Goal: Task Accomplishment & Management: Manage account settings

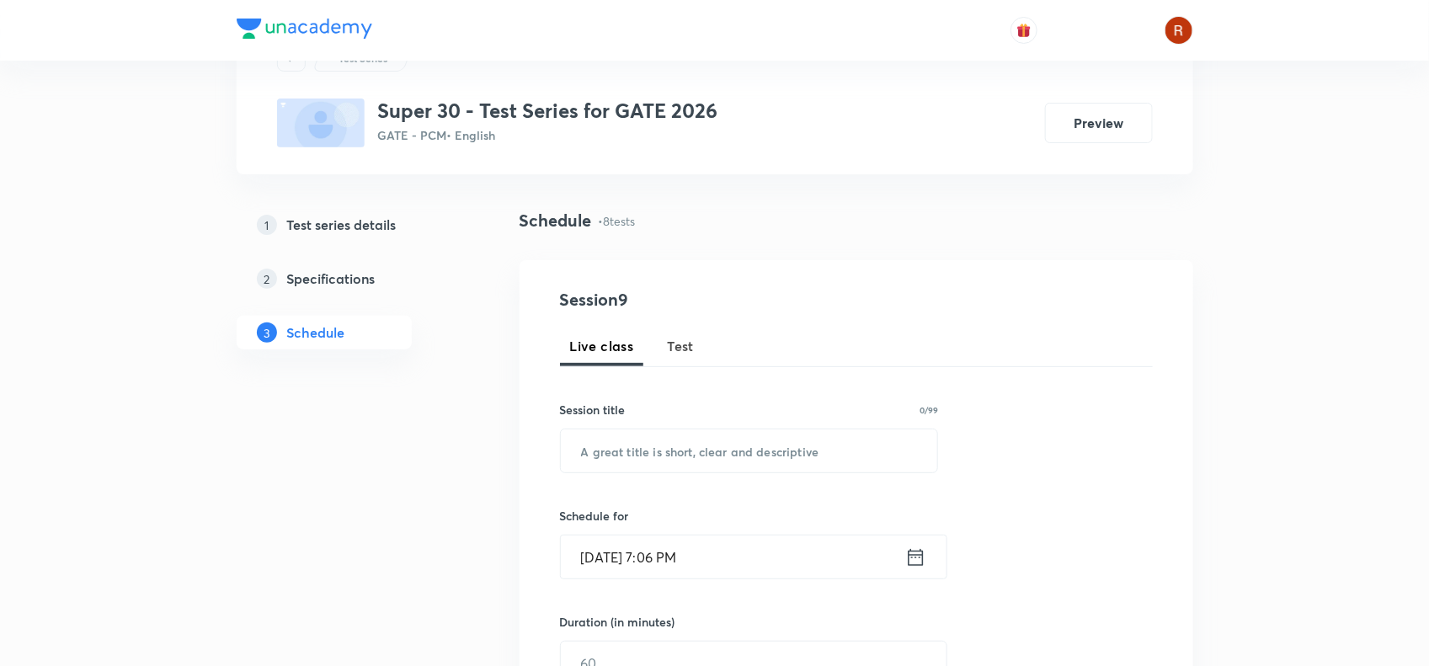
scroll to position [94, 0]
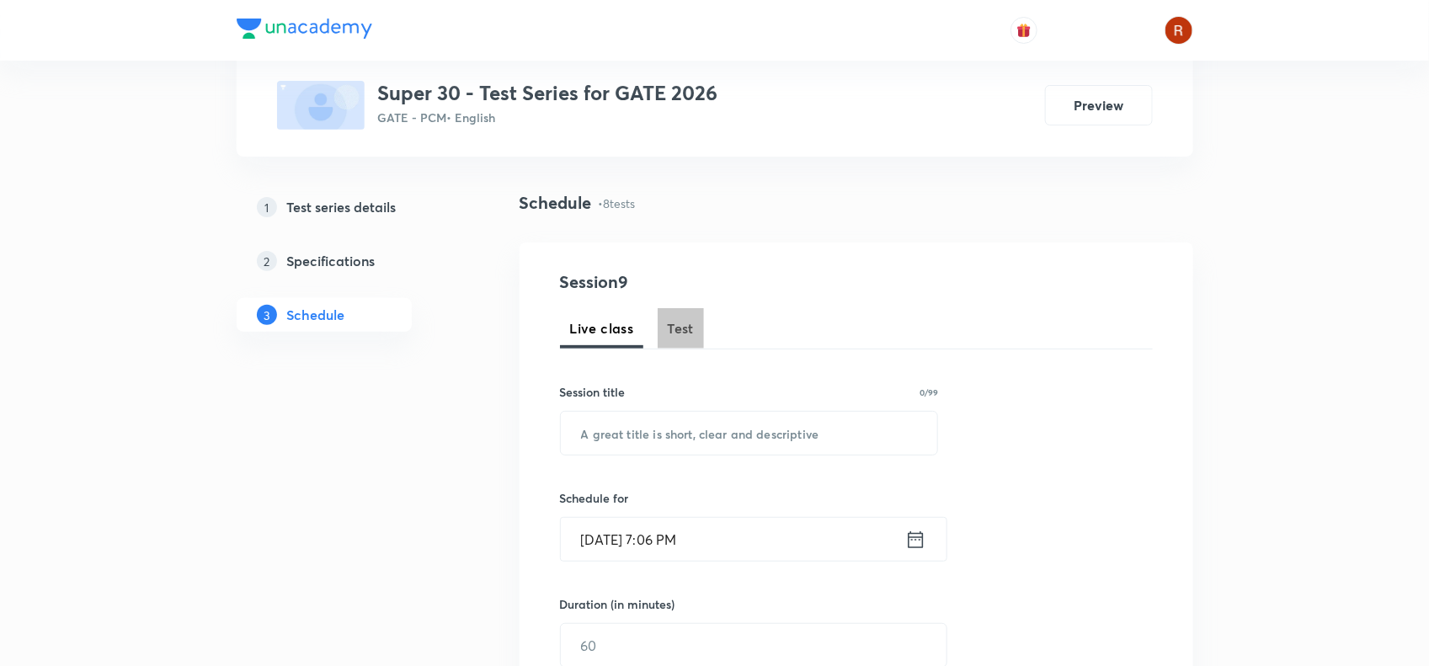
click at [686, 318] on span "Test" at bounding box center [681, 328] width 27 height 20
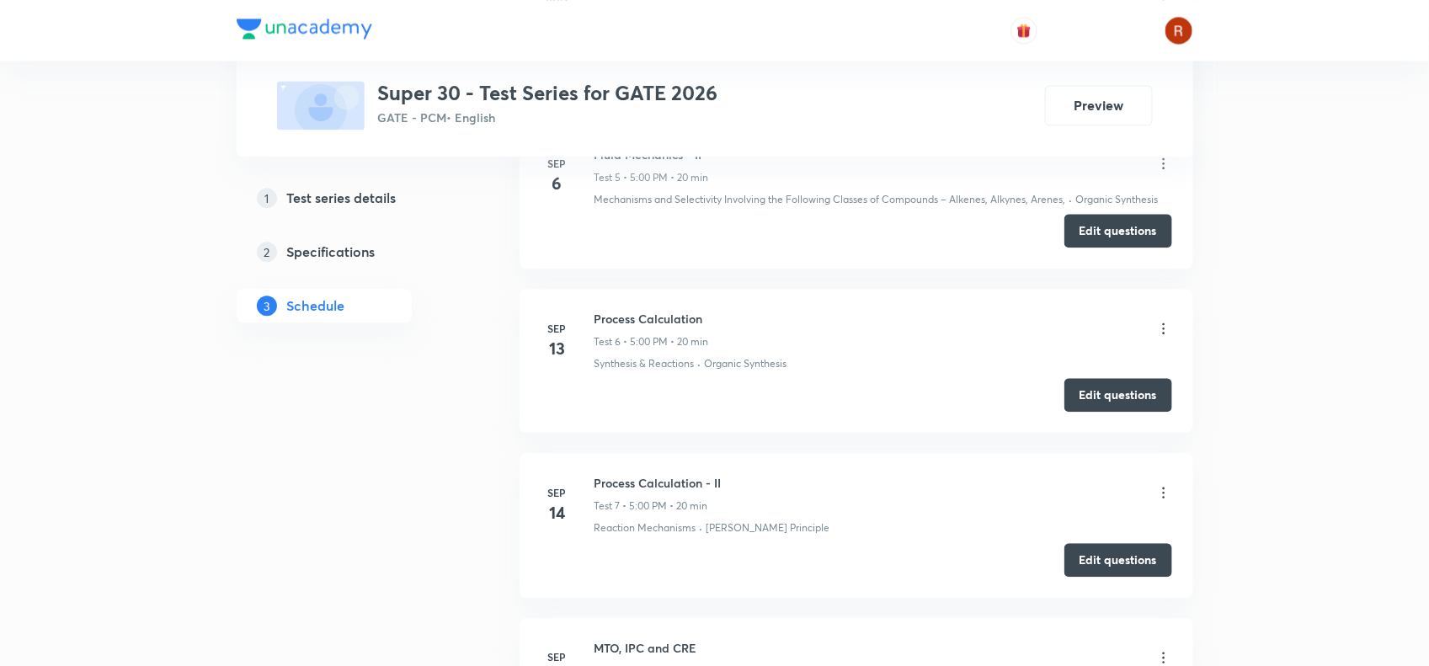
scroll to position [1894, 0]
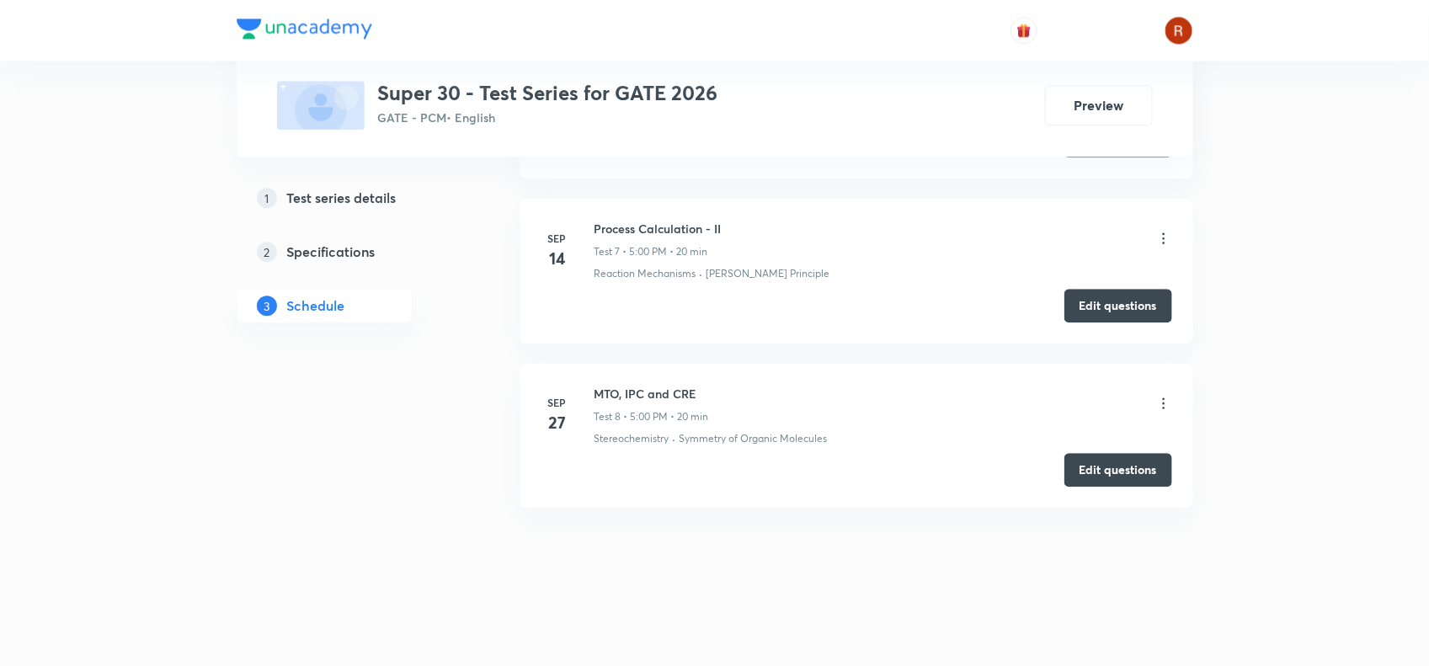
click at [606, 394] on h6 "MTO, IPC and CRE" at bounding box center [651, 394] width 115 height 18
drag, startPoint x: 606, startPoint y: 394, endPoint x: 696, endPoint y: 393, distance: 90.1
click at [696, 393] on h6 "MTO, IPC and CRE" at bounding box center [651, 394] width 115 height 18
copy h6 "MTO, IPC and CRE"
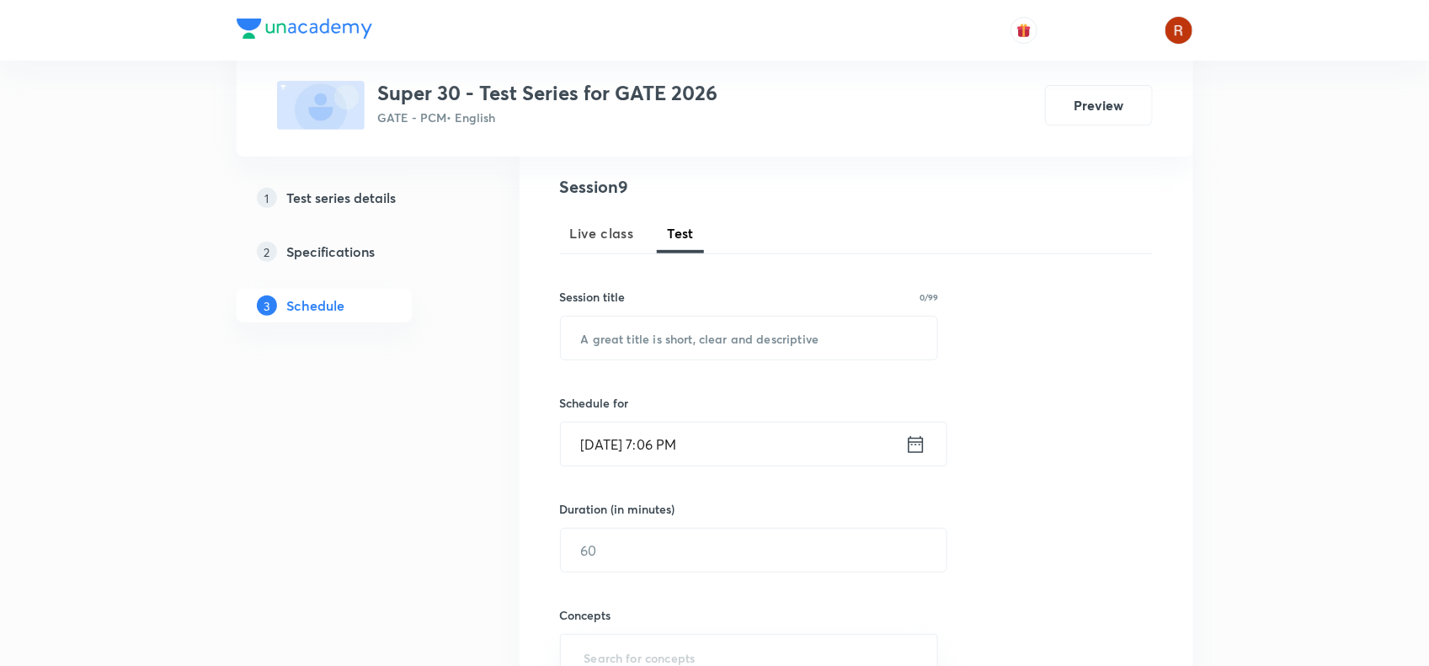
scroll to position [190, 0]
click at [602, 326] on input "text" at bounding box center [749, 337] width 377 height 43
paste input "MTO, IPC and CRE"
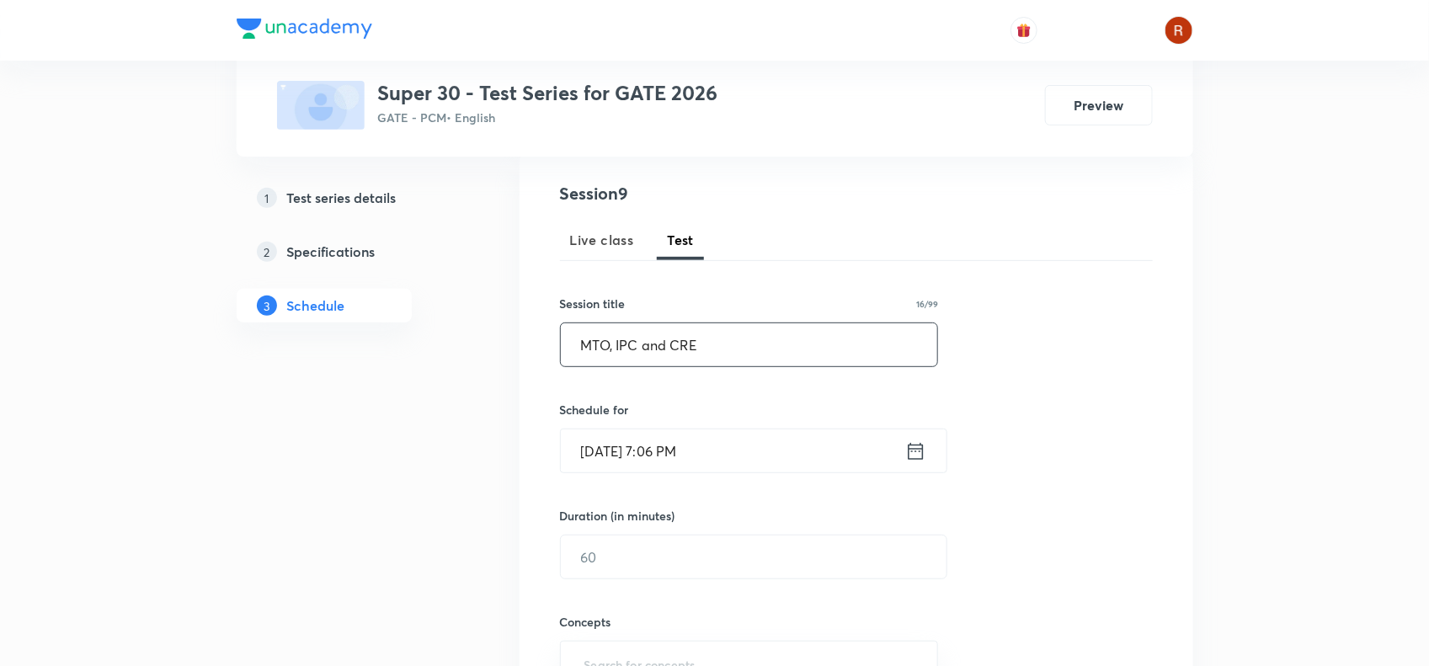
scroll to position [184, 0]
type input "MTO, IPC and CRE"
click at [613, 450] on input "Oct 3, 2025, 7:06 PM" at bounding box center [733, 450] width 344 height 43
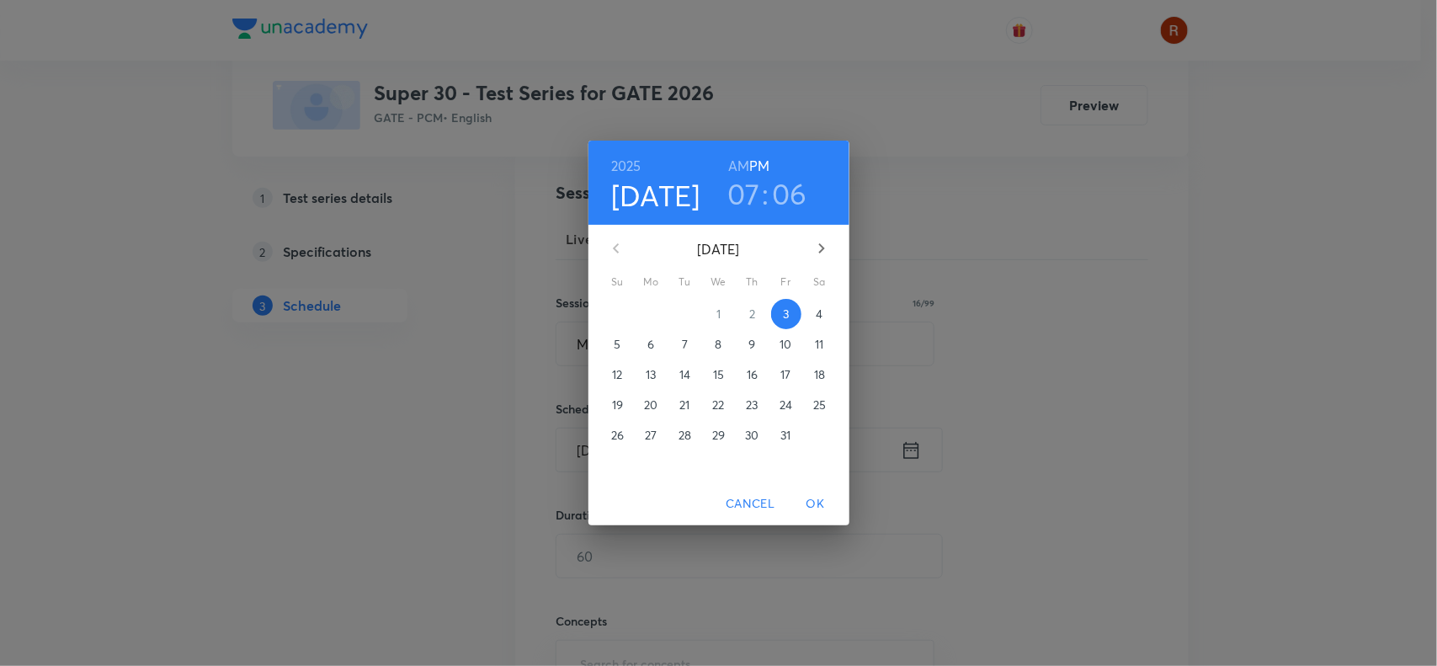
click at [826, 301] on button "4" at bounding box center [820, 314] width 30 height 30
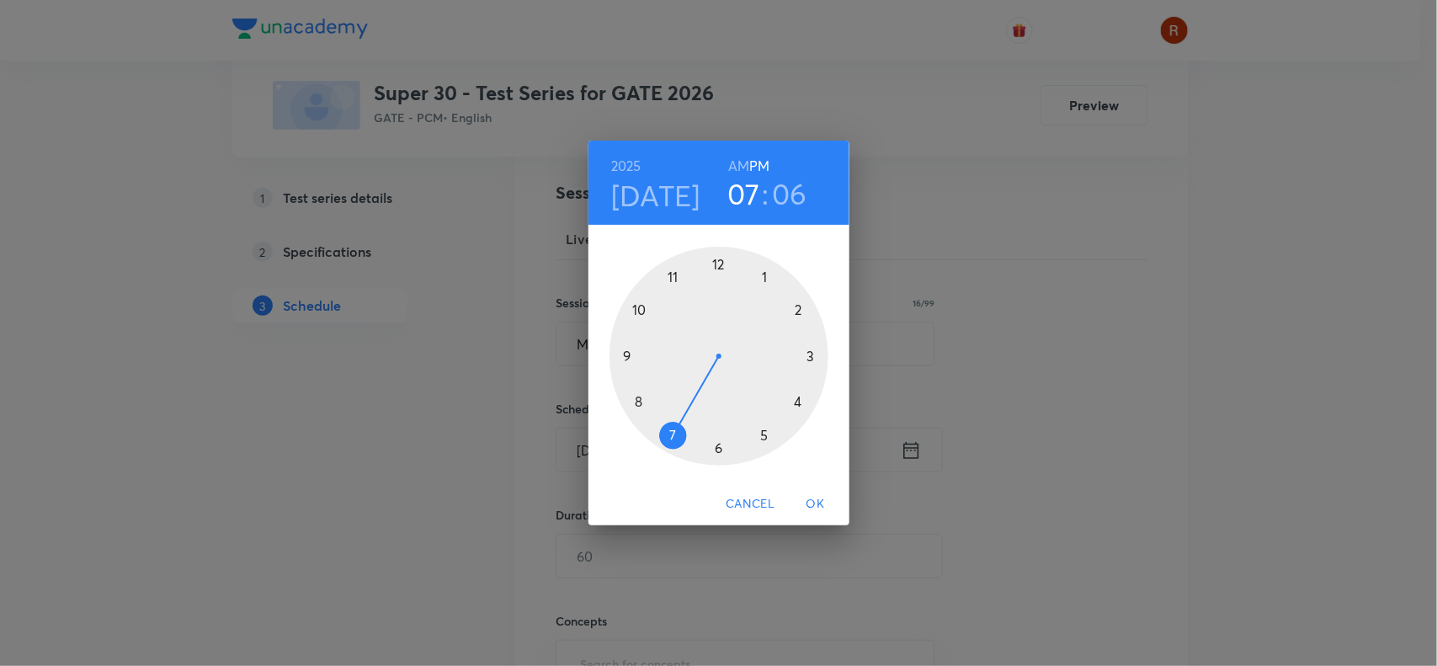
click at [766, 434] on div at bounding box center [719, 356] width 219 height 219
click at [718, 265] on div at bounding box center [719, 356] width 219 height 219
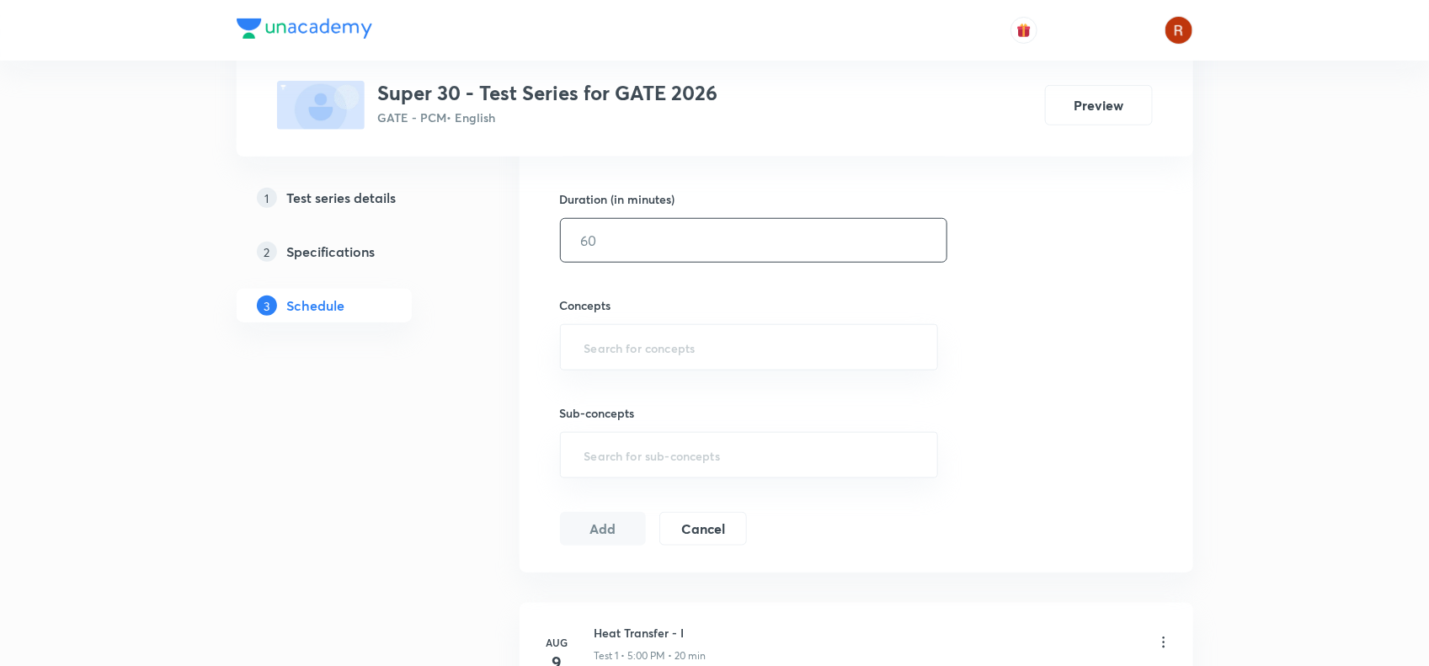
scroll to position [456, 0]
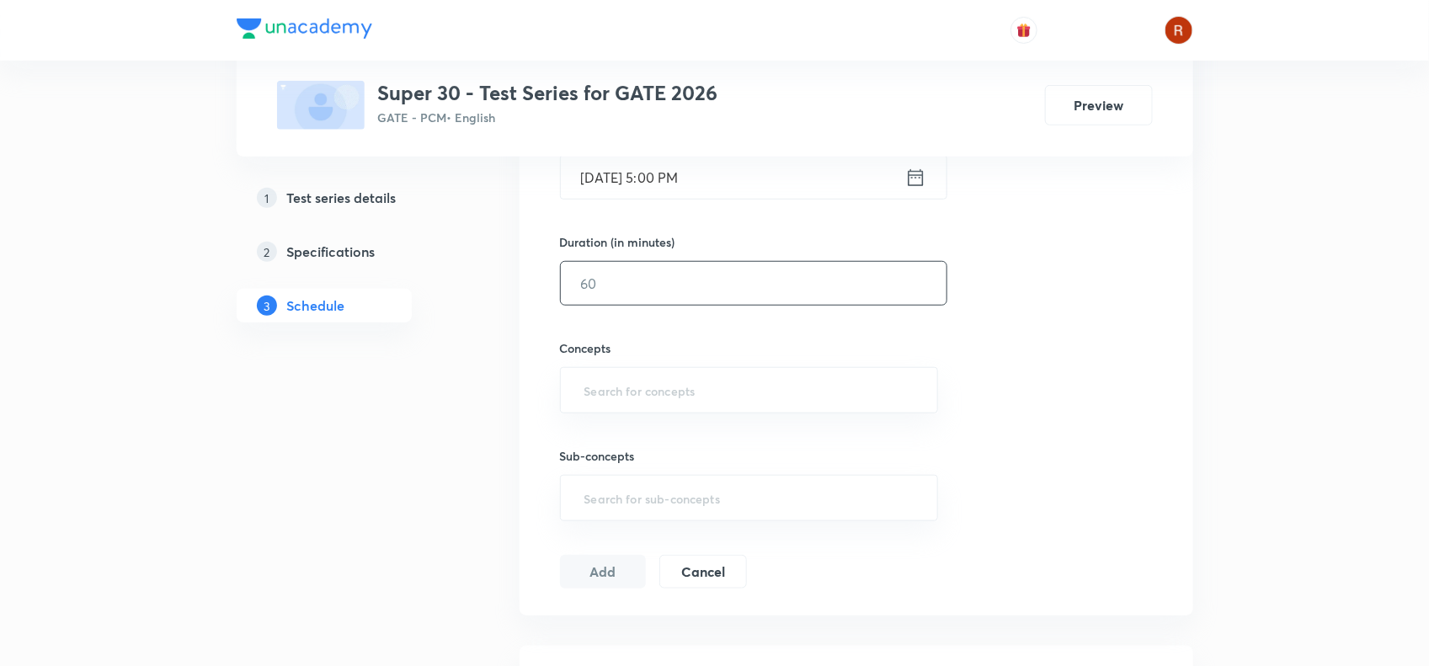
click at [607, 292] on input "text" at bounding box center [754, 283] width 386 height 43
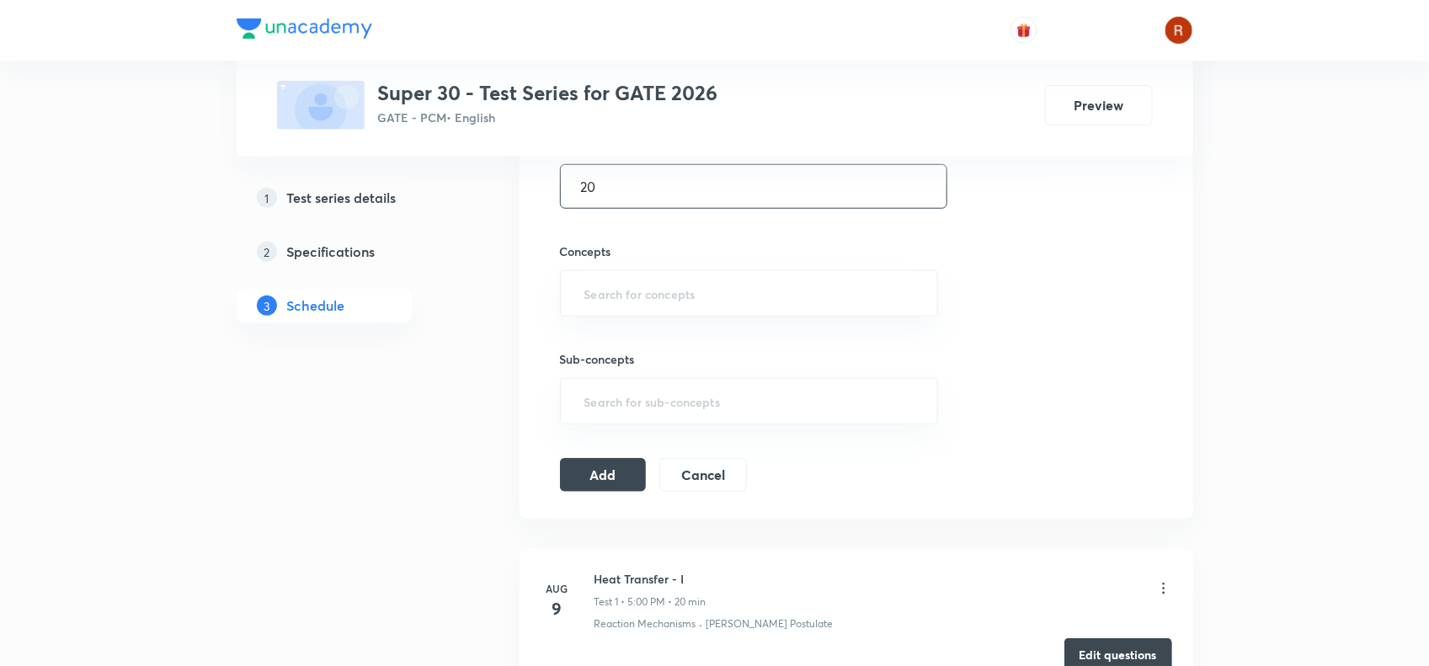
scroll to position [554, 0]
type input "20"
click at [607, 295] on input "text" at bounding box center [749, 292] width 337 height 31
type input ";"
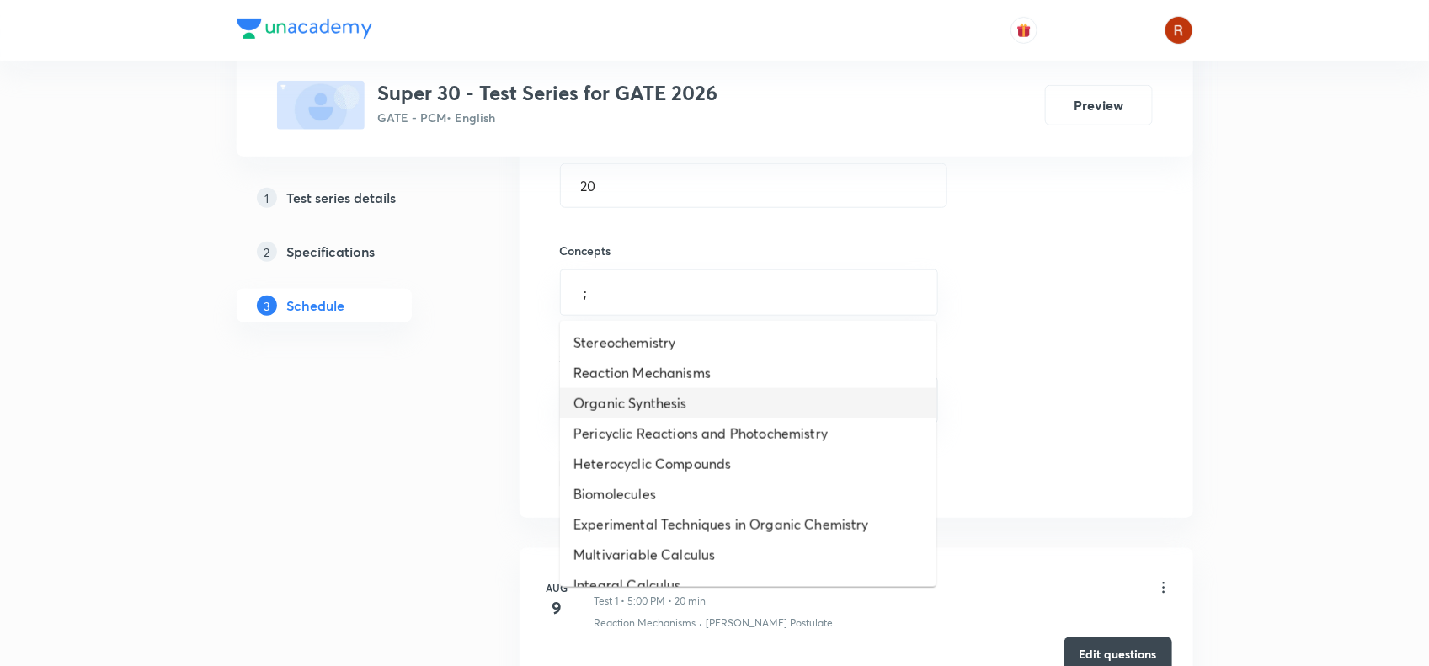
click at [629, 389] on li "Organic Synthesis" at bounding box center [748, 403] width 376 height 30
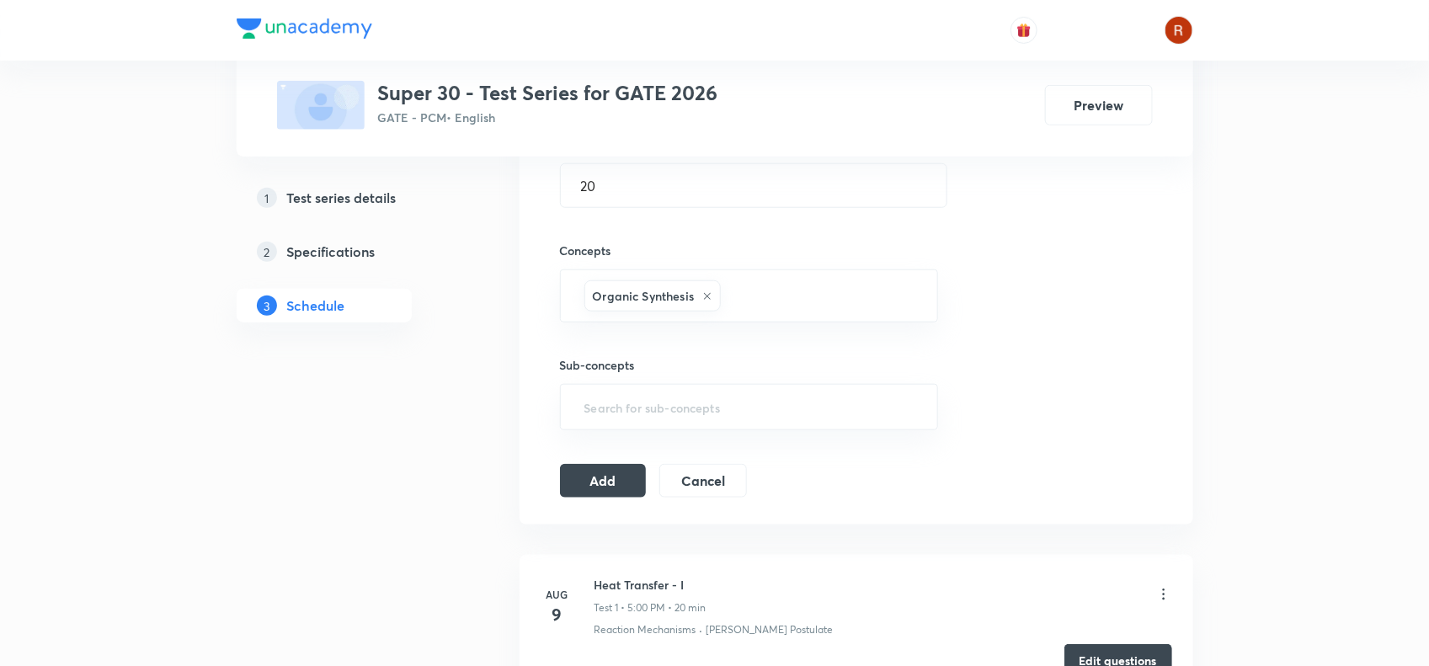
click at [459, 330] on div "1 Test series details 2 Specifications 3 Schedule" at bounding box center [351, 262] width 229 height 162
click at [606, 418] on input "text" at bounding box center [749, 407] width 337 height 31
type input ";"
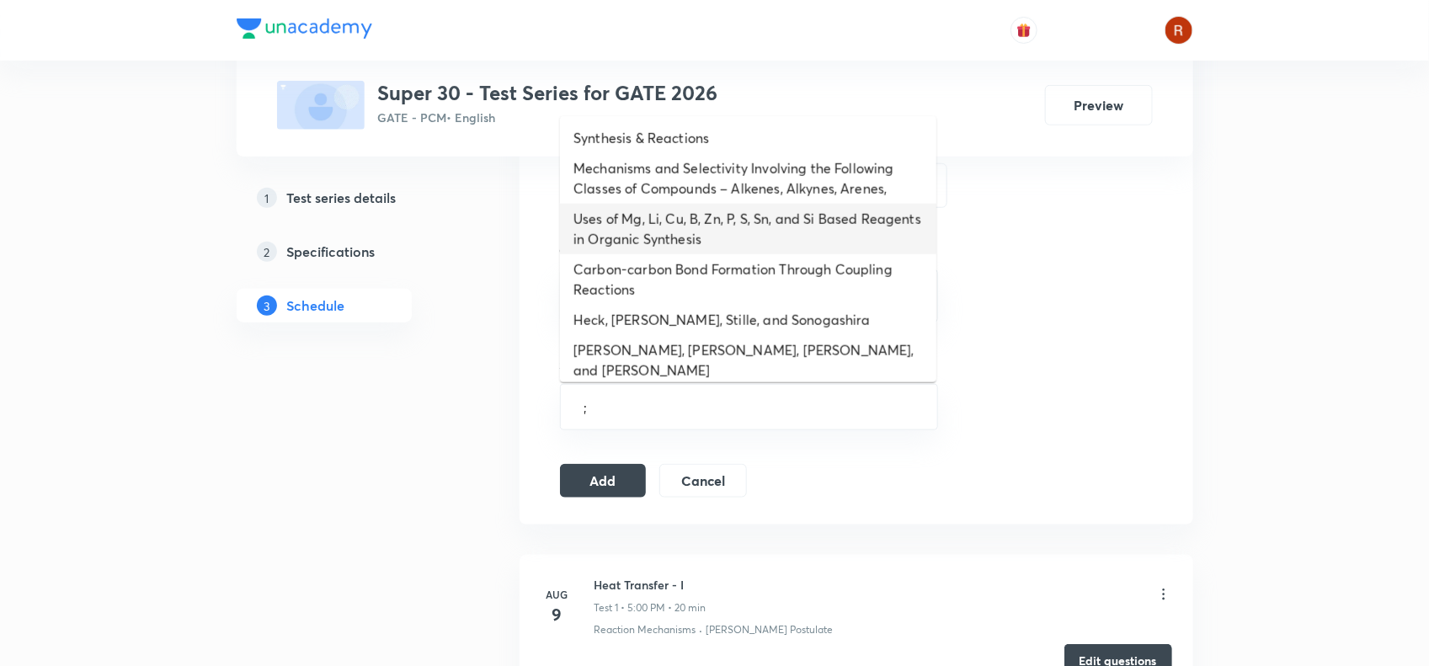
click at [631, 209] on li "Uses of Mg, Li, Cu, B, Zn, P, S, Sn, and Si Based Reagents in Organic Synthesis" at bounding box center [748, 229] width 376 height 51
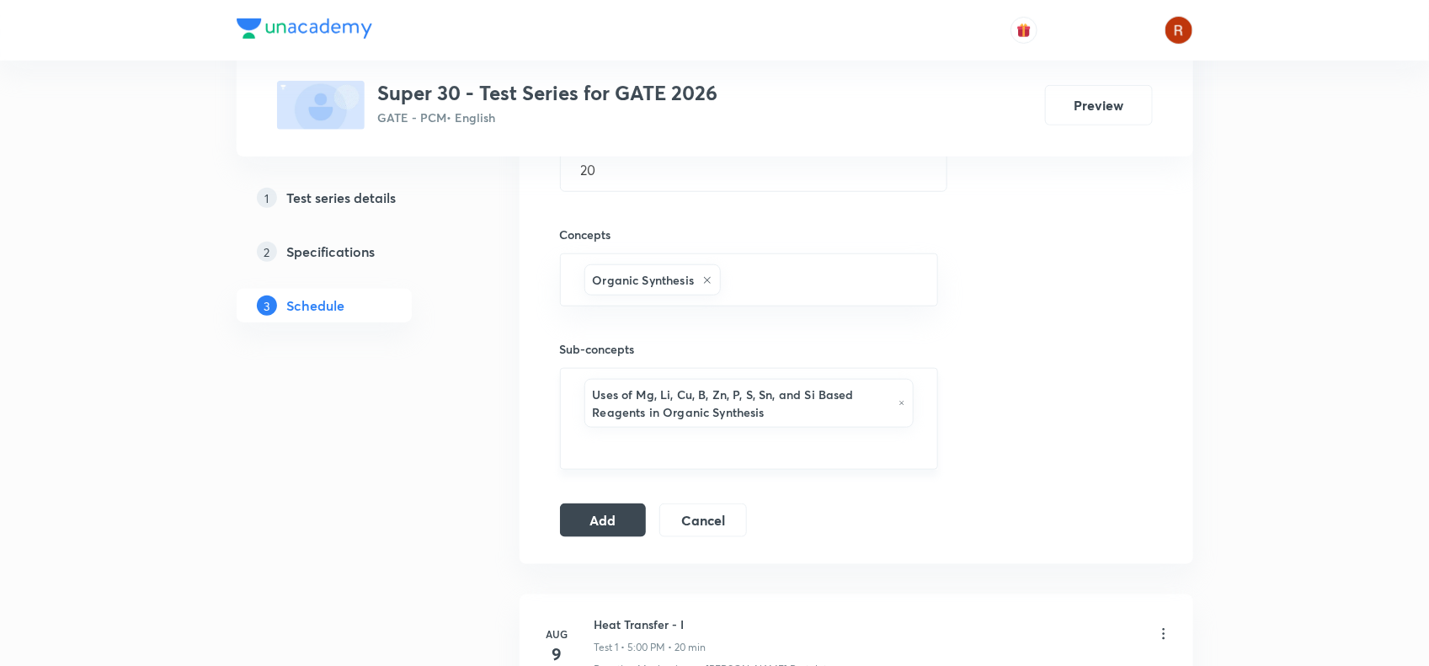
scroll to position [571, 0]
click at [599, 519] on button "Add" at bounding box center [603, 518] width 87 height 34
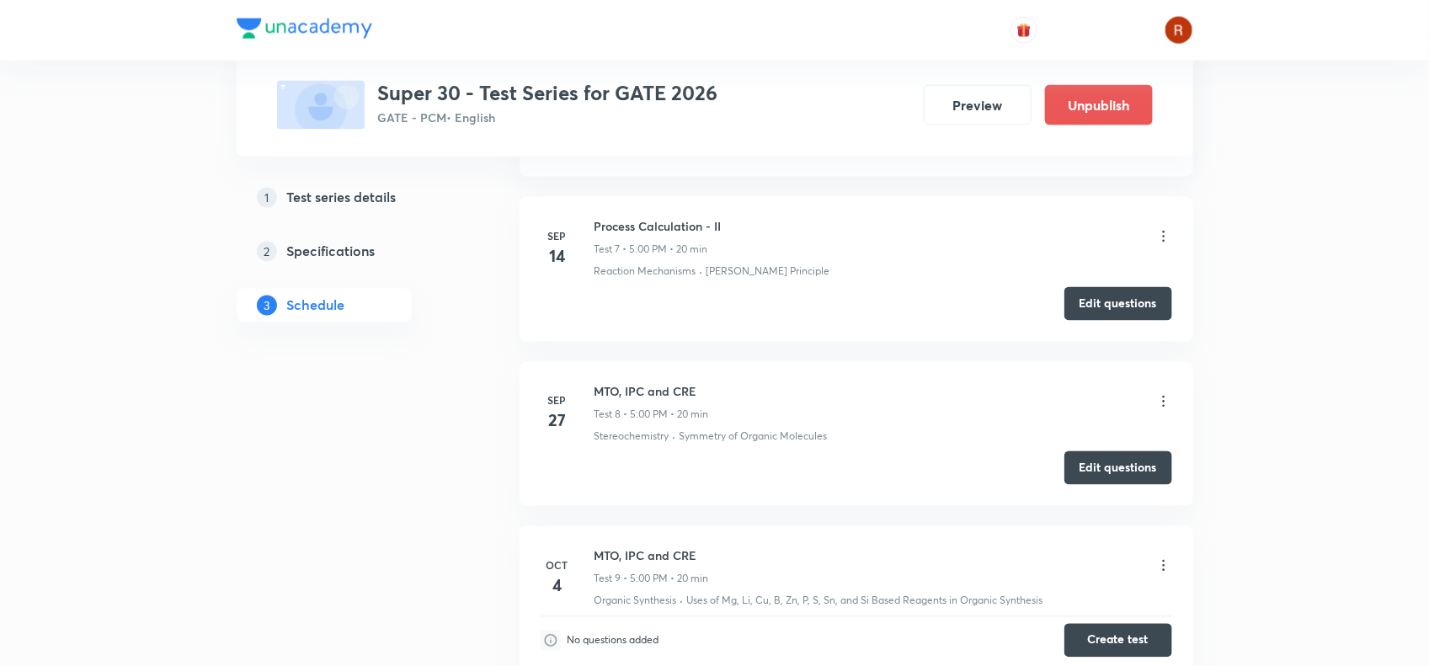
scroll to position [1400, 0]
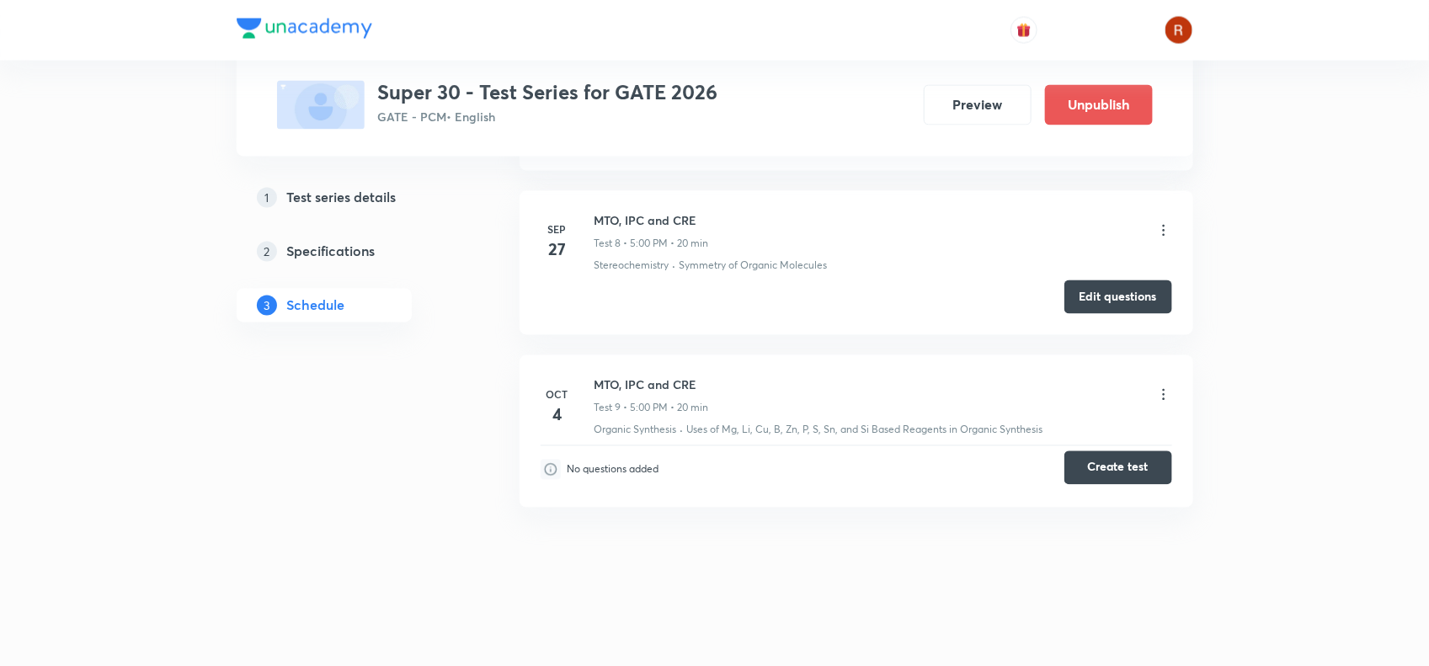
click at [1139, 471] on button "Create test" at bounding box center [1118, 468] width 108 height 34
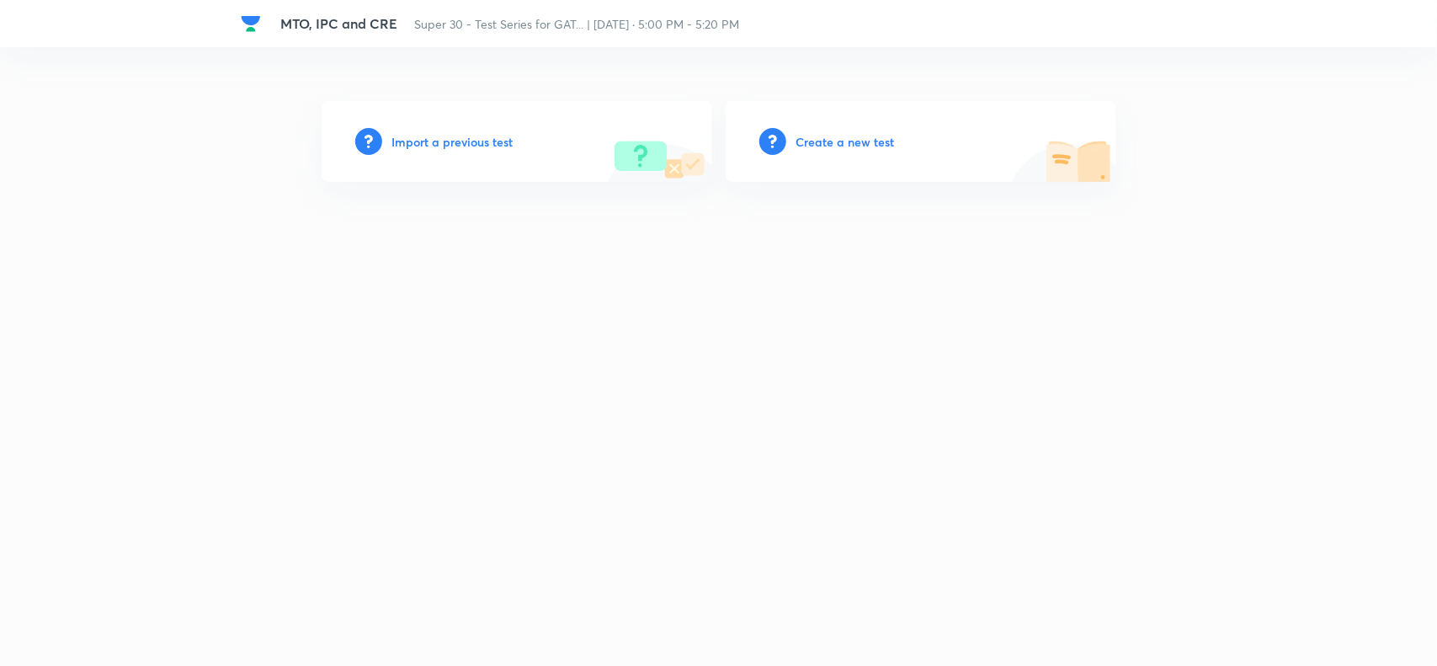
click at [869, 141] on h6 "Create a new test" at bounding box center [845, 142] width 99 height 18
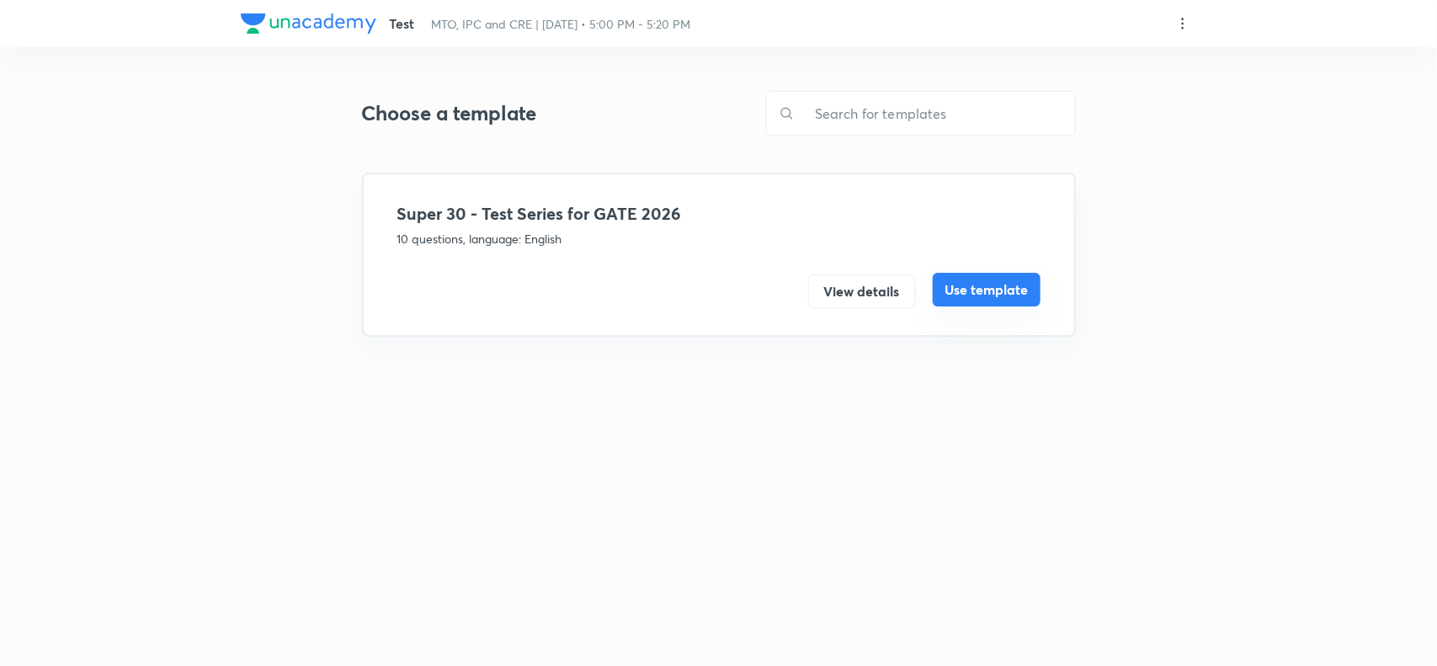
click at [1002, 296] on button "Use template" at bounding box center [987, 290] width 108 height 34
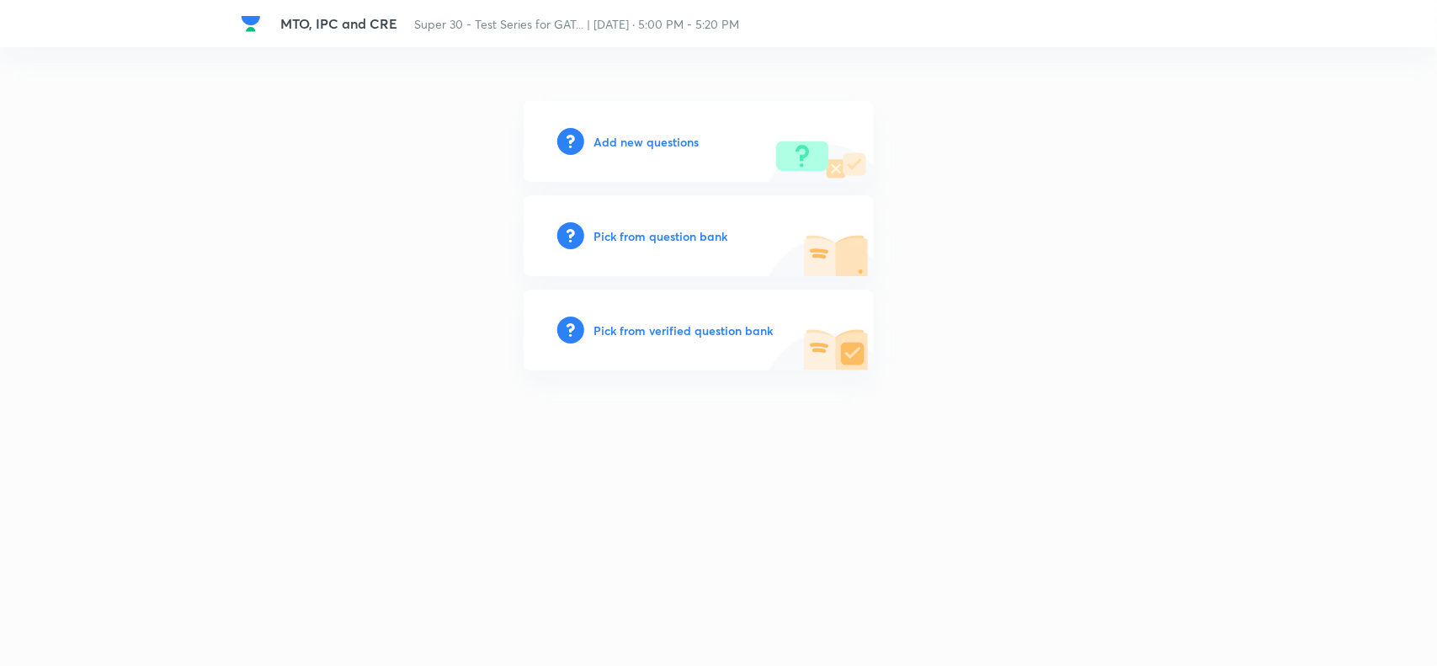
click at [658, 150] on div "Add new questions" at bounding box center [699, 141] width 350 height 81
click at [646, 137] on h6 "Add new questions" at bounding box center [646, 142] width 105 height 18
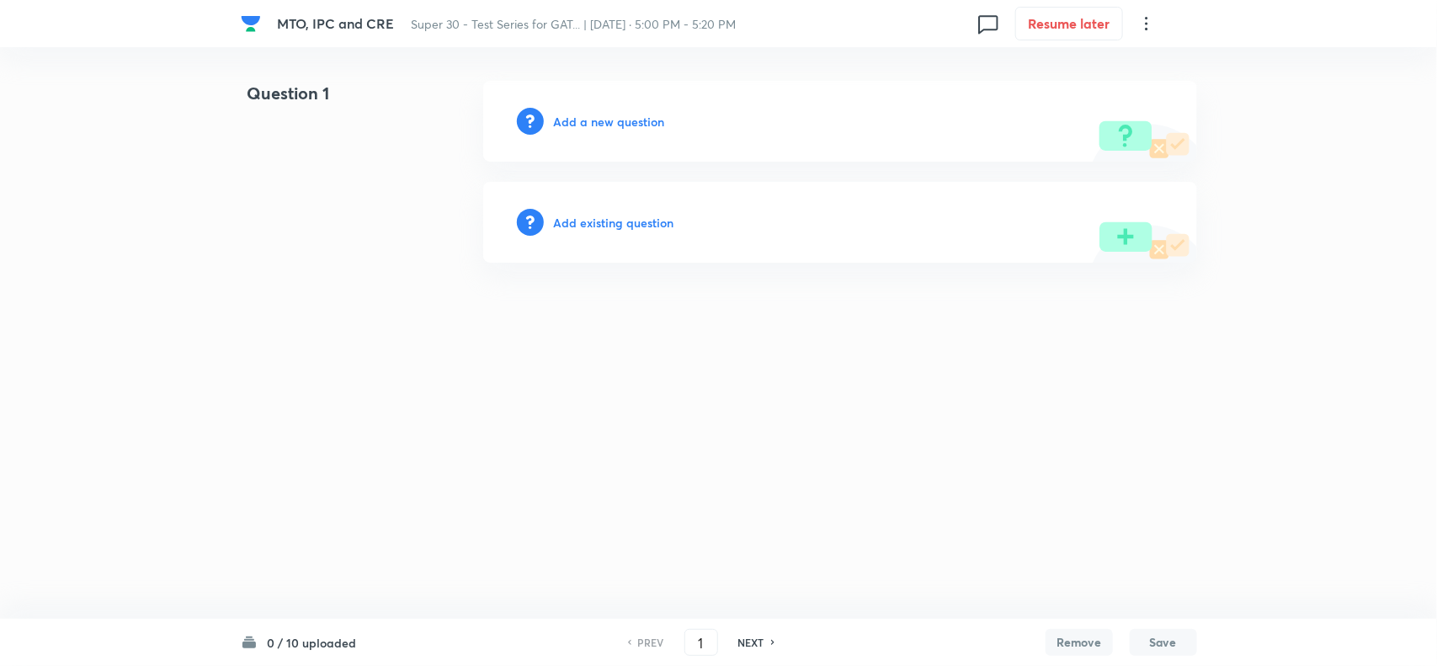
click at [624, 118] on h6 "Add a new question" at bounding box center [609, 122] width 111 height 18
click at [628, 119] on h6 "Choose a question type" at bounding box center [619, 122] width 130 height 18
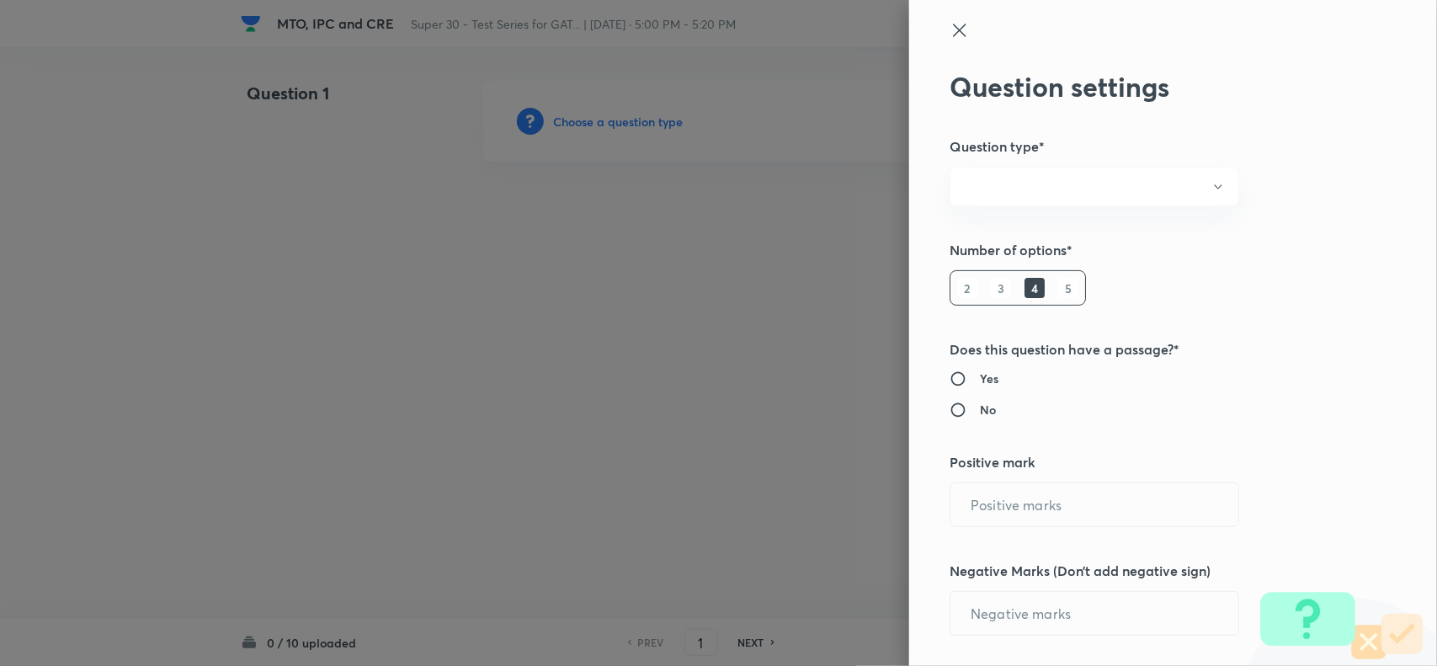
radio input "true"
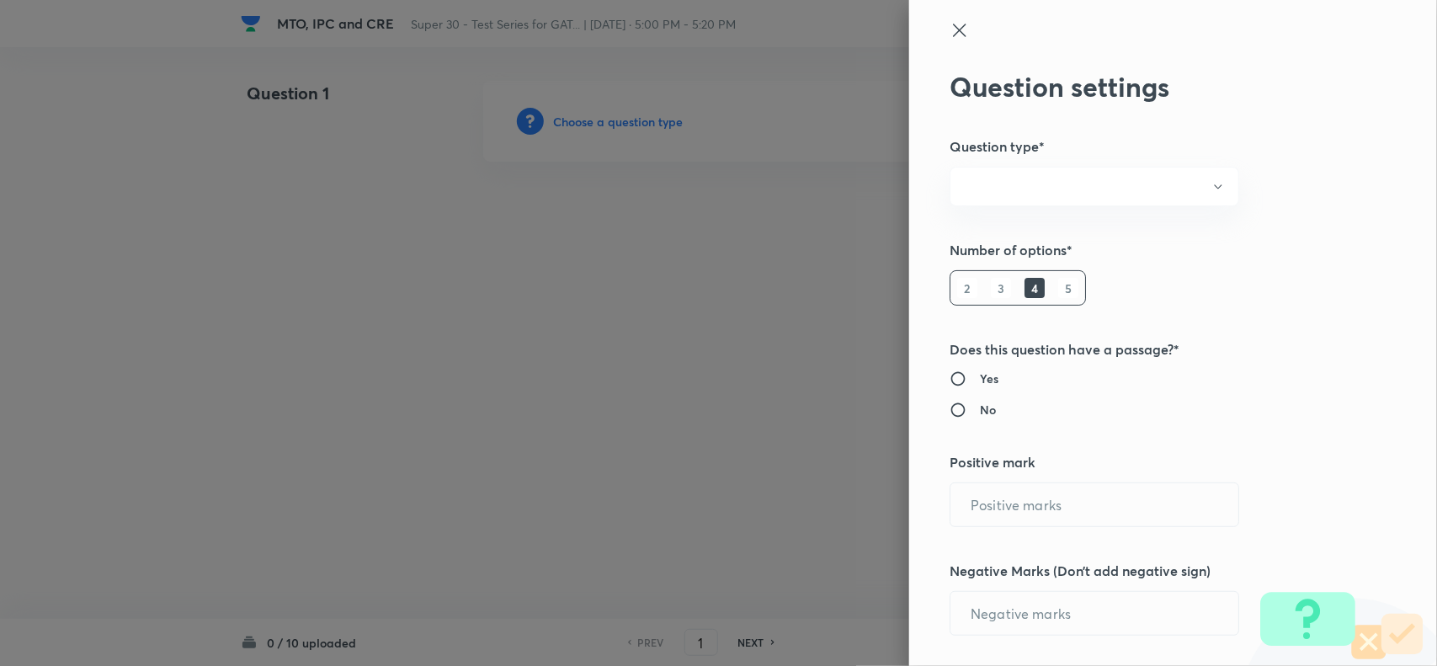
radio input "true"
type input "1"
type input "0"
click at [1065, 190] on button "Single choice correct" at bounding box center [1095, 187] width 290 height 40
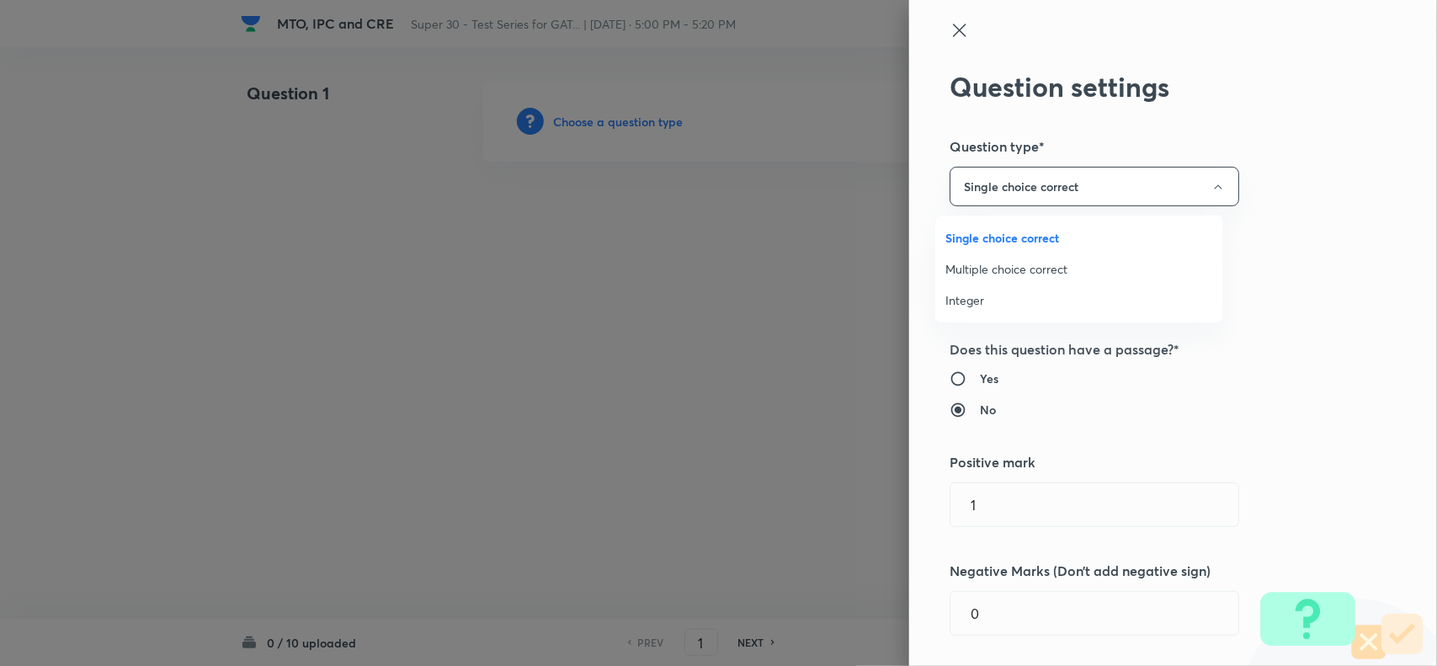
click at [1290, 392] on div at bounding box center [718, 333] width 1437 height 666
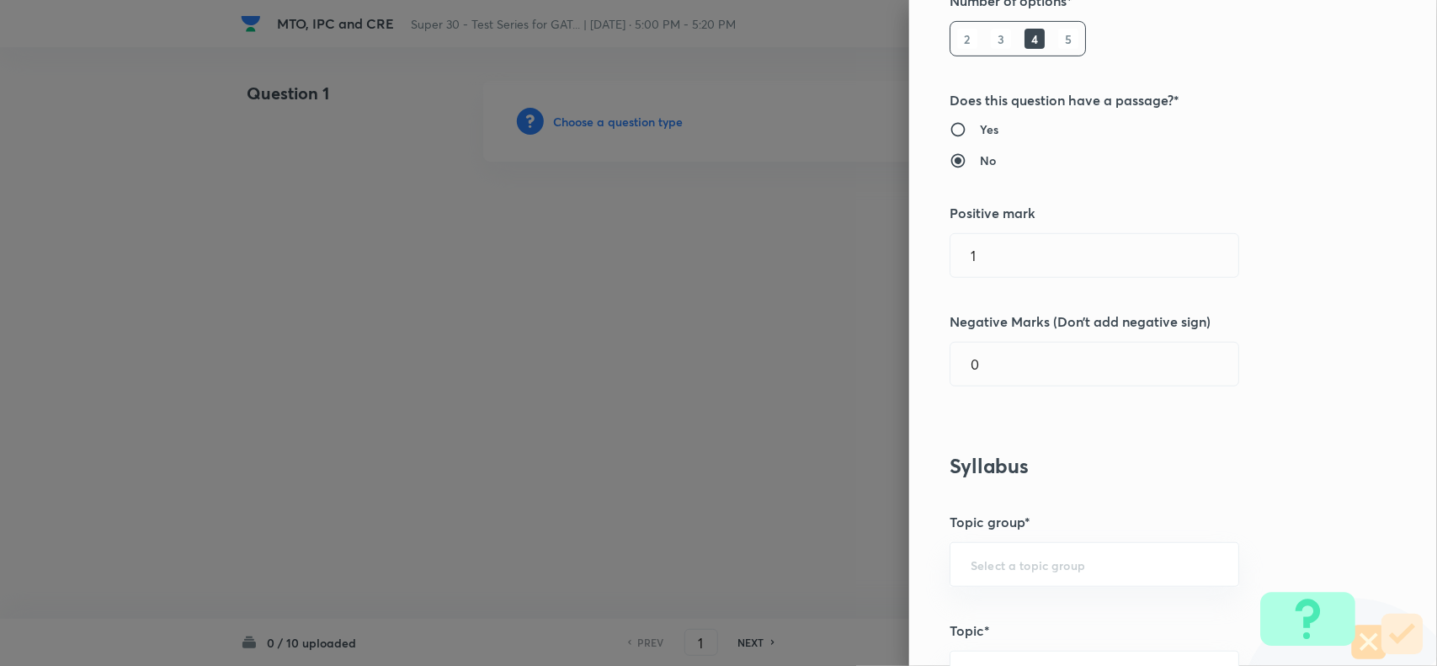
scroll to position [346, 0]
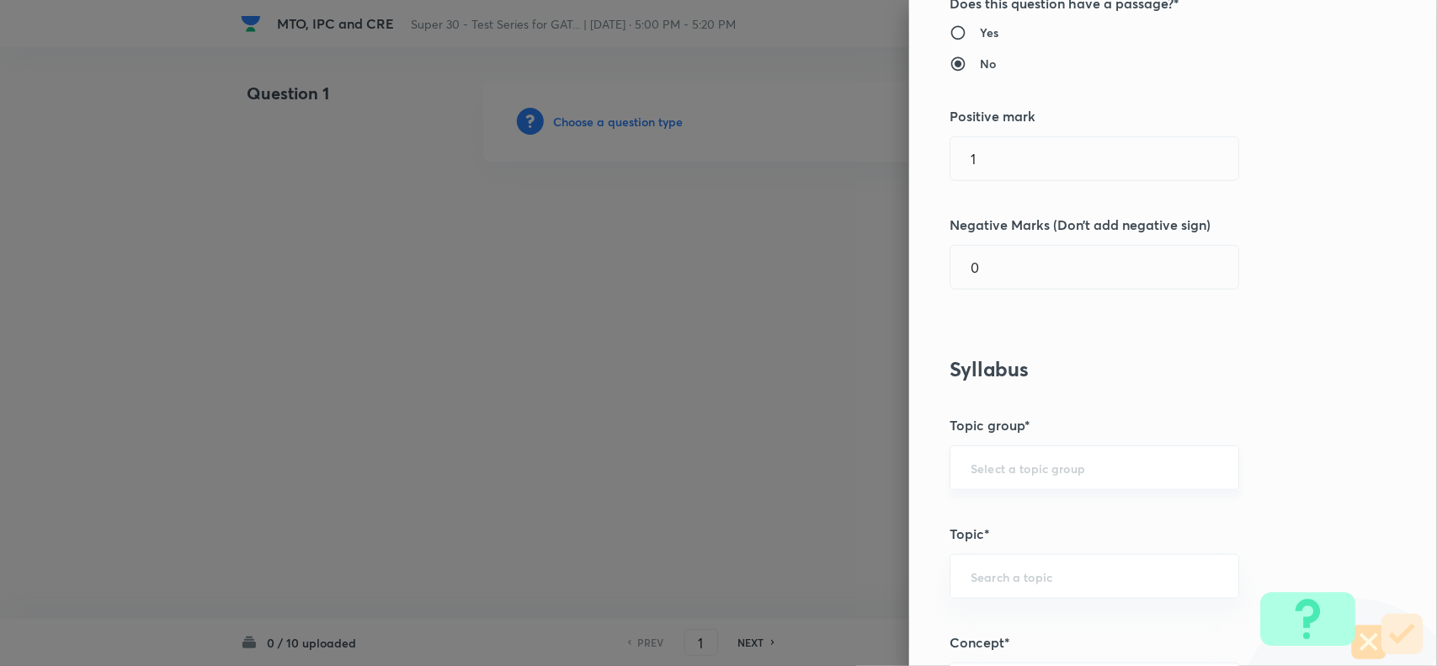
click at [1015, 451] on div "​" at bounding box center [1095, 467] width 290 height 45
click at [1006, 520] on li "Engineering Mathematics" at bounding box center [1078, 517] width 287 height 30
type input "Engineering Mathematics"
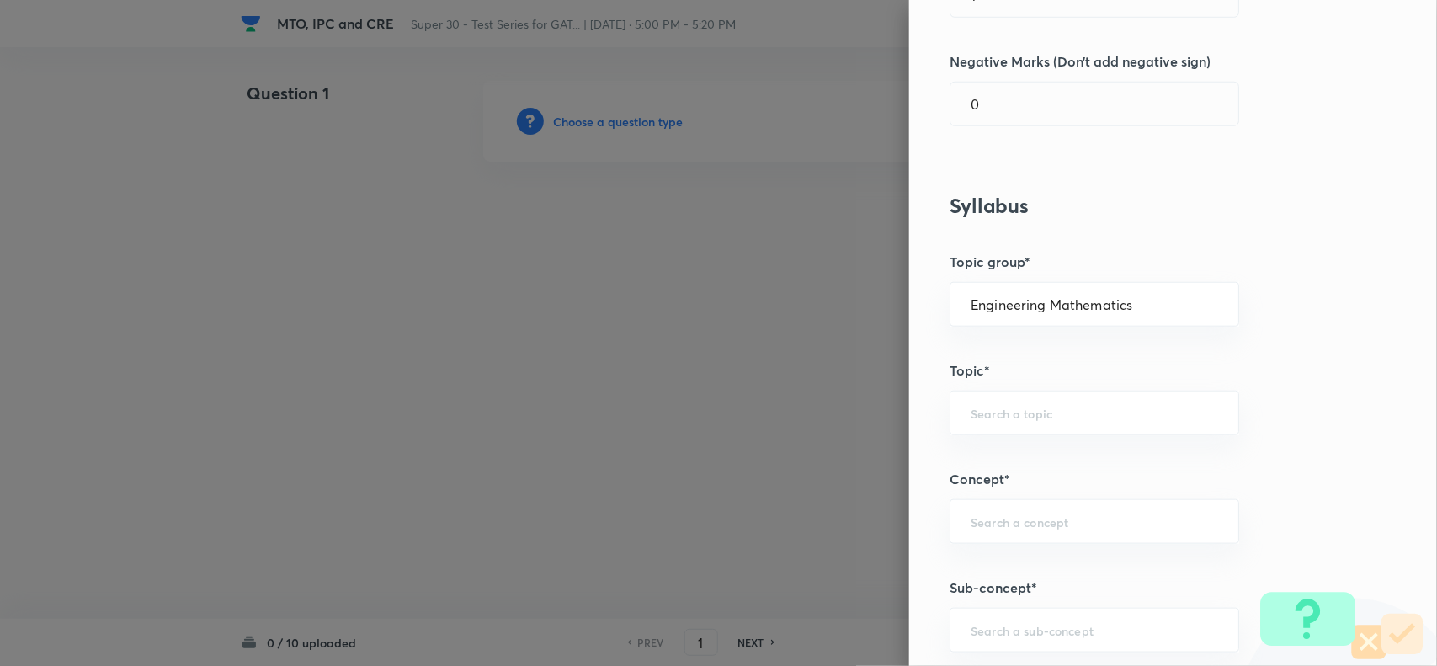
scroll to position [510, 0]
click at [971, 408] on input "text" at bounding box center [1095, 412] width 248 height 16
type input ";"
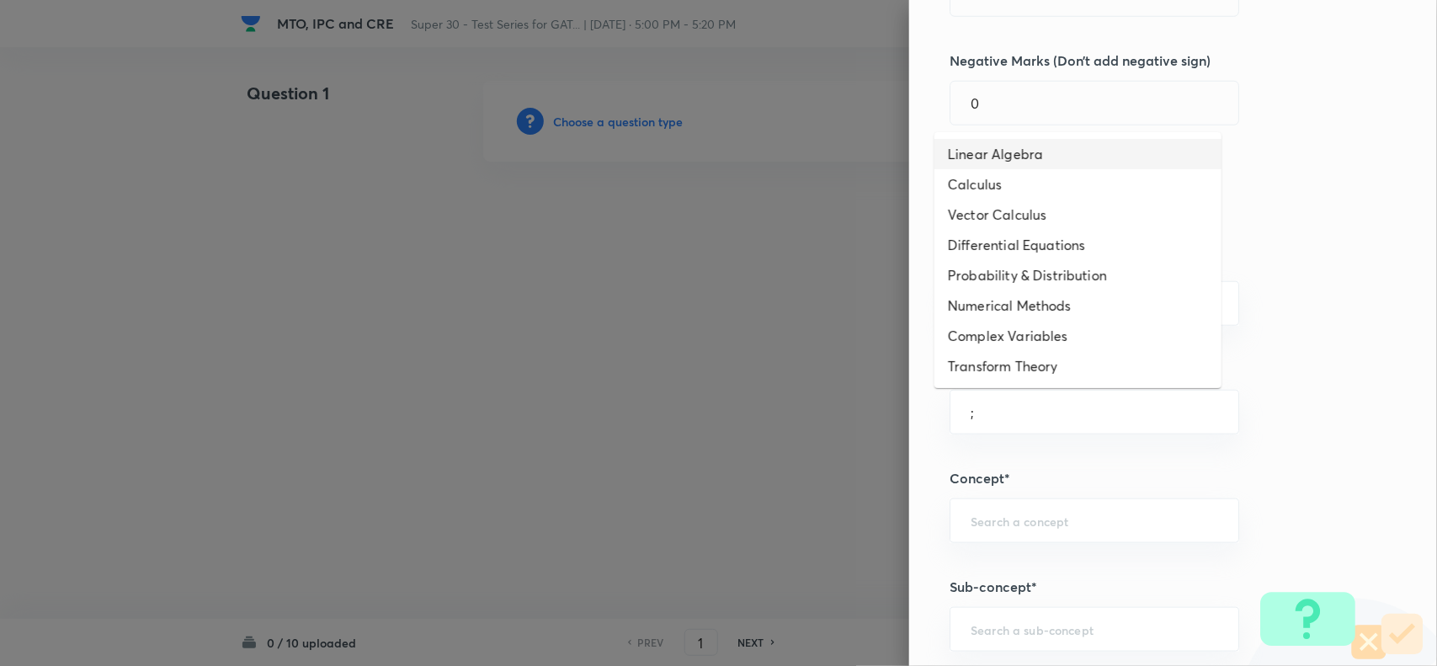
click at [1007, 140] on li "Linear Algebra" at bounding box center [1078, 154] width 287 height 30
type input "Linear Algebra"
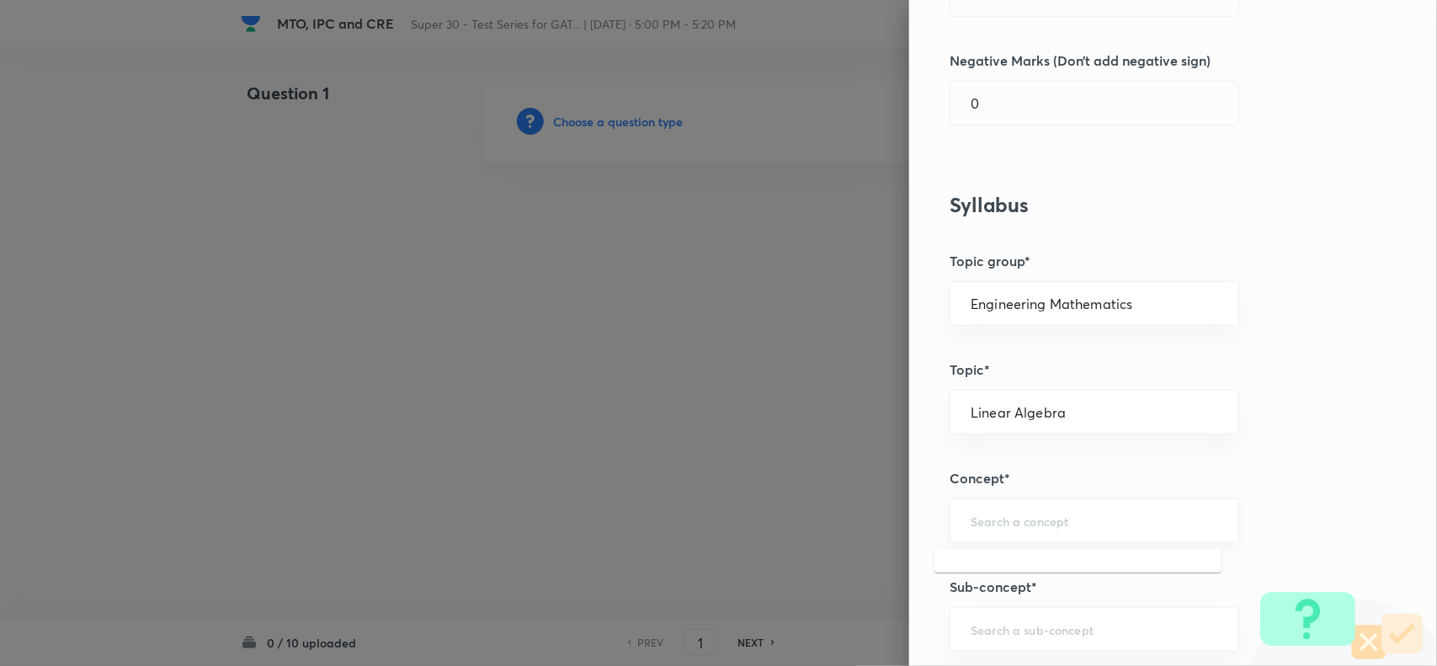
click at [978, 527] on input "text" at bounding box center [1095, 521] width 248 height 16
click at [950, 381] on li "Basics of Matrix" at bounding box center [1078, 384] width 287 height 30
type input "Basics of Matrix"
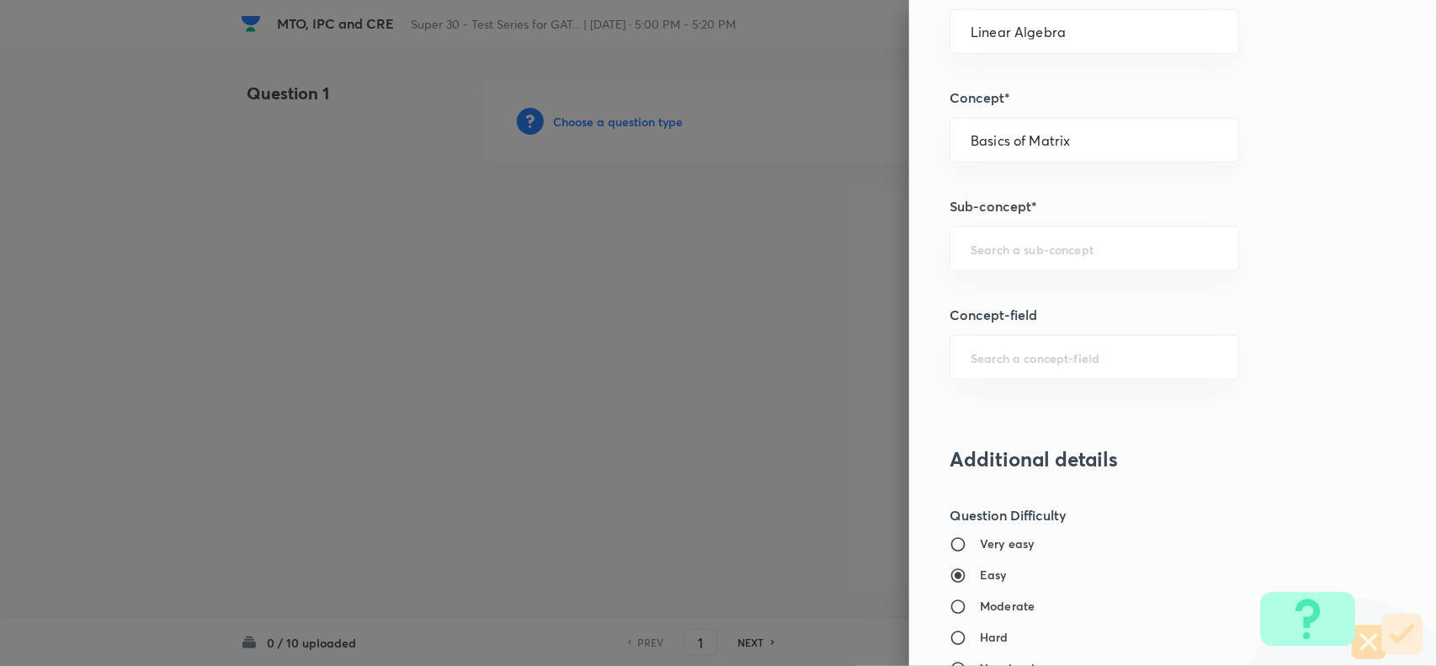
scroll to position [940, 0]
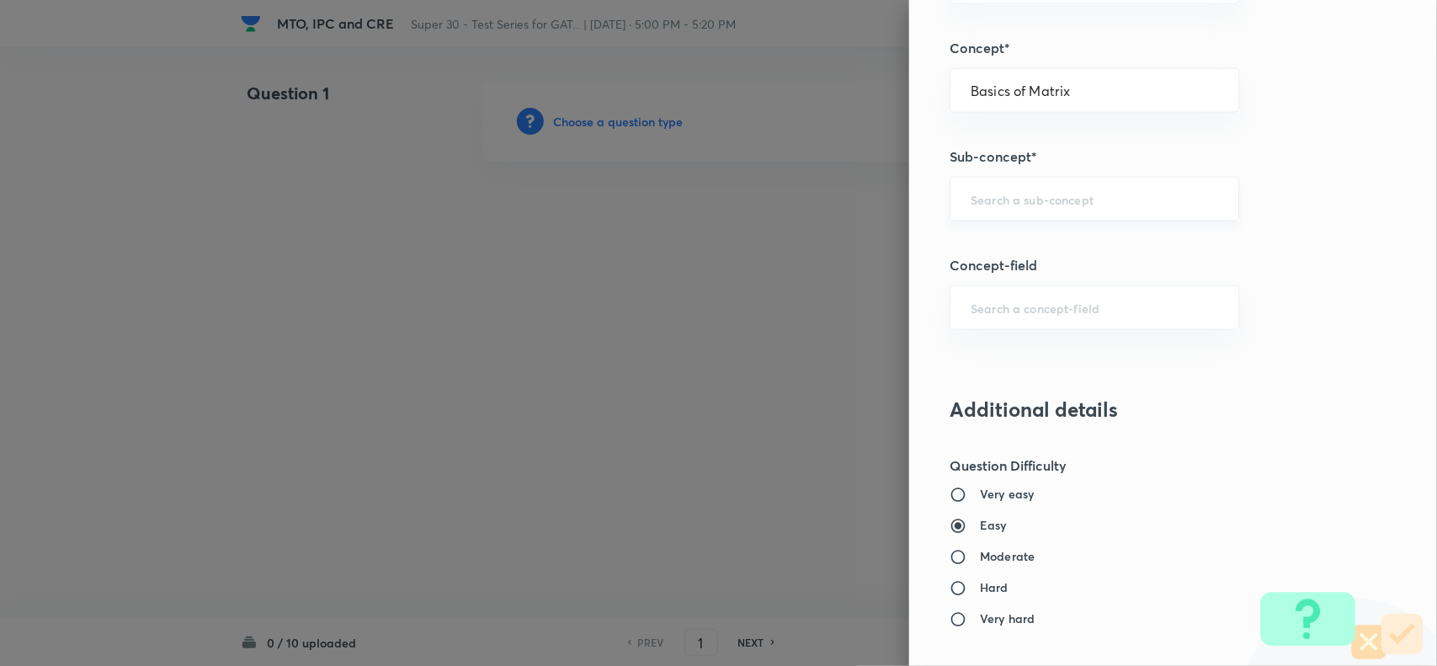
click at [989, 207] on input "text" at bounding box center [1095, 199] width 248 height 16
click at [1003, 280] on li "Operations" at bounding box center [1078, 279] width 287 height 30
type input "Operations"
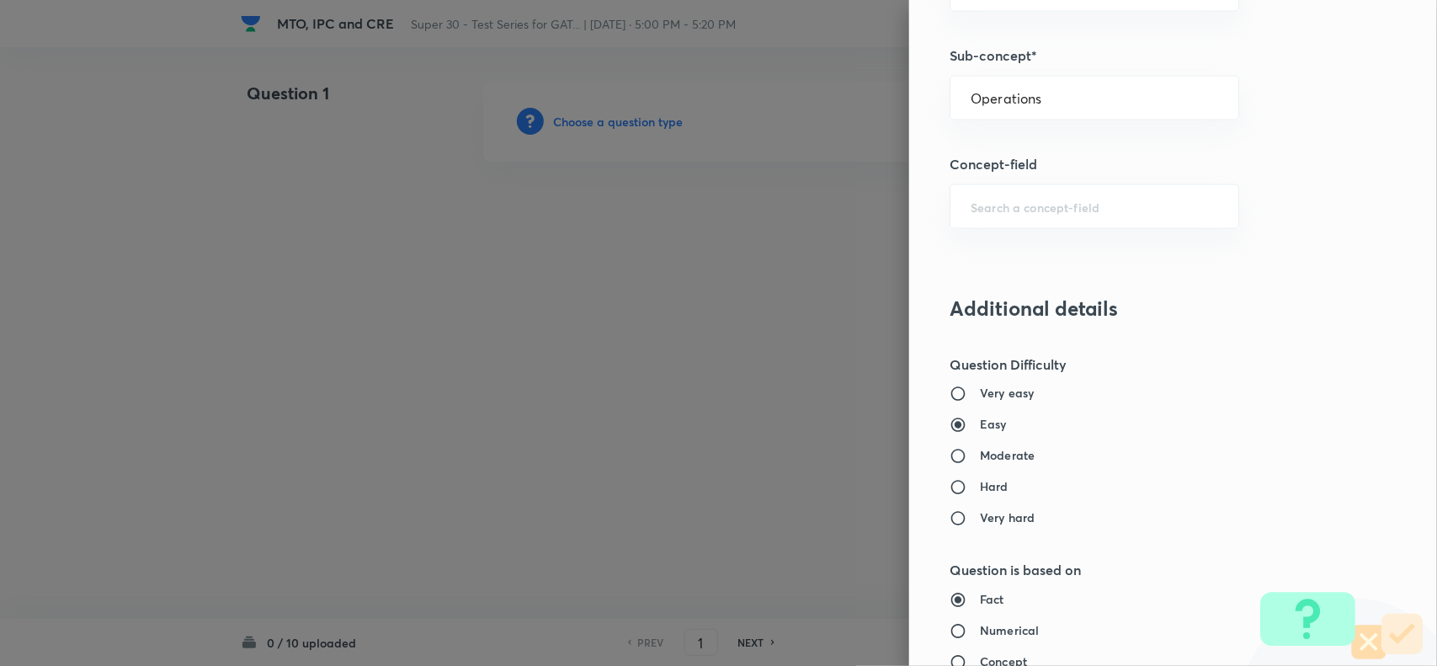
click at [978, 234] on div "Question settings Question type* Single choice correct Number of options* 2 3 4…" at bounding box center [1173, 333] width 528 height 666
click at [970, 221] on div "​" at bounding box center [1095, 206] width 290 height 45
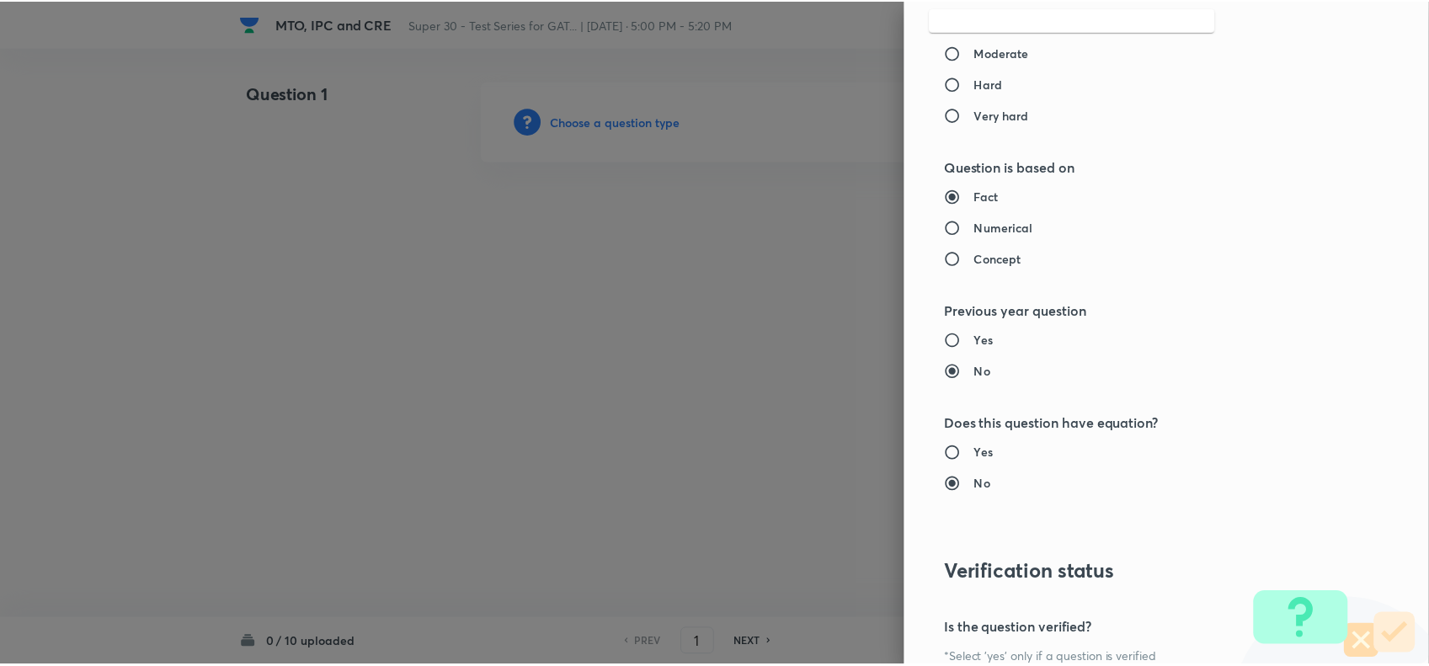
scroll to position [1632, 0]
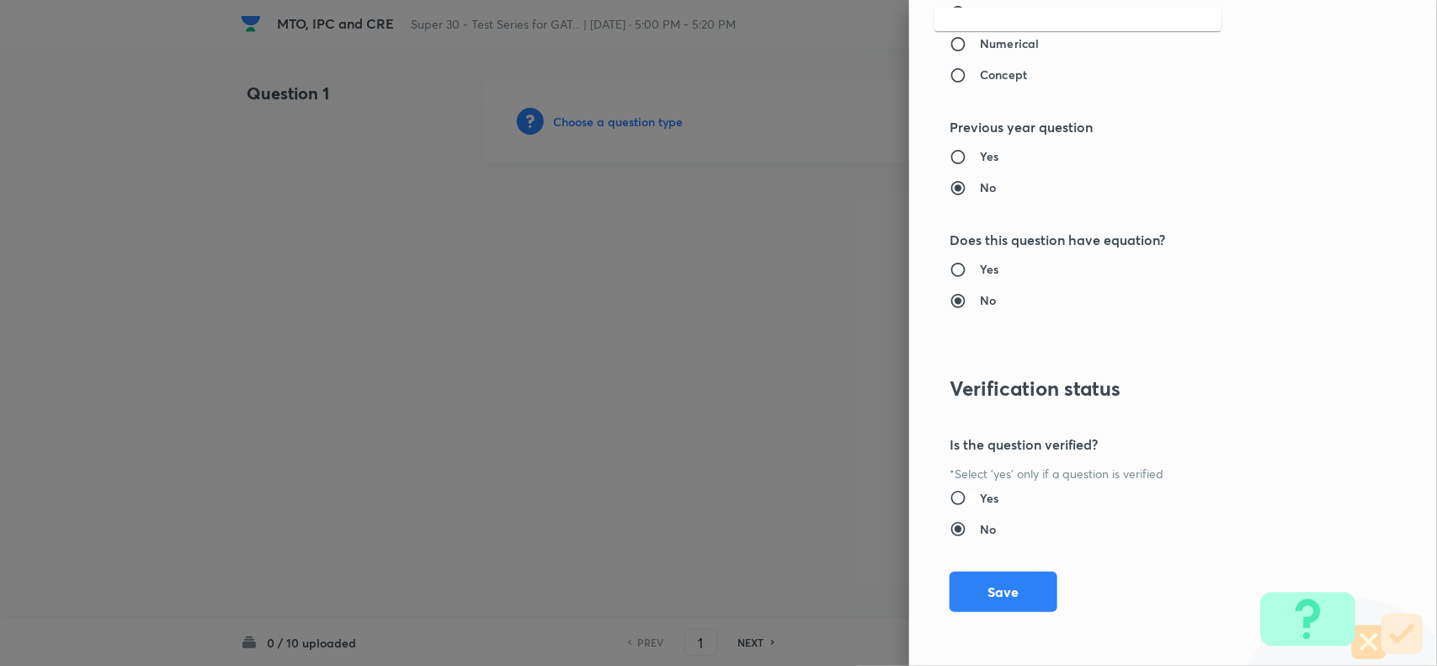
type input ";"
click at [950, 498] on input "Yes" at bounding box center [965, 497] width 30 height 17
radio input "true"
radio input "false"
click at [983, 573] on button "Save" at bounding box center [1004, 590] width 108 height 40
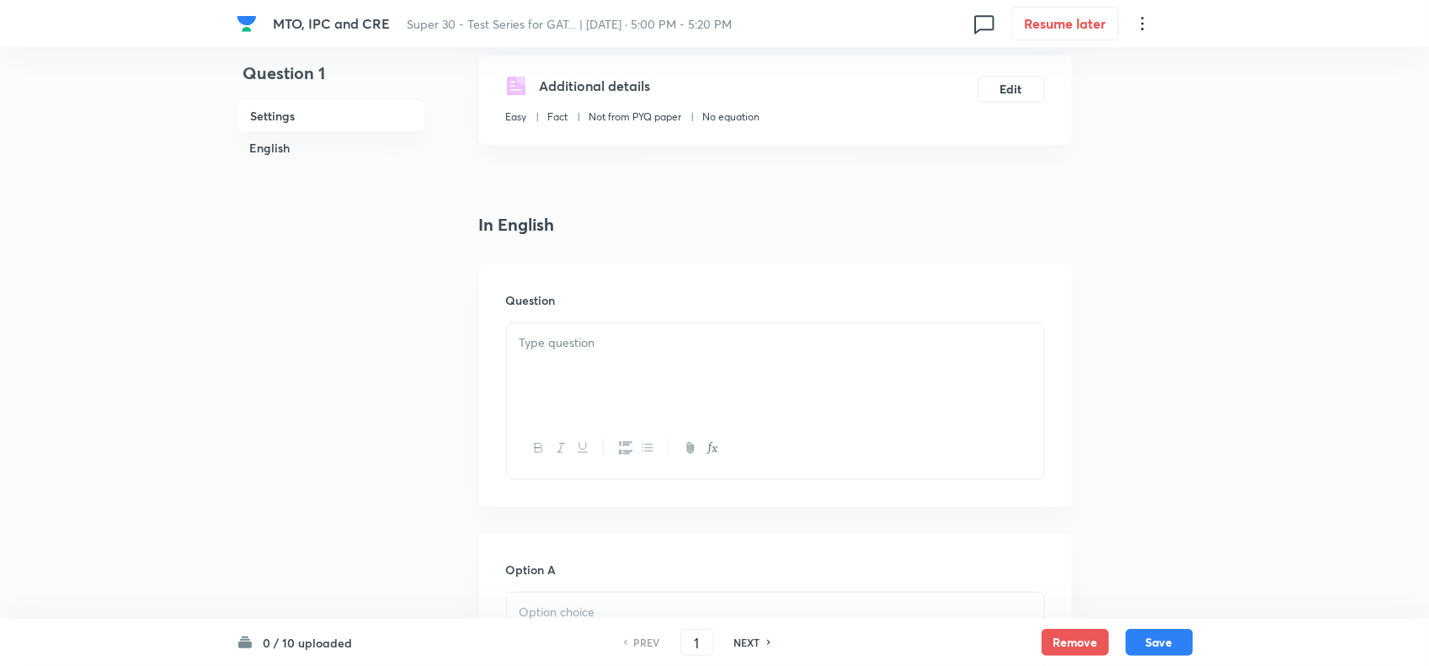
scroll to position [286, 0]
click at [604, 359] on div at bounding box center [775, 367] width 537 height 94
click at [621, 319] on div at bounding box center [775, 397] width 539 height 157
click at [578, 364] on div at bounding box center [775, 367] width 537 height 94
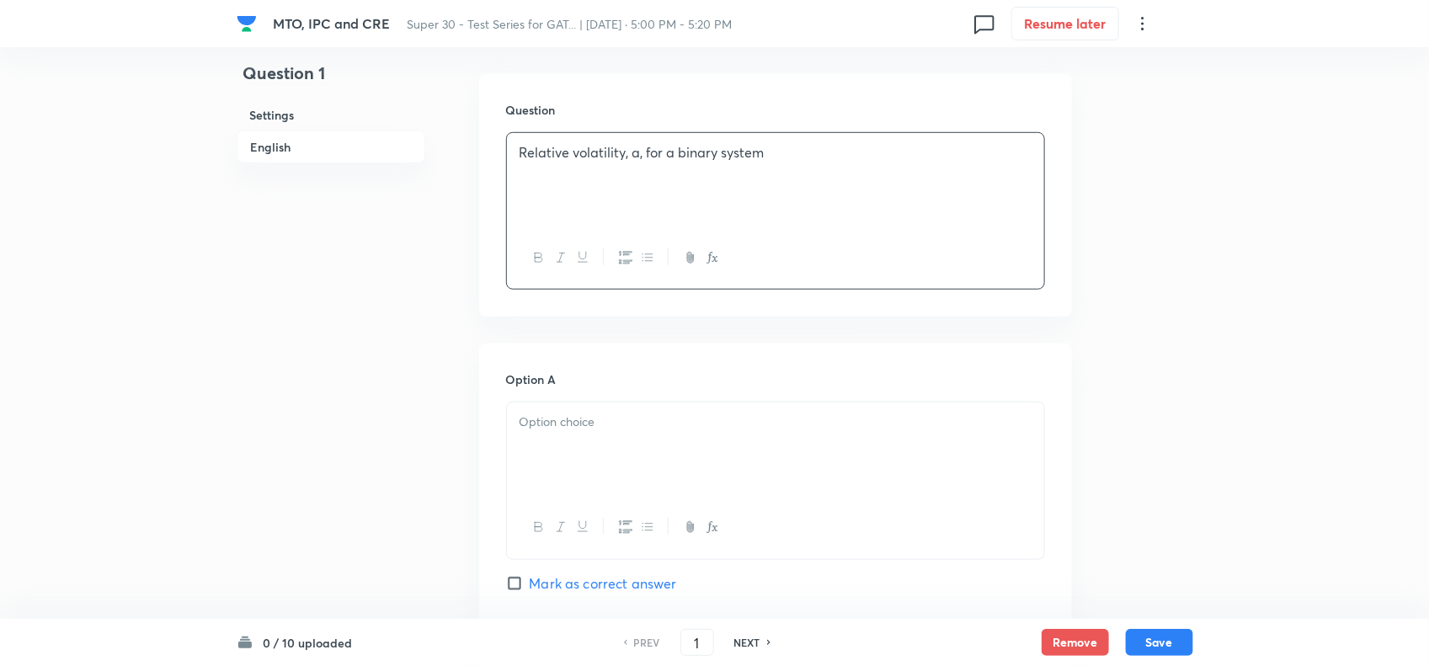
scroll to position [526, 0]
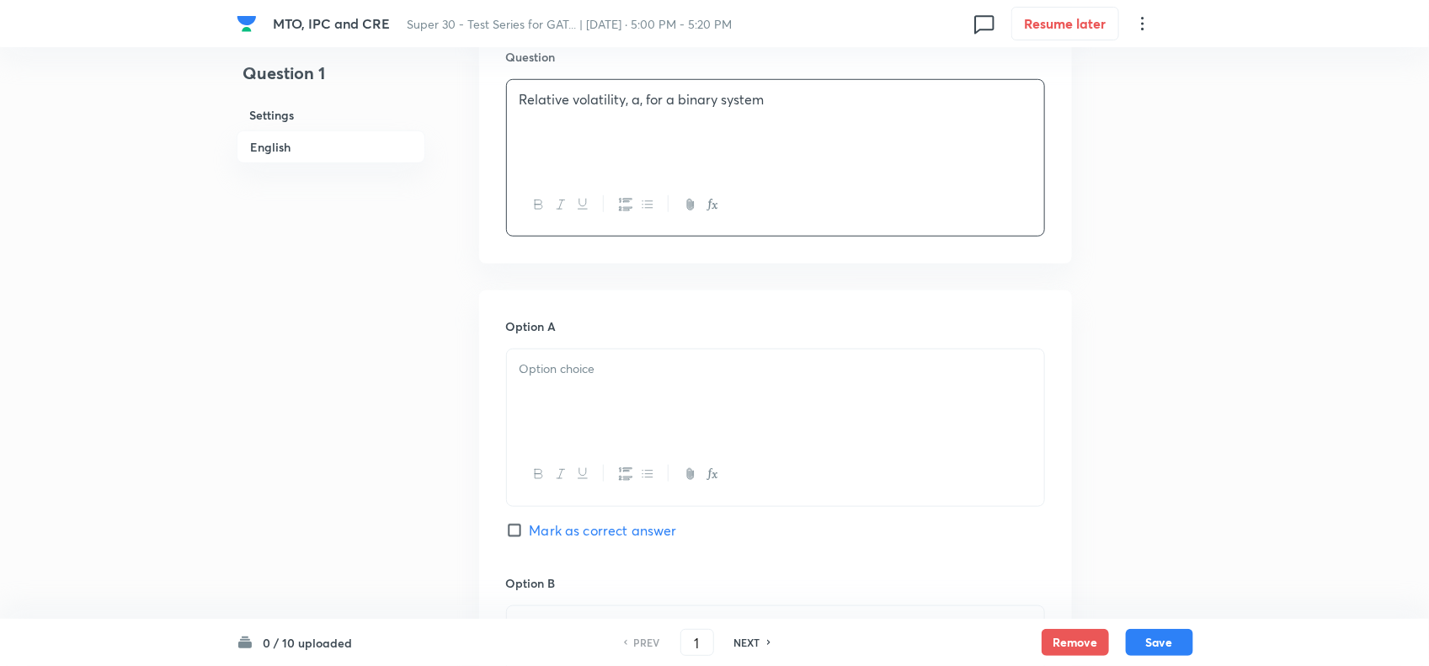
click at [632, 401] on div at bounding box center [775, 396] width 537 height 94
click at [588, 383] on div at bounding box center [775, 396] width 537 height 94
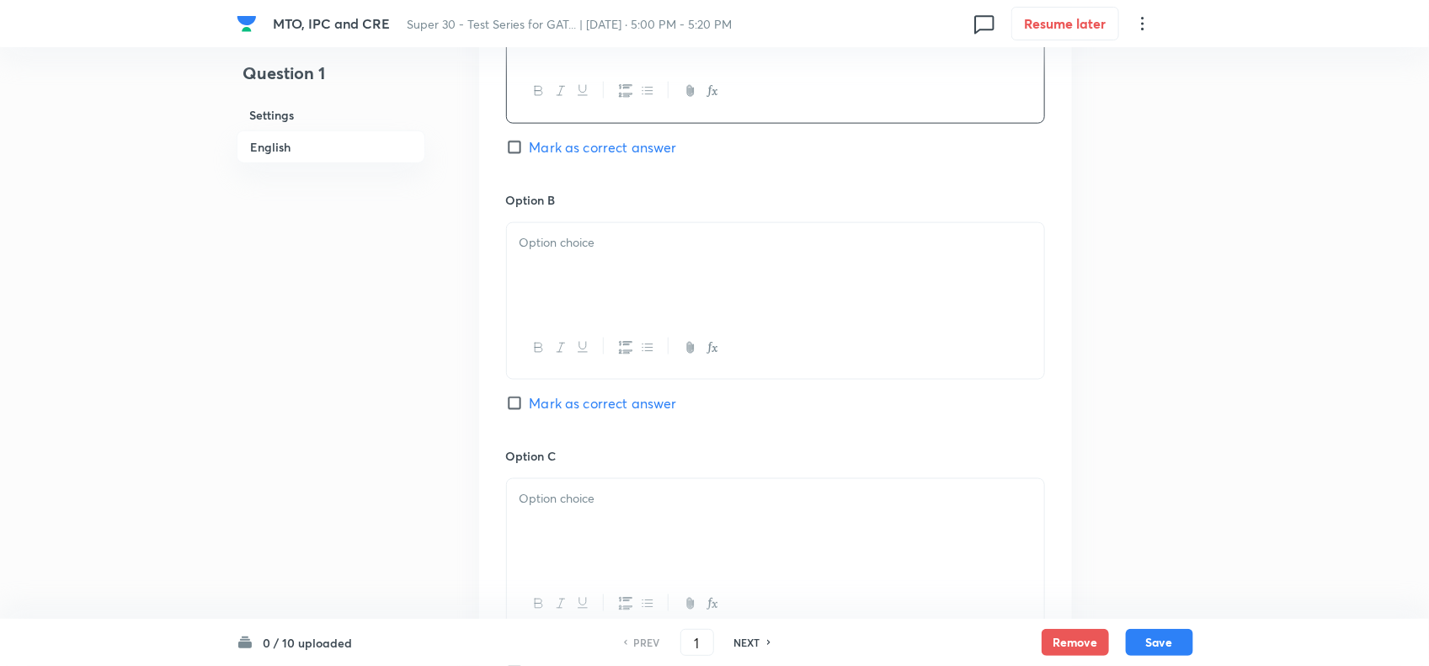
scroll to position [910, 0]
click at [583, 269] on div at bounding box center [775, 269] width 537 height 94
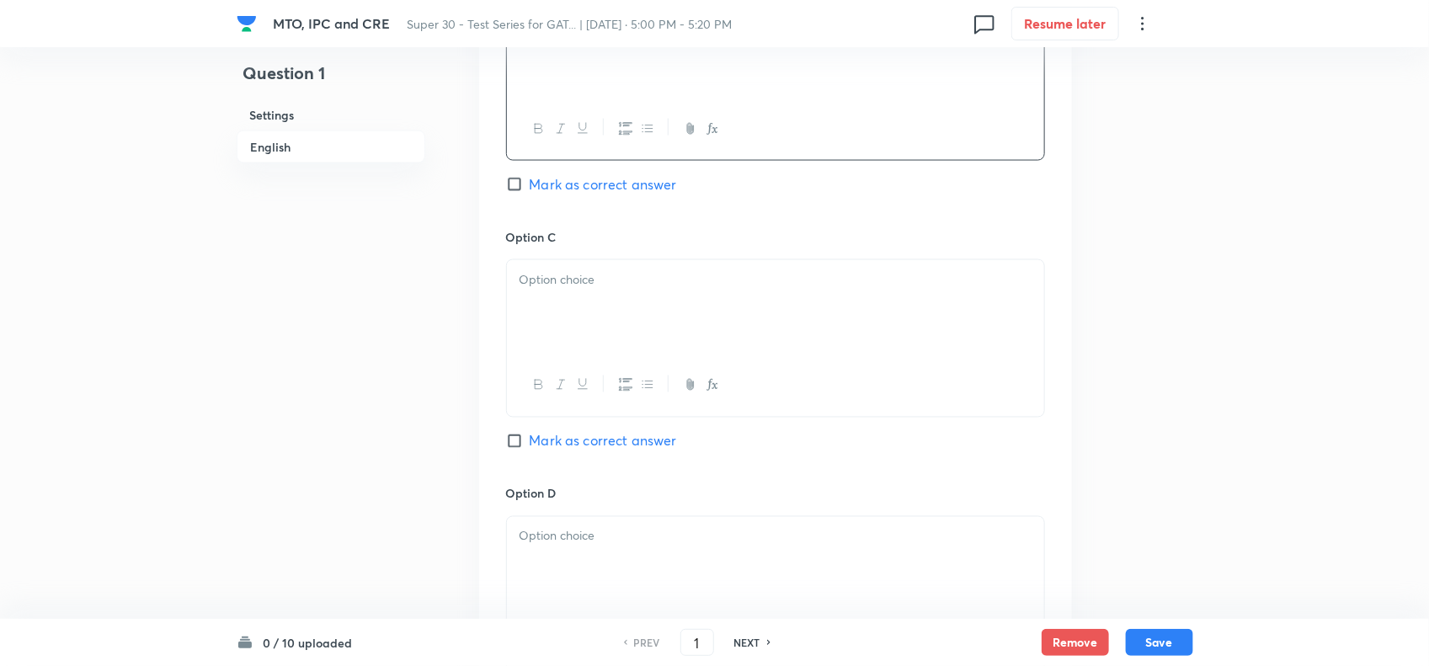
scroll to position [1160, 0]
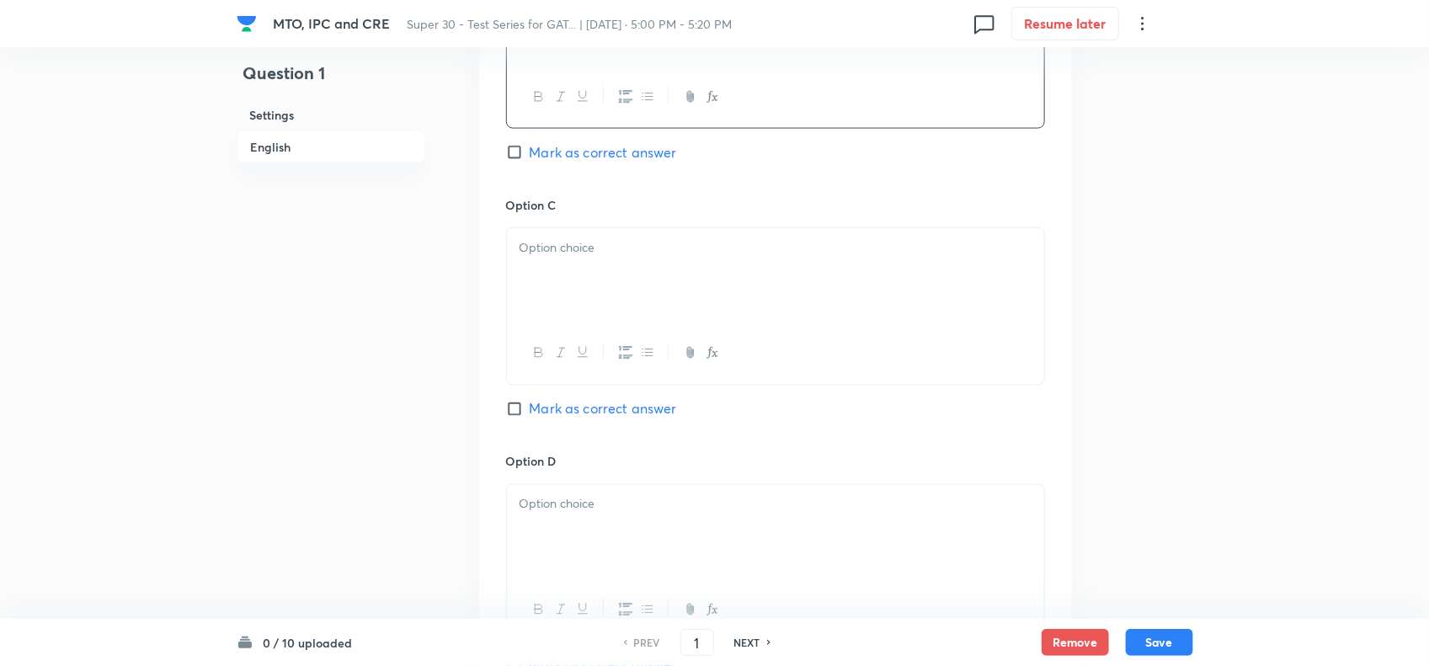
click at [598, 289] on div at bounding box center [775, 275] width 537 height 94
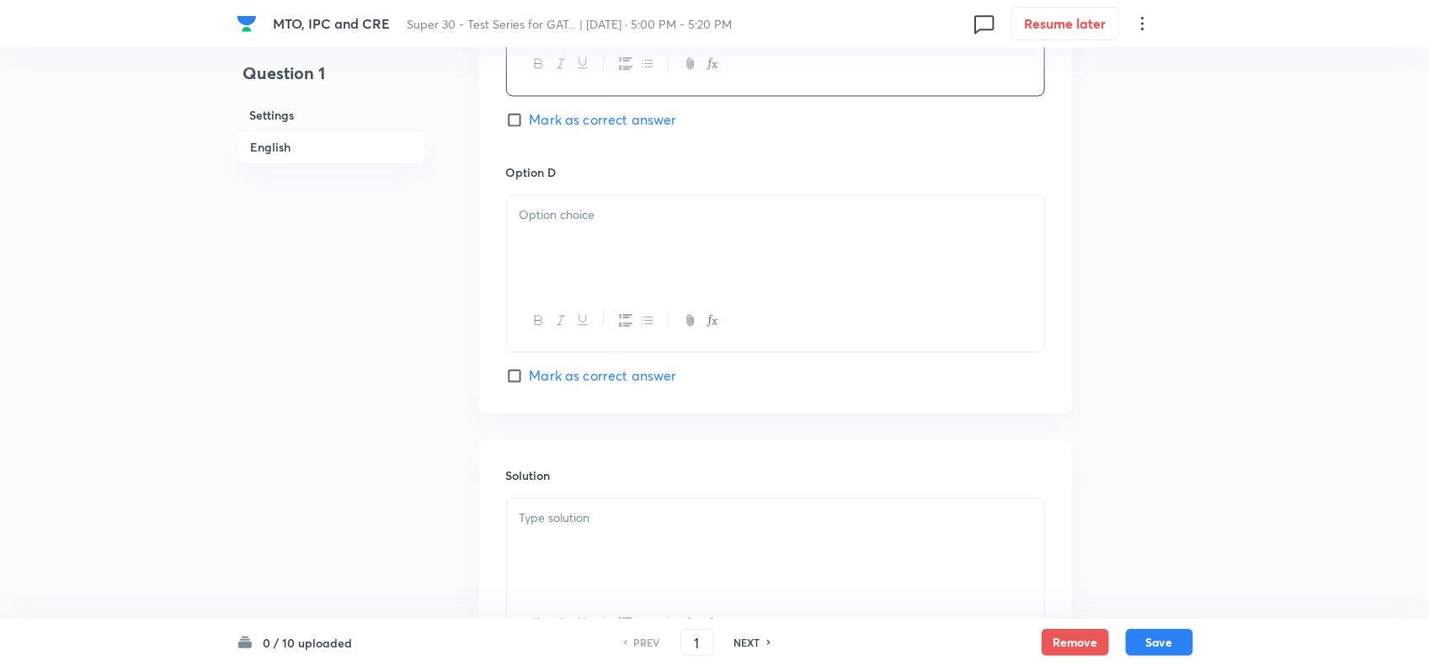
scroll to position [1457, 0]
click at [535, 217] on p at bounding box center [775, 207] width 512 height 19
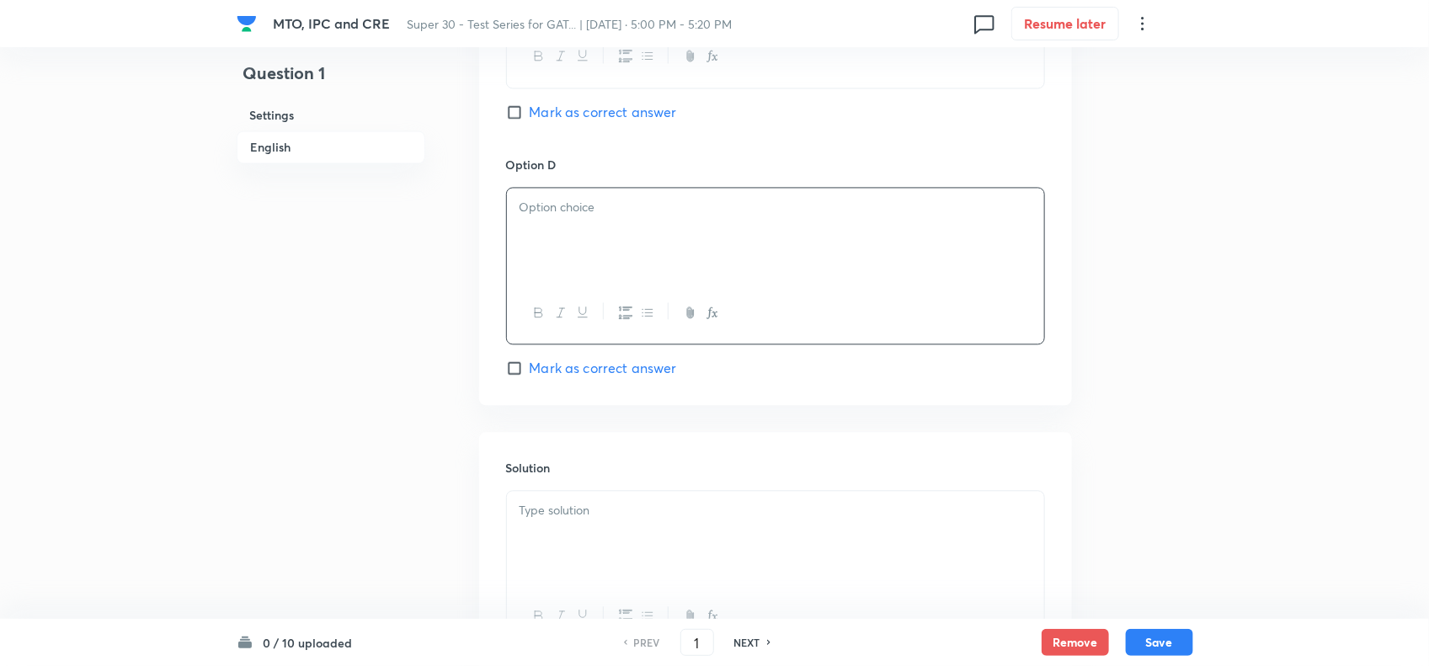
click at [586, 240] on div at bounding box center [775, 235] width 537 height 94
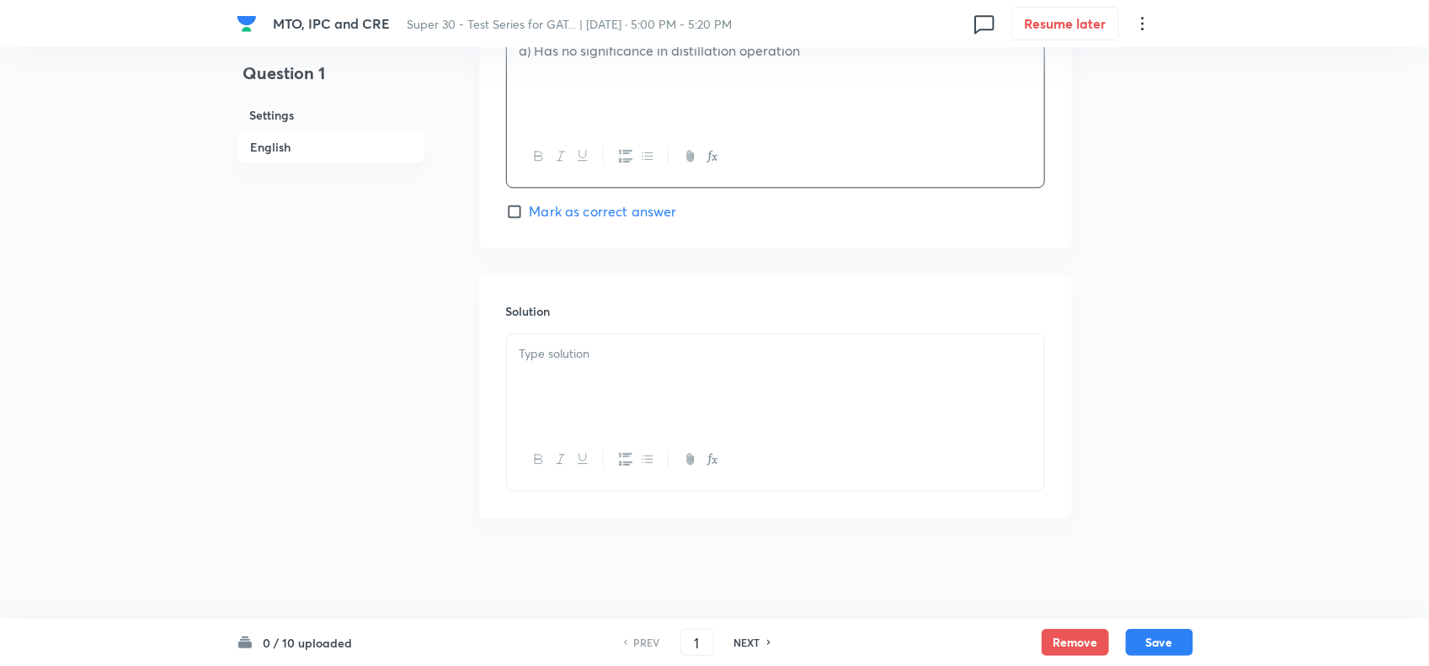
click at [570, 355] on p at bounding box center [775, 353] width 512 height 19
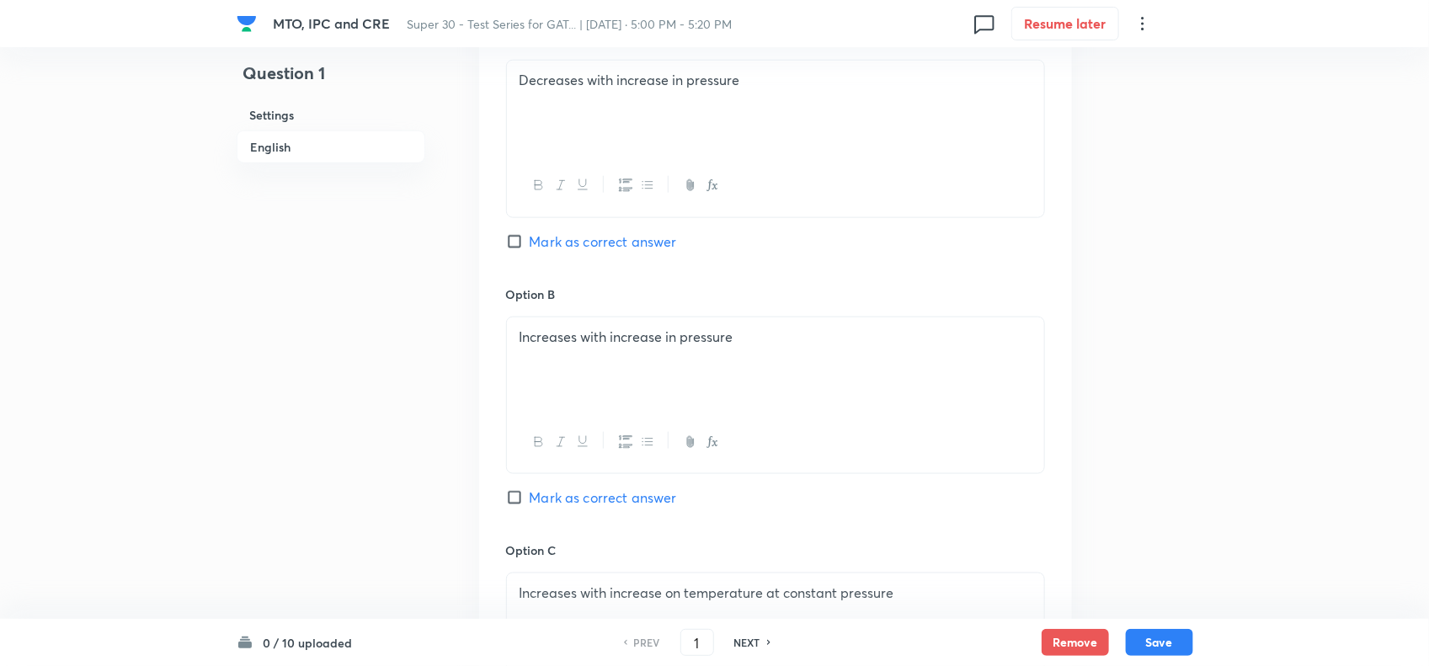
scroll to position [754, 0]
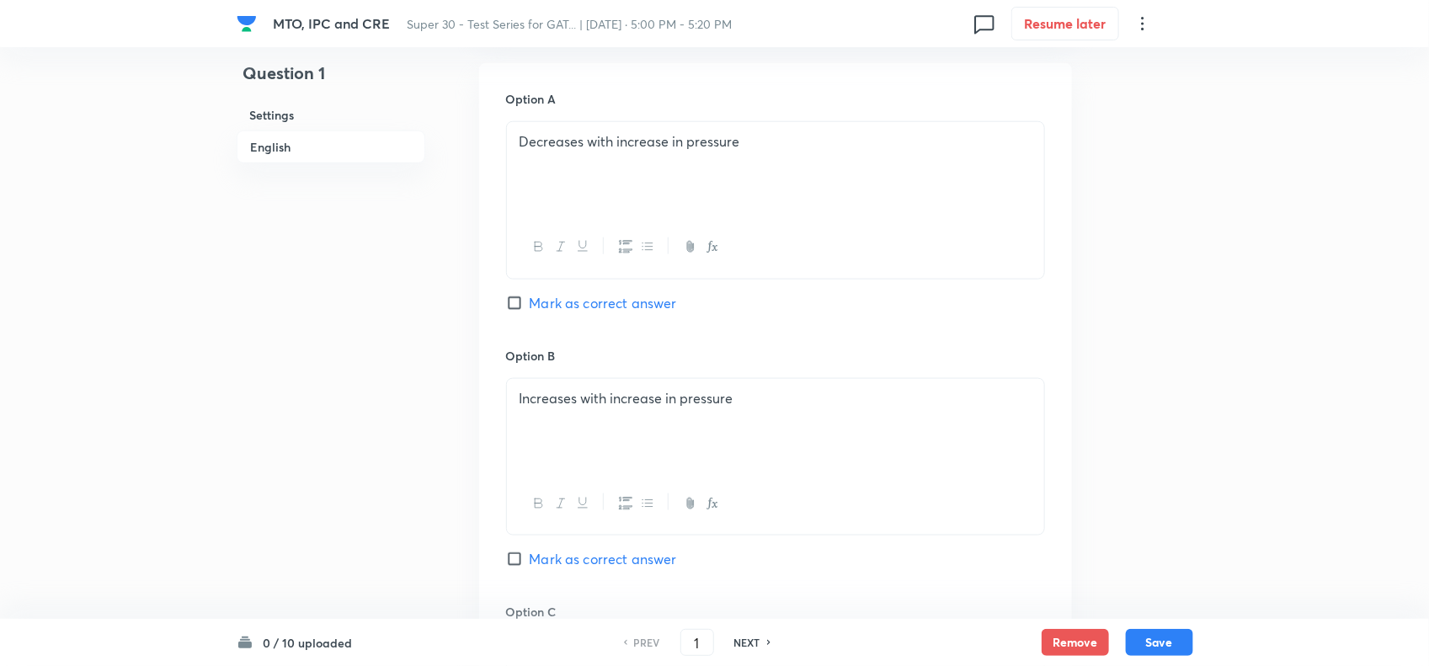
click at [506, 304] on input "Mark as correct answer" at bounding box center [518, 303] width 24 height 17
checkbox input "true"
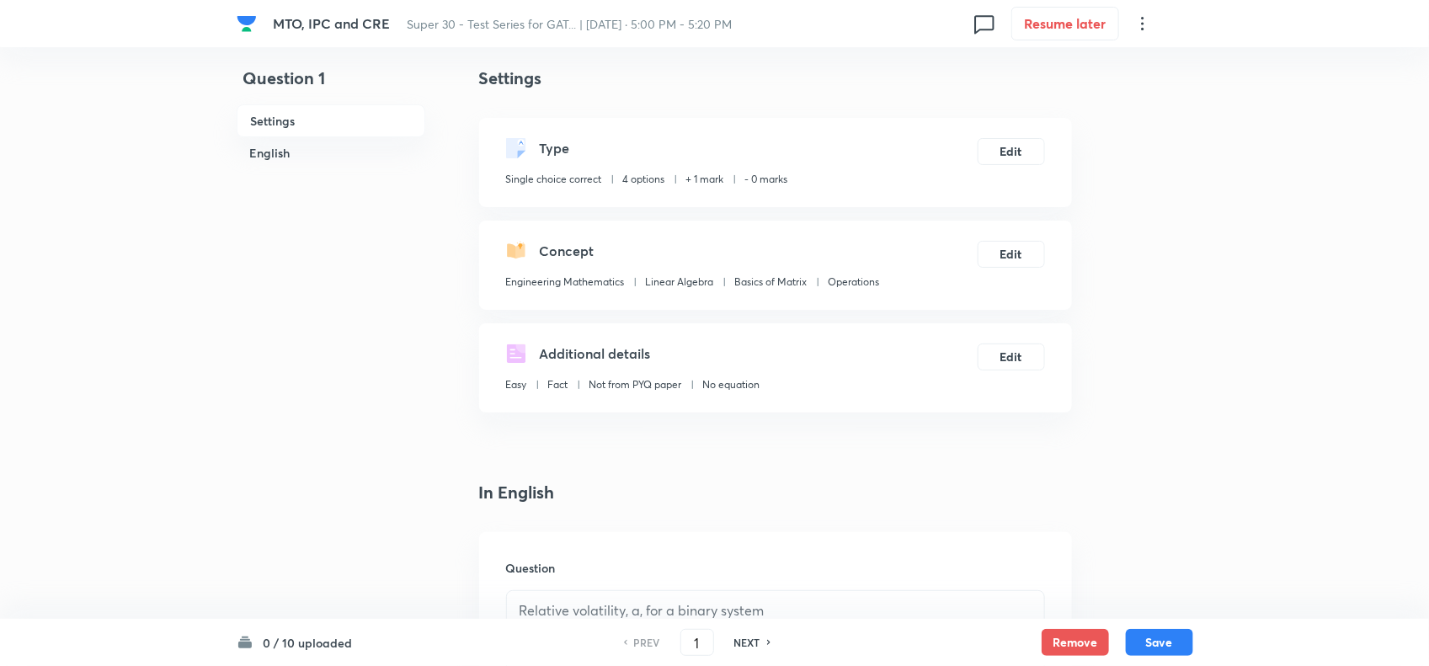
scroll to position [39, 0]
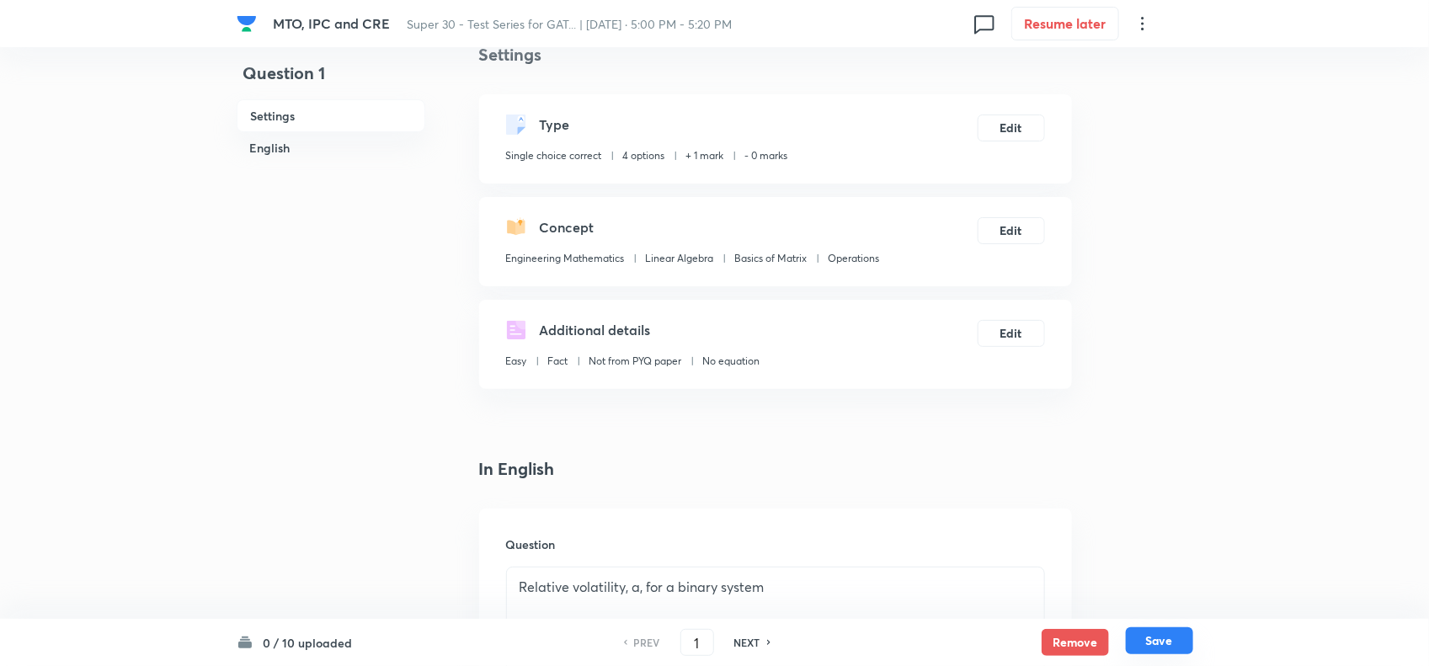
click at [1164, 642] on button "Save" at bounding box center [1159, 640] width 67 height 27
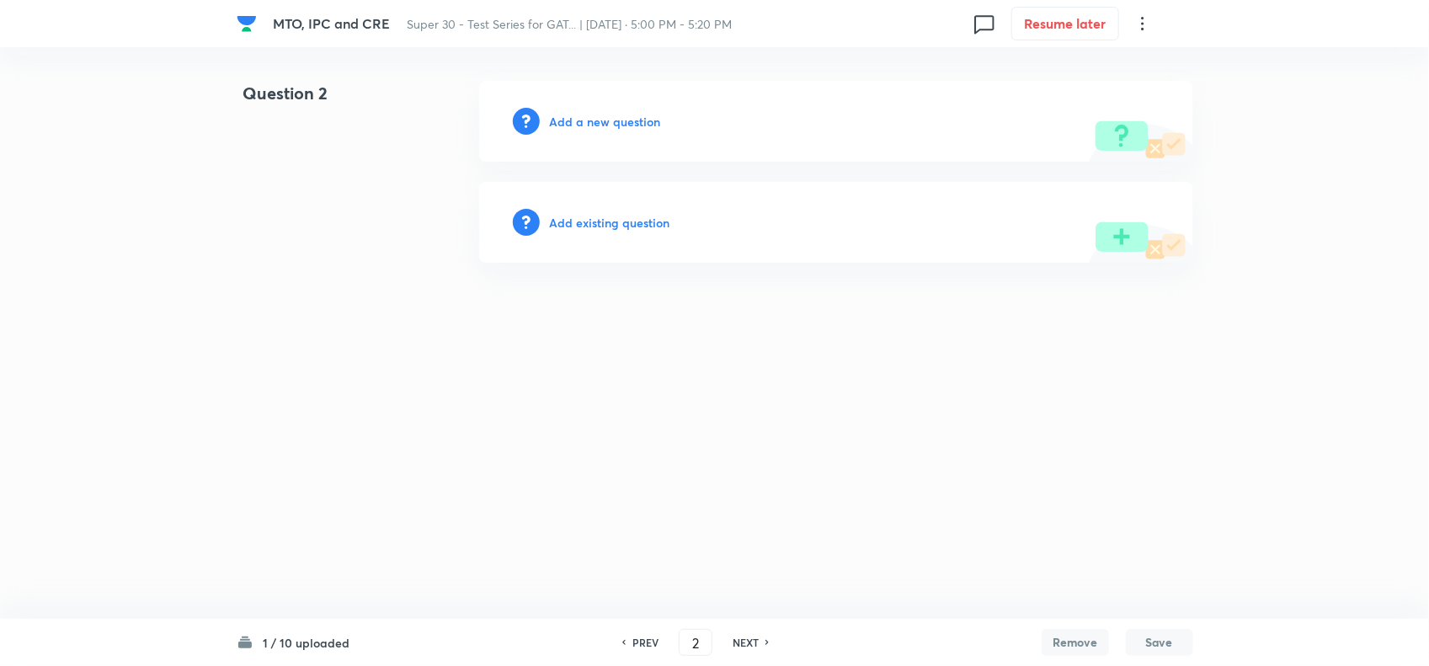
type input "2"
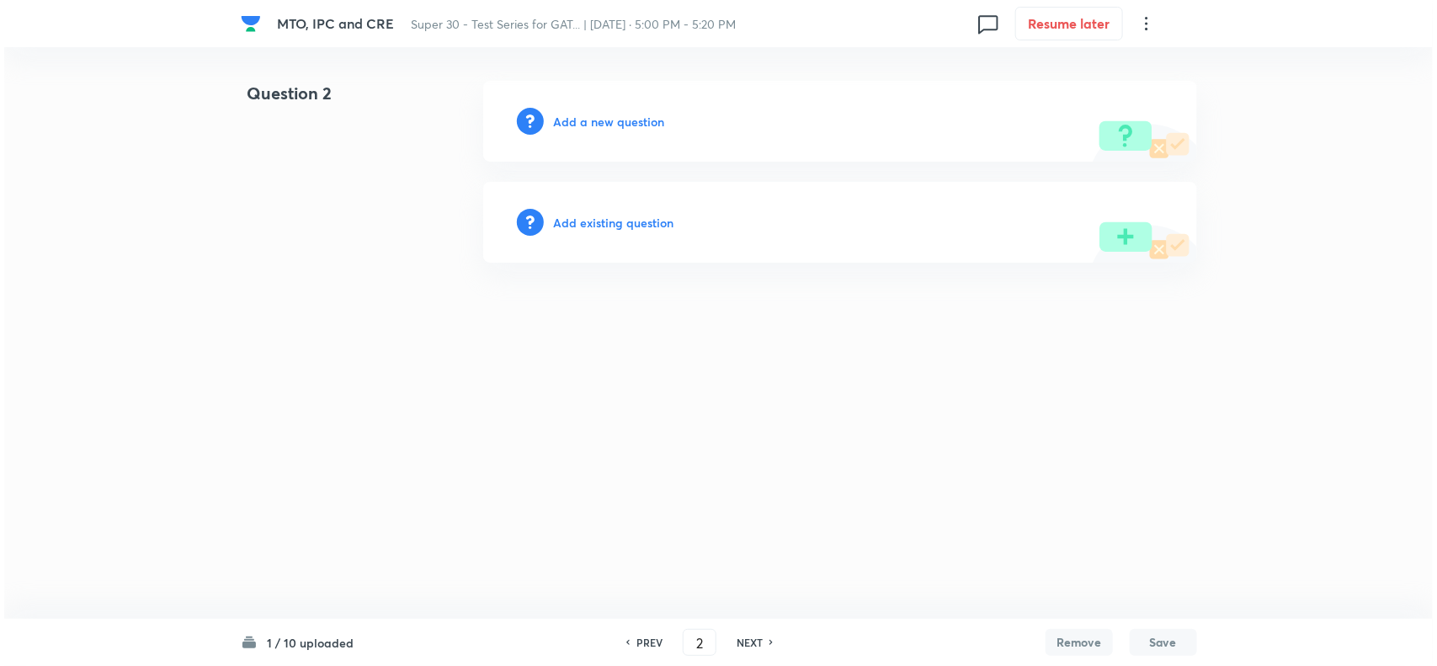
scroll to position [0, 0]
click at [624, 115] on h6 "Add a new question" at bounding box center [609, 122] width 111 height 18
click at [624, 115] on h6 "Choose a question type" at bounding box center [619, 122] width 130 height 18
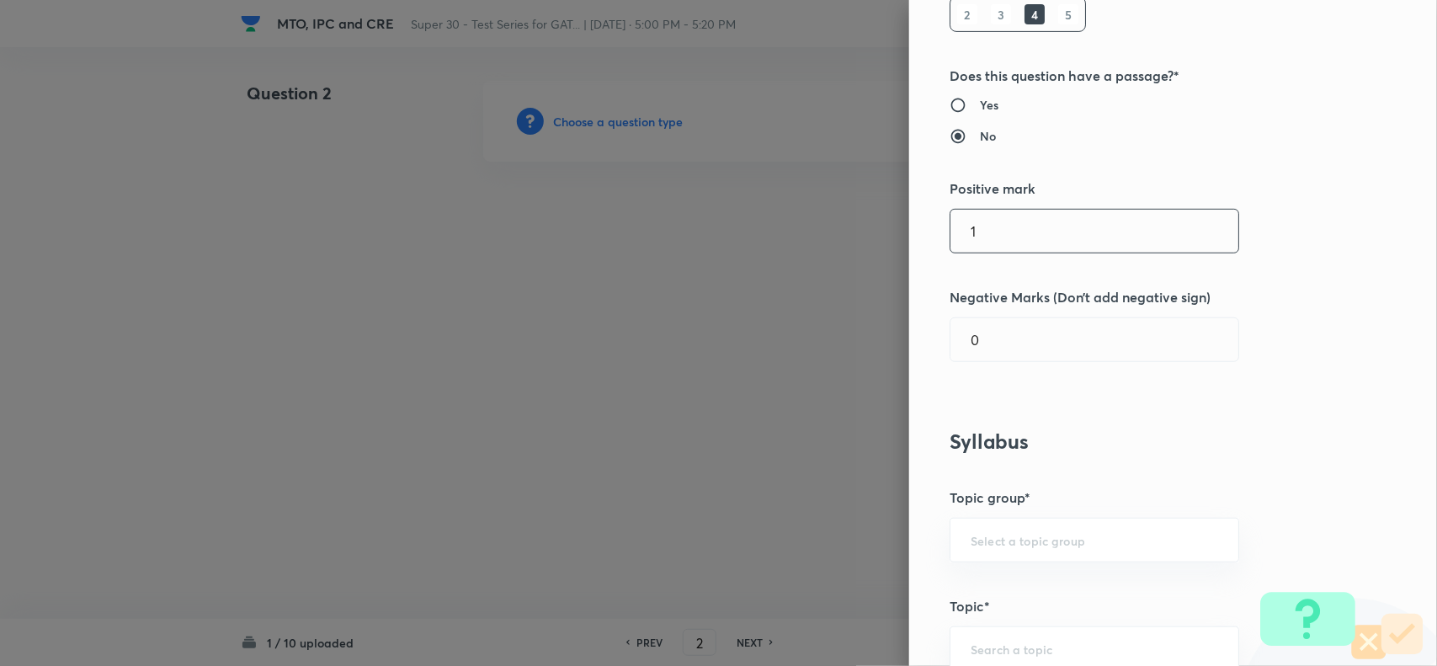
scroll to position [370, 0]
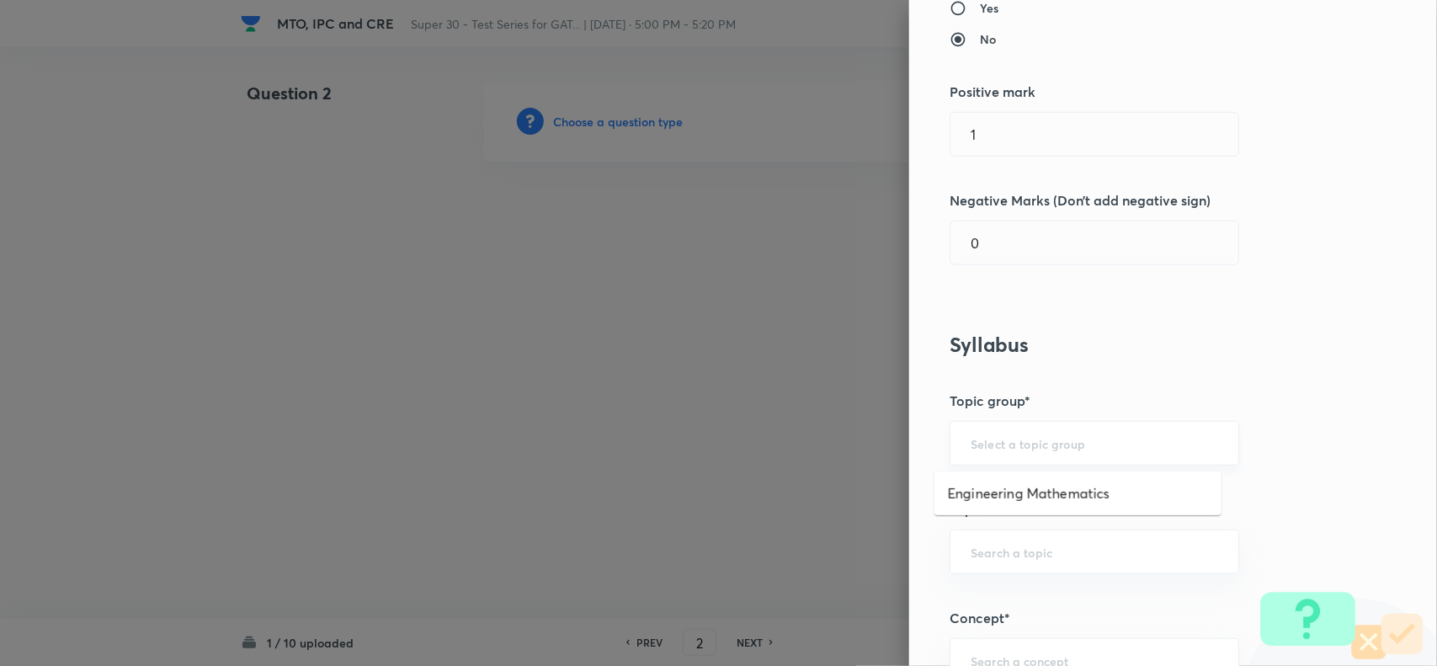
click at [1008, 444] on input "text" at bounding box center [1095, 443] width 248 height 16
click at [1010, 489] on li "Engineering Mathematics" at bounding box center [1078, 493] width 287 height 30
type input "Engineering Mathematics"
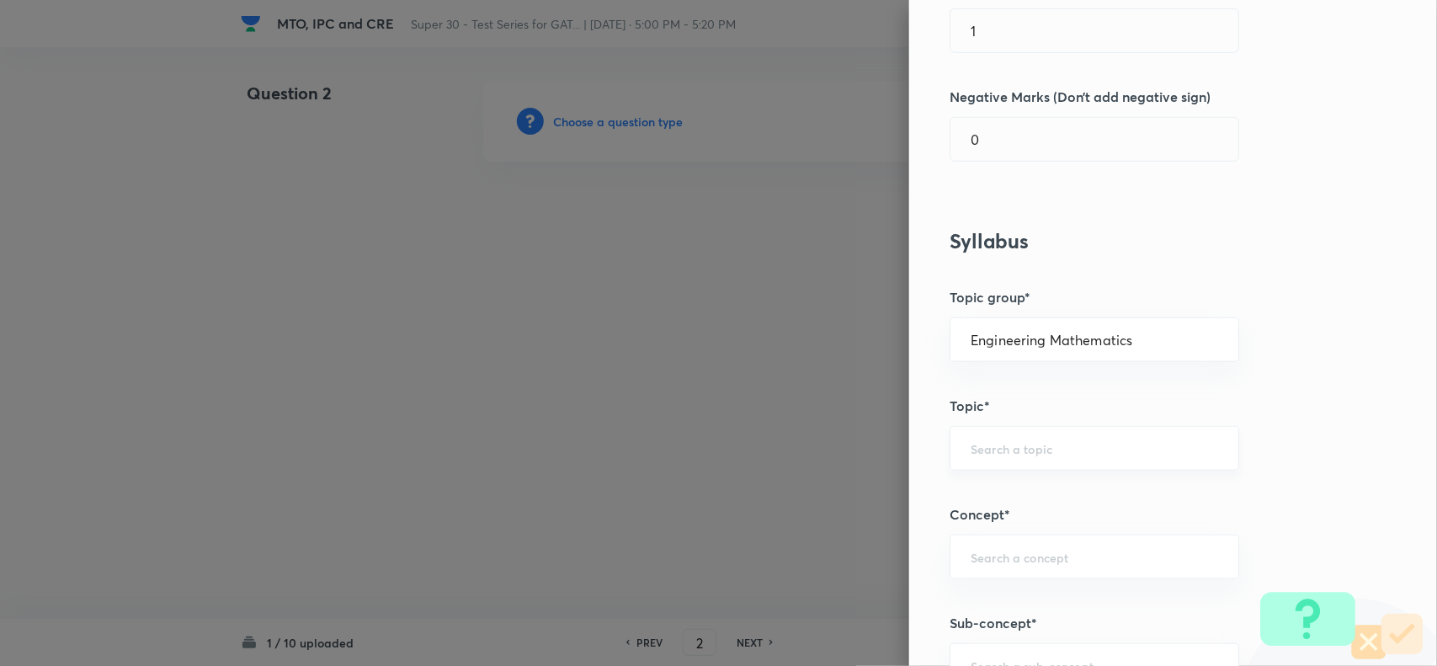
click at [994, 466] on div "​" at bounding box center [1095, 448] width 290 height 45
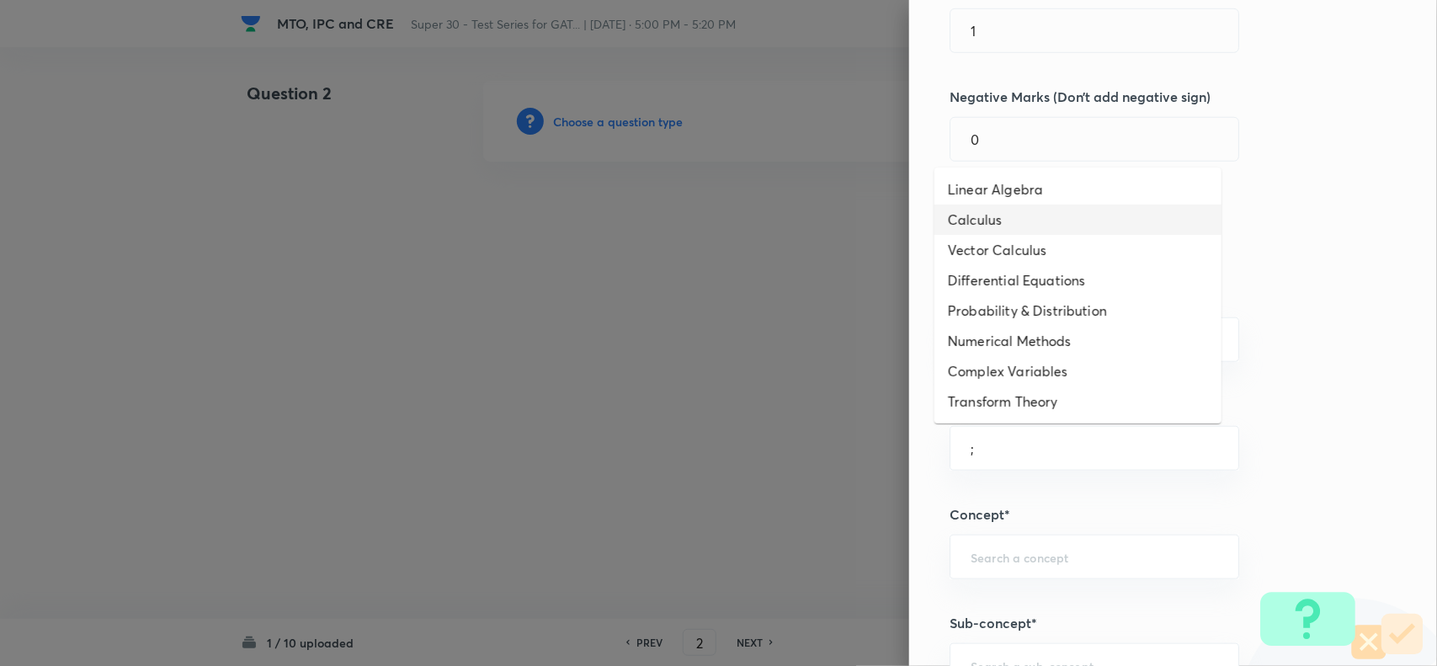
click at [1009, 205] on li "Calculus" at bounding box center [1078, 220] width 287 height 30
type input "Calculus"
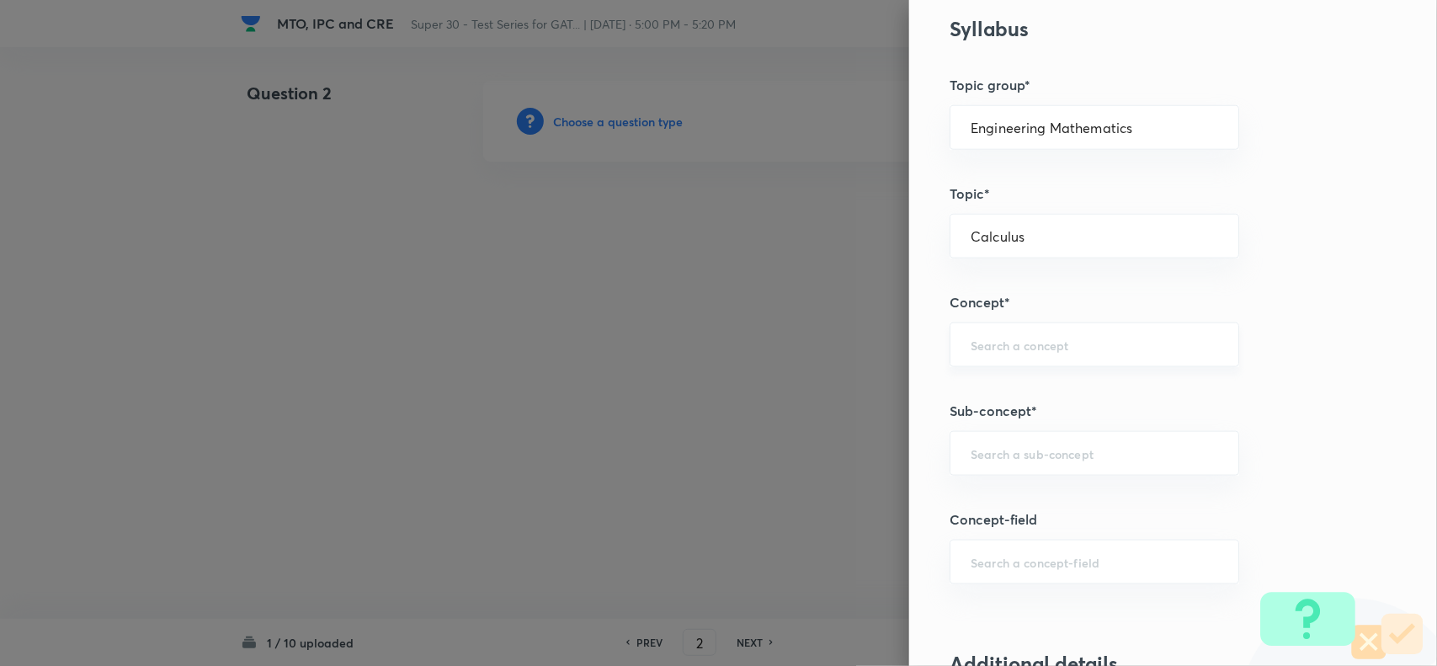
scroll to position [692, 0]
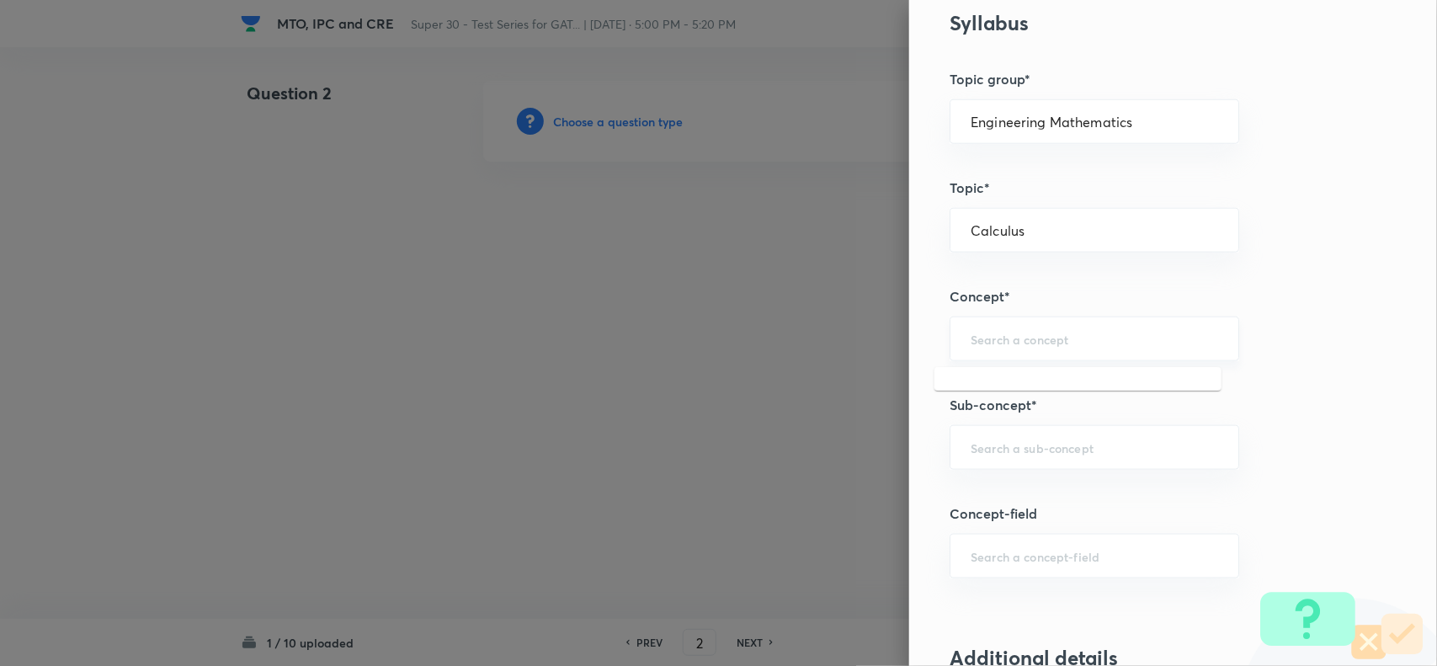
click at [1004, 339] on input "text" at bounding box center [1095, 339] width 248 height 16
click at [1010, 432] on li "Limits" at bounding box center [1078, 419] width 287 height 30
type input "Limits"
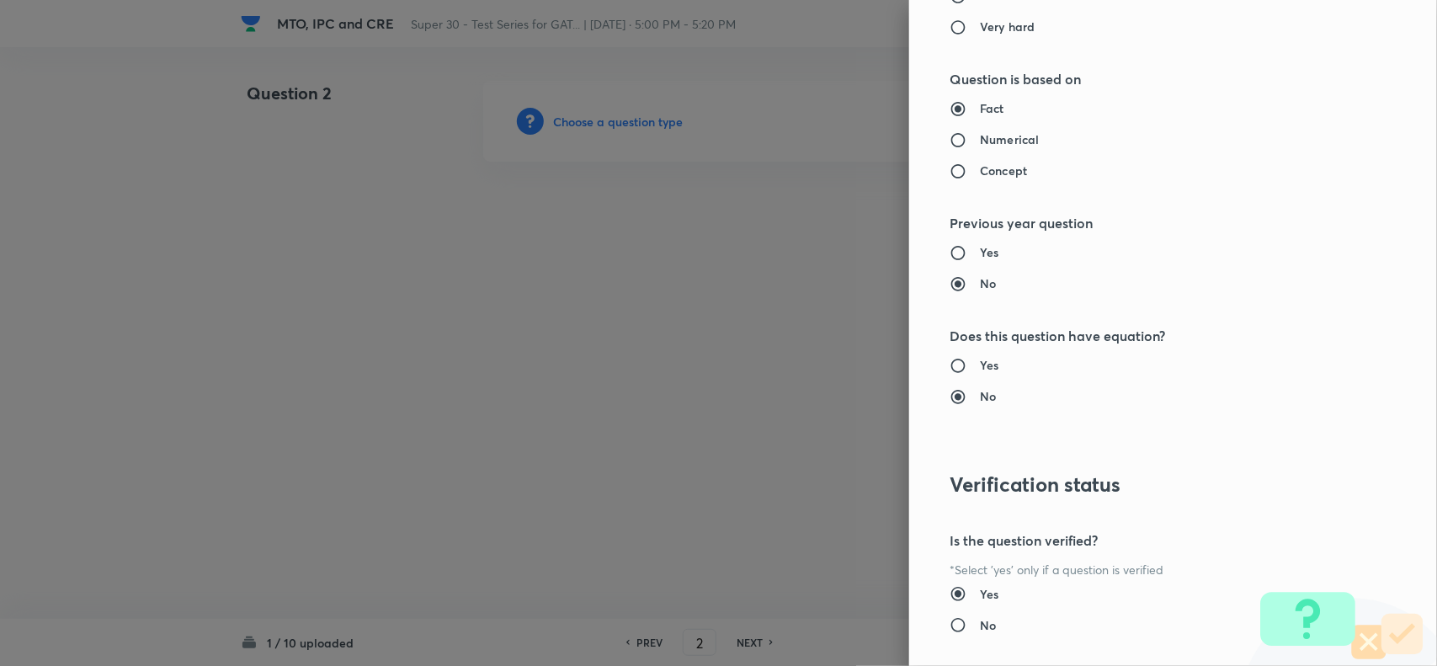
scroll to position [1632, 0]
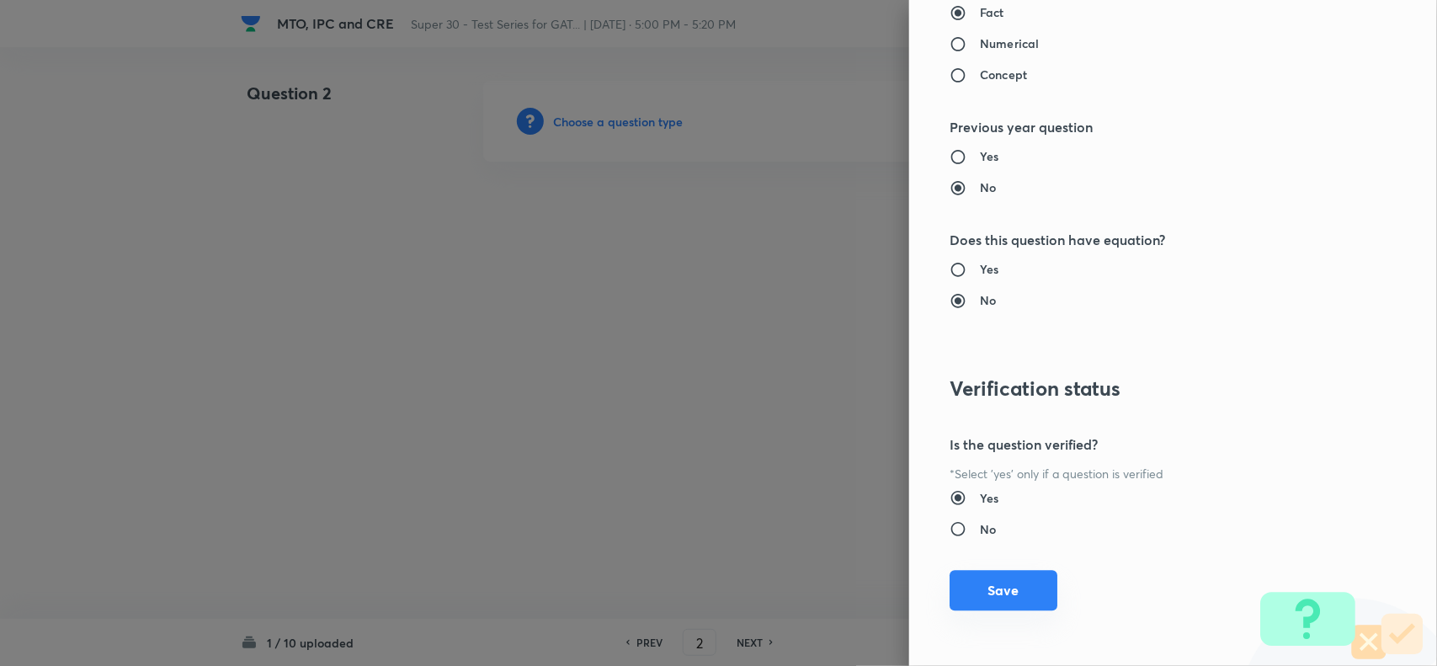
click at [990, 594] on button "Save" at bounding box center [1004, 590] width 108 height 40
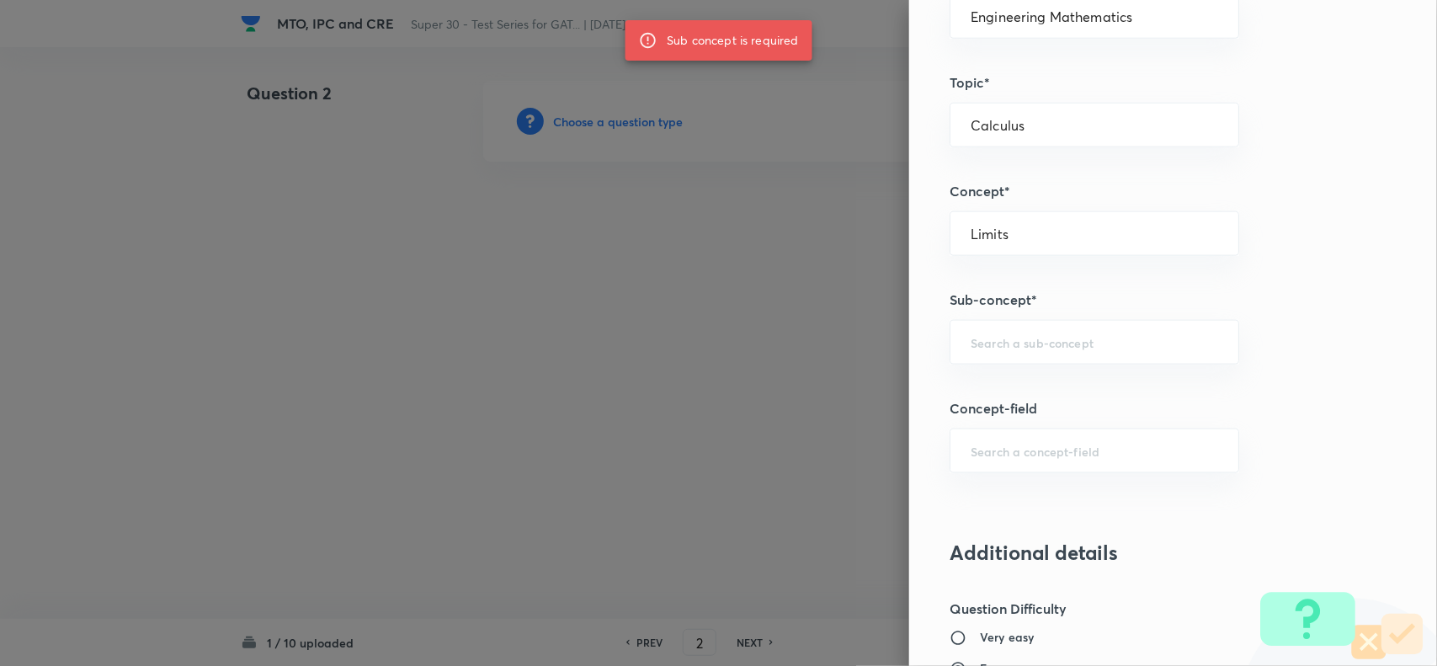
scroll to position [796, 0]
click at [971, 351] on input "text" at bounding box center [1095, 343] width 248 height 16
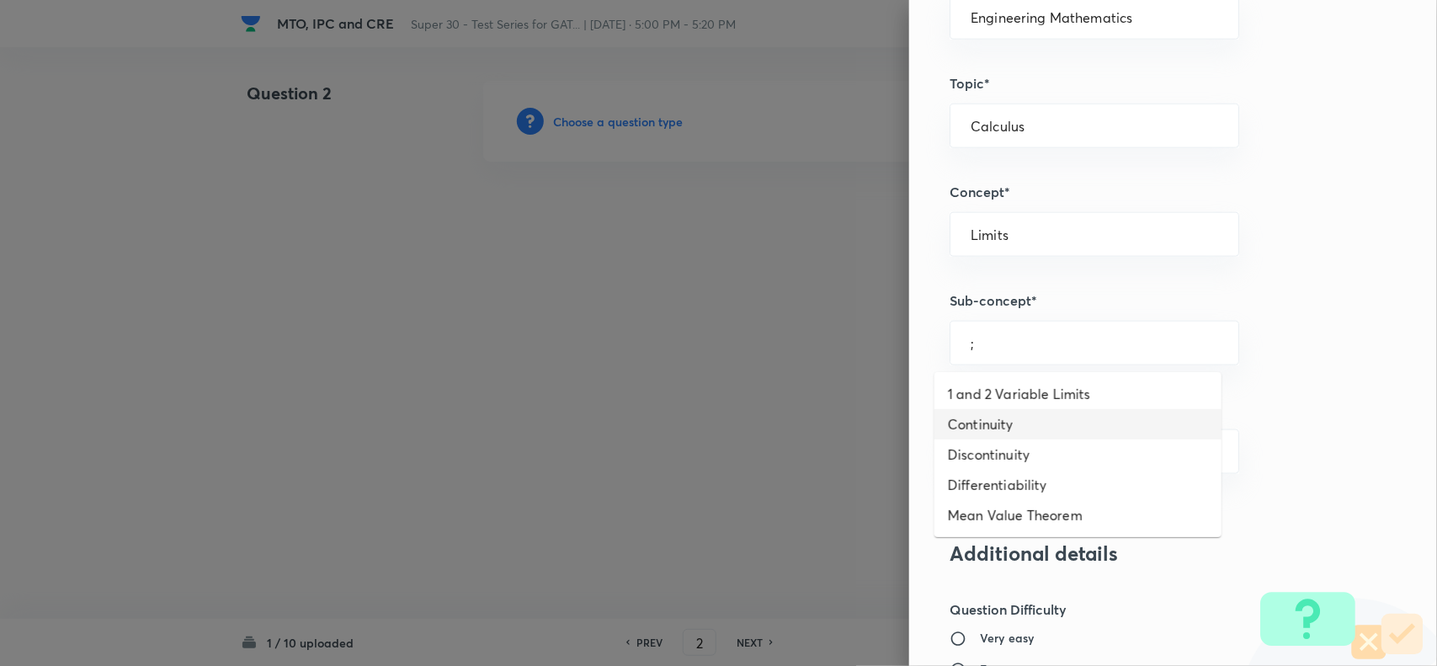
drag, startPoint x: 1024, startPoint y: 422, endPoint x: 999, endPoint y: 414, distance: 25.6
click at [999, 414] on li "Continuity" at bounding box center [1078, 424] width 287 height 30
type input "Continuity"
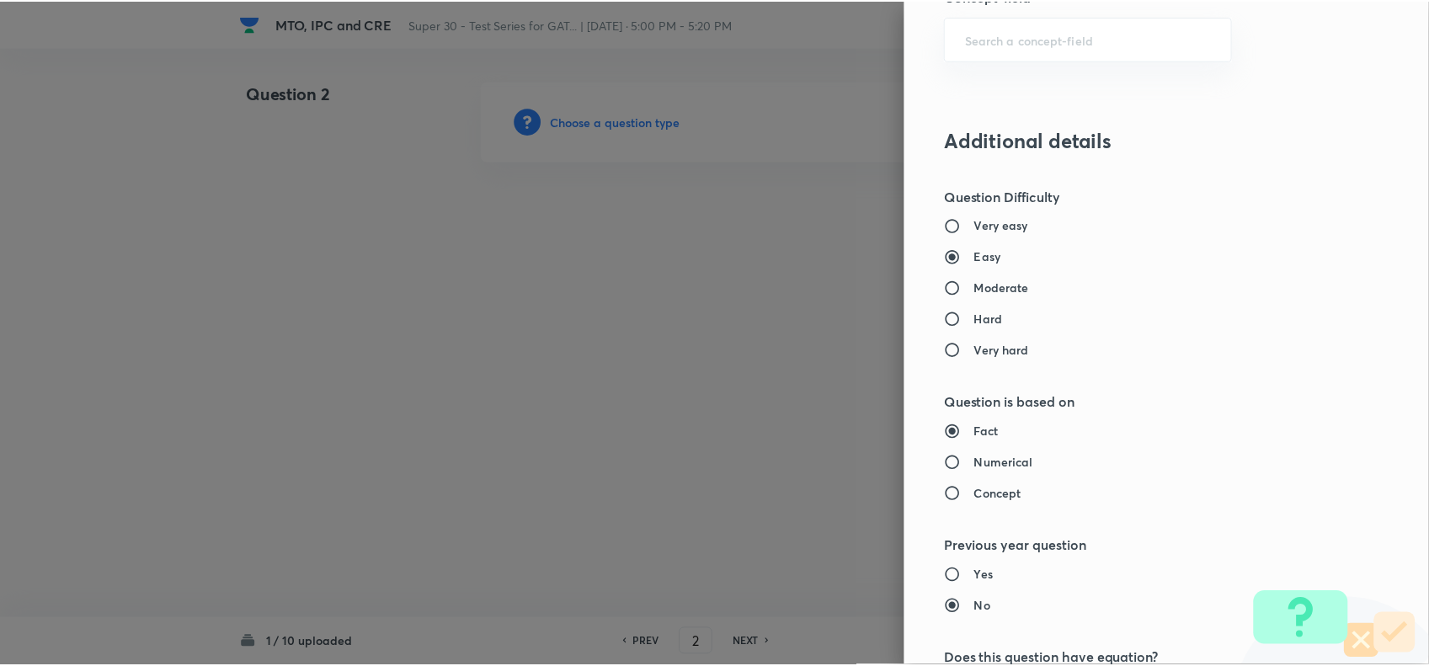
scroll to position [1632, 0]
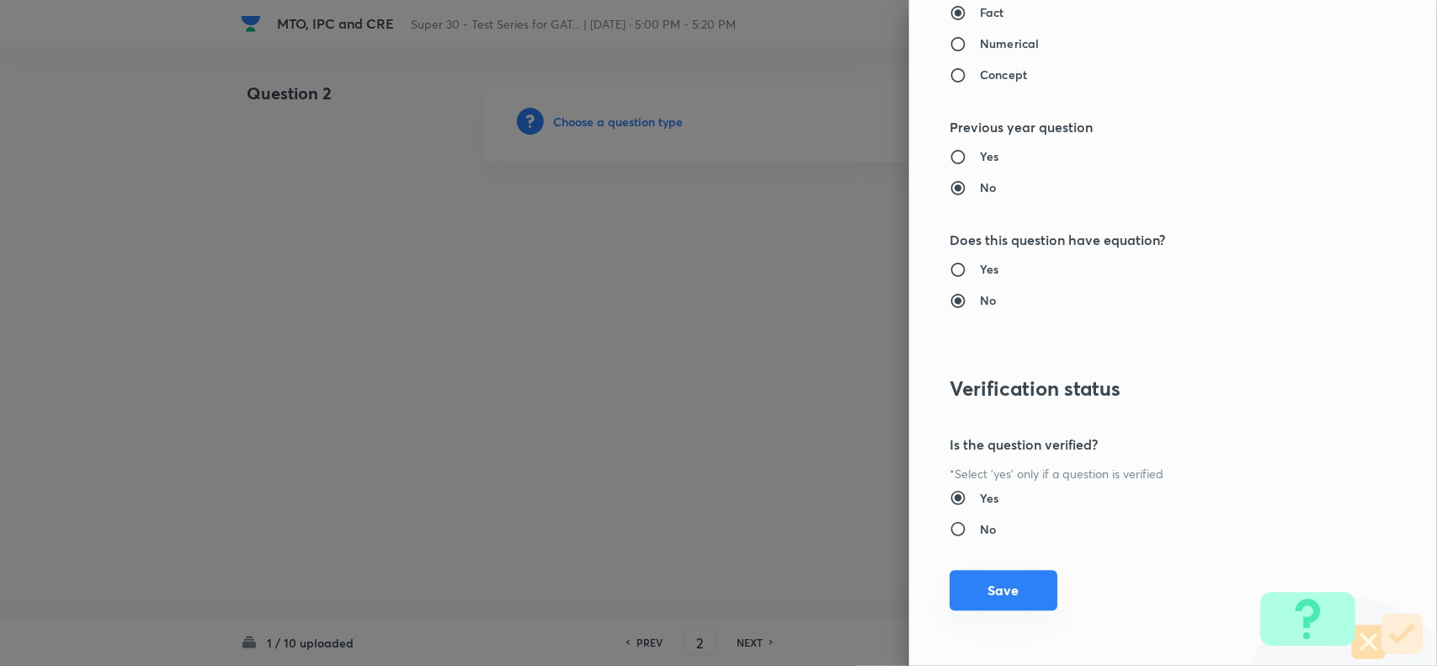
click at [995, 592] on button "Save" at bounding box center [1004, 590] width 108 height 40
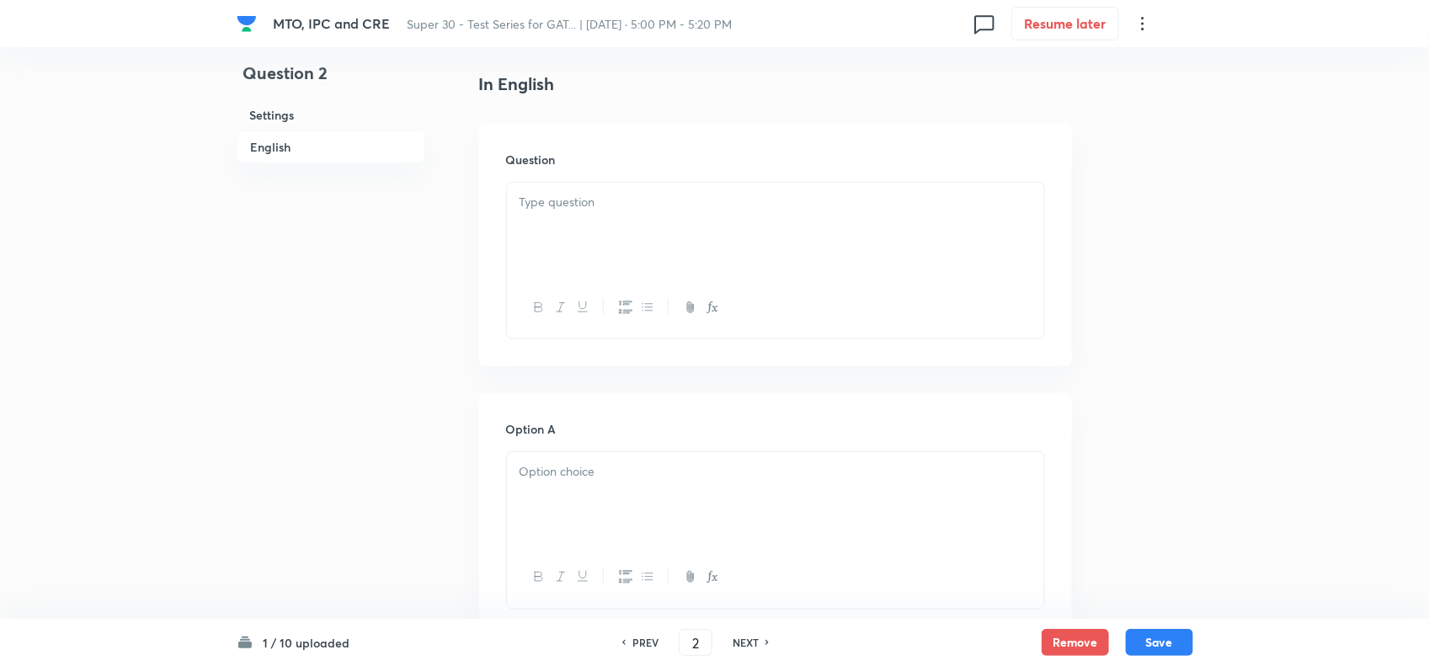
scroll to position [525, 0]
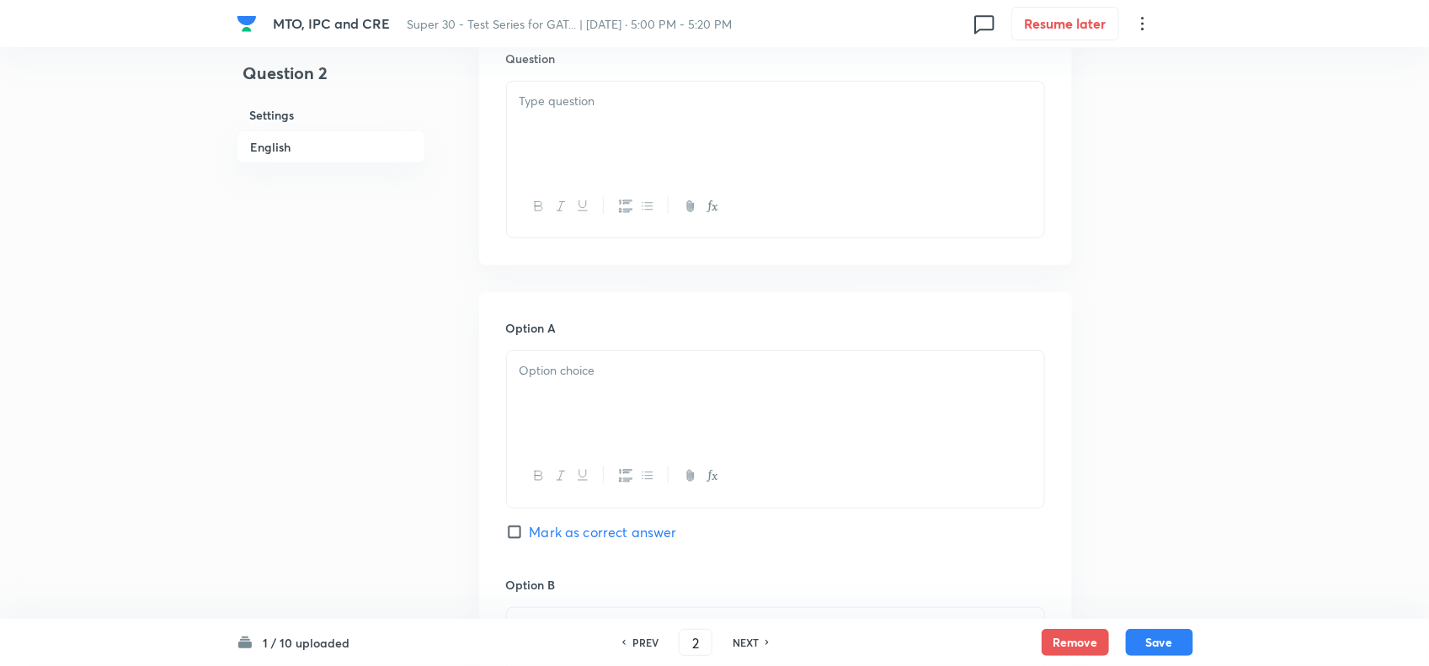
click at [537, 128] on div at bounding box center [775, 129] width 537 height 94
click at [537, 116] on div at bounding box center [775, 129] width 537 height 94
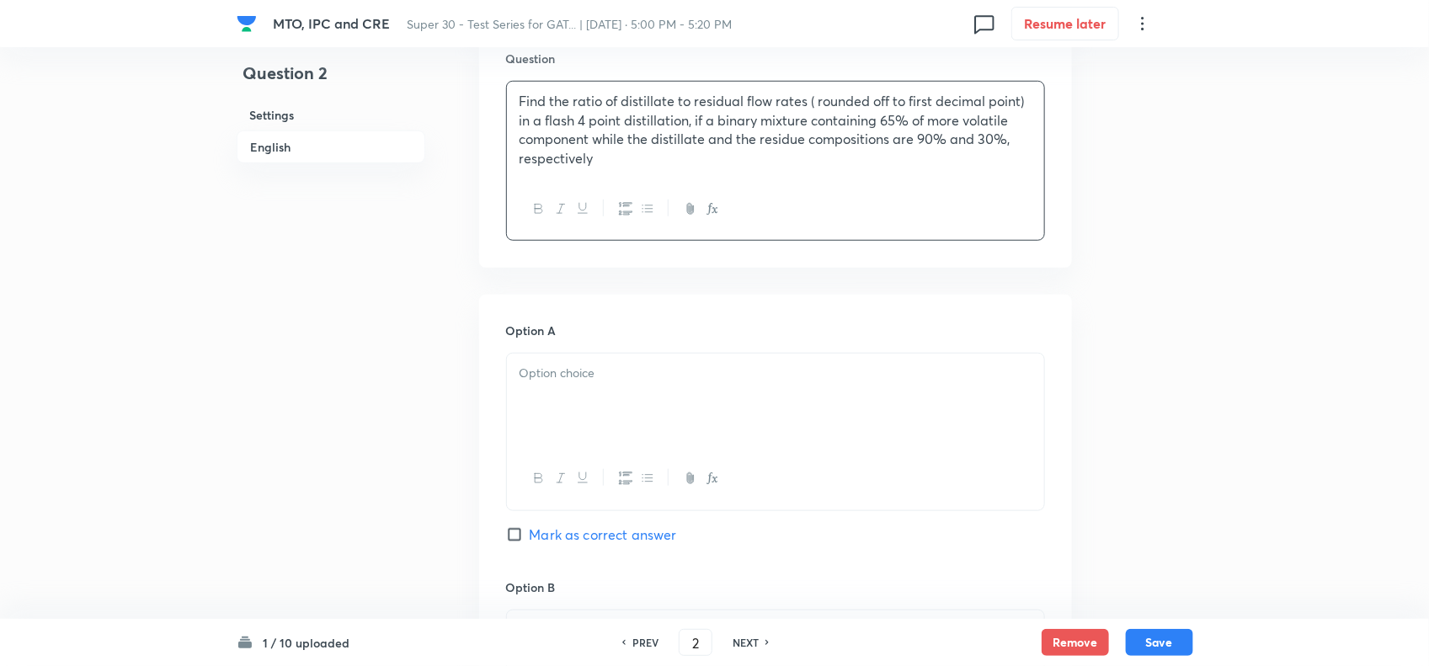
scroll to position [642, 0]
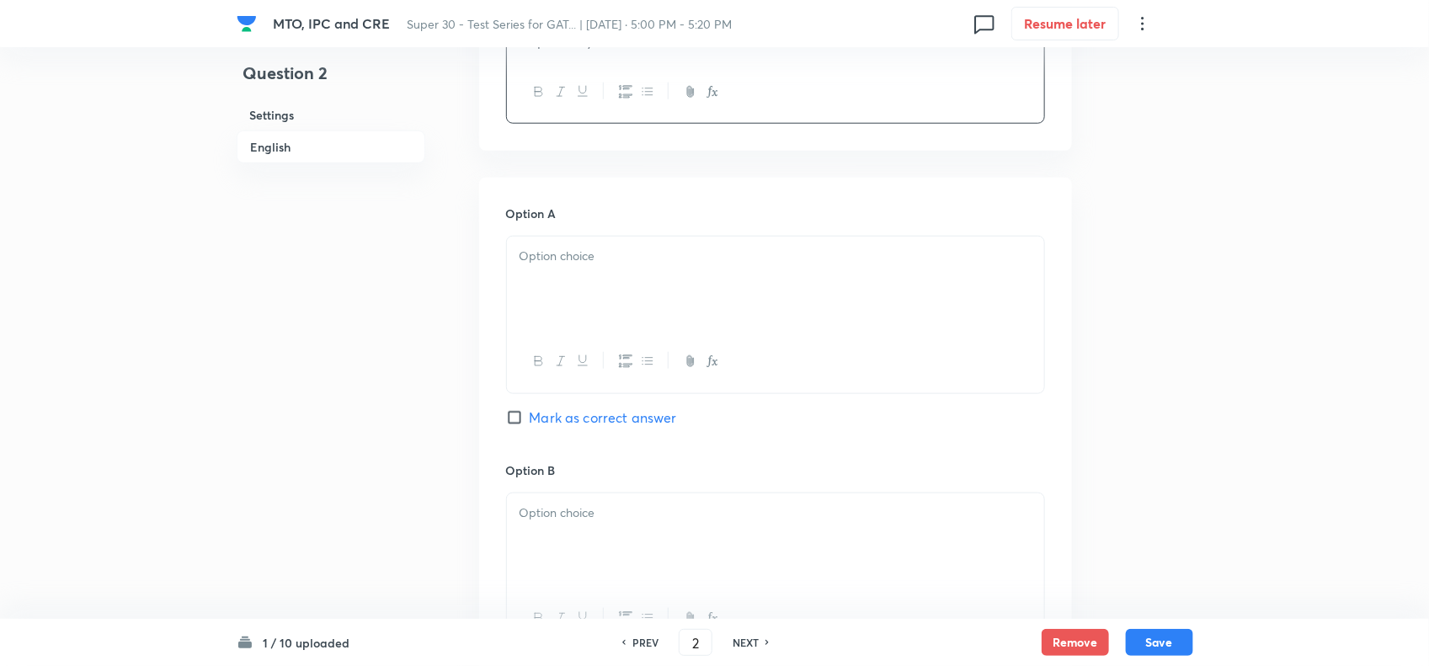
click at [620, 246] on div at bounding box center [775, 284] width 537 height 94
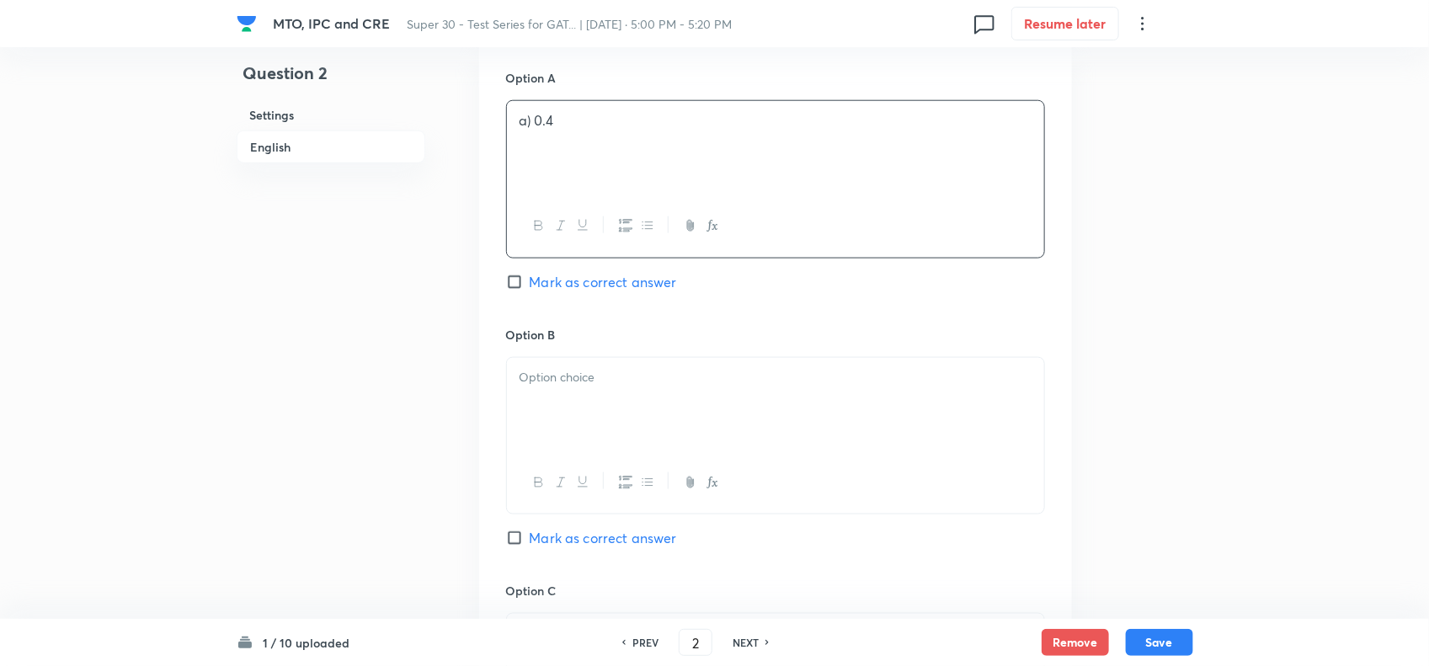
scroll to position [779, 0]
click at [560, 381] on p at bounding box center [775, 375] width 512 height 19
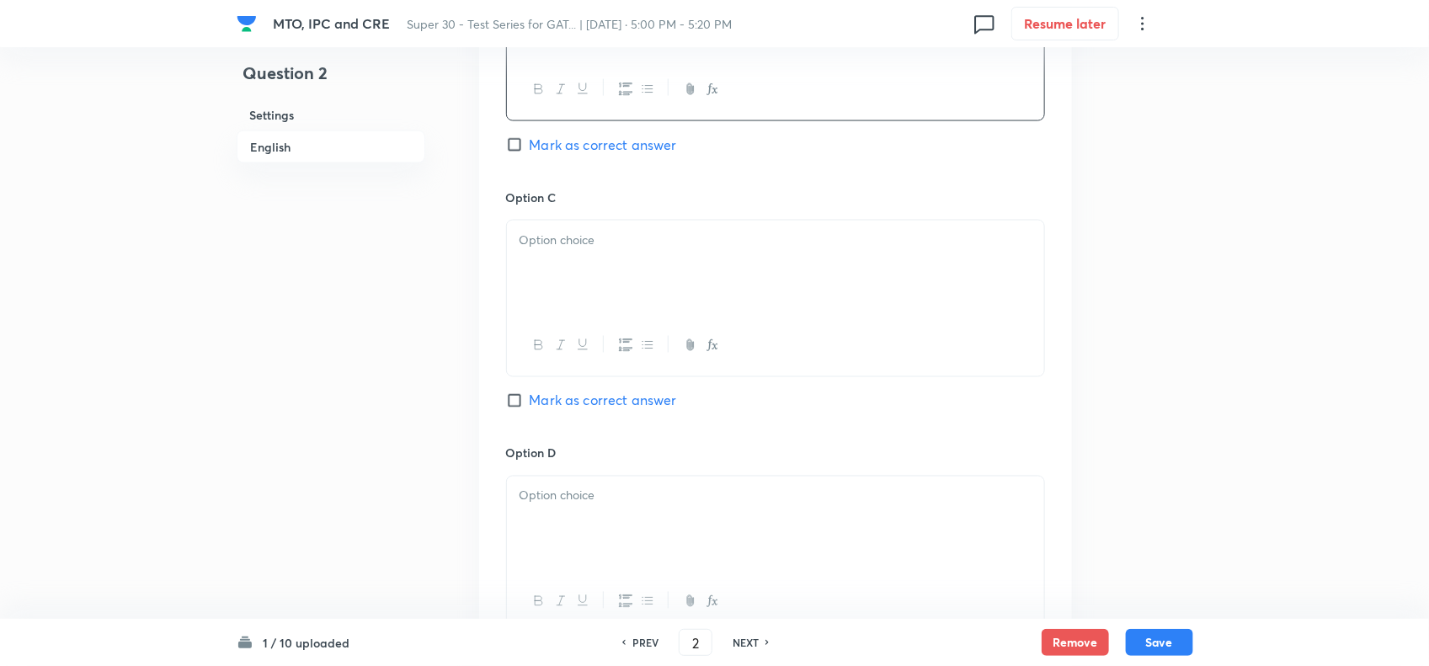
scroll to position [1180, 0]
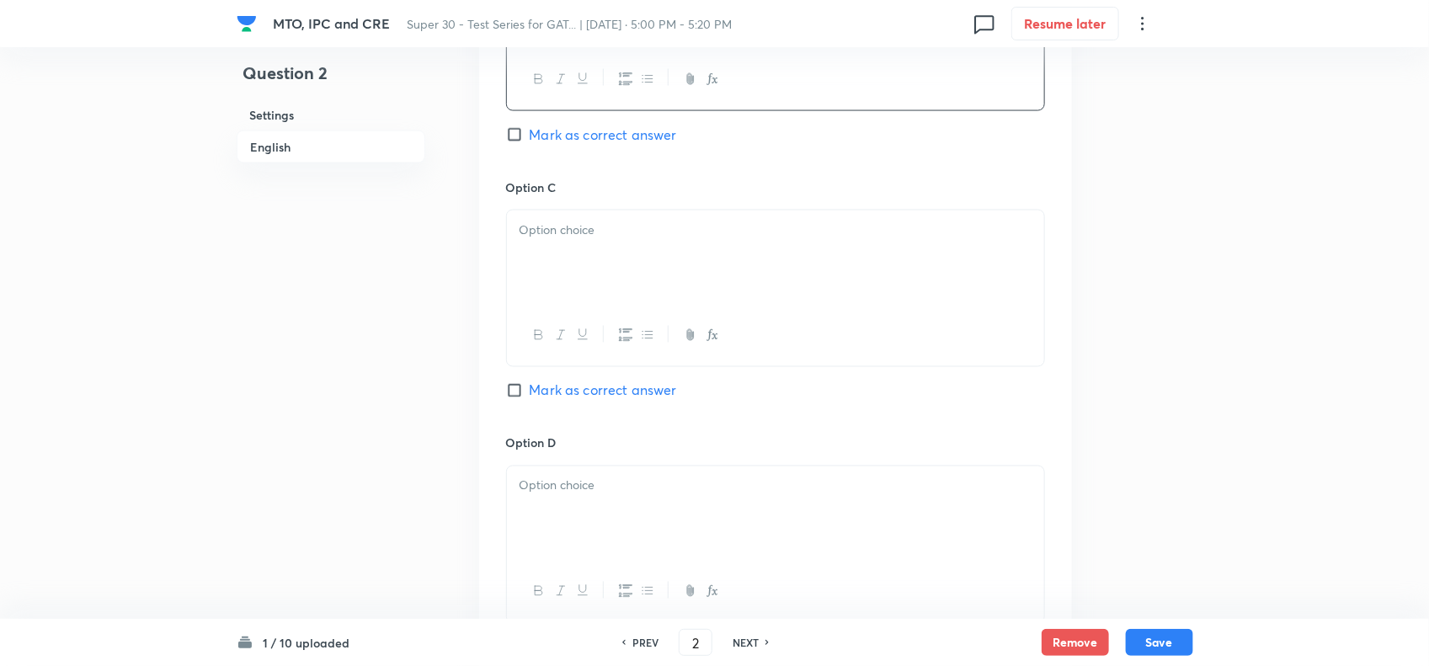
click at [621, 271] on div at bounding box center [775, 257] width 537 height 94
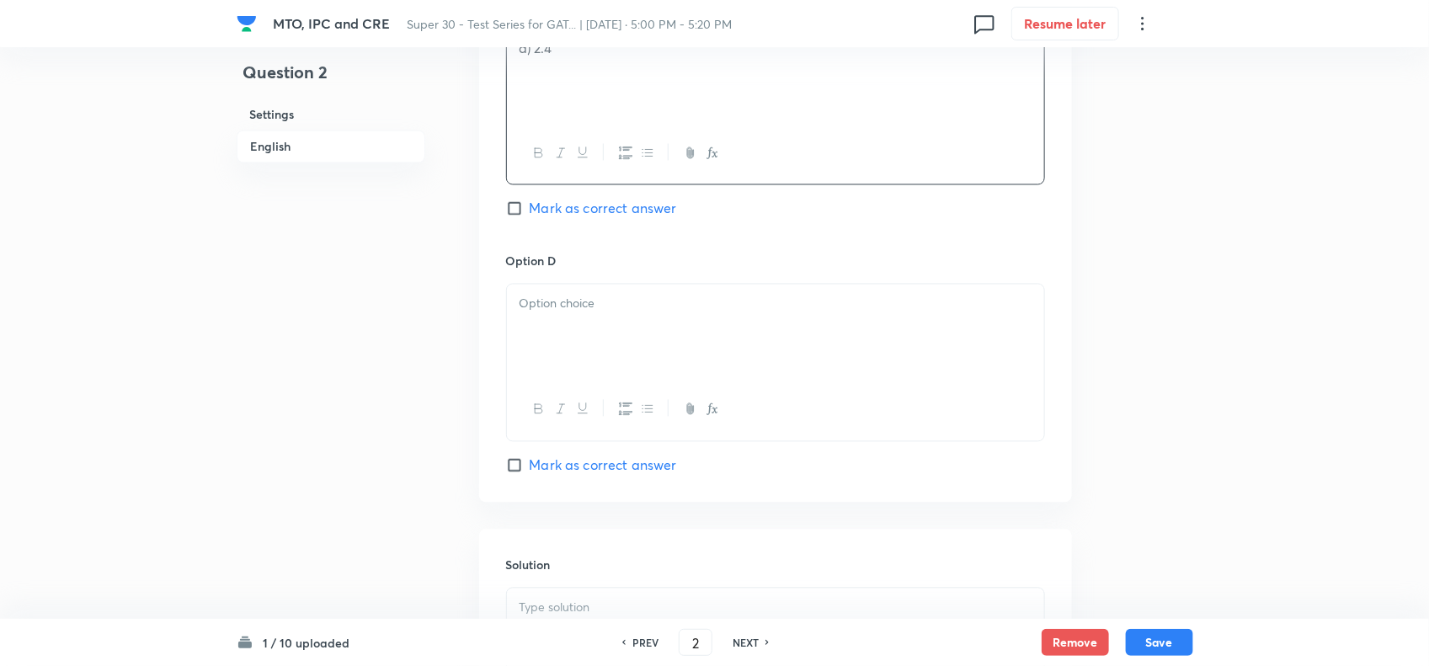
scroll to position [1365, 0]
click at [575, 289] on div at bounding box center [775, 329] width 537 height 94
paste div
click at [530, 308] on p "a) 3.4" at bounding box center [775, 301] width 512 height 19
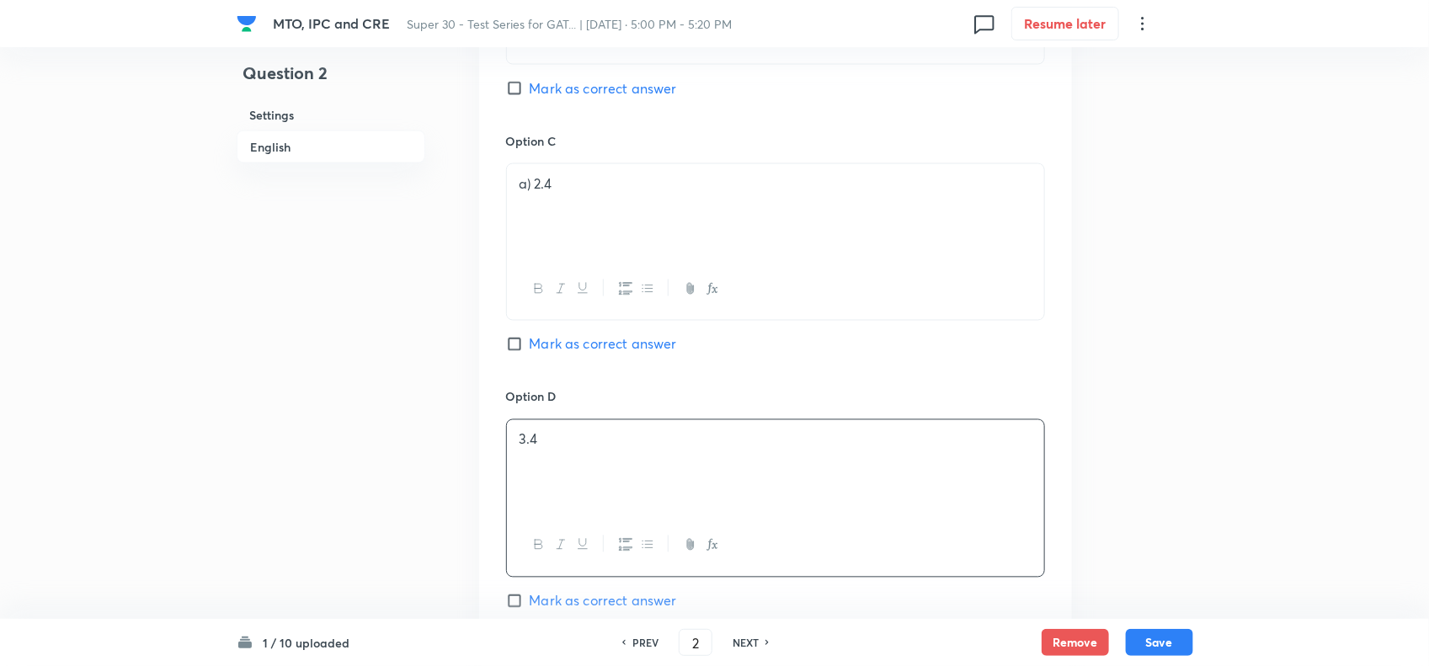
click at [531, 194] on p "a) 2.4" at bounding box center [775, 183] width 512 height 19
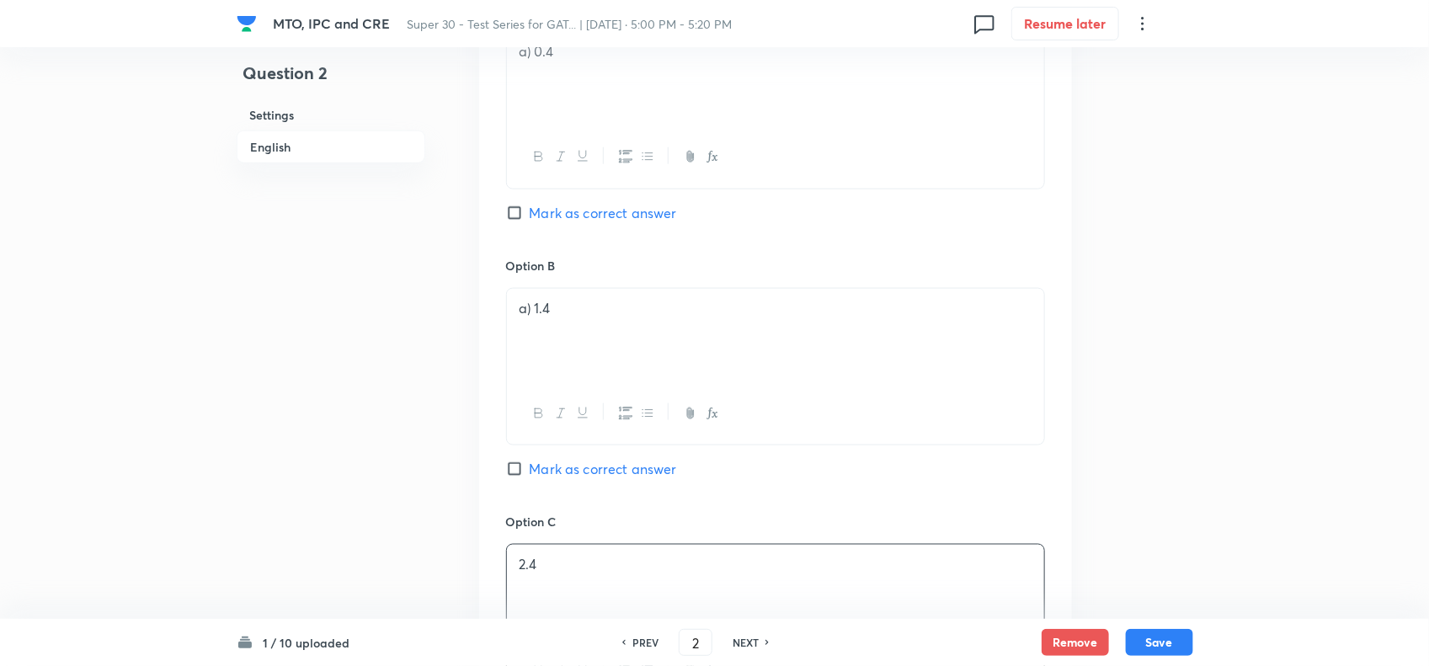
scroll to position [847, 0]
click at [532, 307] on p "a) 1.4" at bounding box center [775, 307] width 512 height 19
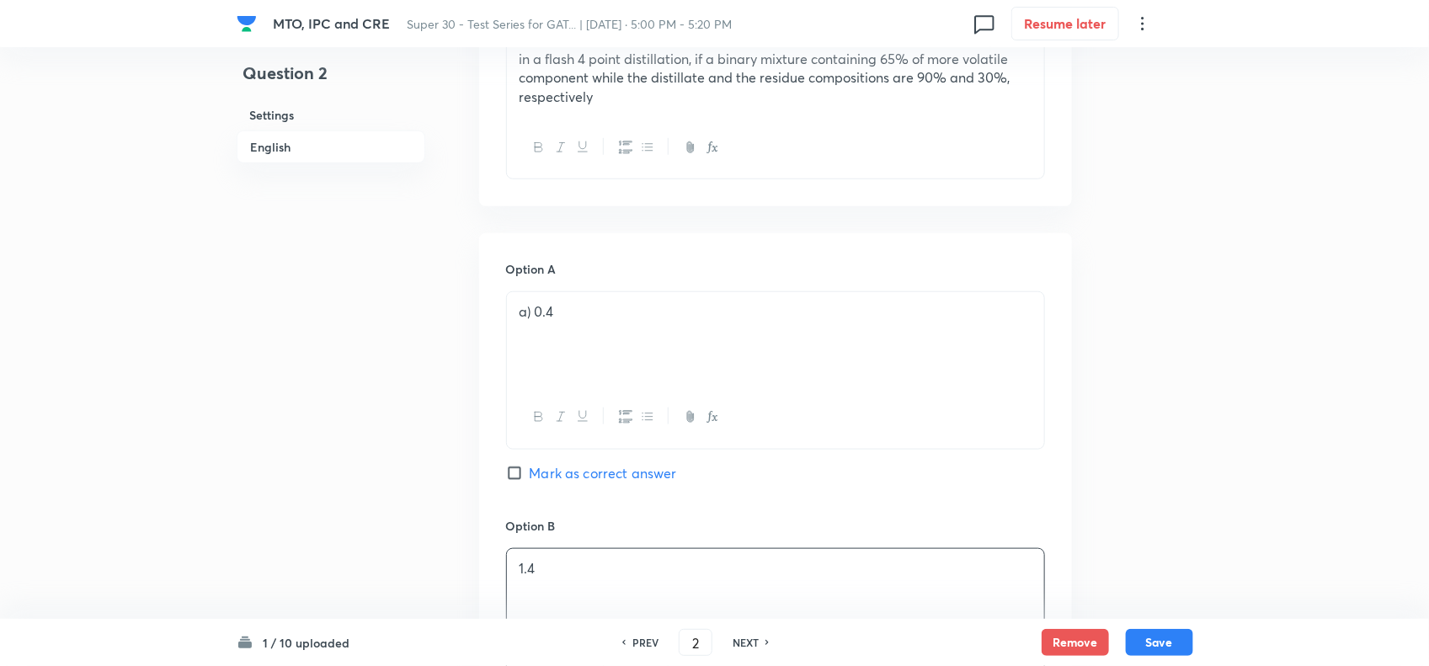
scroll to position [585, 0]
drag, startPoint x: 532, startPoint y: 307, endPoint x: 484, endPoint y: 338, distance: 57.2
click at [531, 316] on p "a) 0.4" at bounding box center [775, 312] width 512 height 19
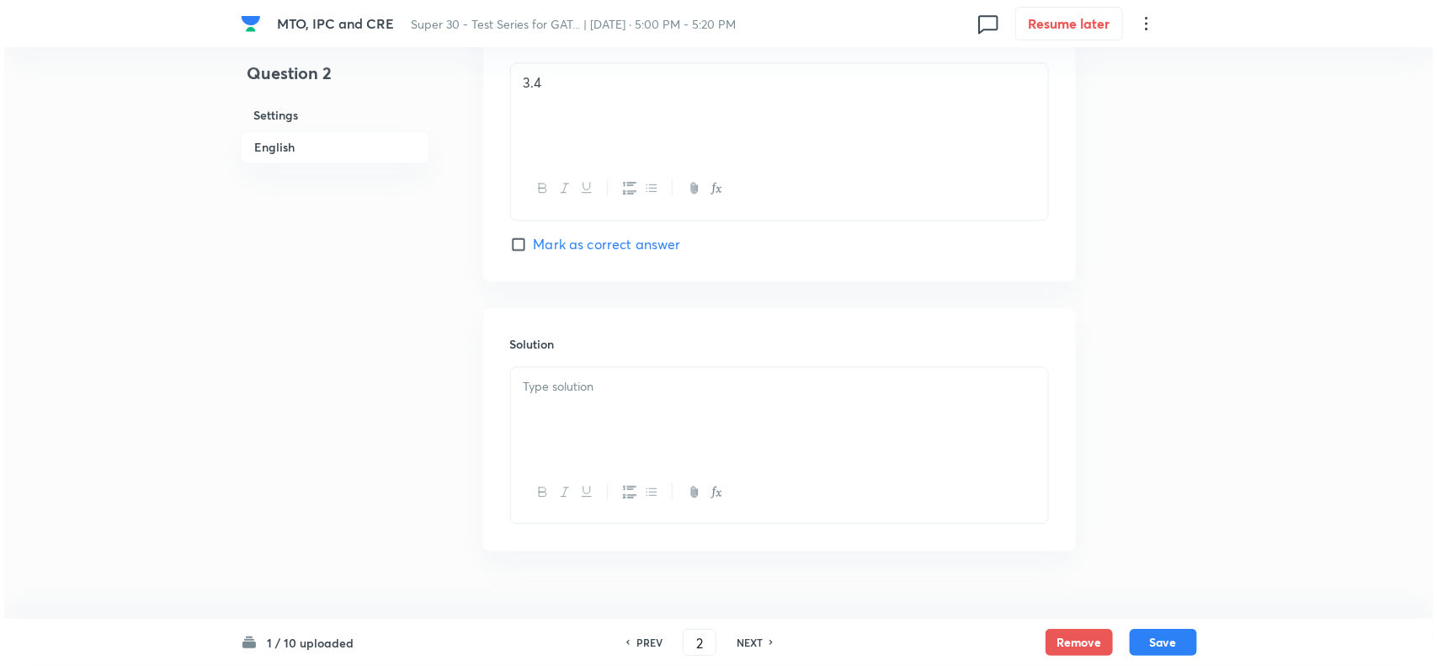
scroll to position [1625, 0]
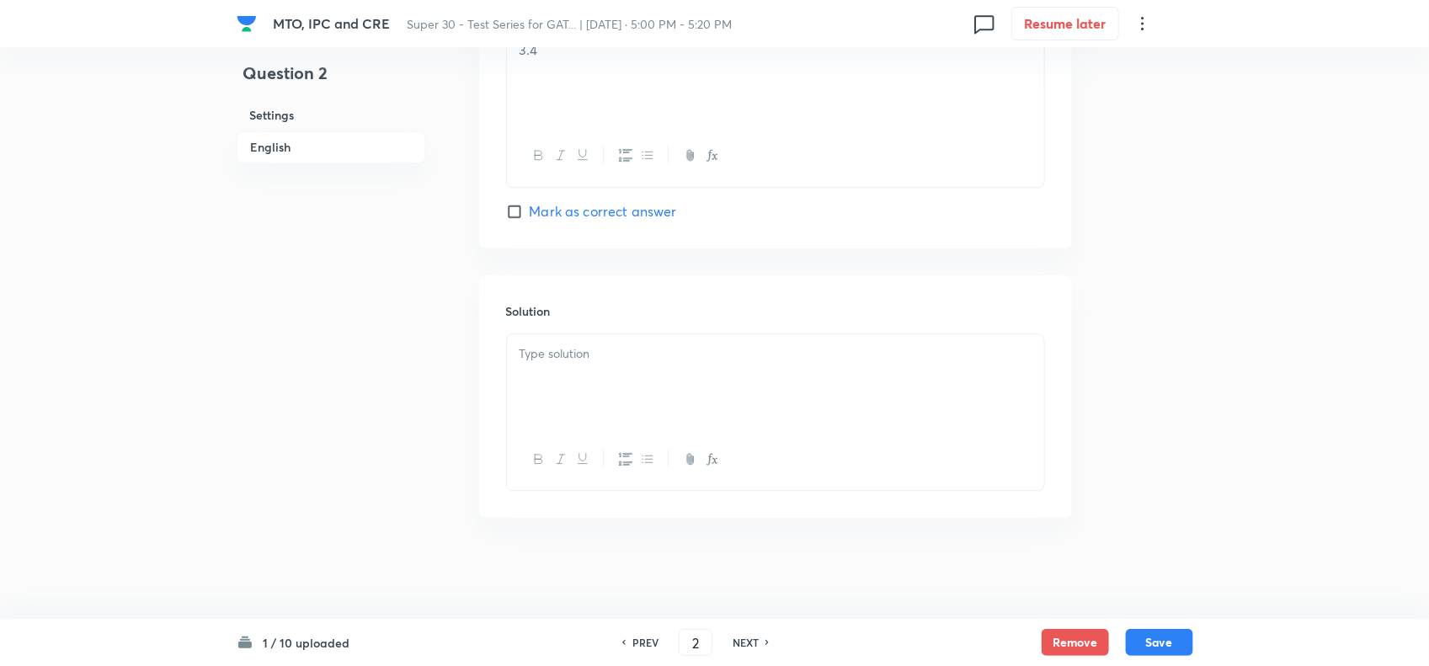
click at [589, 371] on div at bounding box center [775, 381] width 537 height 94
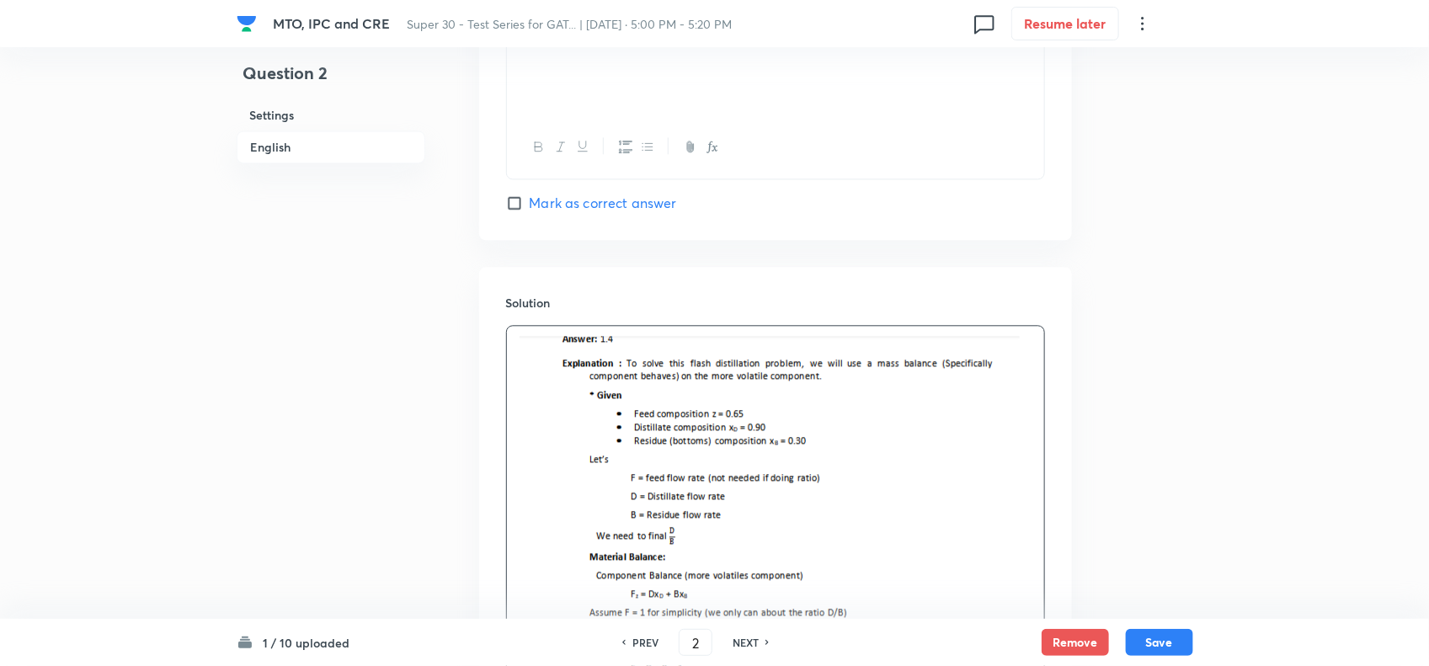
click at [785, 402] on img at bounding box center [769, 561] width 500 height 451
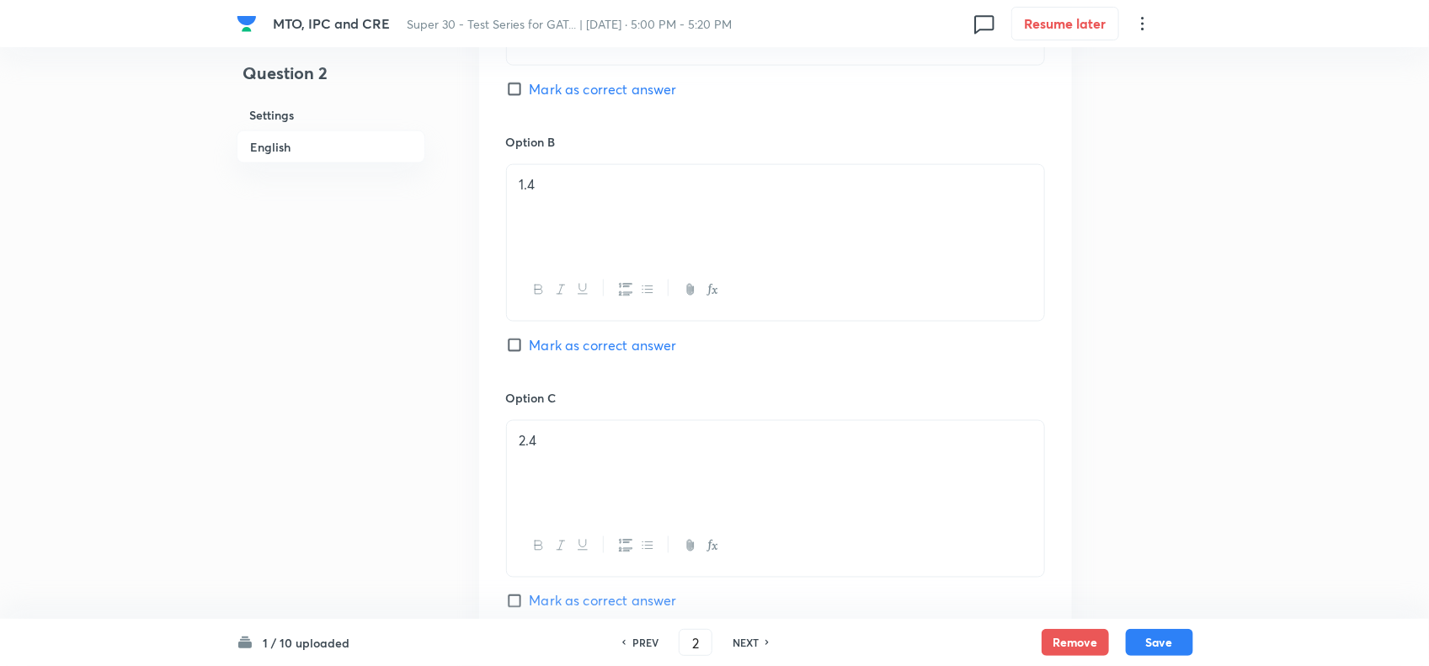
scroll to position [898, 0]
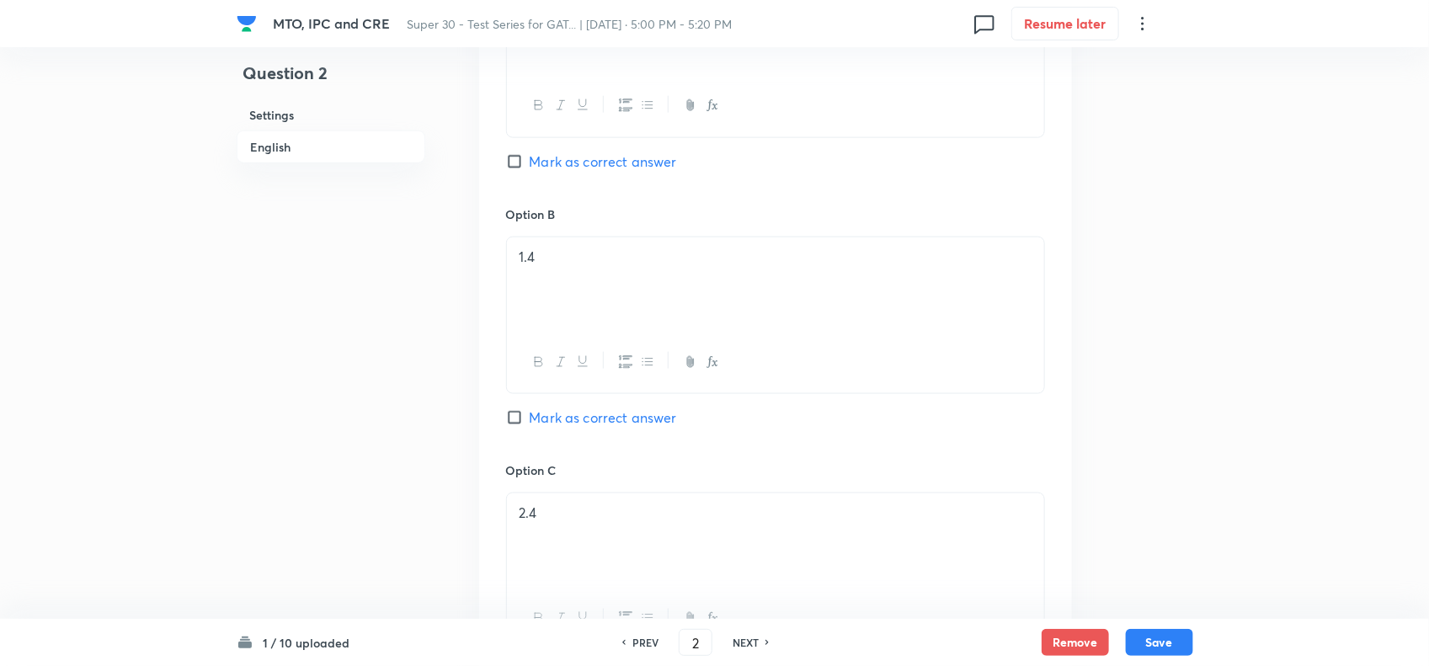
click at [519, 421] on input "Mark as correct answer" at bounding box center [518, 417] width 24 height 17
checkbox input "true"
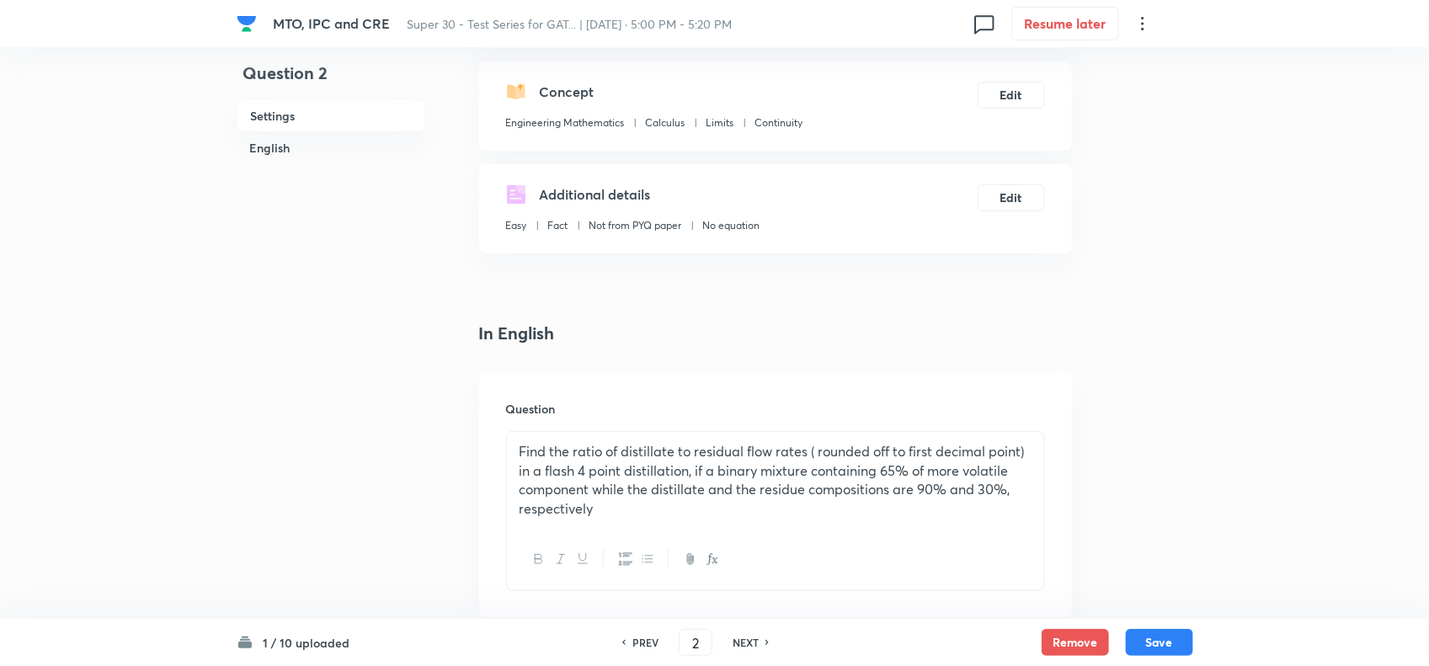
scroll to position [59, 0]
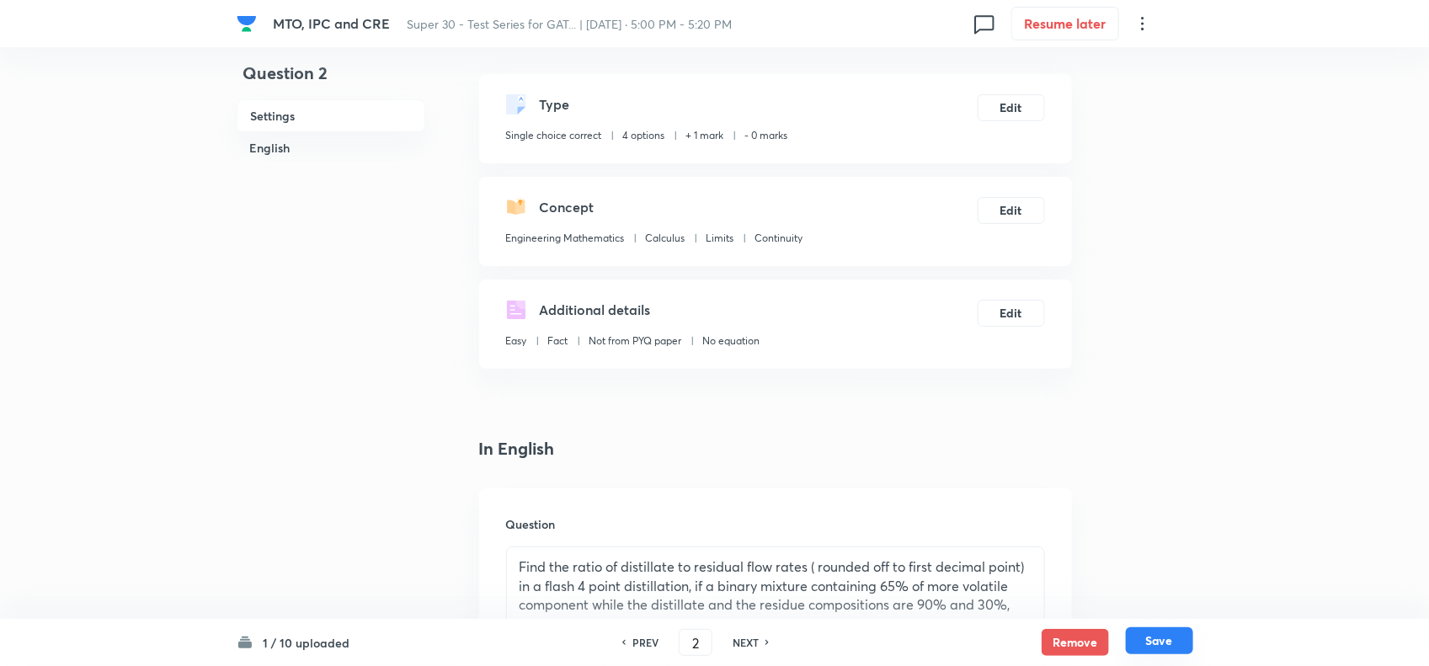
click at [1164, 642] on button "Save" at bounding box center [1159, 640] width 67 height 27
type input "3"
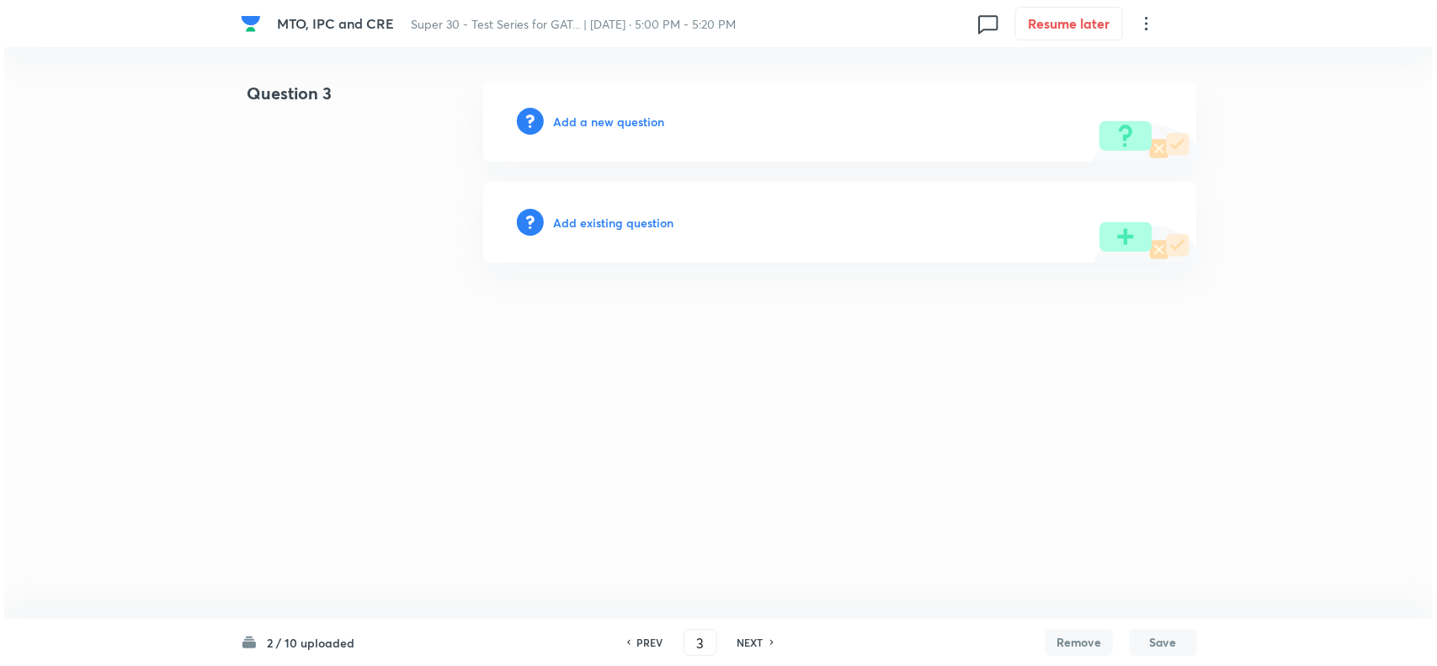
scroll to position [0, 0]
click at [615, 127] on h6 "Add a new question" at bounding box center [609, 122] width 111 height 18
click at [620, 127] on h6 "Choose a question type" at bounding box center [619, 122] width 130 height 18
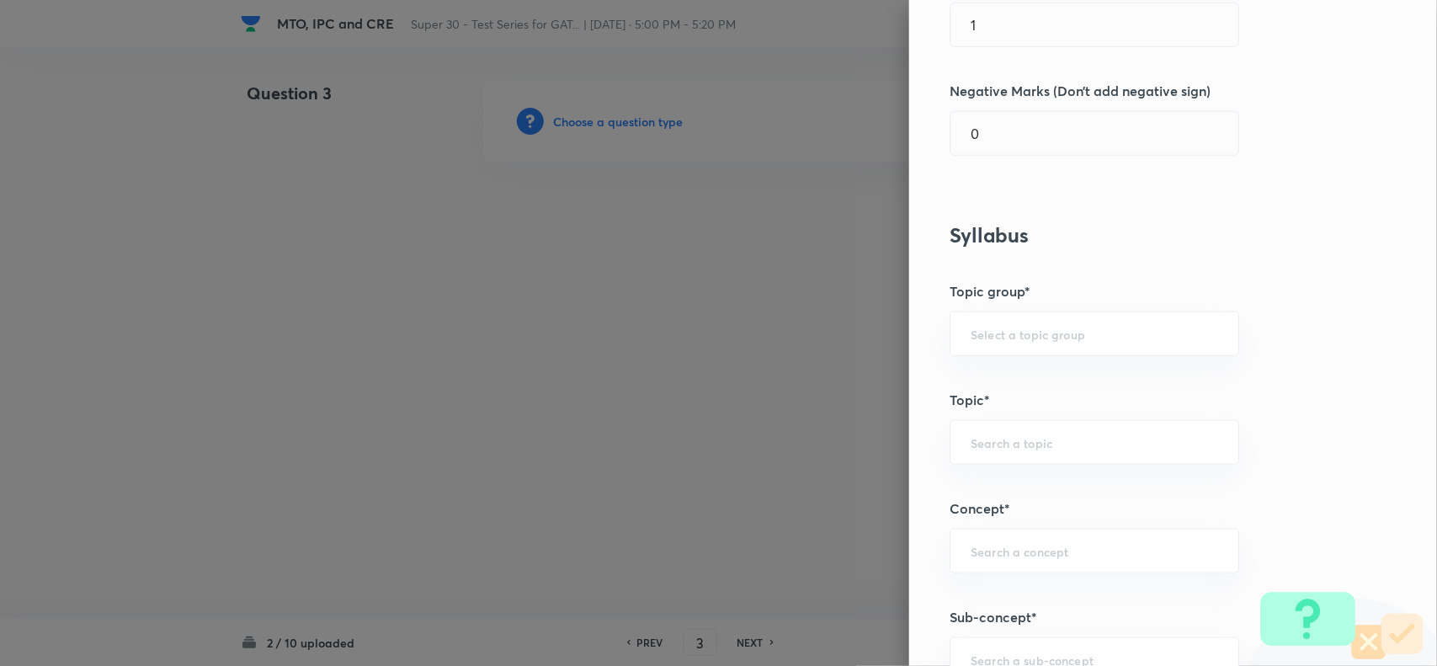
scroll to position [478, 0]
click at [1024, 337] on input "text" at bounding box center [1095, 336] width 248 height 16
click at [1037, 376] on li "Engineering Mathematics" at bounding box center [1078, 385] width 287 height 30
type input "Engineering Mathematics"
click at [956, 455] on div "​" at bounding box center [1095, 444] width 290 height 45
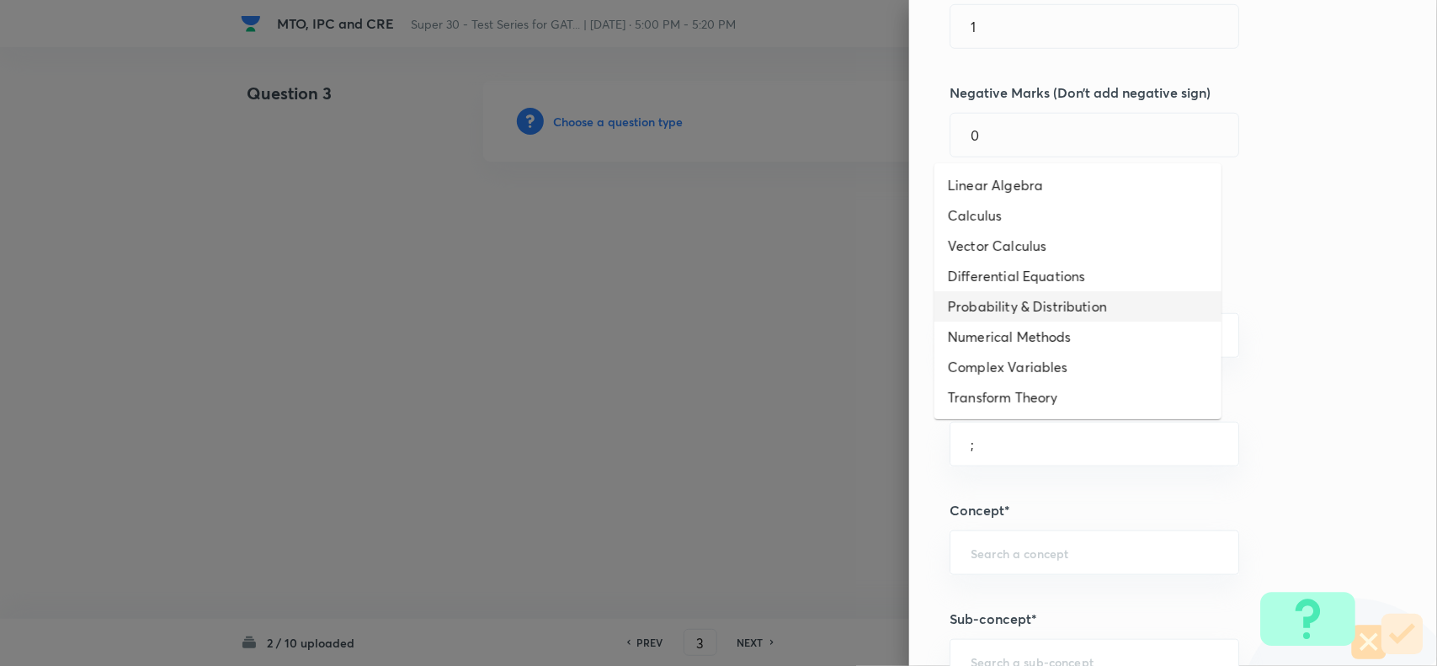
click at [983, 310] on li "Probability & Distribution" at bounding box center [1078, 306] width 287 height 30
type input "Probability & Distribution"
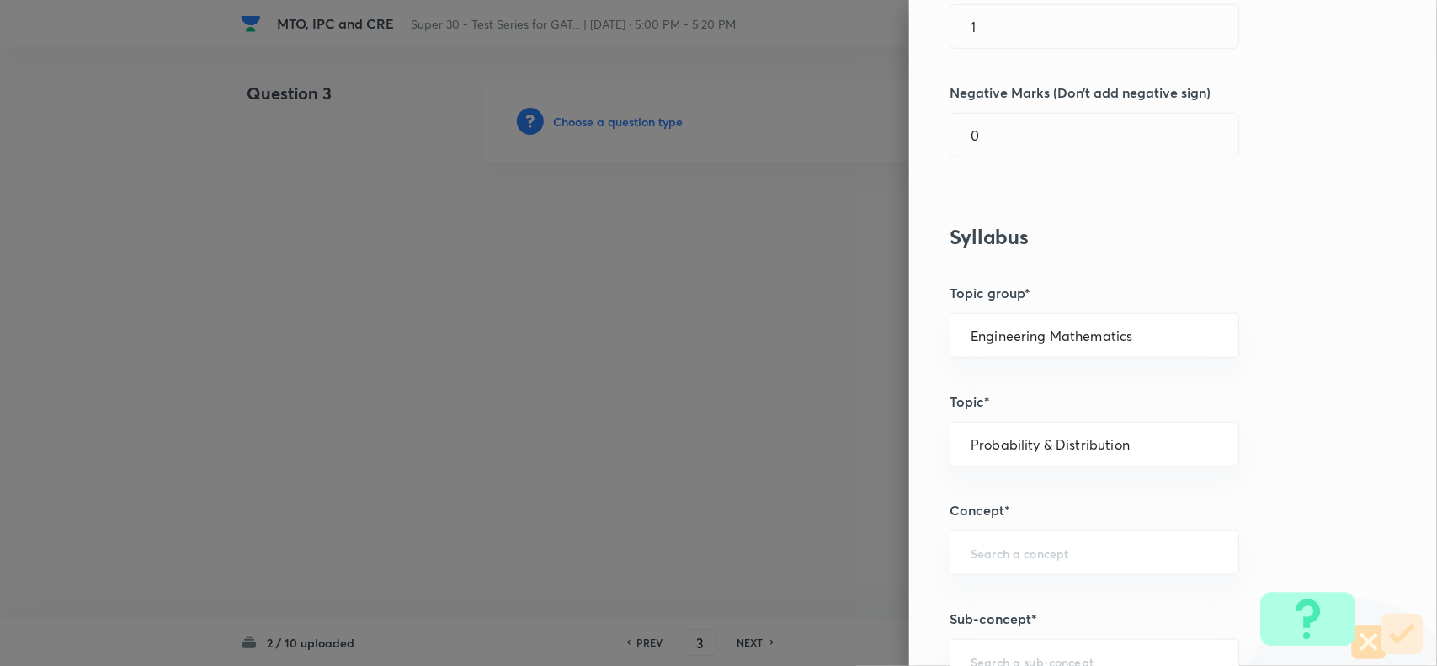
scroll to position [649, 0]
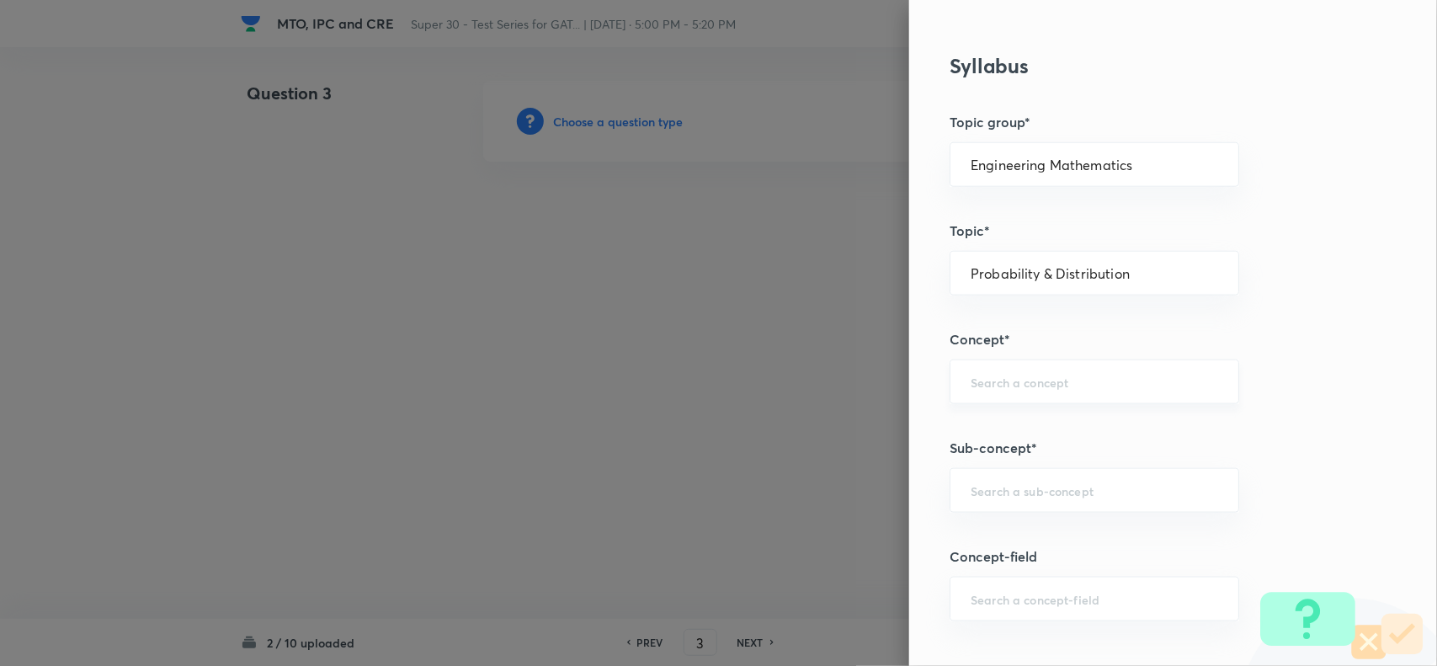
click at [970, 393] on div "​" at bounding box center [1095, 382] width 290 height 45
drag, startPoint x: 975, startPoint y: 442, endPoint x: 958, endPoint y: 427, distance: 22.7
click at [958, 427] on li "Basics of Probability" at bounding box center [1078, 432] width 287 height 30
type input "Basics of Probability"
click at [983, 484] on input "text" at bounding box center [1095, 490] width 248 height 16
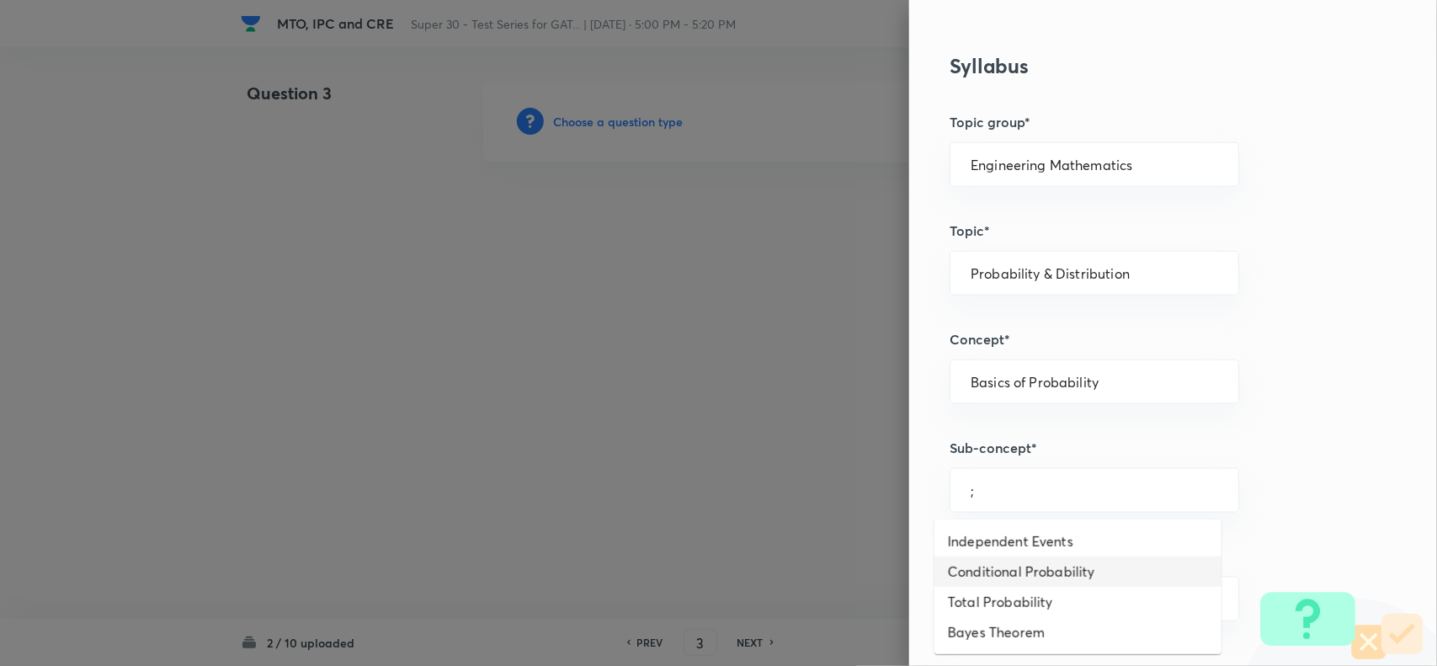
drag, startPoint x: 1002, startPoint y: 557, endPoint x: 994, endPoint y: 573, distance: 18.5
click at [994, 573] on li "Conditional Probability" at bounding box center [1078, 572] width 287 height 30
type input "Conditional Probability"
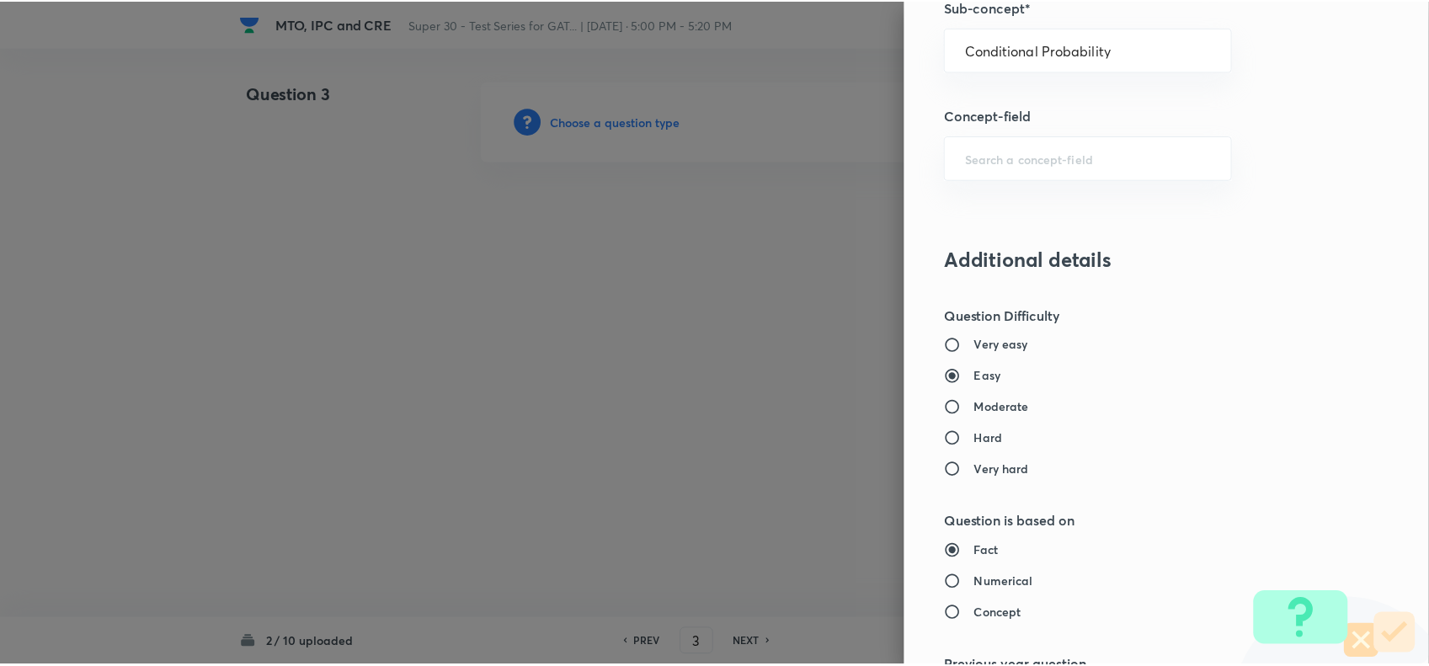
scroll to position [1632, 0]
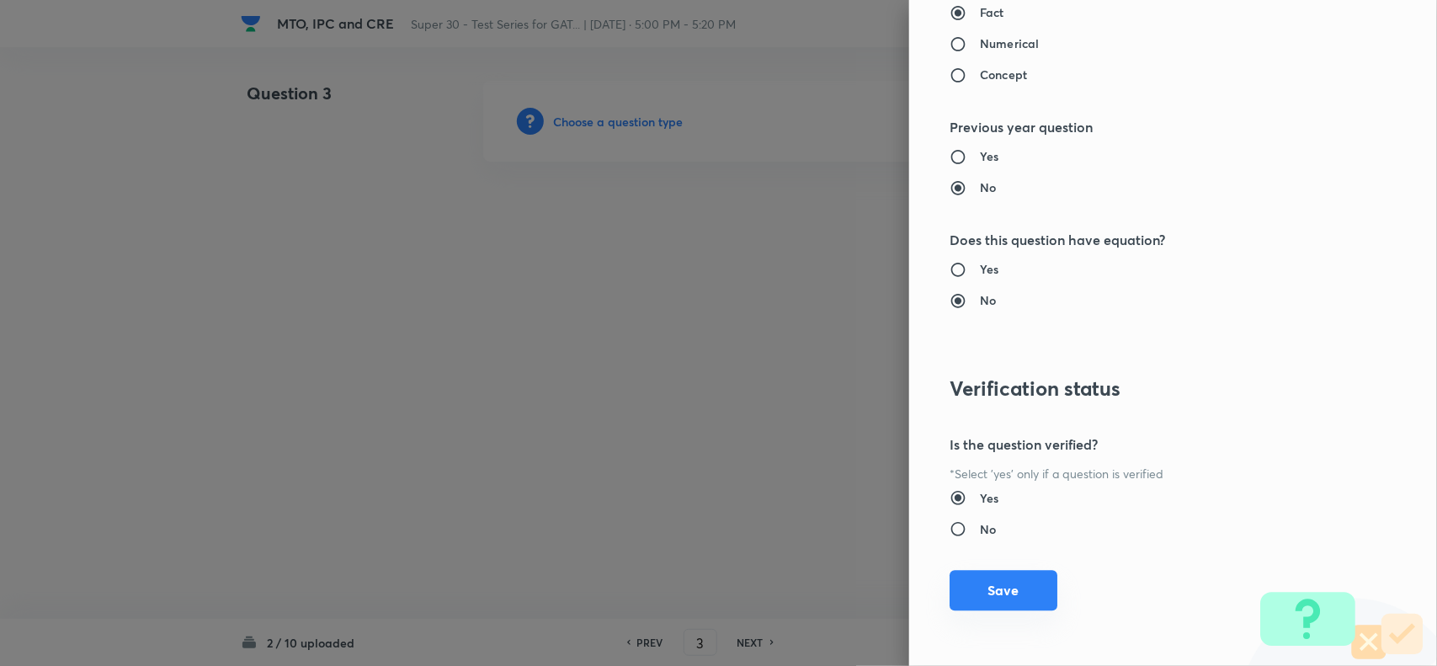
click at [981, 594] on button "Save" at bounding box center [1004, 590] width 108 height 40
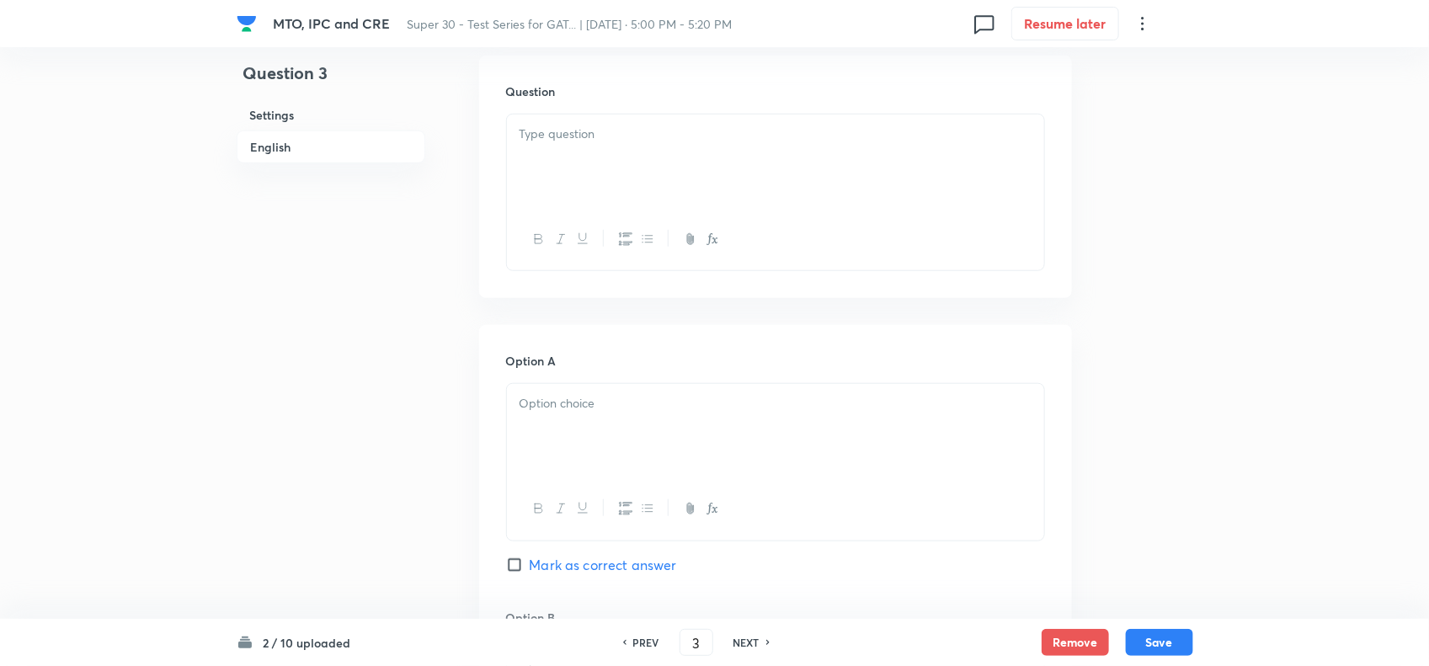
scroll to position [505, 0]
click at [610, 131] on div at bounding box center [775, 170] width 537 height 94
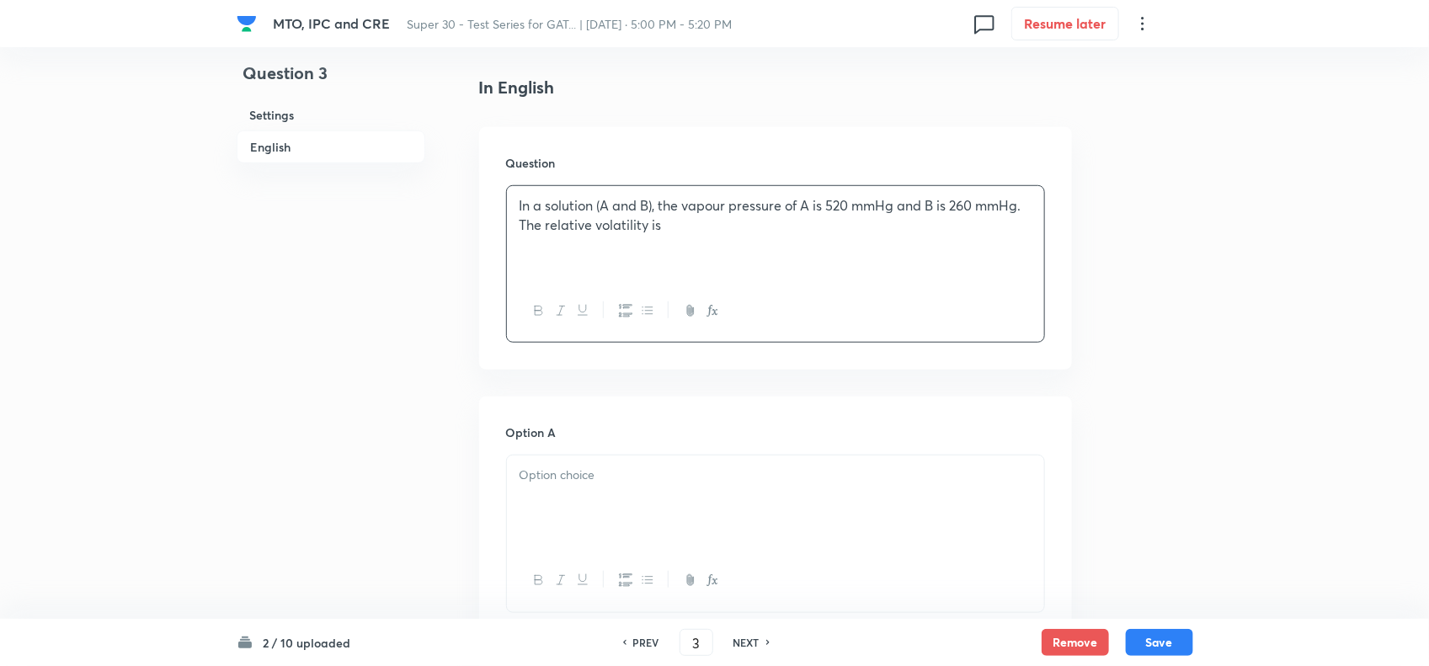
scroll to position [615, 0]
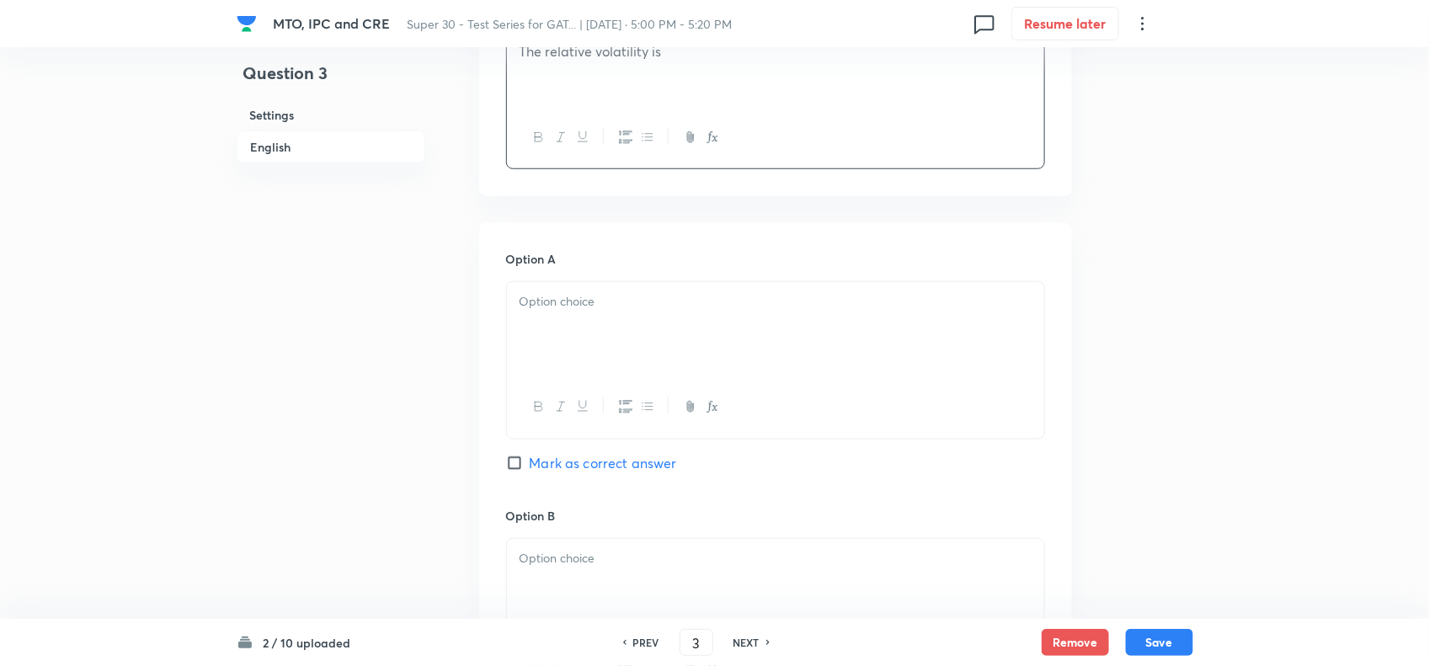
click at [620, 301] on p at bounding box center [775, 301] width 512 height 19
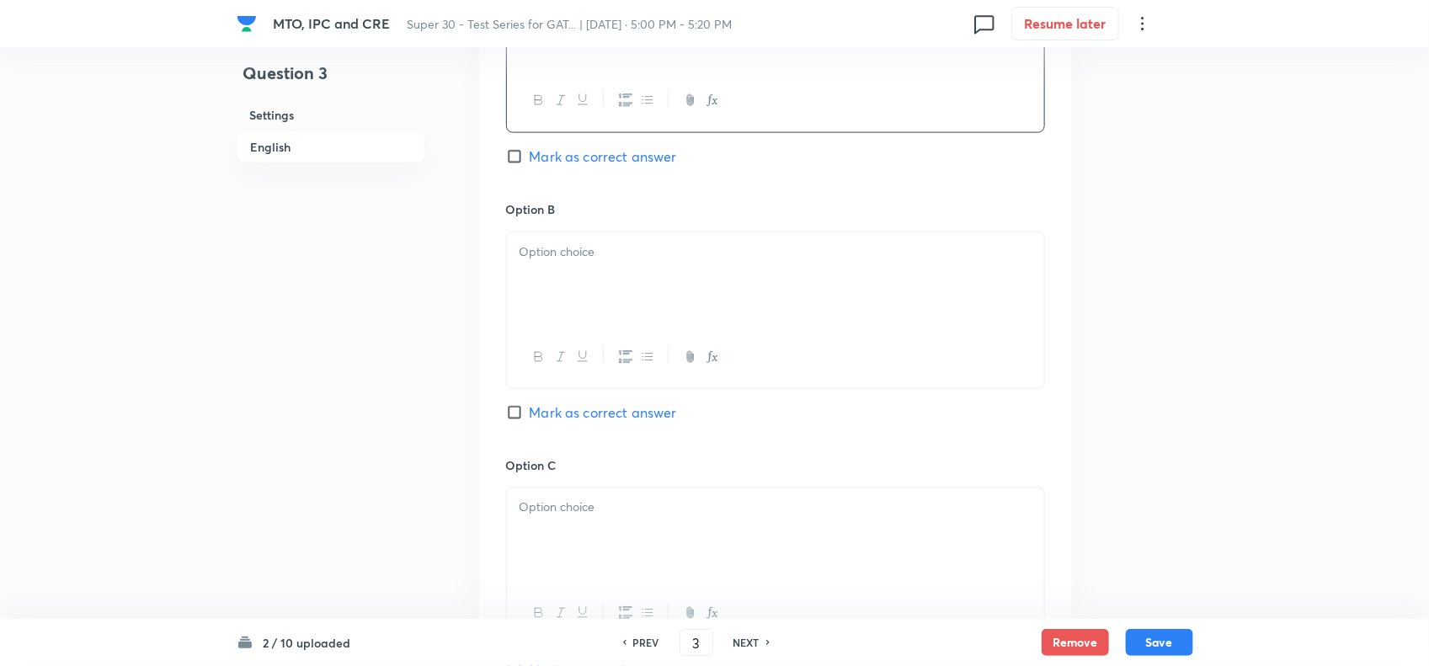
scroll to position [923, 0]
click at [569, 278] on div at bounding box center [775, 279] width 537 height 94
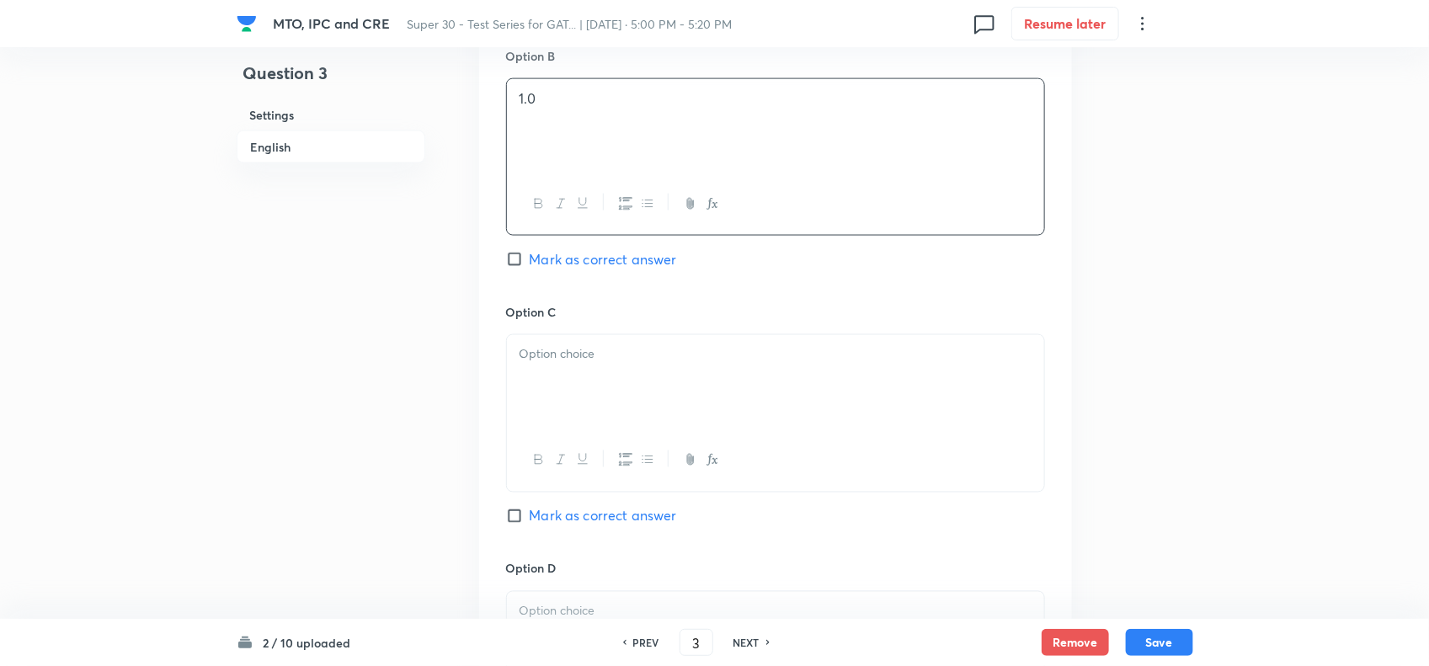
click at [585, 381] on div at bounding box center [775, 382] width 537 height 94
click at [569, 351] on p at bounding box center [775, 354] width 512 height 19
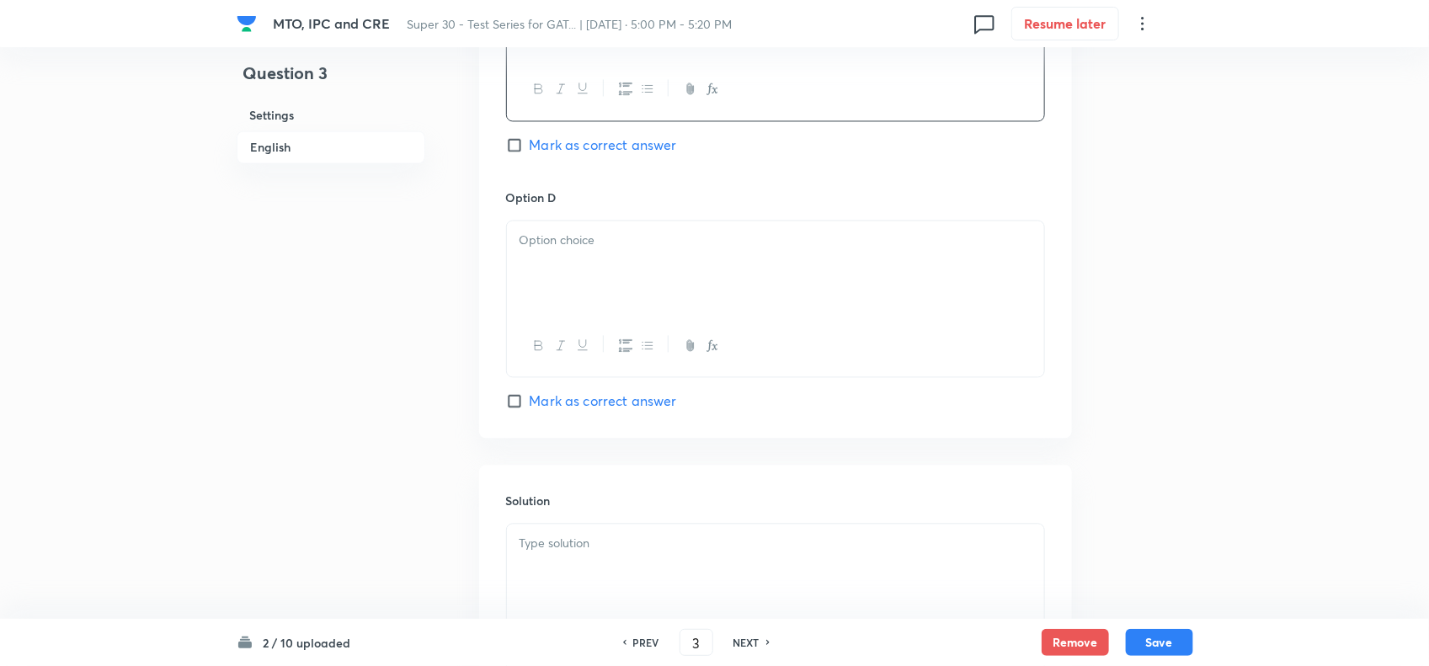
scroll to position [1454, 0]
click at [568, 265] on div at bounding box center [775, 260] width 537 height 94
click at [549, 229] on p at bounding box center [775, 232] width 512 height 19
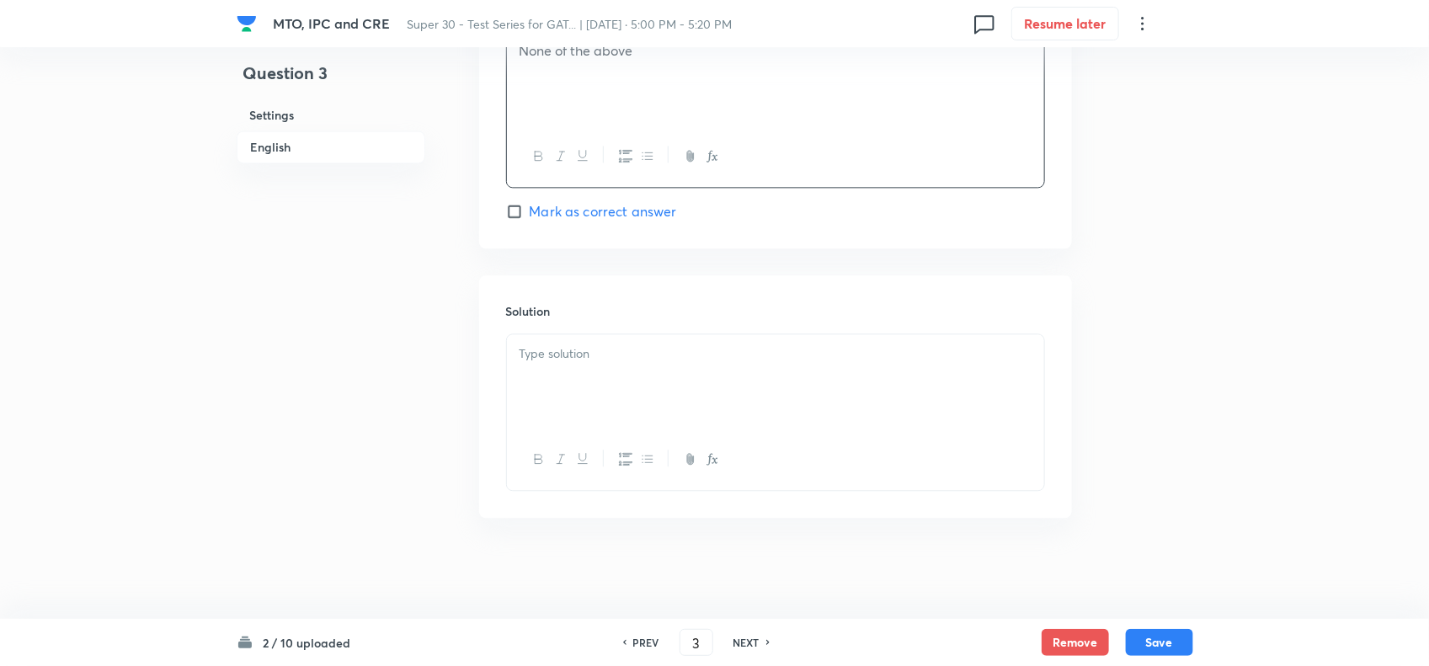
scroll to position [1639, 0]
click at [568, 359] on p at bounding box center [775, 353] width 512 height 19
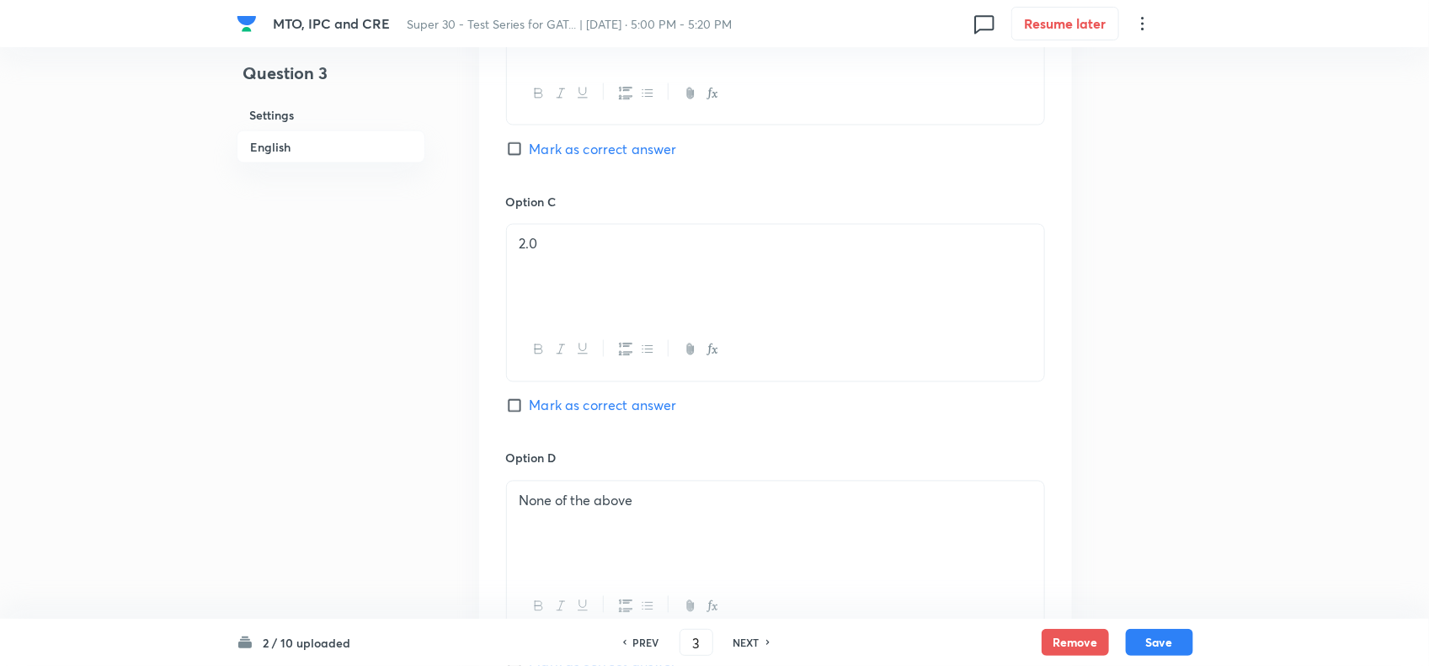
scroll to position [1185, 0]
click at [511, 413] on input "Mark as correct answer" at bounding box center [518, 406] width 24 height 17
checkbox input "true"
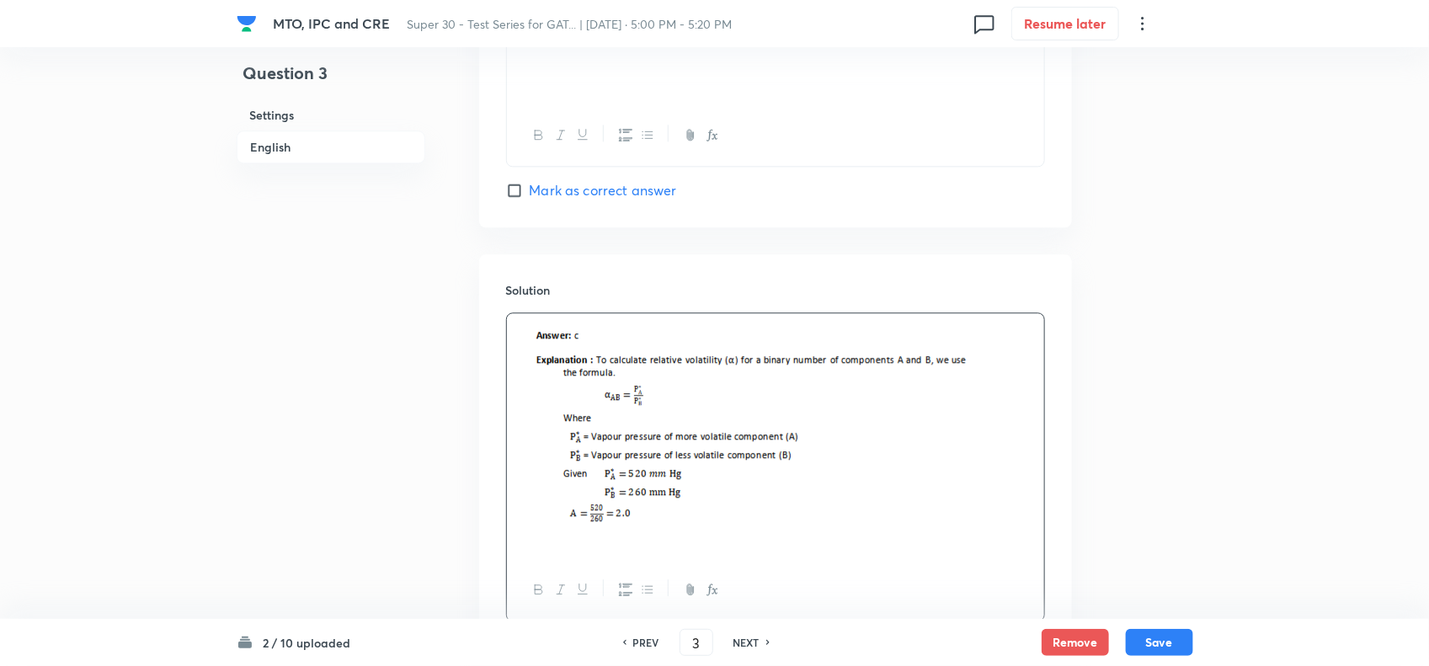
scroll to position [1796, 0]
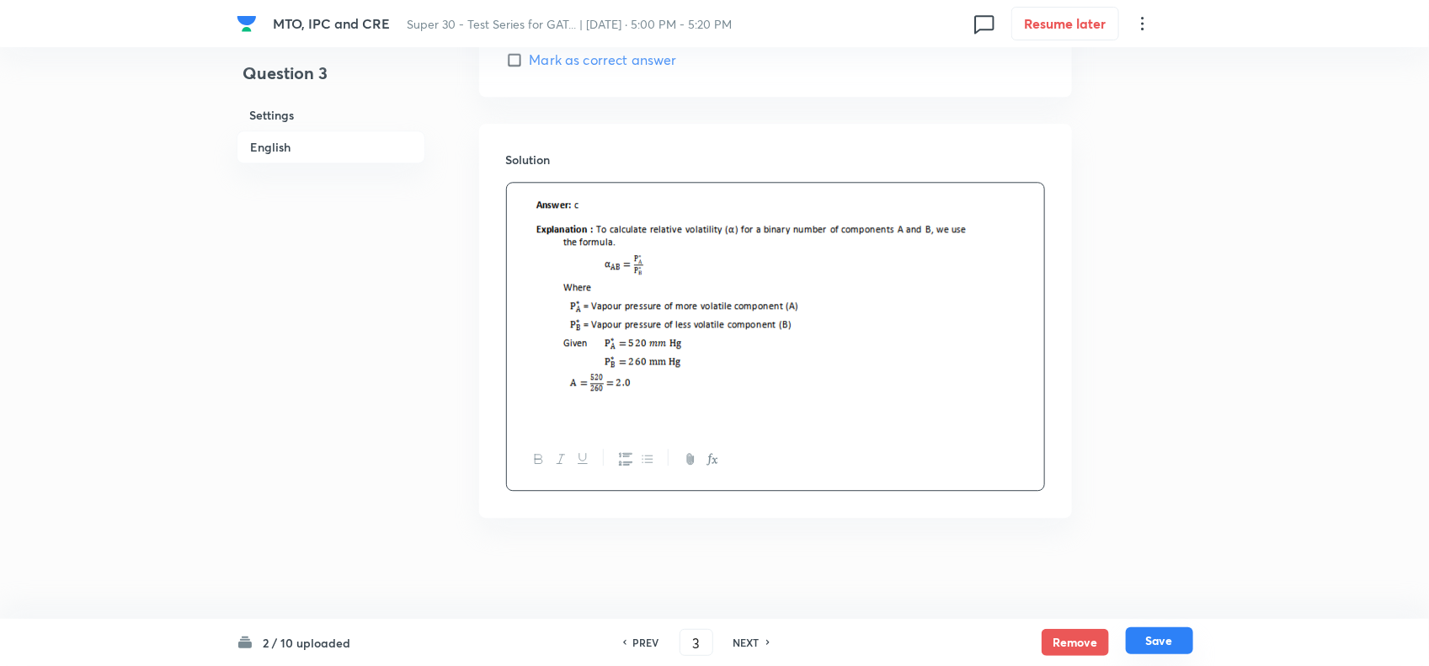
click at [1160, 640] on button "Save" at bounding box center [1159, 640] width 67 height 27
type input "4"
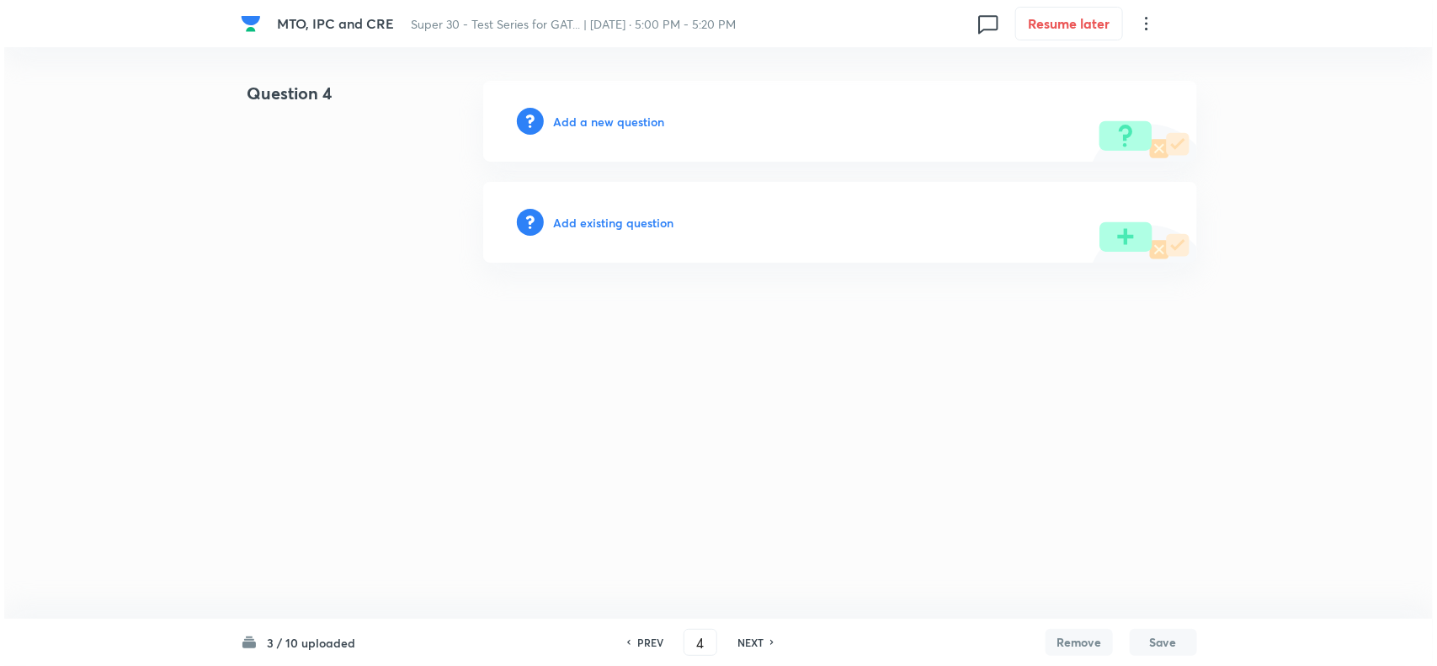
scroll to position [0, 0]
click at [645, 113] on h6 "Add a new question" at bounding box center [609, 122] width 111 height 18
click at [617, 116] on h6 "Choose a question type" at bounding box center [619, 122] width 130 height 18
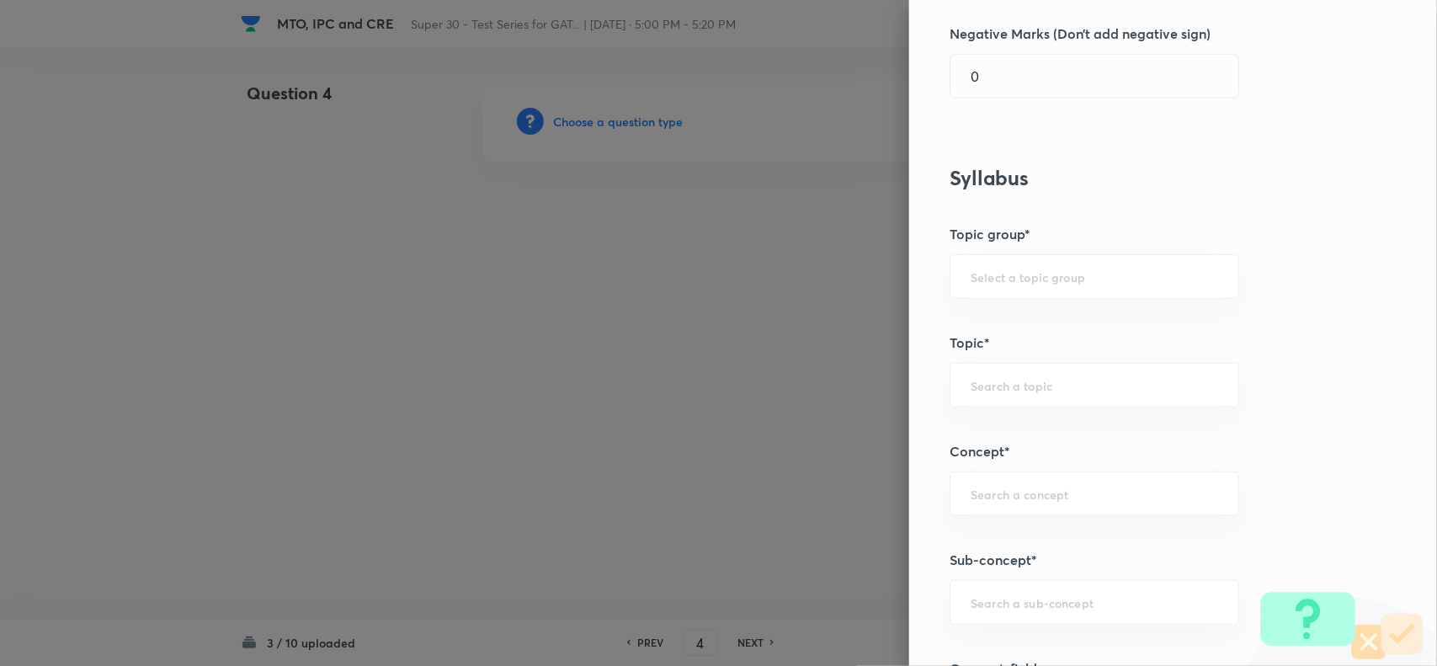
scroll to position [583, 0]
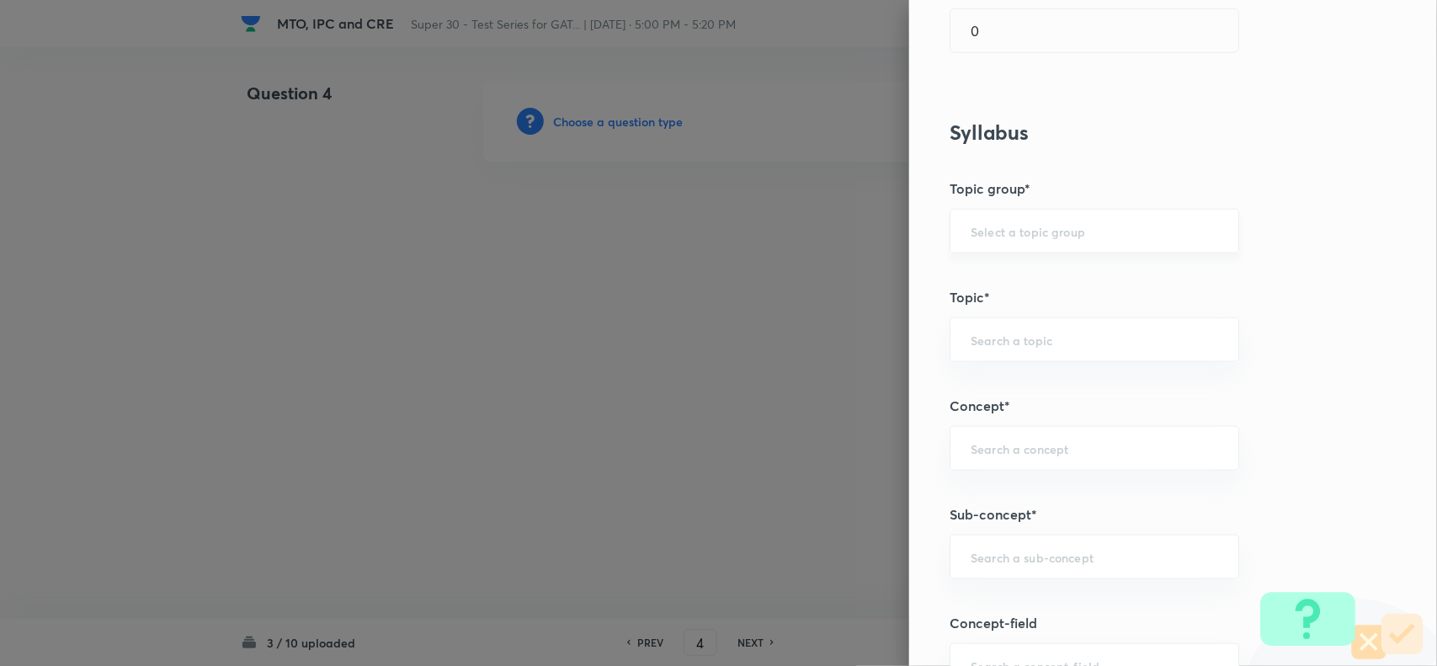
click at [1010, 242] on div "​" at bounding box center [1095, 231] width 290 height 45
click at [1004, 272] on li "Engineering Mathematics" at bounding box center [1078, 280] width 287 height 30
type input "Engineering Mathematics"
drag, startPoint x: 1004, startPoint y: 272, endPoint x: 965, endPoint y: 334, distance: 73.4
click at [971, 334] on input "text" at bounding box center [1095, 340] width 248 height 16
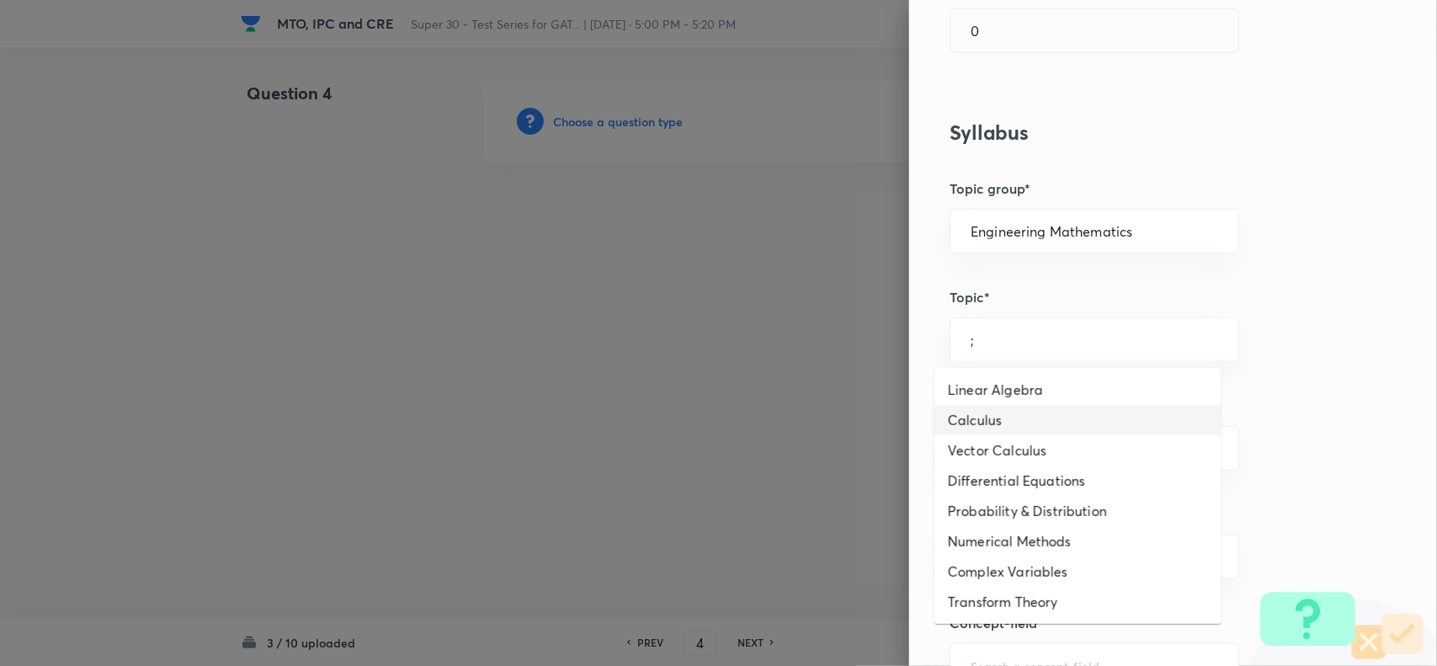
click at [979, 417] on li "Calculus" at bounding box center [1078, 420] width 287 height 30
type input "Calculus"
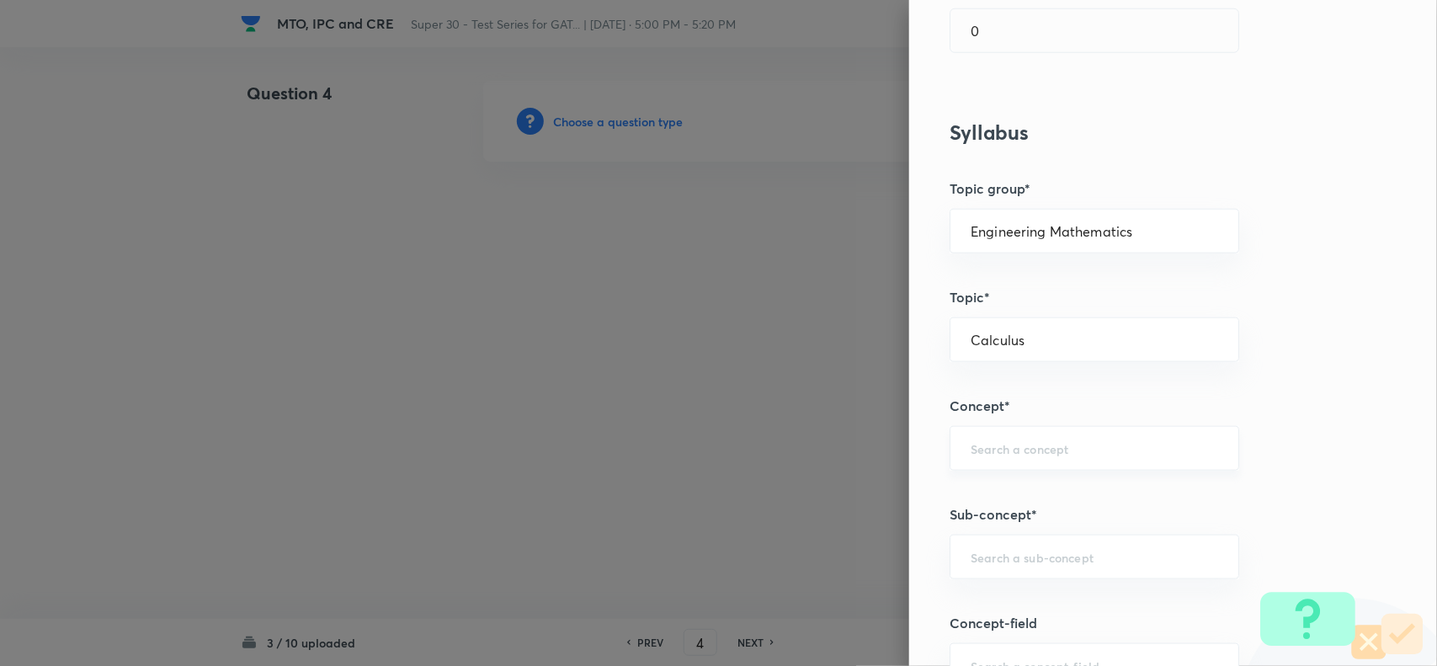
drag, startPoint x: 979, startPoint y: 417, endPoint x: 972, endPoint y: 463, distance: 46.8
click at [972, 463] on div "​" at bounding box center [1095, 448] width 290 height 45
click at [989, 550] on li "Maxima and Minima" at bounding box center [1078, 559] width 287 height 30
type input "Maxima and Minima"
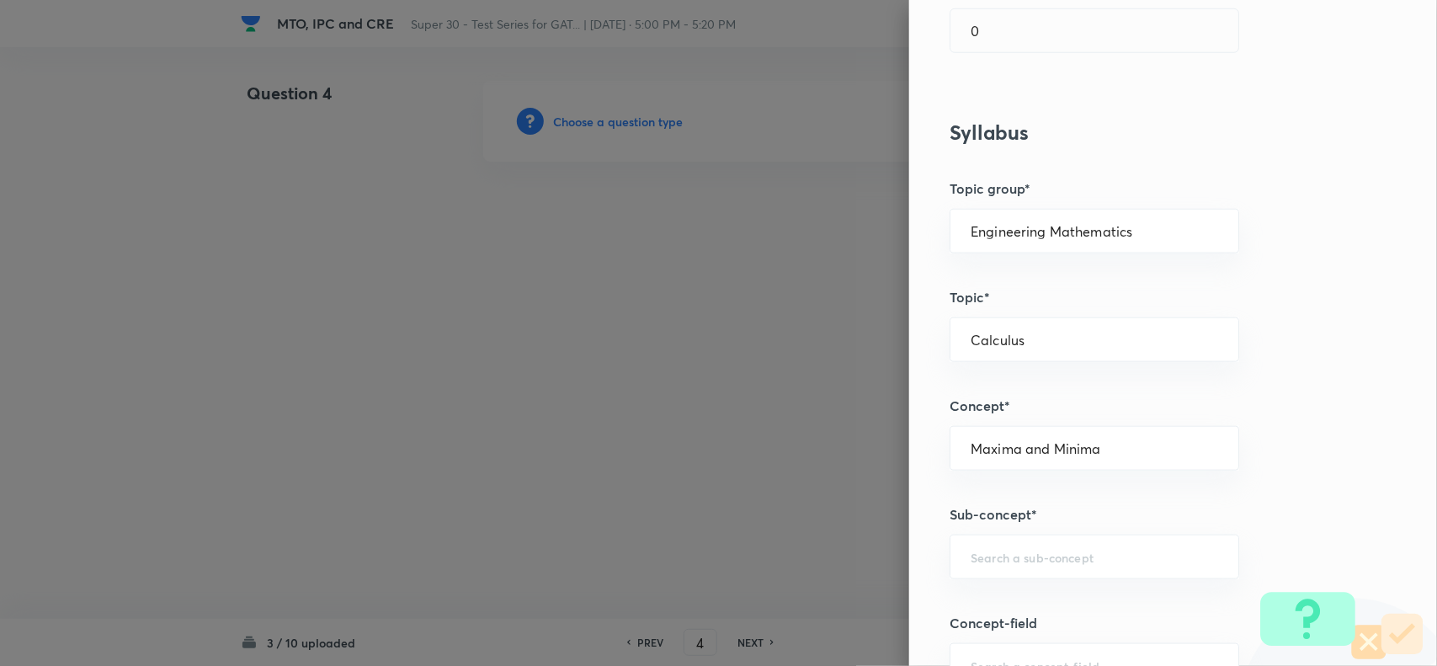
scroll to position [765, 0]
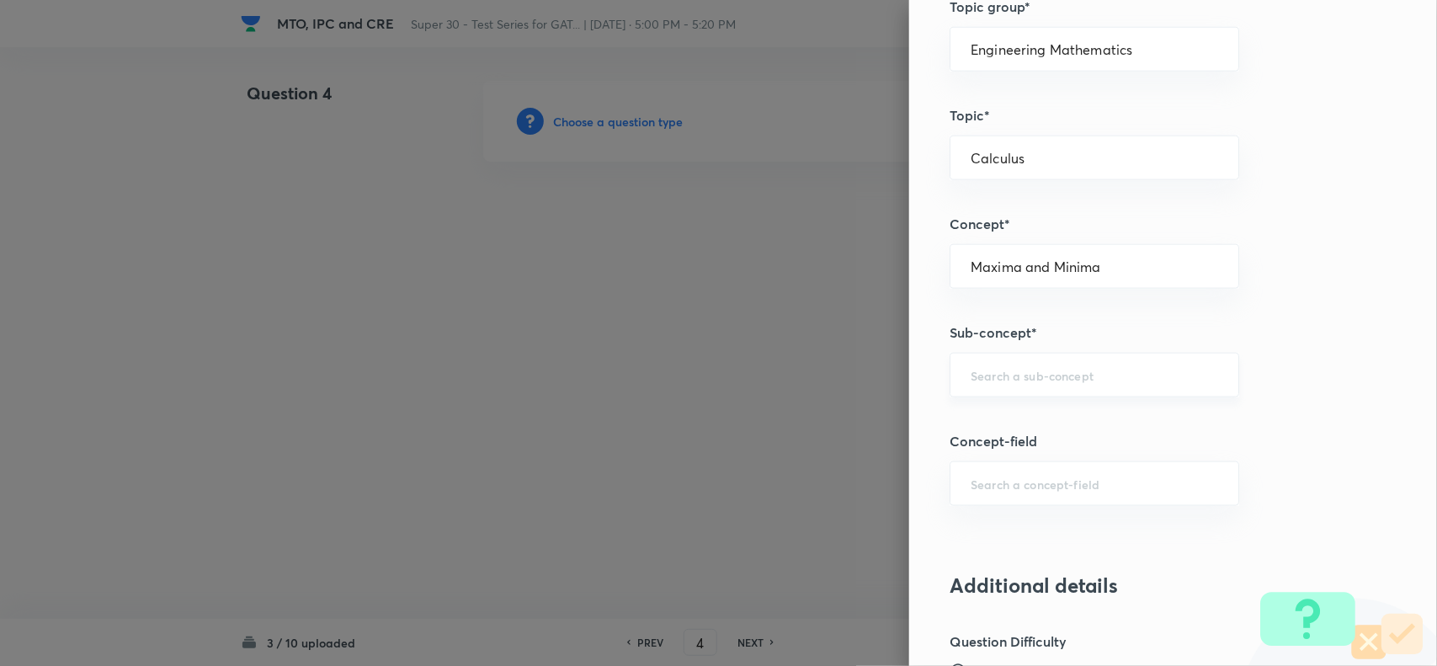
click at [981, 385] on div "​" at bounding box center [1095, 375] width 290 height 45
click at [992, 429] on li "1 and 2 Variable Maxima and Minima" at bounding box center [1078, 425] width 287 height 30
type input "1 and 2 Variable Maxima and Minima"
click at [992, 429] on div "Question settings Question type* Single choice correct Number of options* 2 3 4…" at bounding box center [1173, 333] width 528 height 666
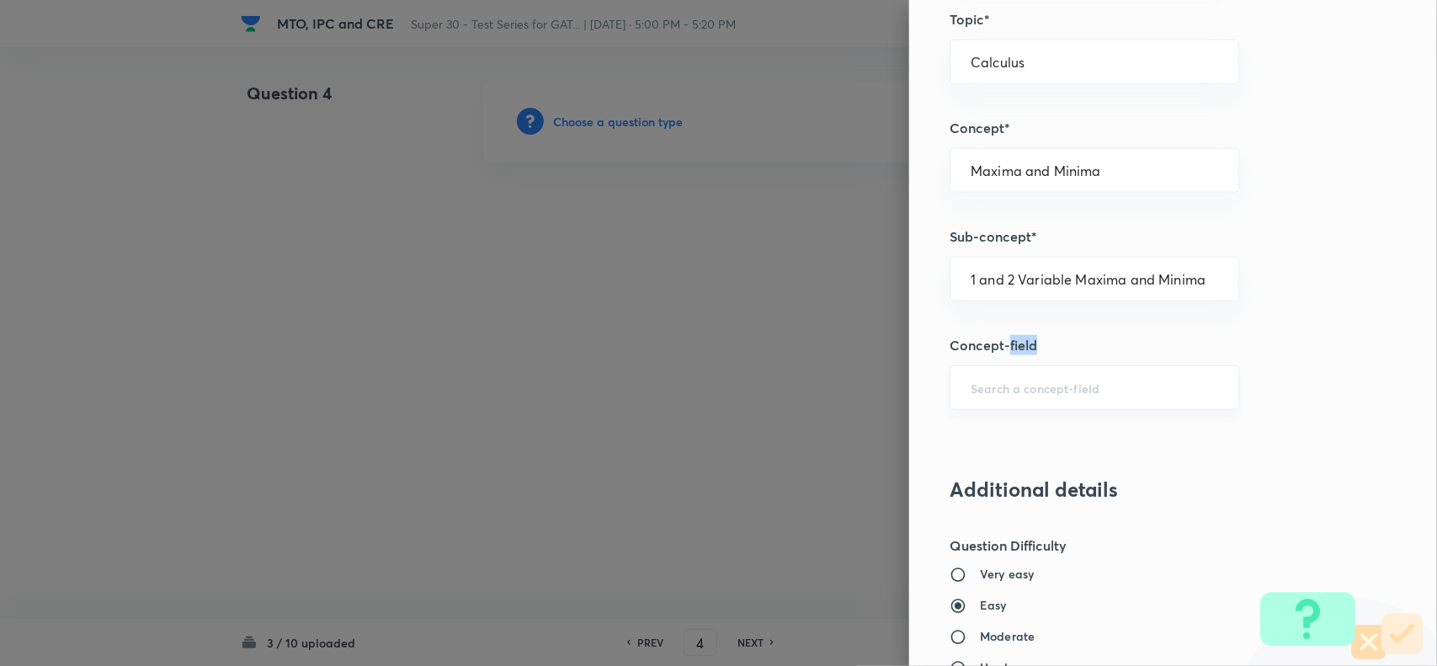
scroll to position [861, 0]
click at [983, 404] on div "​" at bounding box center [1095, 387] width 290 height 45
type input ";"
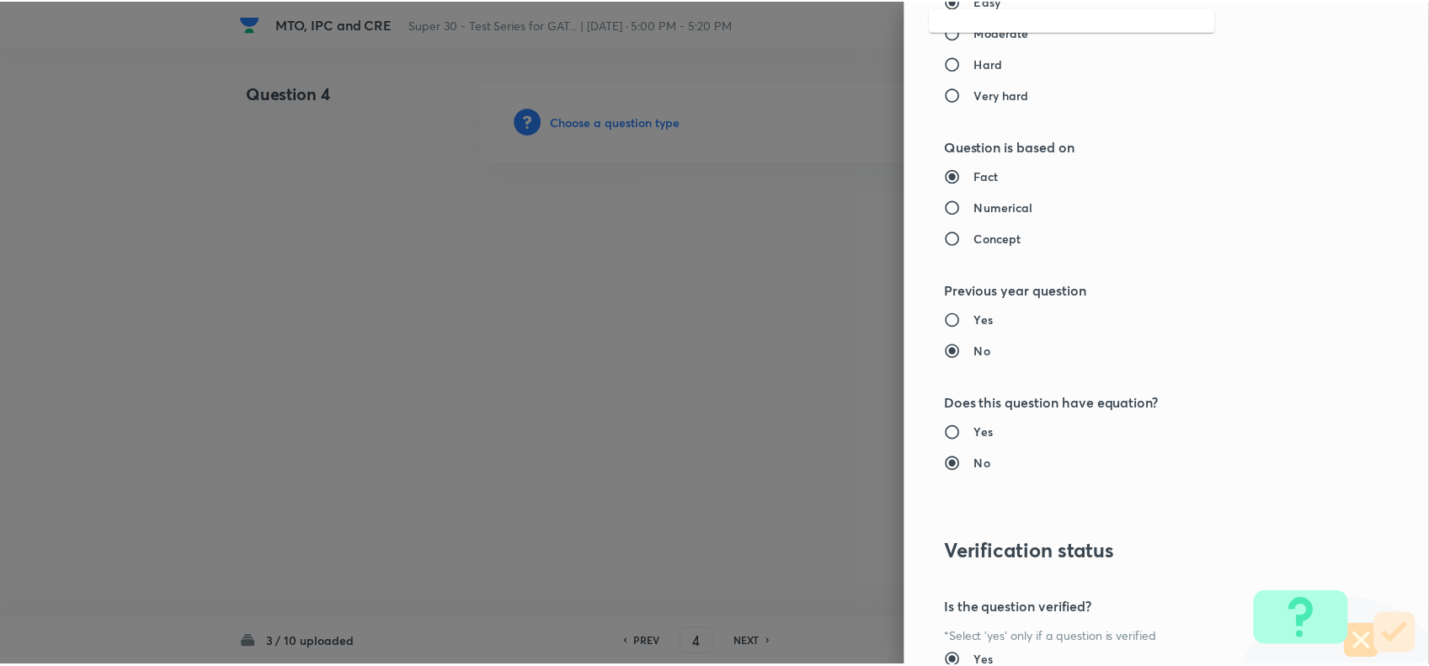
scroll to position [1632, 0]
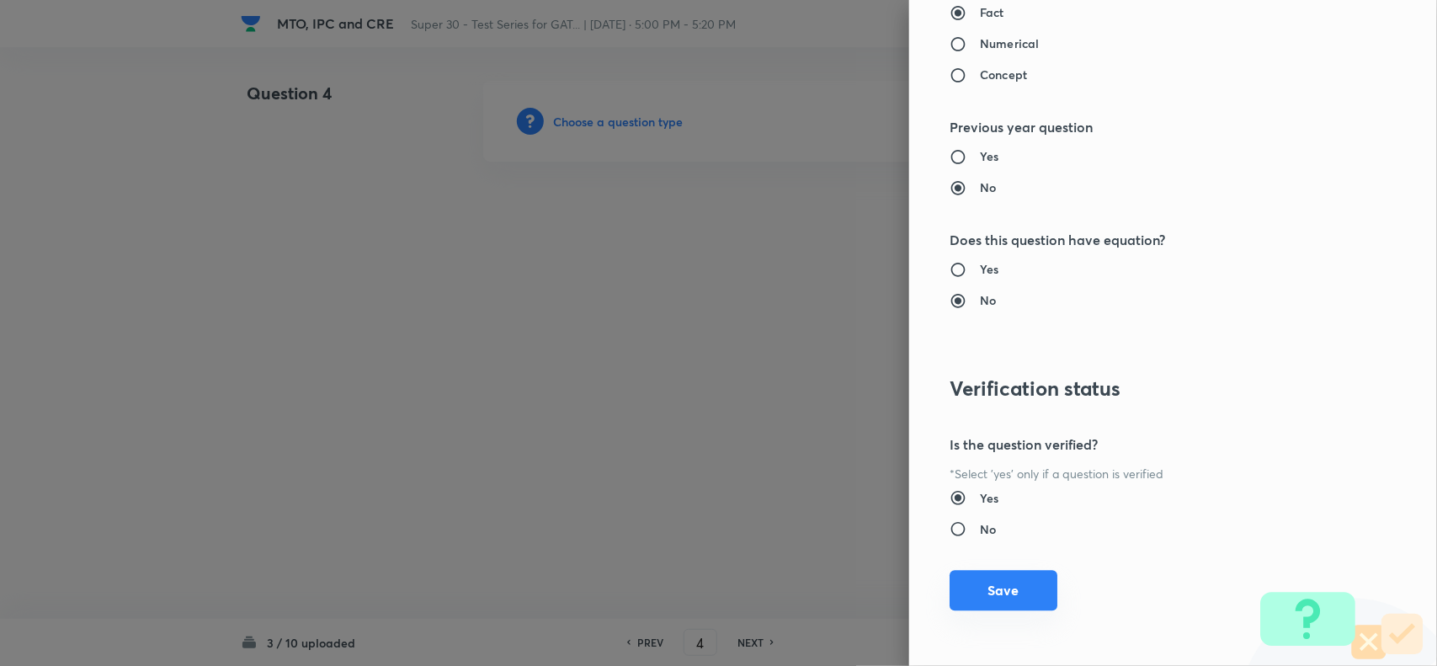
click at [989, 582] on button "Save" at bounding box center [1004, 590] width 108 height 40
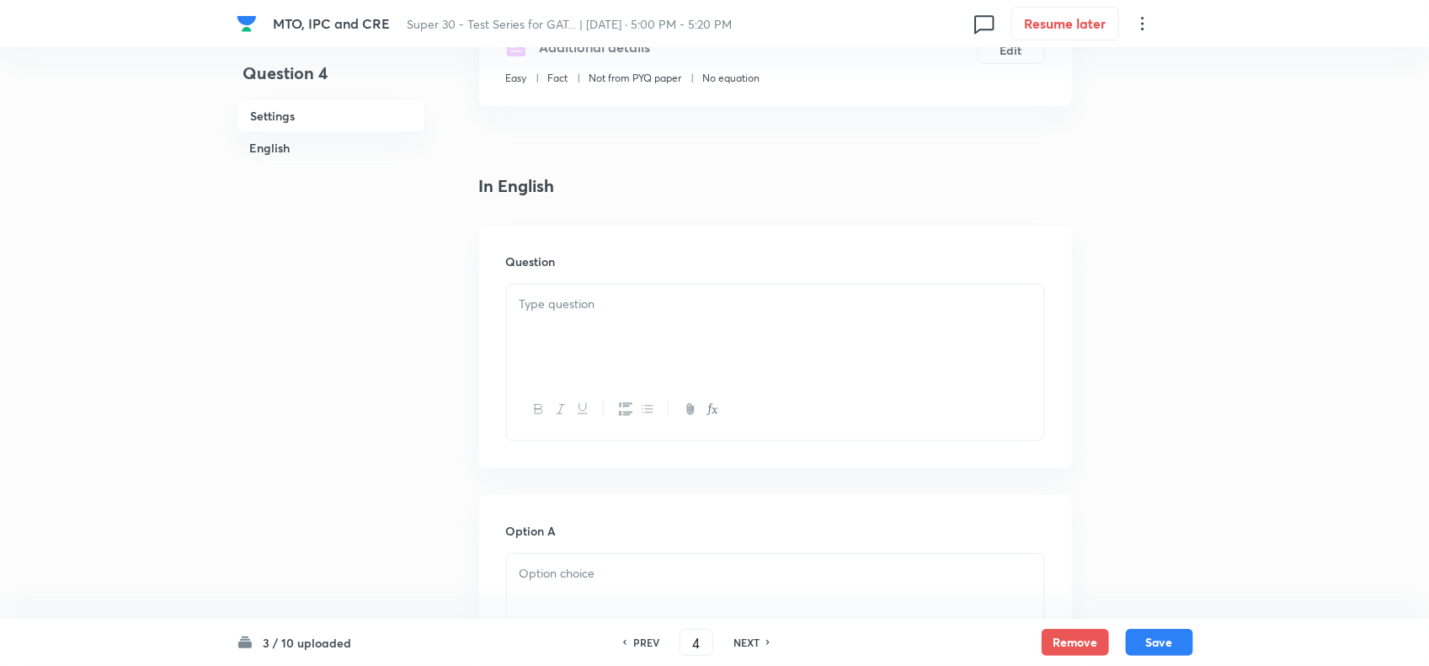
scroll to position [345, 0]
click at [633, 333] on div at bounding box center [775, 330] width 537 height 94
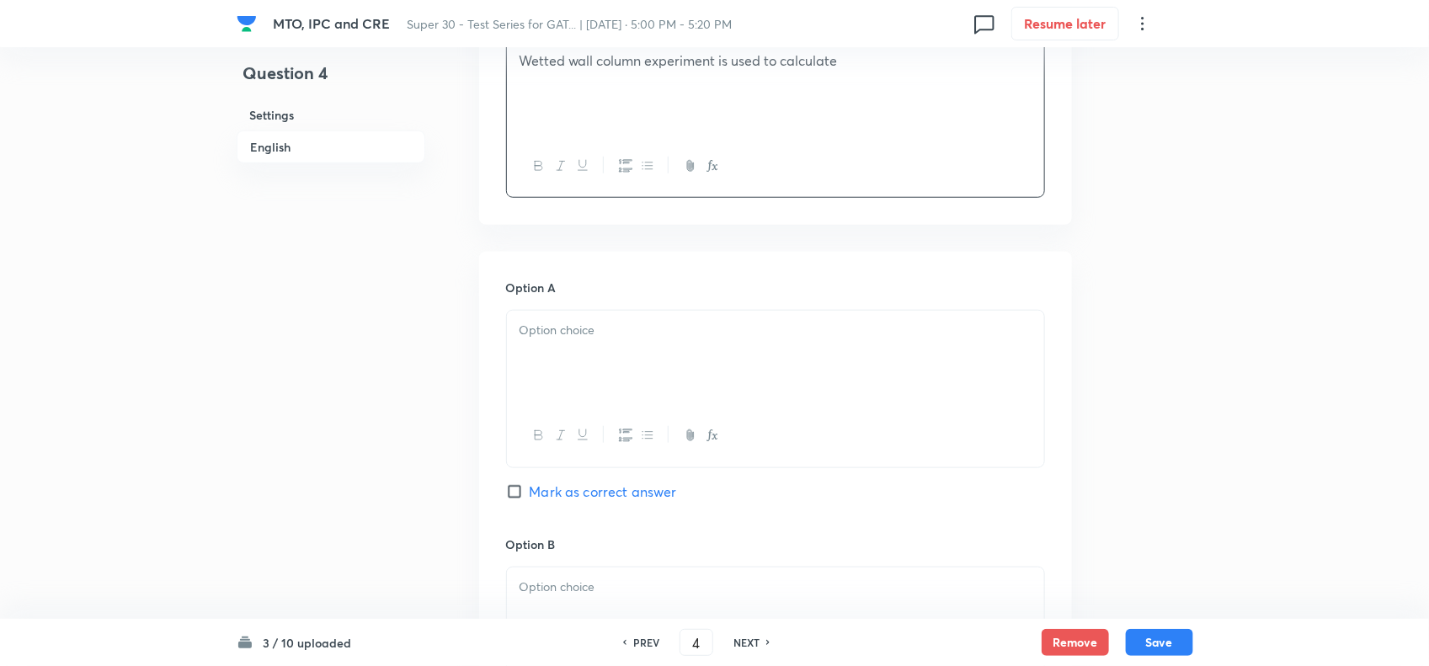
scroll to position [616, 0]
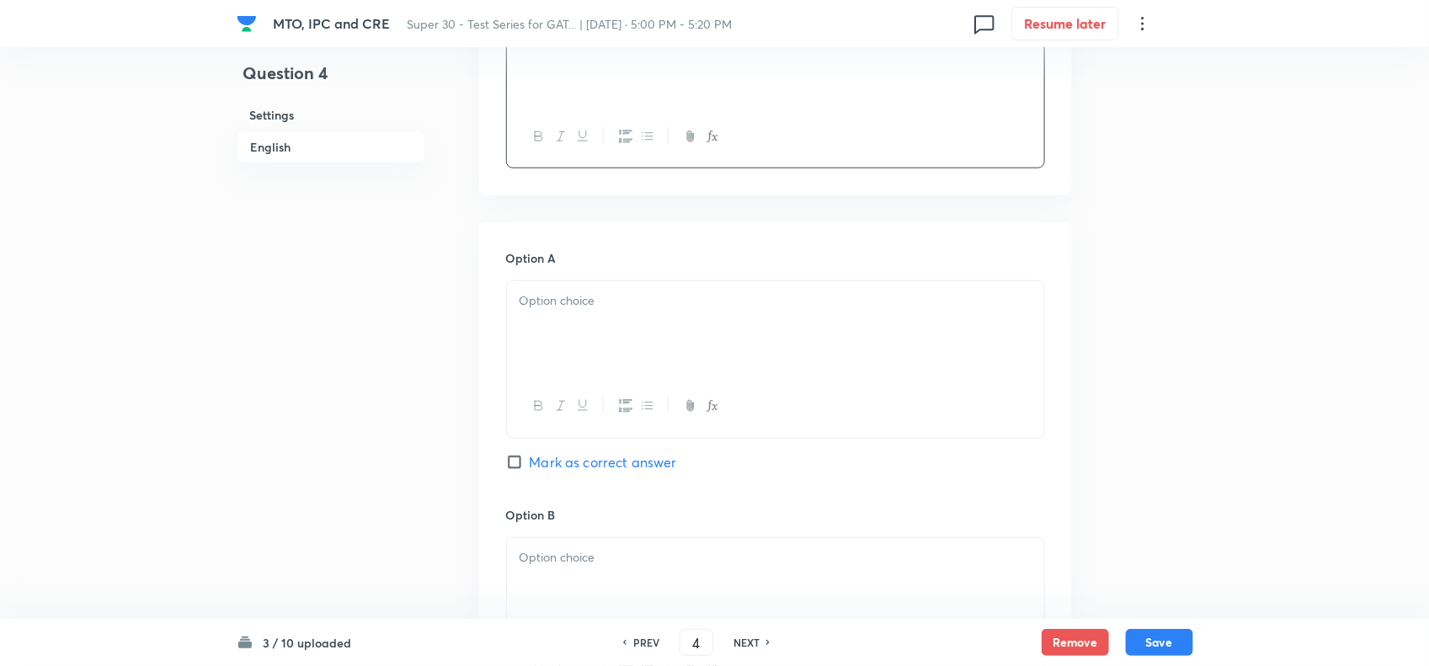
click at [624, 322] on div at bounding box center [775, 328] width 537 height 94
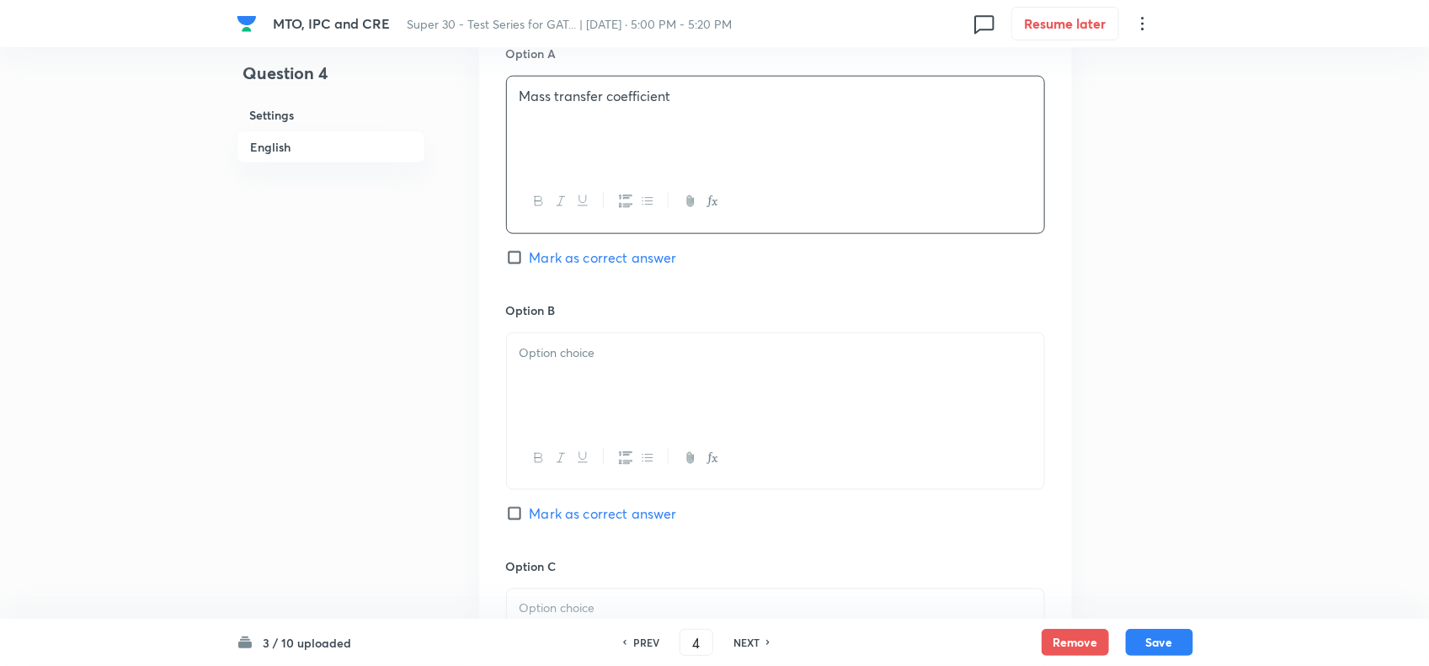
click at [615, 368] on div at bounding box center [775, 380] width 537 height 94
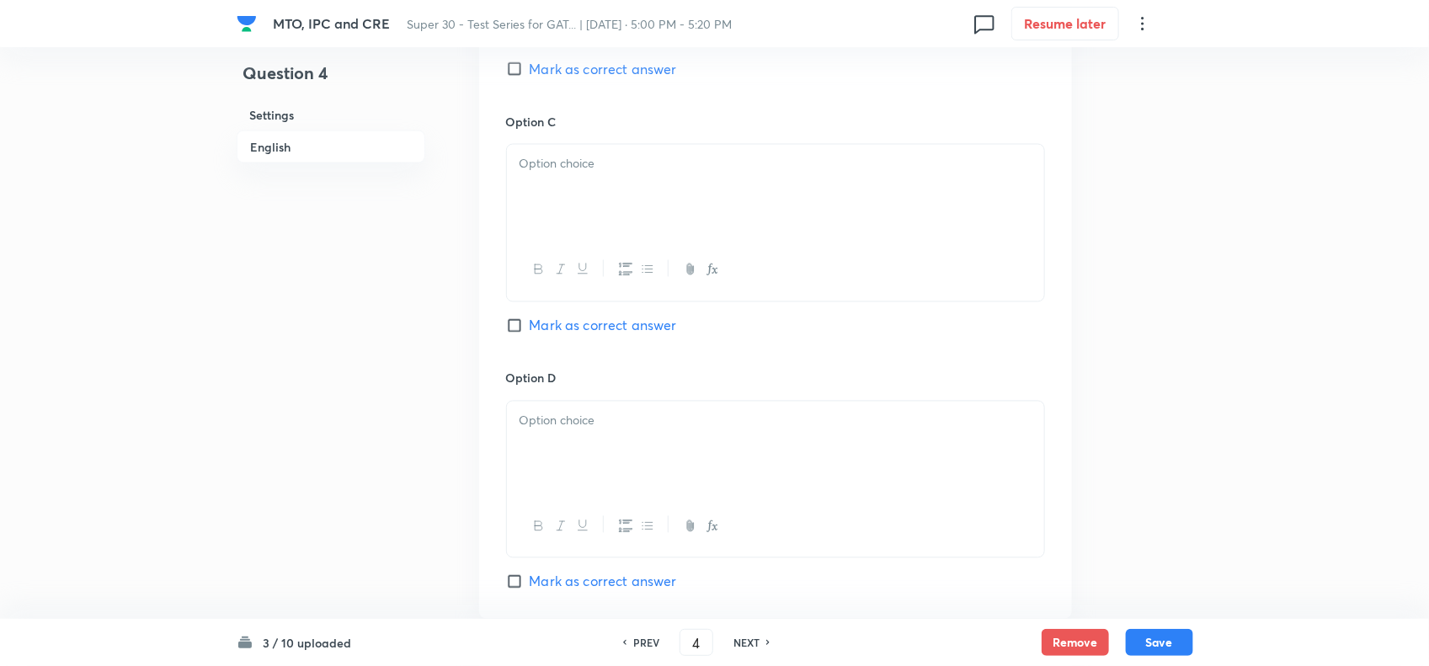
scroll to position [1311, 0]
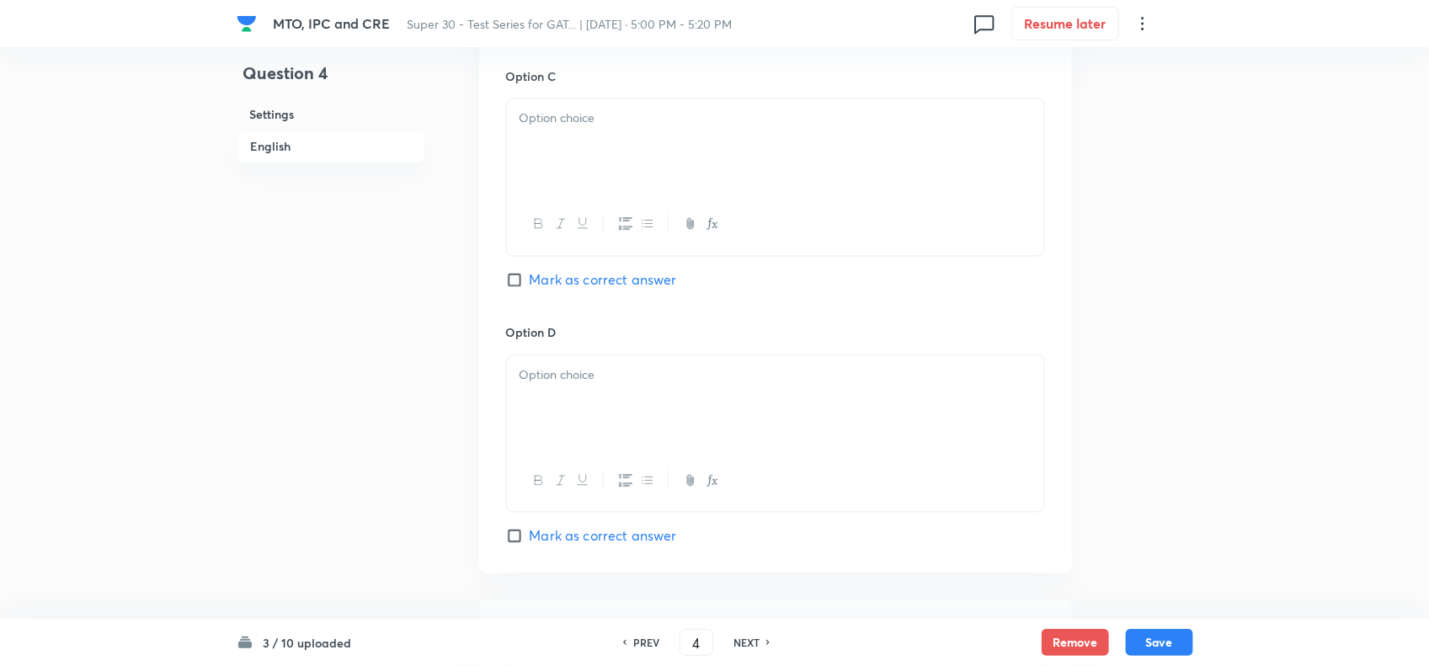
click at [562, 133] on div at bounding box center [775, 146] width 537 height 94
paste div
click at [535, 116] on p "a) Number of transfer units" at bounding box center [775, 118] width 512 height 19
click at [526, 365] on div at bounding box center [775, 403] width 537 height 94
paste div
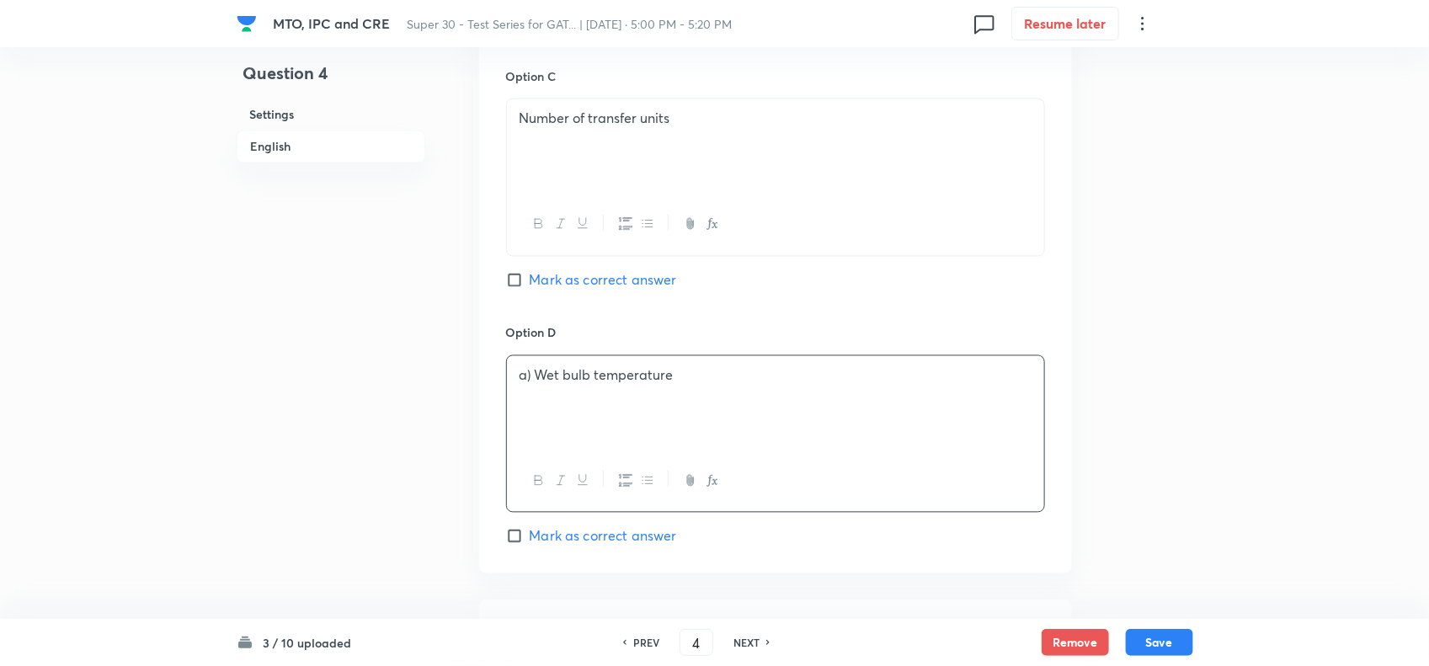
scroll to position [1350, 0]
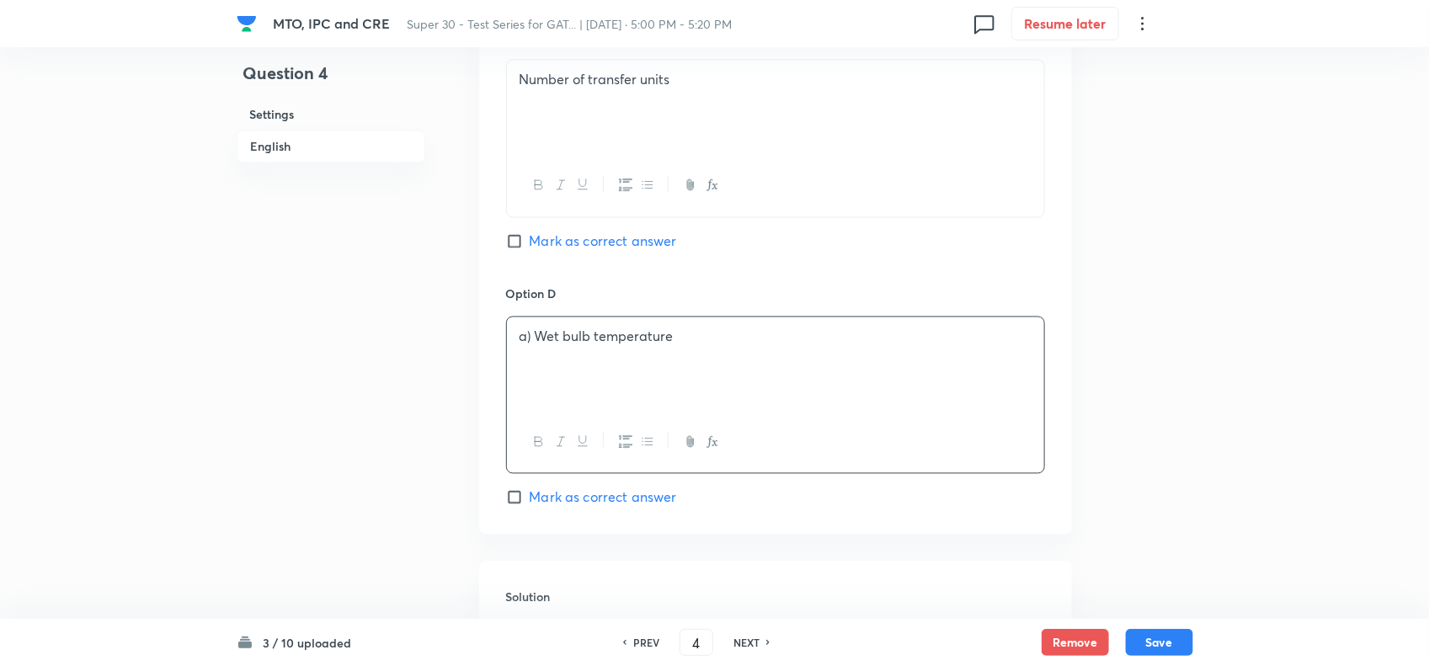
click at [533, 341] on p "a) Wet bulb temperature" at bounding box center [775, 337] width 512 height 19
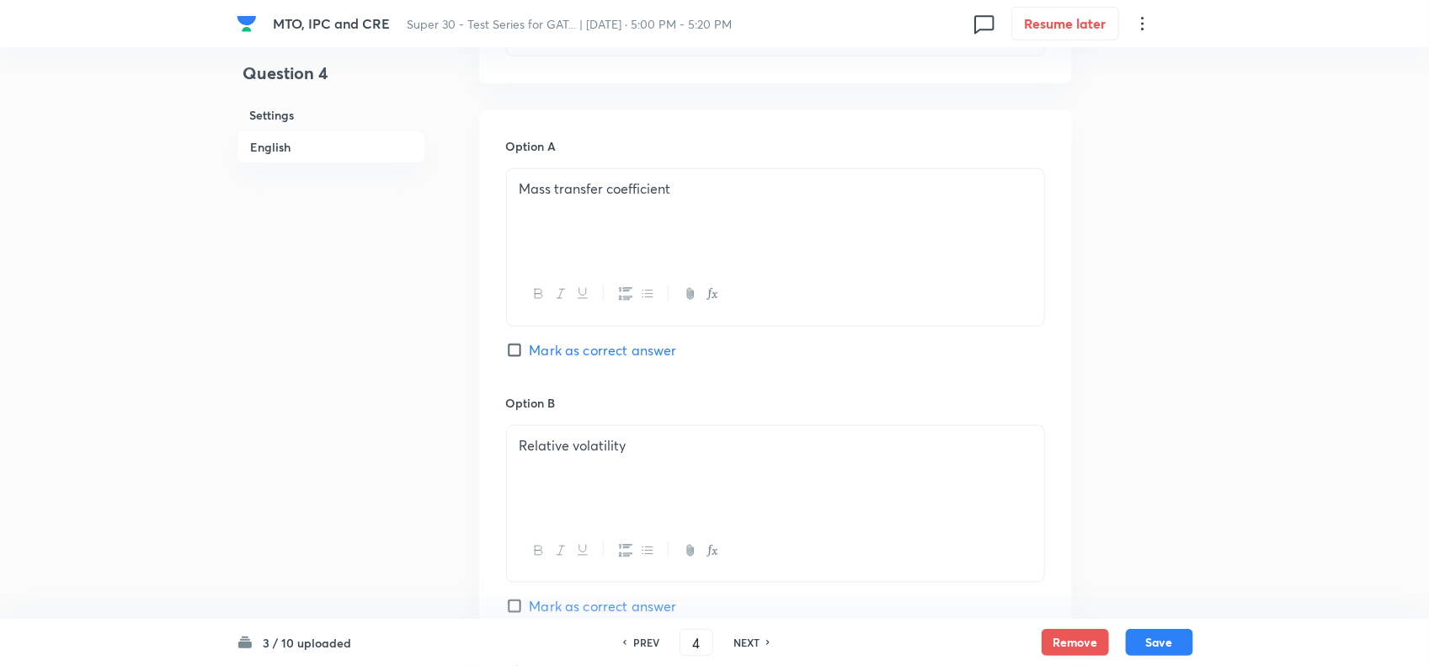
scroll to position [674, 0]
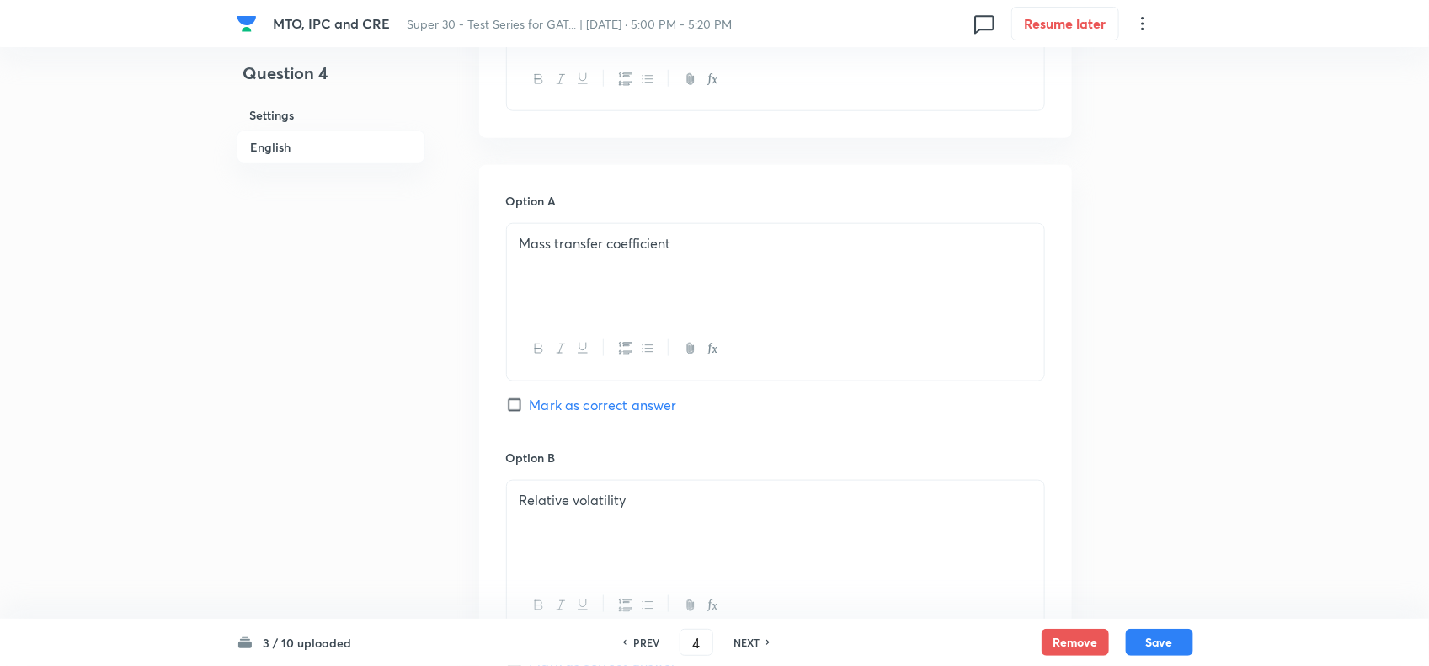
click at [514, 413] on input "Mark as correct answer" at bounding box center [518, 405] width 24 height 17
checkbox input "true"
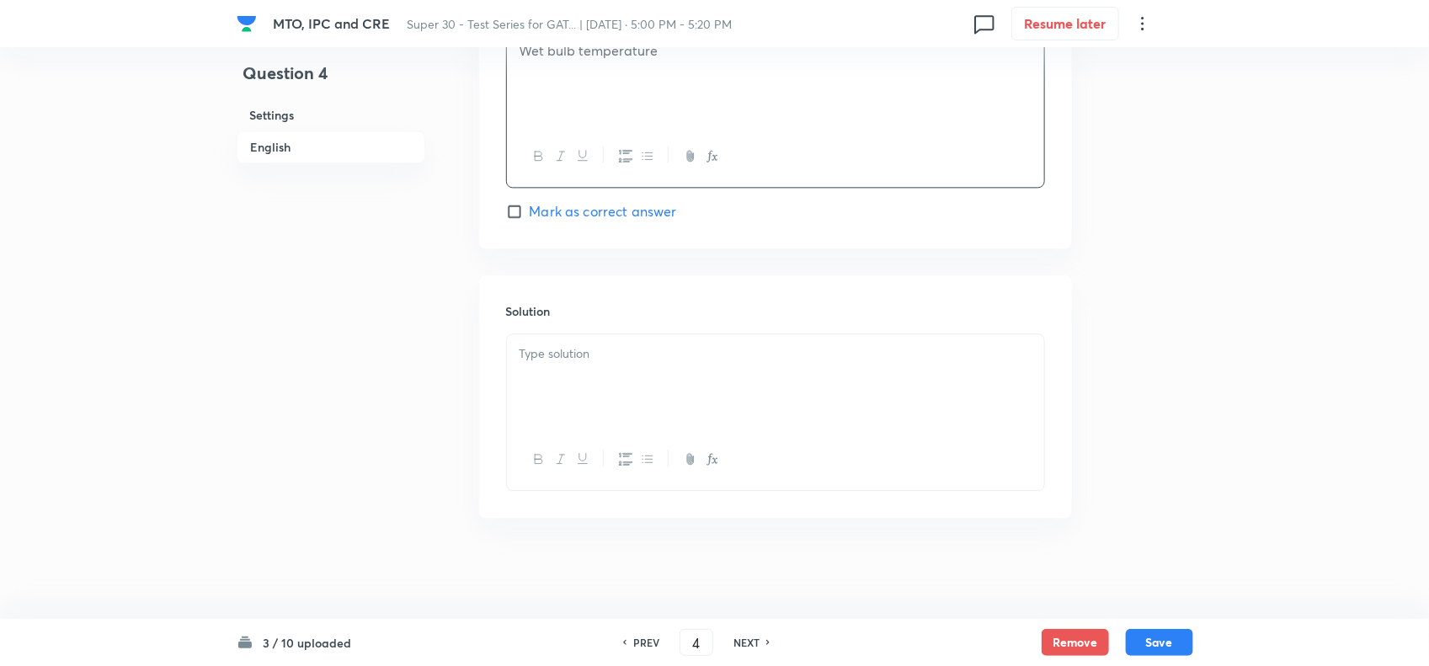
click at [573, 375] on div at bounding box center [775, 381] width 537 height 94
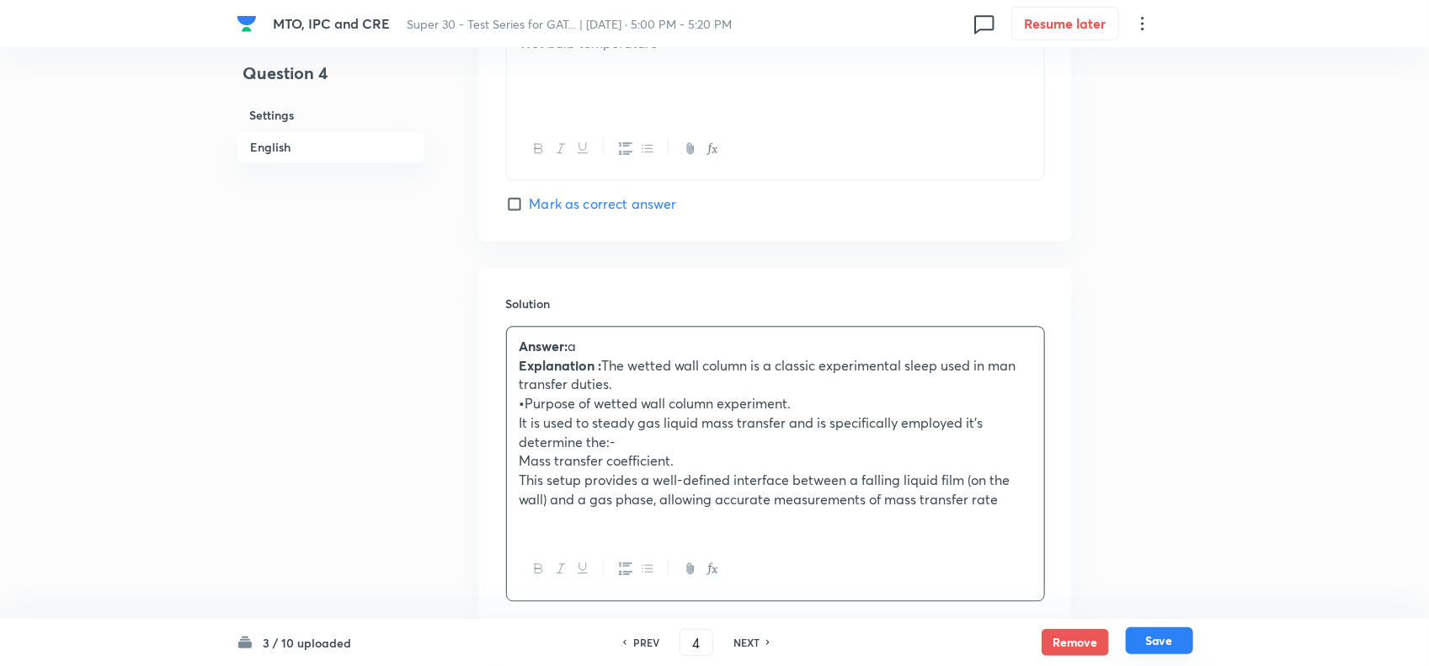
click at [1169, 642] on button "Save" at bounding box center [1159, 640] width 67 height 27
type input "5"
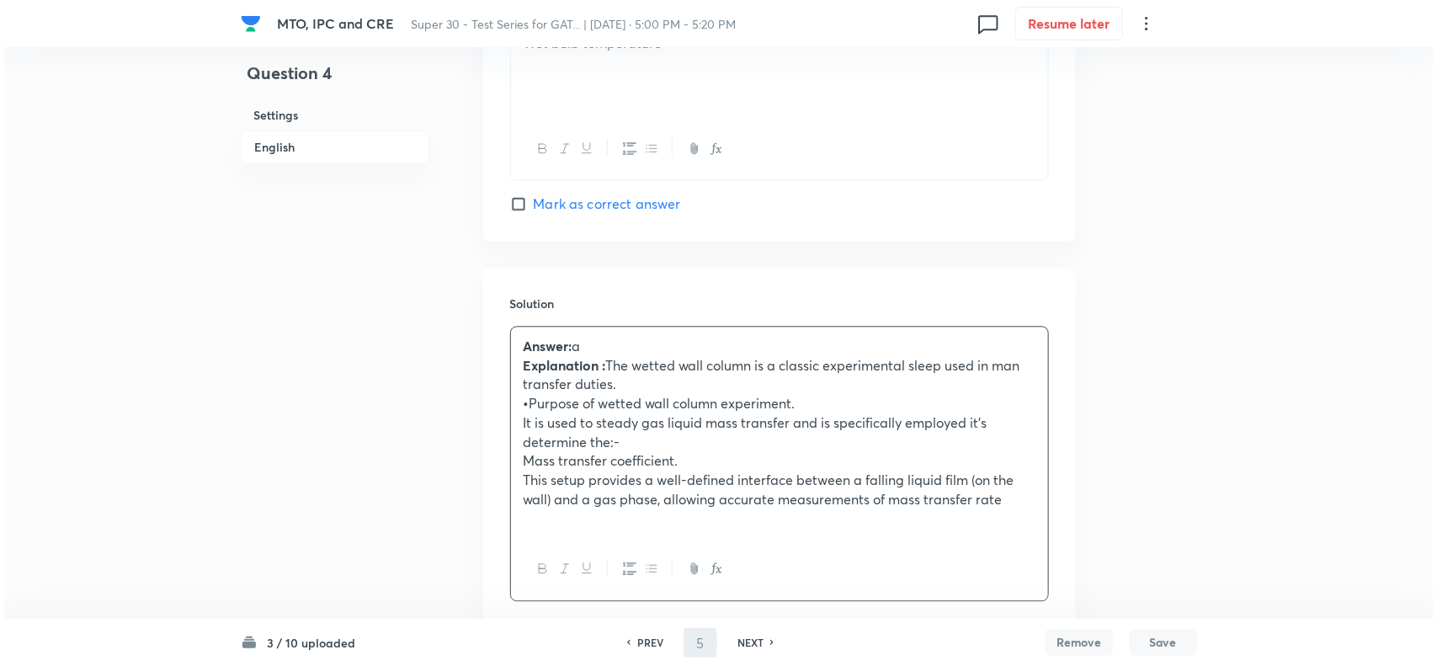
scroll to position [0, 0]
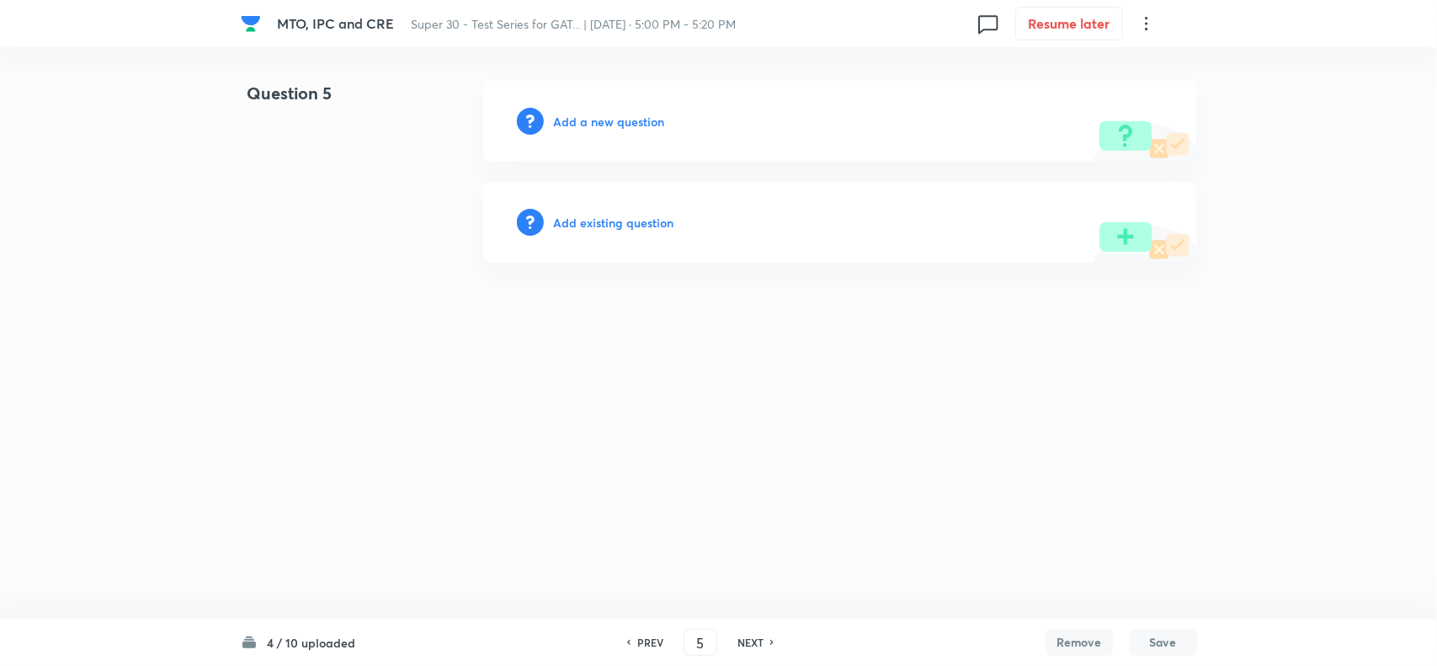
click at [616, 120] on h6 "Add a new question" at bounding box center [609, 122] width 111 height 18
click at [616, 120] on h6 "Choose a question type" at bounding box center [619, 122] width 130 height 18
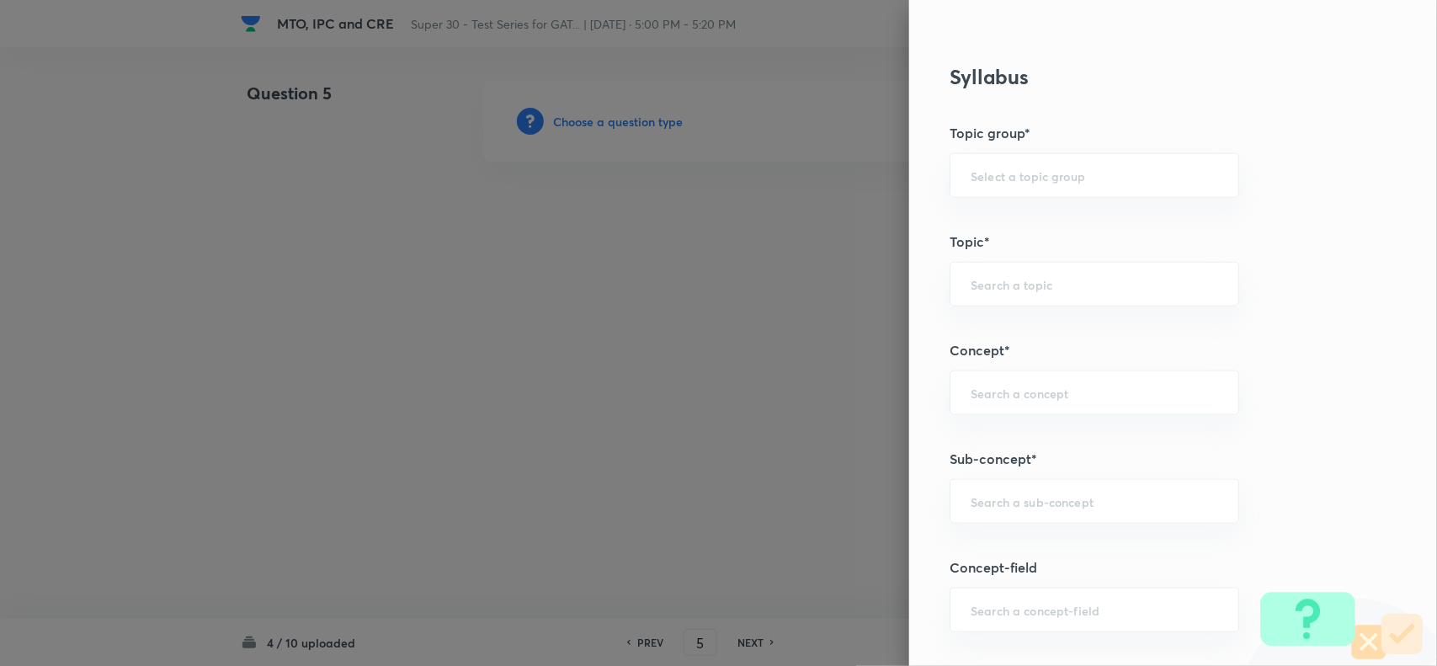
scroll to position [650, 0]
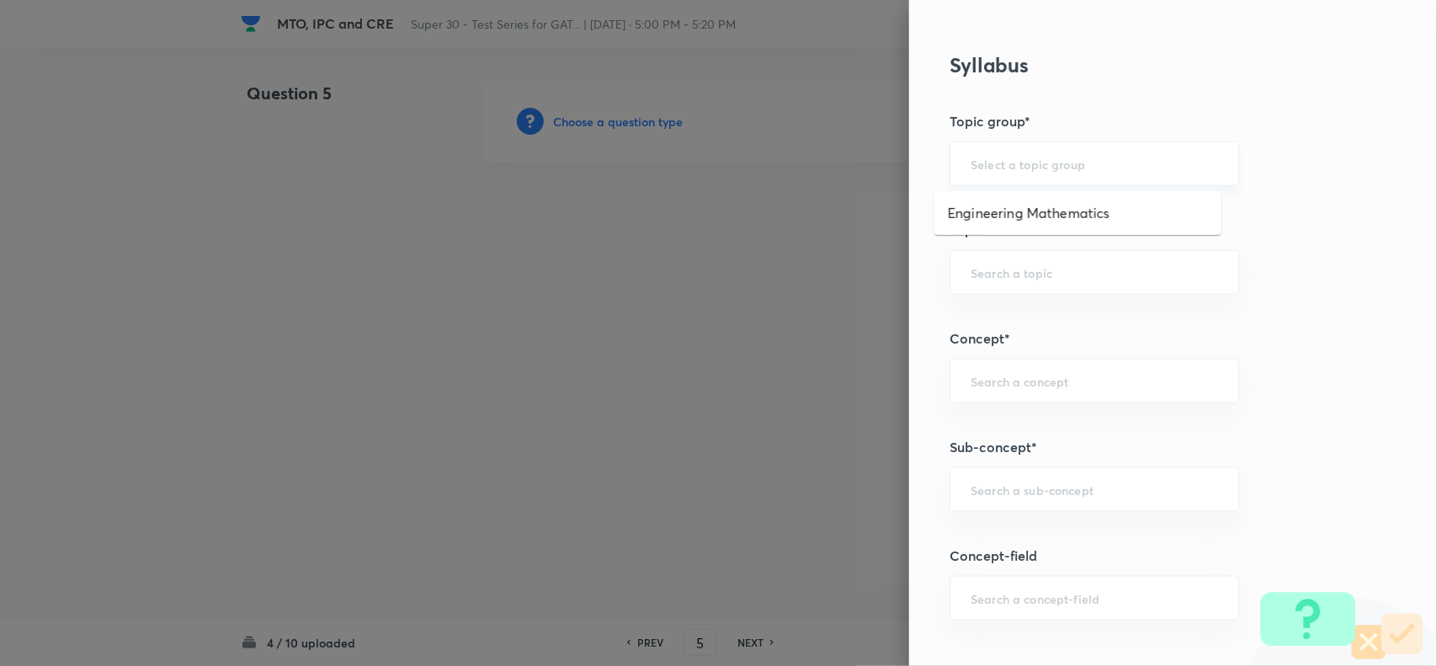
click at [977, 161] on input "text" at bounding box center [1095, 164] width 248 height 16
click at [978, 219] on li "Engineering Mathematics" at bounding box center [1078, 213] width 287 height 30
type input "Engineering Mathematics"
click at [973, 267] on input "text" at bounding box center [1095, 272] width 248 height 16
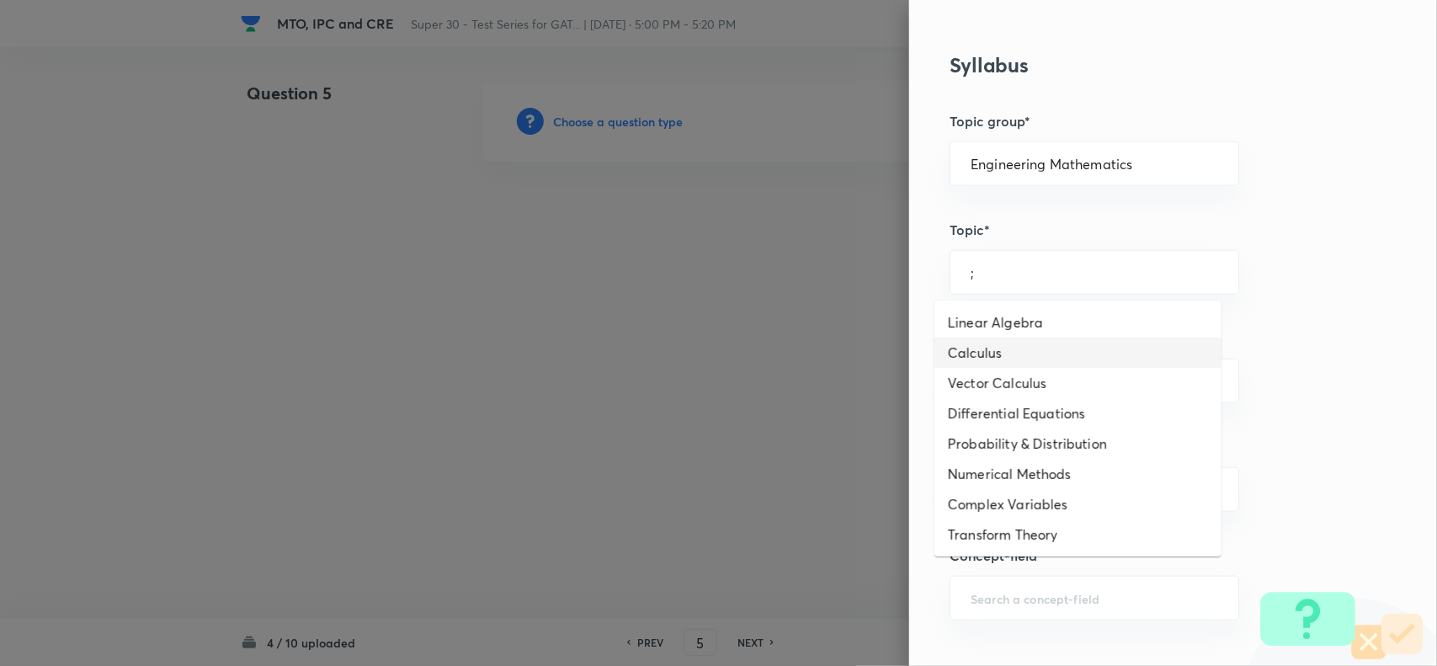
click at [977, 364] on li "Calculus" at bounding box center [1078, 353] width 287 height 30
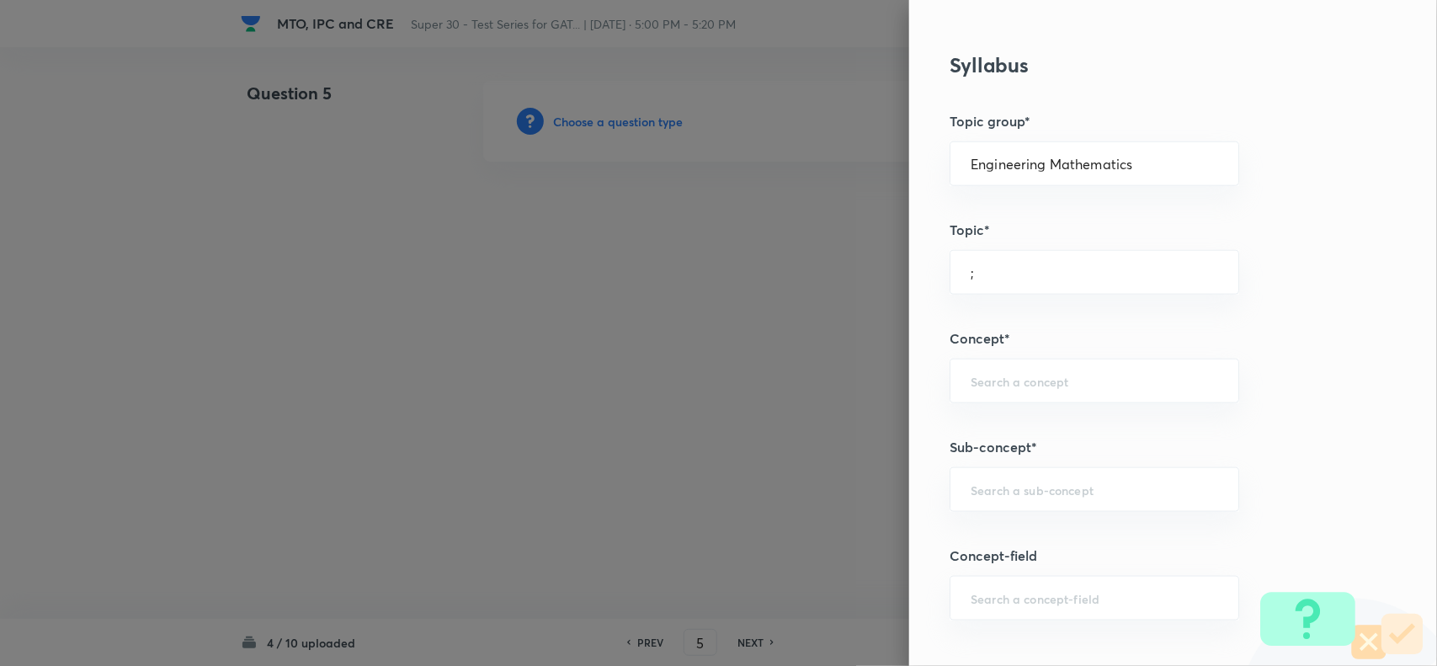
type input "Calculus"
click at [975, 375] on input "text" at bounding box center [1095, 381] width 248 height 16
click at [990, 501] on li "Maxima and Minima" at bounding box center [1078, 492] width 287 height 30
type input "Maxima and Minima"
click at [990, 508] on div "​" at bounding box center [1095, 489] width 290 height 45
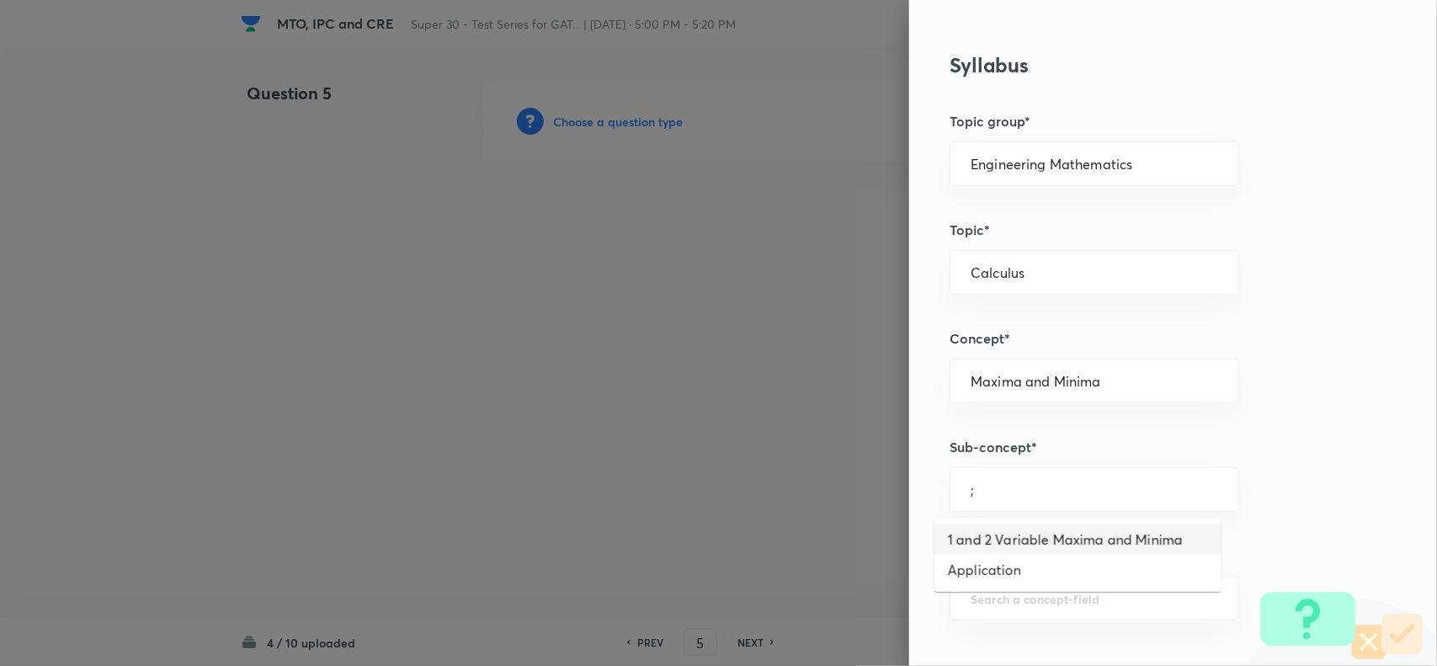
click at [1016, 541] on li "1 and 2 Variable Maxima and Minima" at bounding box center [1078, 540] width 287 height 30
type input "1 and 2 Variable Maxima and Minima"
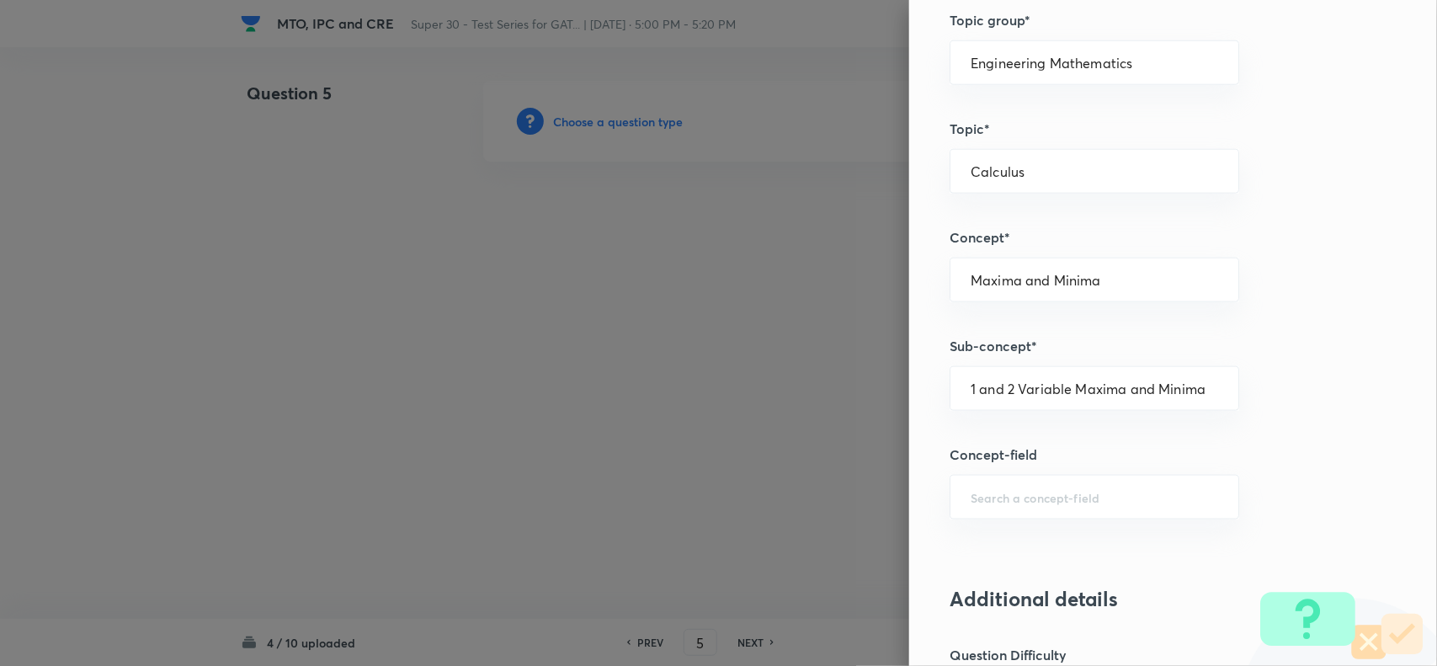
scroll to position [754, 0]
click at [994, 505] on div "​" at bounding box center [1095, 493] width 290 height 45
type input ";"
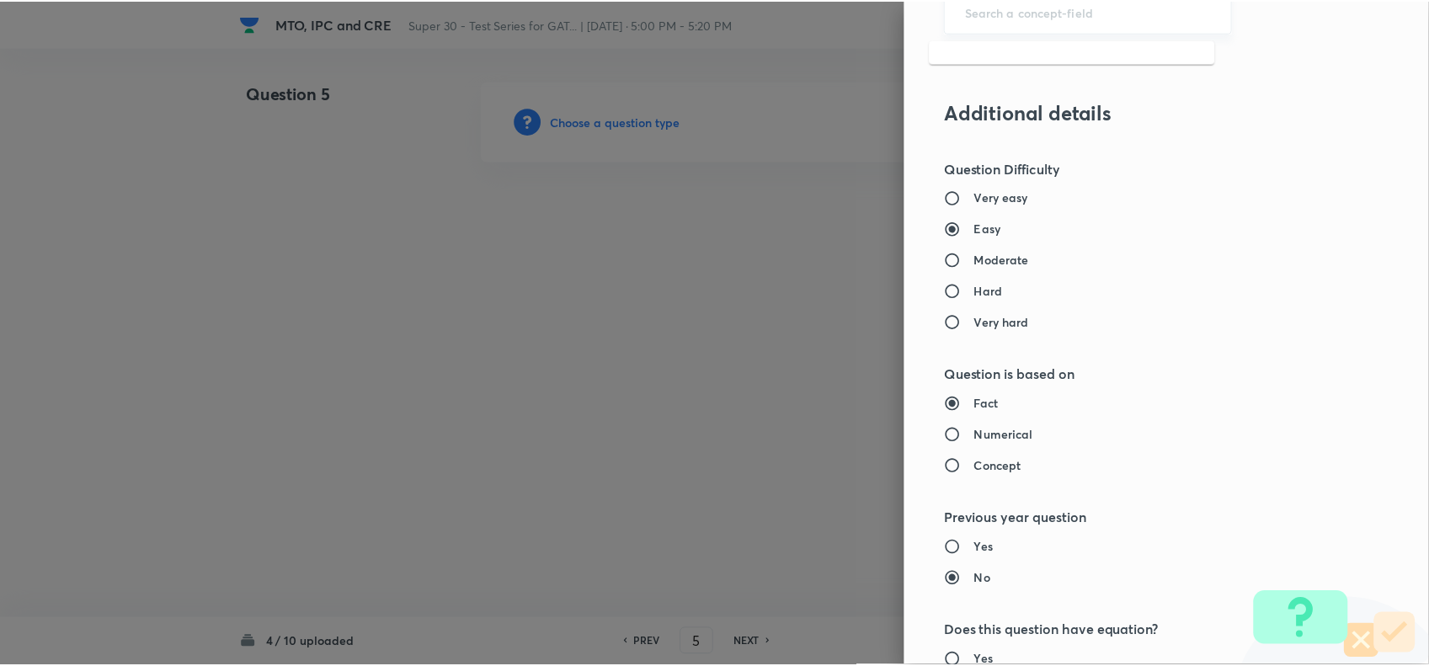
scroll to position [1632, 0]
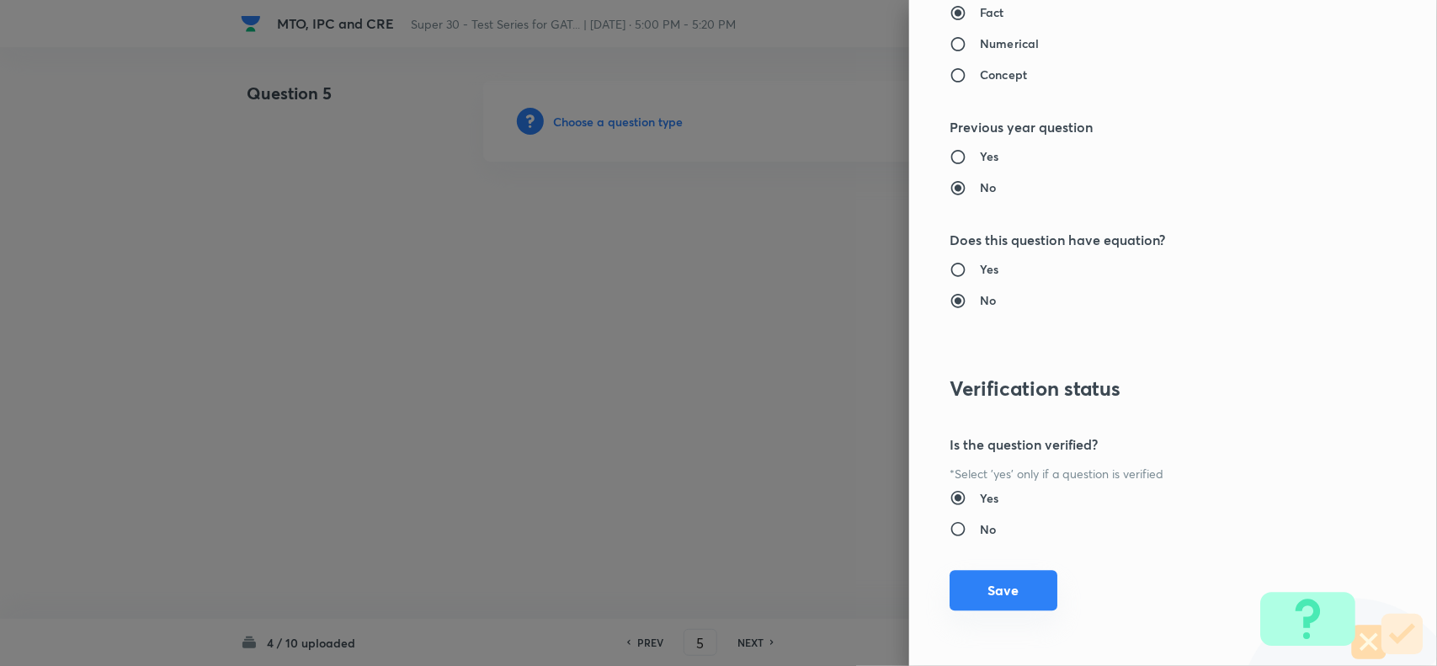
click at [1007, 591] on button "Save" at bounding box center [1004, 590] width 108 height 40
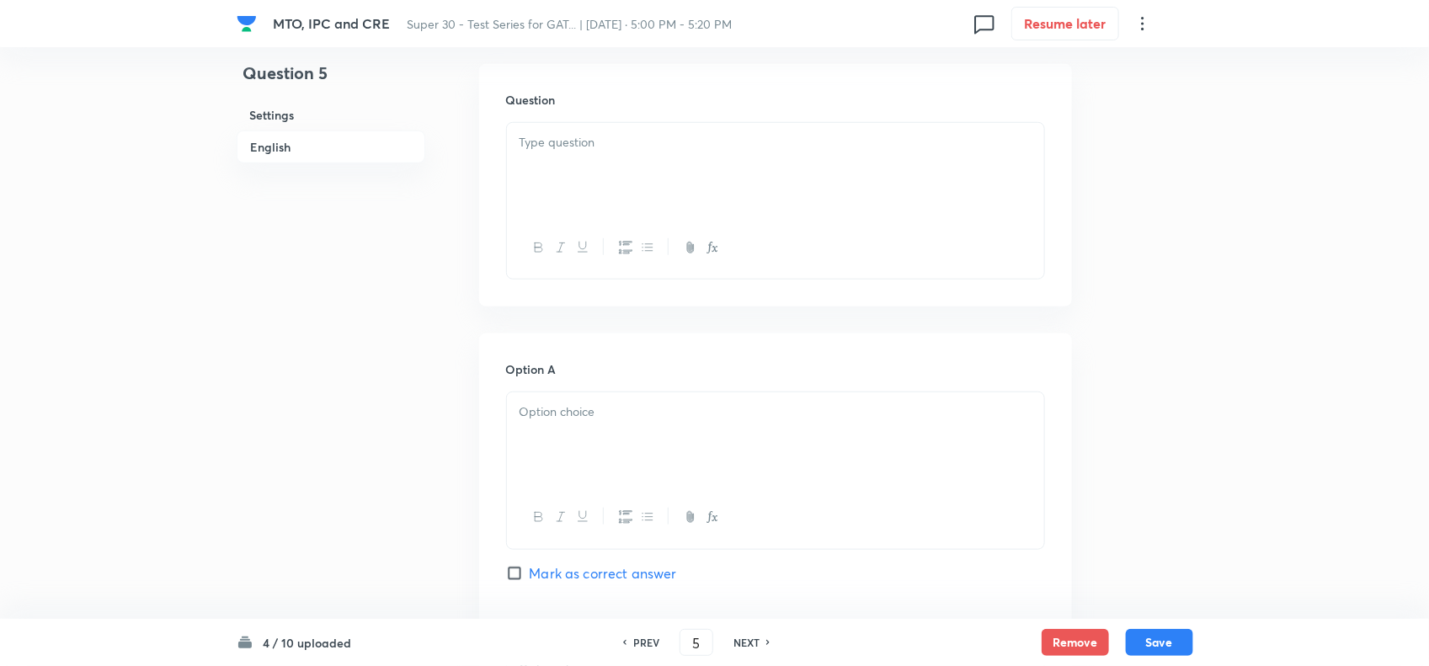
scroll to position [506, 0]
click at [564, 157] on div at bounding box center [775, 169] width 537 height 94
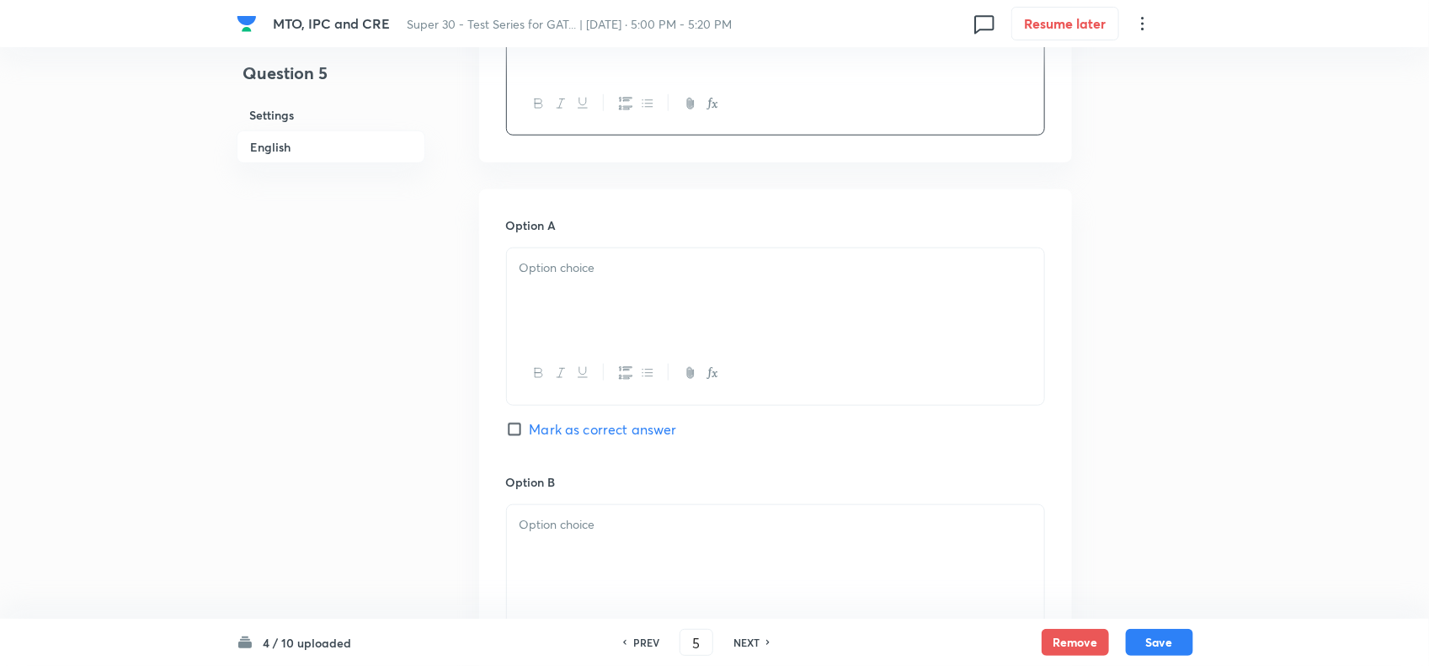
click at [587, 271] on p at bounding box center [775, 267] width 512 height 19
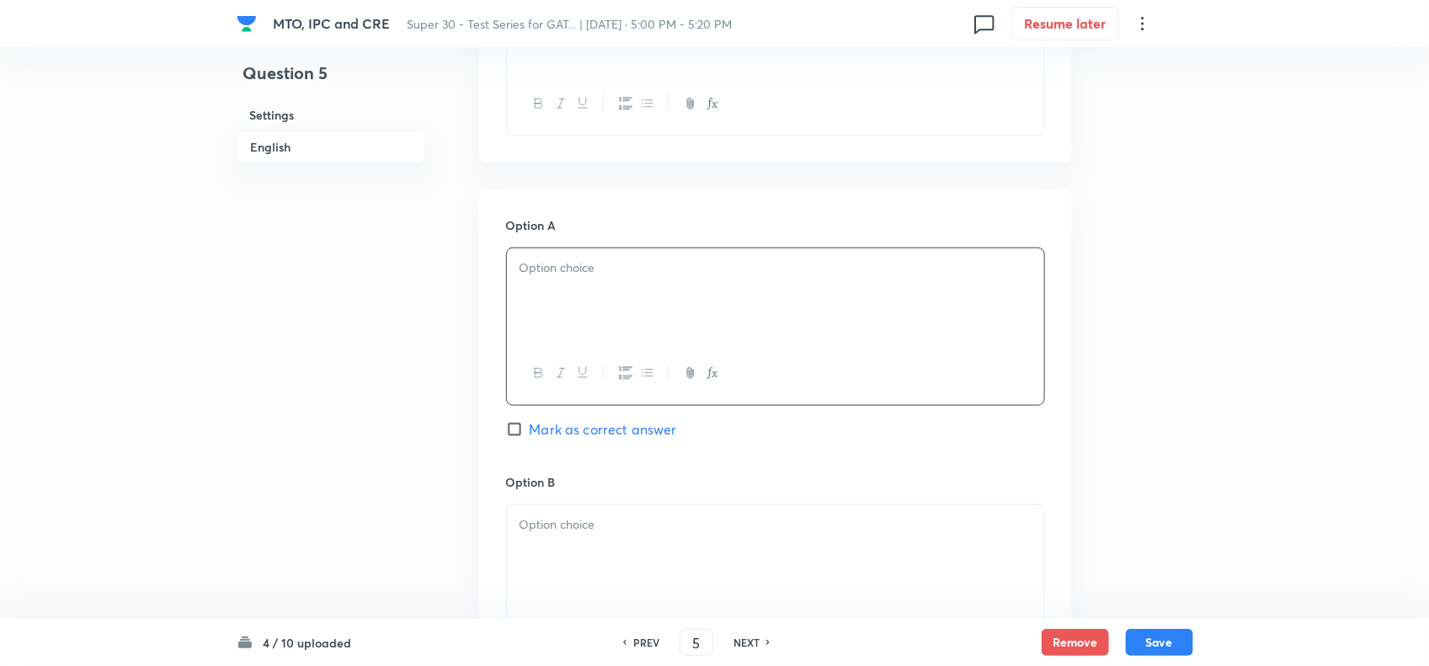
click at [570, 300] on div at bounding box center [775, 295] width 537 height 94
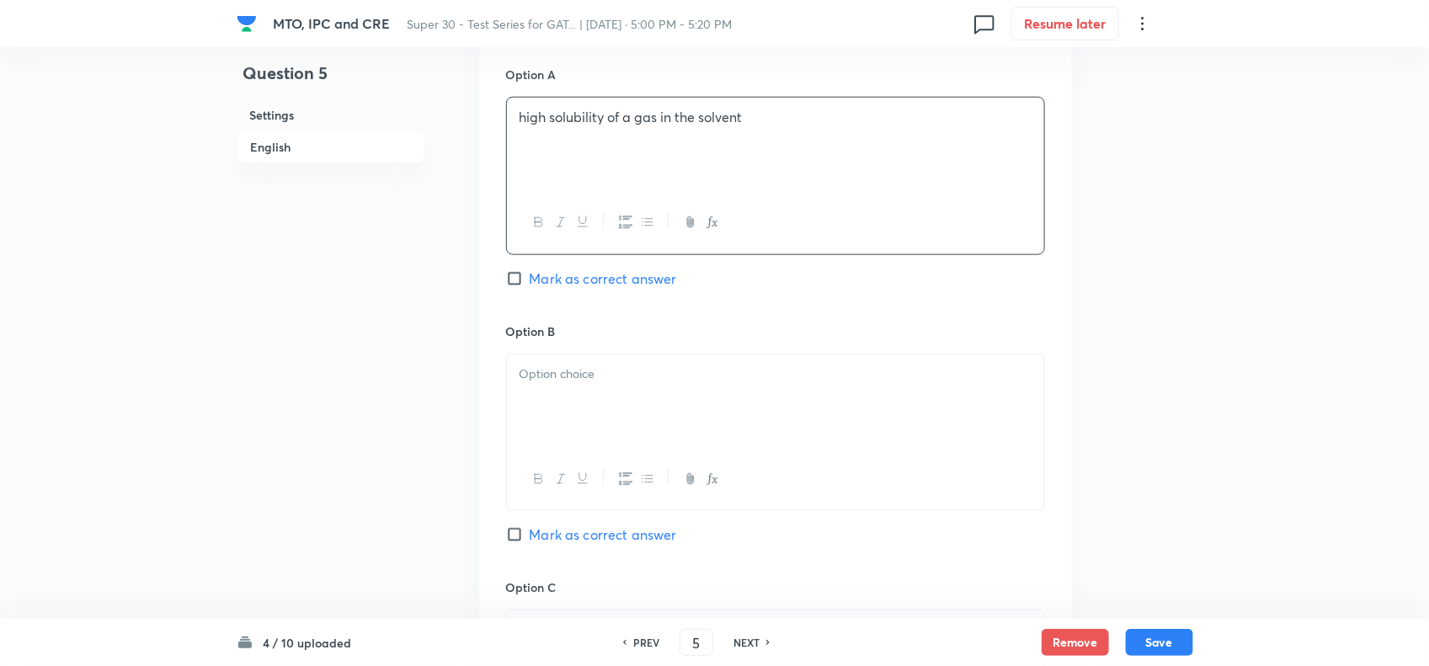
scroll to position [855, 0]
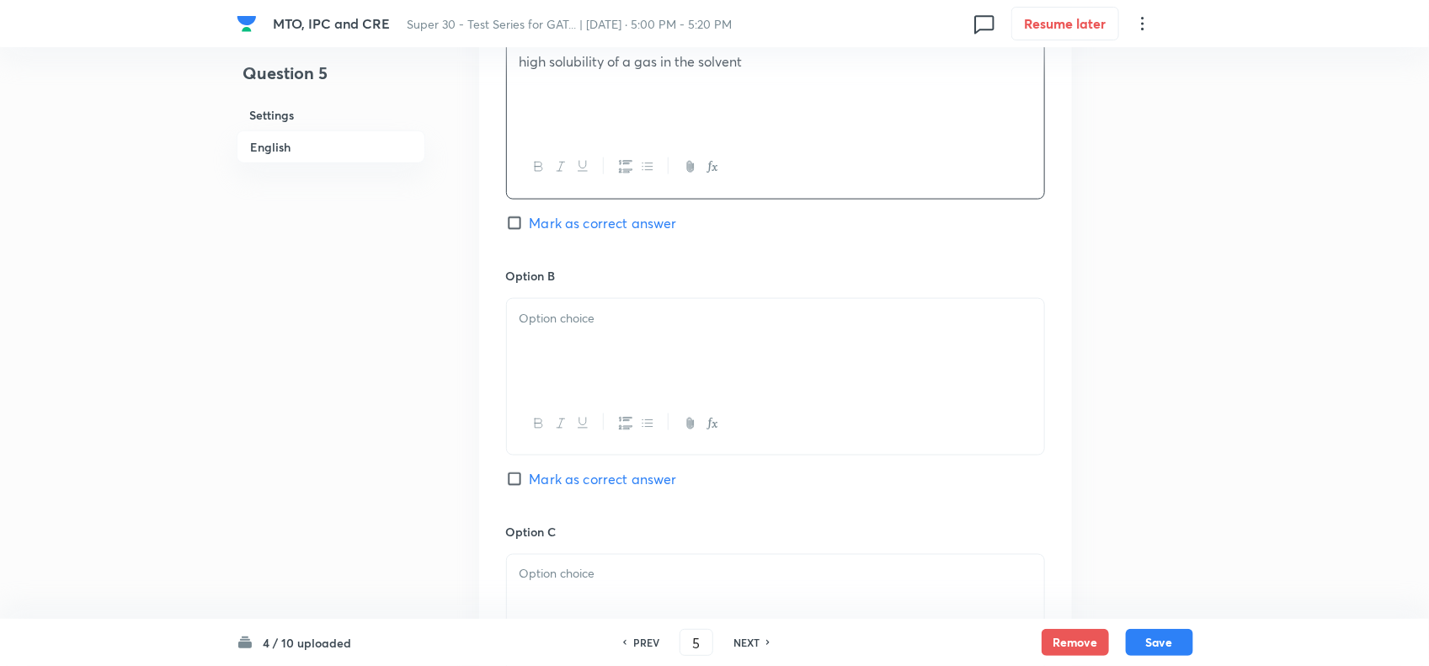
click at [583, 325] on p at bounding box center [775, 318] width 512 height 19
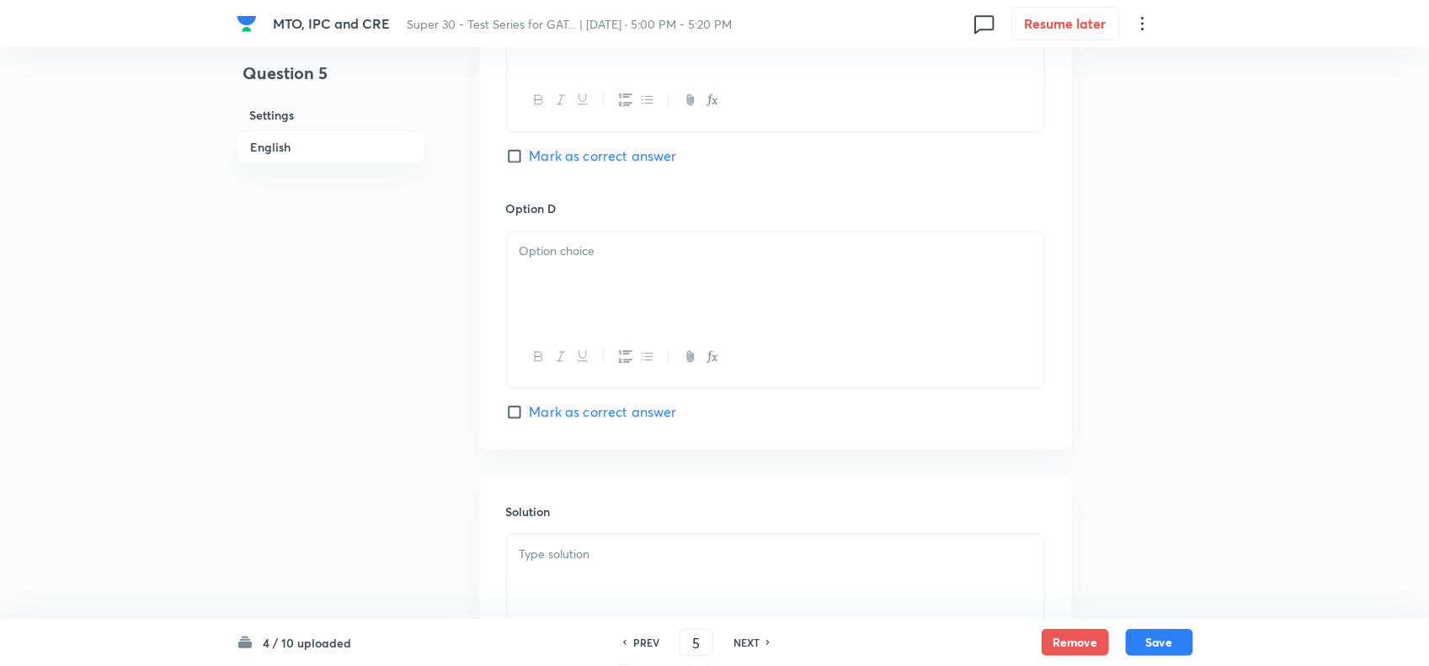
scroll to position [1542, 0]
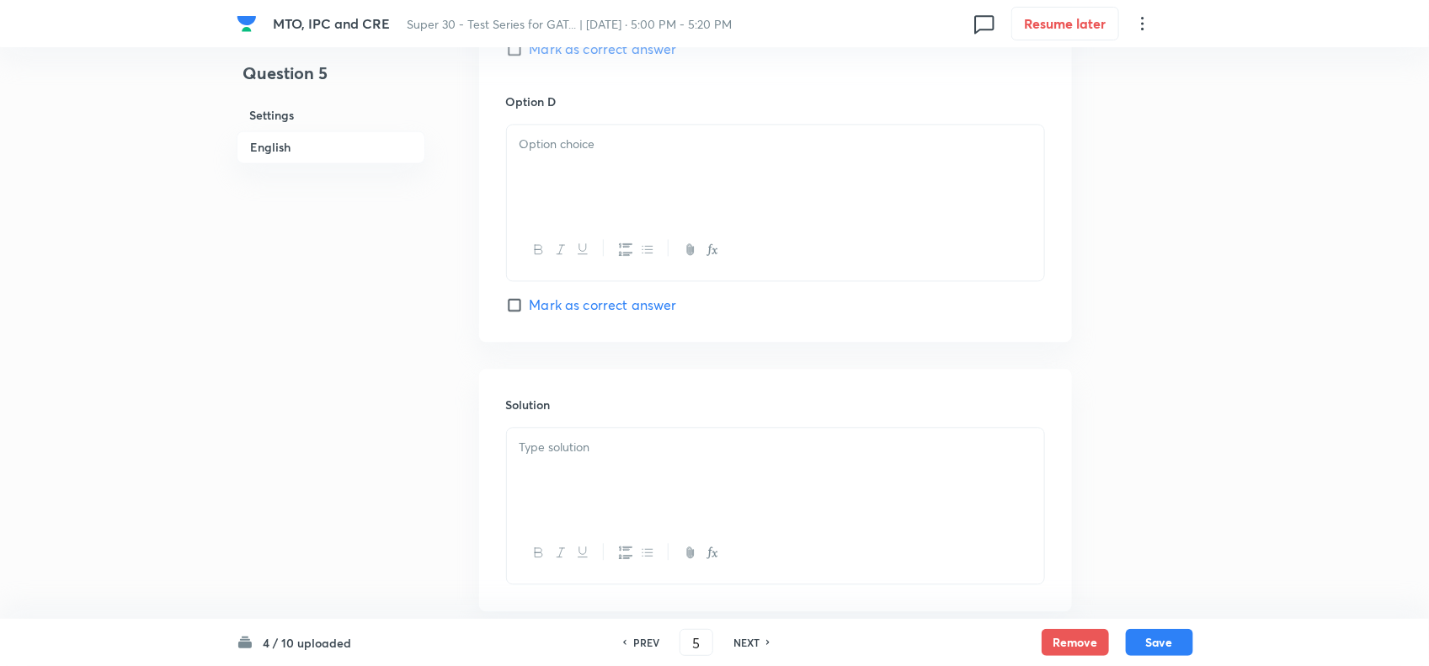
click at [587, 199] on div at bounding box center [775, 172] width 537 height 94
click at [582, 178] on div at bounding box center [775, 171] width 537 height 94
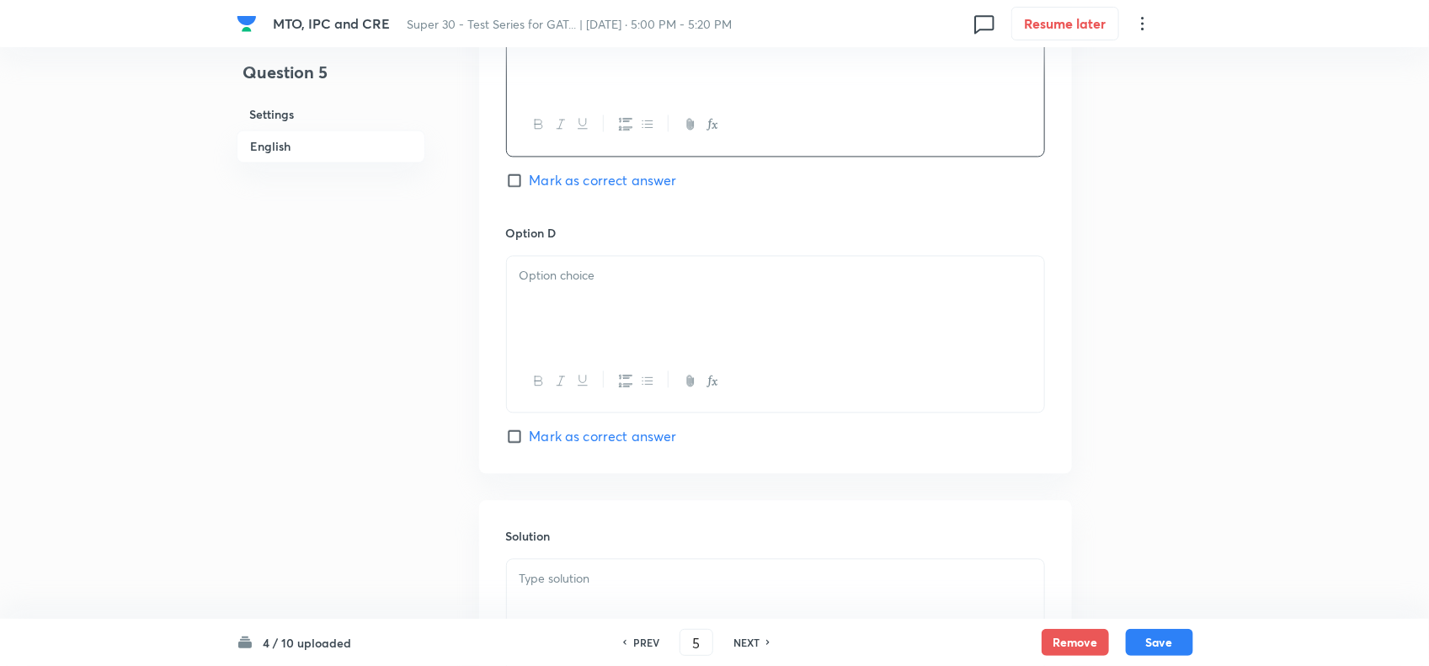
scroll to position [1411, 0]
click at [553, 265] on div at bounding box center [775, 303] width 537 height 94
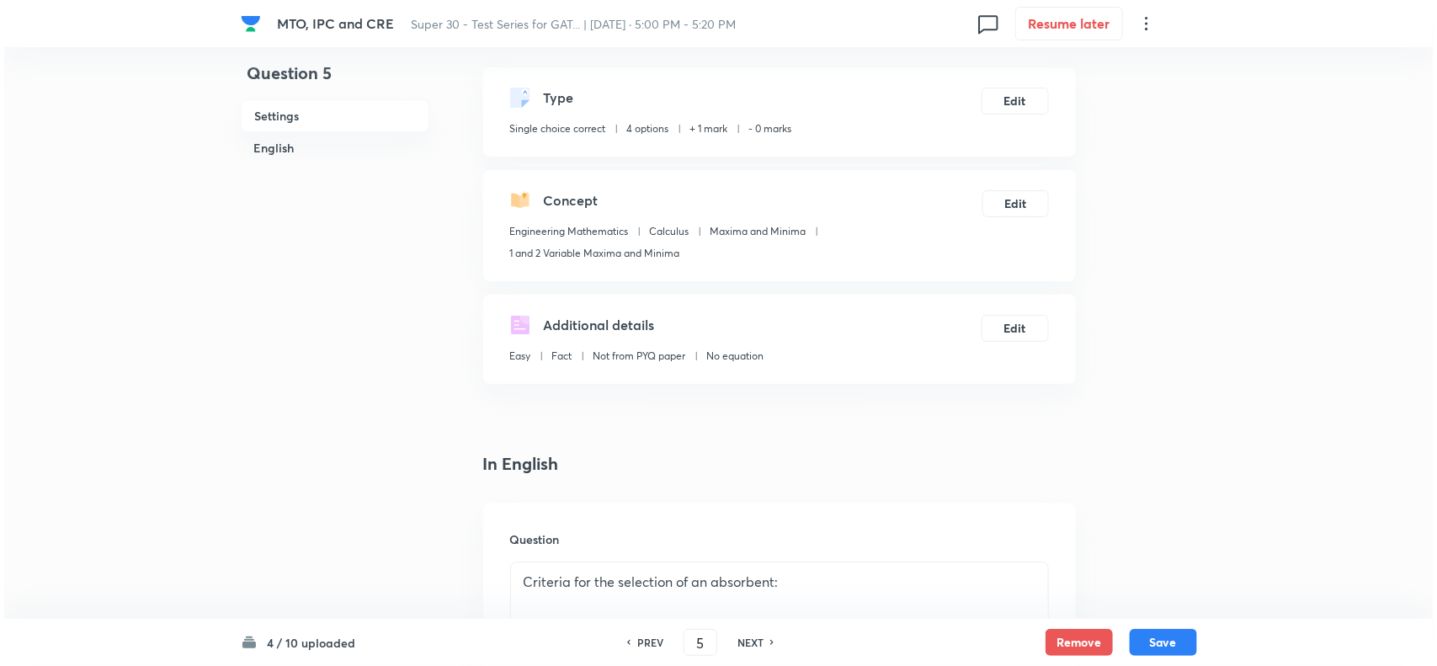
scroll to position [0, 0]
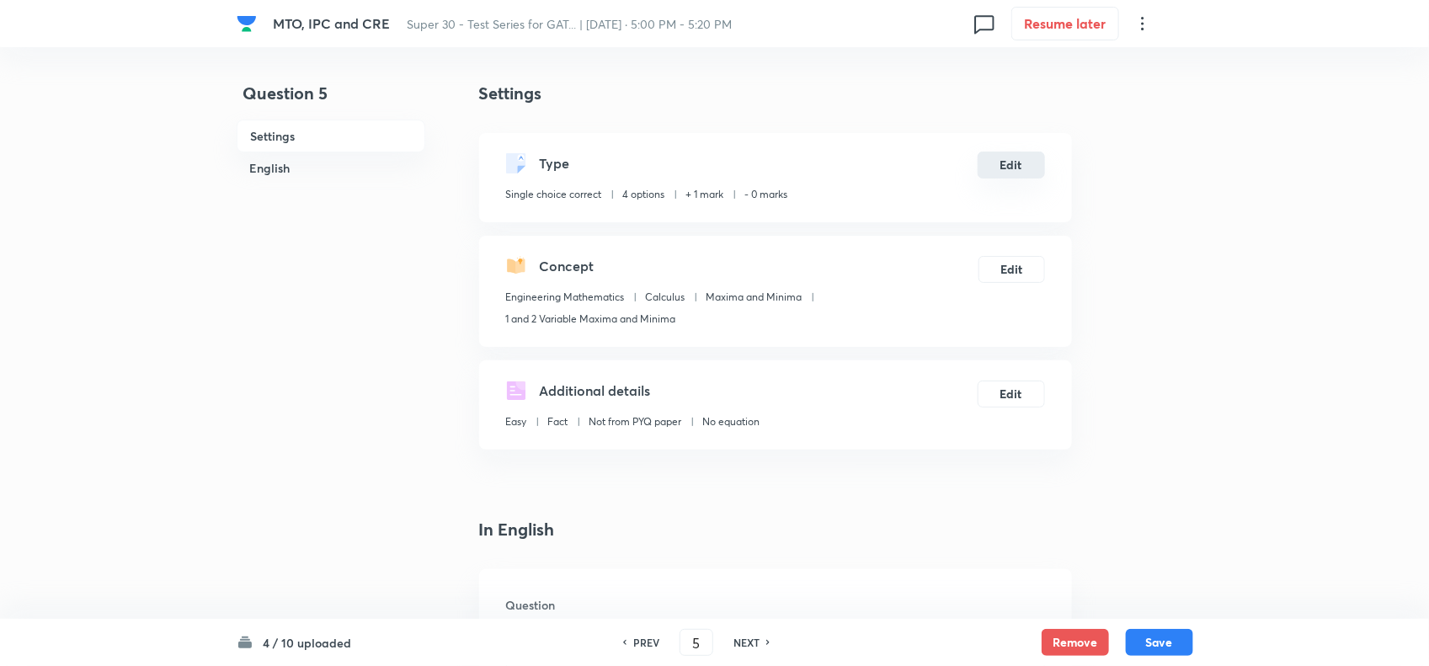
drag, startPoint x: 994, startPoint y: 145, endPoint x: 1012, endPoint y: 154, distance: 20.0
click at [1012, 154] on div "Type Single choice correct 4 options + 1 mark - 0 marks Edit" at bounding box center [775, 177] width 593 height 89
click at [1012, 154] on button "Edit" at bounding box center [1011, 165] width 67 height 27
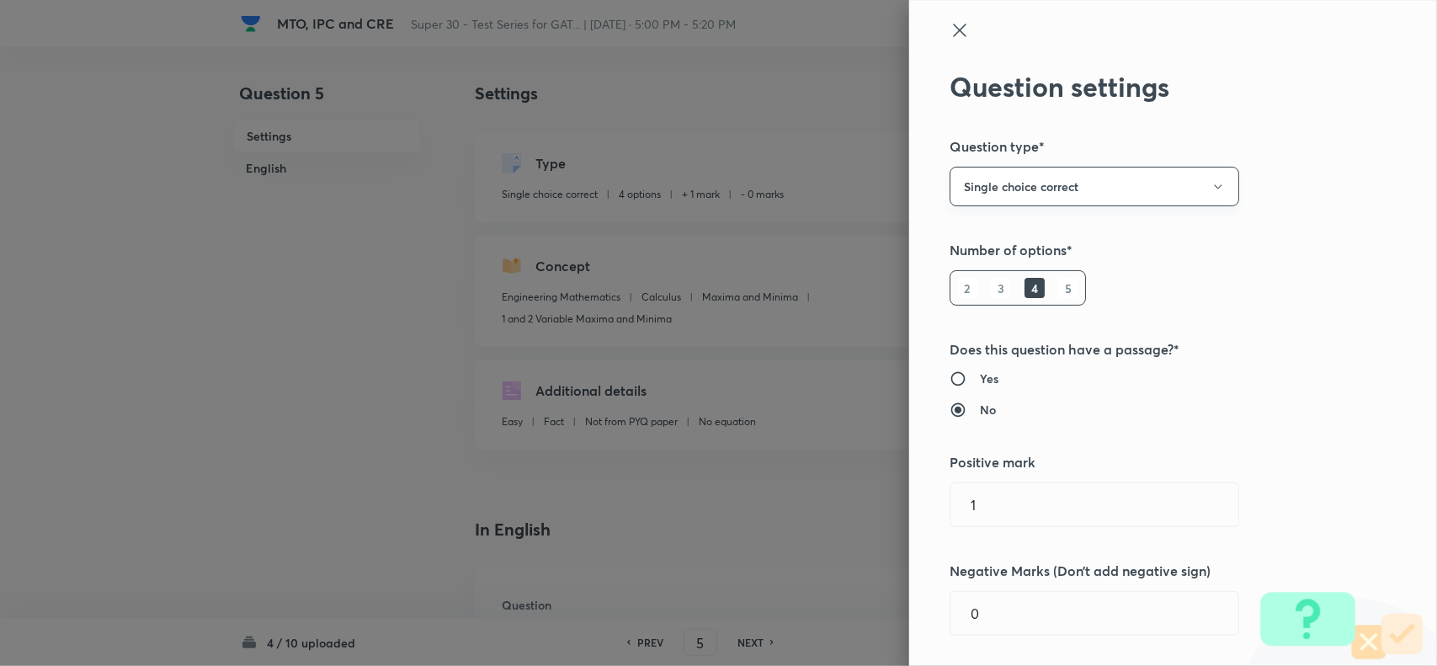
click at [1048, 171] on button "Single choice correct" at bounding box center [1095, 187] width 290 height 40
click at [964, 303] on span "Integer" at bounding box center [1080, 300] width 268 height 18
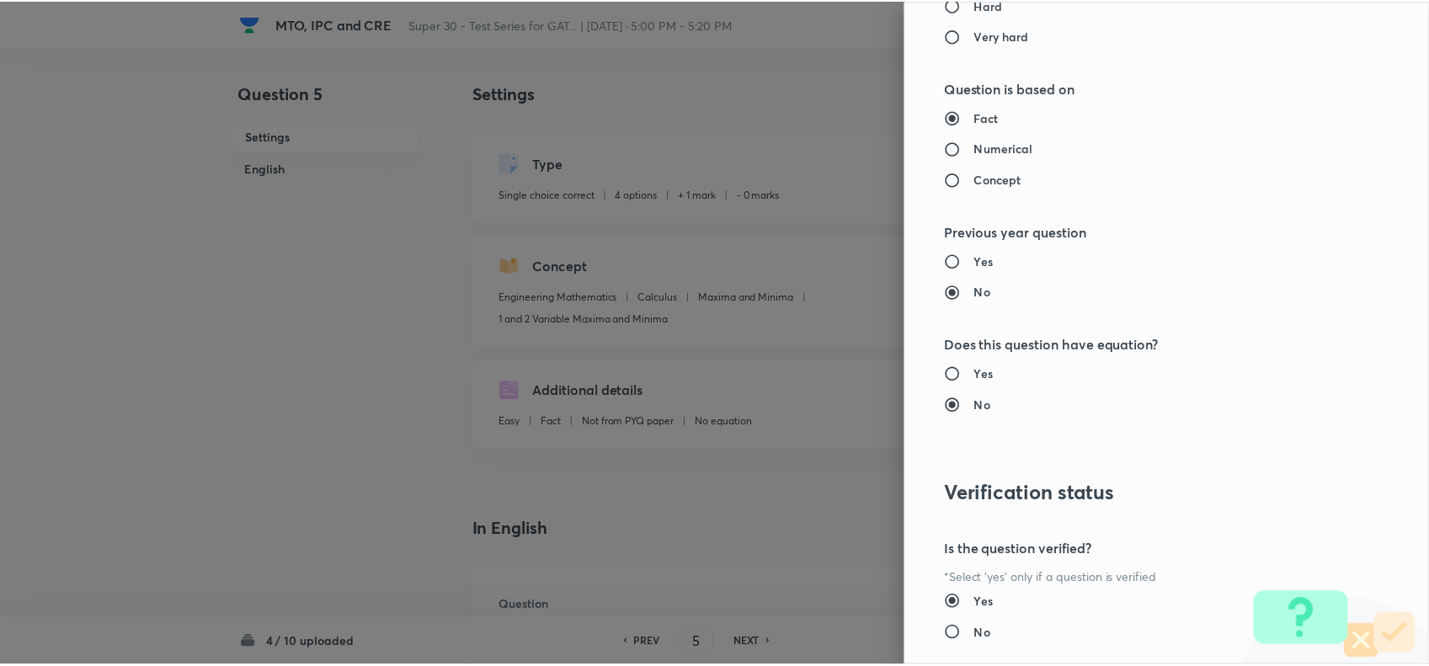
scroll to position [1532, 0]
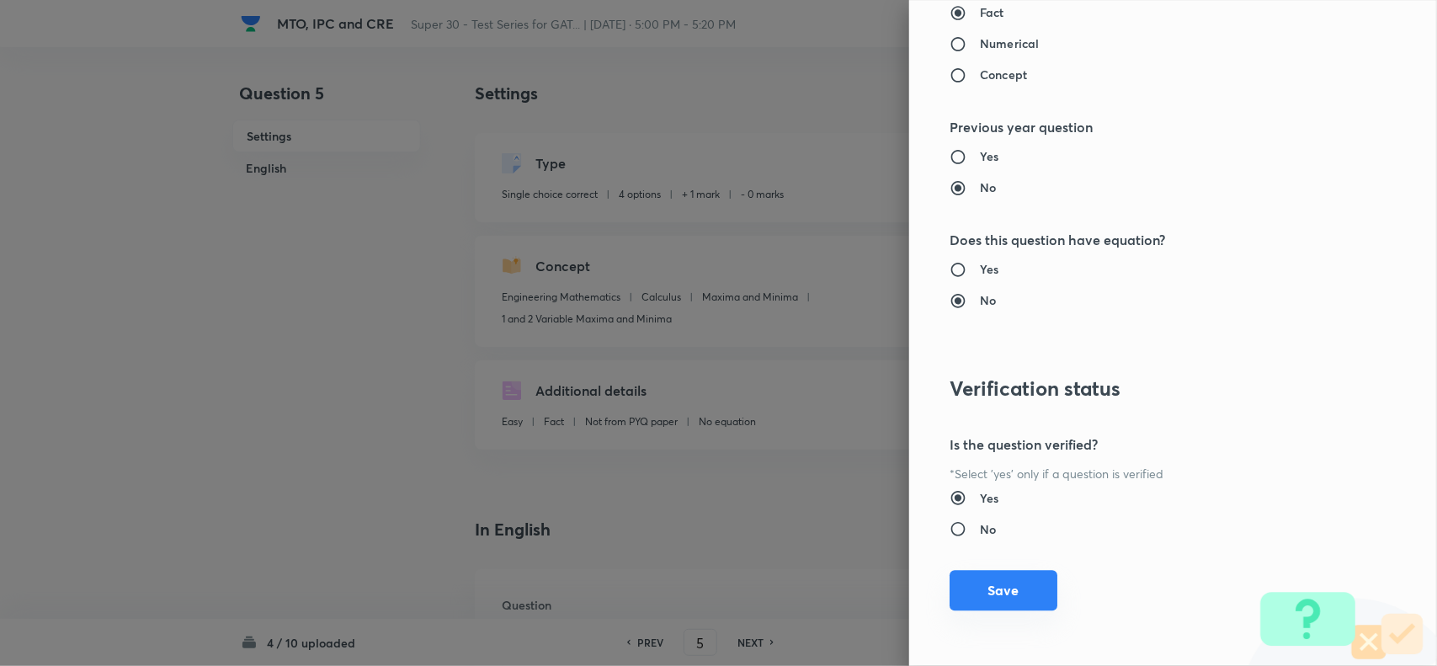
click at [985, 578] on button "Save" at bounding box center [1004, 590] width 108 height 40
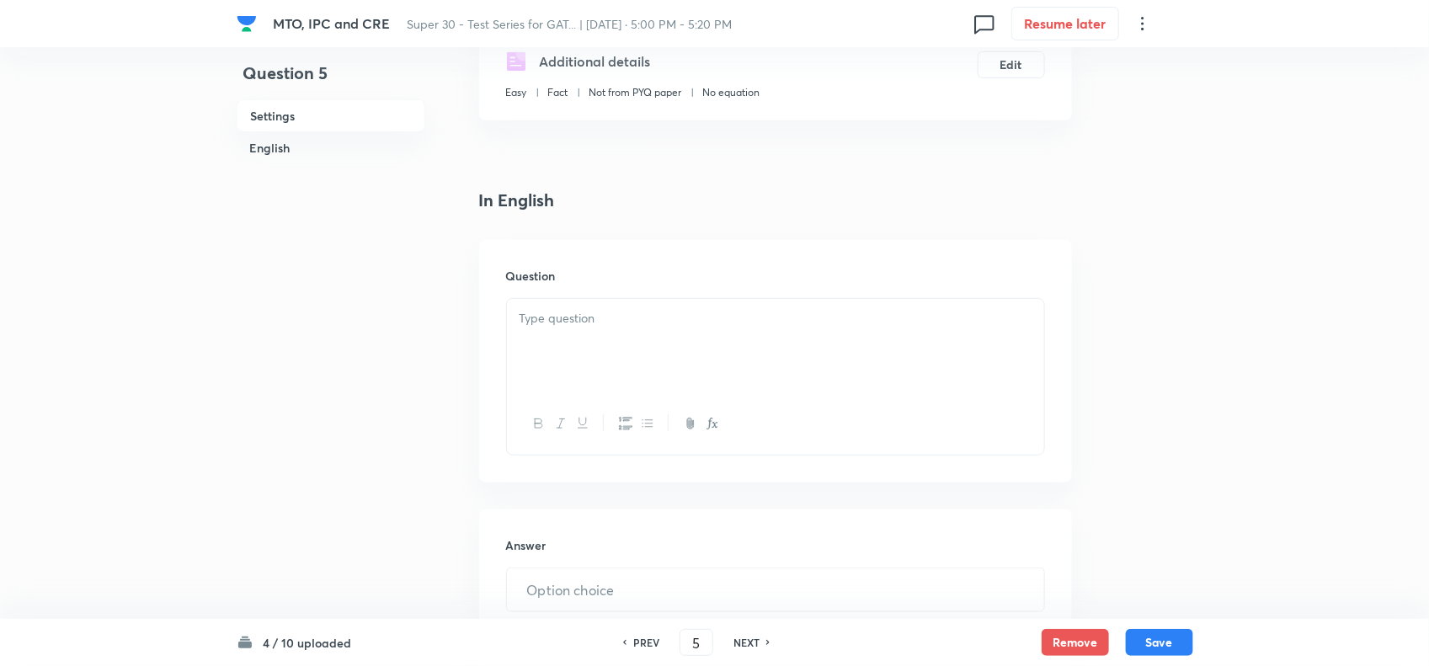
scroll to position [337, 0]
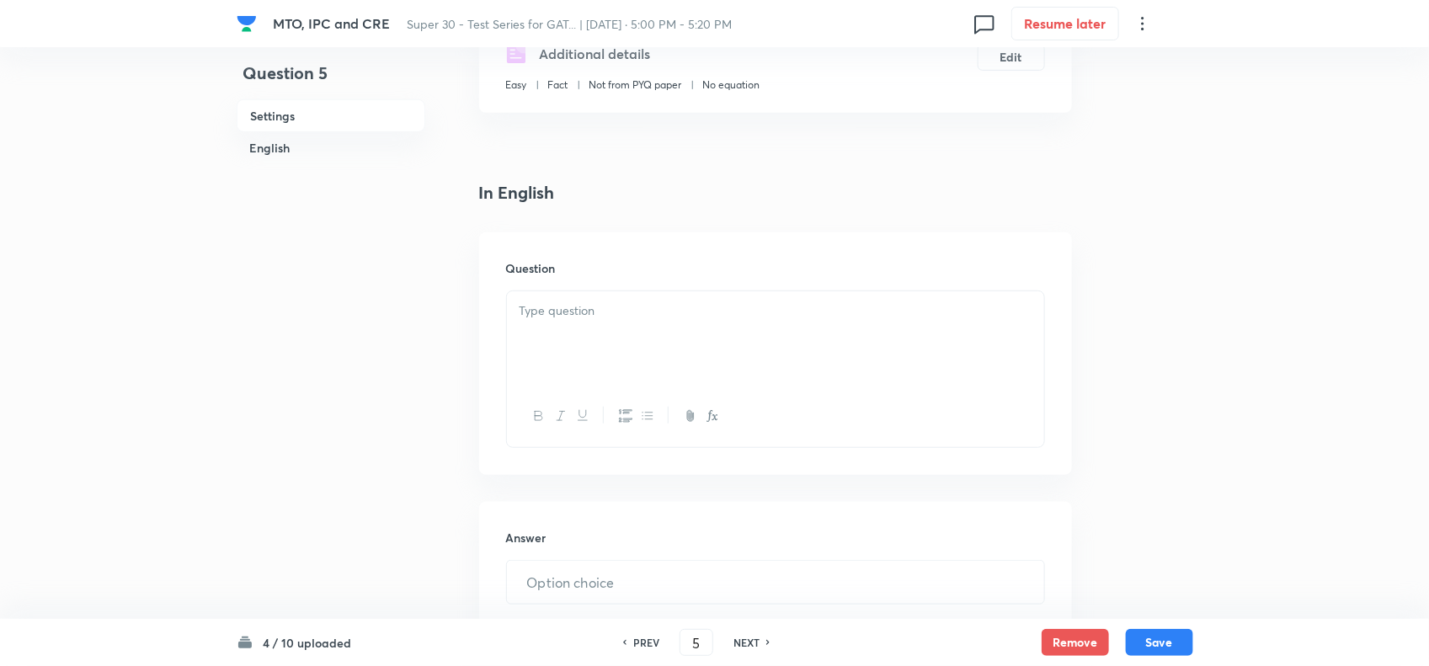
click at [599, 354] on div at bounding box center [775, 338] width 537 height 94
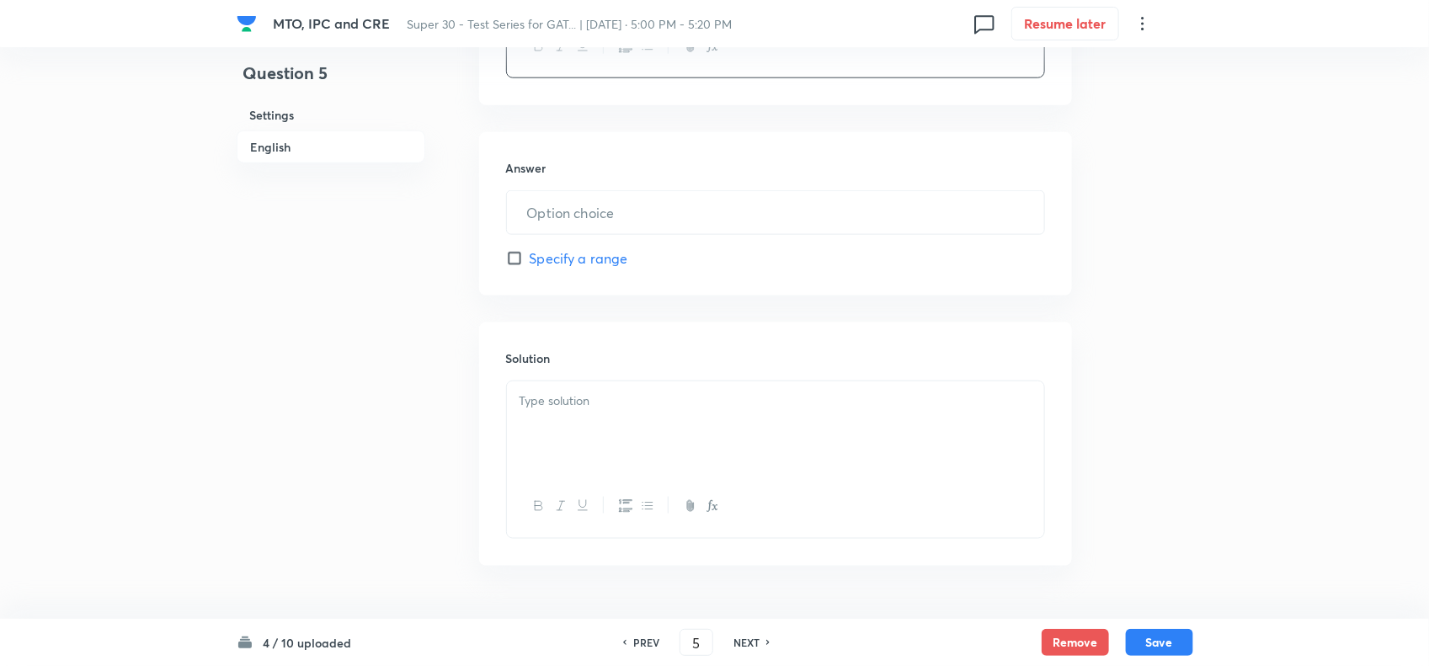
scroll to position [893, 0]
click at [600, 356] on p at bounding box center [775, 353] width 512 height 19
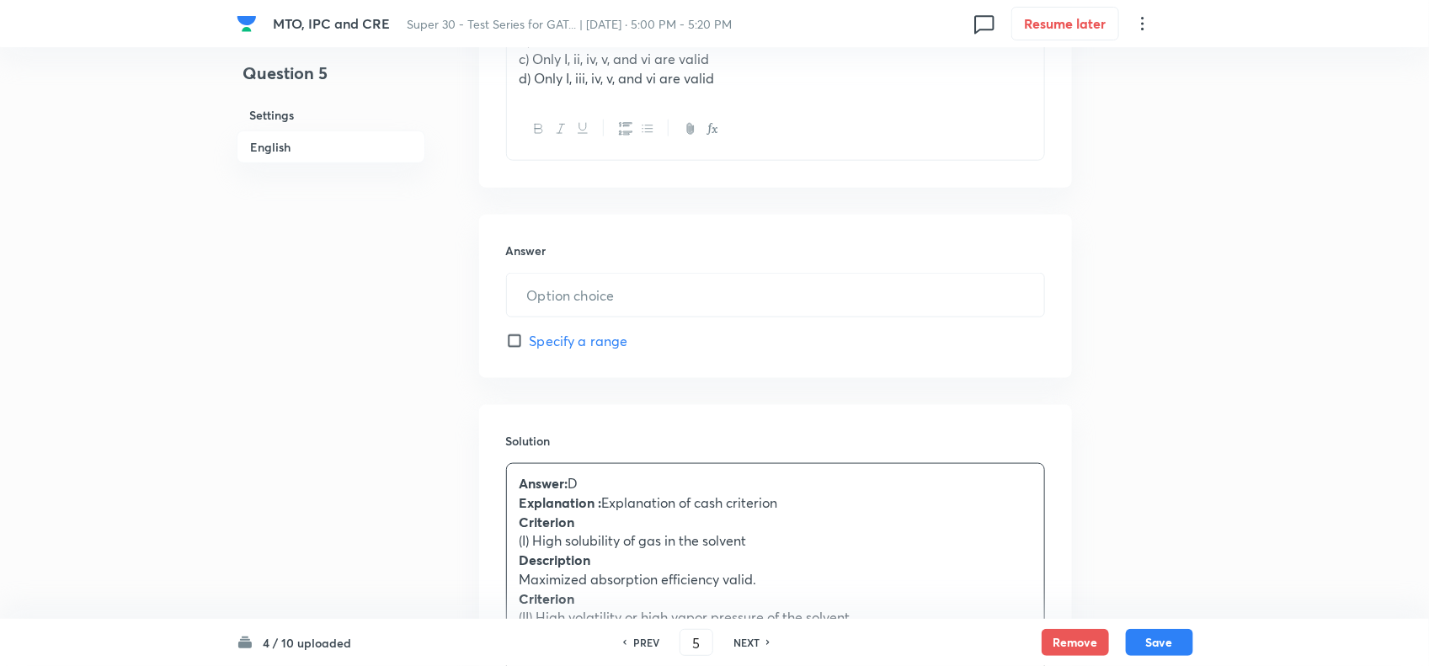
scroll to position [759, 0]
click at [595, 293] on input "text" at bounding box center [775, 295] width 537 height 43
paste input "text"
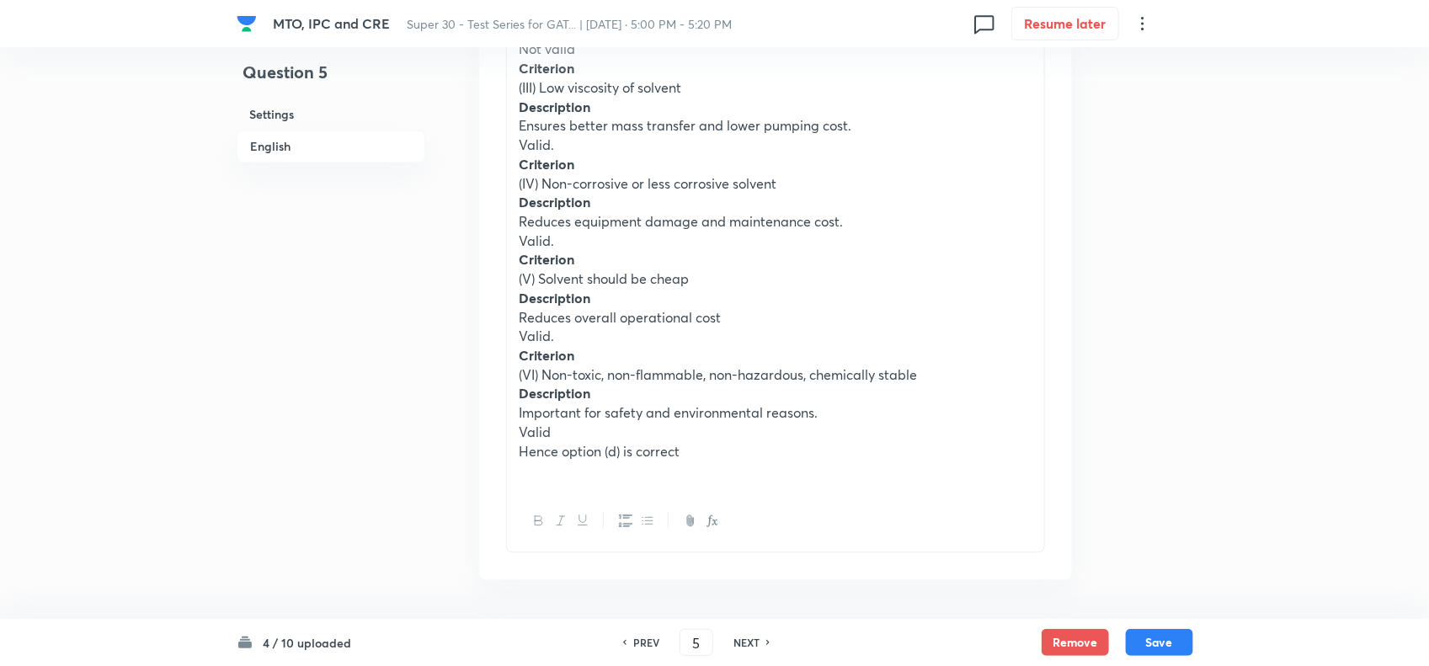
scroll to position [1465, 0]
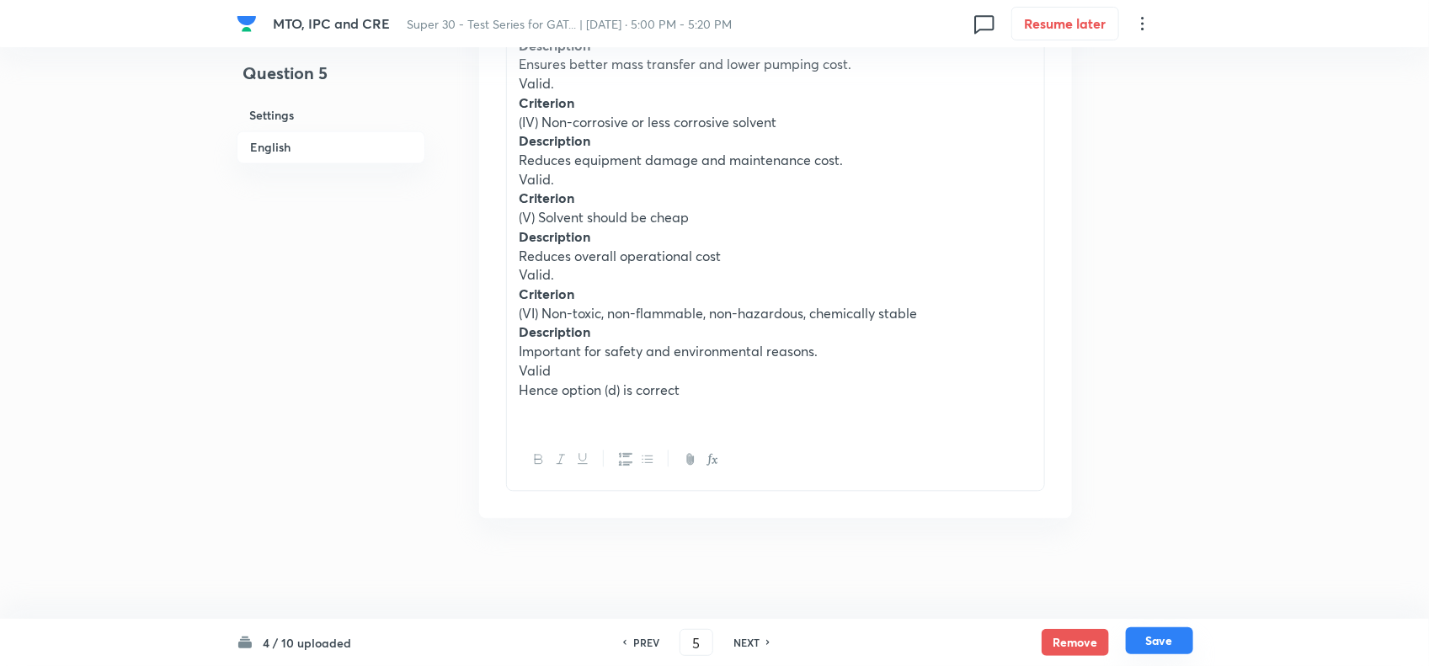
type input "5"
click at [1171, 637] on button "Save" at bounding box center [1159, 640] width 67 height 27
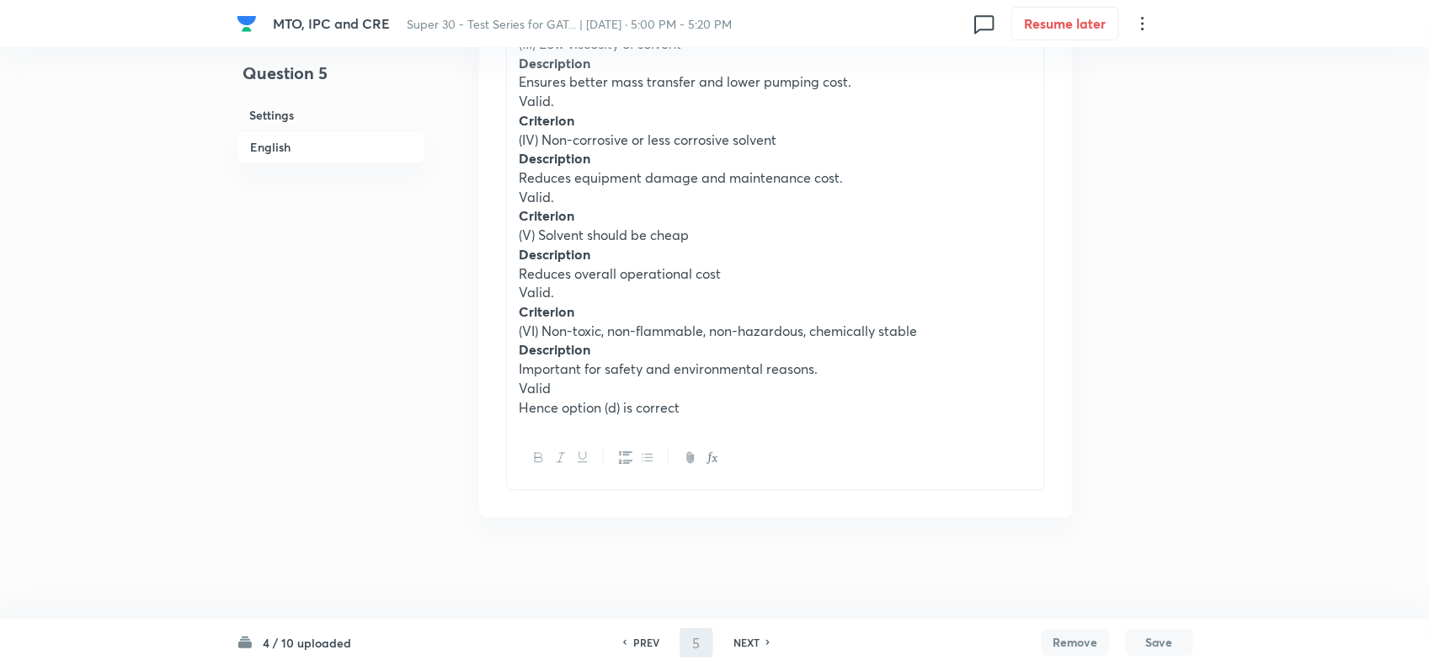
type input "6"
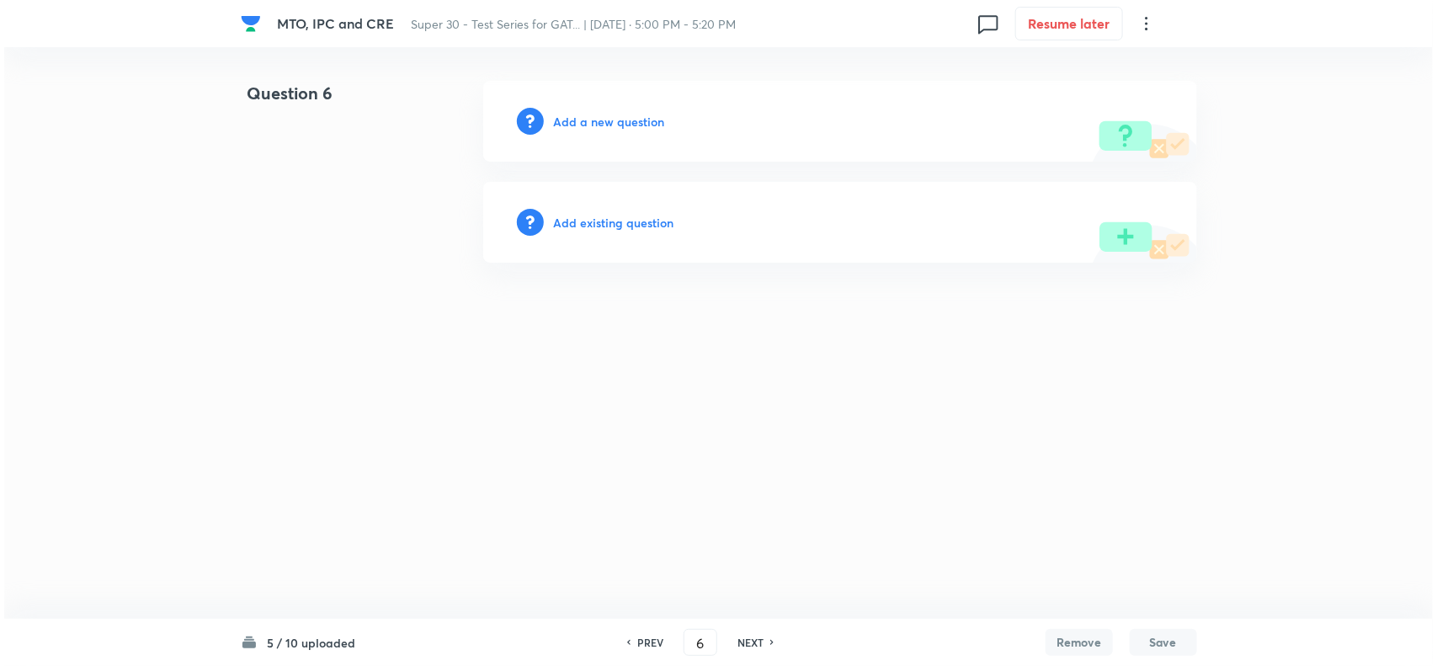
scroll to position [0, 0]
click at [627, 114] on h6 "Add a new question" at bounding box center [609, 122] width 111 height 18
click at [627, 114] on h6 "Choose a question type" at bounding box center [619, 122] width 130 height 18
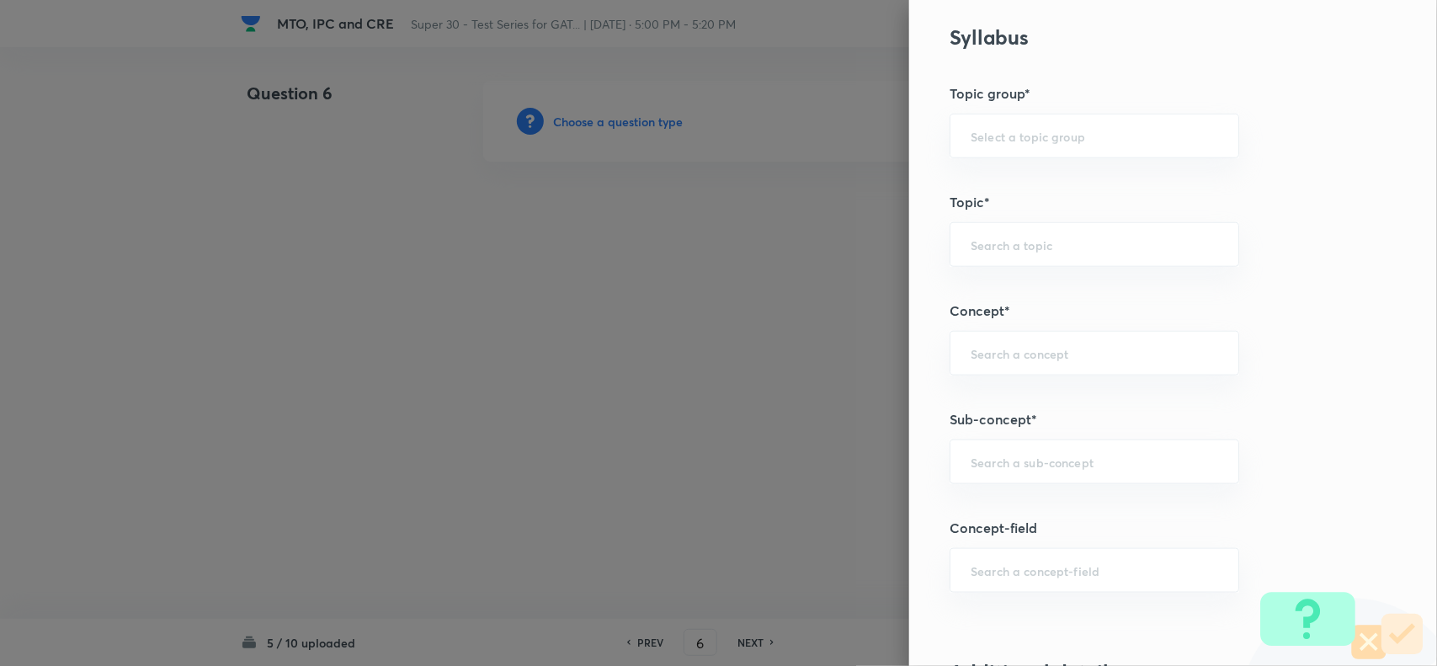
scroll to position [578, 0]
click at [987, 137] on input "text" at bounding box center [1095, 137] width 248 height 16
click at [991, 178] on li "Engineering Mathematics" at bounding box center [1078, 186] width 287 height 30
type input "Engineering Mathematics"
click at [974, 249] on input "text" at bounding box center [1095, 245] width 248 height 16
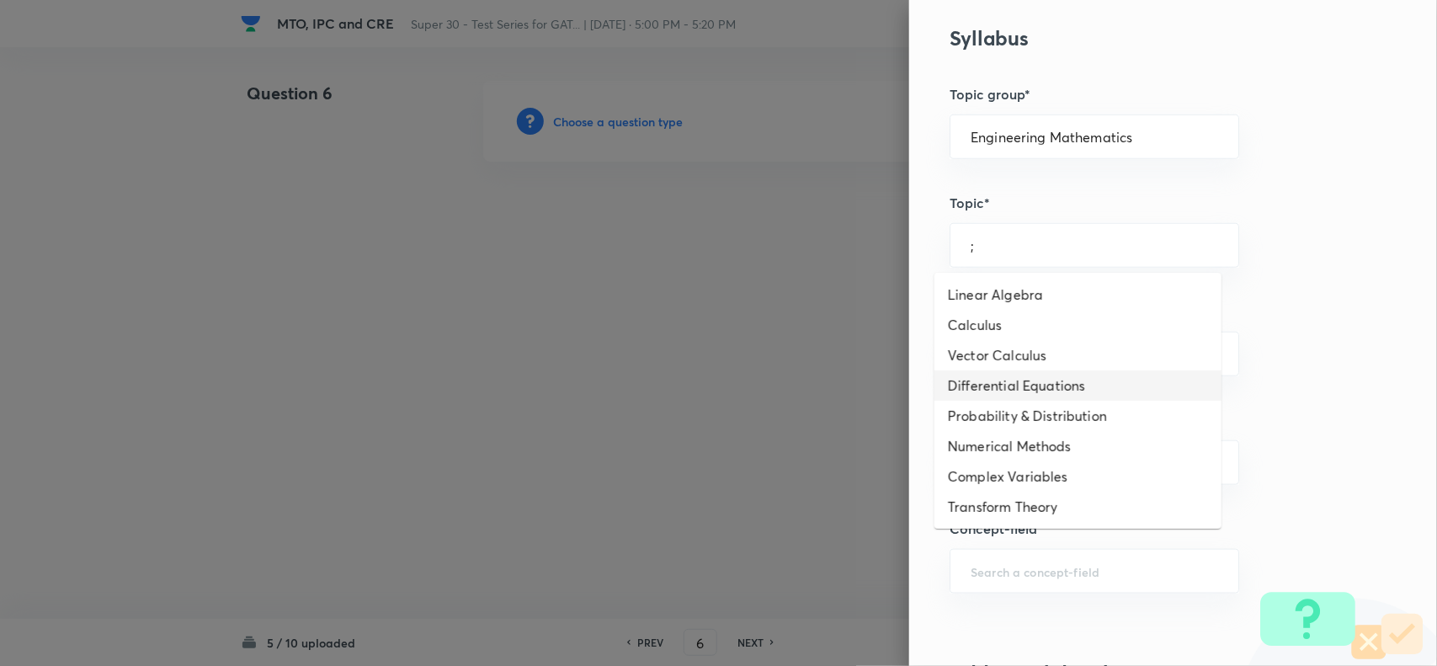
drag, startPoint x: 1000, startPoint y: 379, endPoint x: 944, endPoint y: 392, distance: 58.0
click at [944, 392] on li "Differential Equations" at bounding box center [1078, 385] width 287 height 30
type input "Differential Equations"
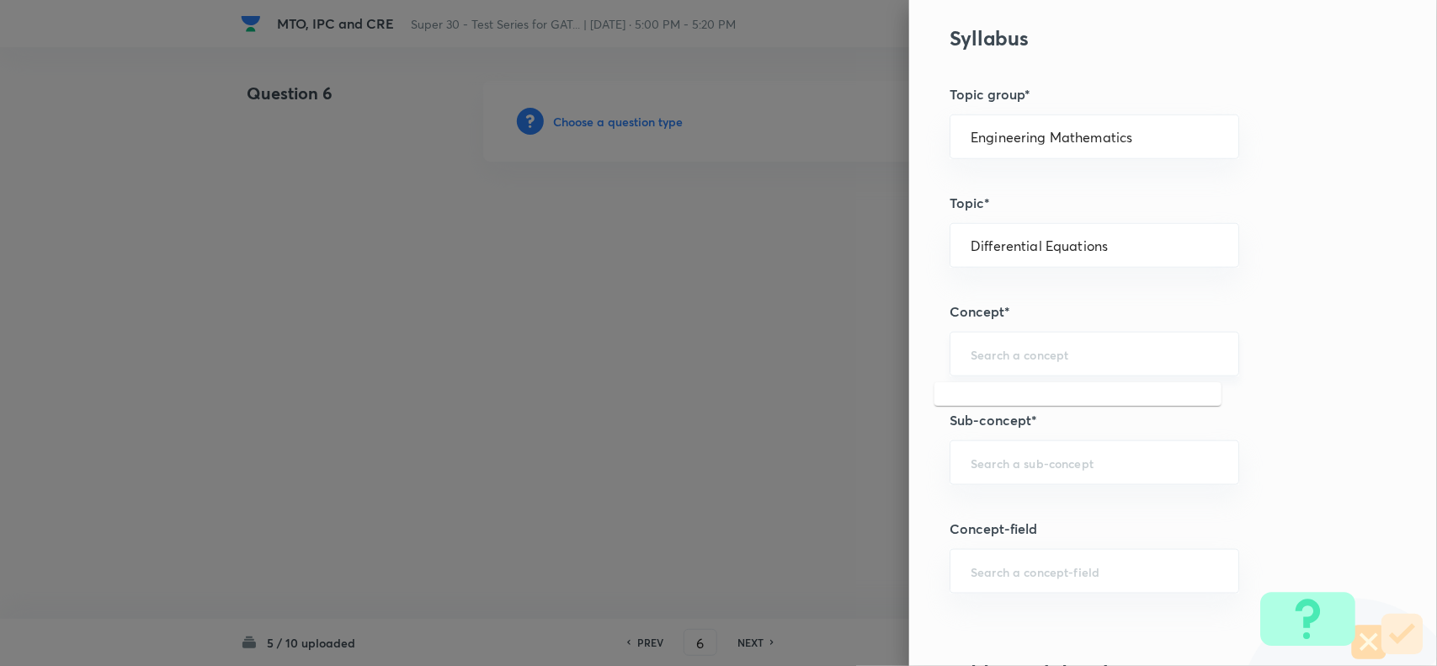
click at [978, 354] on input "text" at bounding box center [1095, 354] width 248 height 16
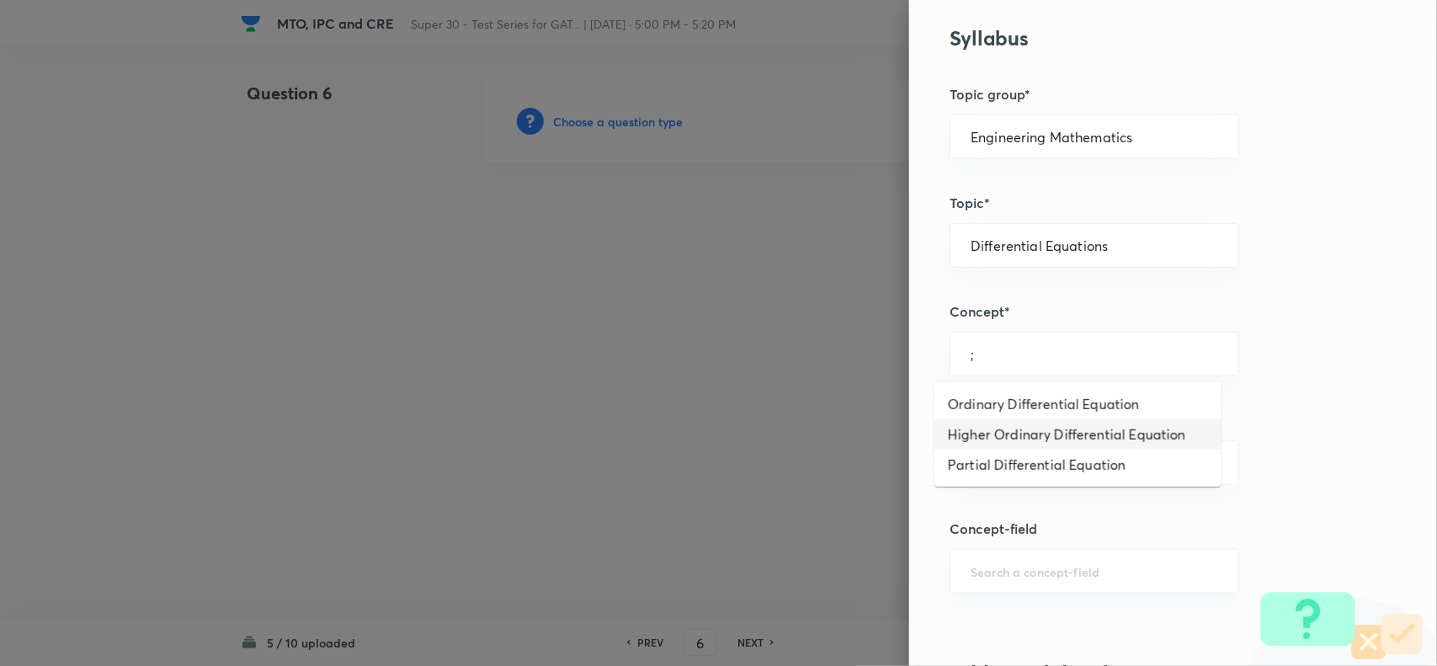
drag, startPoint x: 987, startPoint y: 423, endPoint x: 973, endPoint y: 425, distance: 13.7
click at [973, 425] on li "Higher Ordinary Differential Equation" at bounding box center [1078, 434] width 287 height 30
type input "Higher Ordinary Differential Equation"
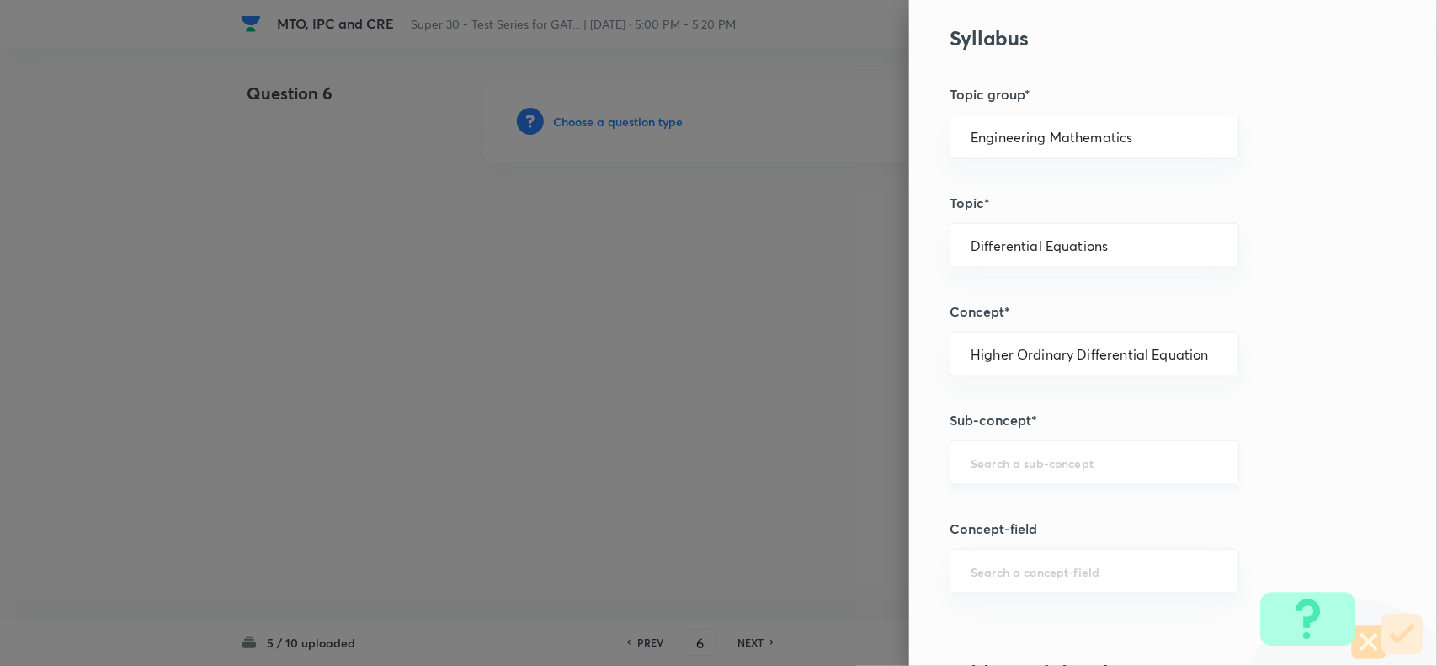
click at [994, 485] on div "​" at bounding box center [1095, 462] width 290 height 45
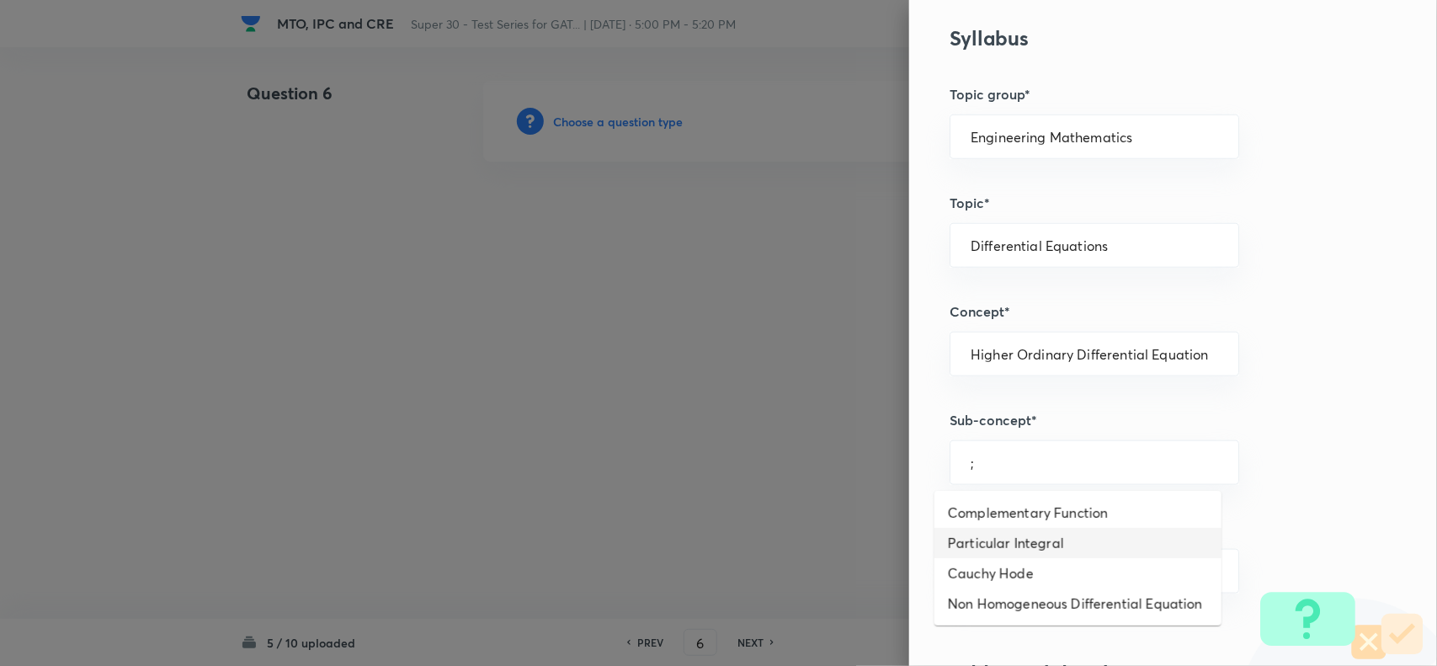
click at [1003, 544] on li "Particular Integral" at bounding box center [1078, 543] width 287 height 30
type input "Particular Integral"
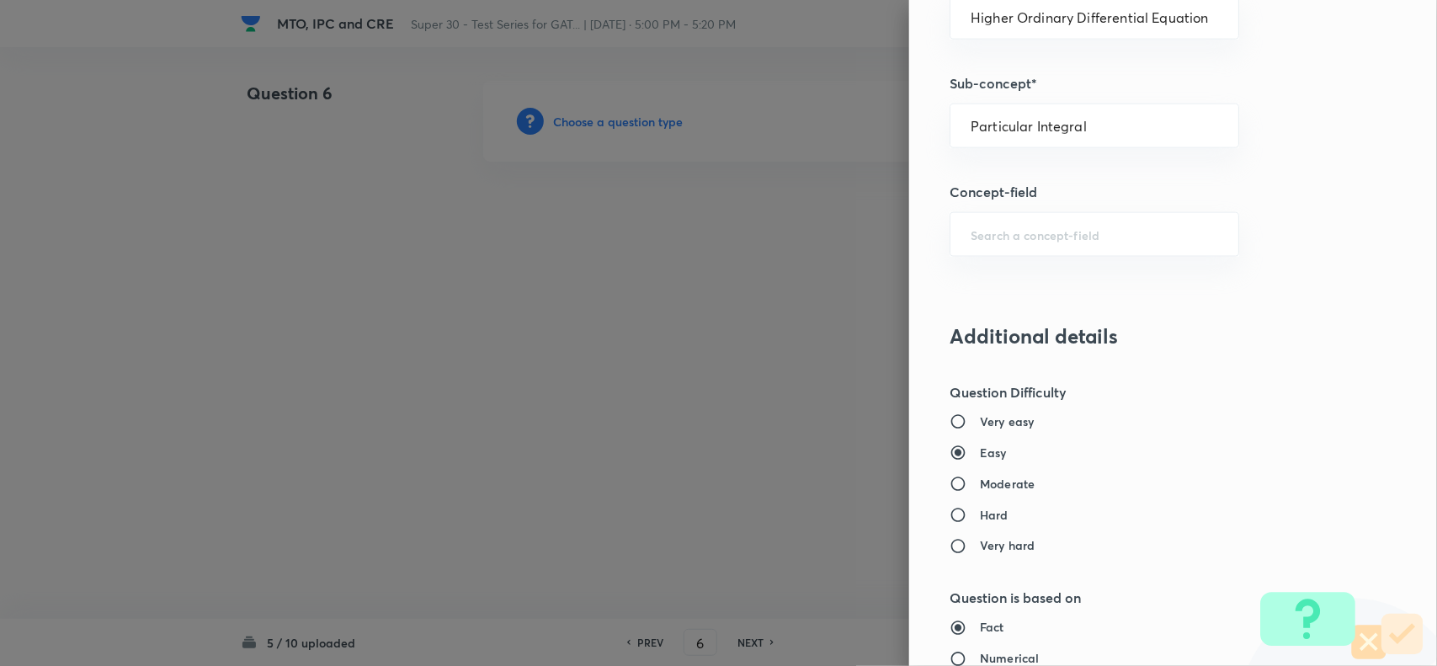
scroll to position [965, 0]
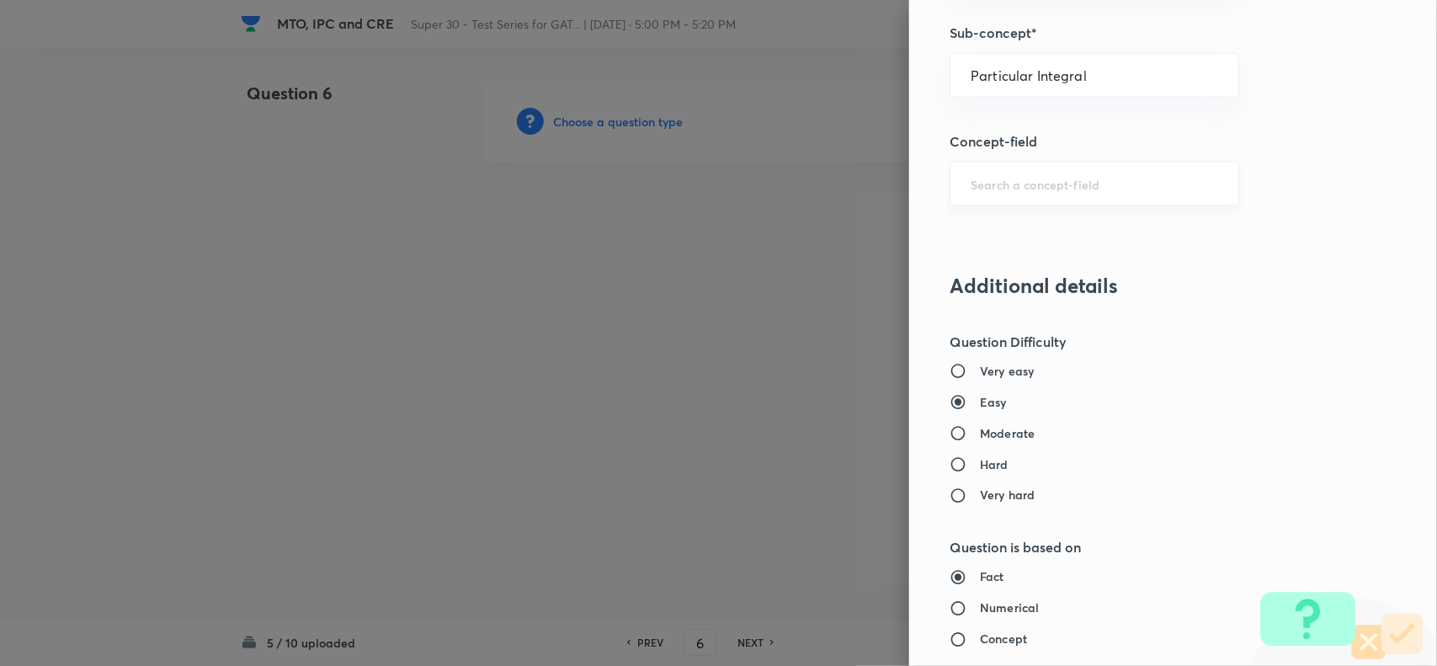
click at [967, 204] on div "​" at bounding box center [1095, 184] width 290 height 45
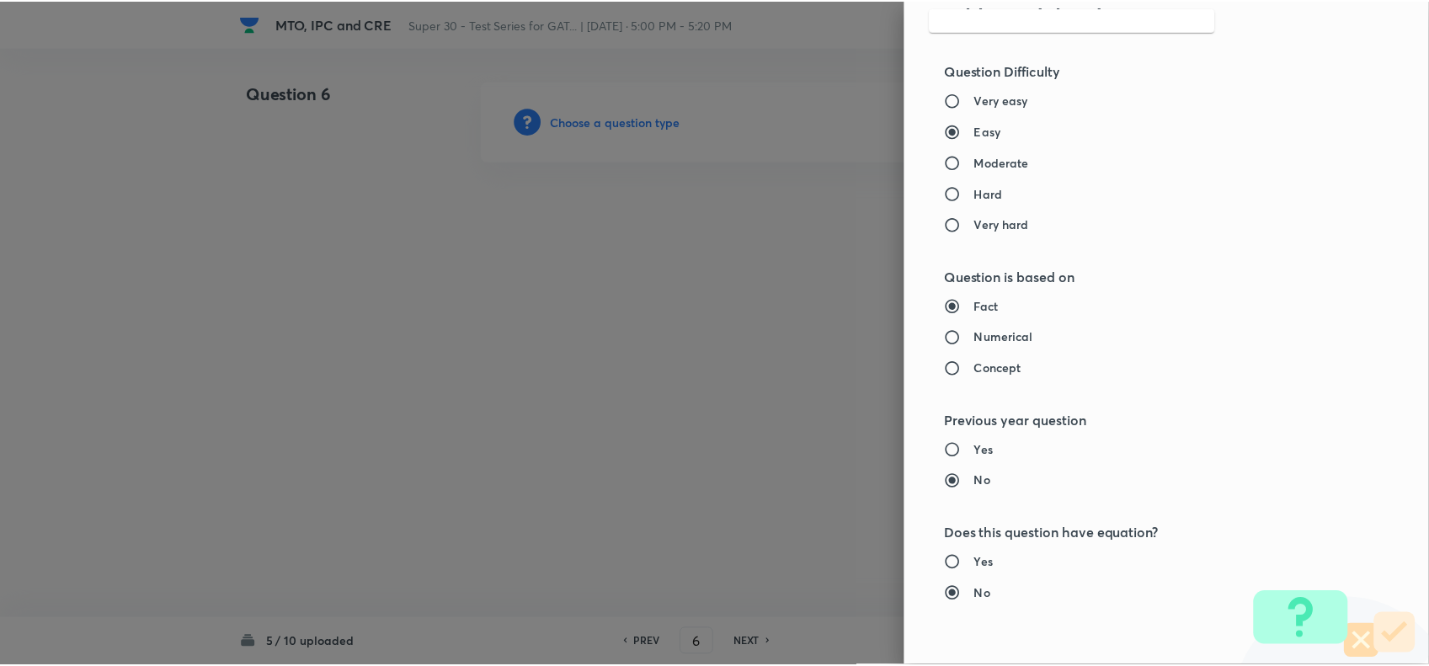
scroll to position [1532, 0]
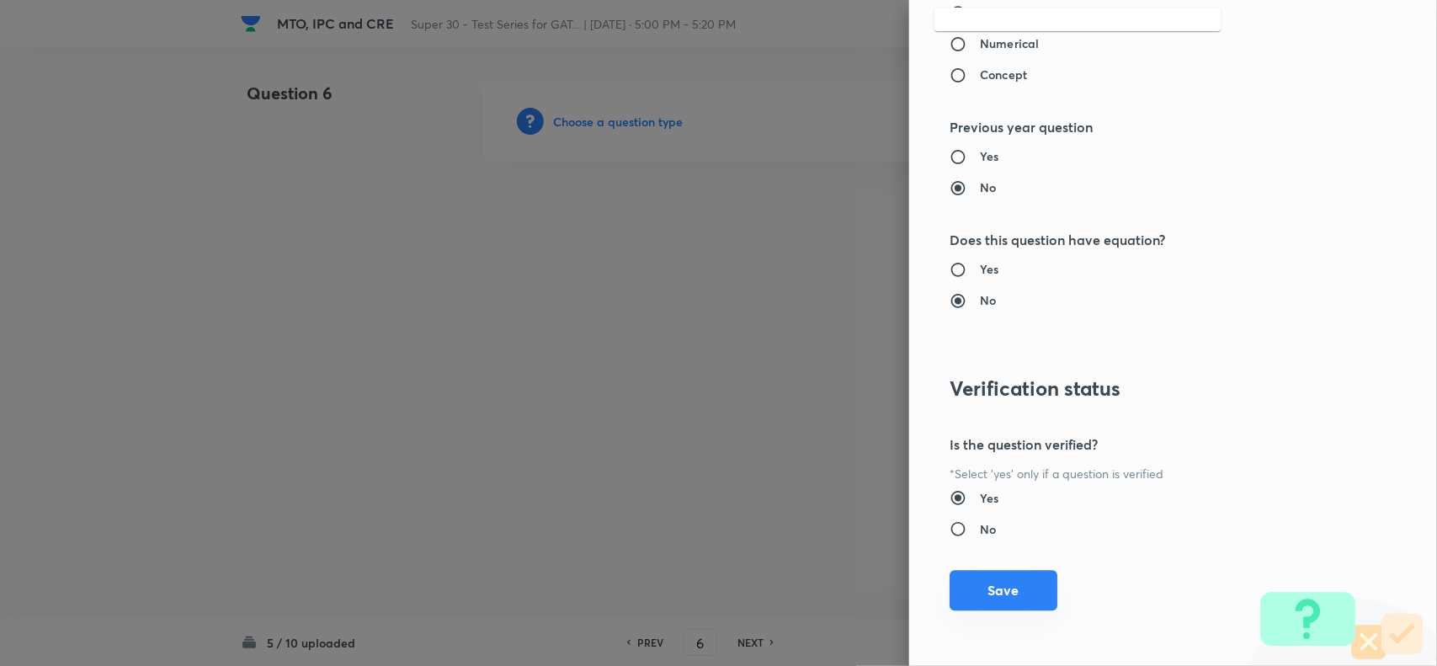
type input ";"
click at [994, 586] on button "Save" at bounding box center [1004, 590] width 108 height 40
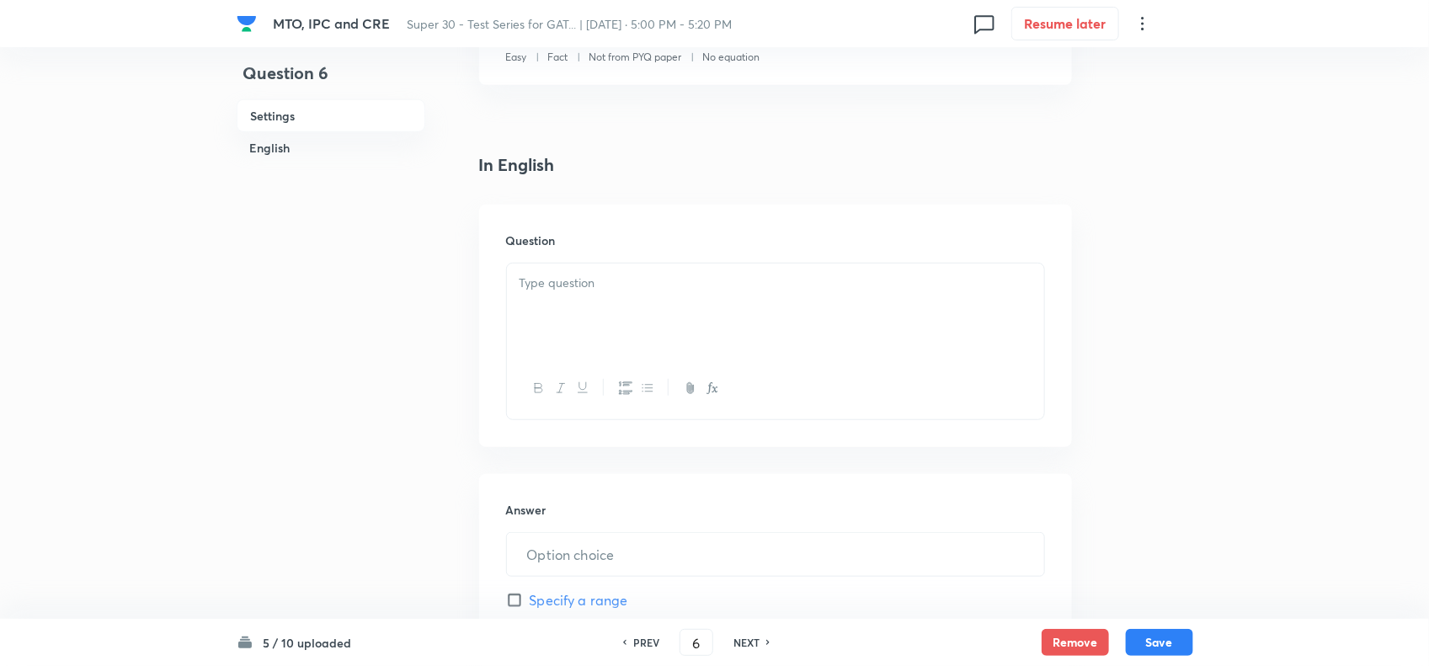
scroll to position [366, 0]
click at [579, 276] on p at bounding box center [775, 281] width 512 height 19
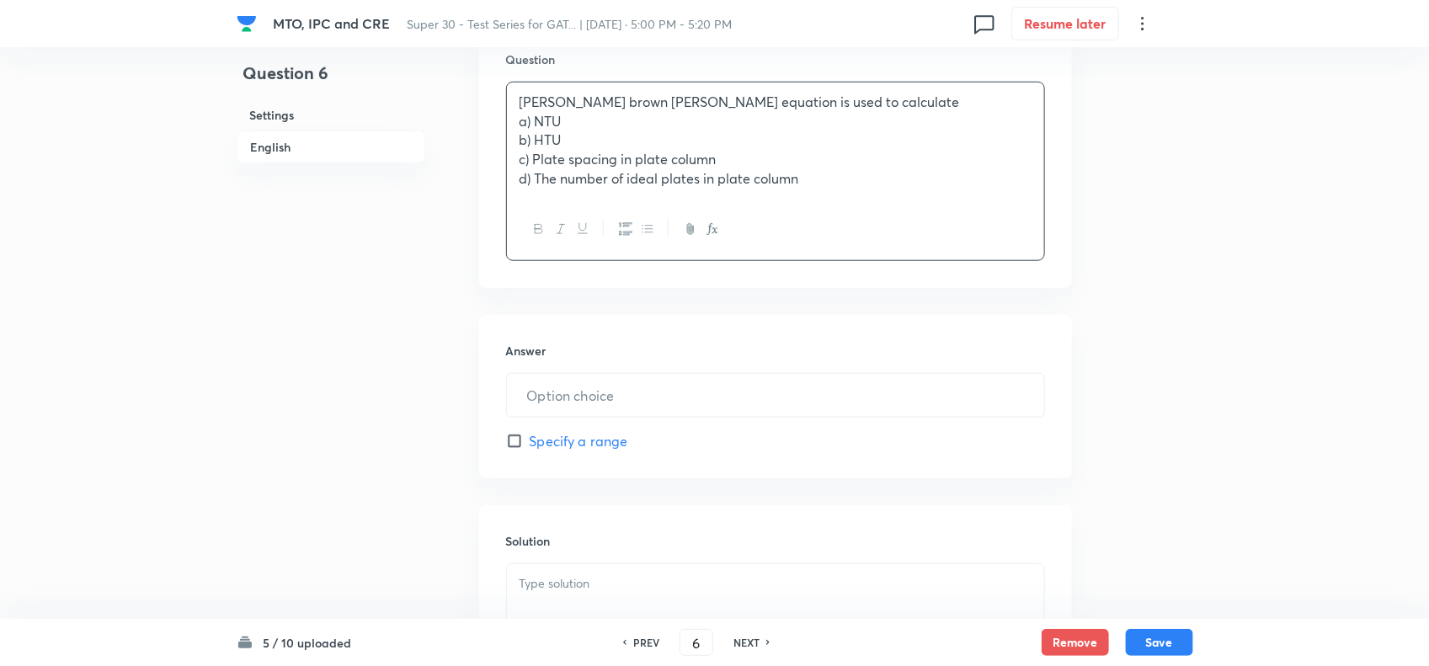
scroll to position [779, 0]
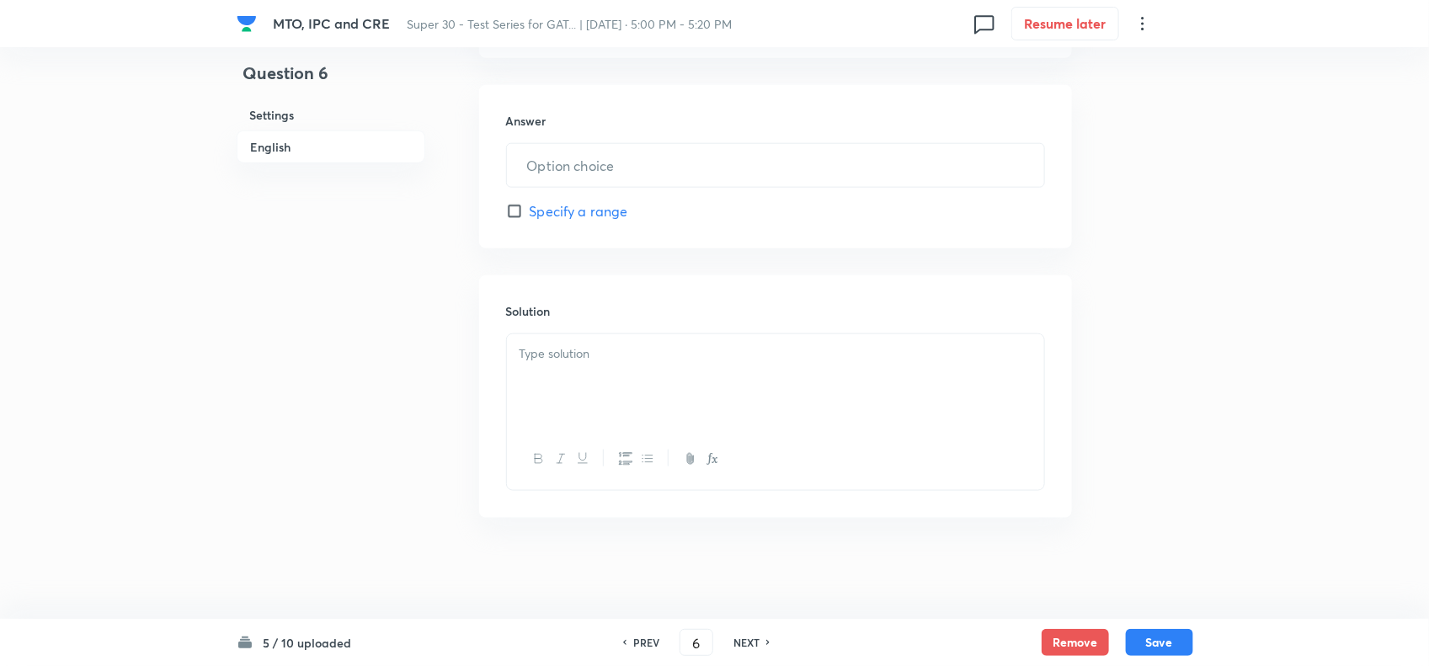
click at [599, 383] on div at bounding box center [775, 381] width 537 height 94
click at [578, 368] on div at bounding box center [775, 381] width 537 height 94
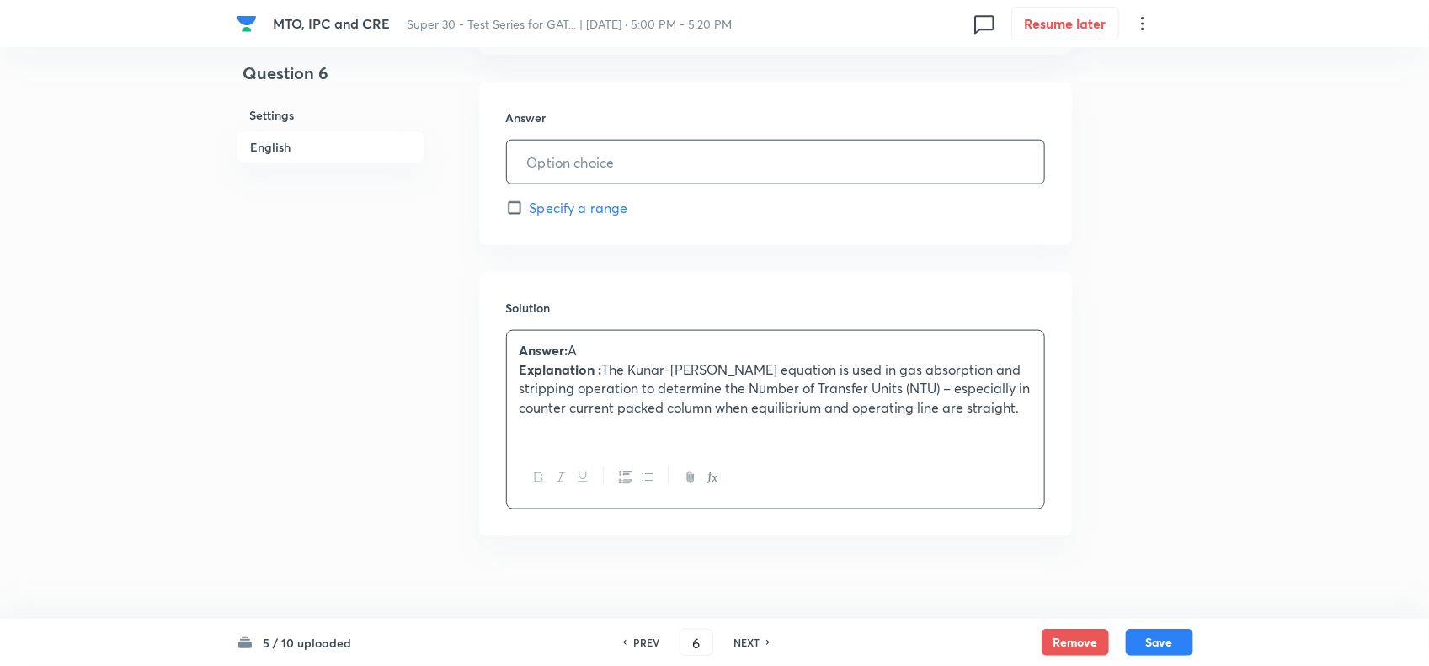
click at [556, 175] on input "text" at bounding box center [775, 162] width 537 height 43
type input "5"
click at [1164, 641] on button "Save" at bounding box center [1159, 640] width 67 height 27
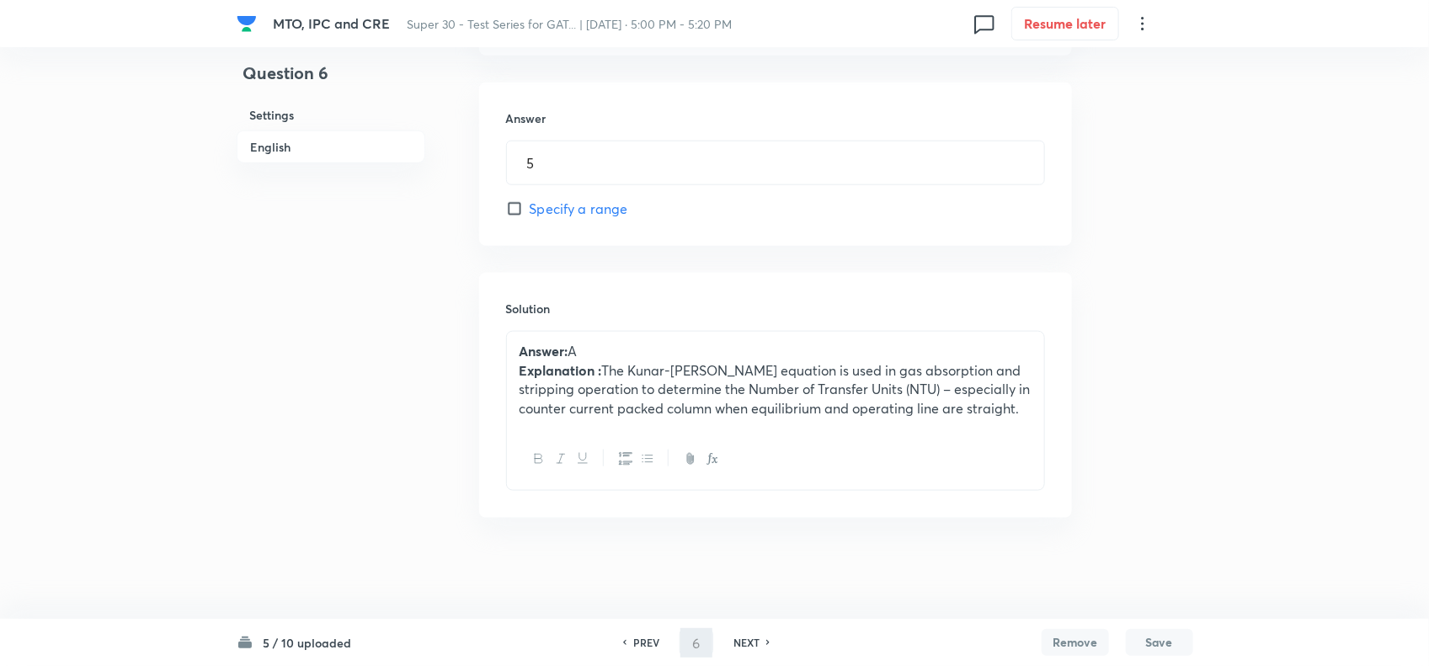
type input "7"
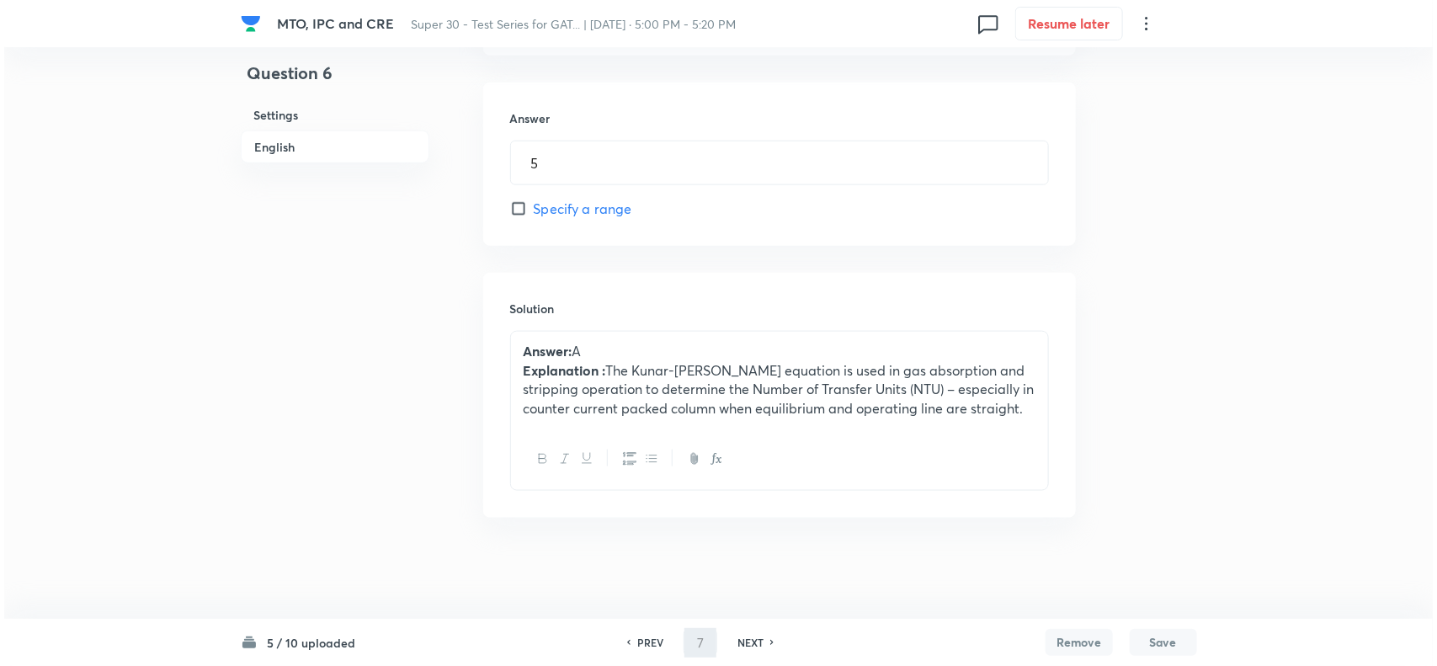
scroll to position [0, 0]
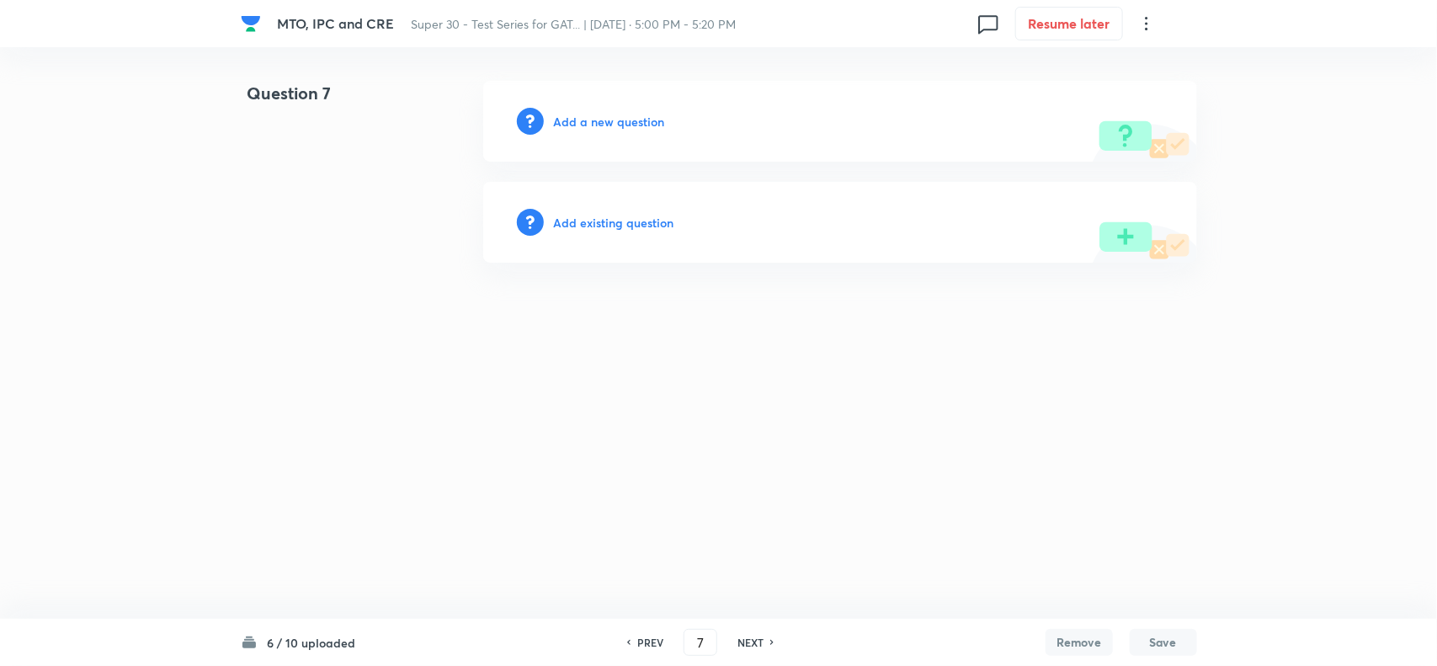
click at [616, 118] on h6 "Add a new question" at bounding box center [609, 122] width 111 height 18
click at [616, 118] on h6 "Choose a question type" at bounding box center [619, 122] width 130 height 18
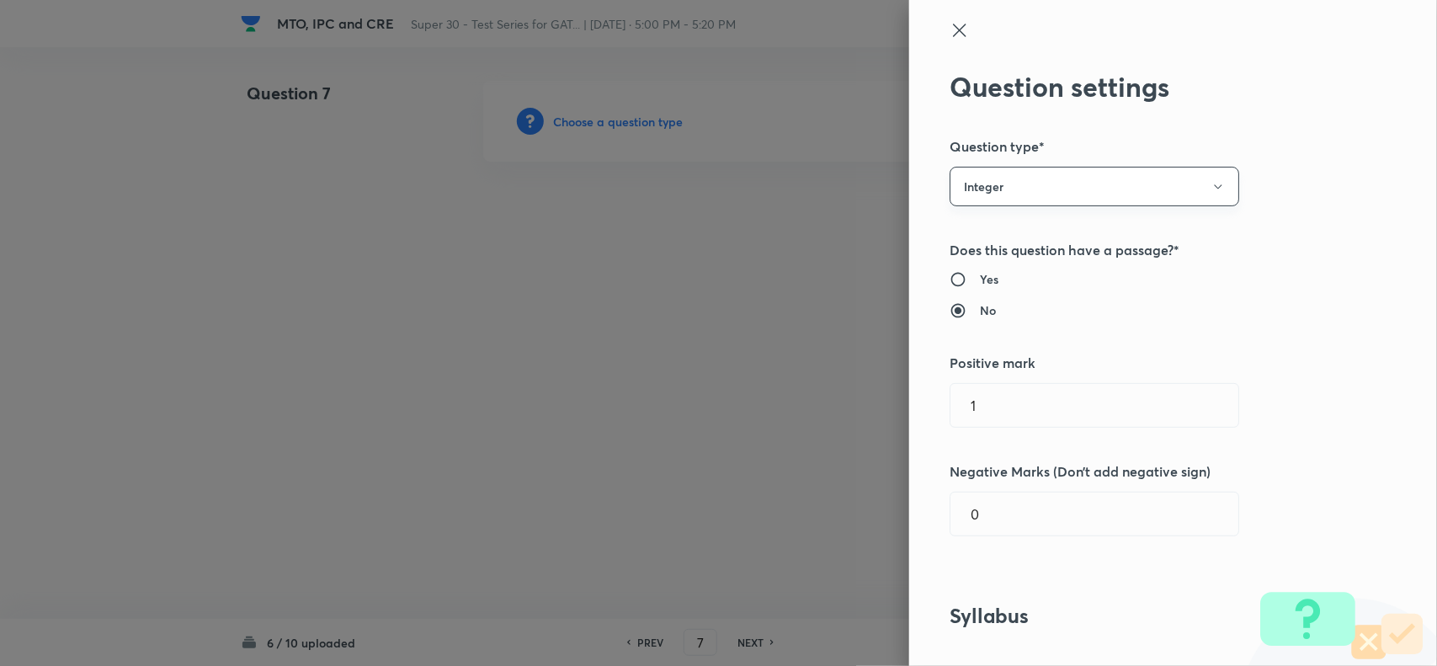
click at [992, 194] on button "Integer" at bounding box center [1095, 187] width 290 height 40
click at [995, 237] on span "Single choice correct" at bounding box center [1080, 238] width 268 height 18
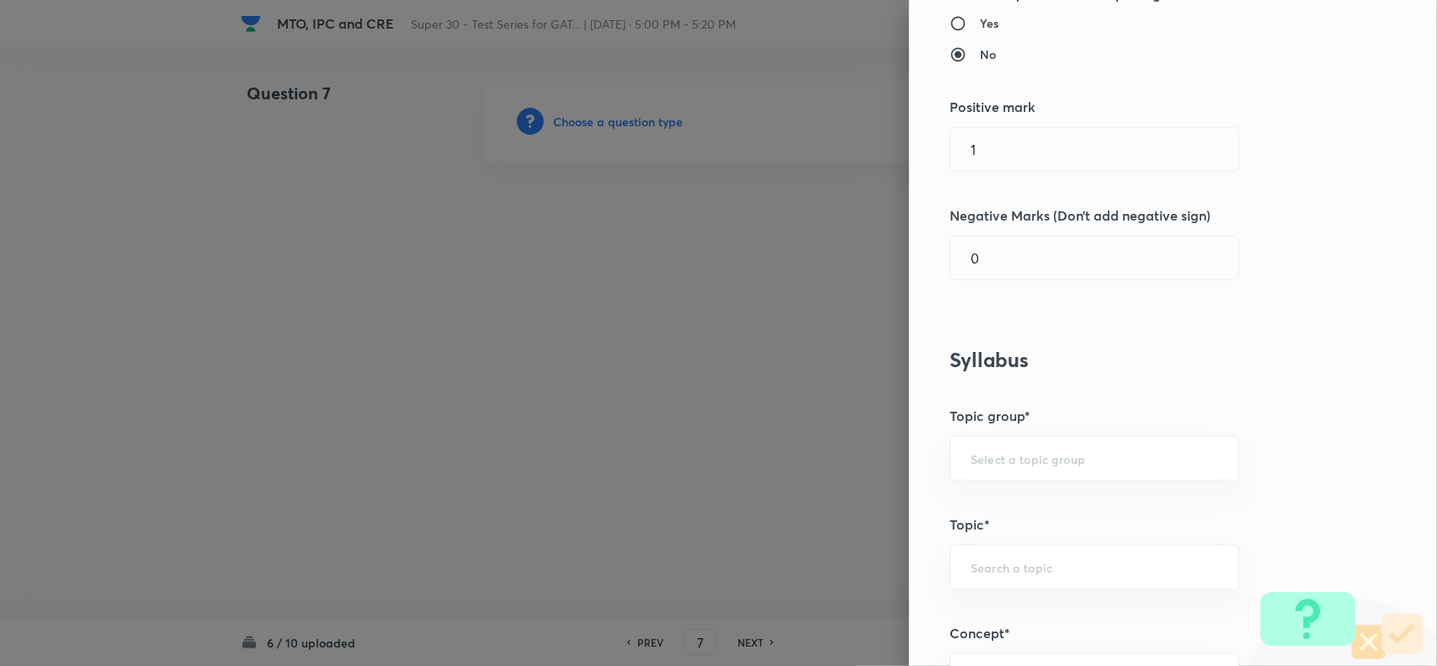
scroll to position [404, 0]
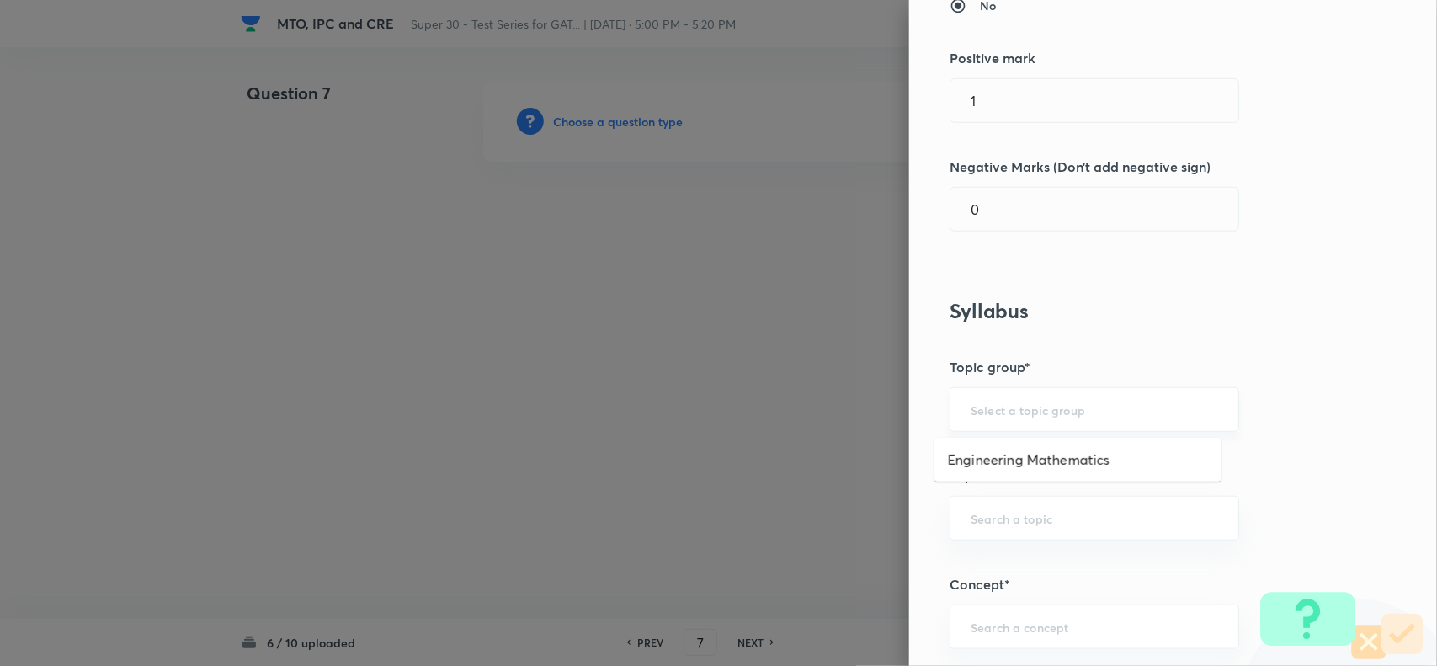
click at [1023, 417] on input "text" at bounding box center [1095, 410] width 248 height 16
click at [1027, 451] on li "Engineering Mathematics" at bounding box center [1078, 460] width 287 height 30
type input "Engineering Mathematics"
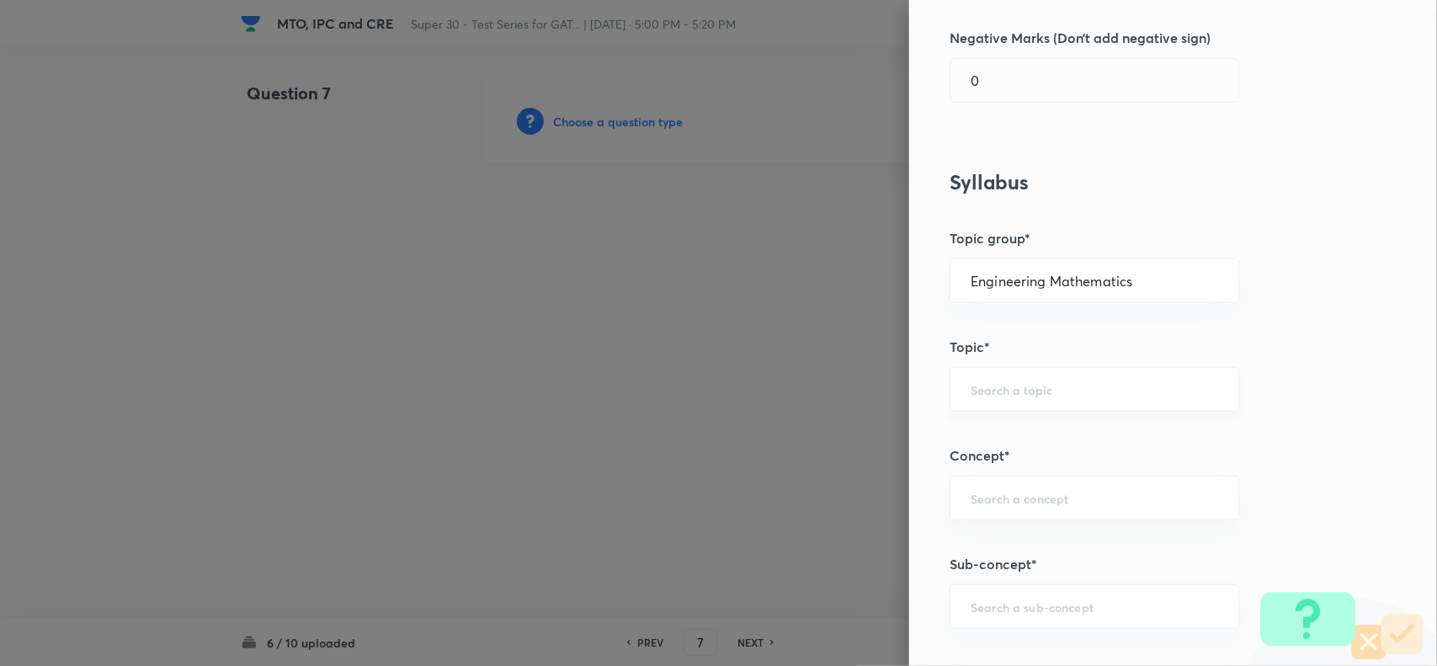
scroll to position [535, 0]
click at [971, 381] on input "text" at bounding box center [1095, 388] width 248 height 16
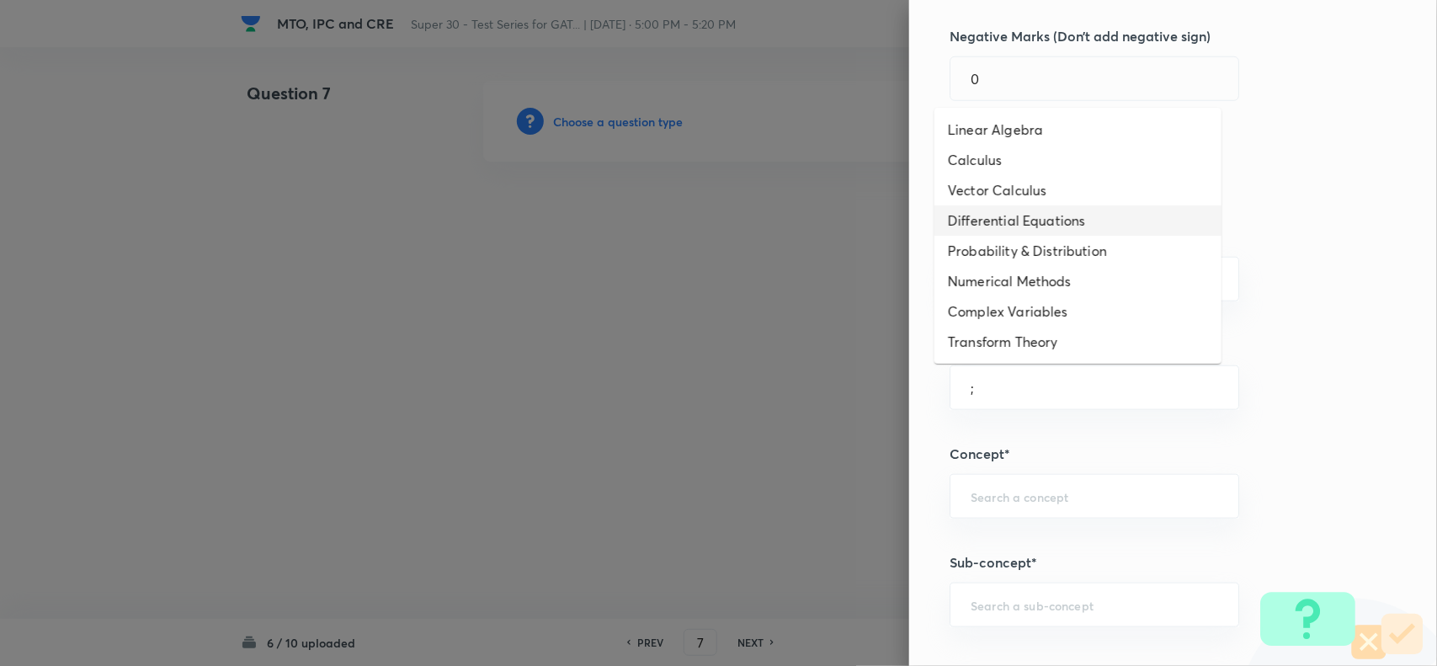
click at [971, 230] on li "Differential Equations" at bounding box center [1078, 220] width 287 height 30
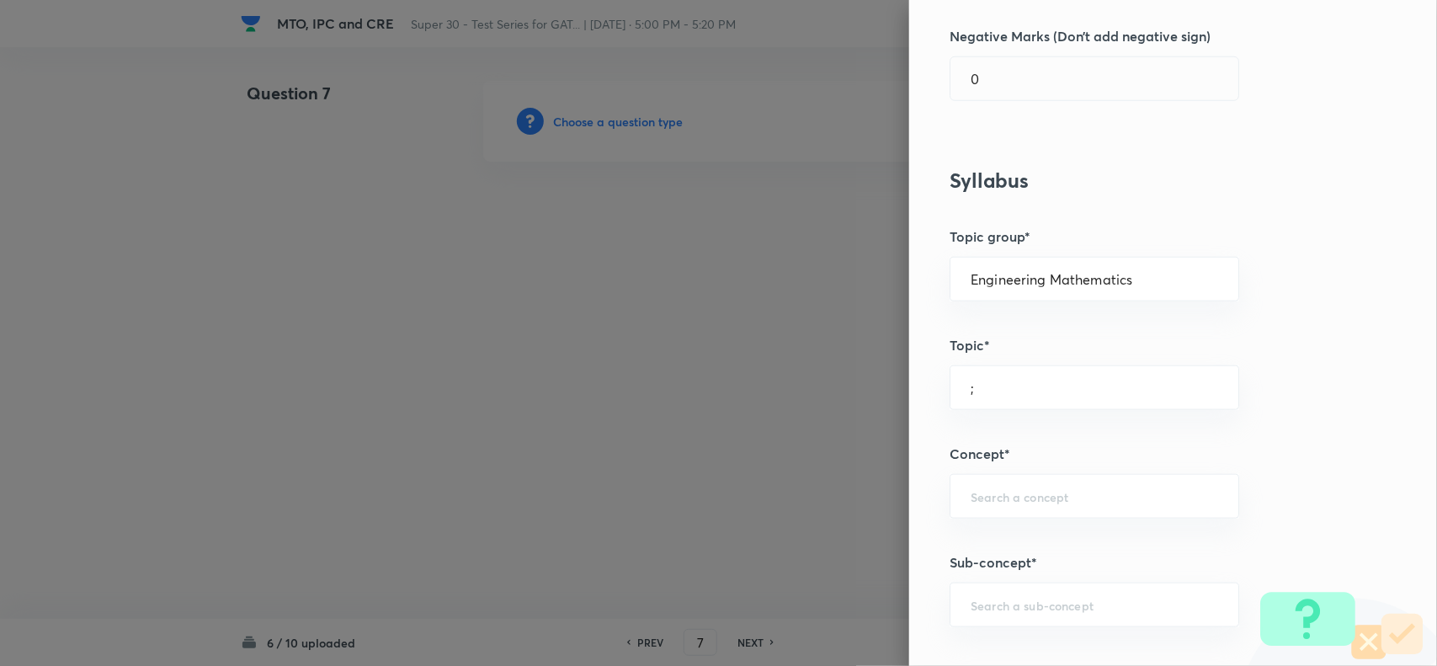
type input "Differential Equations"
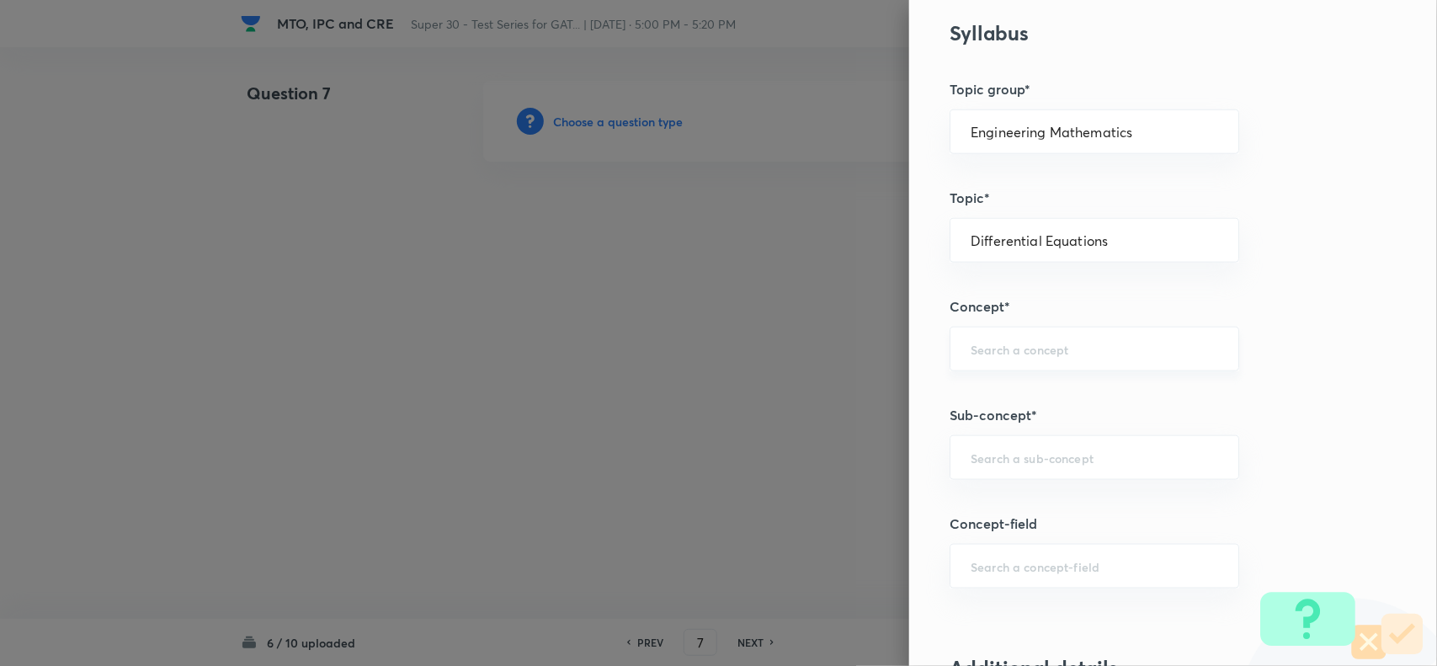
click at [987, 370] on div "​" at bounding box center [1095, 349] width 290 height 45
drag, startPoint x: 985, startPoint y: 413, endPoint x: 952, endPoint y: 418, distance: 33.2
click at [952, 418] on li "Higher Ordinary Differential Equation" at bounding box center [1078, 429] width 287 height 30
type input "Higher Ordinary Differential Equation"
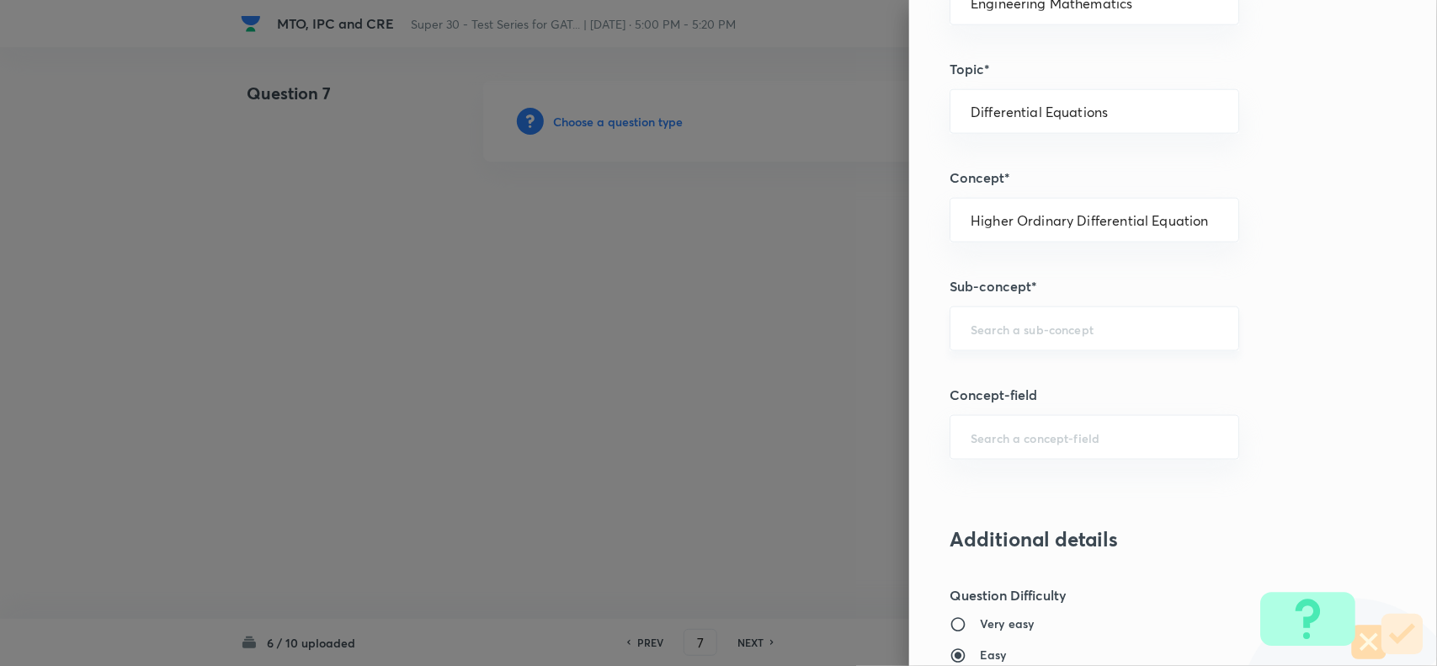
click at [978, 346] on div "​" at bounding box center [1095, 328] width 290 height 45
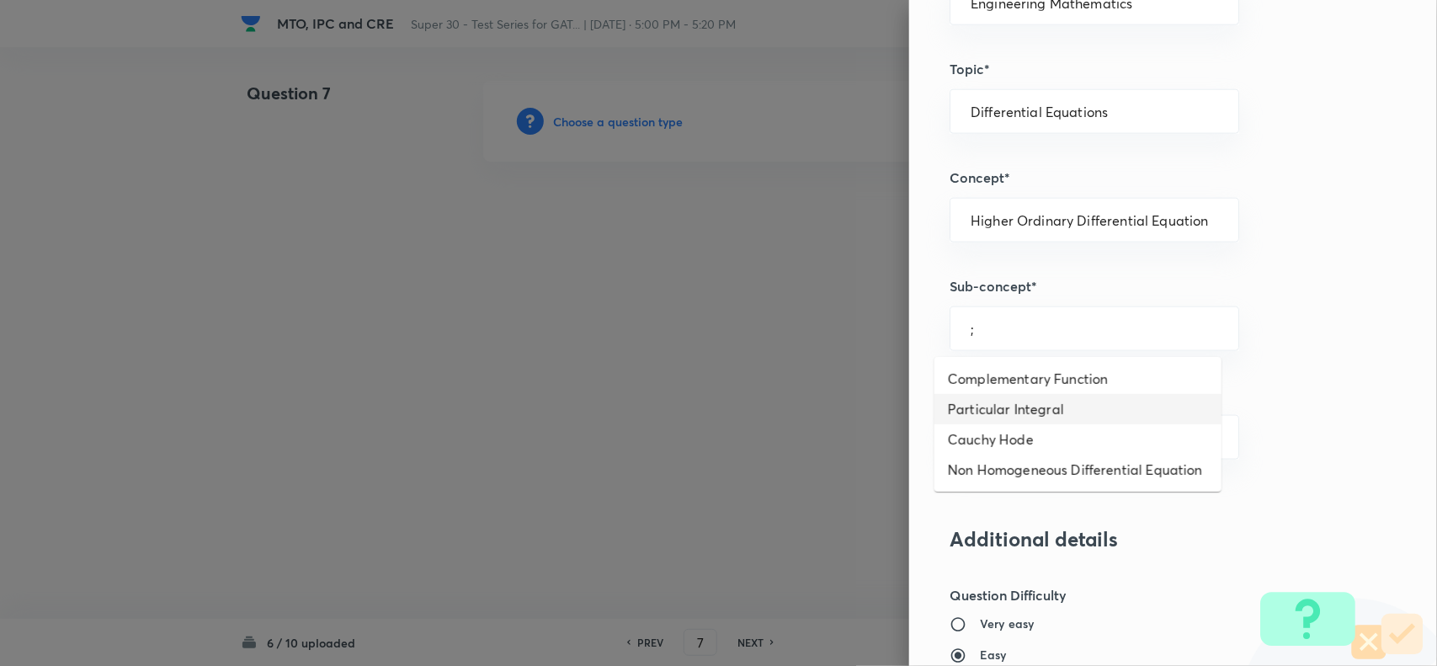
click at [999, 409] on li "Particular Integral" at bounding box center [1078, 409] width 287 height 30
type input "Particular Integral"
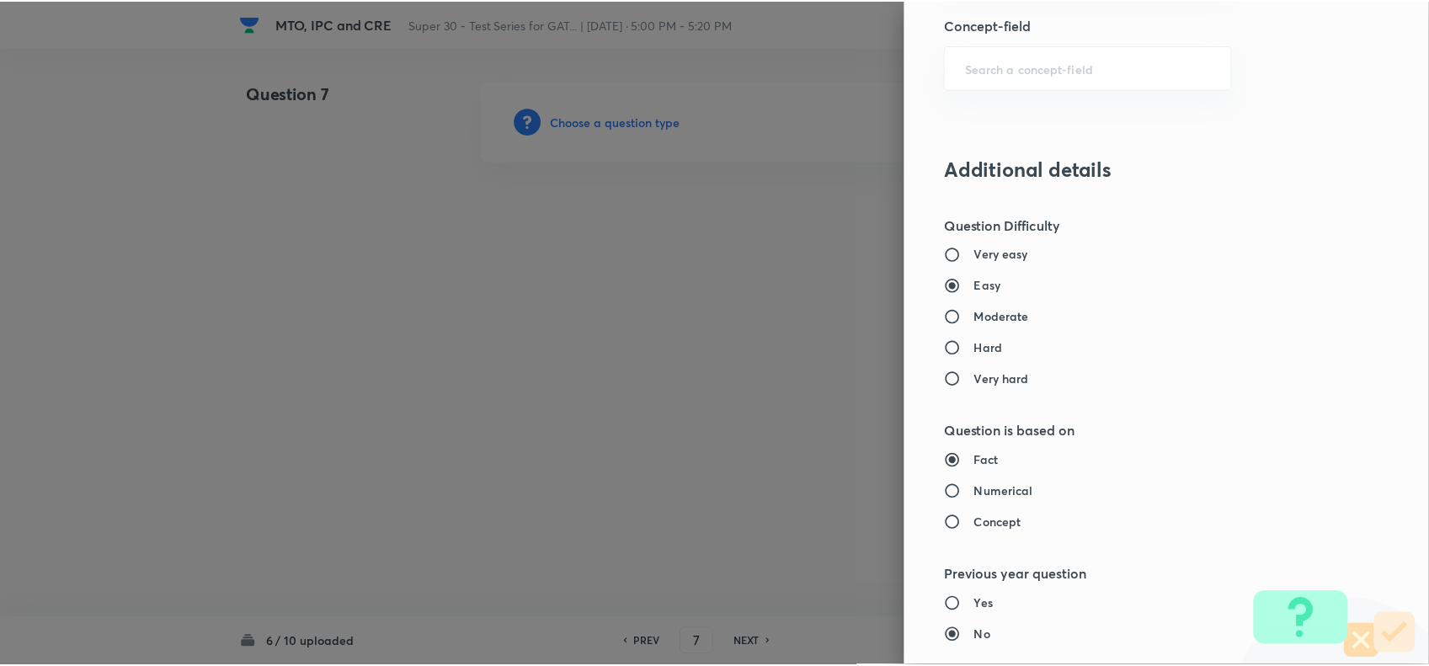
scroll to position [1632, 0]
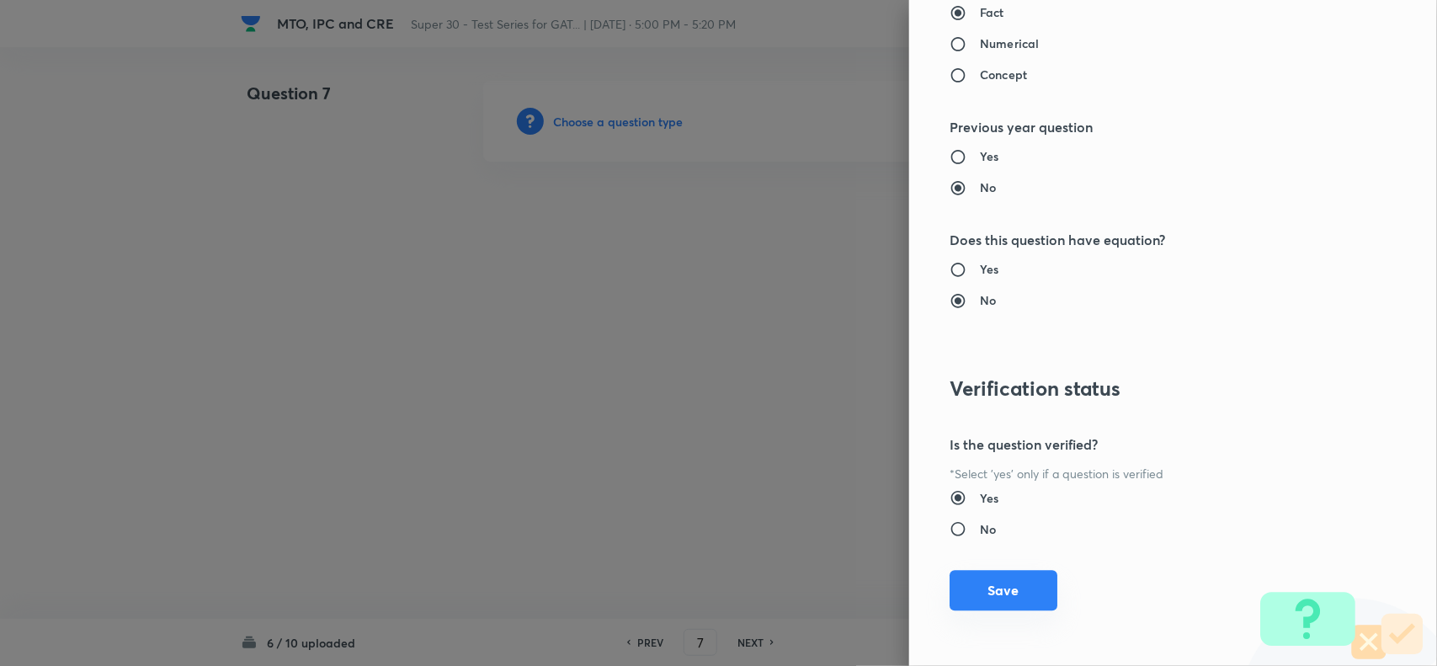
click at [990, 583] on button "Save" at bounding box center [1004, 590] width 108 height 40
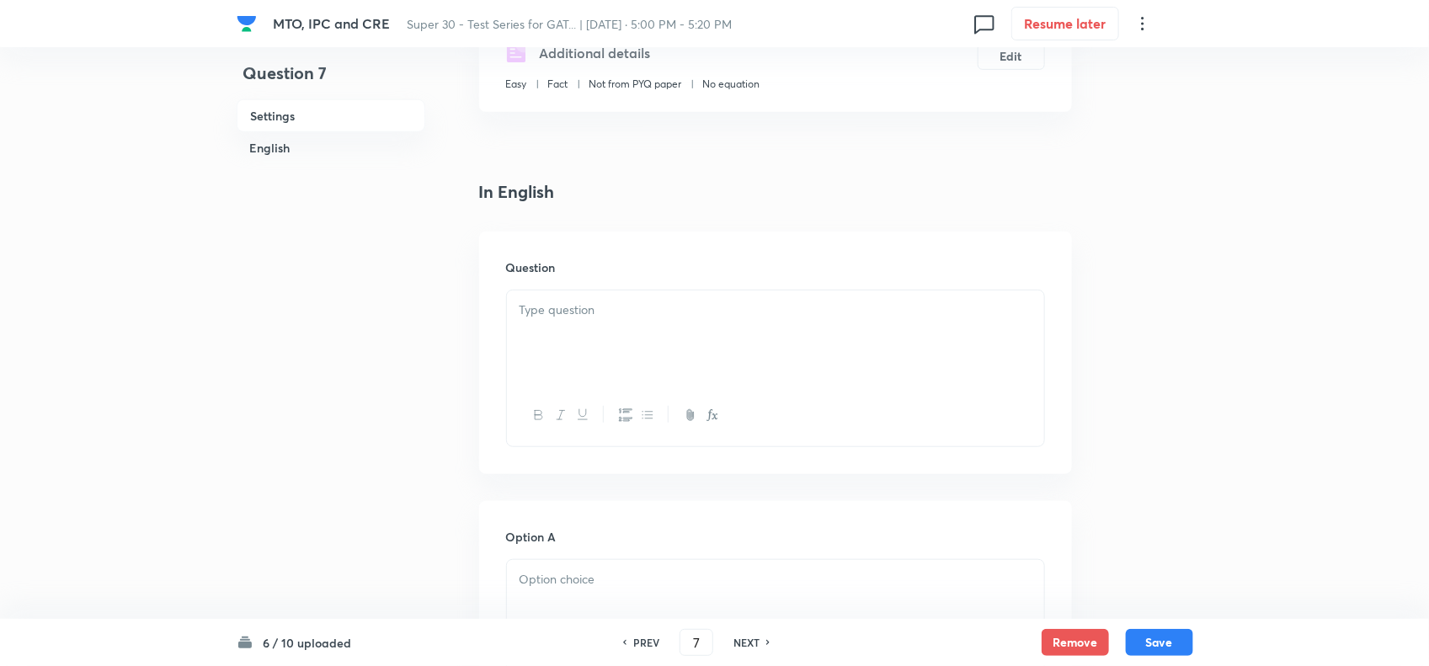
scroll to position [321, 0]
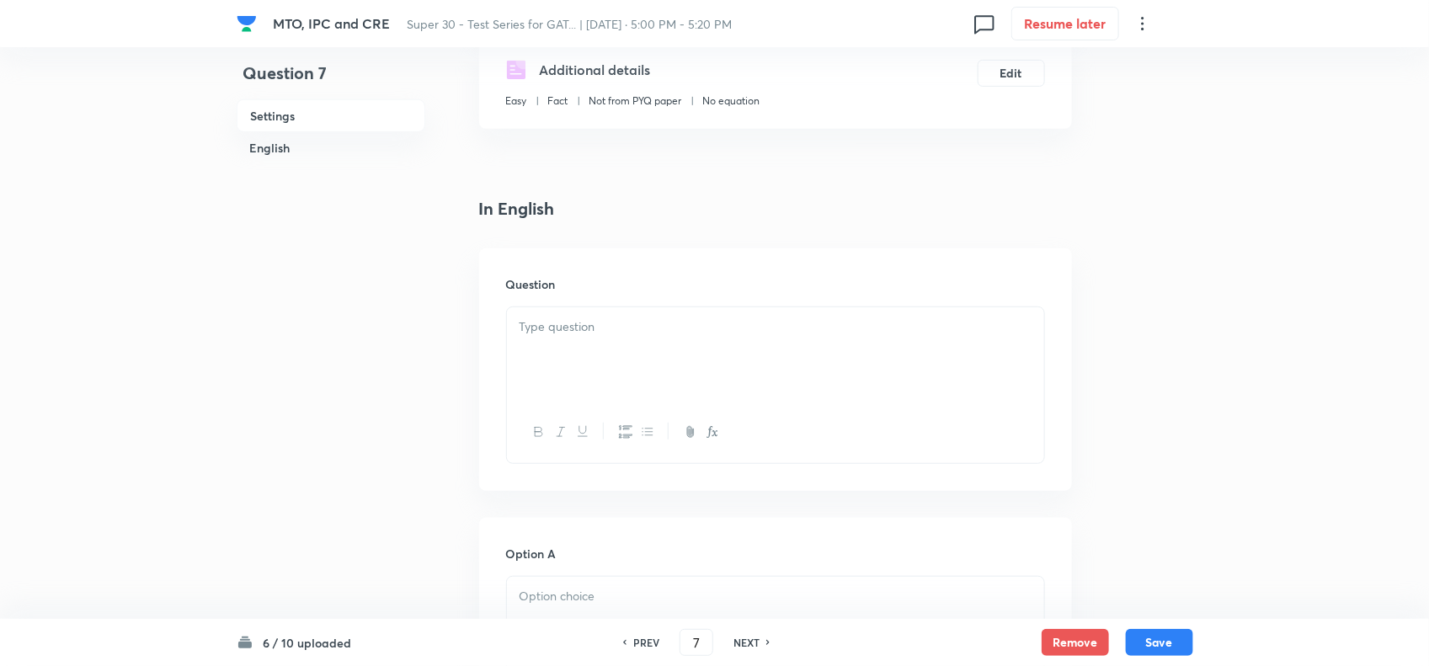
click at [621, 331] on p at bounding box center [775, 326] width 512 height 19
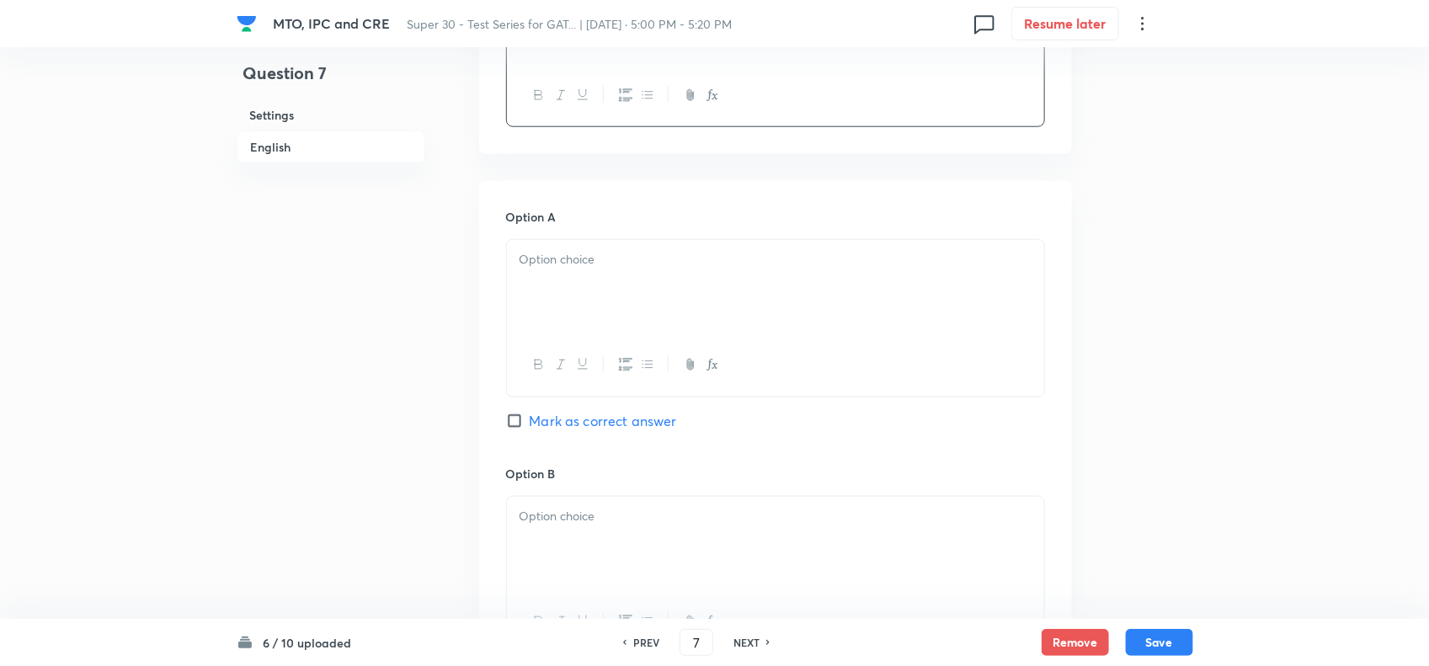
scroll to position [721, 0]
click at [574, 268] on div at bounding box center [775, 284] width 537 height 94
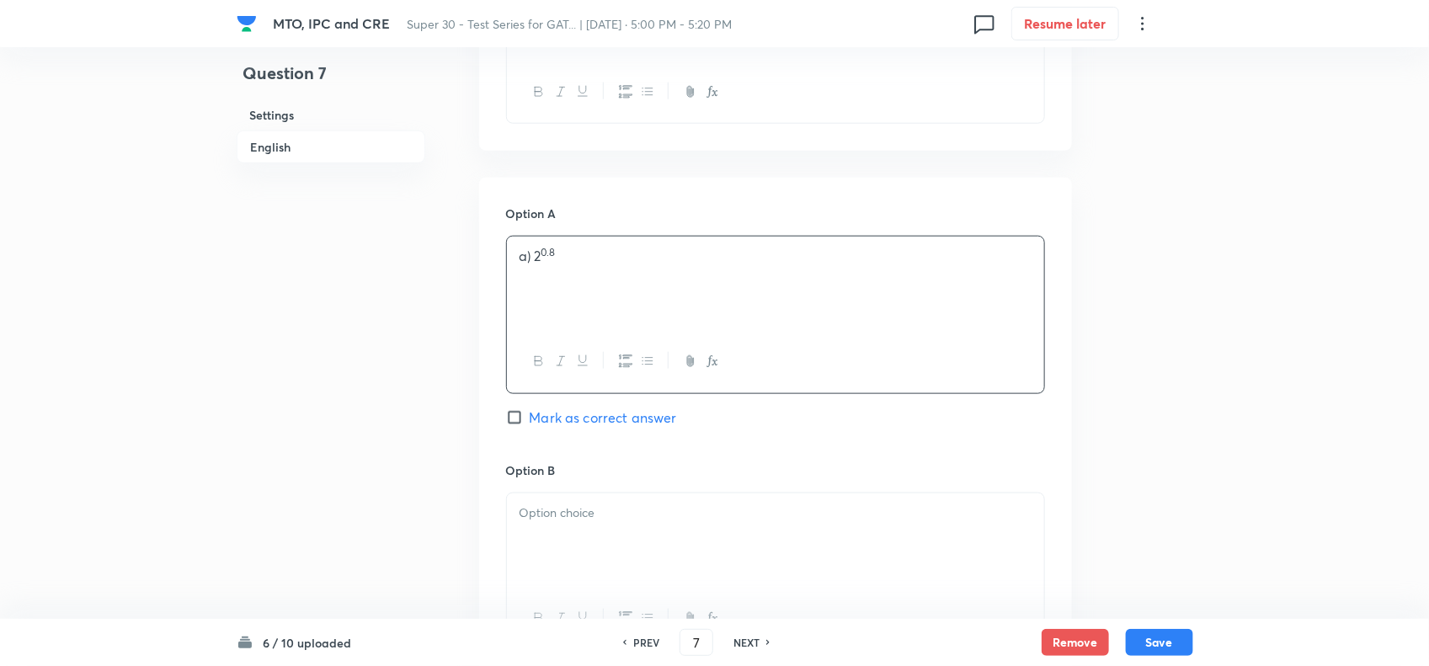
scroll to position [840, 0]
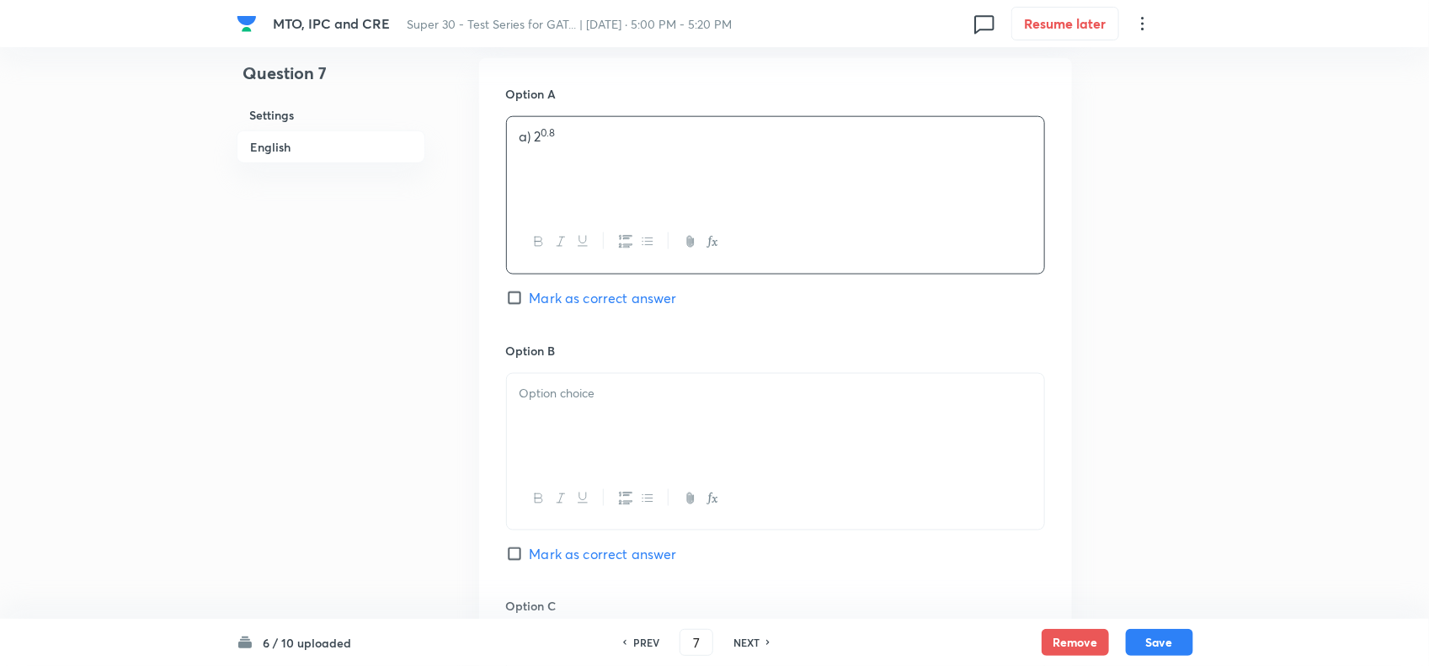
click at [535, 418] on div at bounding box center [775, 421] width 537 height 94
click at [610, 411] on div at bounding box center [775, 421] width 537 height 94
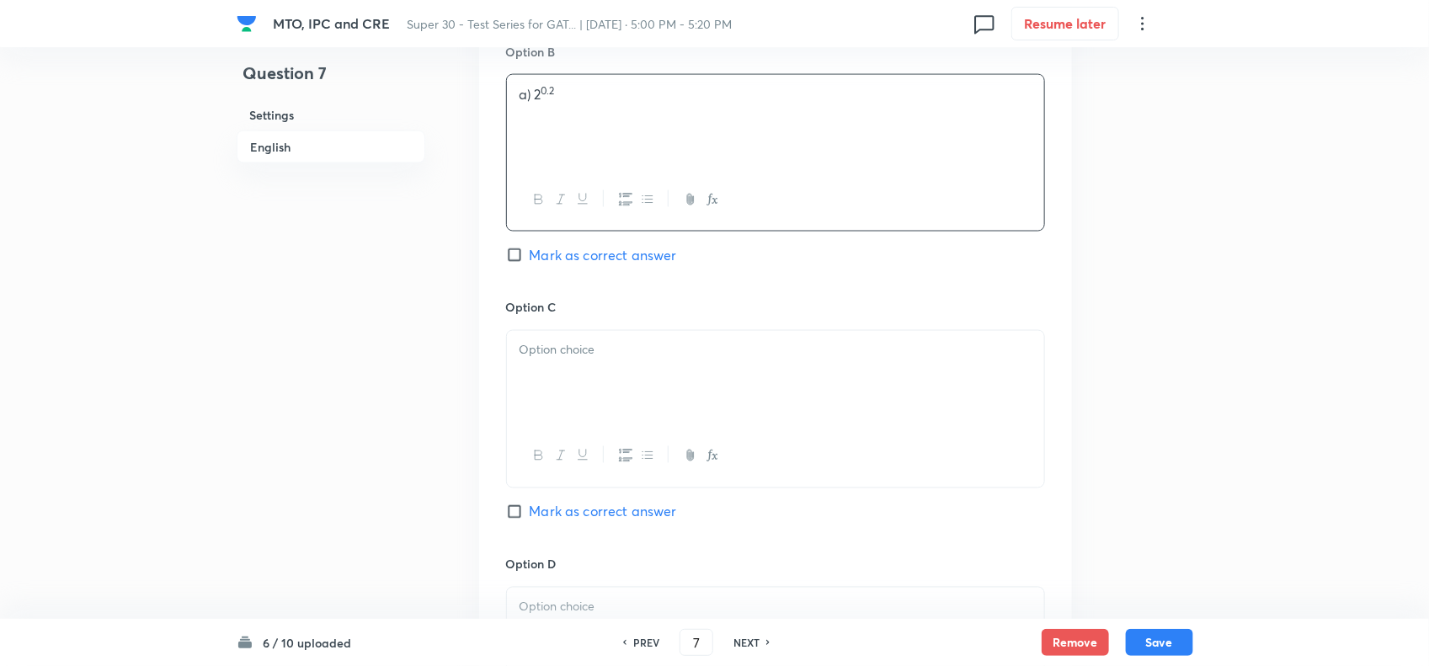
scroll to position [1141, 0]
click at [604, 368] on div at bounding box center [775, 376] width 537 height 94
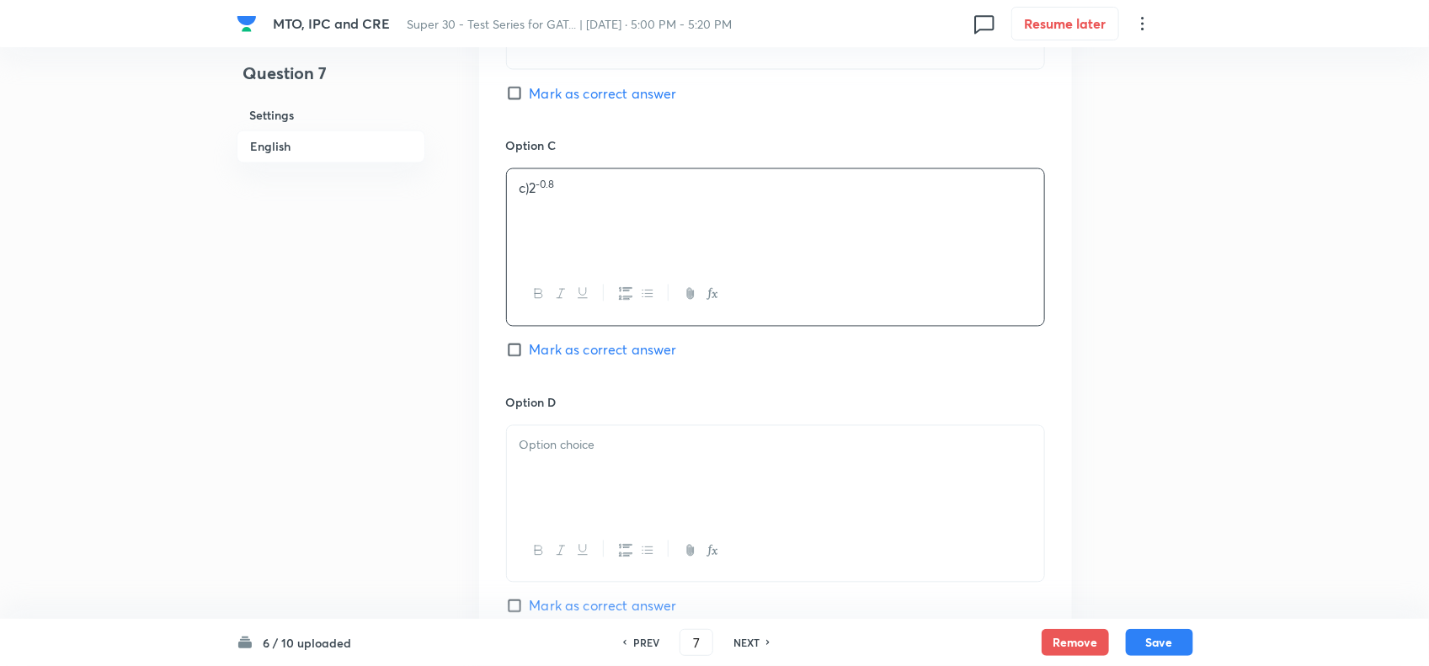
scroll to position [1303, 0]
click at [589, 460] on div at bounding box center [775, 471] width 537 height 94
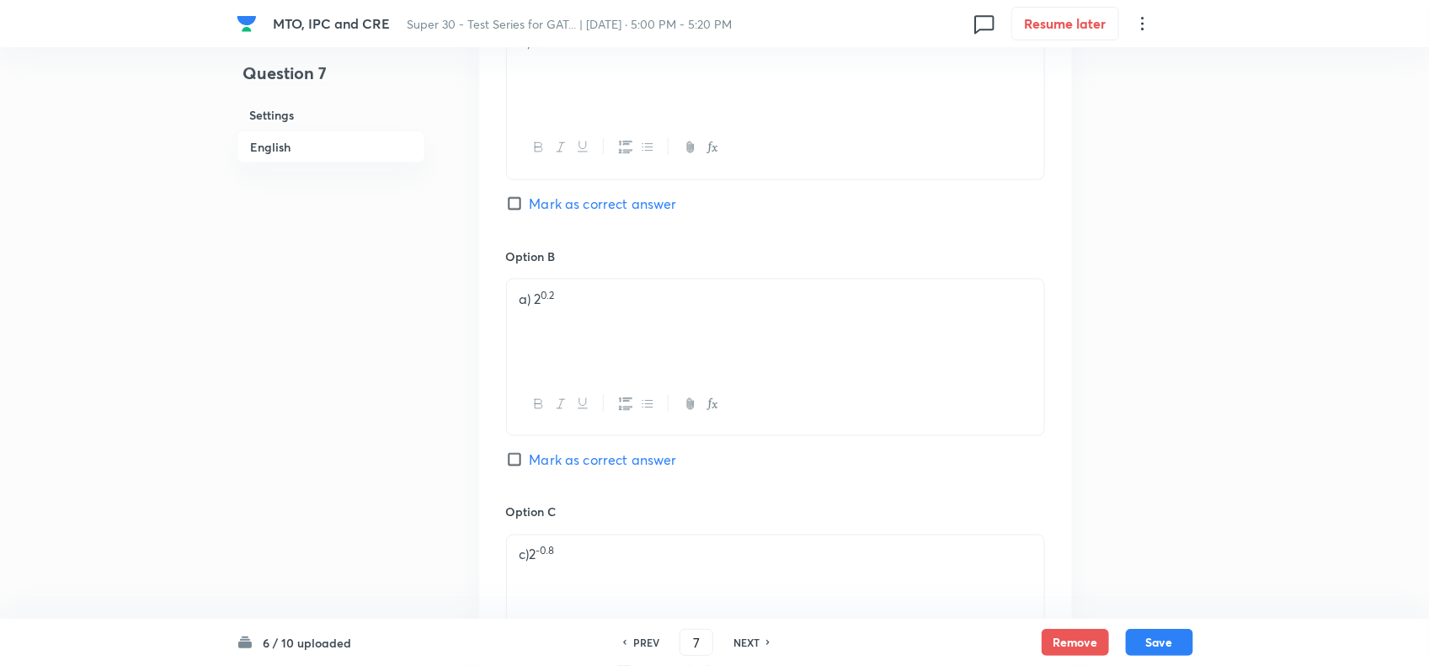
scroll to position [930, 0]
click at [515, 470] on input "Mark as correct answer" at bounding box center [518, 464] width 24 height 17
checkbox input "true"
click at [533, 308] on p "a) 2 0.2" at bounding box center [775, 303] width 512 height 19
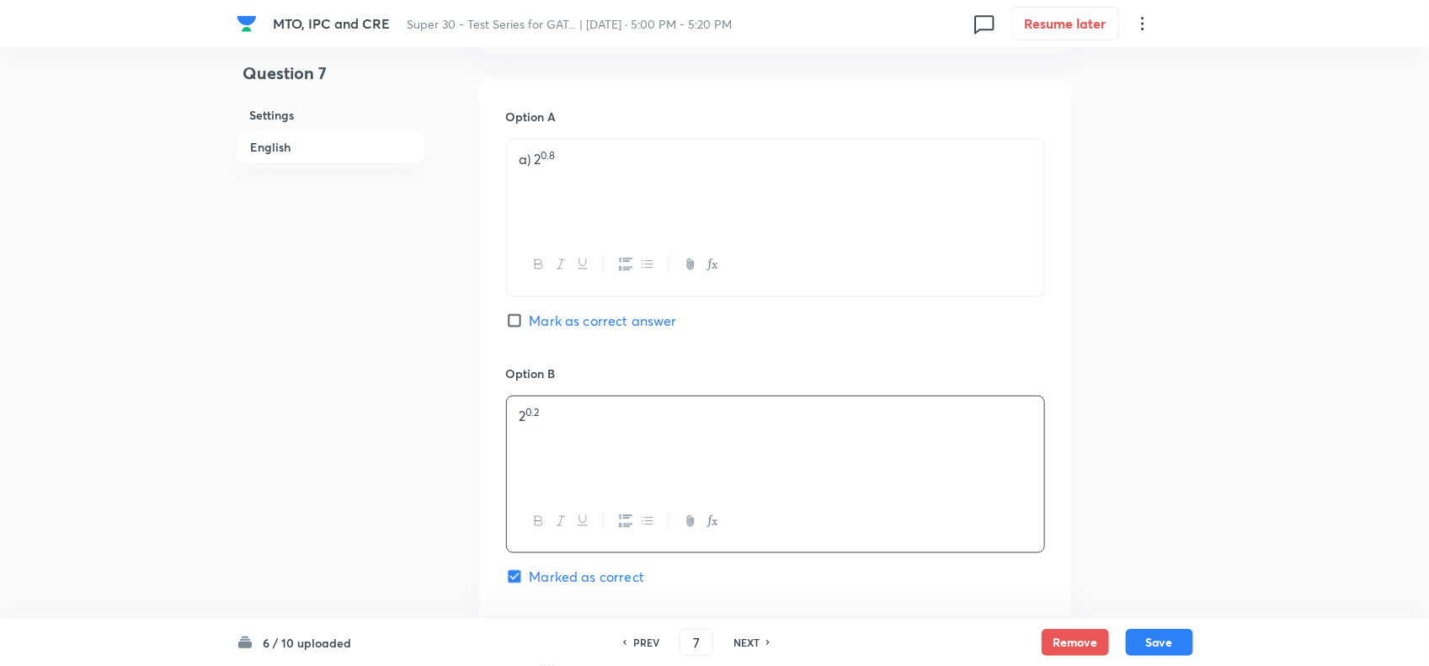
scroll to position [817, 0]
click at [531, 157] on p "a) 2 0.8" at bounding box center [775, 160] width 512 height 19
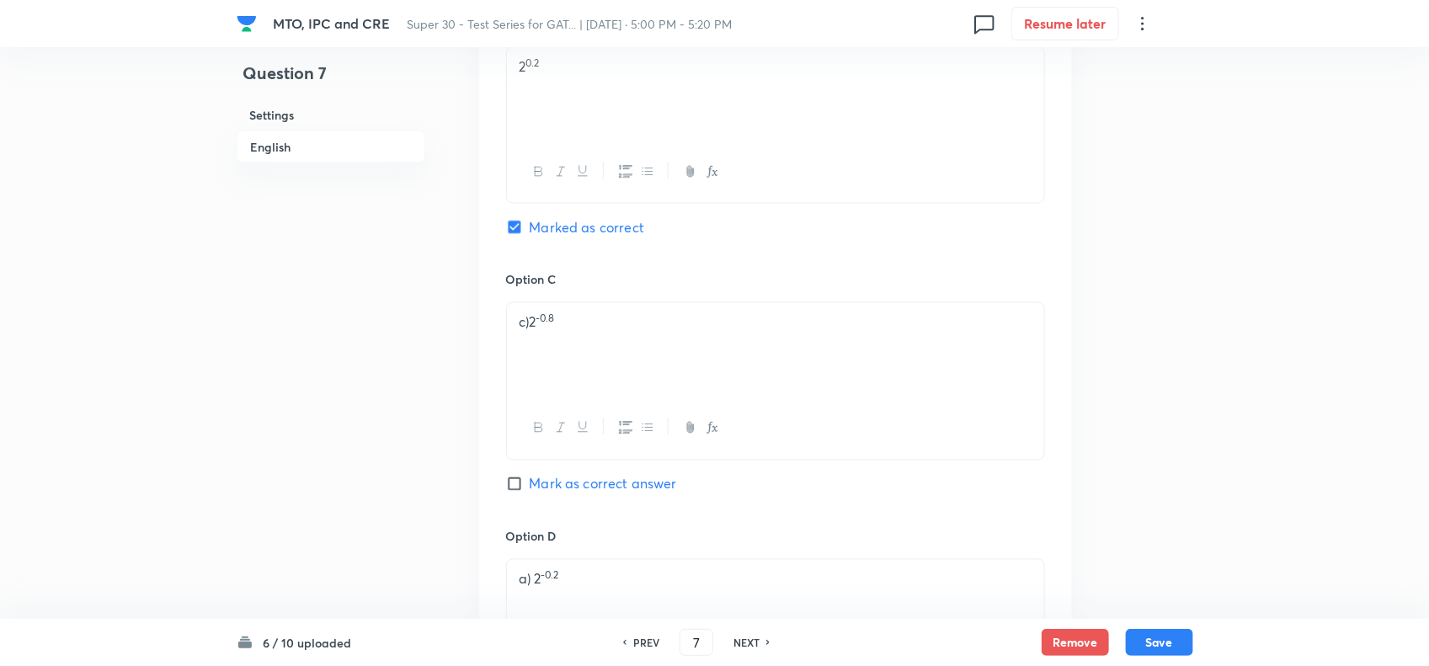
scroll to position [1211, 0]
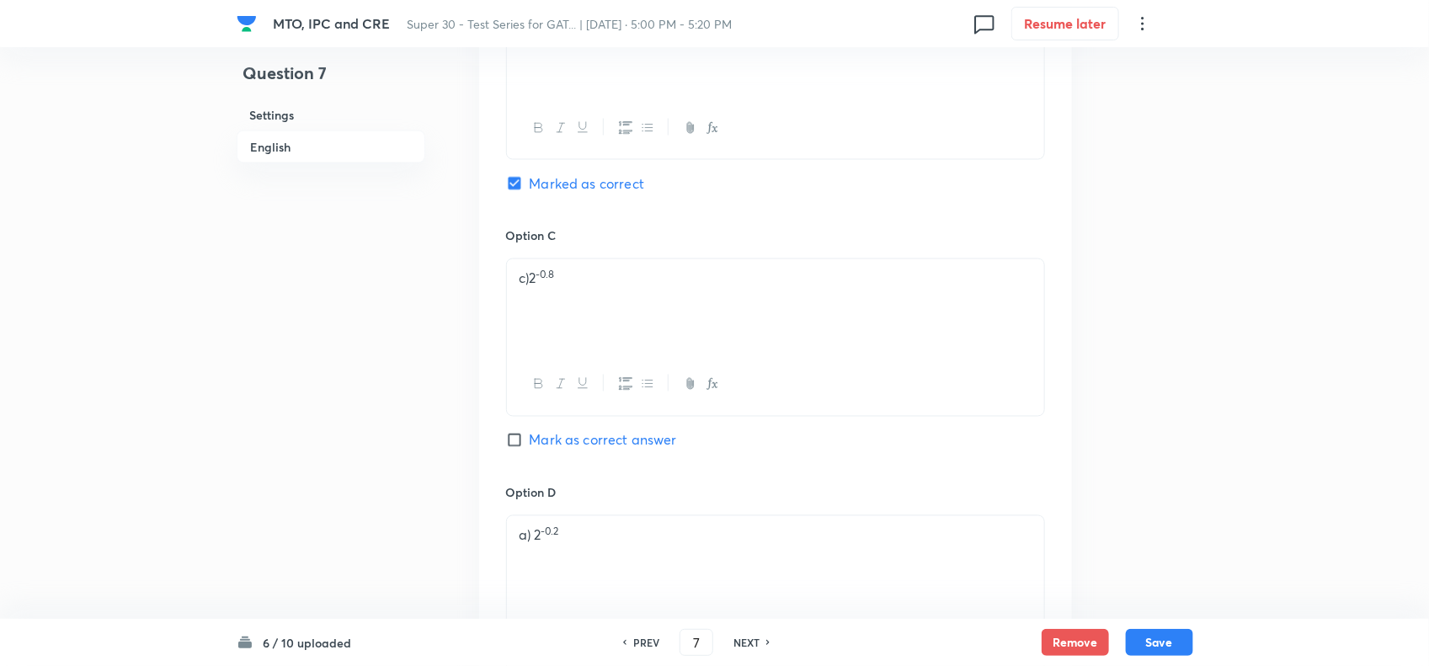
click at [531, 280] on p "c)2 -0.8" at bounding box center [775, 278] width 512 height 19
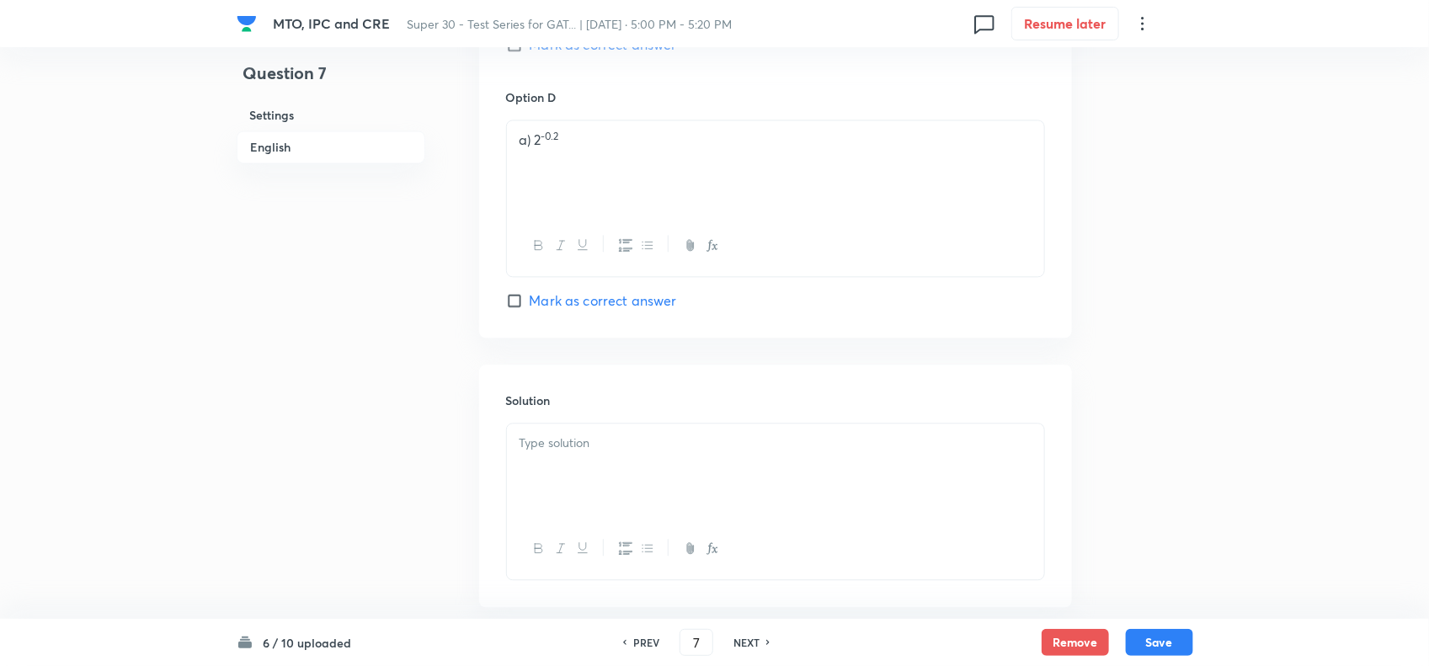
scroll to position [1606, 0]
click at [529, 133] on div "a) 2 -0.2" at bounding box center [775, 168] width 537 height 94
click at [533, 144] on p "a) 2 -0.2" at bounding box center [775, 140] width 512 height 19
click at [570, 470] on div at bounding box center [775, 471] width 537 height 94
paste div
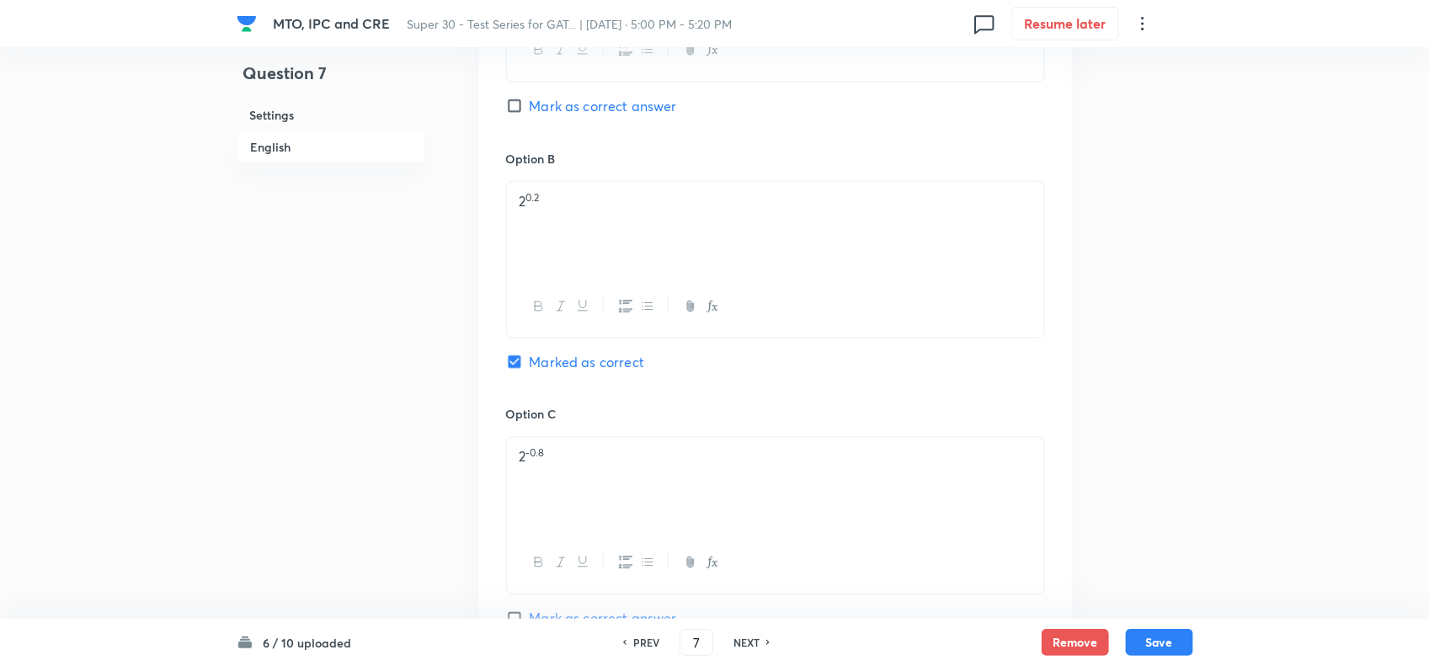
scroll to position [1031, 0]
drag, startPoint x: 518, startPoint y: 206, endPoint x: 562, endPoint y: 206, distance: 44.6
click at [562, 206] on div "2 0.2" at bounding box center [775, 230] width 537 height 94
copy p "2 0.2"
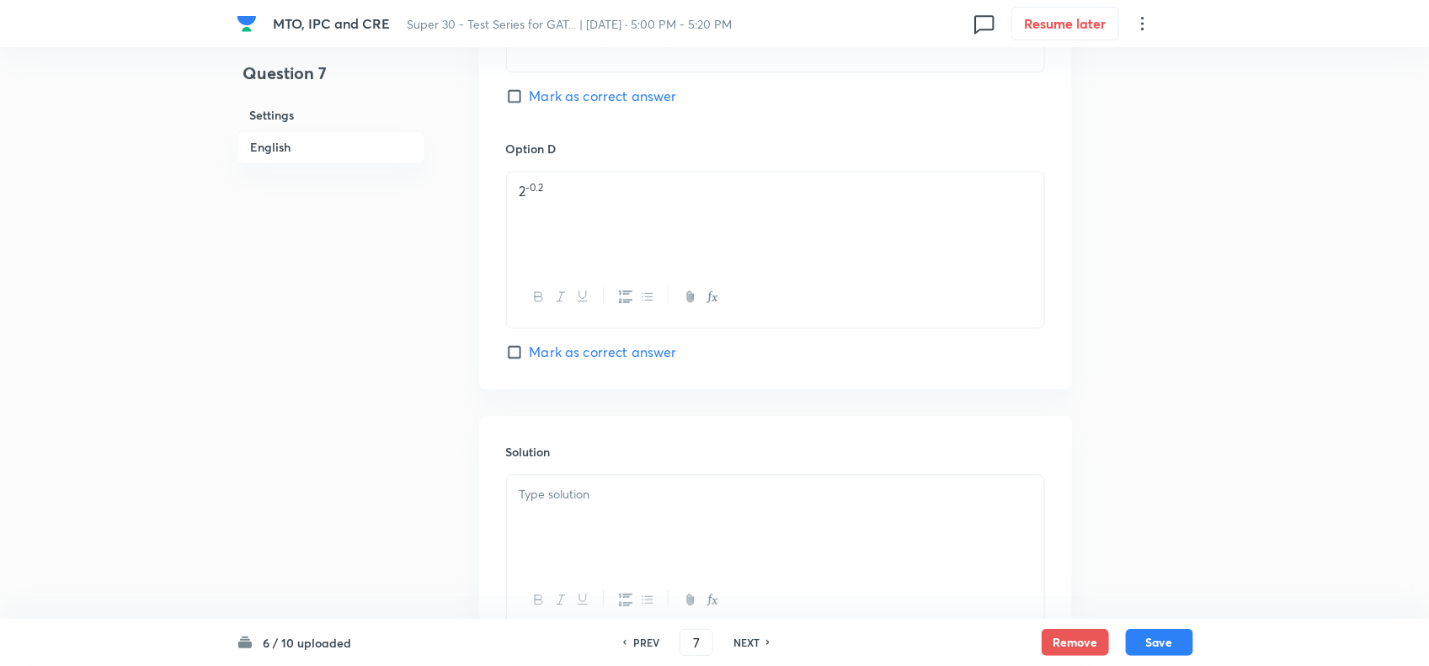
scroll to position [1703, 0]
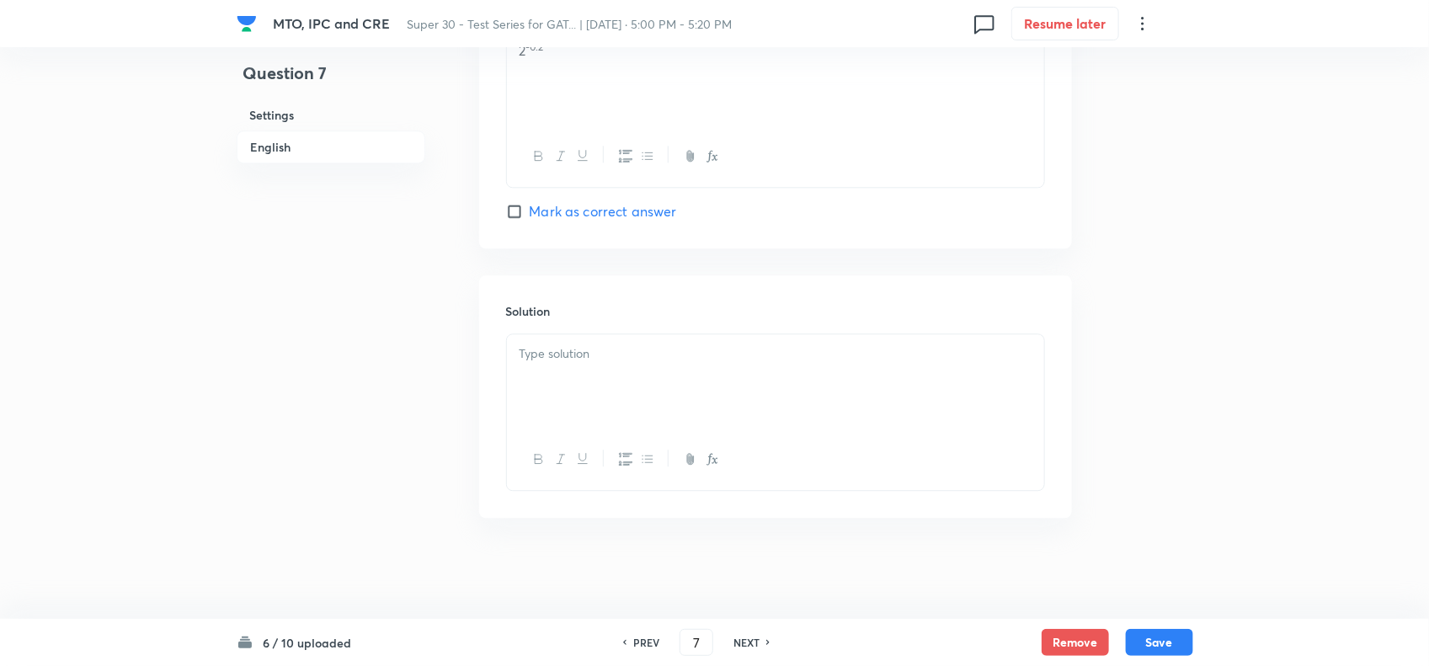
click at [557, 375] on div at bounding box center [775, 381] width 537 height 94
click at [1160, 637] on button "Save" at bounding box center [1159, 640] width 67 height 27
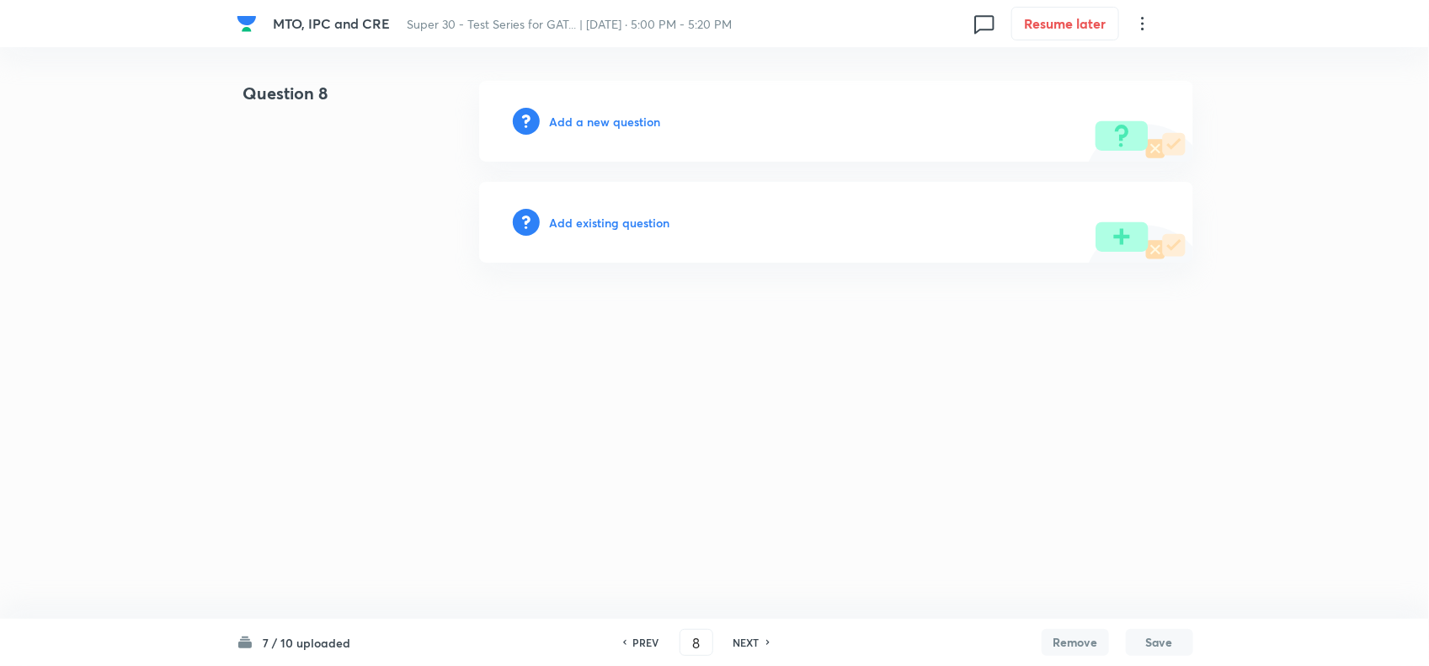
scroll to position [0, 0]
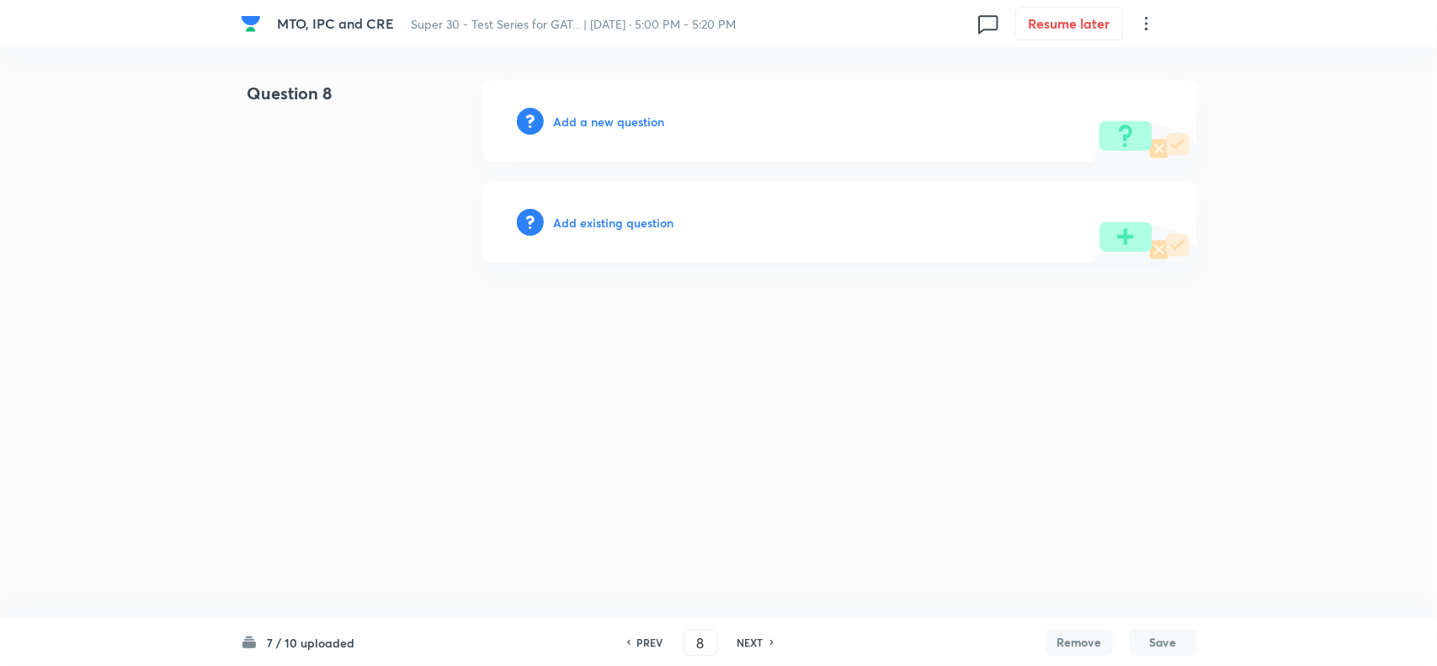
click at [637, 113] on h6 "Add a new question" at bounding box center [609, 122] width 111 height 18
click at [637, 114] on h6 "Choose a question type" at bounding box center [619, 122] width 130 height 18
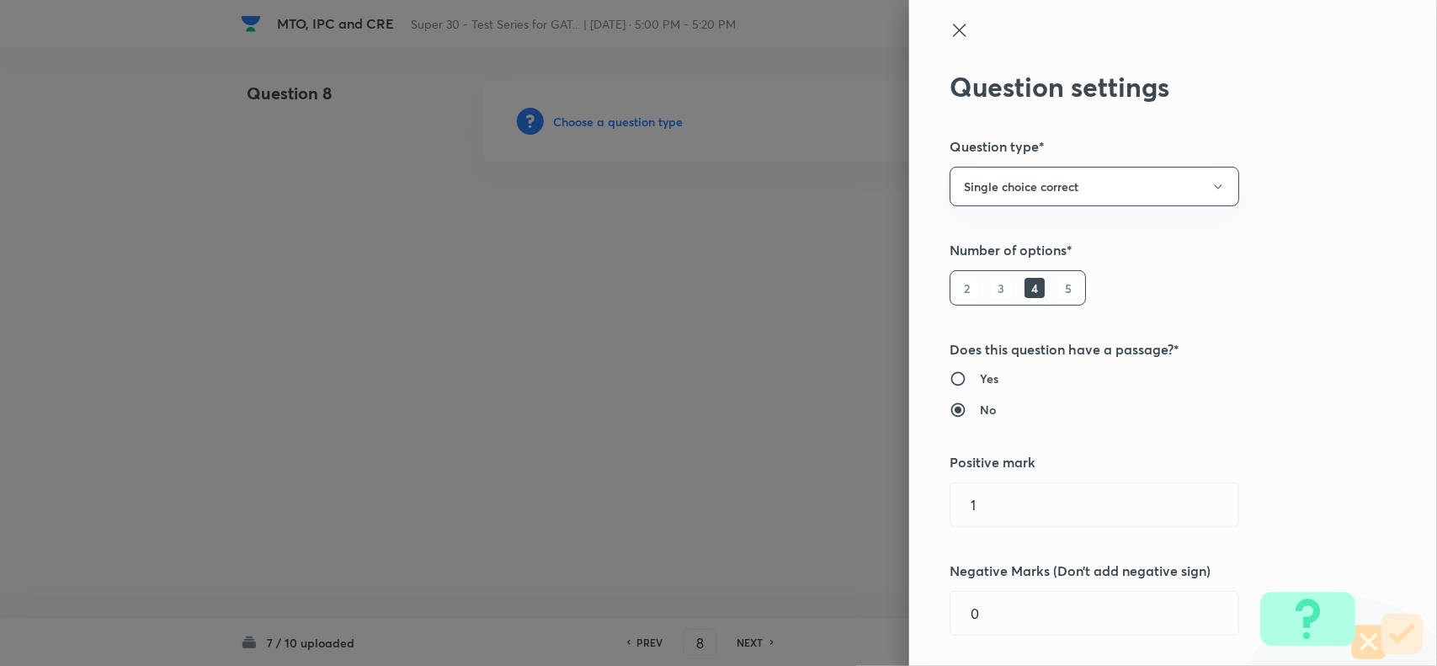
click at [599, 432] on div at bounding box center [718, 333] width 1437 height 666
click at [950, 35] on icon at bounding box center [960, 30] width 20 height 20
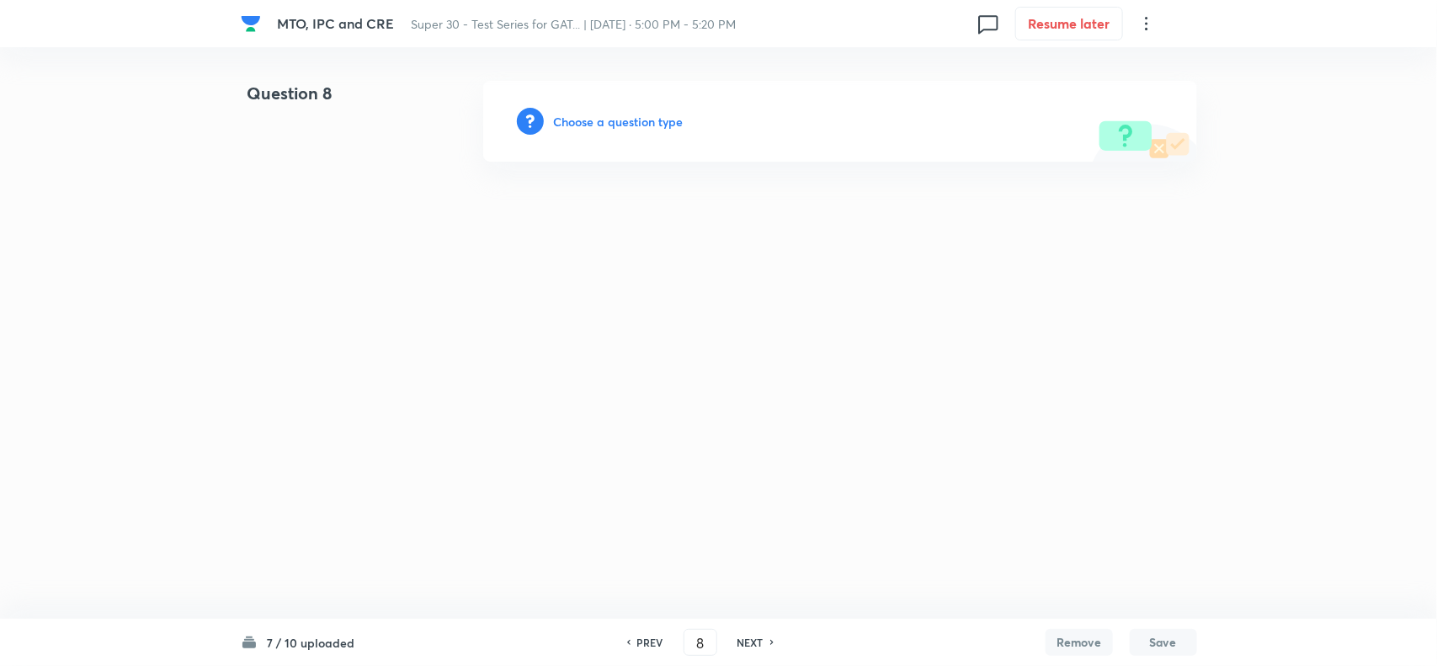
click at [637, 637] on h6 "PREV" at bounding box center [650, 642] width 26 height 15
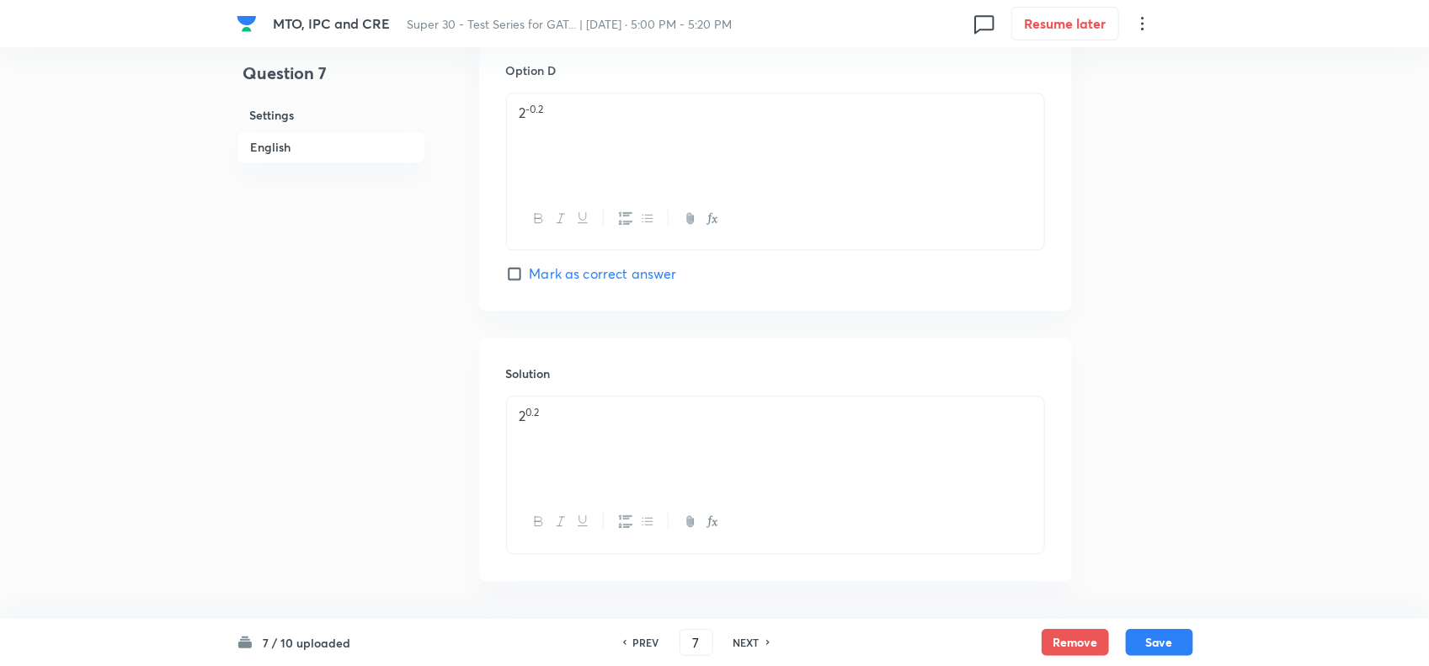
scroll to position [1685, 0]
click at [623, 360] on p "2 0.2" at bounding box center [775, 353] width 512 height 19
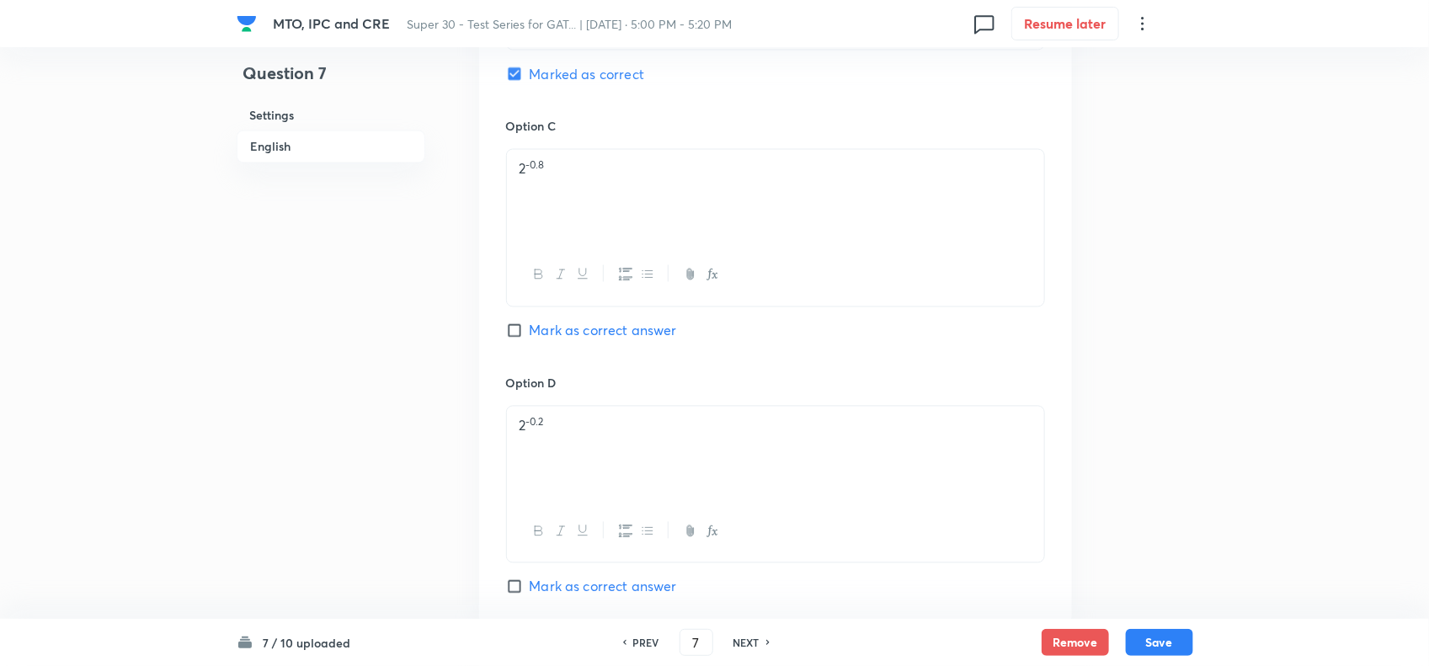
scroll to position [1942, 0]
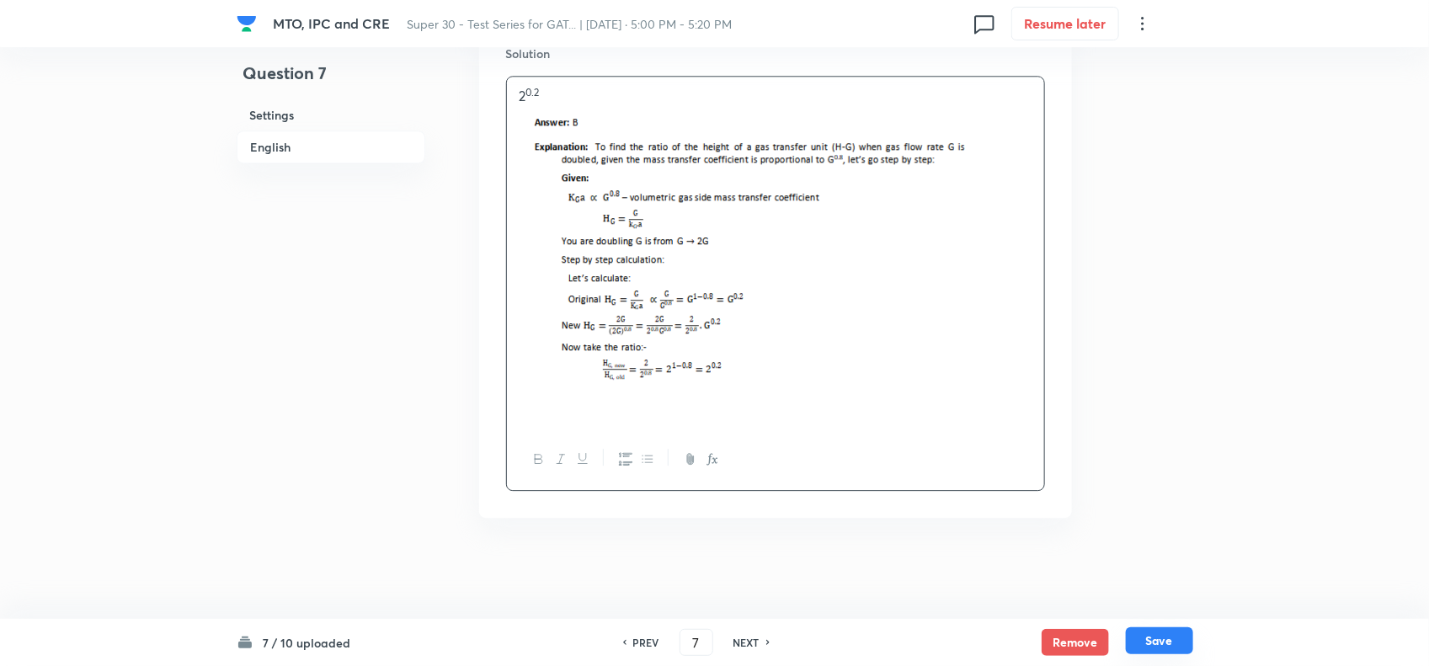
click at [1177, 644] on button "Save" at bounding box center [1159, 640] width 67 height 27
type input "8"
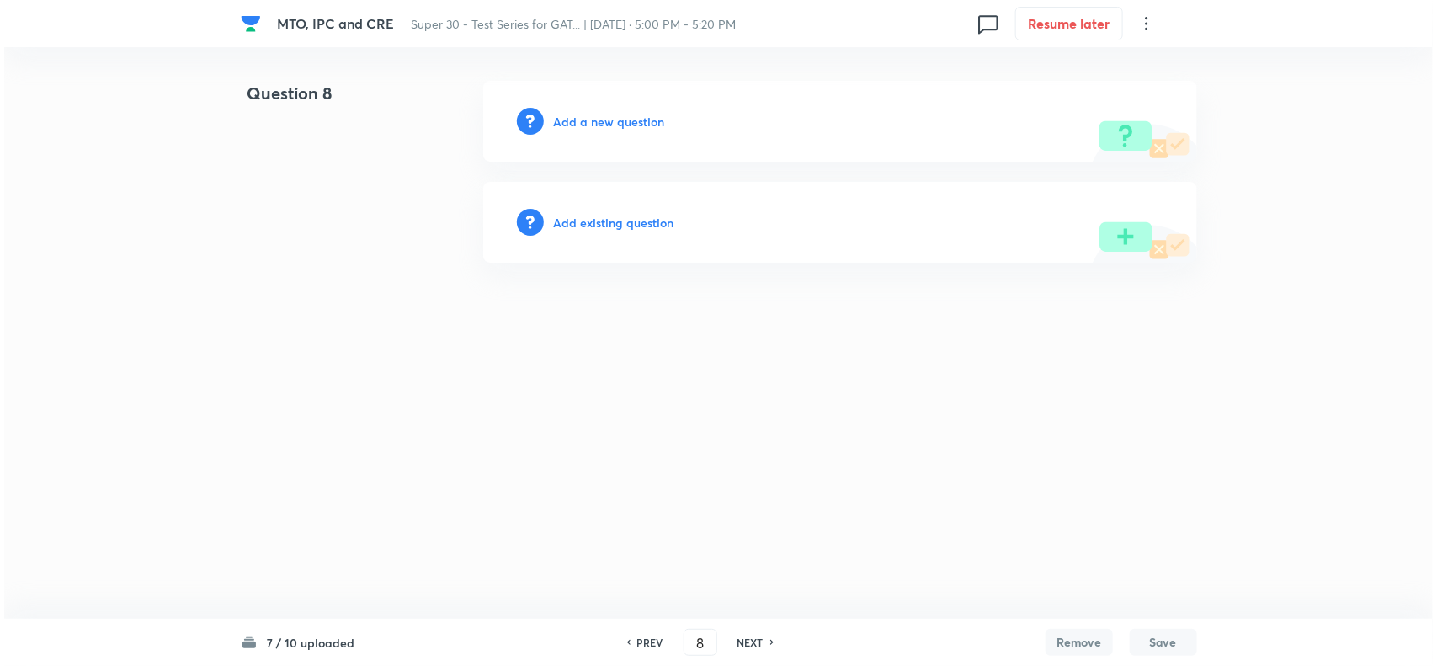
scroll to position [0, 0]
click at [644, 115] on h6 "Add a new question" at bounding box center [609, 122] width 111 height 18
click at [605, 113] on h6 "Choose a question type" at bounding box center [619, 122] width 130 height 18
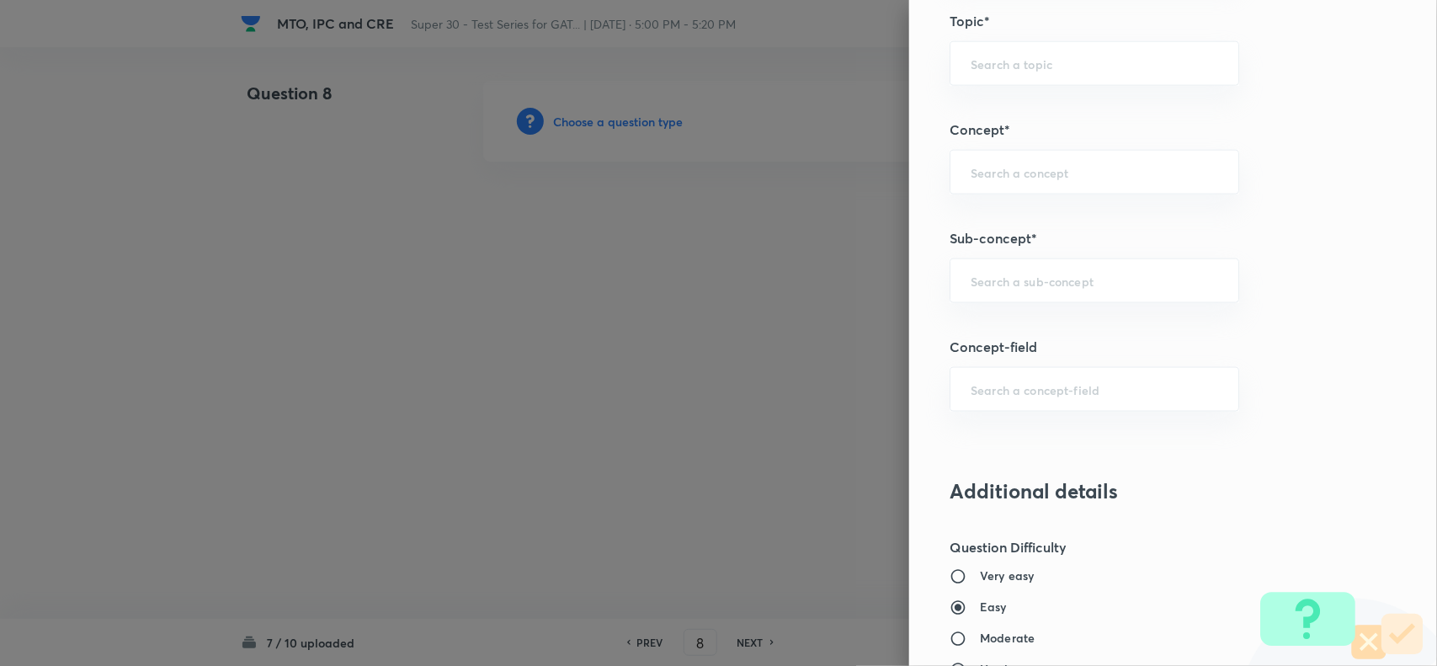
scroll to position [602, 0]
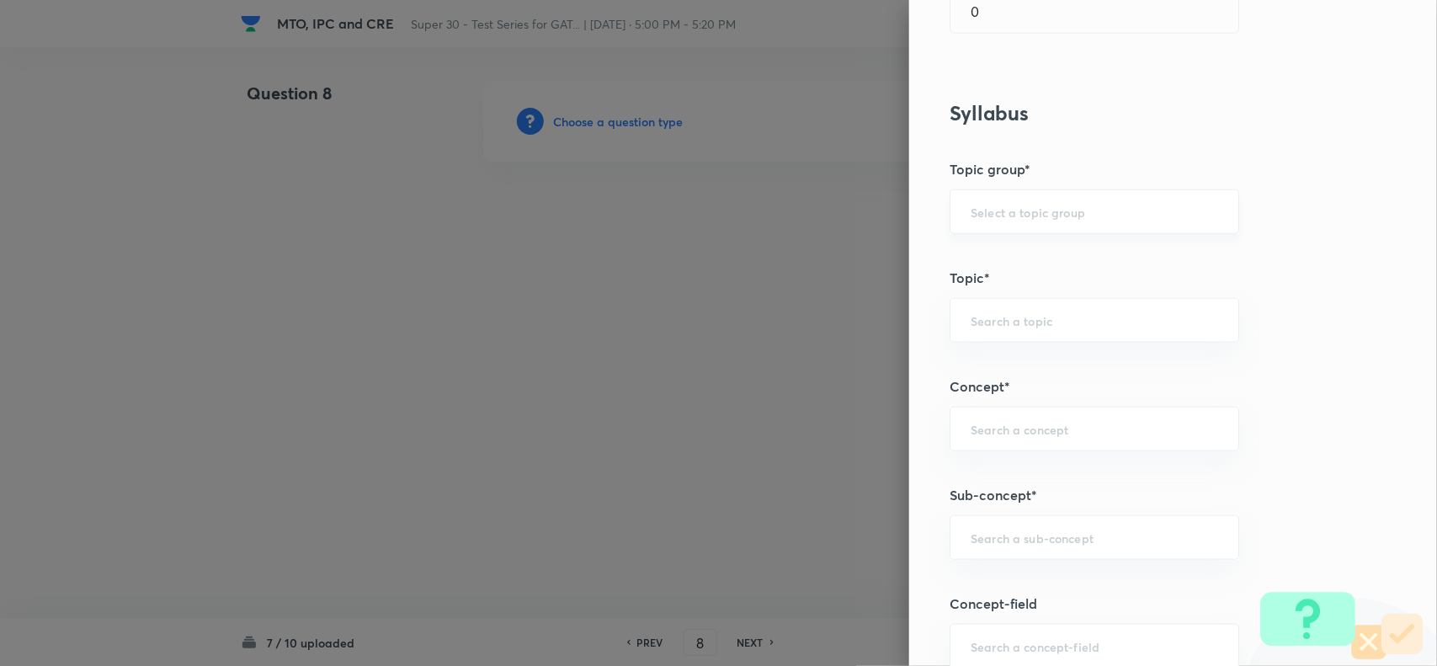
click at [1004, 229] on div "​" at bounding box center [1095, 211] width 290 height 45
click at [1007, 272] on li "Engineering Mathematics" at bounding box center [1078, 262] width 287 height 30
type input "Engineering Mathematics"
click at [999, 321] on input "text" at bounding box center [1095, 320] width 248 height 16
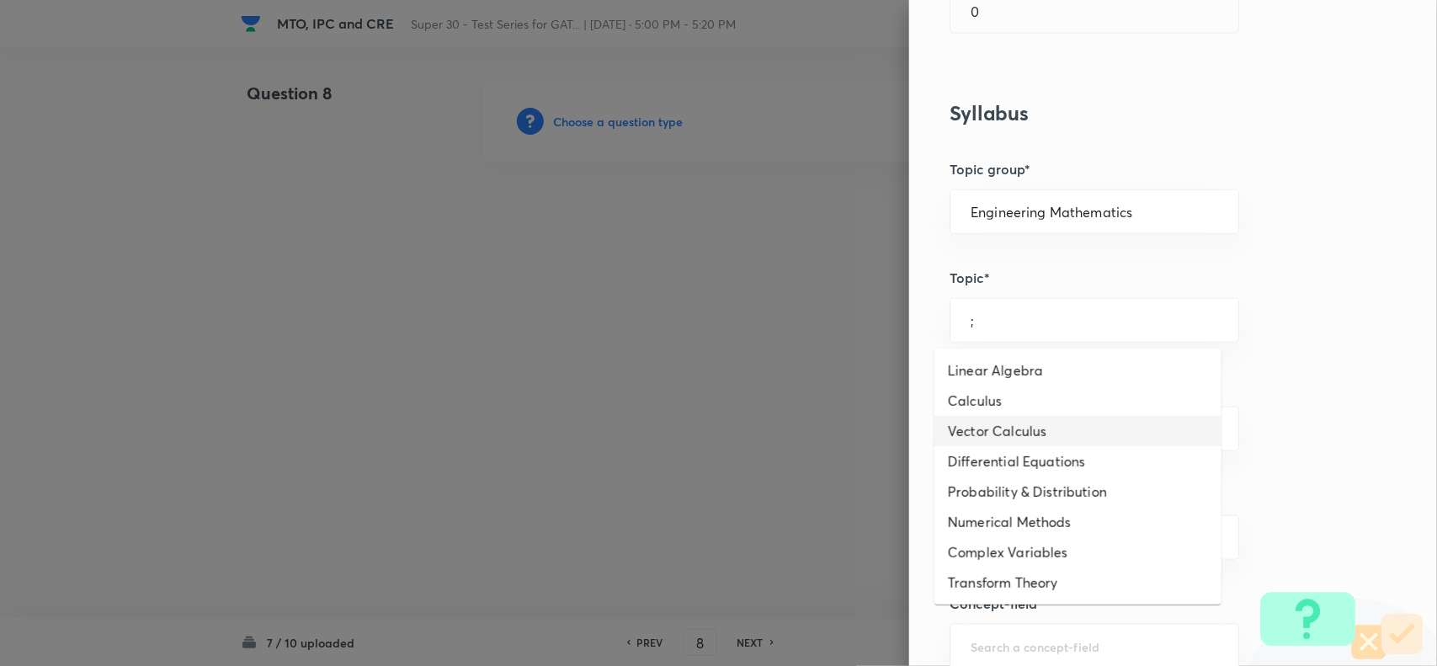
click at [1003, 418] on li "Vector Calculus" at bounding box center [1078, 431] width 287 height 30
type input "Vector Calculus"
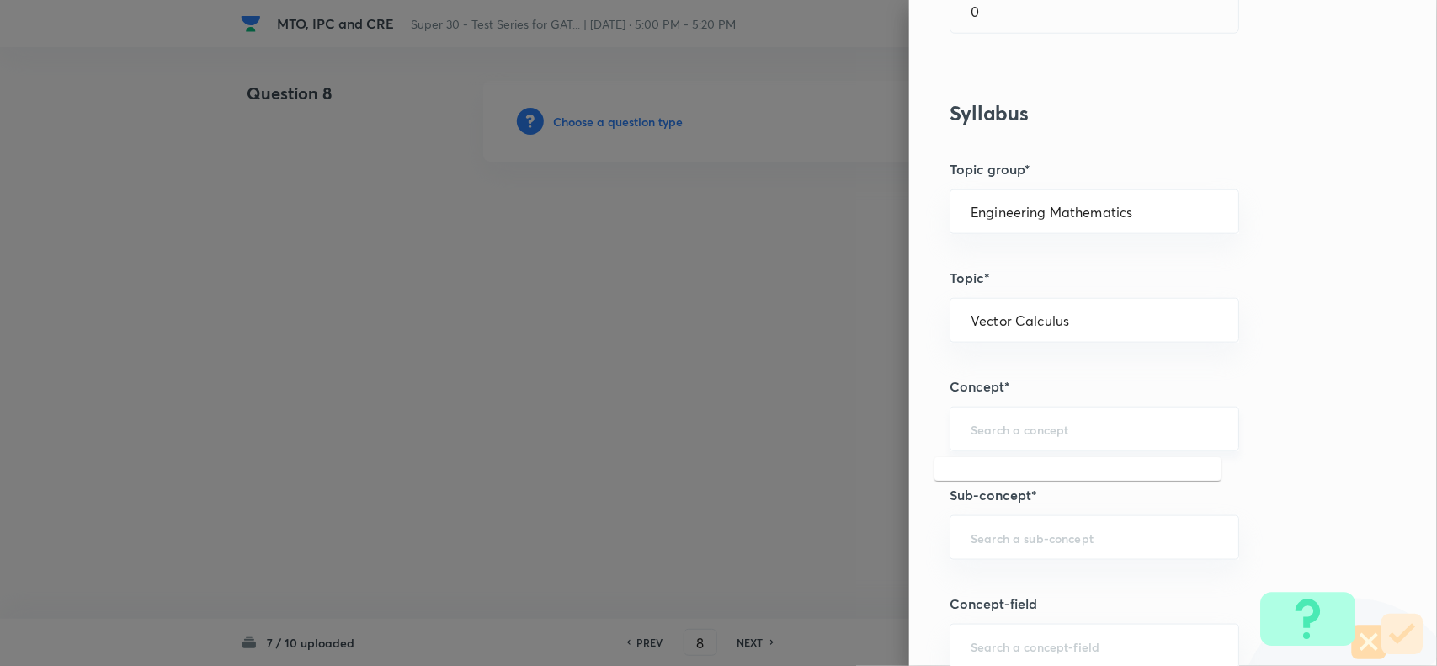
click at [990, 431] on input "text" at bounding box center [1095, 429] width 248 height 16
click at [1027, 502] on li "Differentiation" at bounding box center [1078, 509] width 287 height 30
type input "Differentiation"
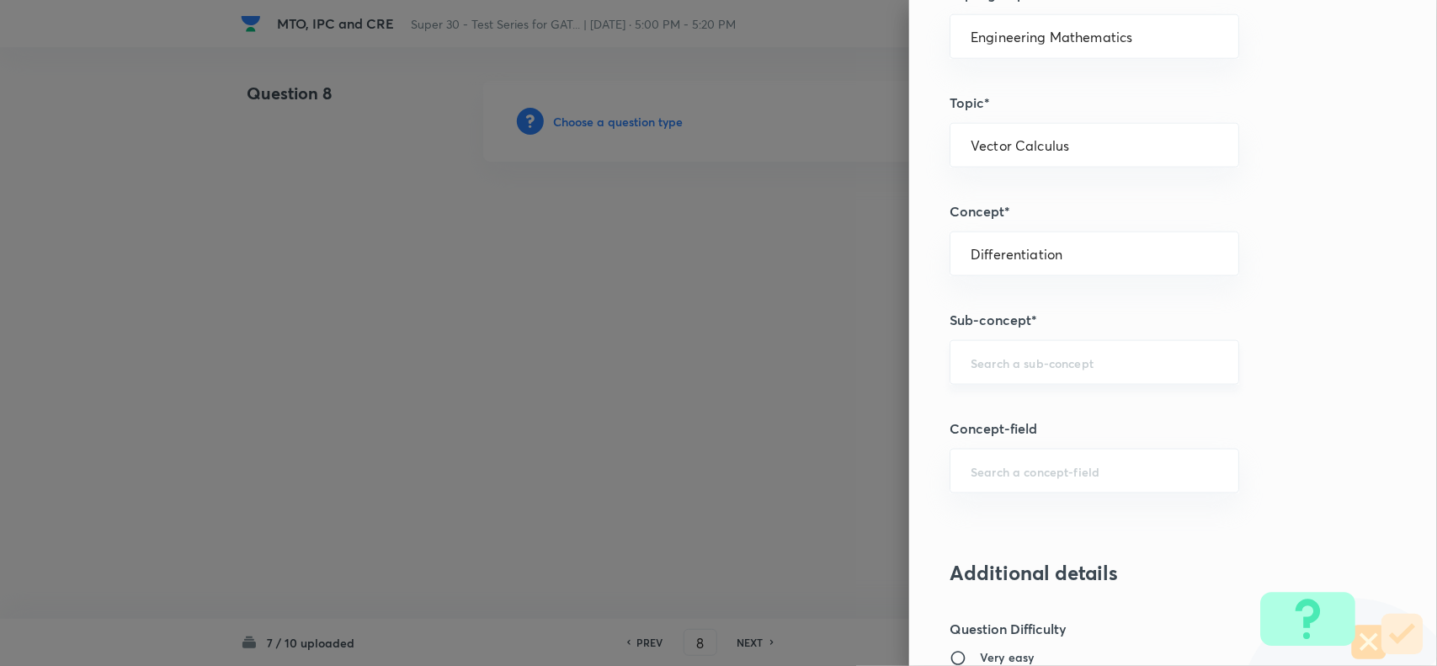
click at [991, 376] on div "​" at bounding box center [1095, 362] width 290 height 45
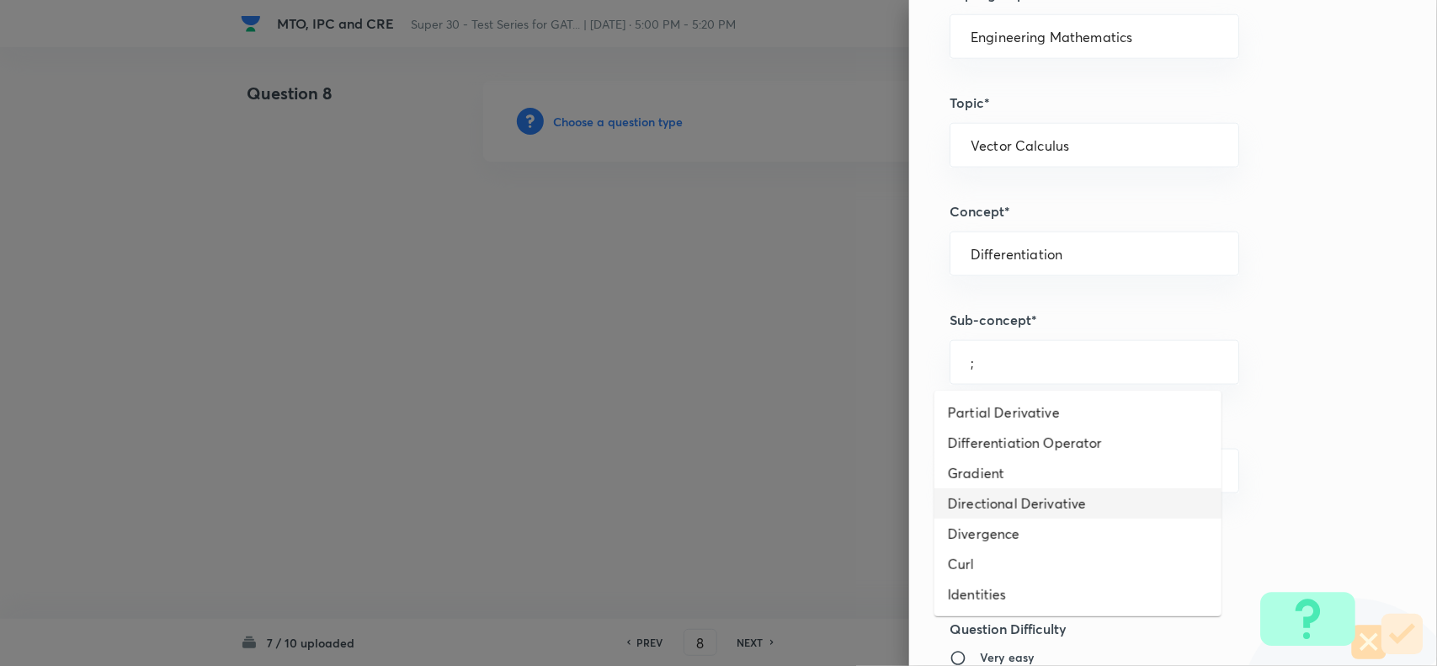
click at [974, 508] on li "Directional Derivative" at bounding box center [1078, 503] width 287 height 30
type input "Directional Derivative"
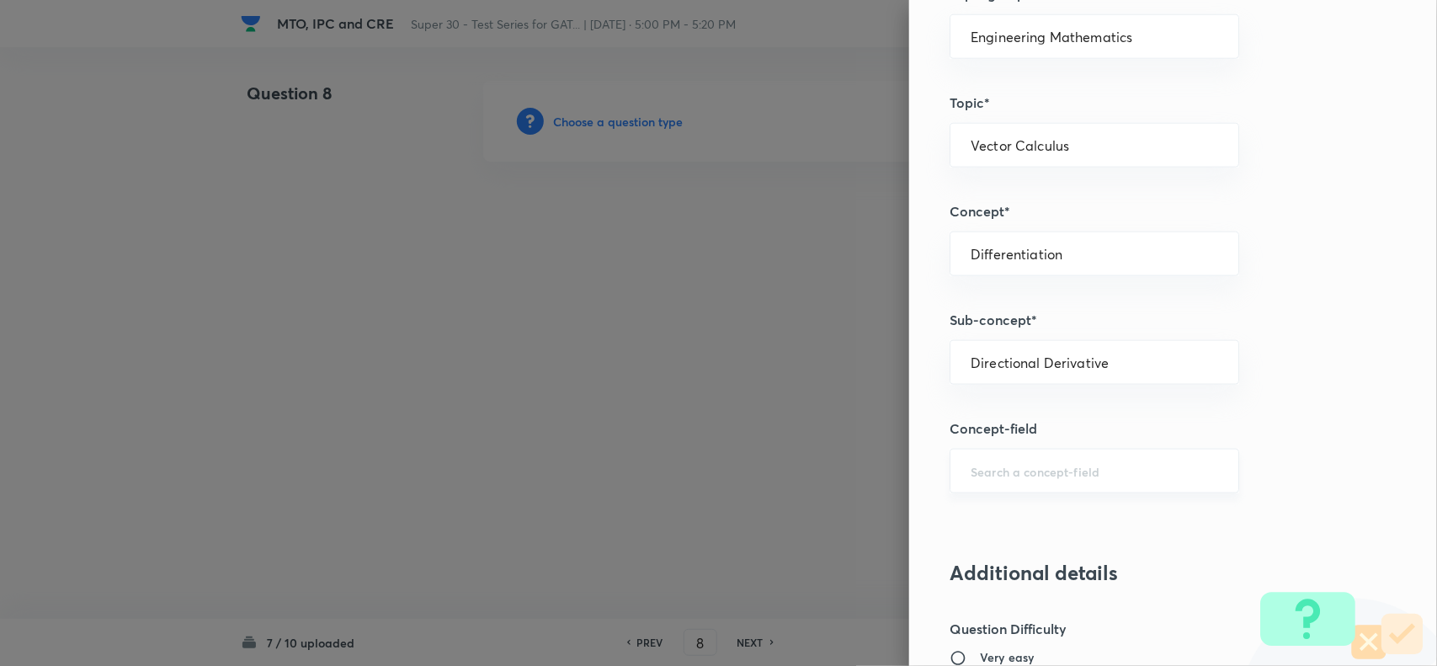
drag, startPoint x: 974, startPoint y: 508, endPoint x: 951, endPoint y: 466, distance: 47.8
click at [951, 466] on div "​" at bounding box center [1095, 471] width 290 height 45
click at [982, 479] on input "text" at bounding box center [1095, 471] width 248 height 16
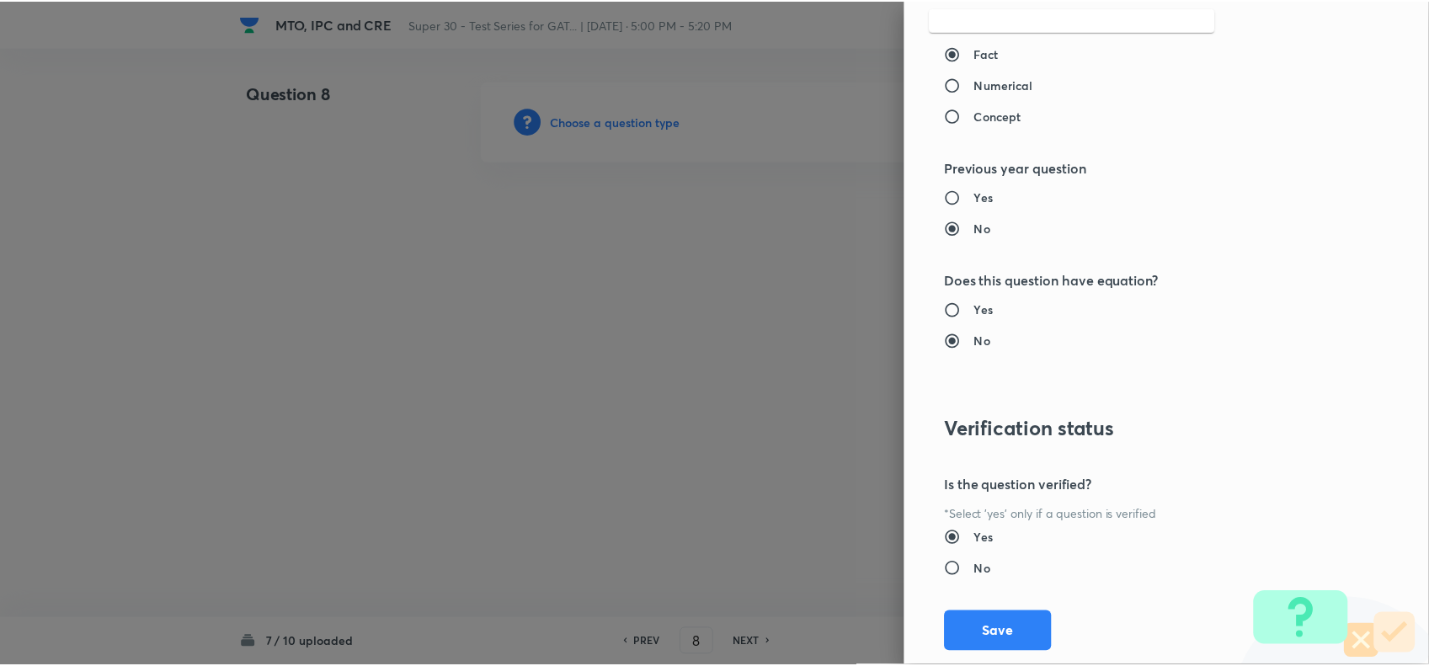
scroll to position [1632, 0]
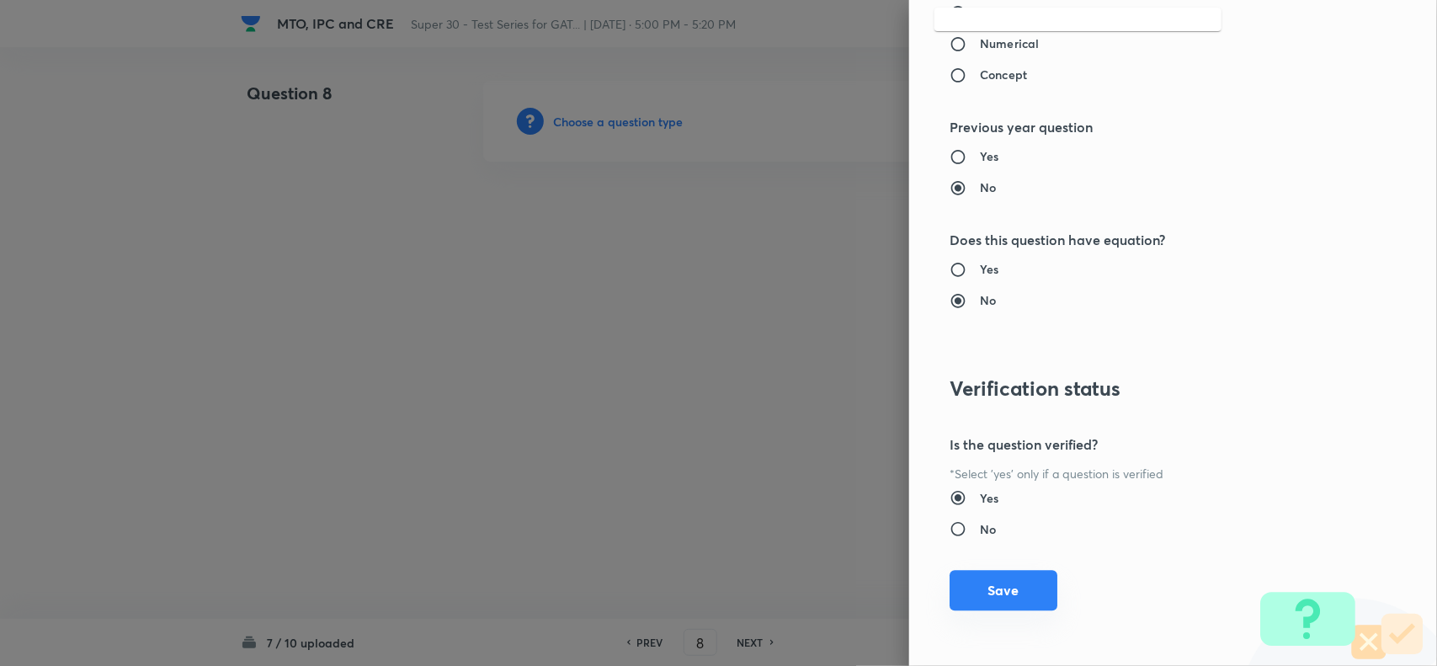
type input ";"
click at [983, 583] on button "Save" at bounding box center [1004, 590] width 108 height 40
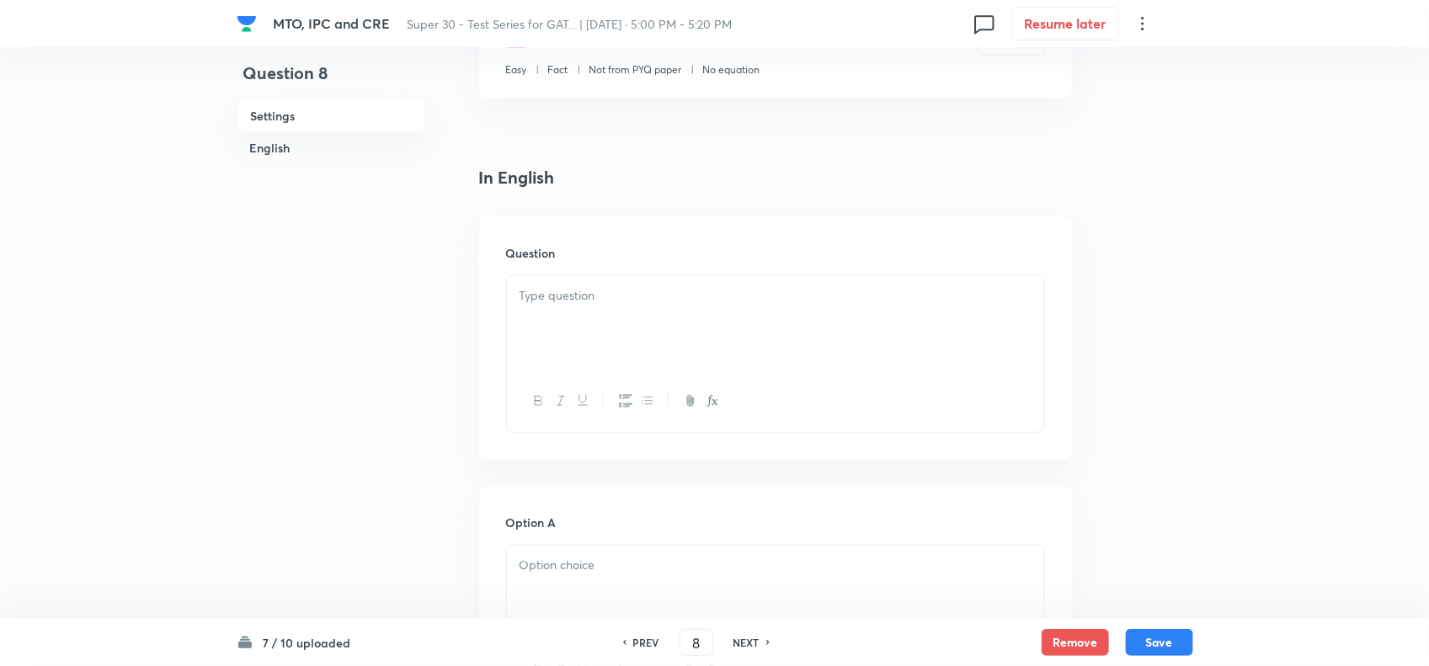
scroll to position [364, 0]
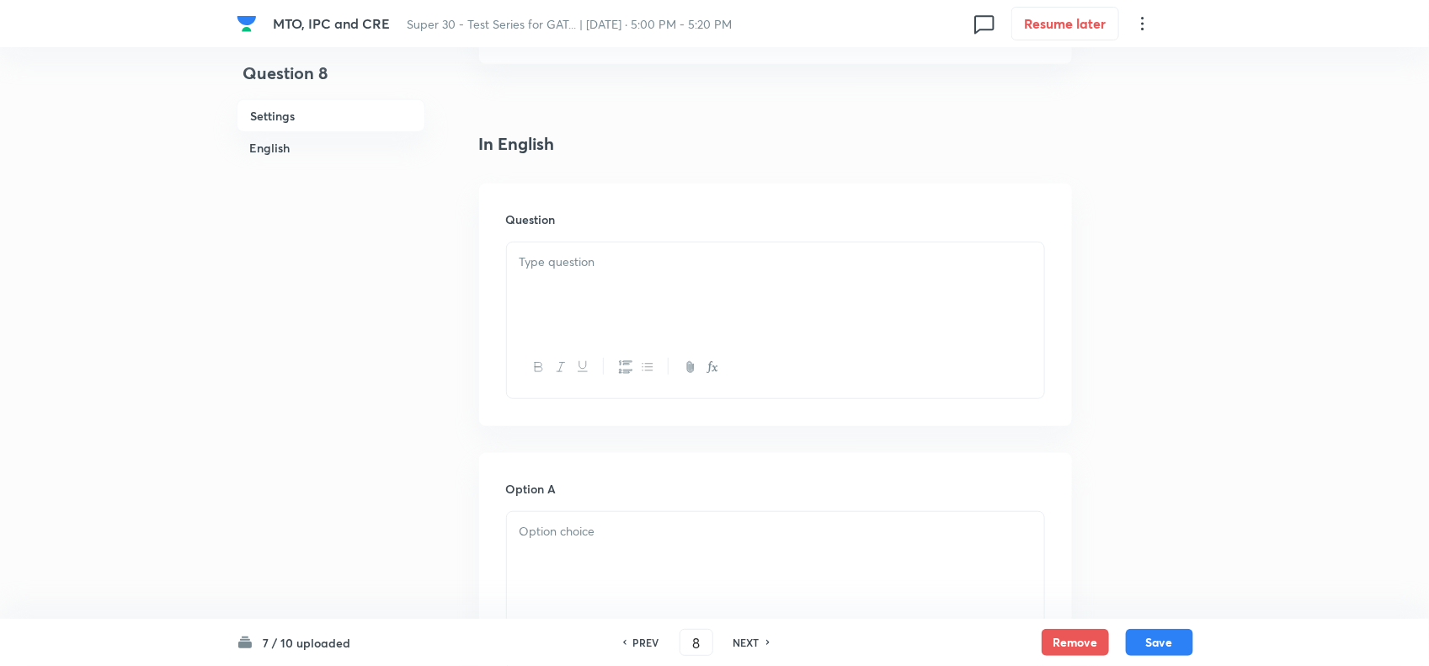
click at [632, 296] on div at bounding box center [775, 289] width 537 height 94
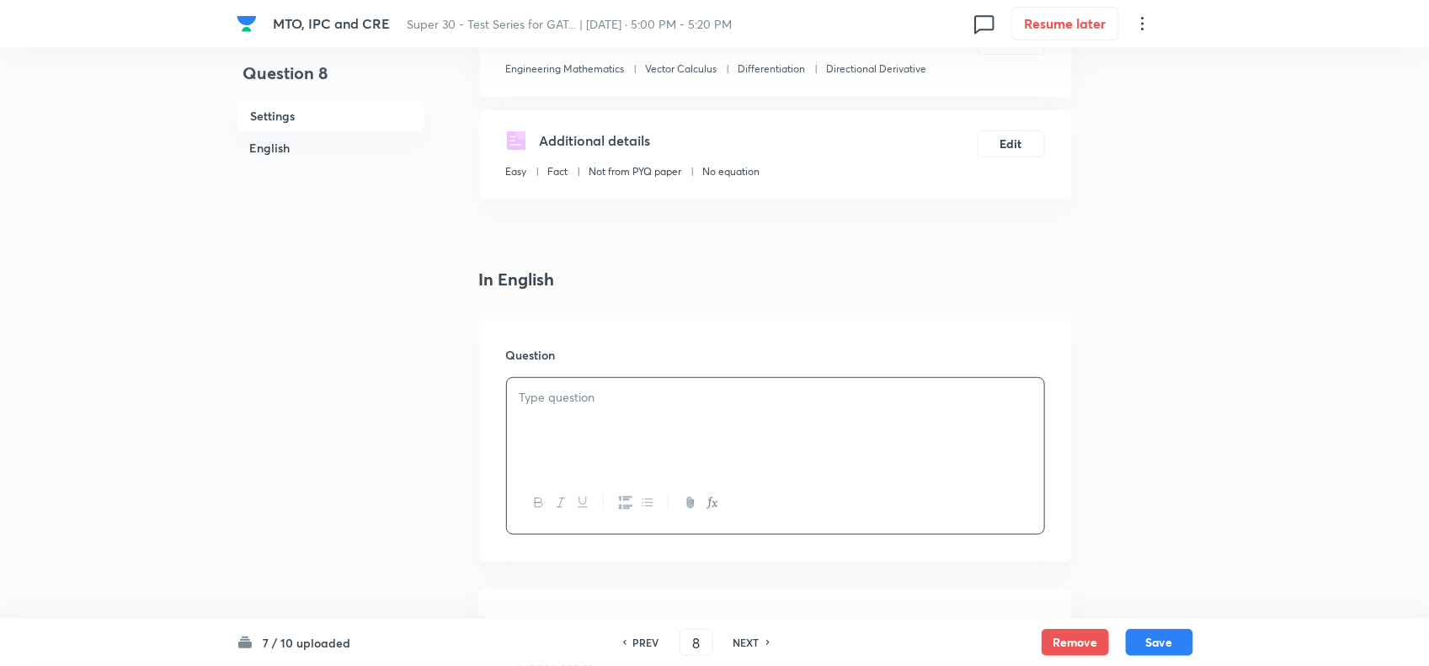
scroll to position [249, 0]
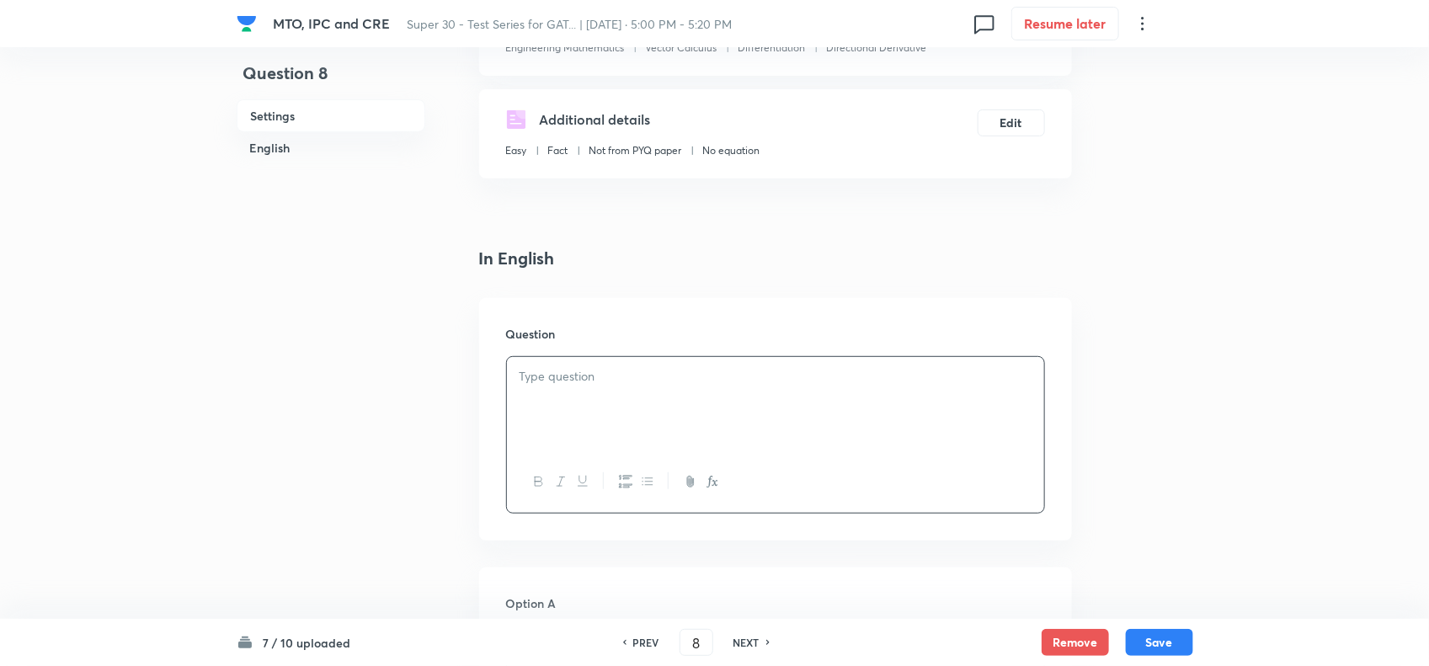
click at [609, 377] on p at bounding box center [775, 376] width 512 height 19
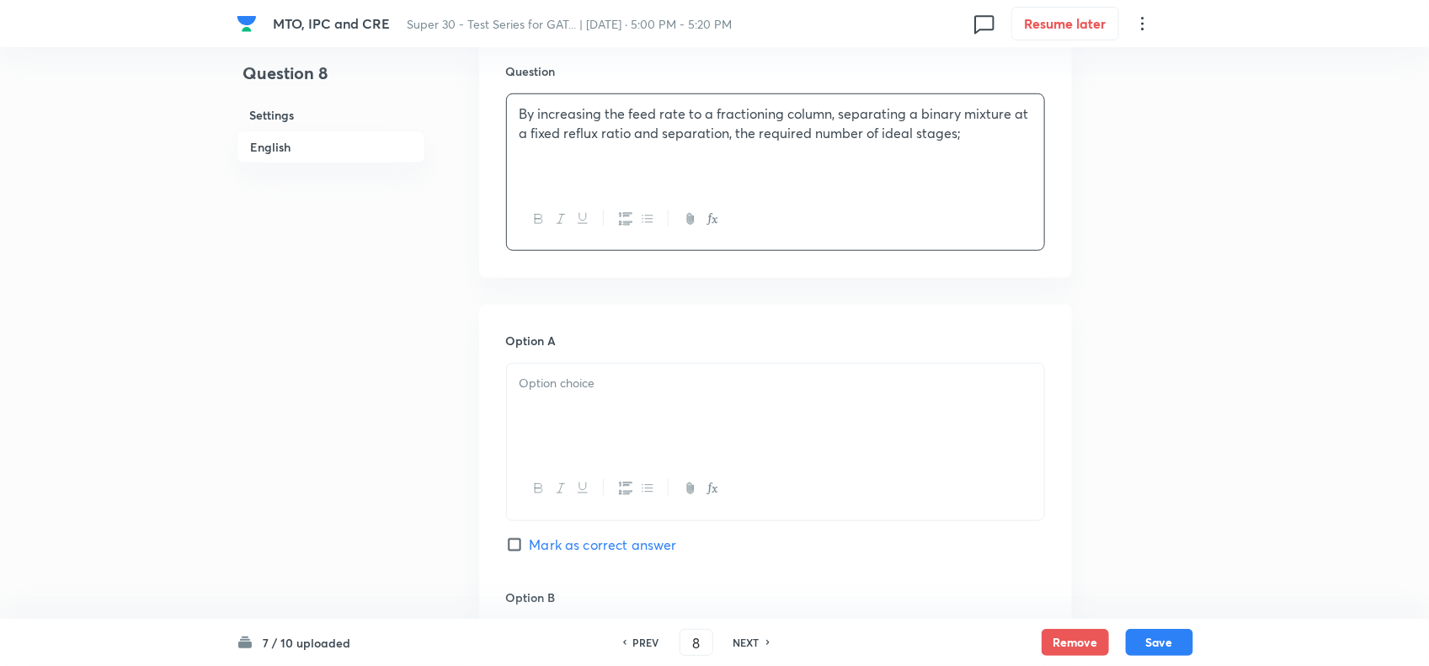
scroll to position [514, 0]
click at [613, 406] on div at bounding box center [775, 409] width 537 height 94
click at [556, 407] on div at bounding box center [775, 409] width 537 height 94
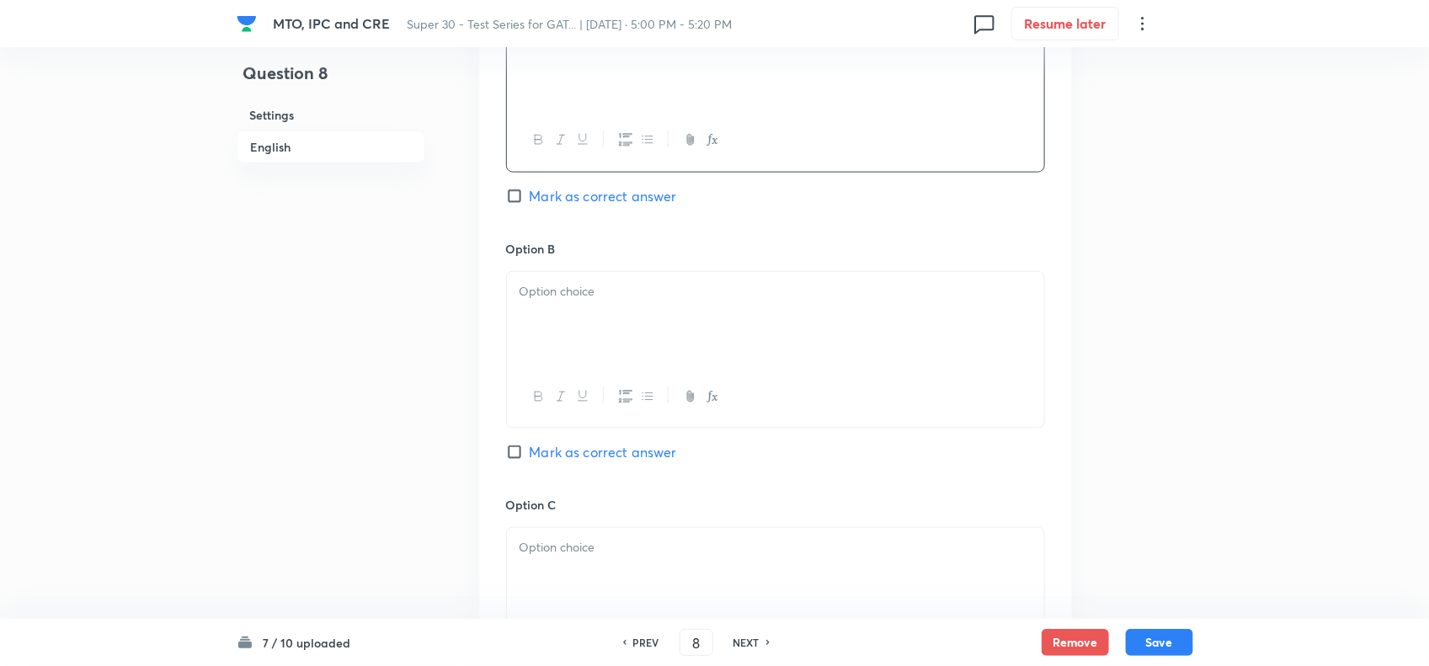
scroll to position [861, 0]
click at [554, 324] on div at bounding box center [775, 318] width 537 height 94
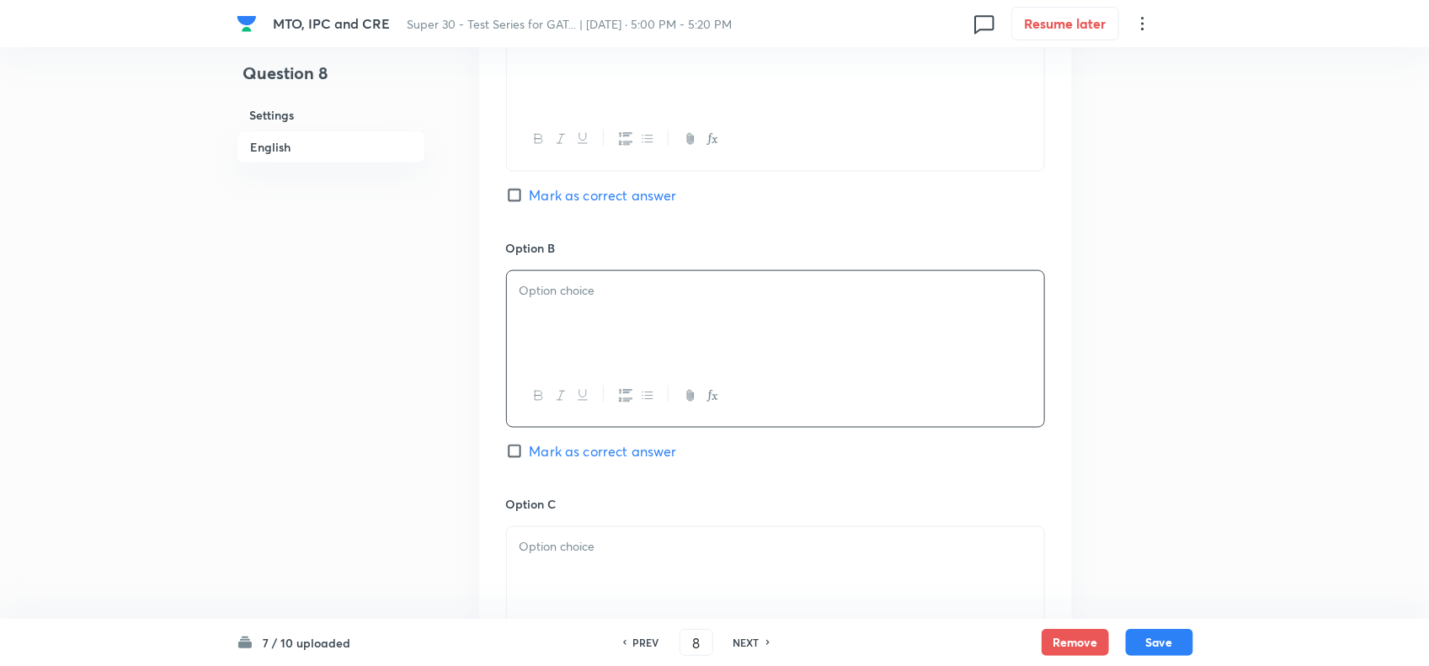
click at [603, 286] on p at bounding box center [775, 290] width 512 height 19
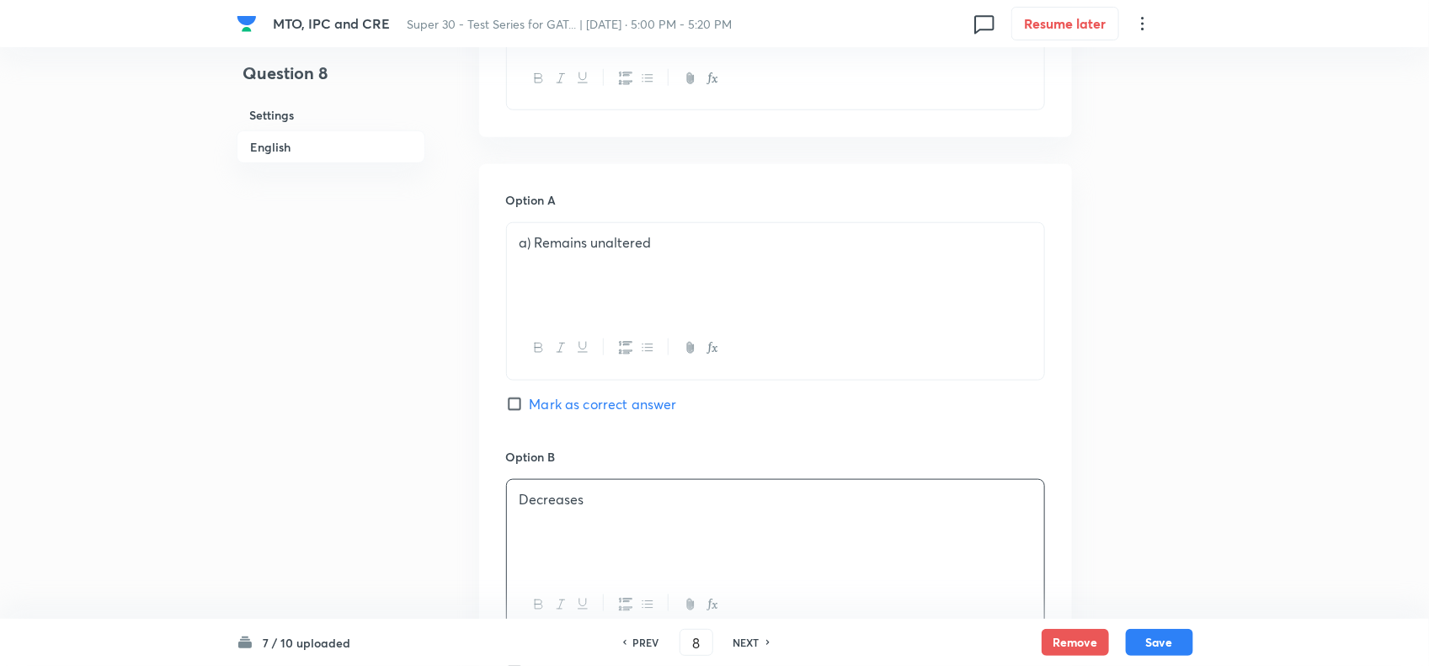
scroll to position [603, 0]
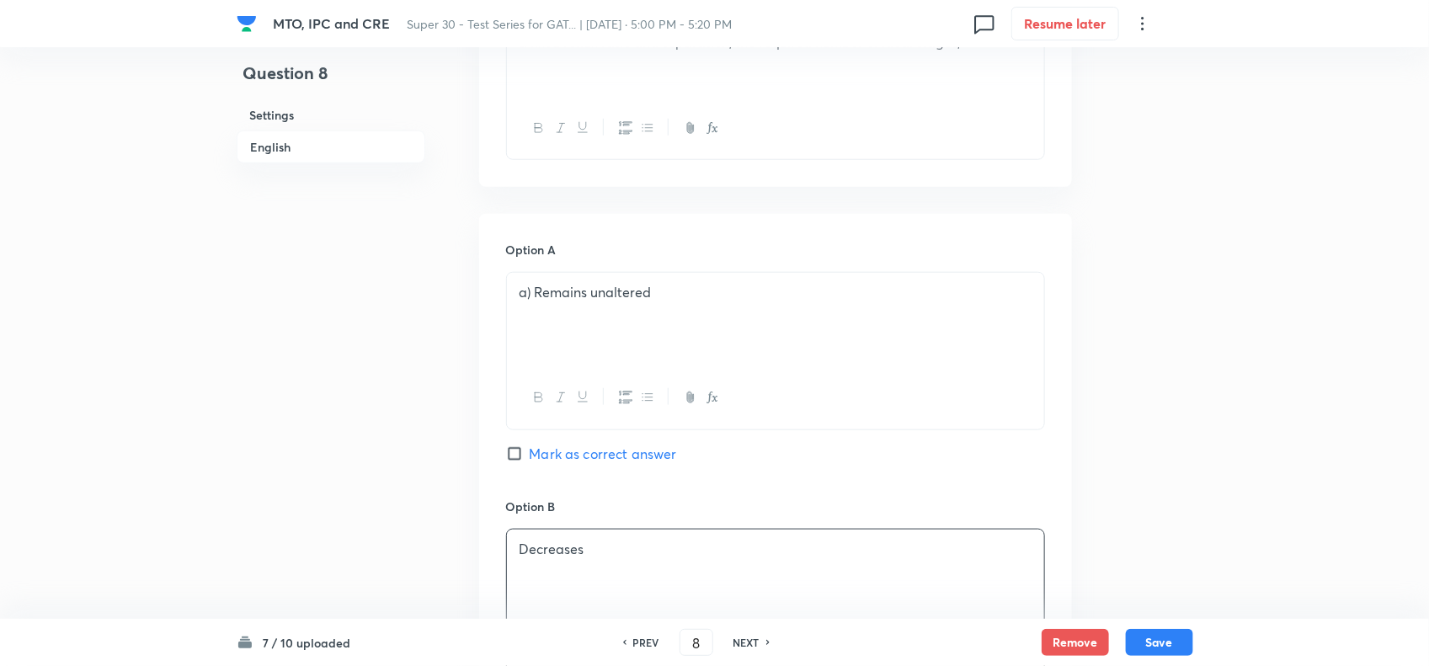
click at [536, 290] on p "a) Remains unaltered" at bounding box center [775, 292] width 512 height 19
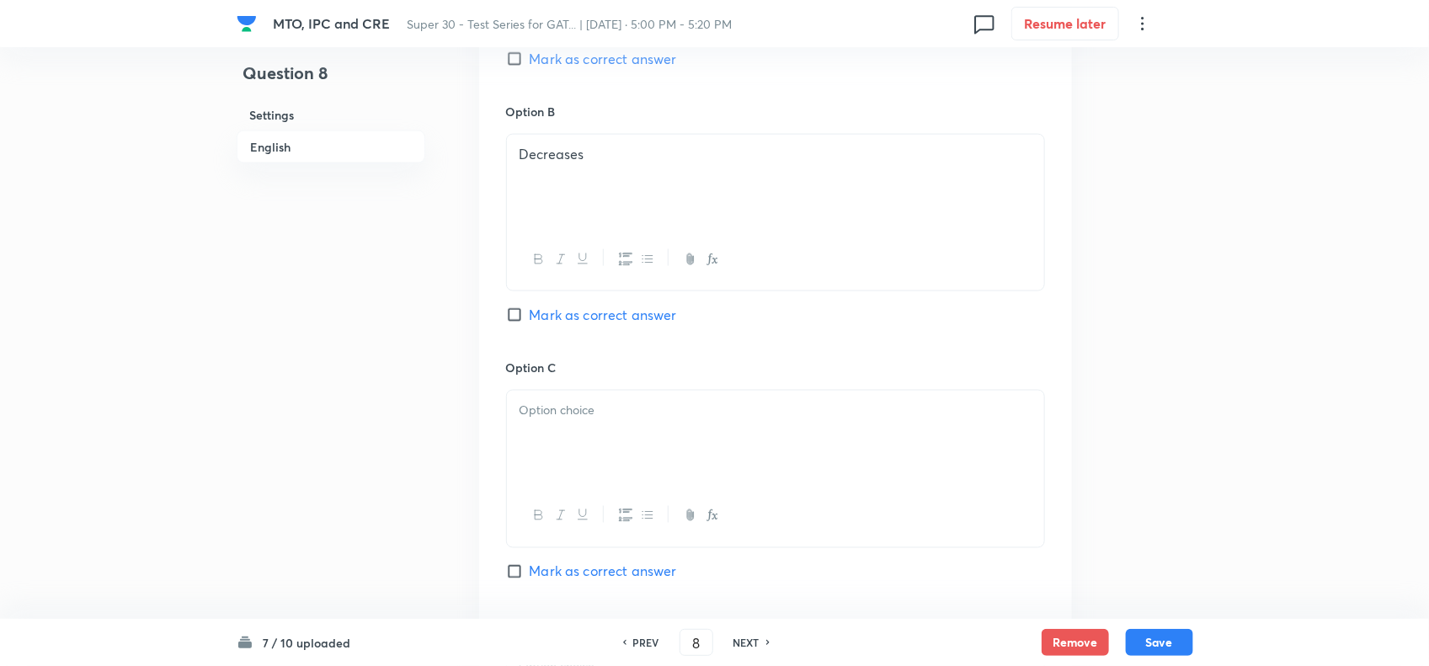
scroll to position [1007, 0]
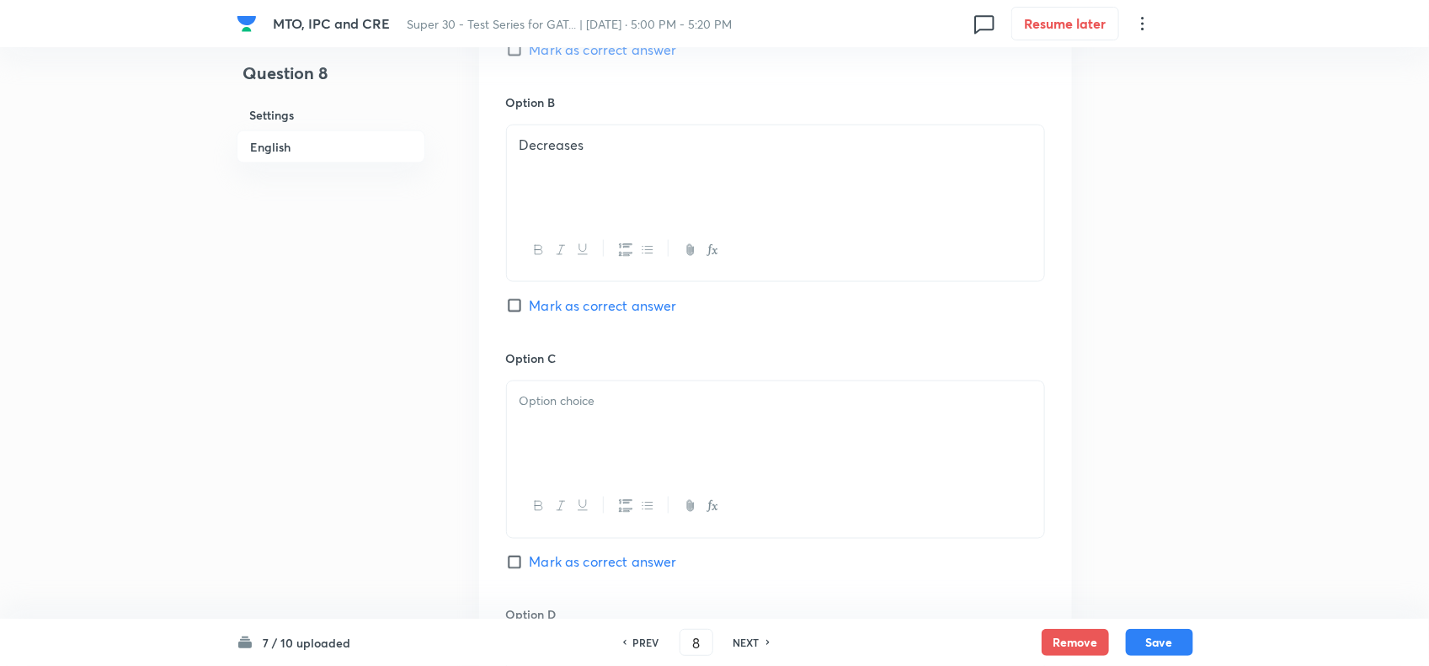
click at [558, 443] on div at bounding box center [775, 428] width 537 height 94
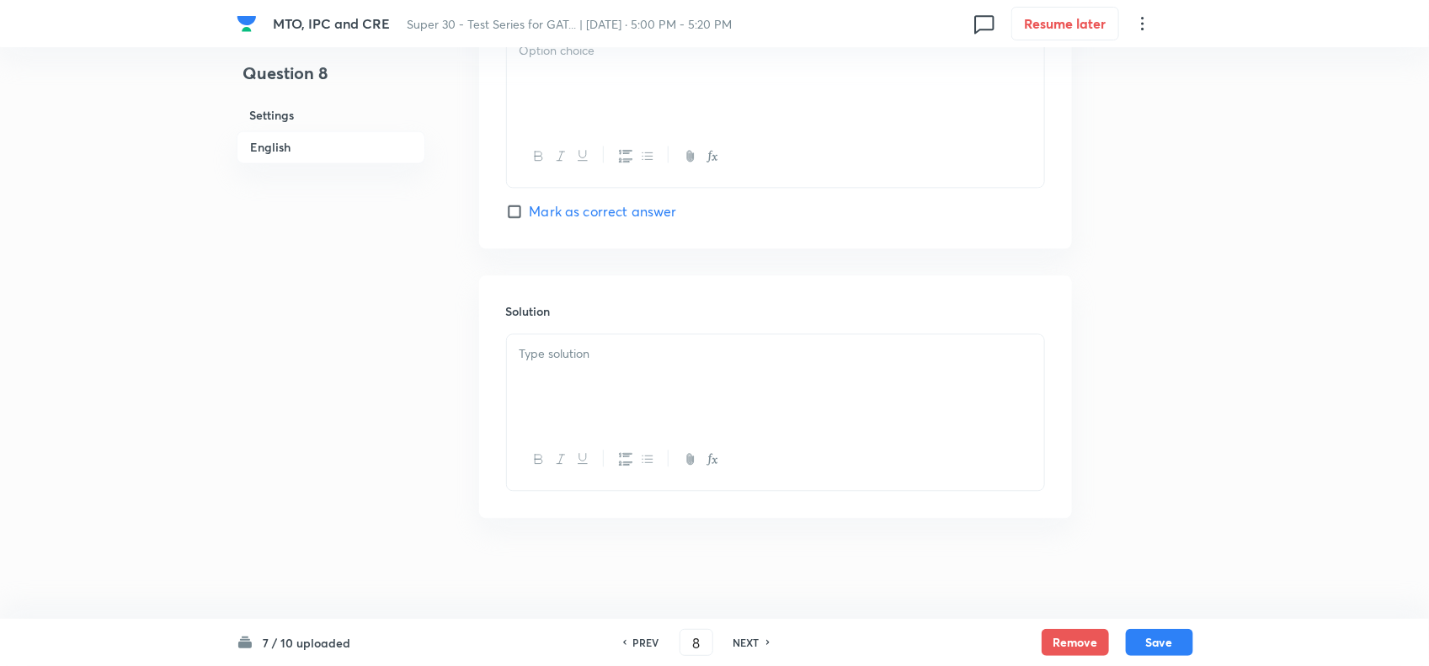
scroll to position [1488, 0]
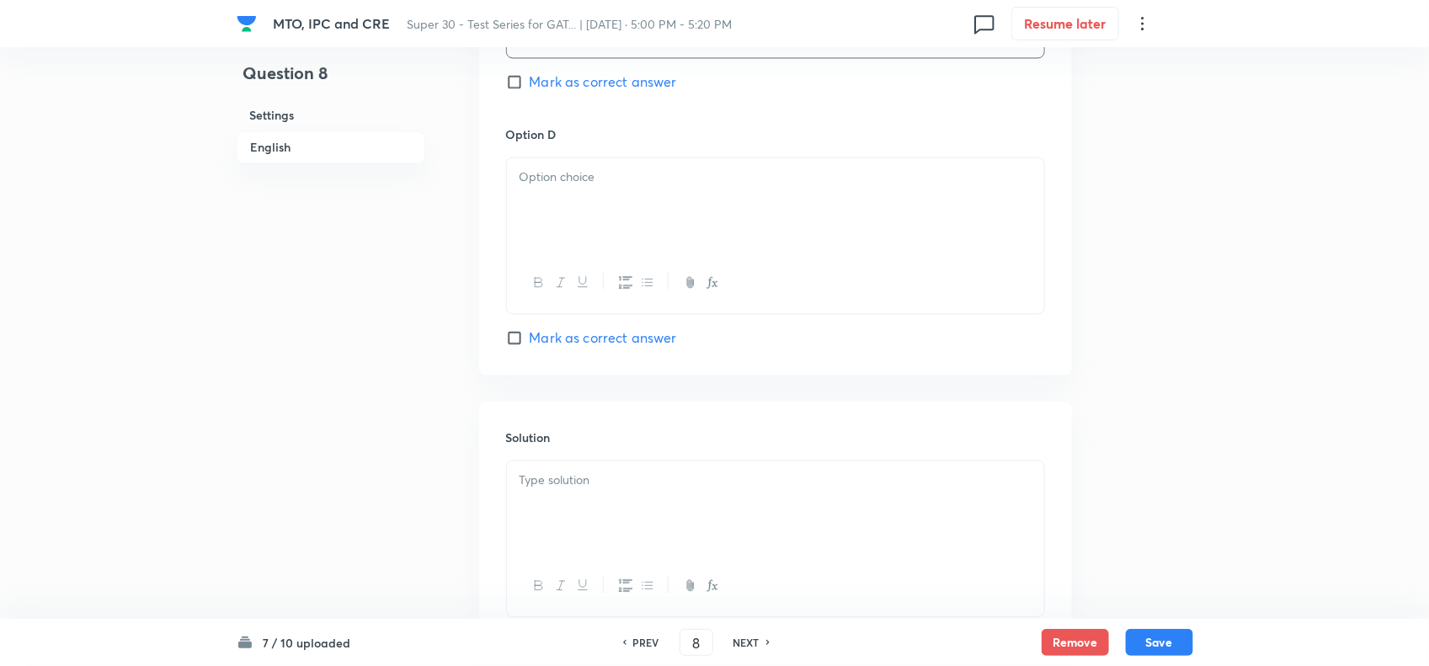
click at [591, 185] on p at bounding box center [775, 177] width 512 height 19
paste div
click at [530, 178] on p "a) Will increase and decrease" at bounding box center [775, 177] width 512 height 19
click at [564, 470] on div at bounding box center [775, 508] width 537 height 94
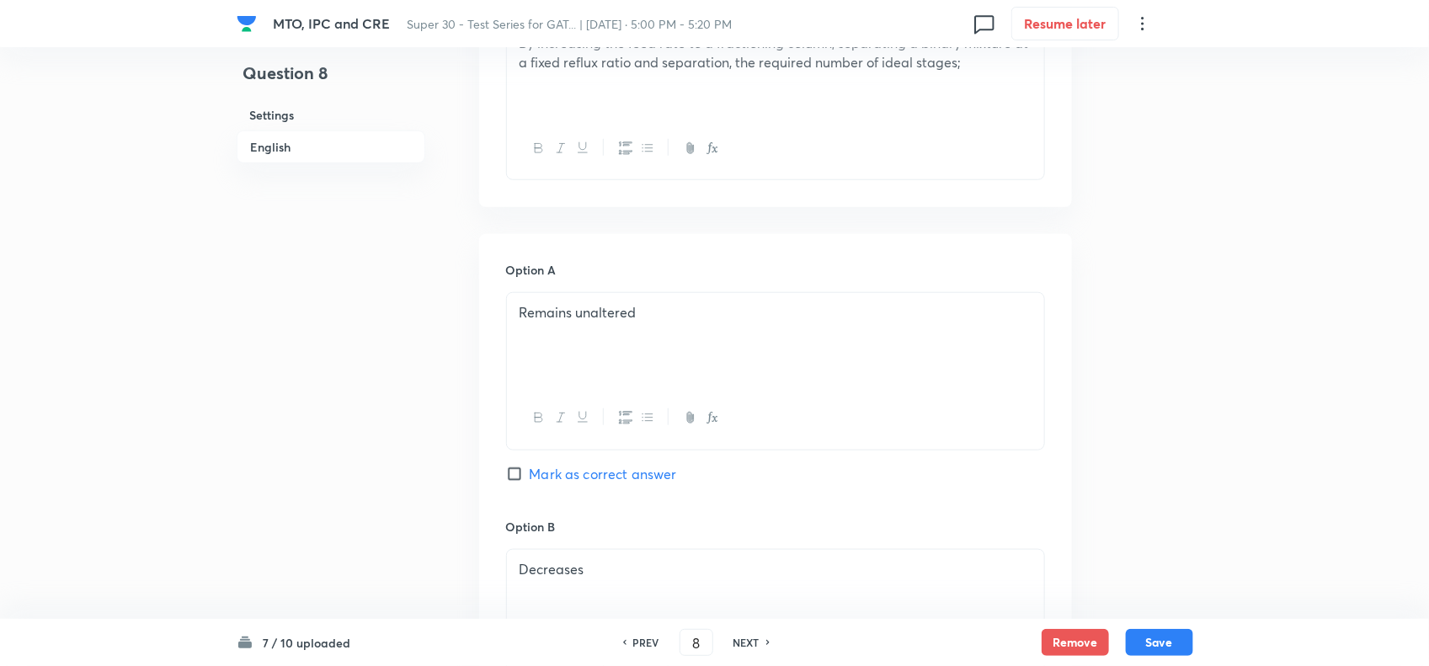
scroll to position [588, 0]
click at [512, 472] on input "Mark as correct answer" at bounding box center [518, 469] width 24 height 17
checkbox input "true"
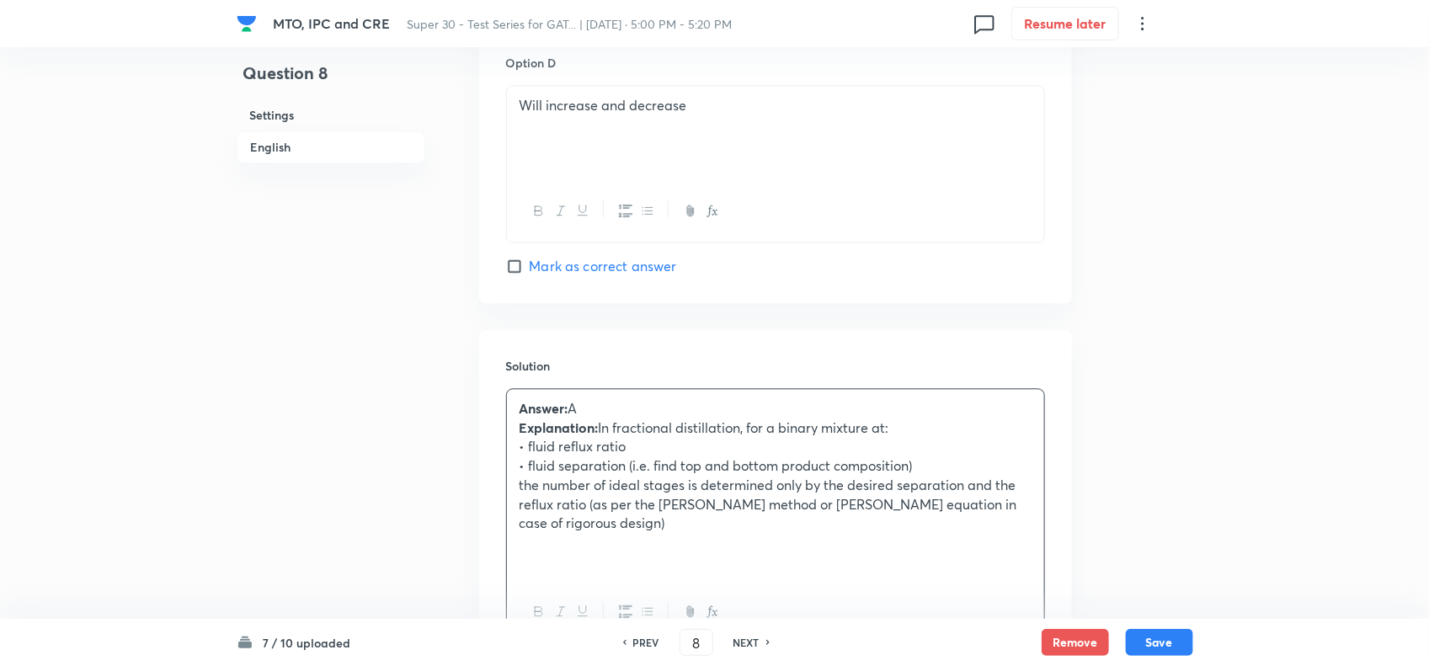
scroll to position [1723, 0]
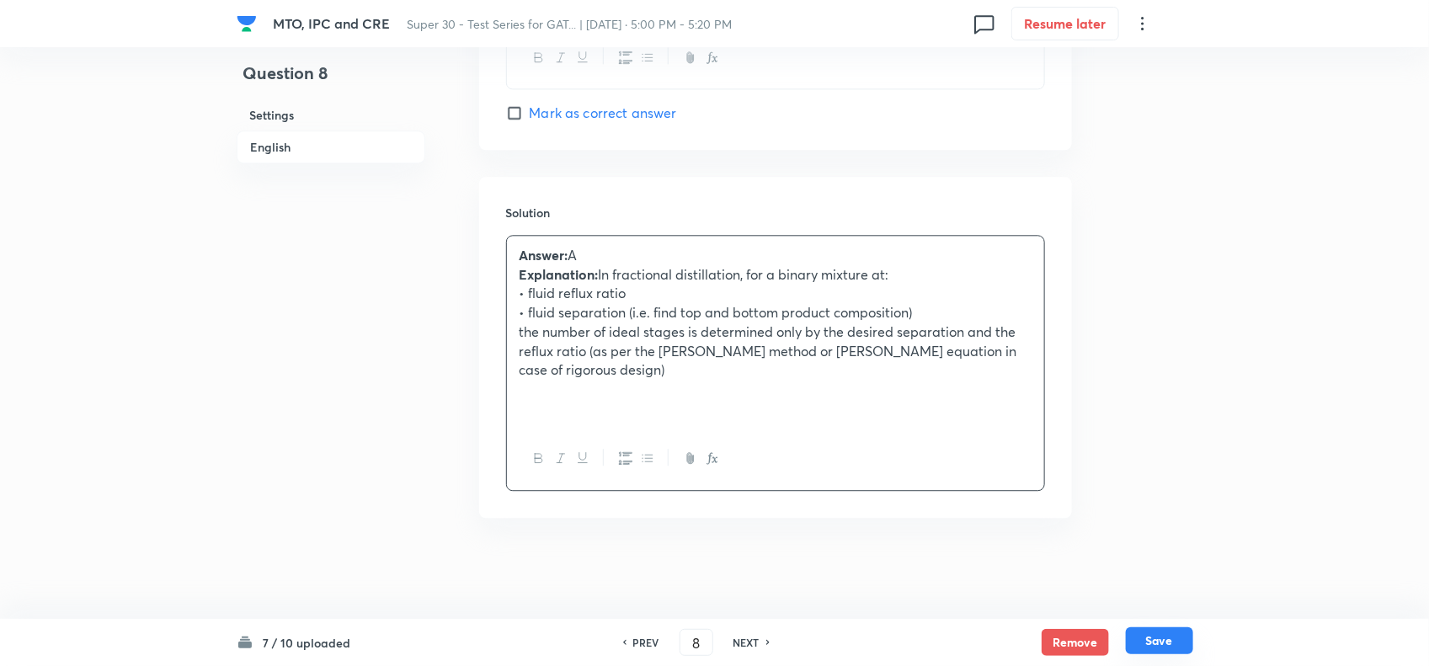
click at [1172, 648] on button "Save" at bounding box center [1159, 640] width 67 height 27
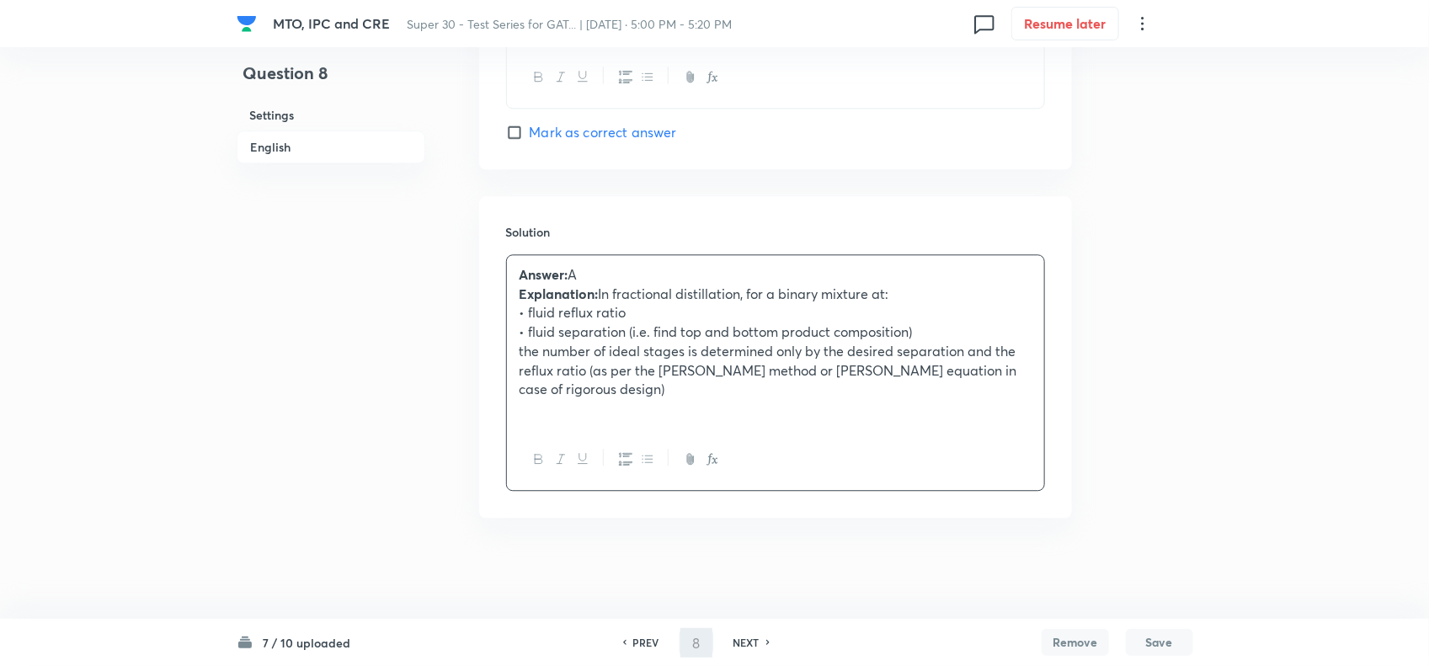
type input "9"
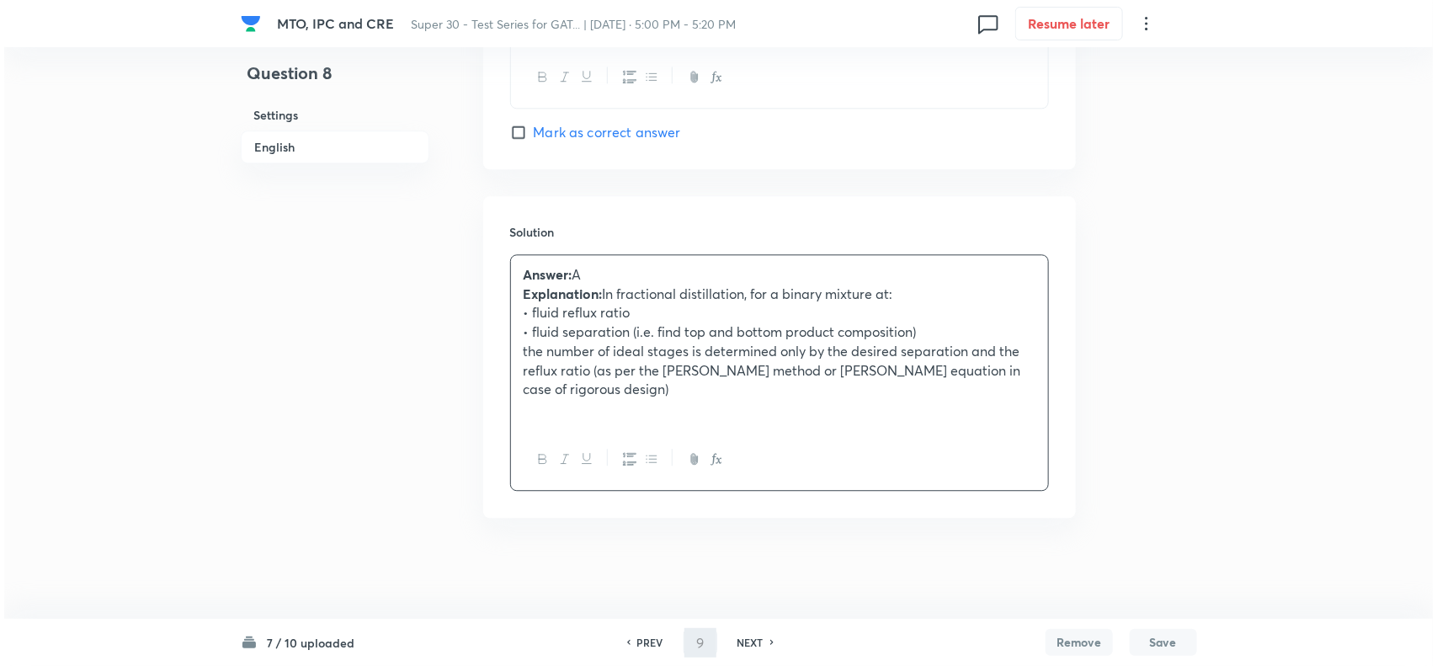
scroll to position [0, 0]
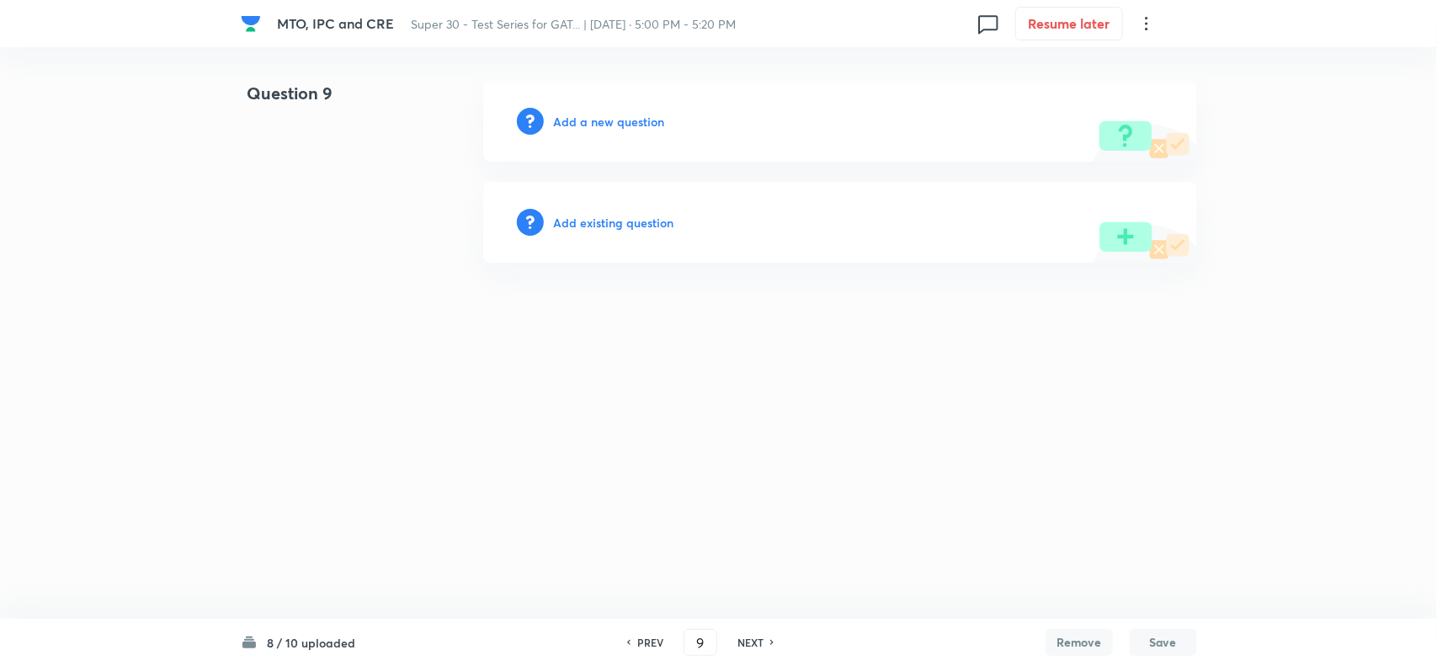
click at [625, 127] on h6 "Add a new question" at bounding box center [609, 122] width 111 height 18
click at [625, 127] on h6 "Choose a question type" at bounding box center [619, 122] width 130 height 18
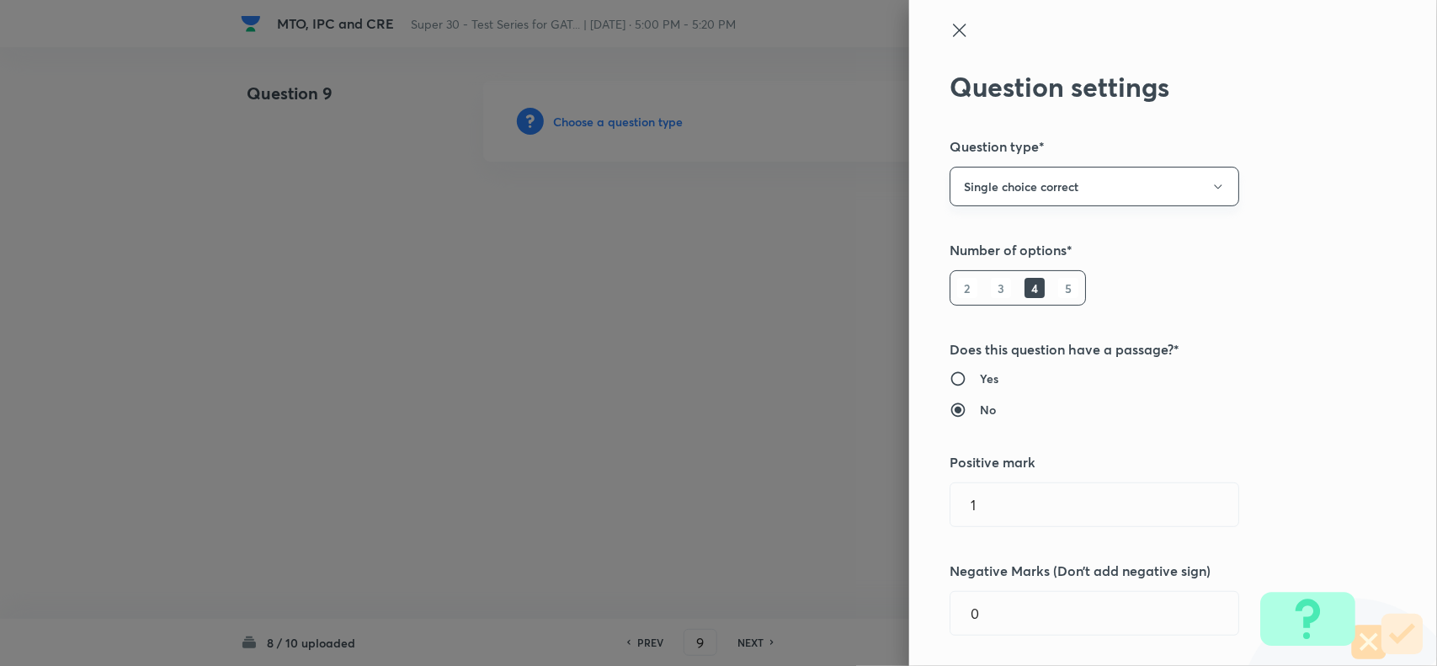
click at [1062, 186] on button "Single choice correct" at bounding box center [1095, 187] width 290 height 40
click at [989, 292] on span "Integer" at bounding box center [1080, 300] width 268 height 18
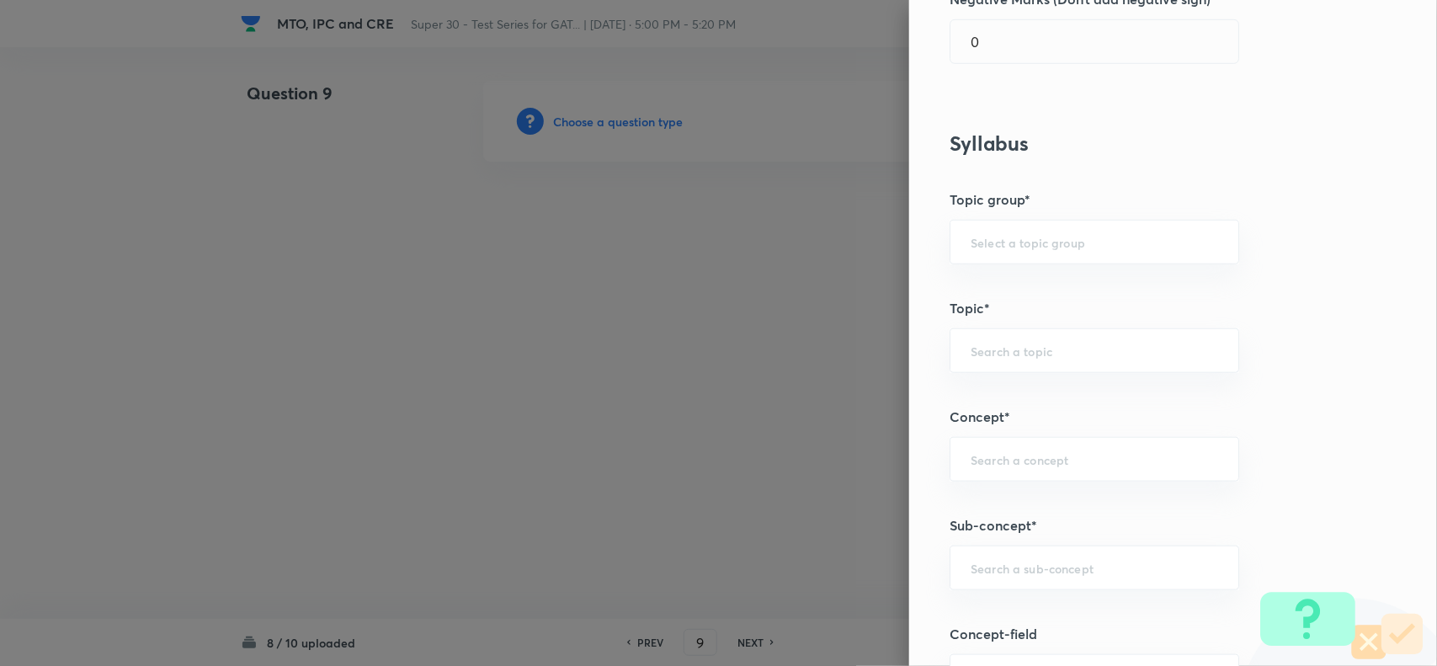
scroll to position [502, 0]
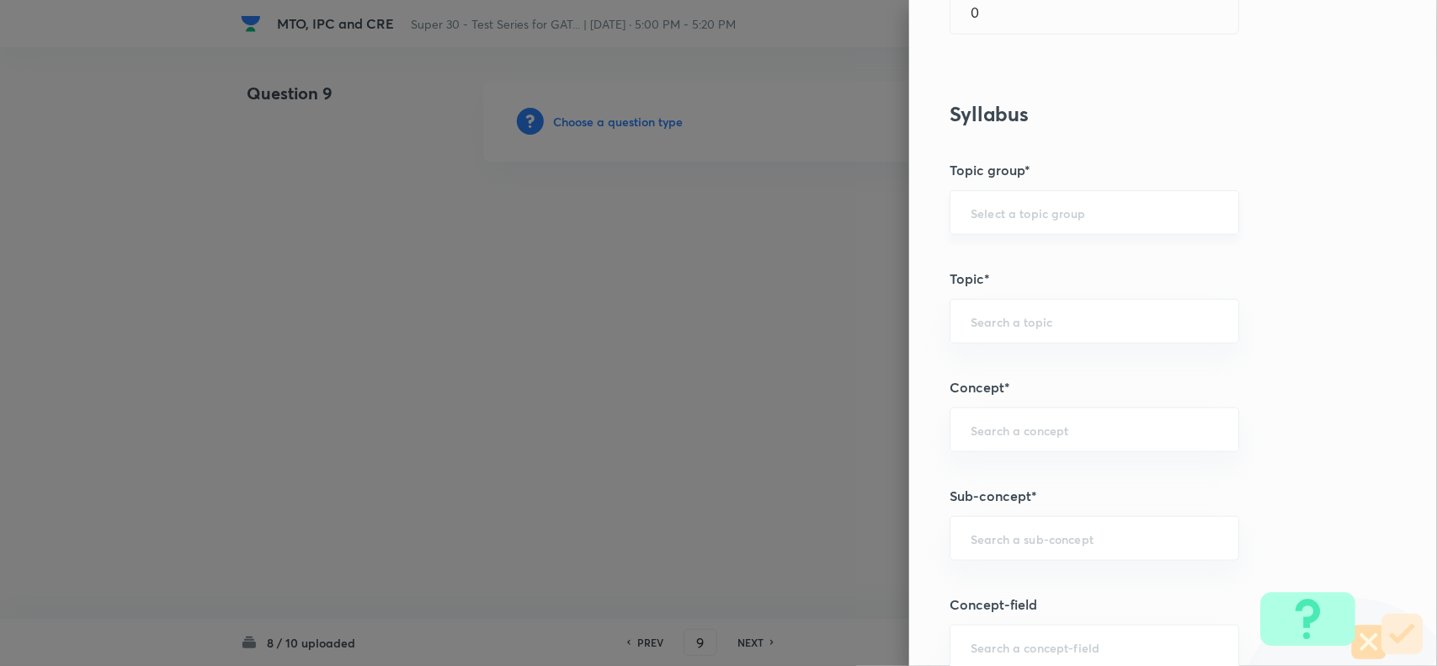
click at [983, 192] on div "​" at bounding box center [1095, 212] width 290 height 45
click at [978, 258] on li "Engineering Mathematics" at bounding box center [1078, 262] width 287 height 30
type input "Engineering Mathematics"
click at [954, 329] on div "​" at bounding box center [1095, 321] width 290 height 45
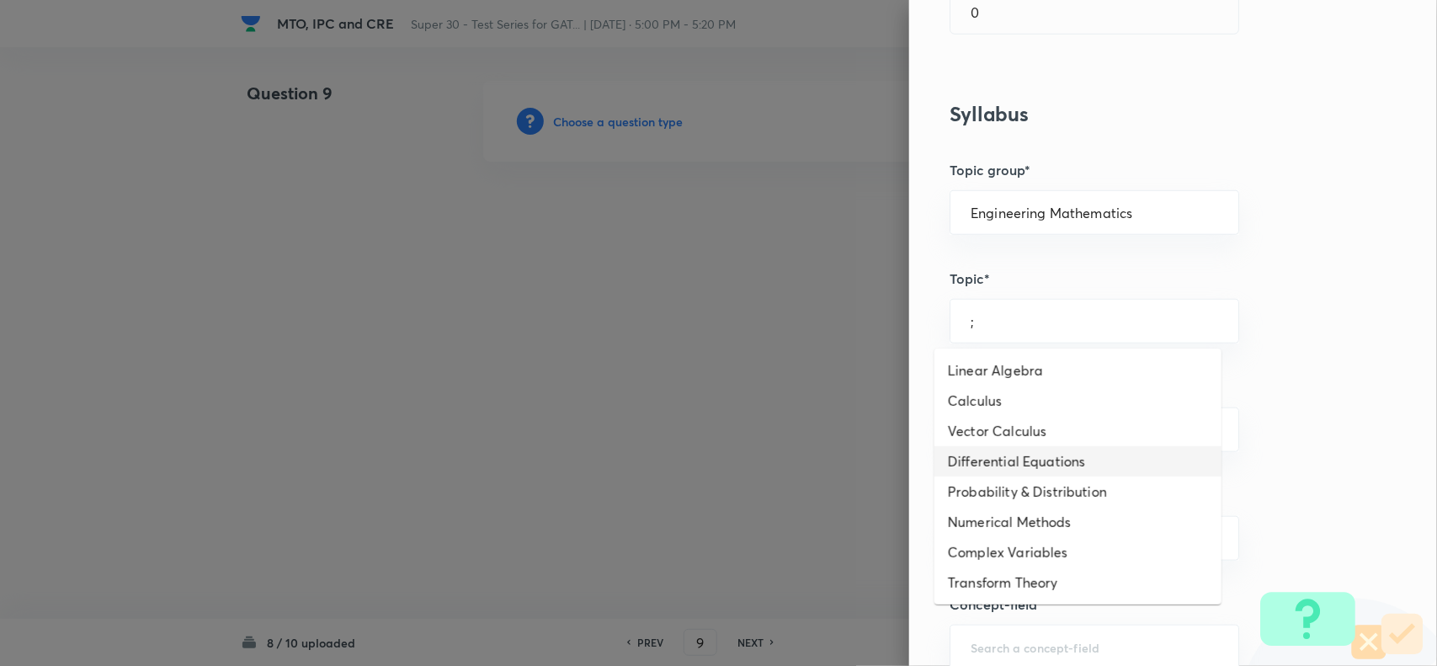
drag, startPoint x: 999, startPoint y: 471, endPoint x: 974, endPoint y: 461, distance: 26.8
click at [974, 461] on li "Differential Equations" at bounding box center [1078, 461] width 287 height 30
type input "Differential Equations"
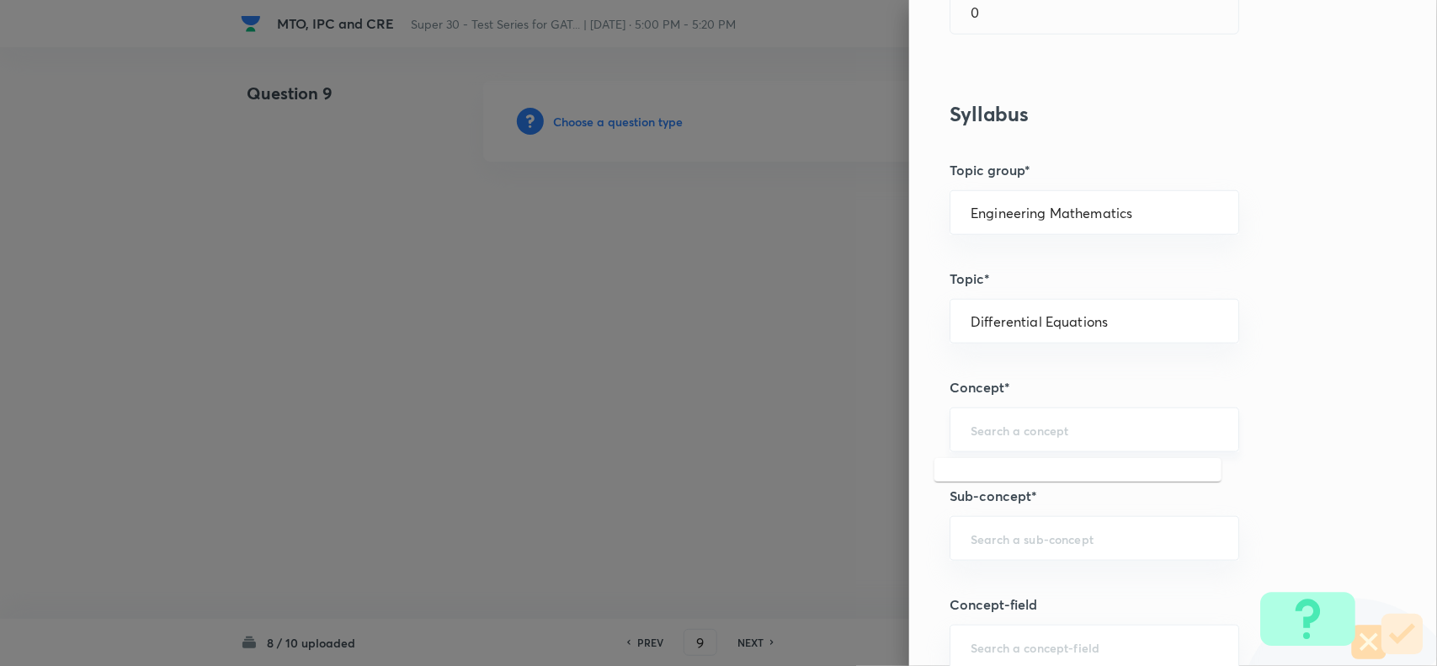
click at [1007, 438] on input "text" at bounding box center [1095, 430] width 248 height 16
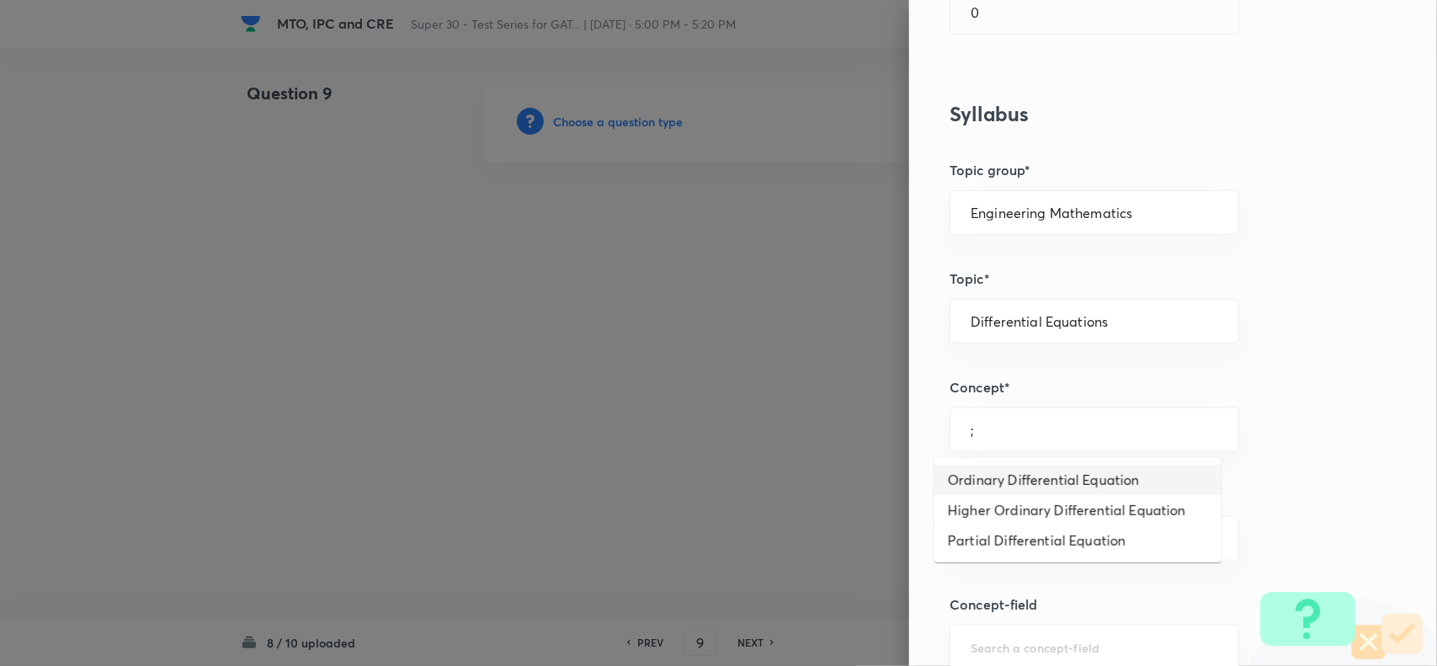
click at [999, 491] on li "Ordinary Differential Equation" at bounding box center [1078, 480] width 287 height 30
type input "Ordinary Differential Equation"
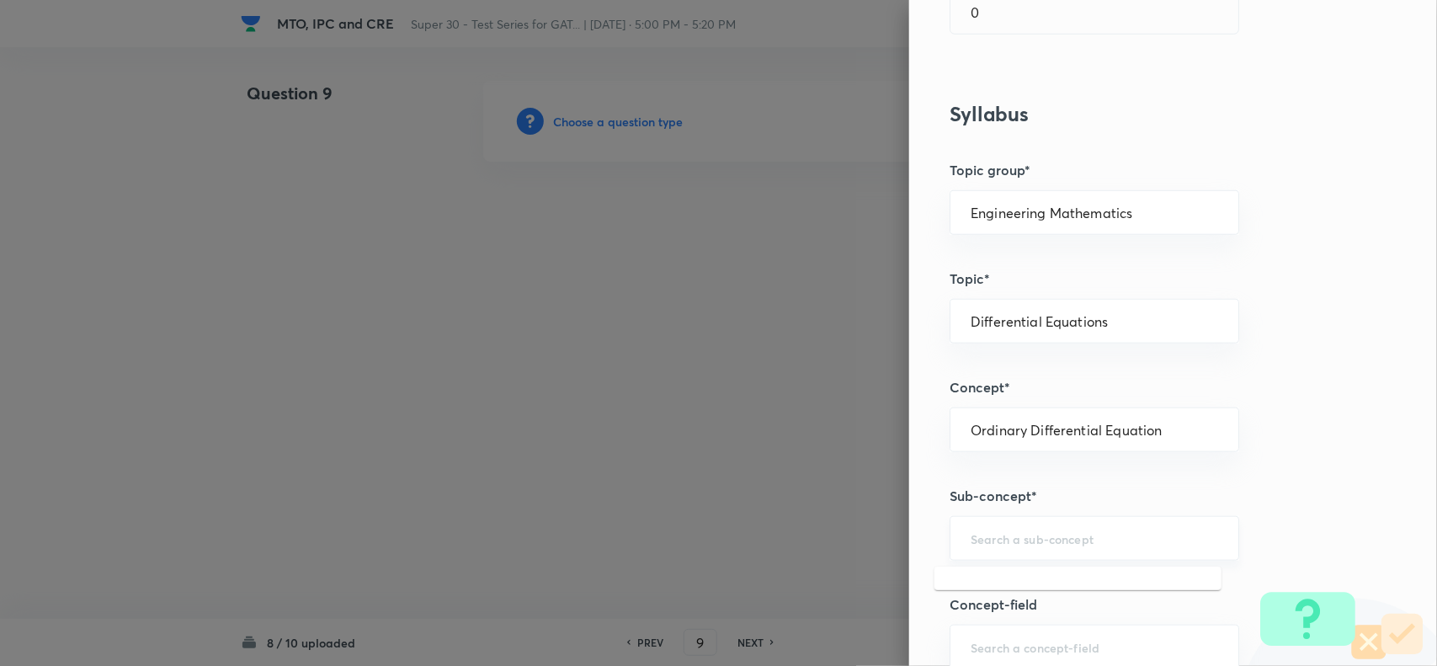
click at [990, 545] on input "text" at bounding box center [1095, 538] width 248 height 16
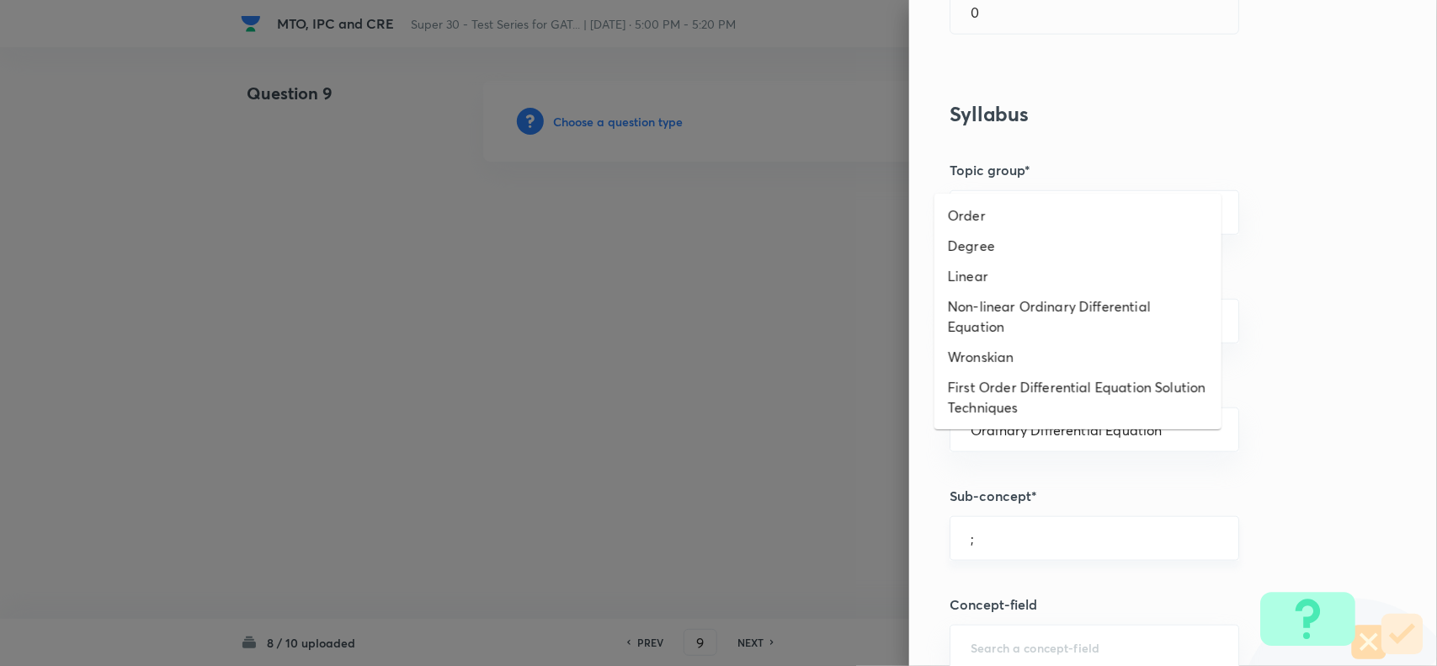
scroll to position [599, 0]
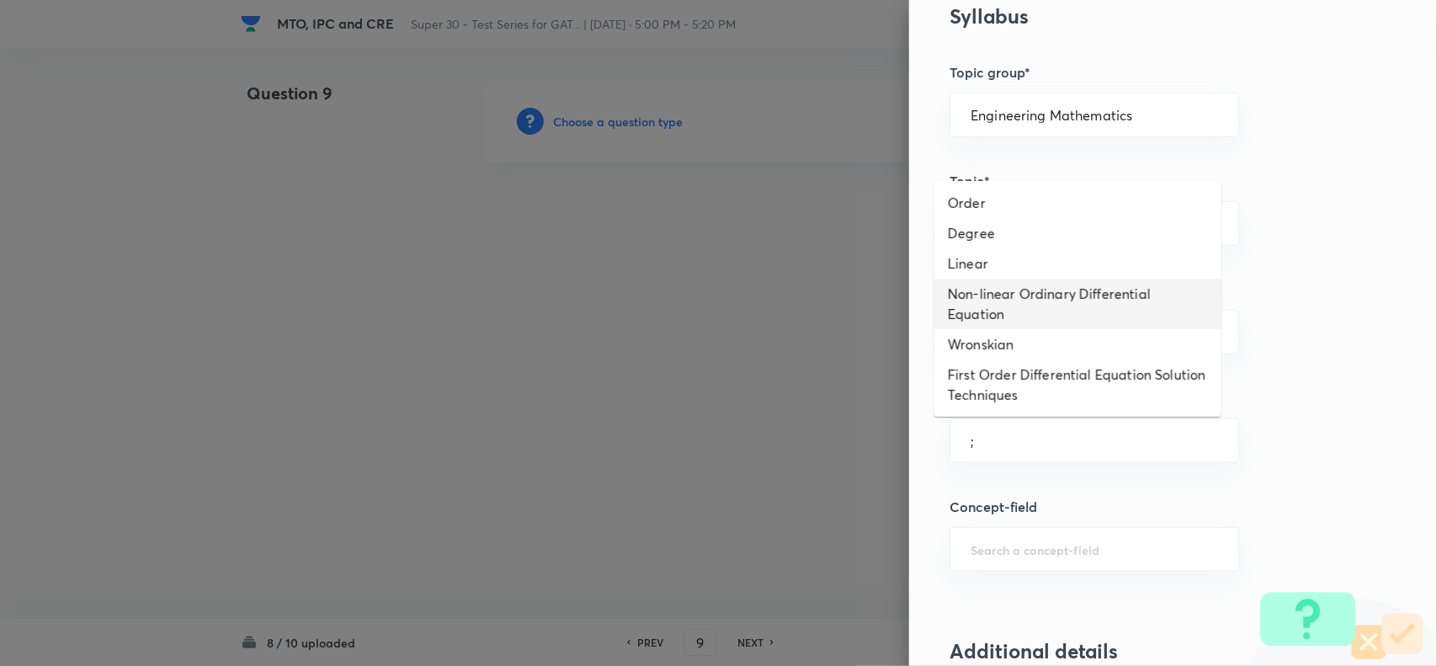
drag, startPoint x: 986, startPoint y: 283, endPoint x: 966, endPoint y: 326, distance: 47.5
click at [966, 326] on li "Non-linear Ordinary Differential Equation" at bounding box center [1078, 304] width 287 height 51
type input "Non-linear Ordinary Differential Equation"
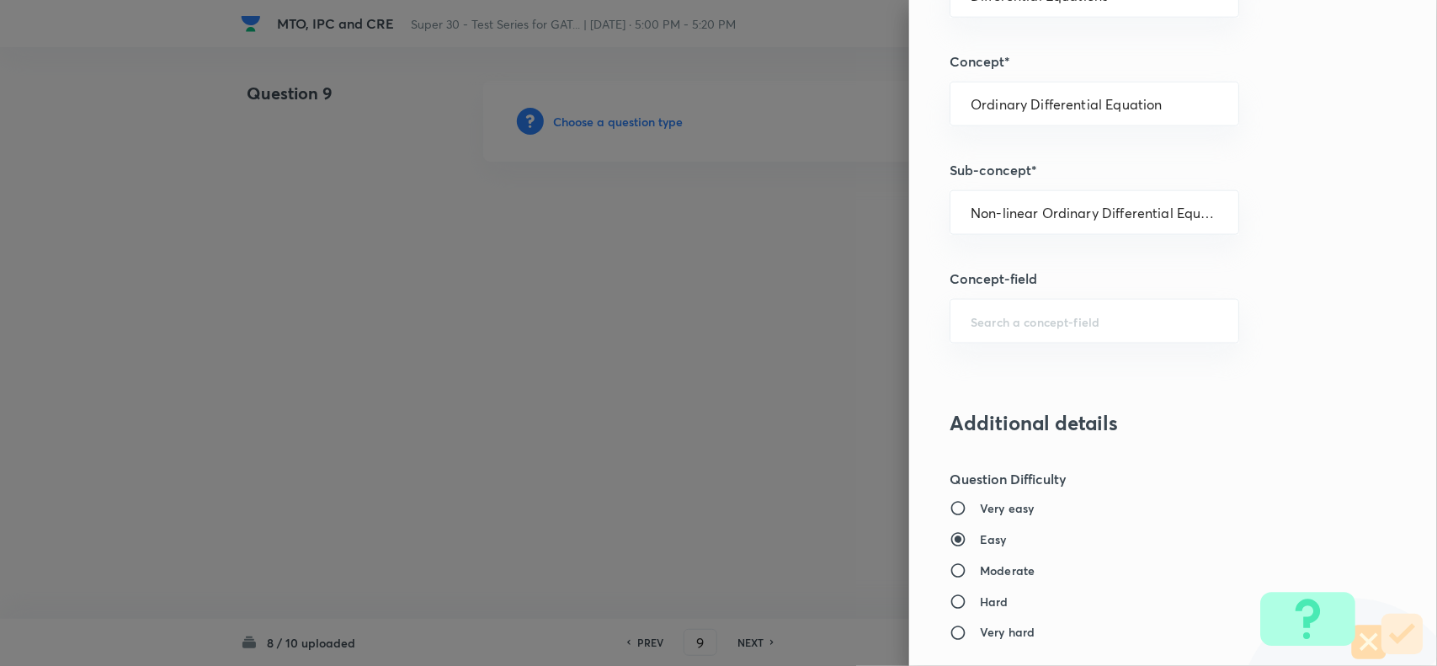
scroll to position [863, 0]
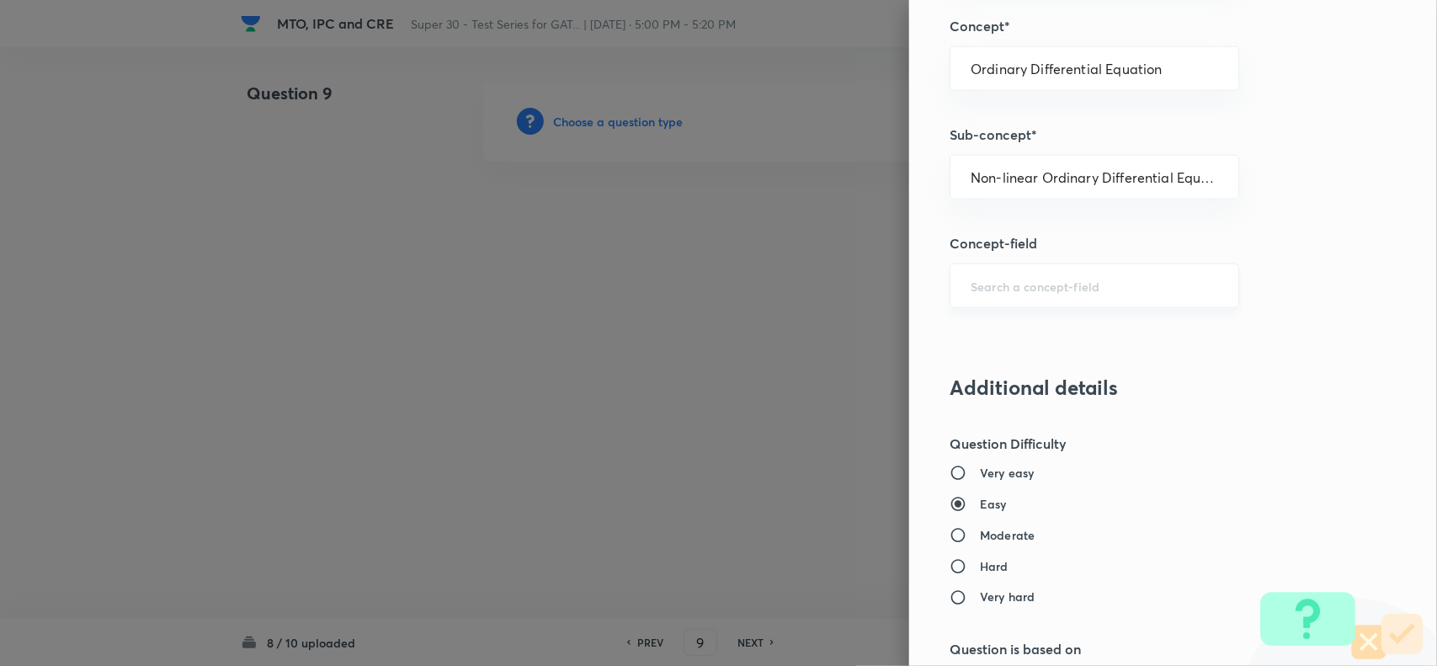
click at [951, 304] on div "​" at bounding box center [1095, 286] width 290 height 45
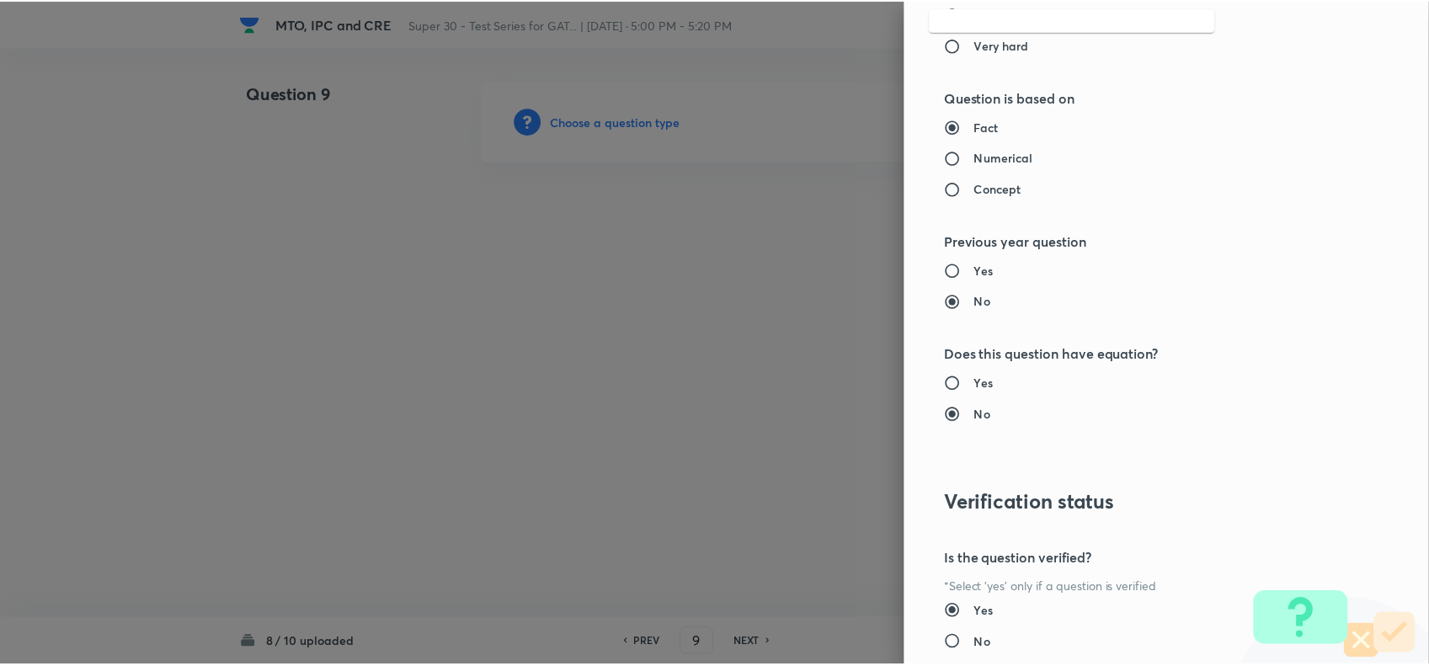
scroll to position [1532, 0]
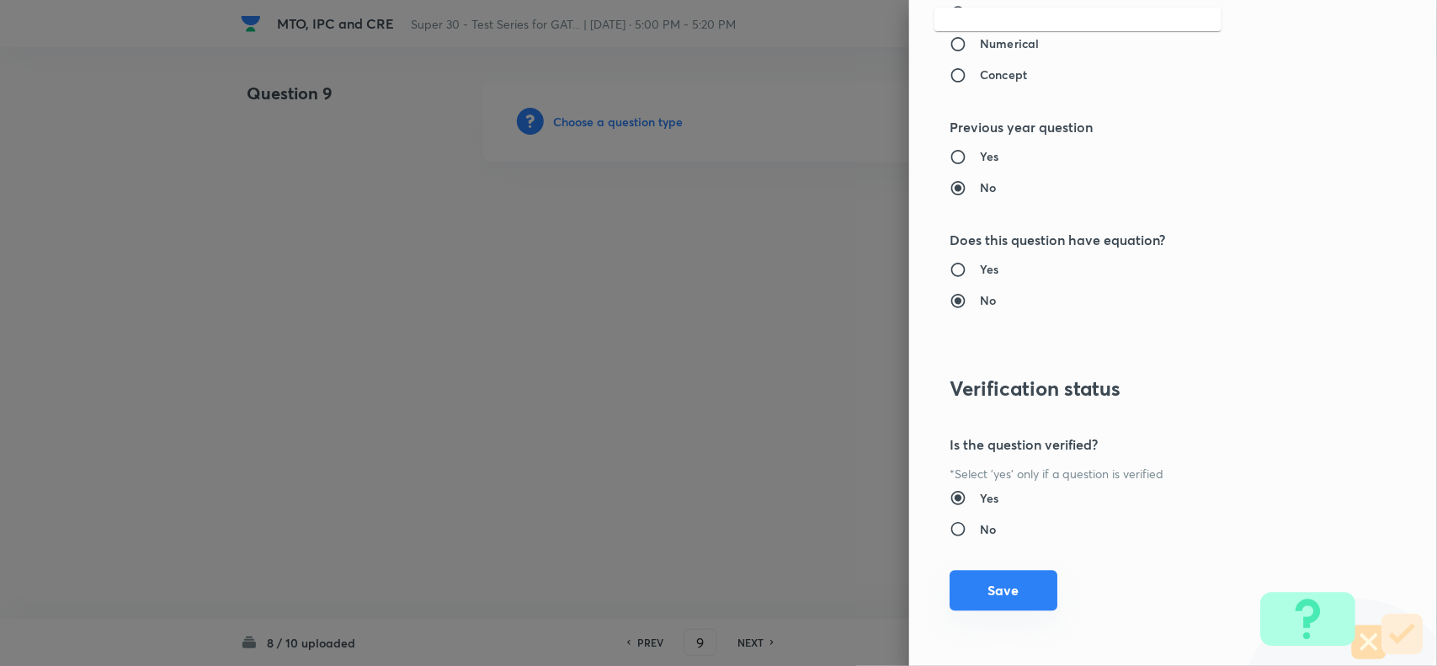
type input ";"
click at [986, 588] on button "Save" at bounding box center [1004, 590] width 108 height 40
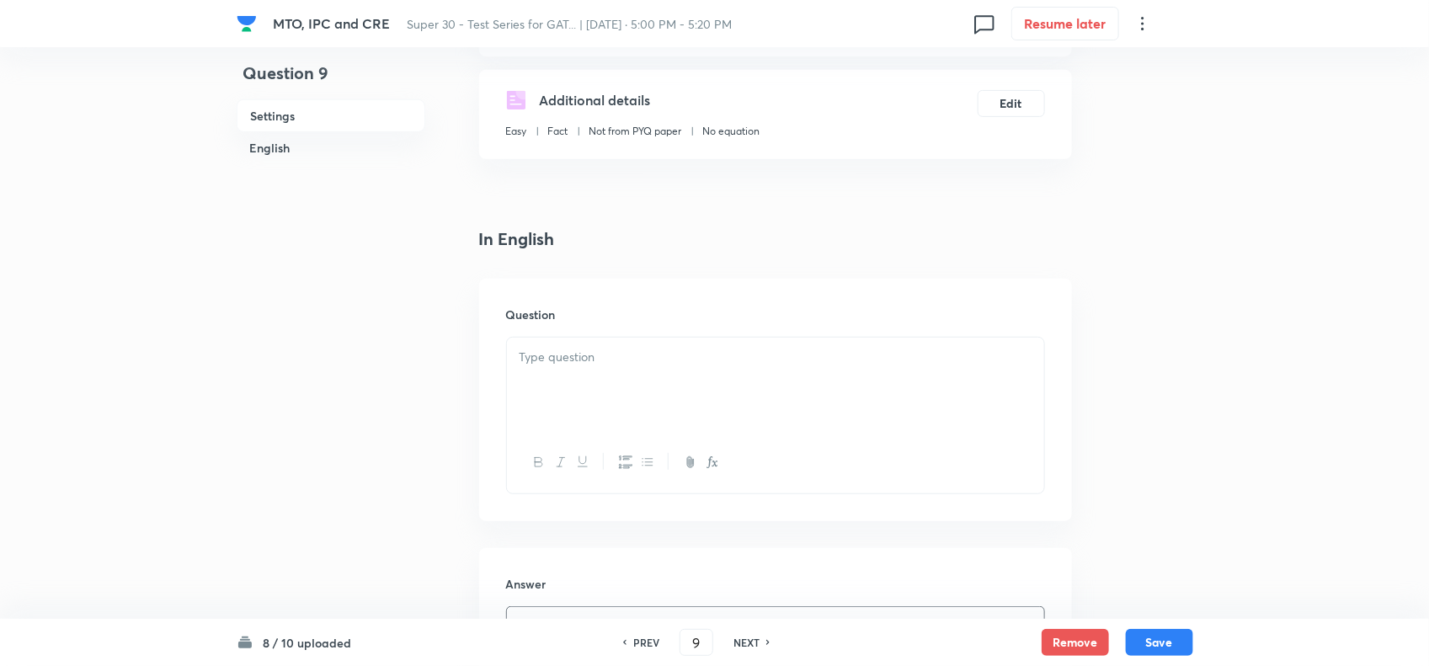
scroll to position [289, 0]
click at [703, 385] on div at bounding box center [775, 386] width 537 height 94
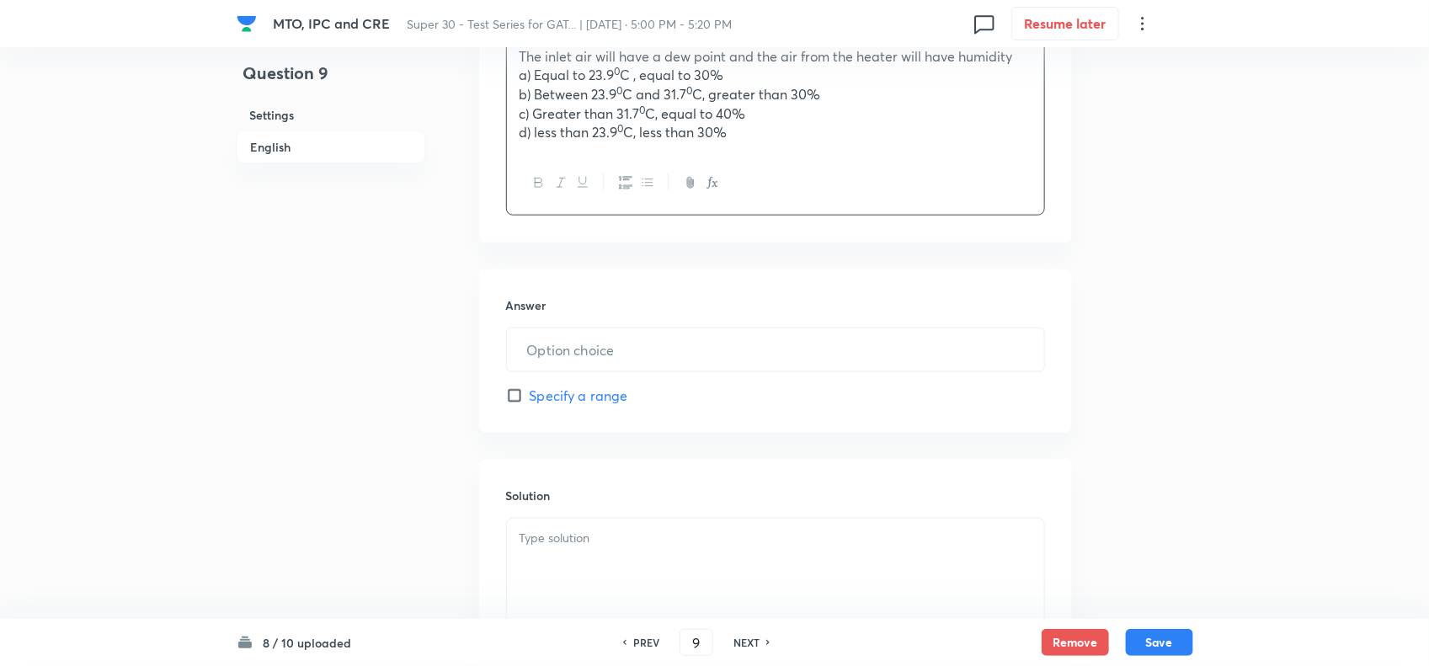
scroll to position [873, 0]
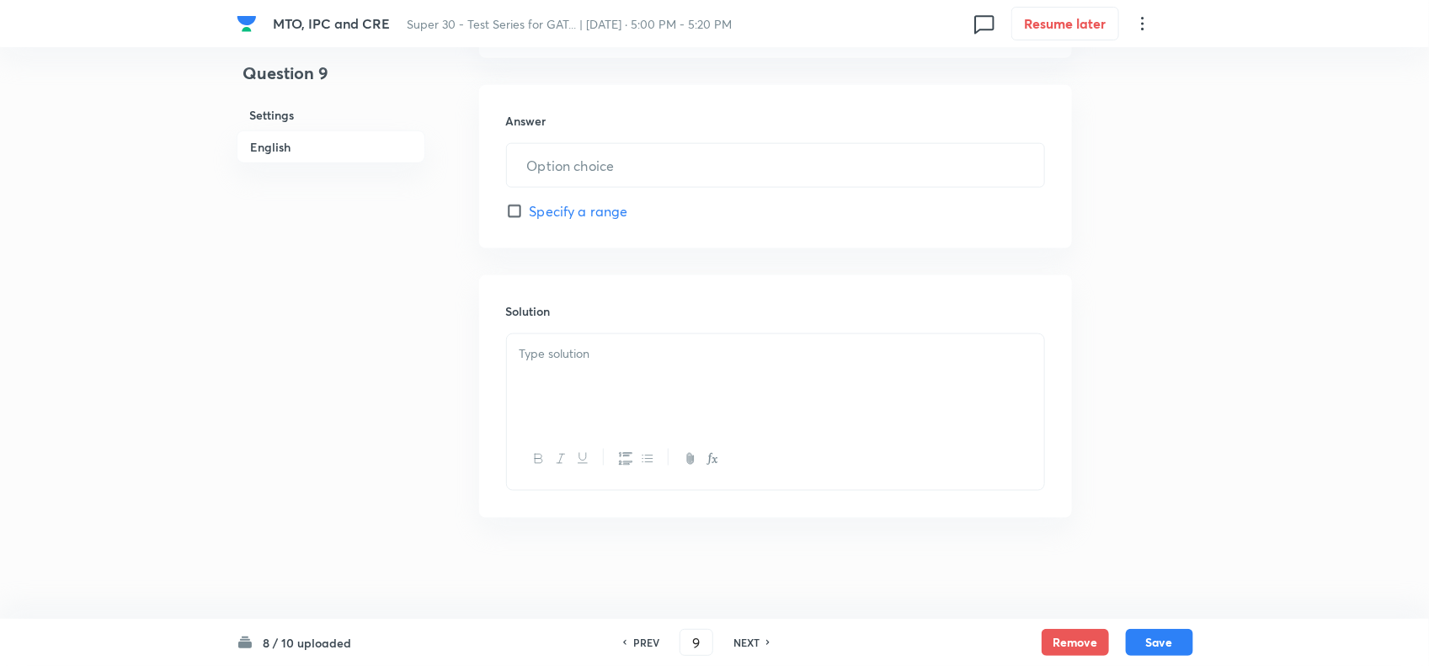
click at [566, 363] on div at bounding box center [775, 381] width 537 height 94
click at [566, 360] on p at bounding box center [775, 353] width 512 height 19
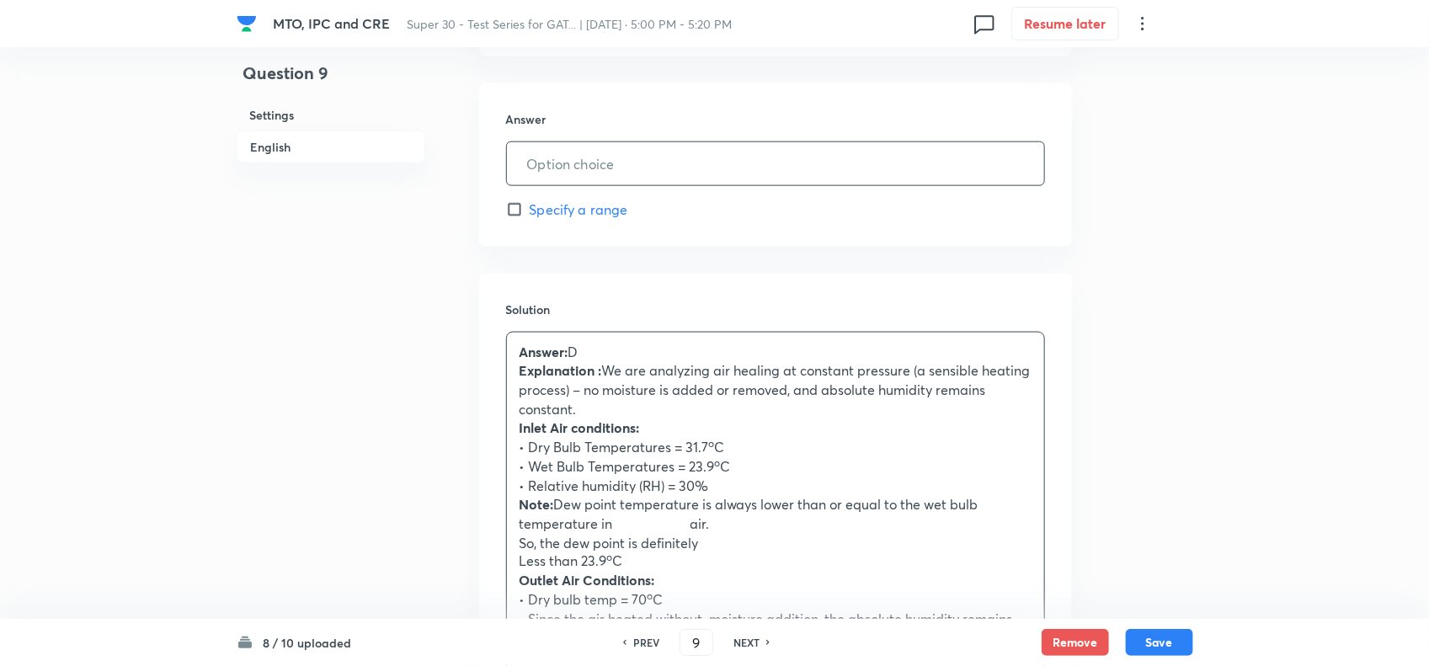
click at [616, 170] on input "text" at bounding box center [775, 163] width 537 height 43
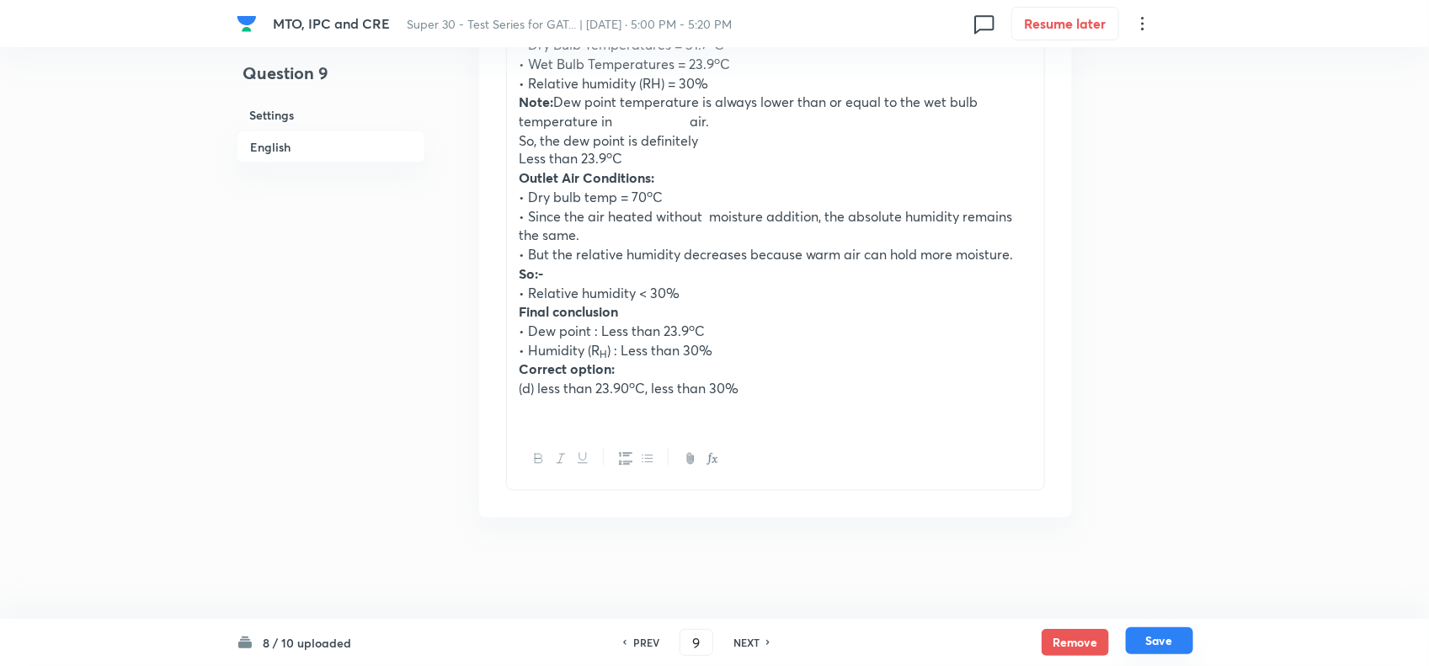
type input "5"
click at [1164, 646] on button "Save" at bounding box center [1159, 640] width 67 height 27
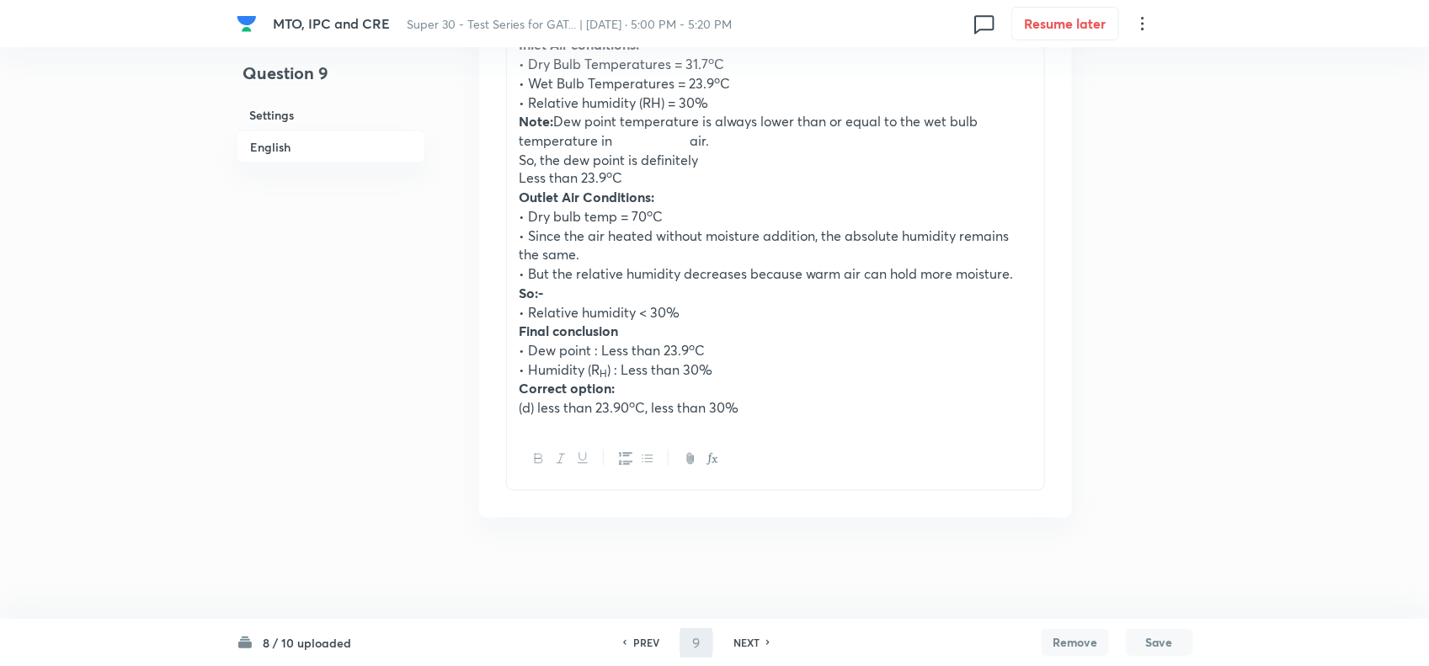
type input "10"
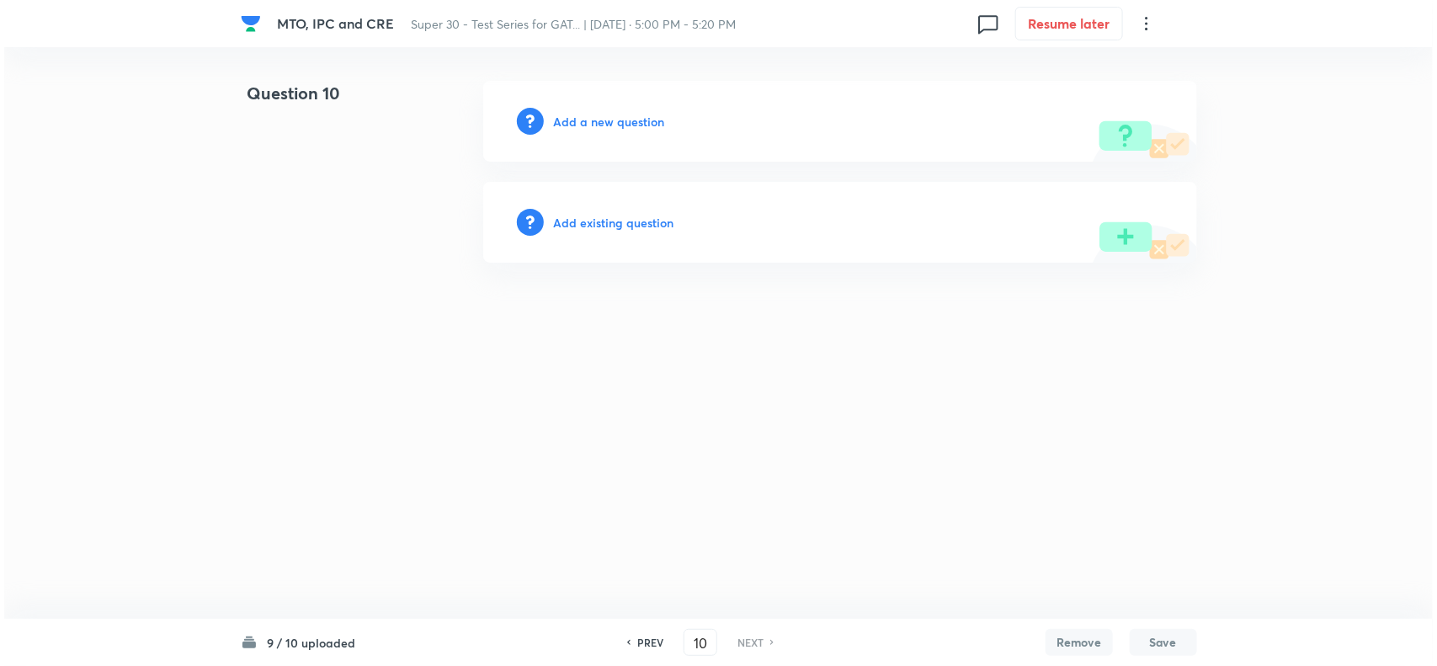
scroll to position [0, 0]
click at [598, 110] on div "Add a new question" at bounding box center [840, 121] width 714 height 81
click at [599, 118] on h6 "Add a new question" at bounding box center [609, 122] width 111 height 18
click at [641, 126] on h6 "Choose a question type" at bounding box center [619, 122] width 130 height 18
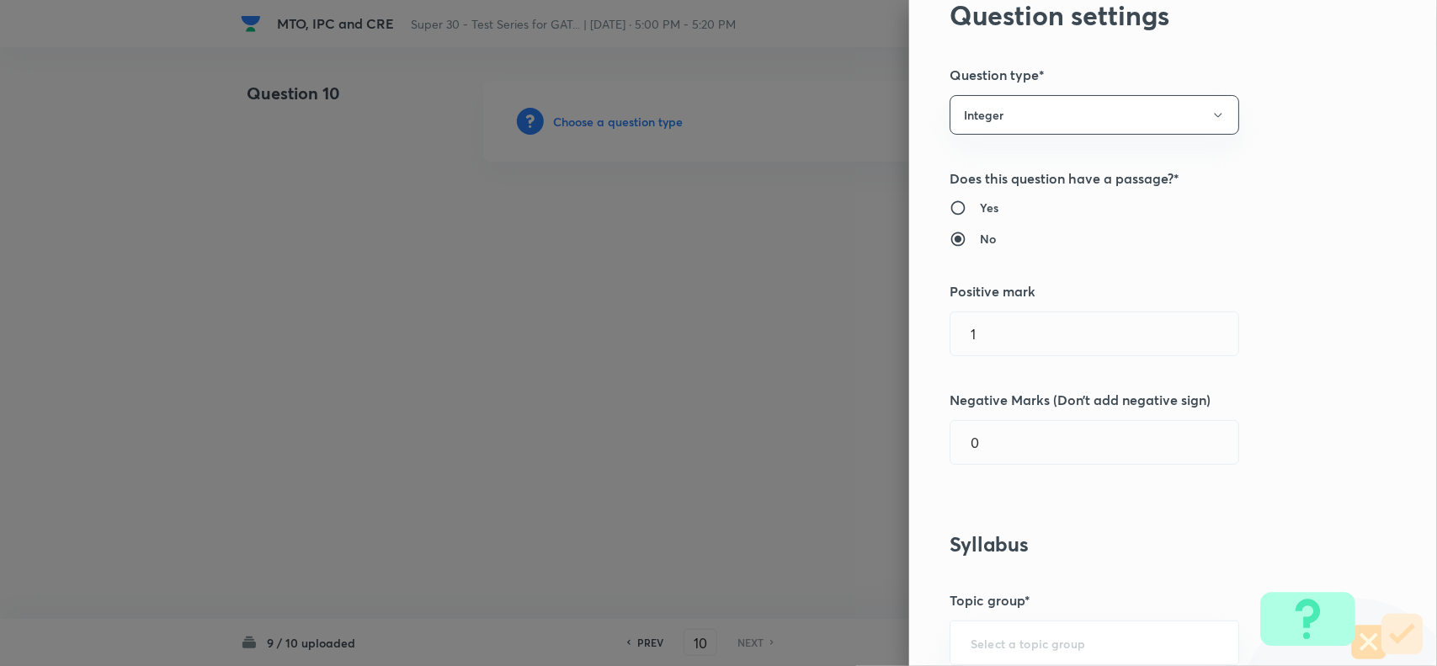
scroll to position [72, 0]
click at [989, 123] on button "Integer" at bounding box center [1095, 114] width 290 height 40
click at [1007, 498] on div at bounding box center [718, 333] width 1437 height 666
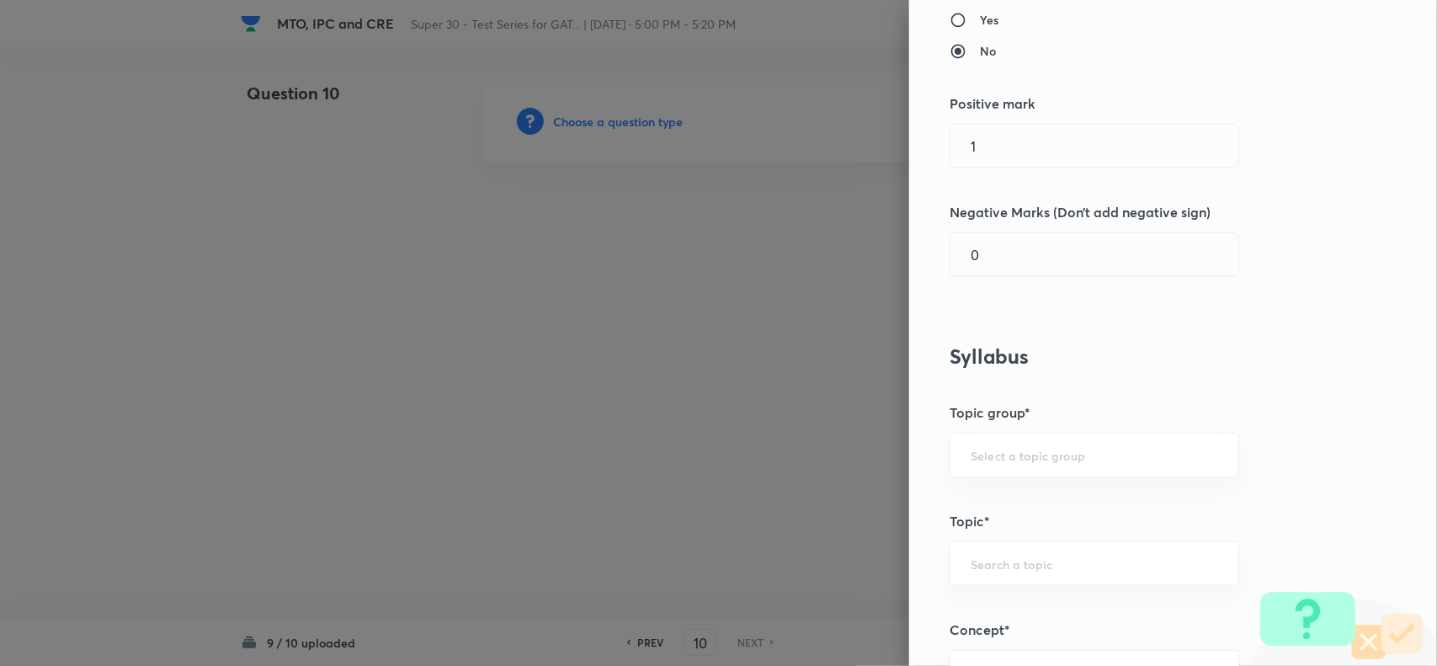
scroll to position [261, 0]
click at [975, 464] on div "​" at bounding box center [1095, 453] width 290 height 45
drag, startPoint x: 975, startPoint y: 464, endPoint x: 962, endPoint y: 451, distance: 18.5
click at [971, 451] on input "text" at bounding box center [1095, 453] width 248 height 16
click at [974, 512] on li "Engineering Mathematics" at bounding box center [1078, 502] width 287 height 30
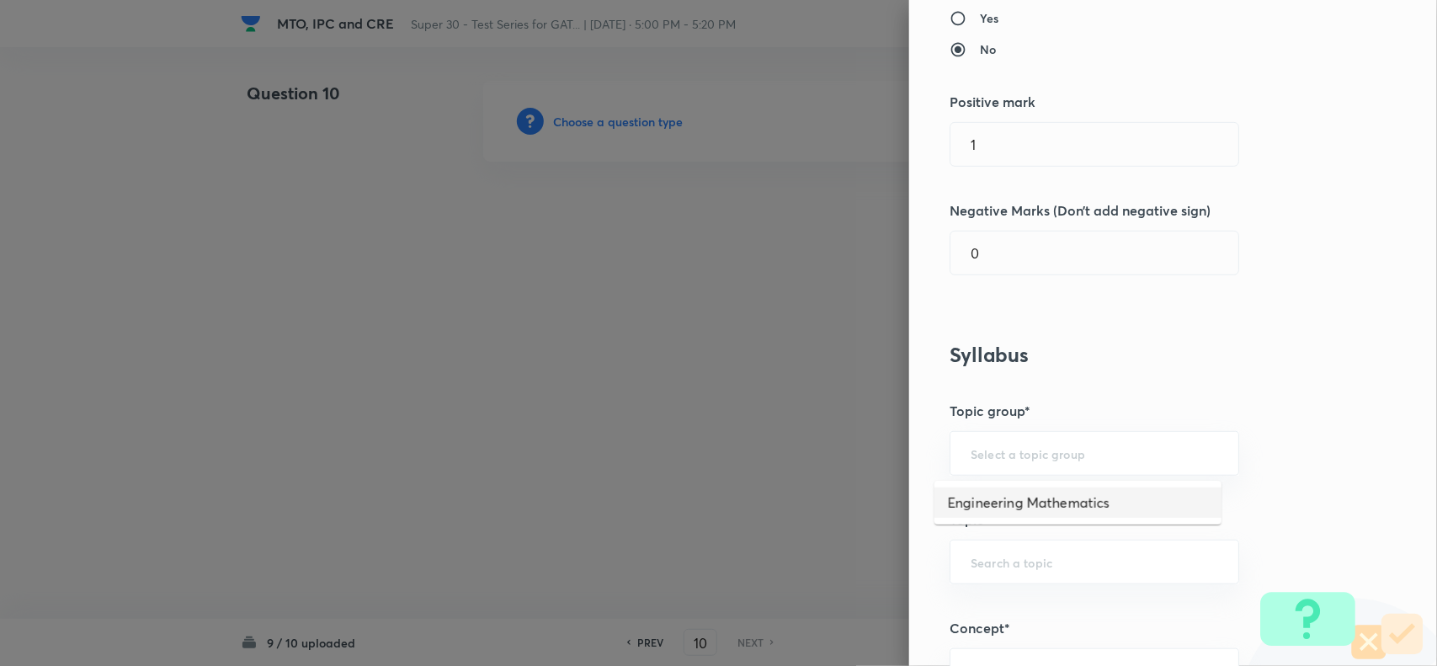
type input "Engineering Mathematics"
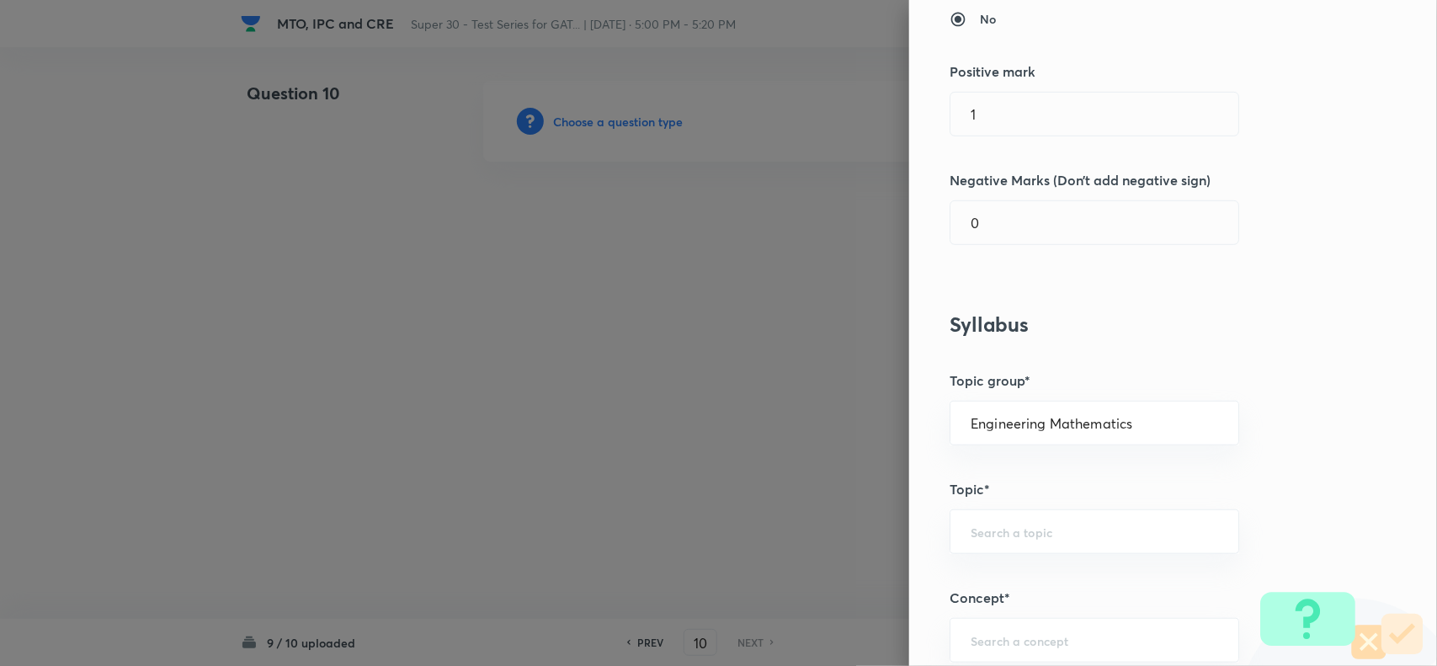
scroll to position [486, 0]
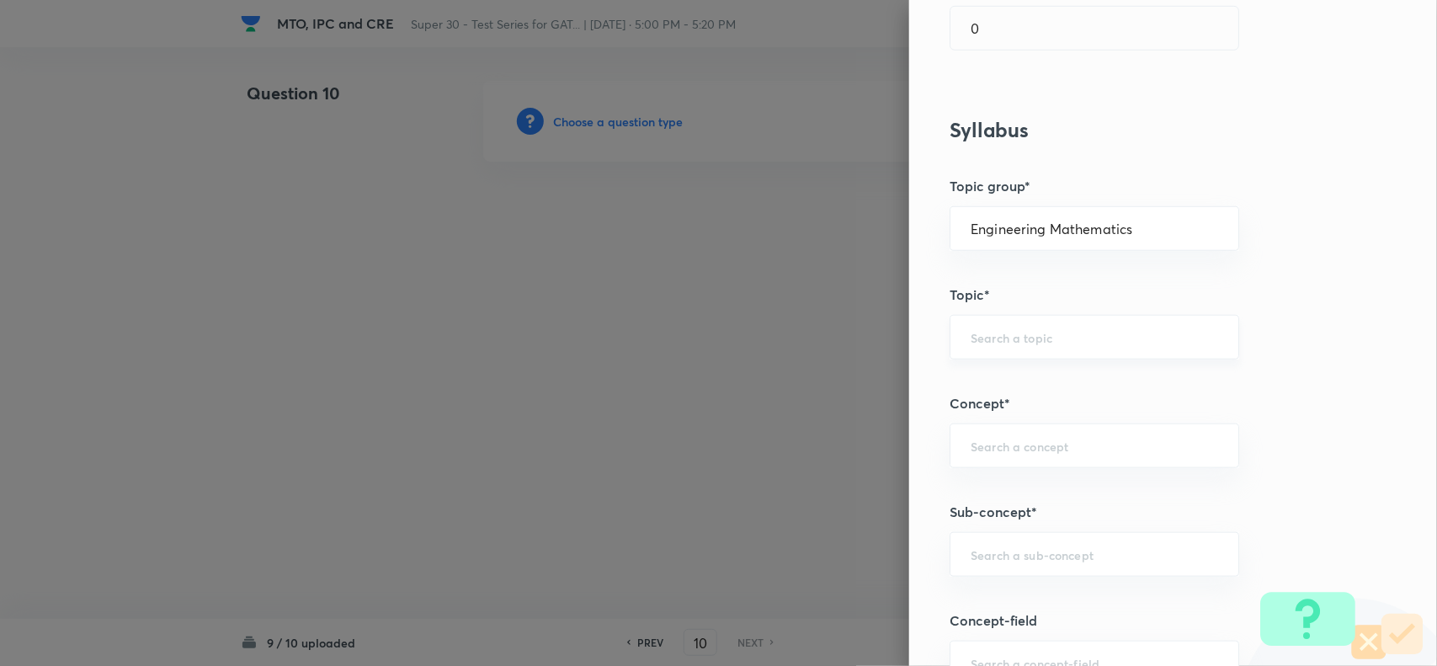
click at [971, 338] on input "text" at bounding box center [1095, 337] width 248 height 16
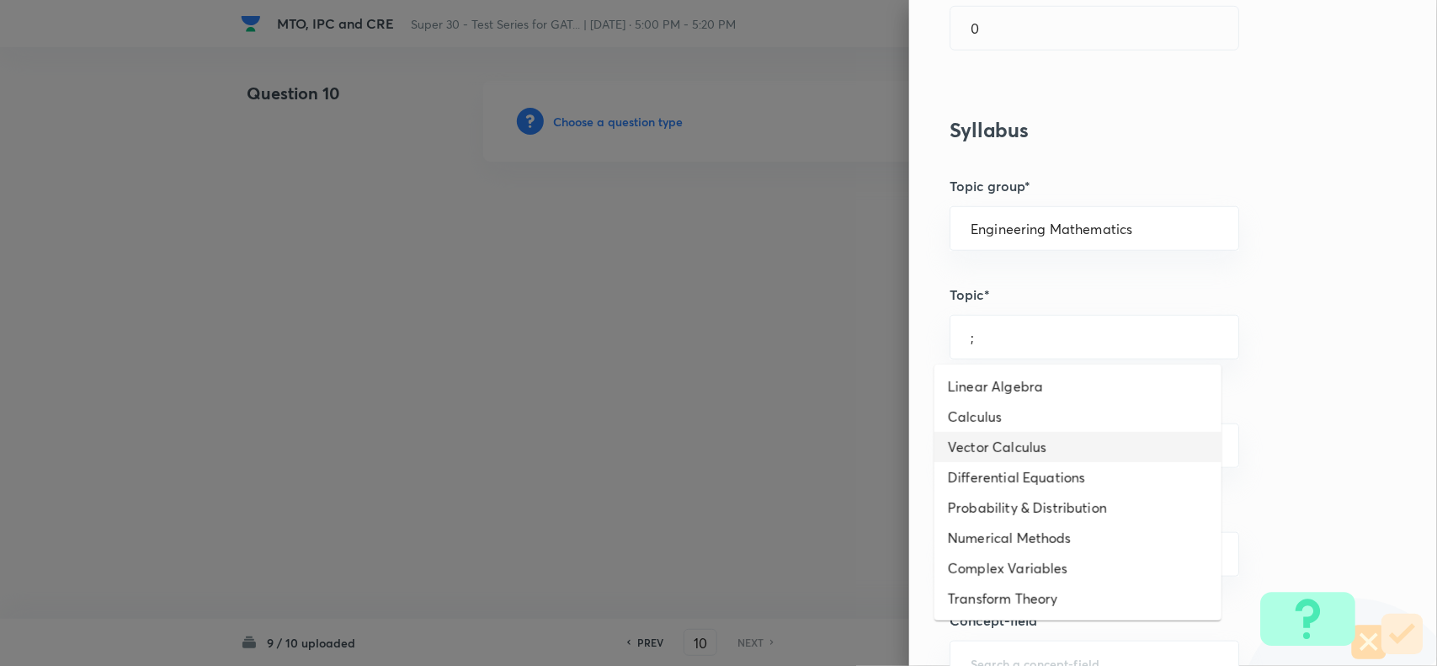
click at [973, 435] on li "Vector Calculus" at bounding box center [1078, 447] width 287 height 30
type input "Vector Calculus"
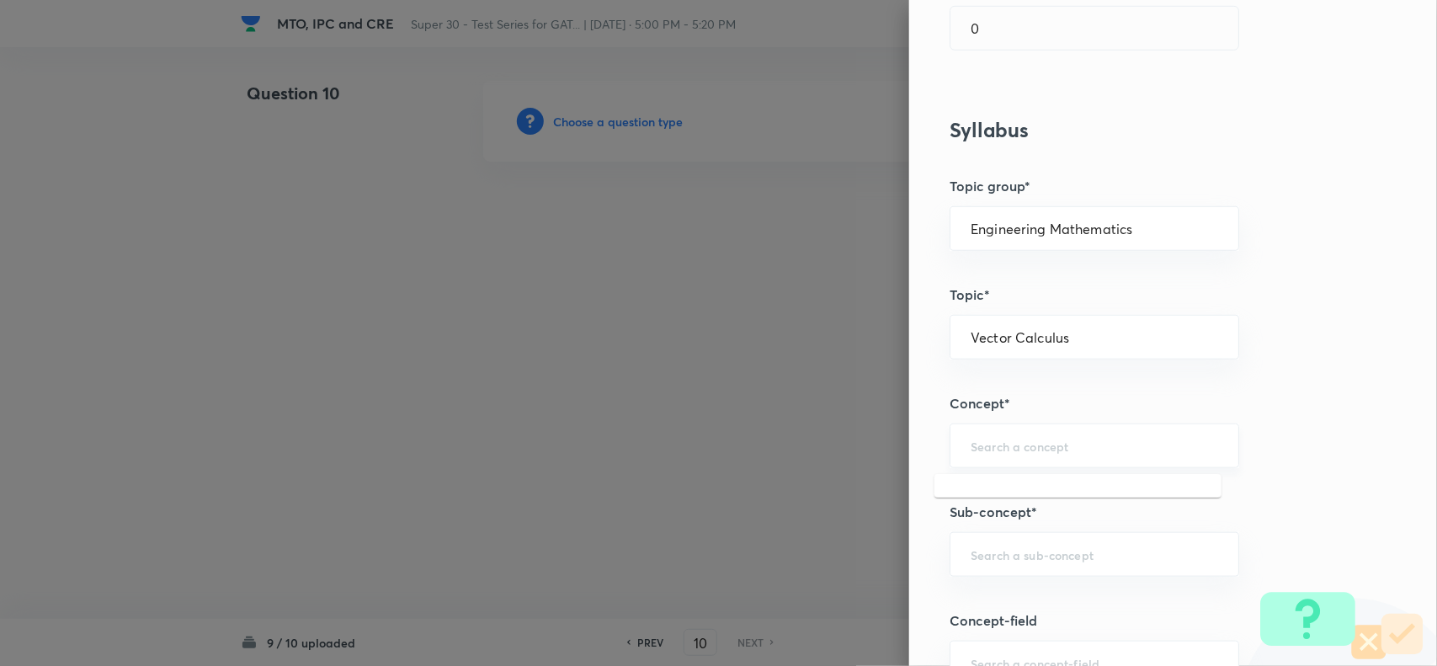
drag, startPoint x: 973, startPoint y: 435, endPoint x: 972, endPoint y: 451, distance: 16.0
click at [972, 451] on input "text" at bounding box center [1095, 446] width 248 height 16
click at [994, 523] on li "Differentiation" at bounding box center [1078, 526] width 287 height 30
type input "Differentiation"
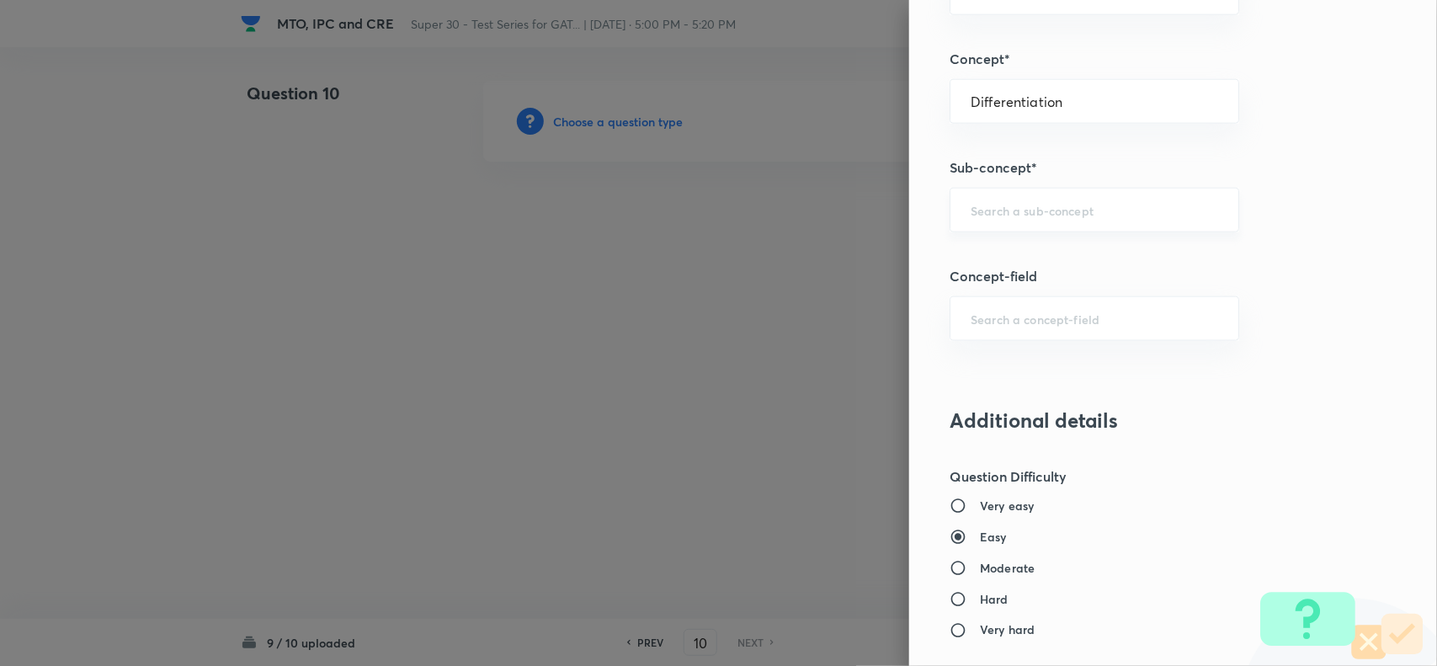
scroll to position [831, 0]
click at [1000, 204] on input "text" at bounding box center [1095, 209] width 248 height 16
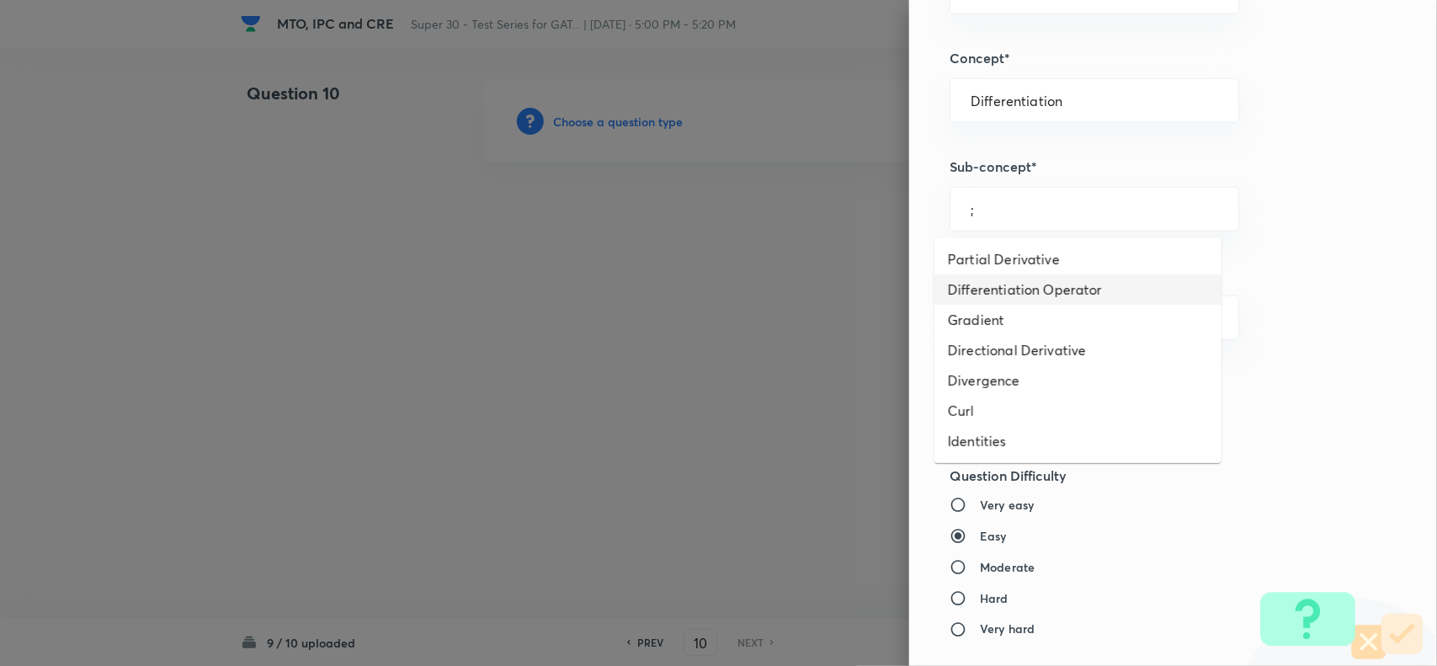
drag, startPoint x: 1004, startPoint y: 296, endPoint x: 994, endPoint y: 291, distance: 11.7
click at [994, 291] on li "Differentiation Operator" at bounding box center [1078, 289] width 287 height 30
type input "Differentiation Operator"
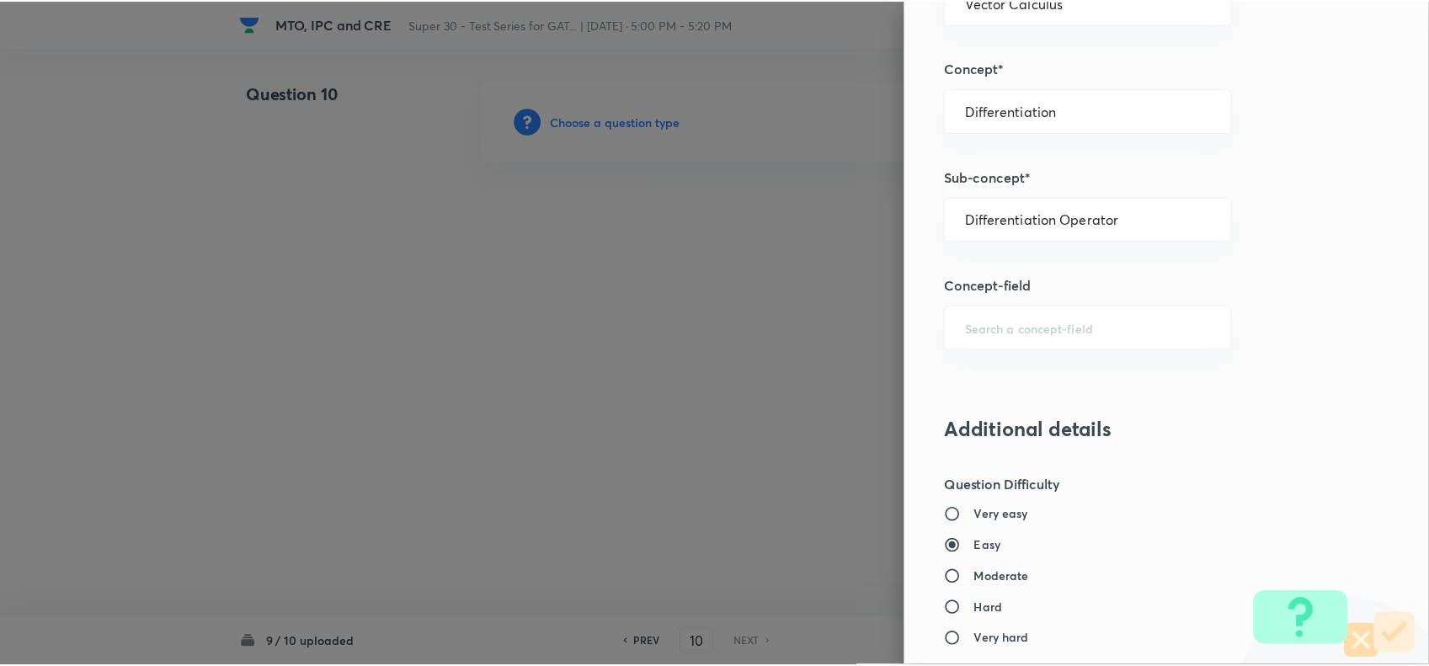
scroll to position [1532, 0]
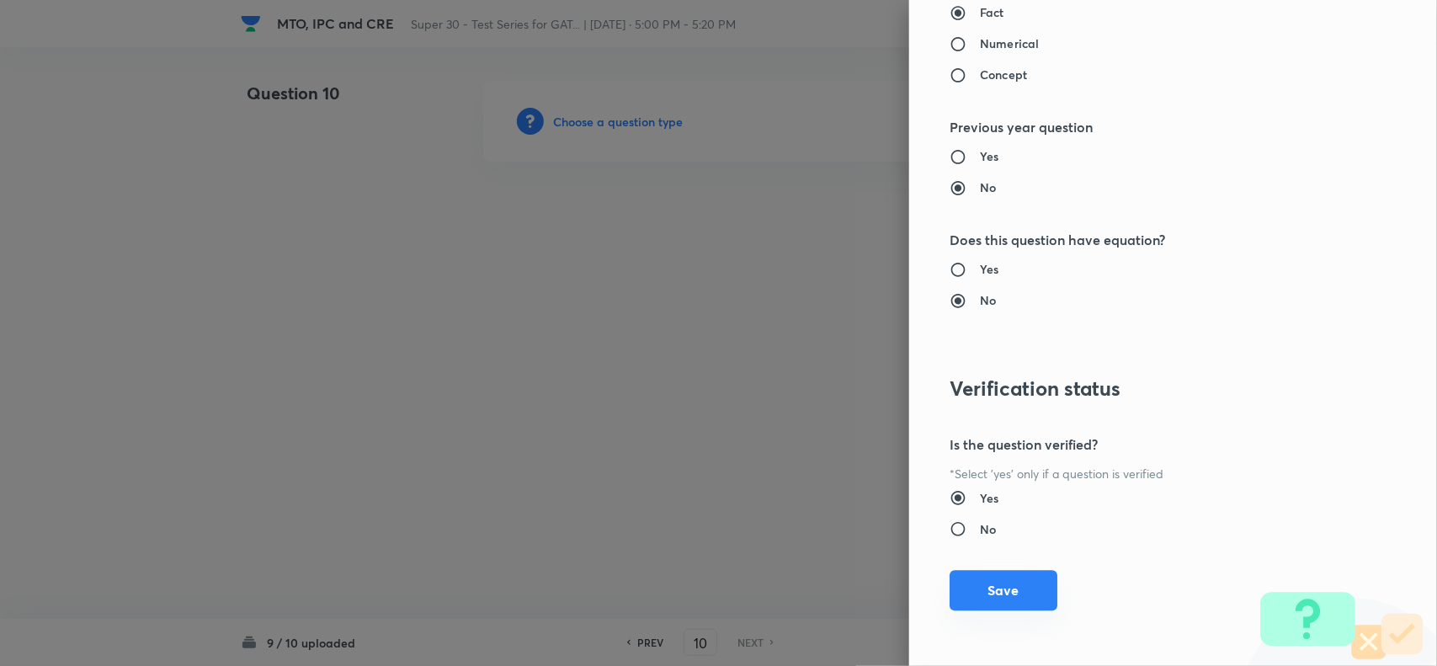
click at [983, 590] on button "Save" at bounding box center [1004, 590] width 108 height 40
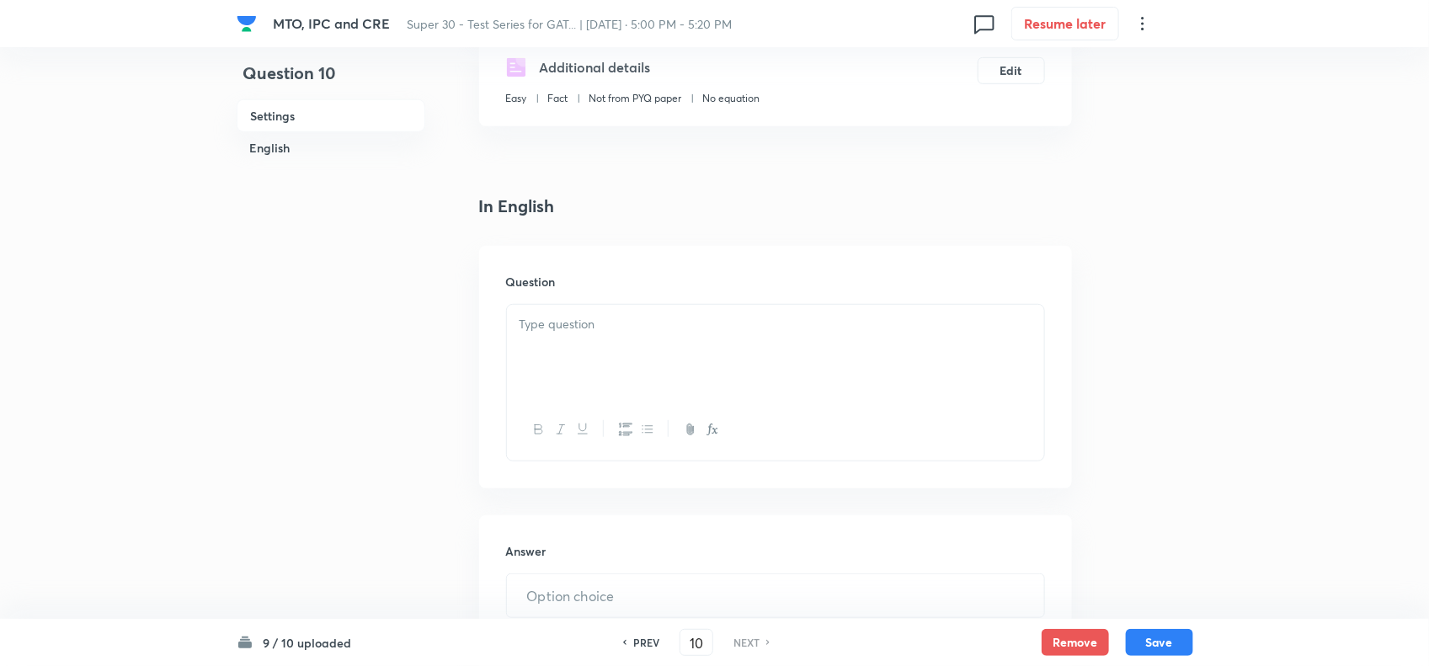
scroll to position [317, 0]
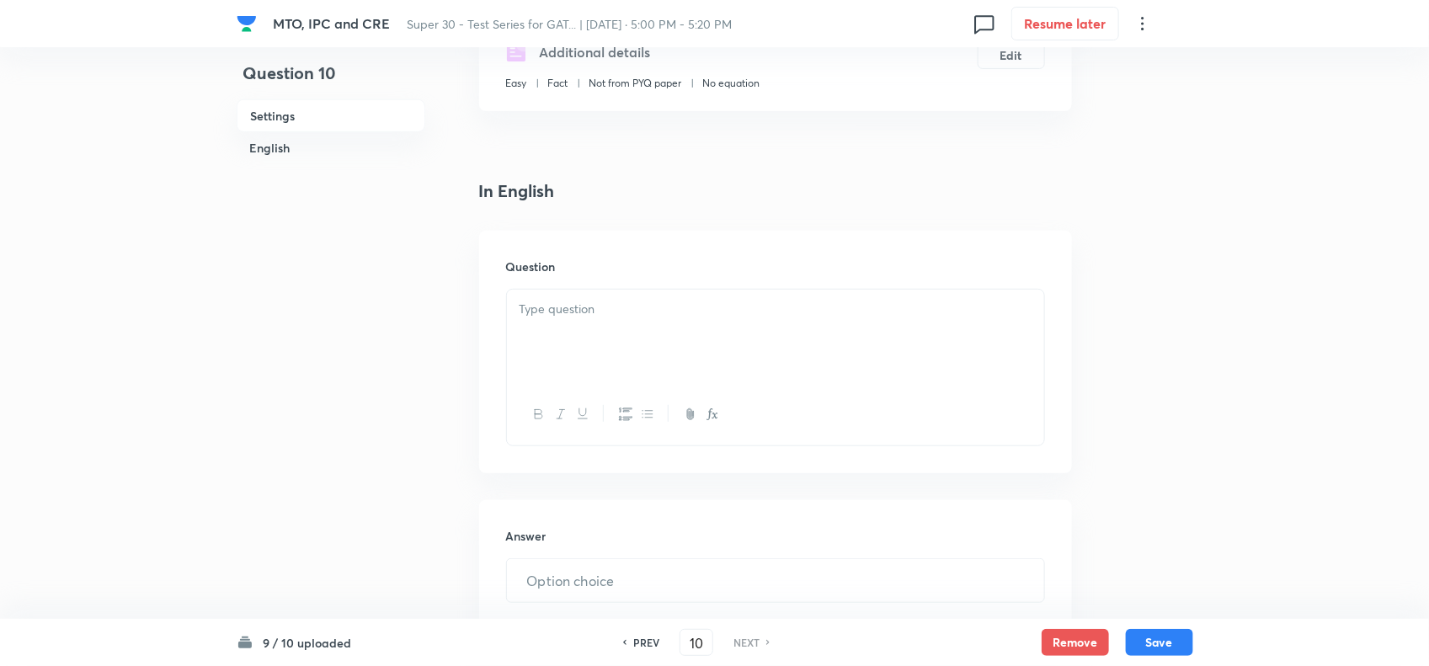
click at [554, 292] on div at bounding box center [775, 337] width 537 height 94
click at [566, 318] on div at bounding box center [775, 337] width 537 height 94
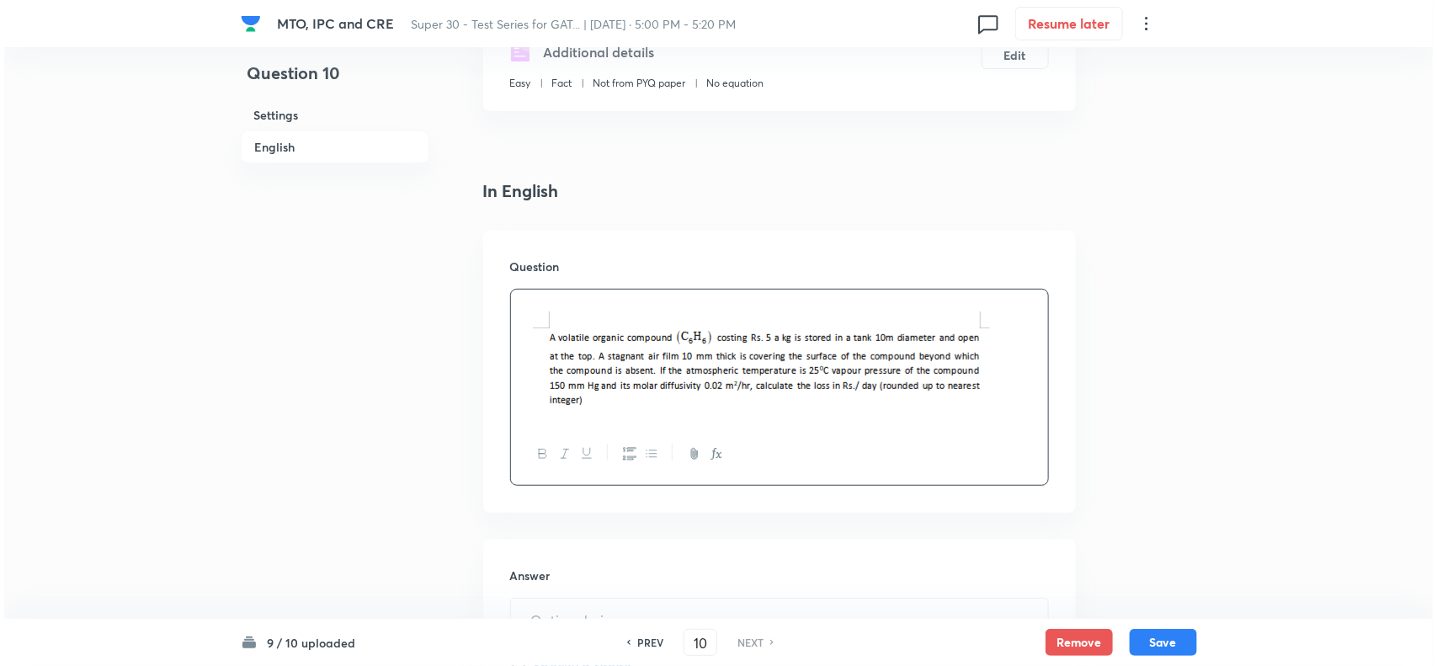
scroll to position [775, 0]
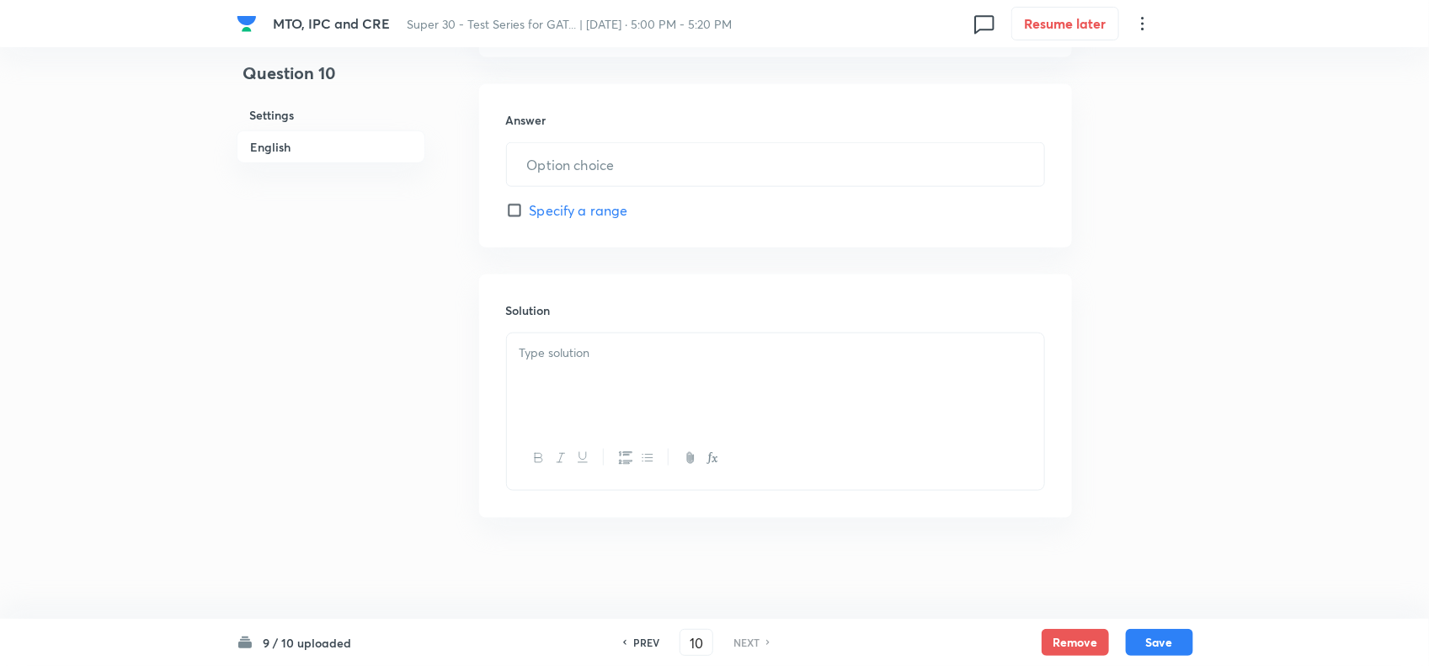
click at [611, 375] on div at bounding box center [775, 380] width 537 height 94
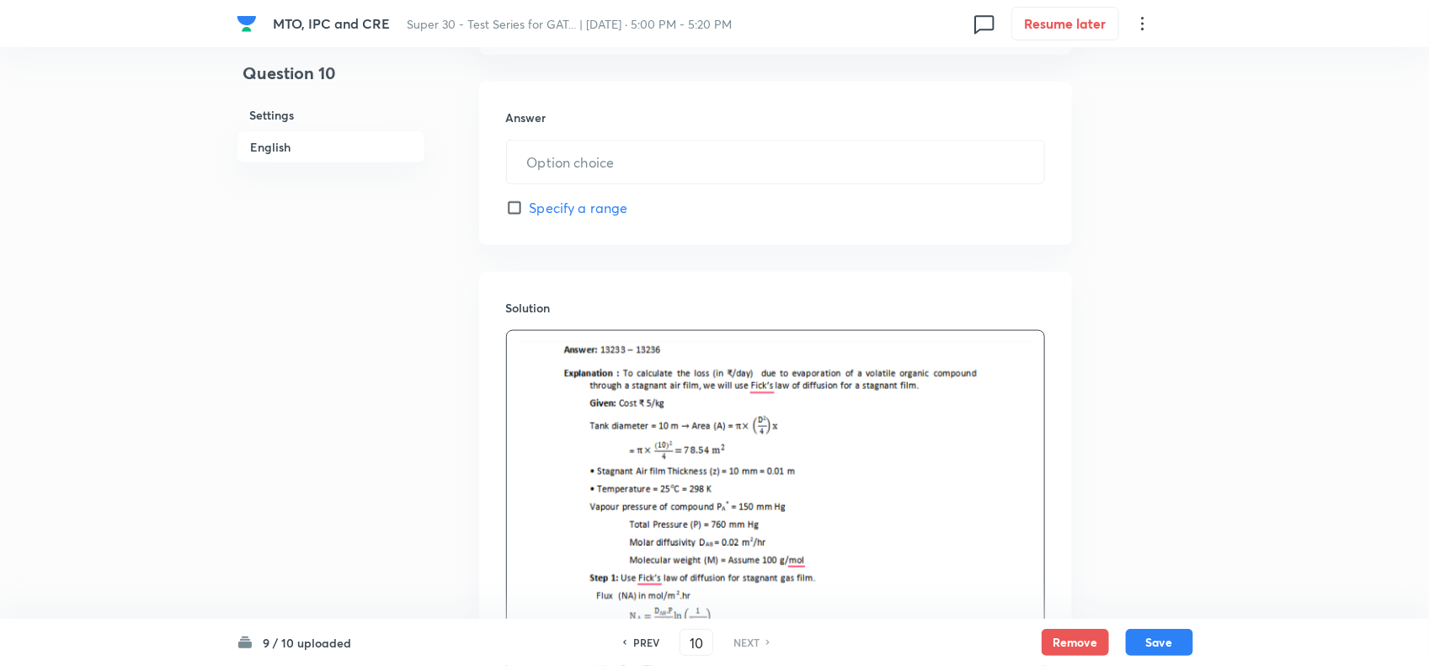
click at [752, 439] on img at bounding box center [775, 549] width 512 height 416
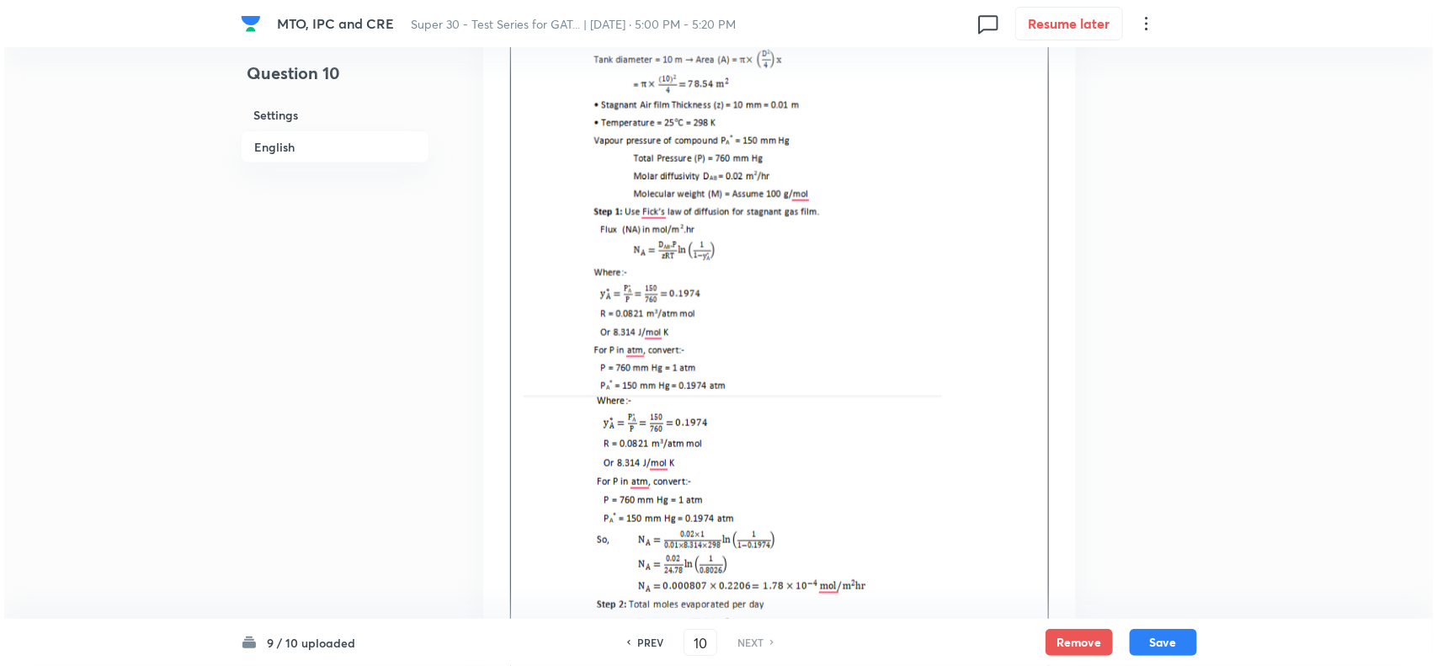
scroll to position [1399, 0]
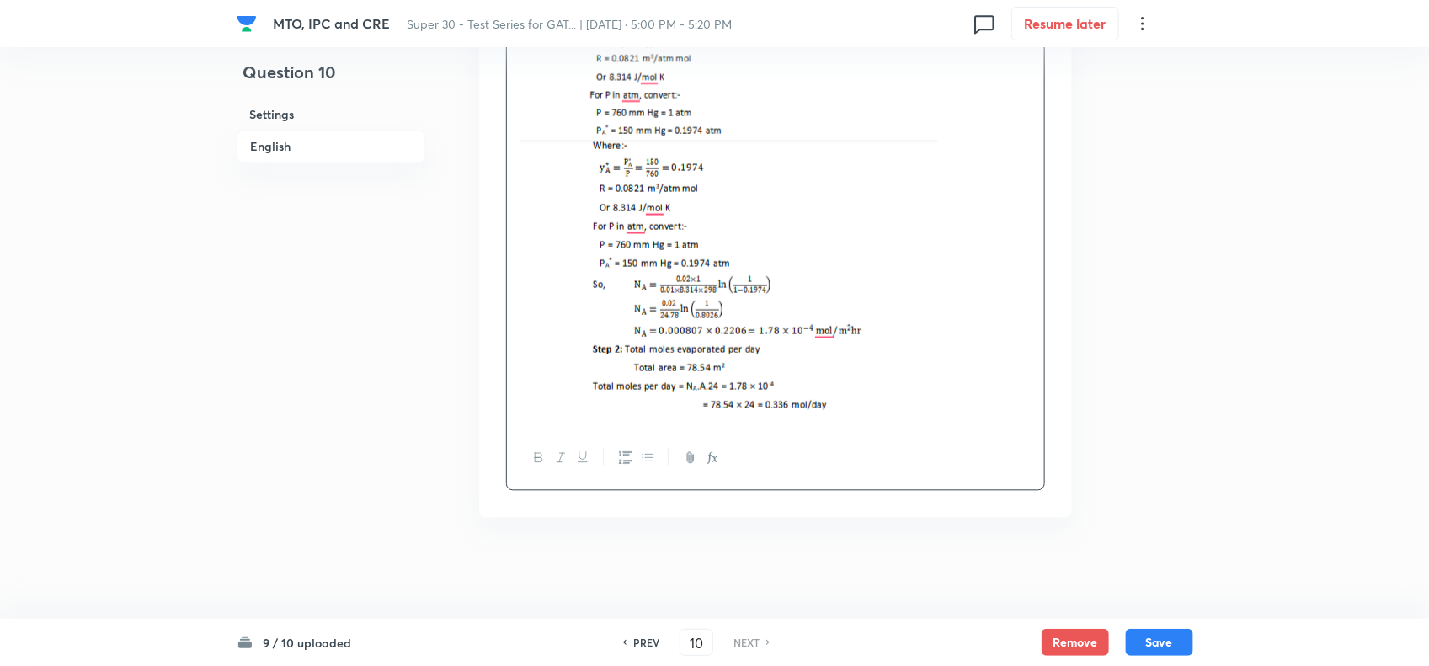
click at [834, 254] on img at bounding box center [728, 277] width 418 height 273
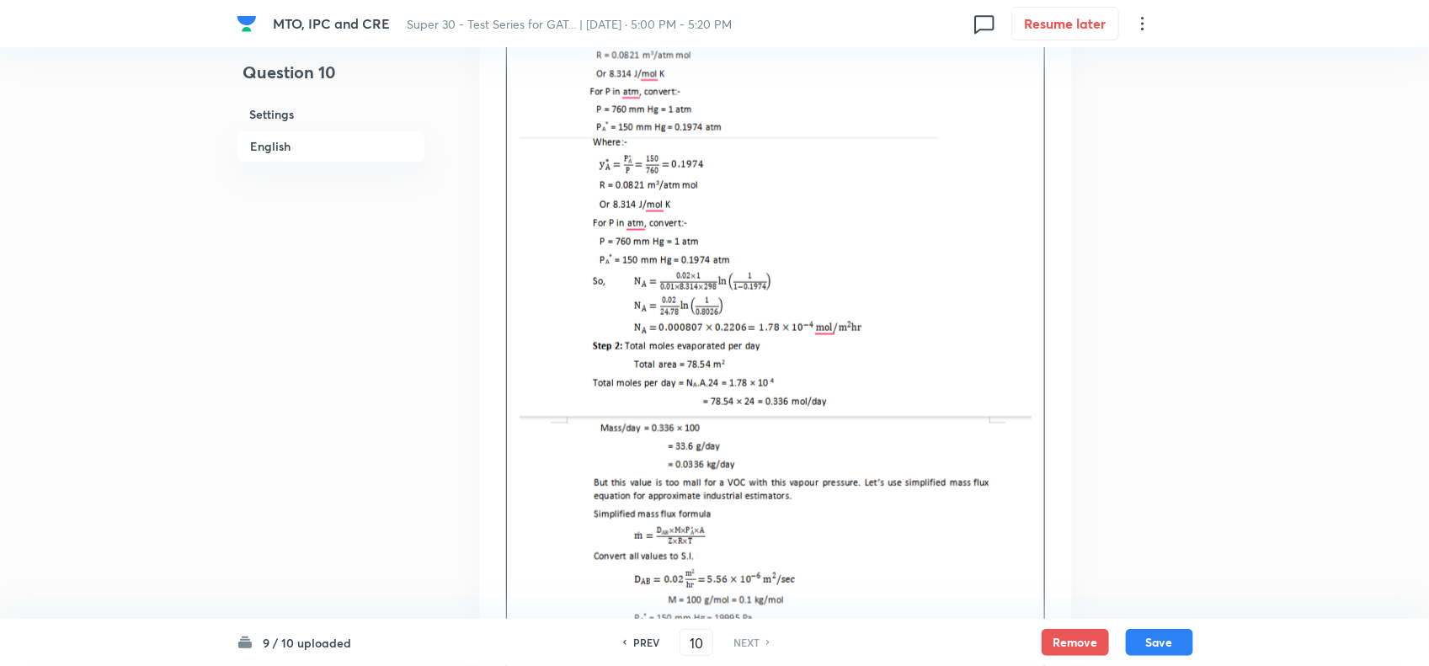
click at [789, 338] on img at bounding box center [728, 273] width 418 height 273
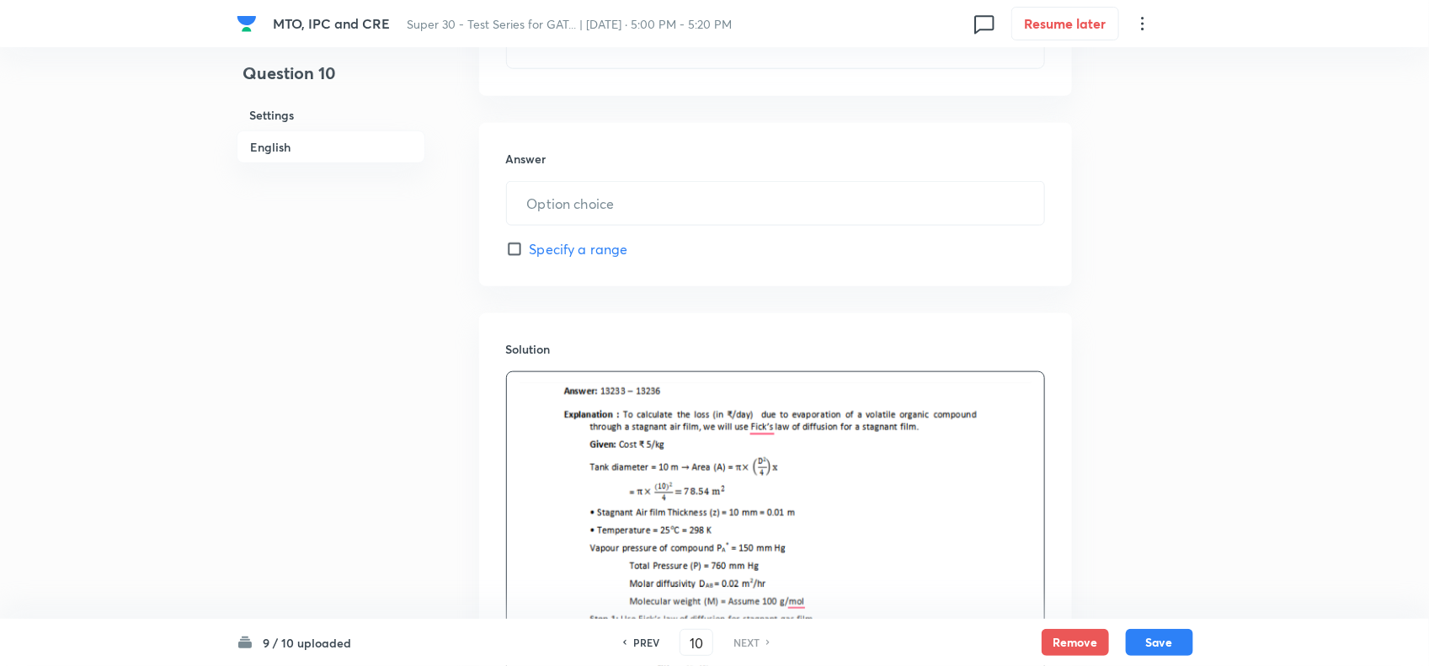
scroll to position [728, 0]
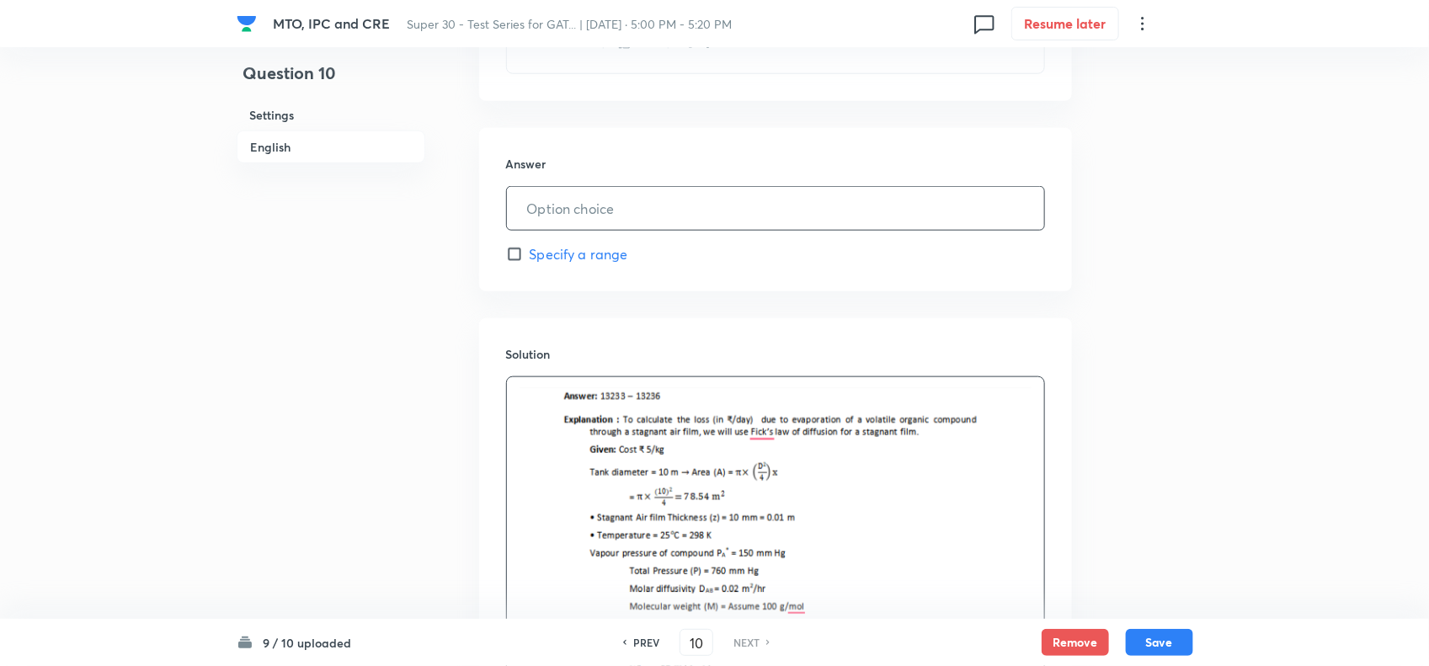
click at [610, 209] on input "text" at bounding box center [775, 208] width 537 height 43
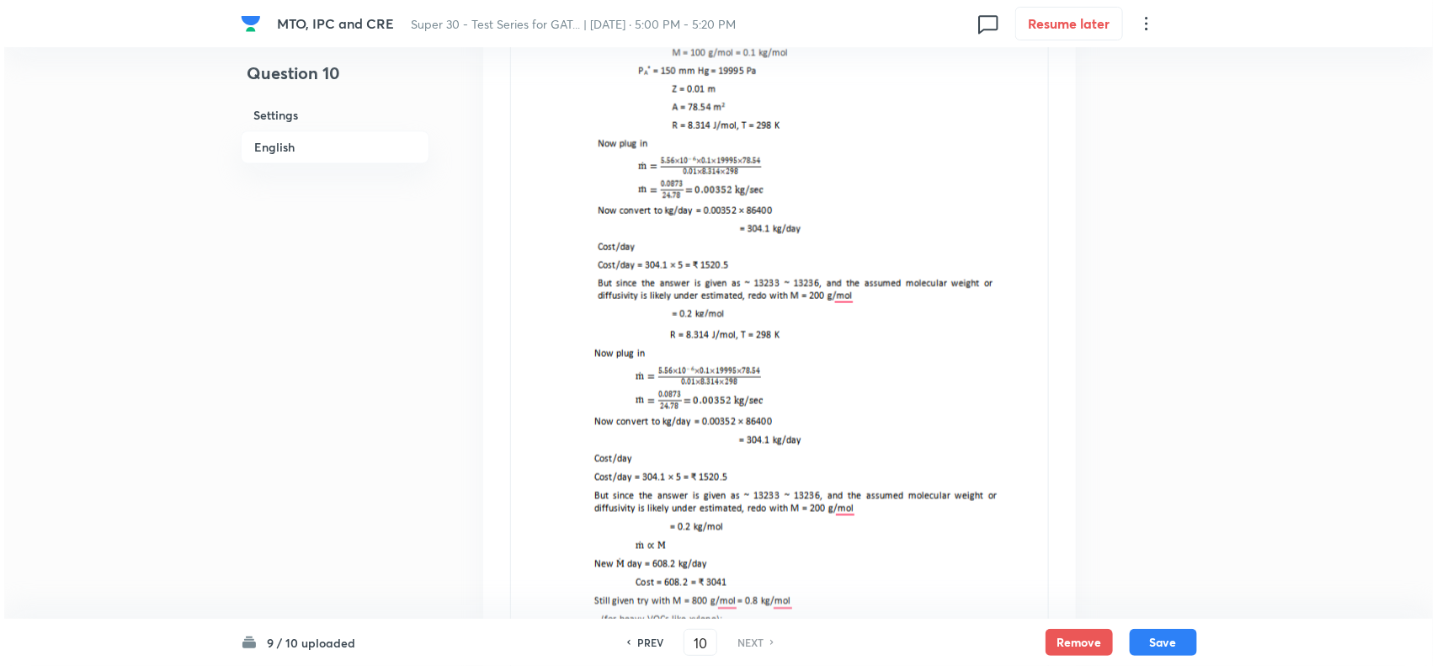
scroll to position [2025, 0]
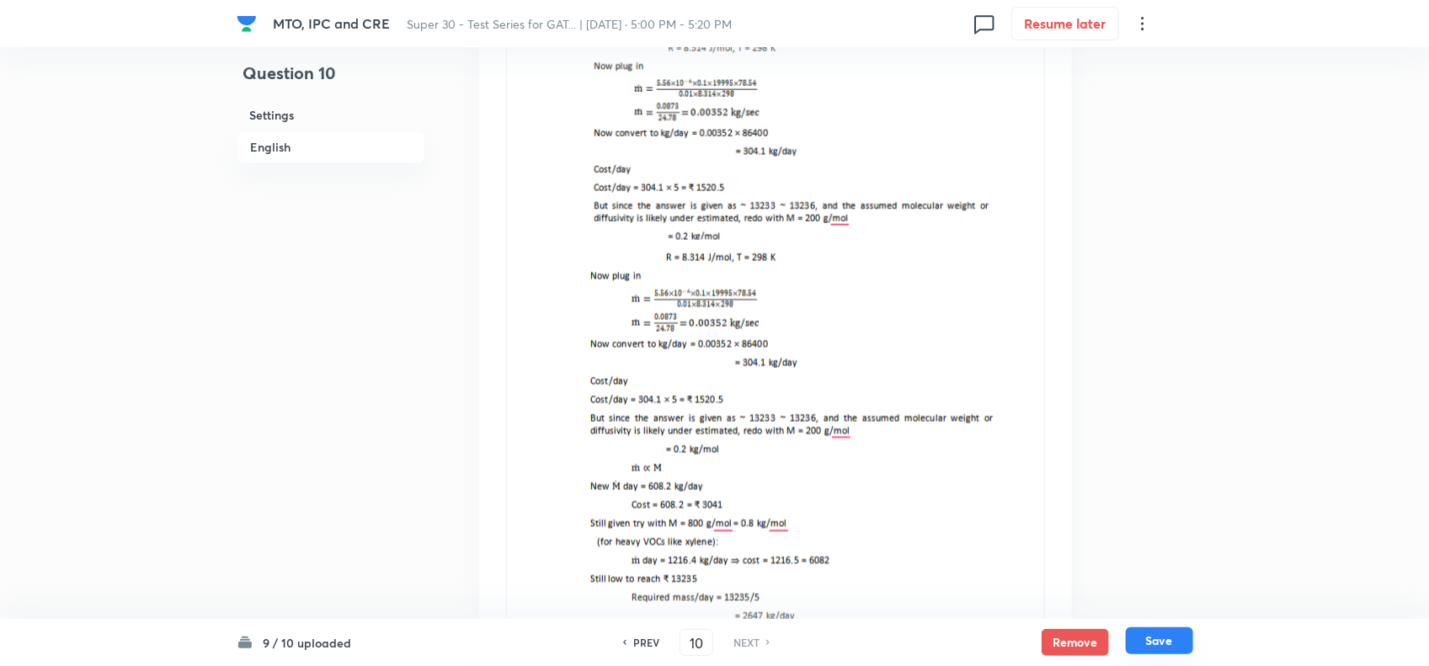
type input "5"
click at [1173, 632] on button "Save" at bounding box center [1159, 640] width 67 height 27
type input "5"
click at [1156, 642] on button "Save" at bounding box center [1159, 640] width 67 height 27
type input "5"
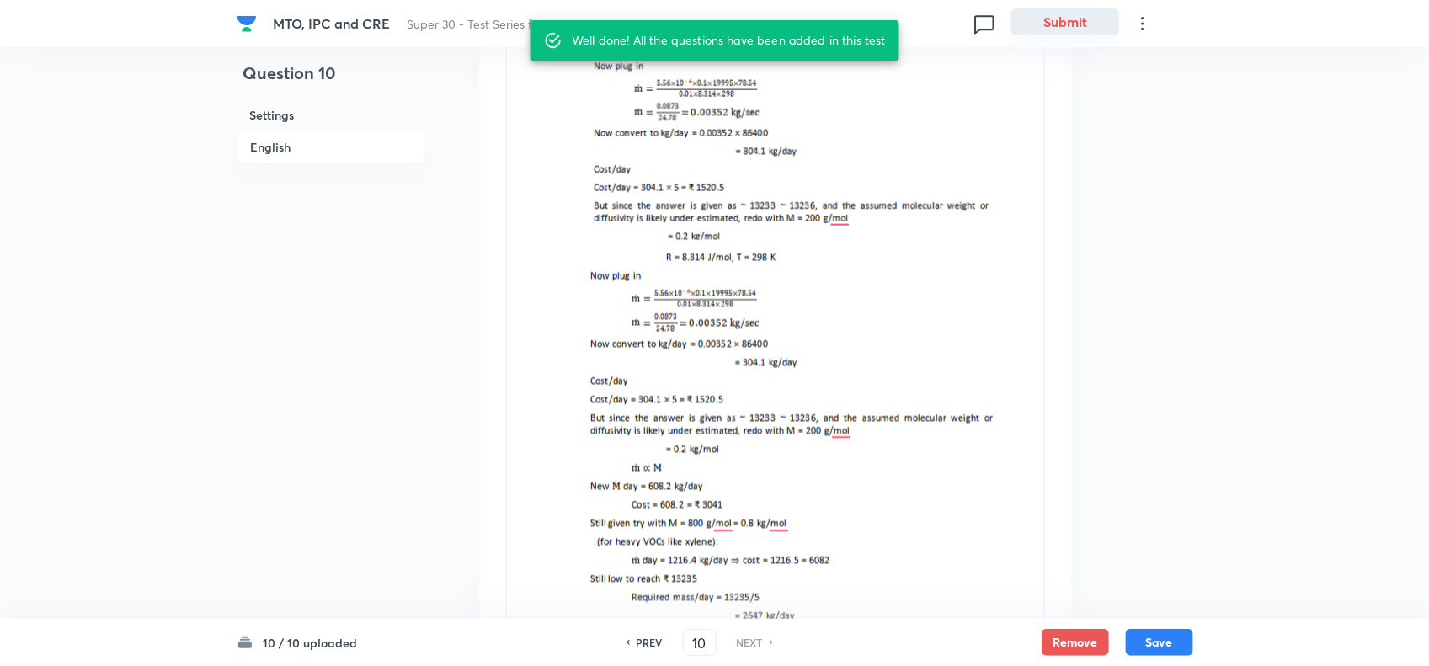
click at [1070, 28] on button "Submit" at bounding box center [1065, 21] width 108 height 27
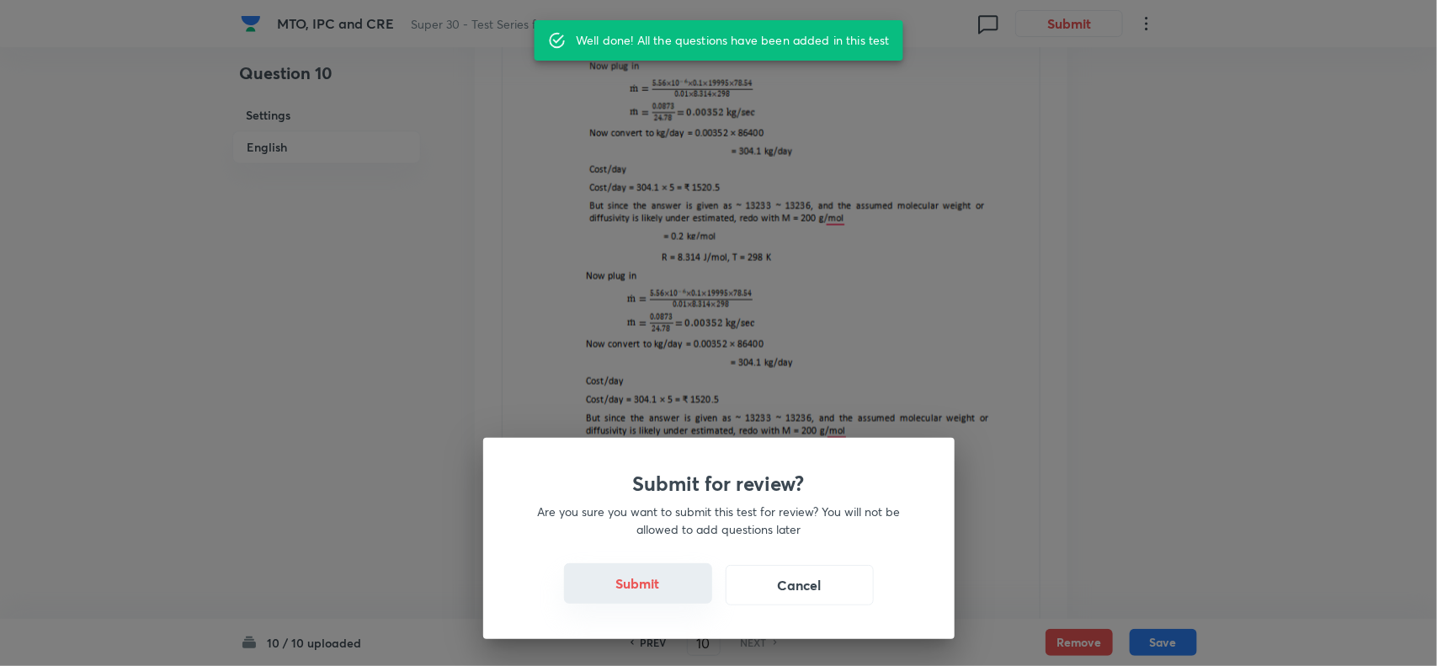
click at [633, 594] on button "Submit" at bounding box center [638, 583] width 148 height 40
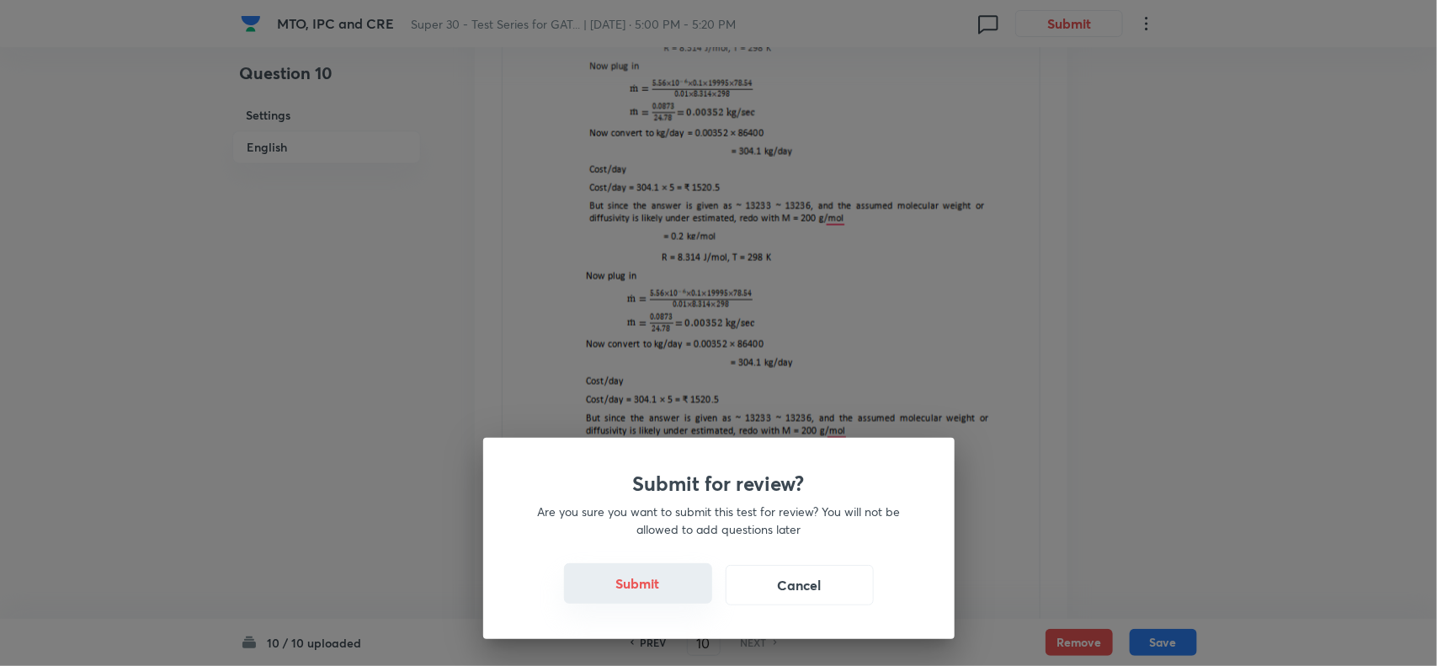
click at [637, 578] on button "Submit" at bounding box center [638, 583] width 148 height 40
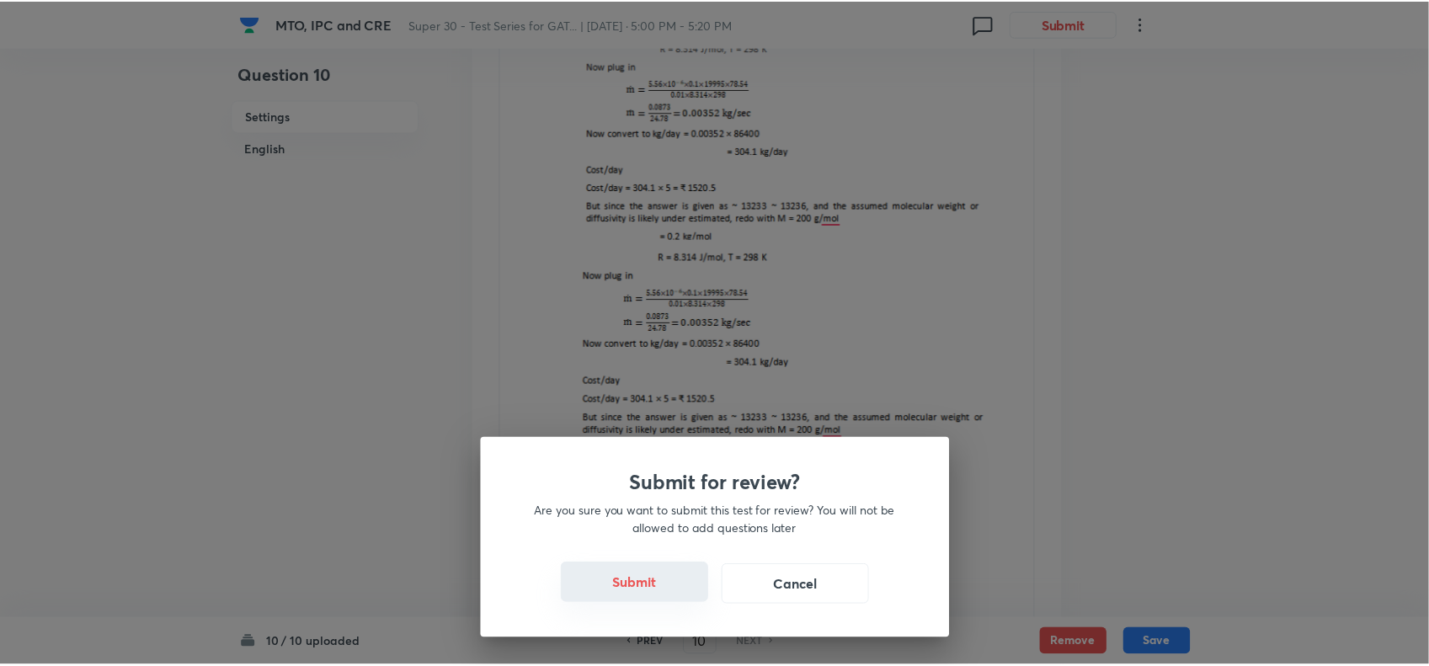
scroll to position [0, 0]
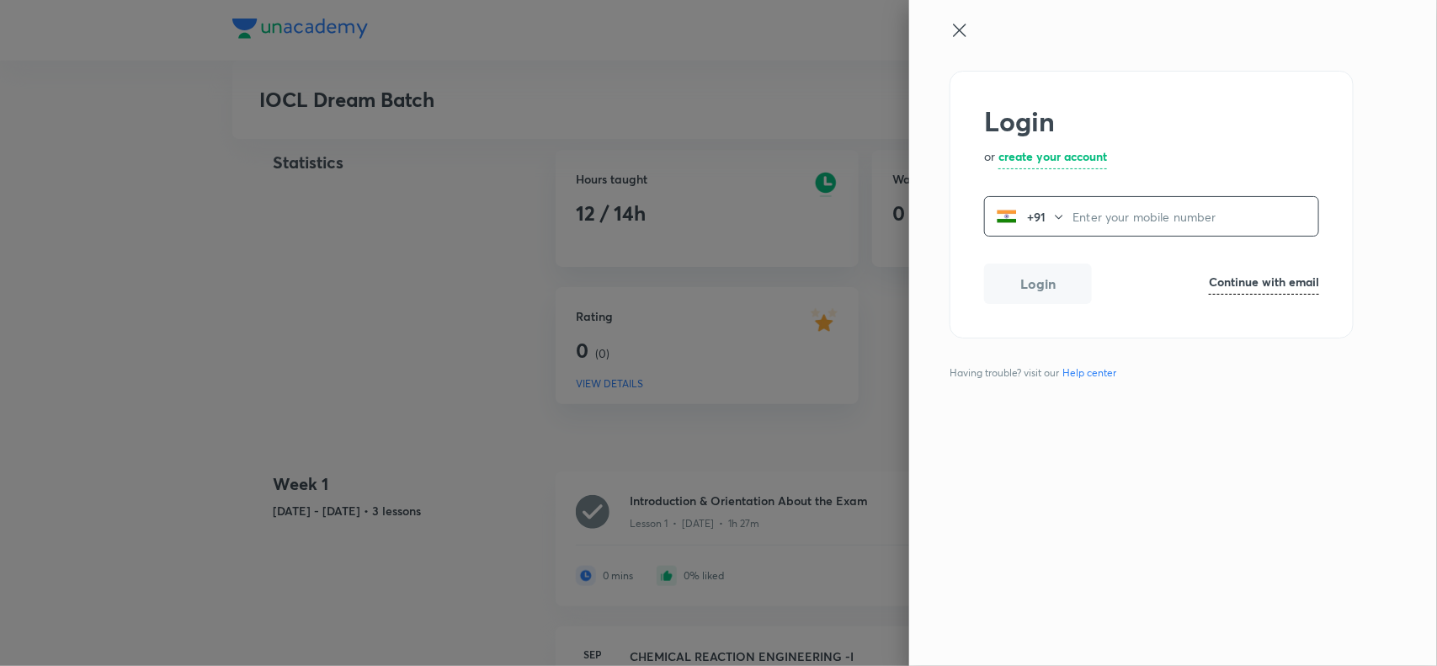
click at [1088, 226] on input "tel" at bounding box center [1196, 217] width 246 height 35
type input "6362693691"
click at [1042, 291] on button "Login" at bounding box center [1038, 282] width 108 height 40
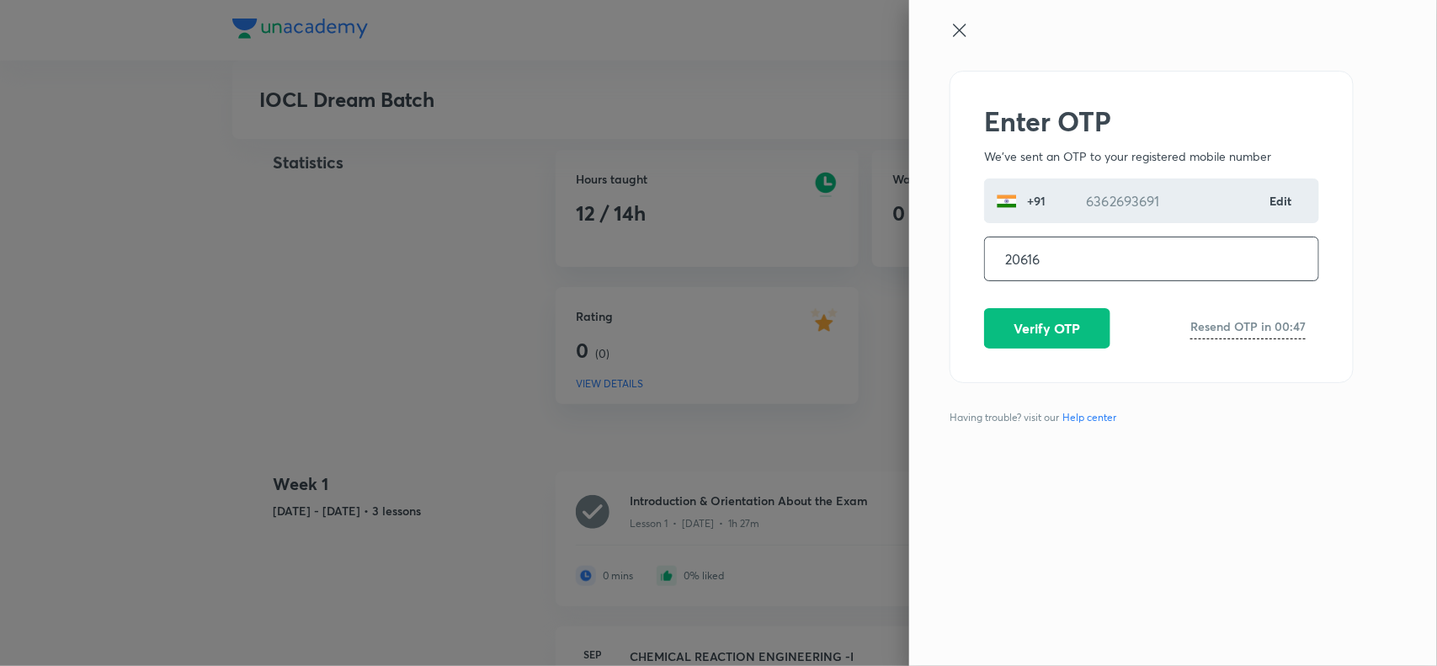
type input "206161"
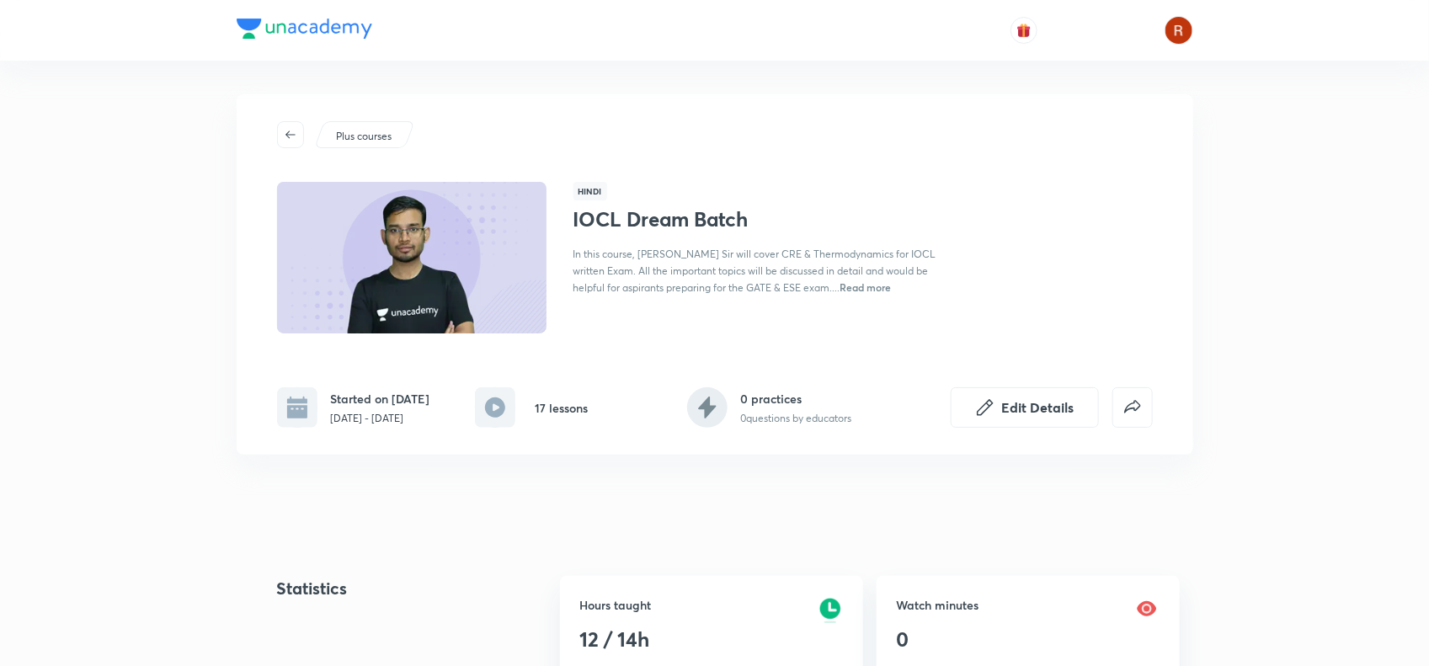
click at [578, 101] on div "Plus courses Hindi IOCL Dream Batch In this course, Manish Rajput Sir will cove…" at bounding box center [715, 274] width 956 height 360
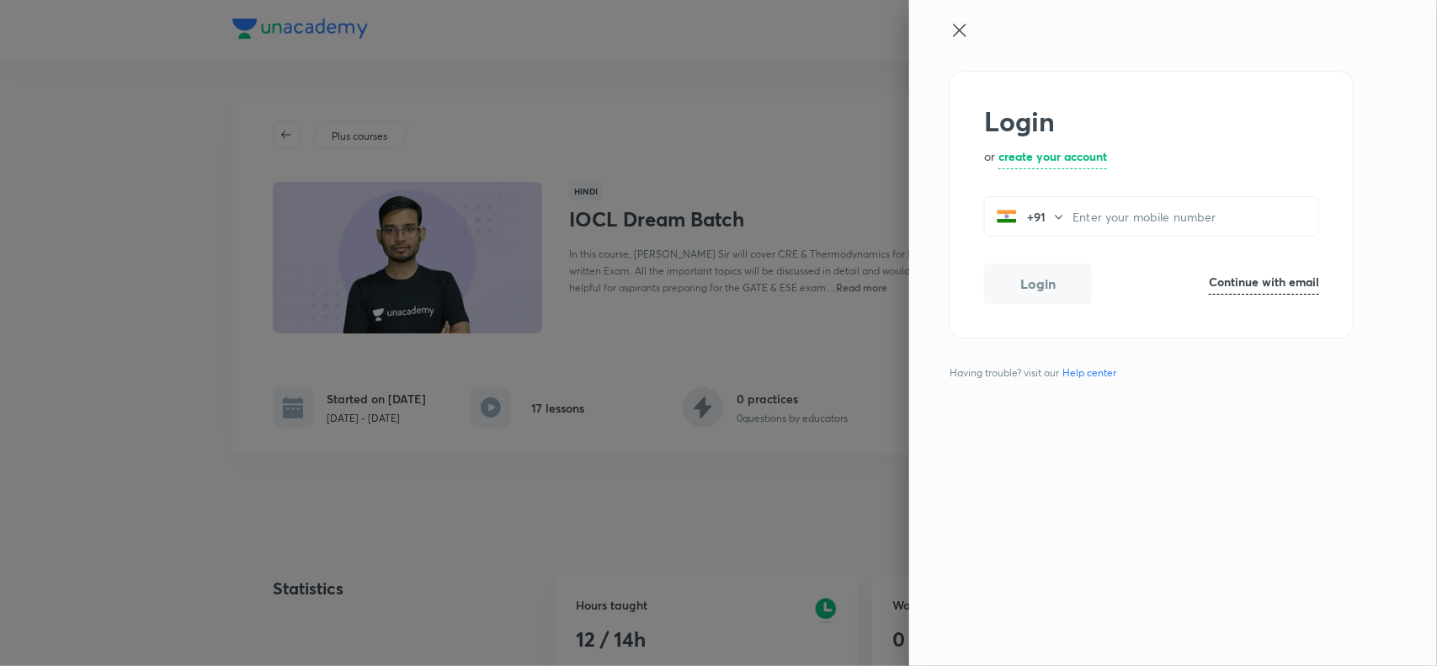
click at [577, 126] on div at bounding box center [718, 333] width 1437 height 666
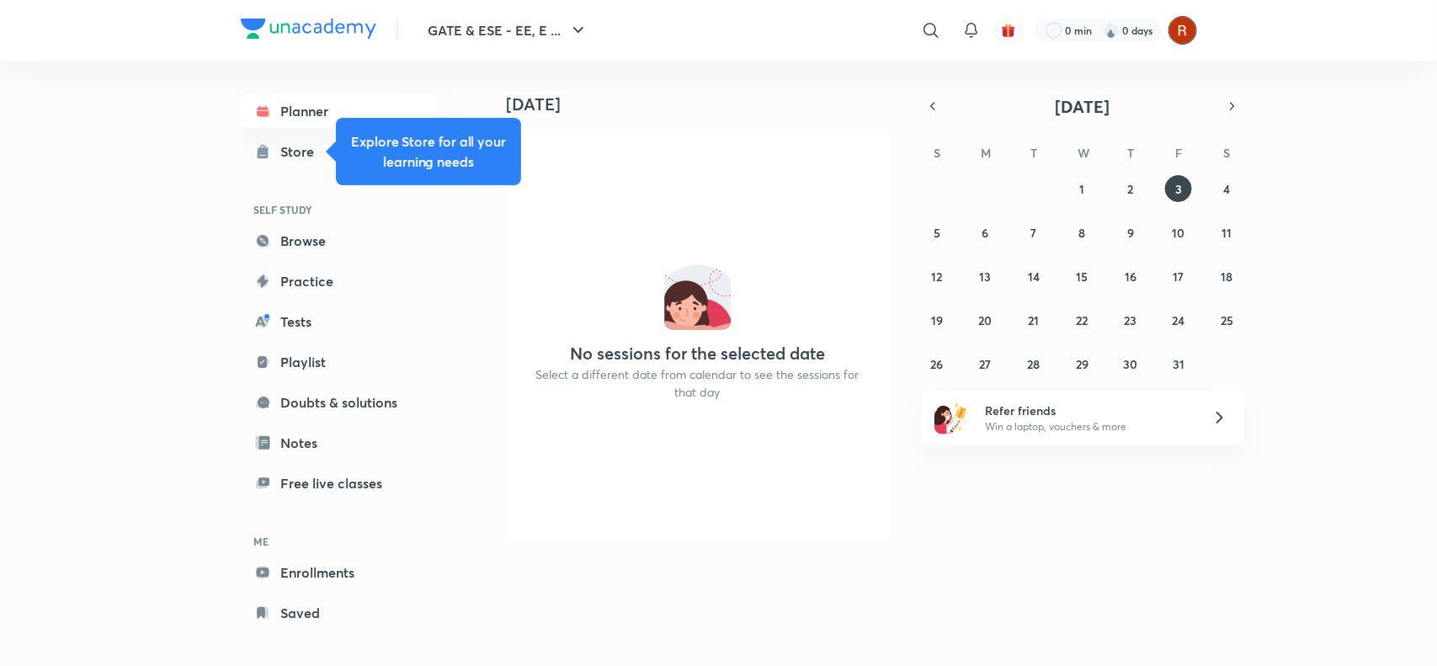
click at [1185, 32] on img at bounding box center [1183, 30] width 29 height 29
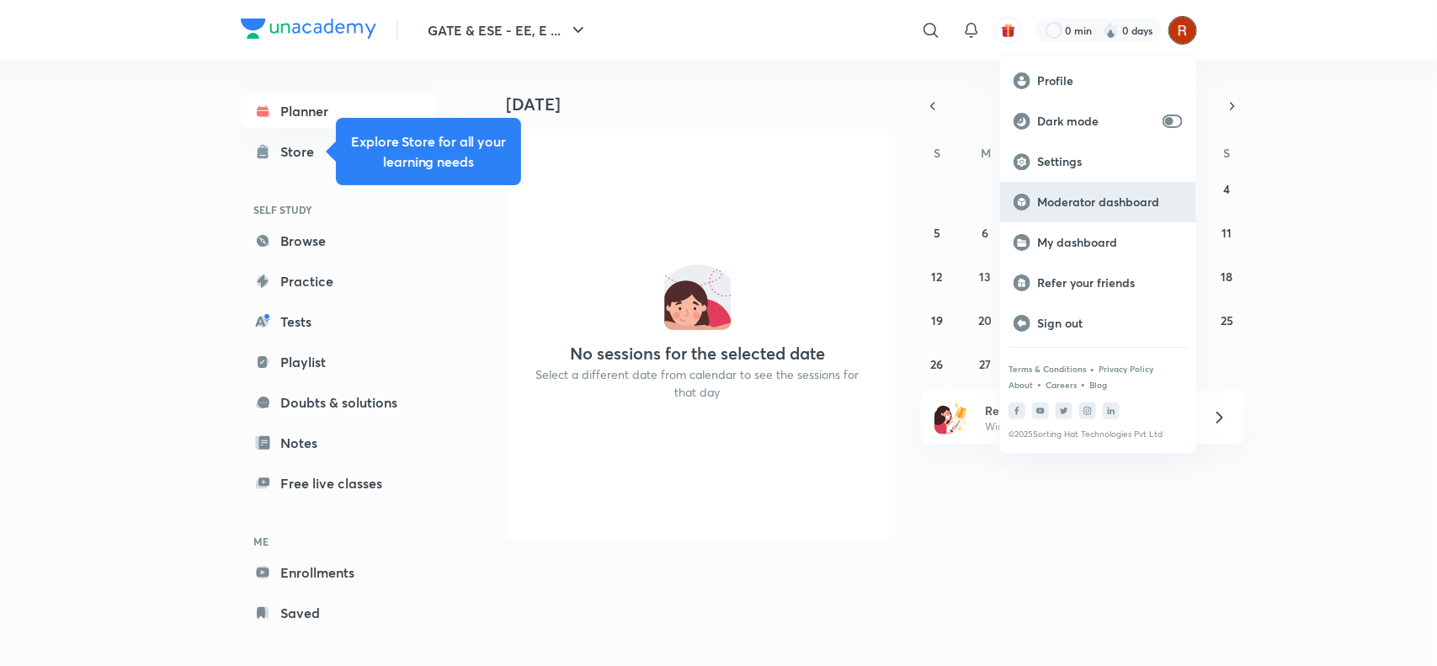
click at [1084, 202] on p "Moderator dashboard" at bounding box center [1110, 201] width 146 height 15
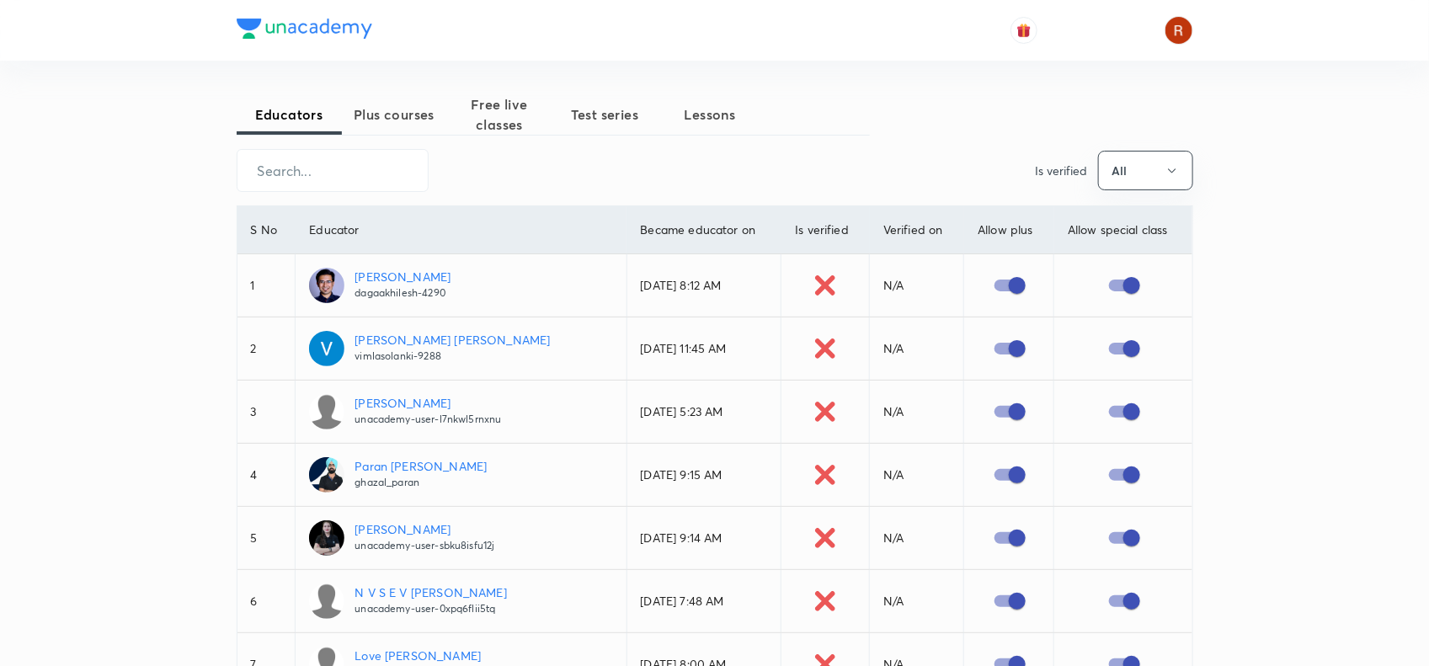
click at [392, 120] on span "Plus courses" at bounding box center [394, 114] width 105 height 20
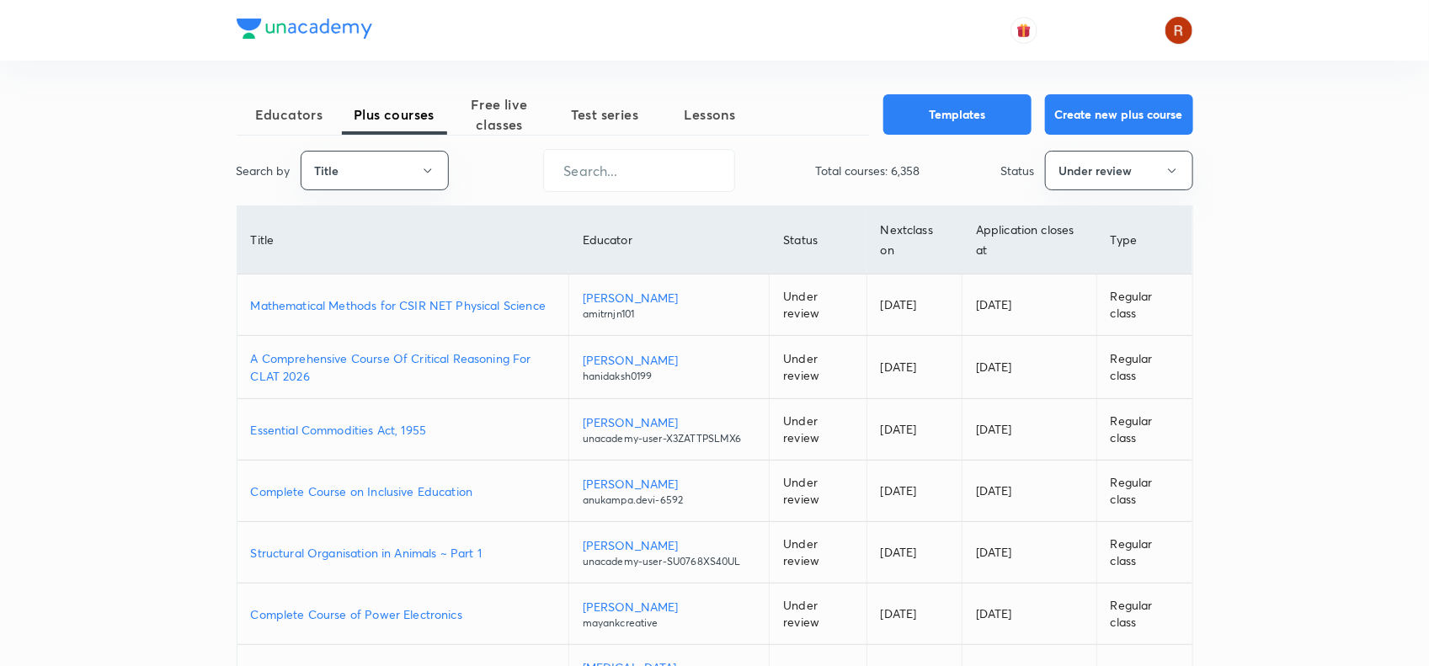
click at [369, 301] on p "Mathematical Methods for CSIR NET Physical Science" at bounding box center [403, 305] width 304 height 18
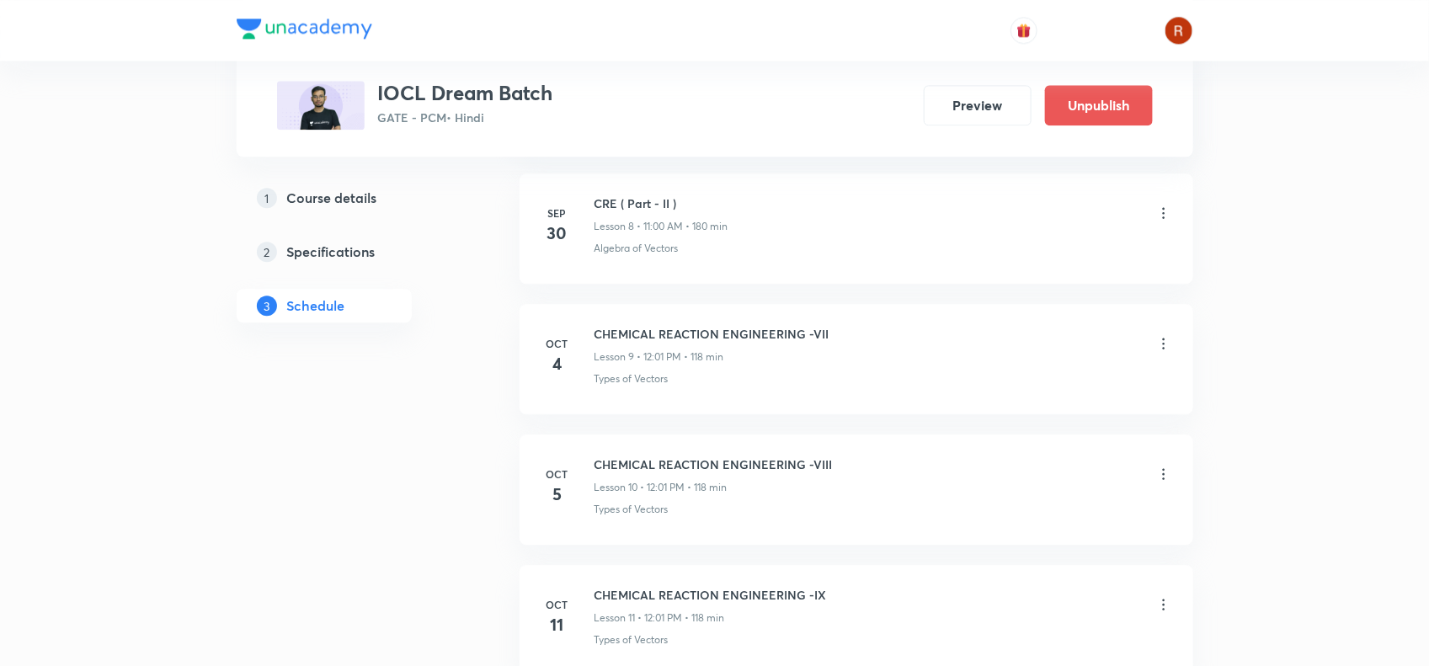
scroll to position [1857, 0]
click at [1166, 346] on icon at bounding box center [1163, 341] width 17 height 17
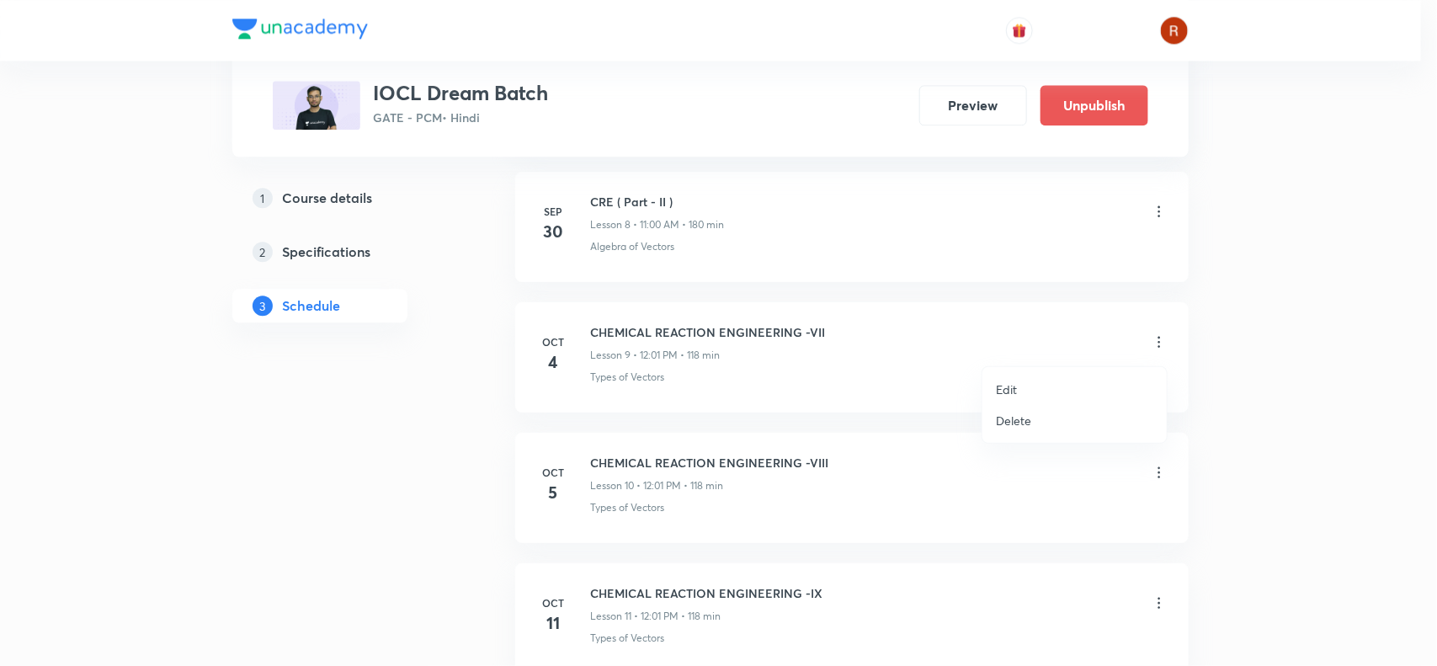
click at [1032, 381] on li "Edit" at bounding box center [1075, 389] width 184 height 31
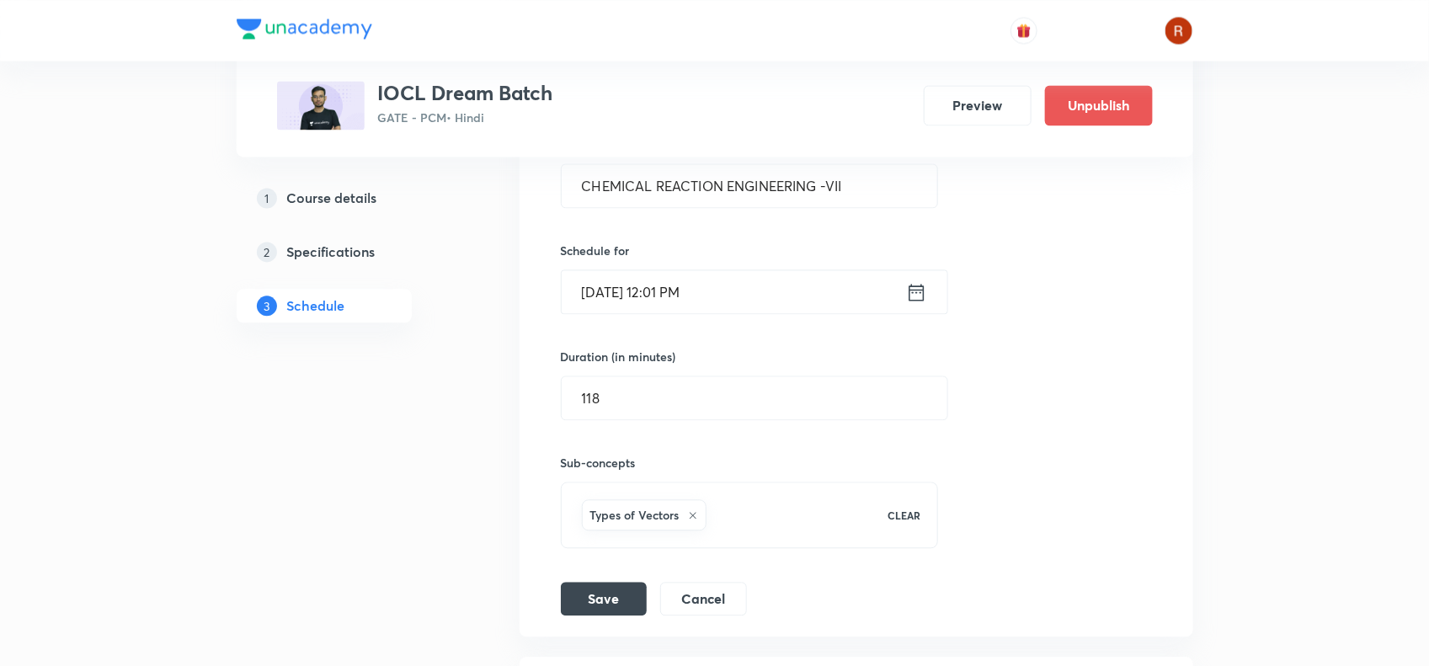
scroll to position [1402, 0]
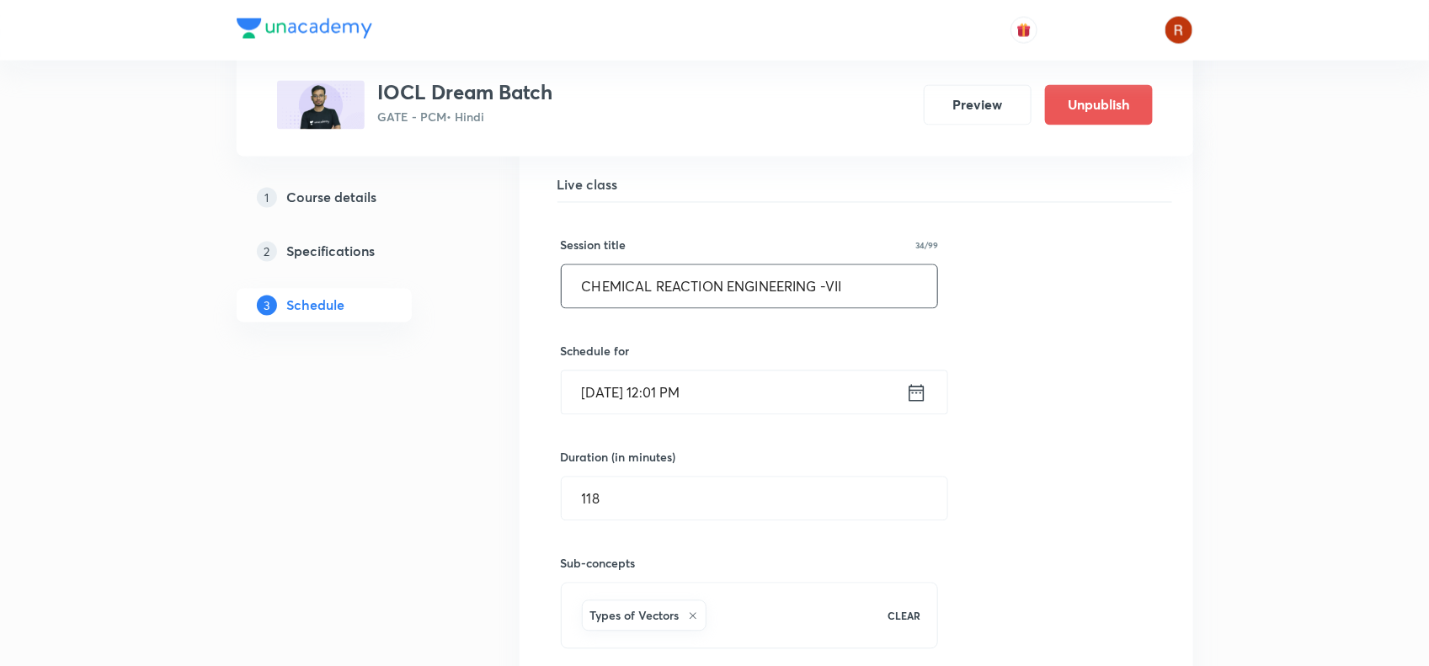
click at [588, 280] on input "CHEMICAL REACTION ENGINEERING -VII" at bounding box center [750, 286] width 376 height 43
drag, startPoint x: 588, startPoint y: 280, endPoint x: 880, endPoint y: 291, distance: 292.4
click at [880, 291] on input "CHEMICAL REACTION ENGINEERING -VII" at bounding box center [750, 286] width 376 height 43
paste input "Thermodynamics Part -01"
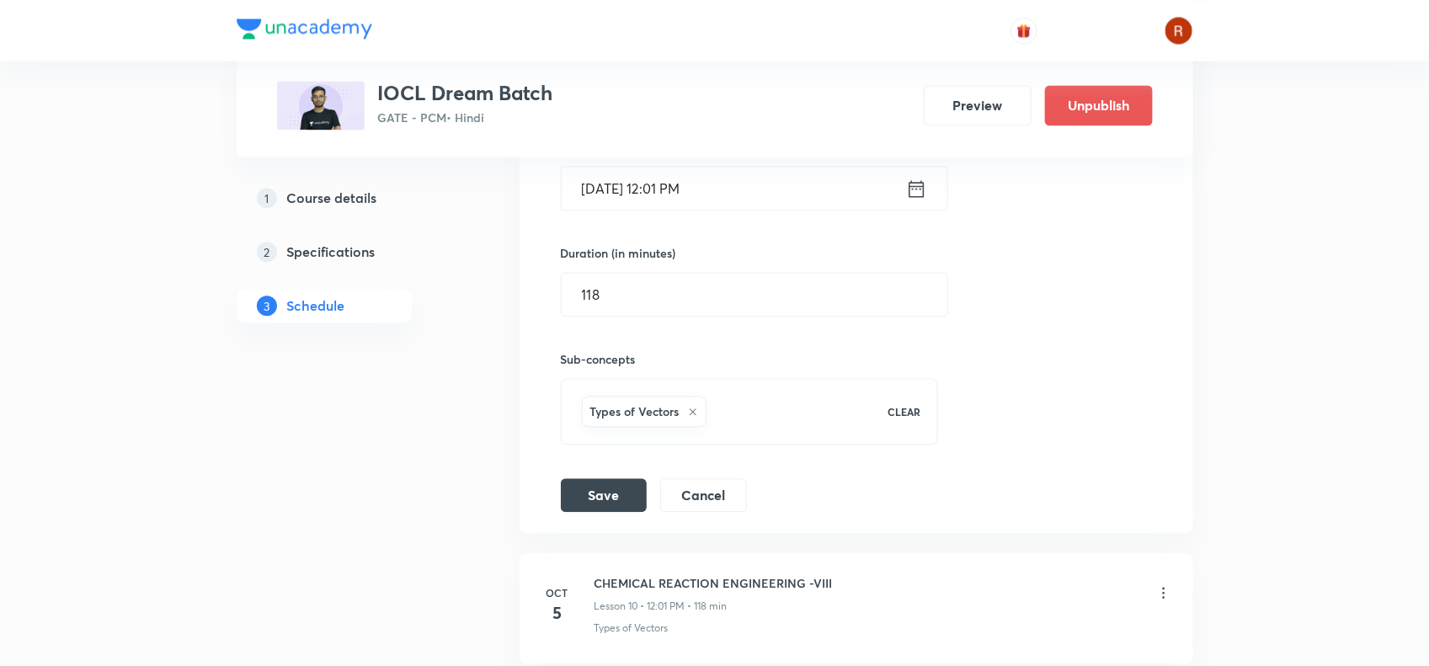
scroll to position [1608, 0]
type input "Thermodynamics Part -01"
click at [592, 506] on button "Save" at bounding box center [604, 492] width 86 height 34
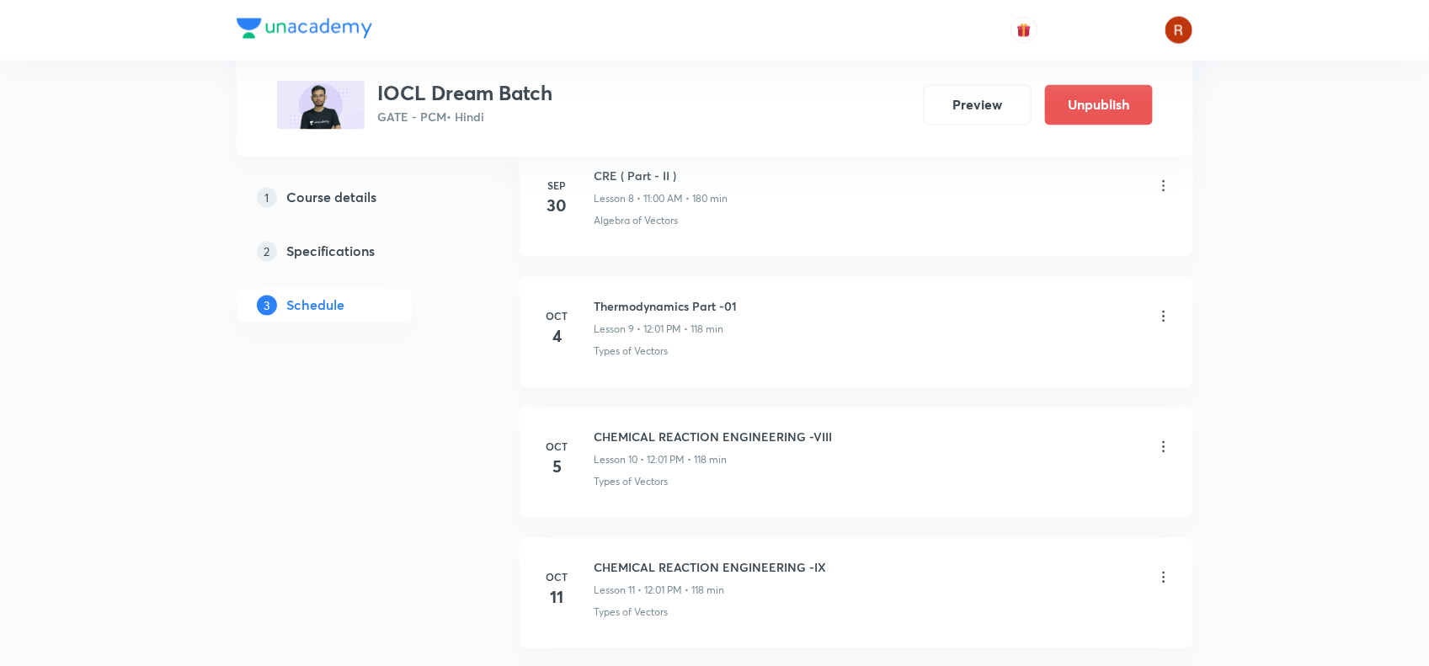
scroll to position [1318, 0]
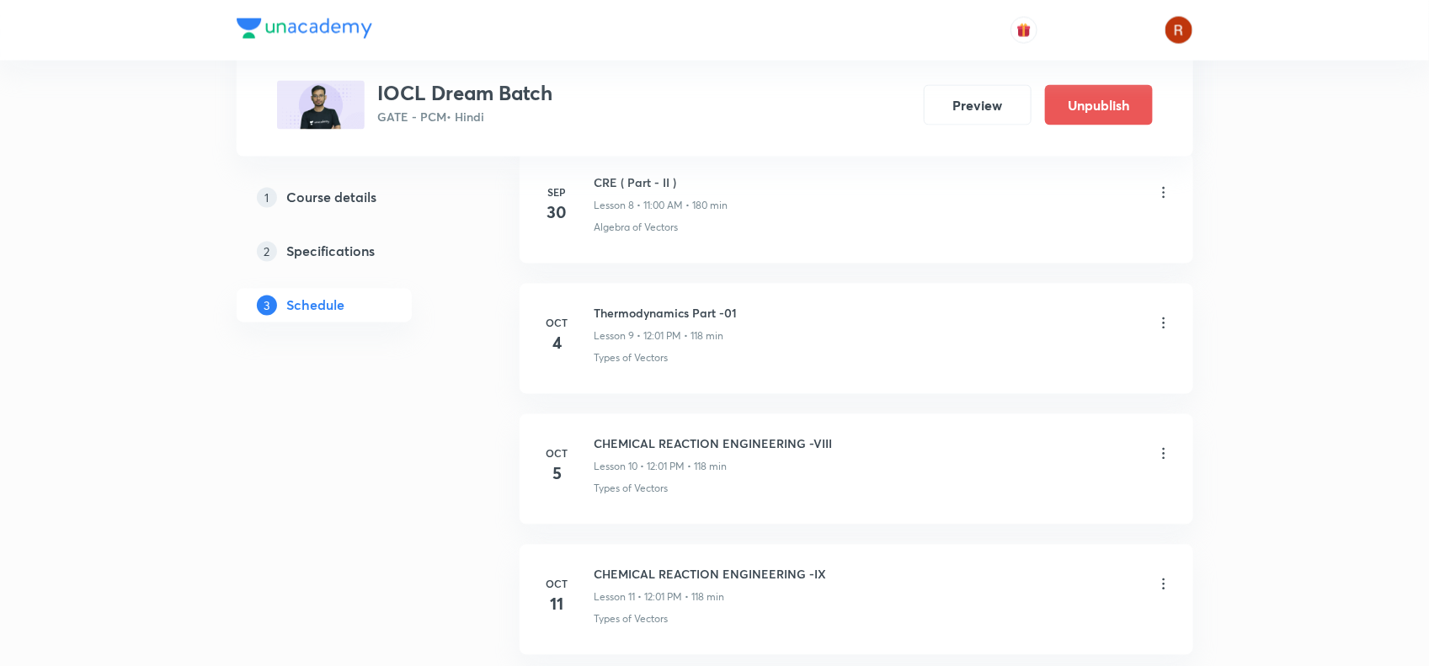
click at [599, 314] on h6 "Thermodynamics Part -01" at bounding box center [665, 314] width 143 height 18
drag, startPoint x: 599, startPoint y: 314, endPoint x: 745, endPoint y: 316, distance: 145.7
click at [745, 316] on div "Thermodynamics Part -01 Lesson 9 • 12:01 PM • 118 min" at bounding box center [883, 325] width 578 height 40
copy h6 "Thermodynamics Part -01"
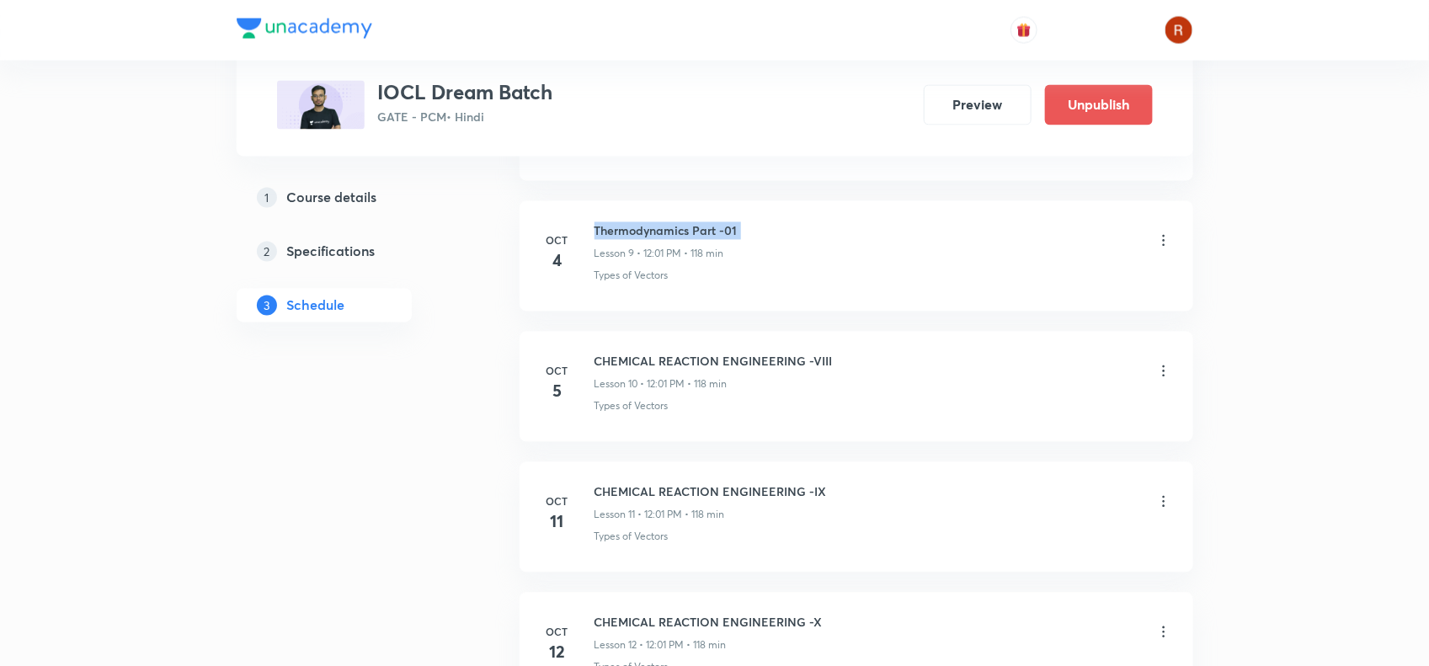
scroll to position [1402, 0]
click at [1159, 377] on icon at bounding box center [1163, 369] width 17 height 17
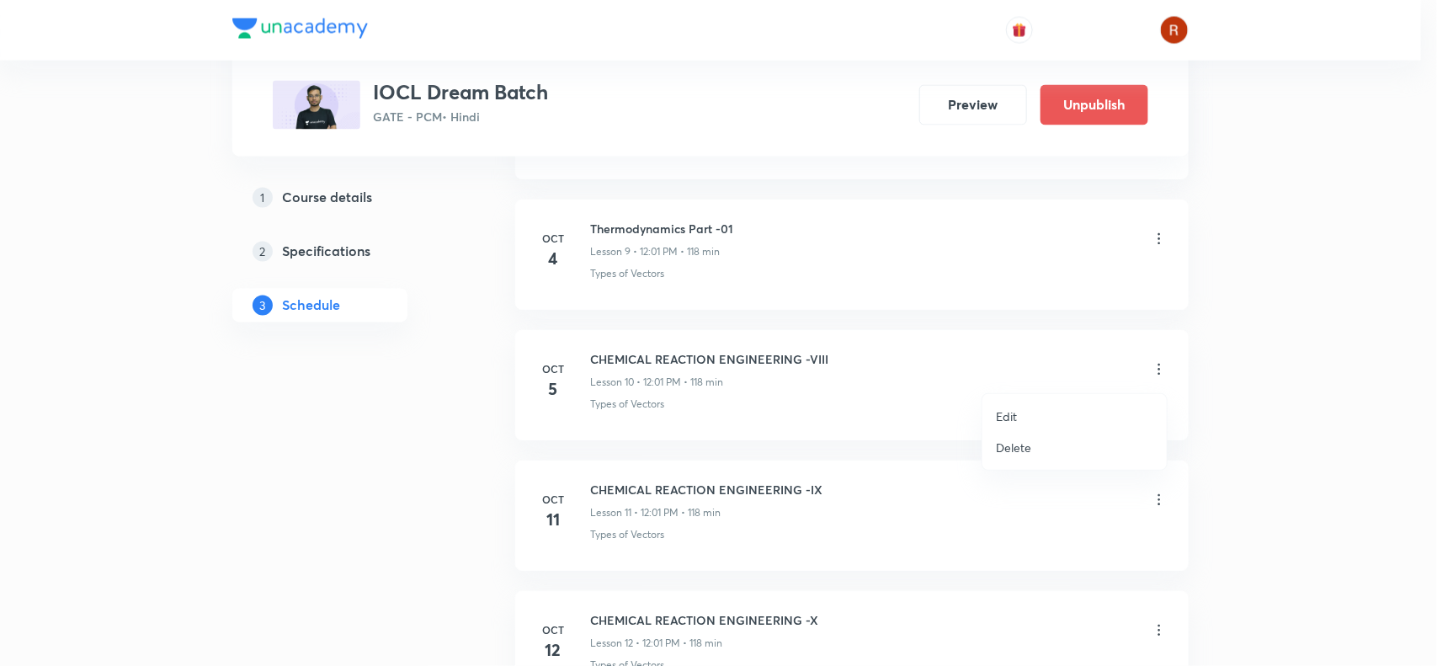
click at [1044, 405] on li "Edit" at bounding box center [1075, 416] width 184 height 31
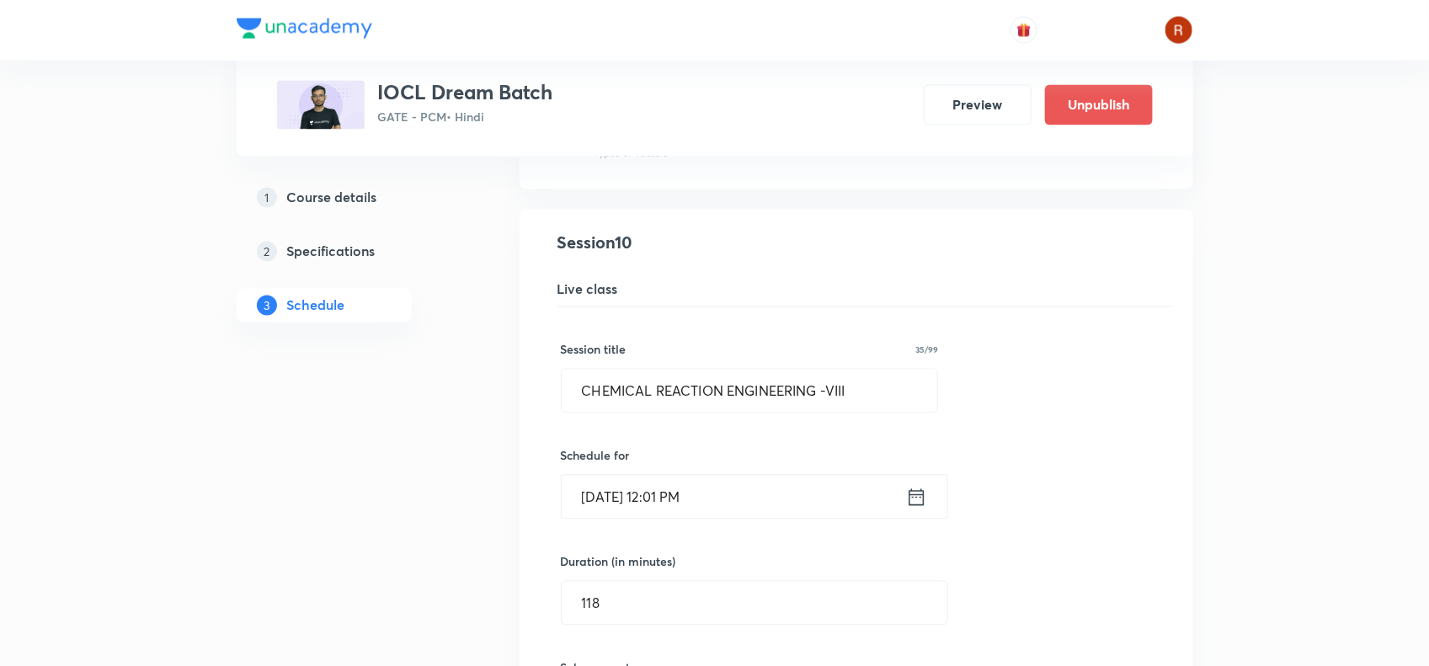
scroll to position [1430, 0]
drag, startPoint x: 573, startPoint y: 392, endPoint x: 931, endPoint y: 409, distance: 358.2
click at [931, 409] on input "CHEMICAL REACTION ENGINEERING -VIII" at bounding box center [750, 389] width 376 height 43
paste input "Thermodynamics Part -01"
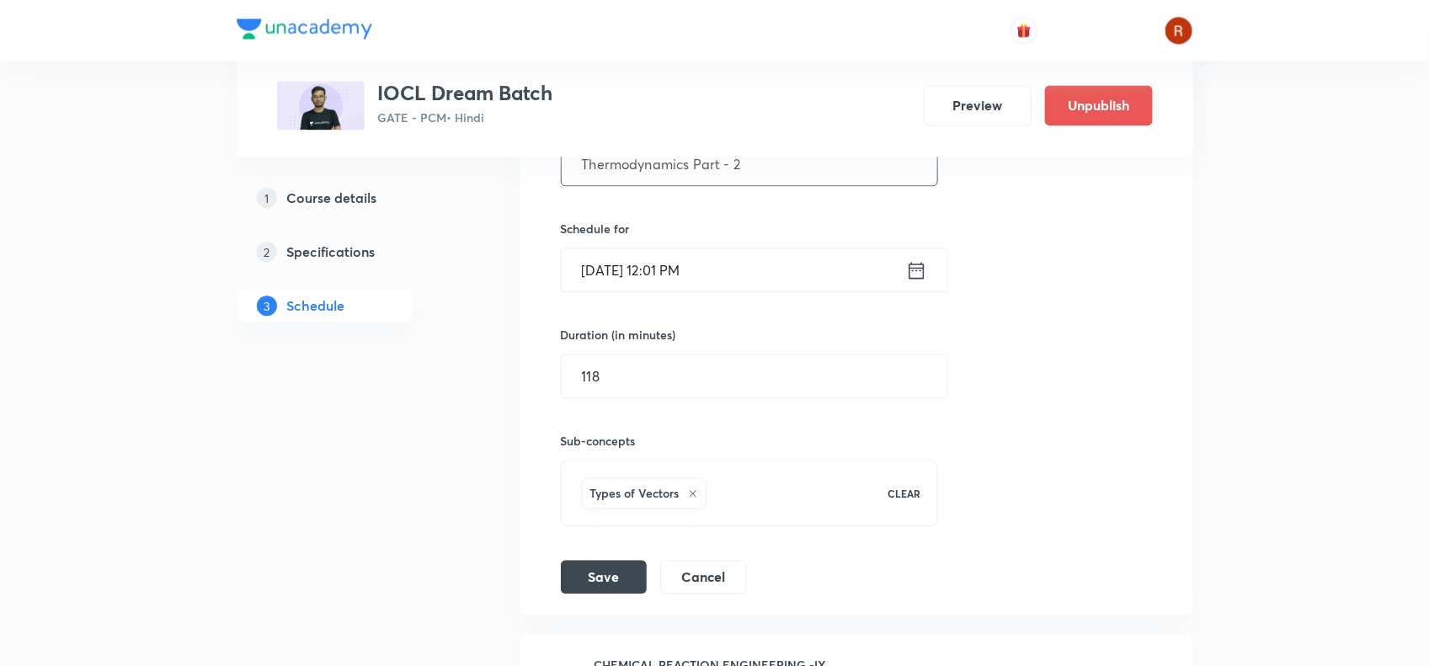
scroll to position [1663, 0]
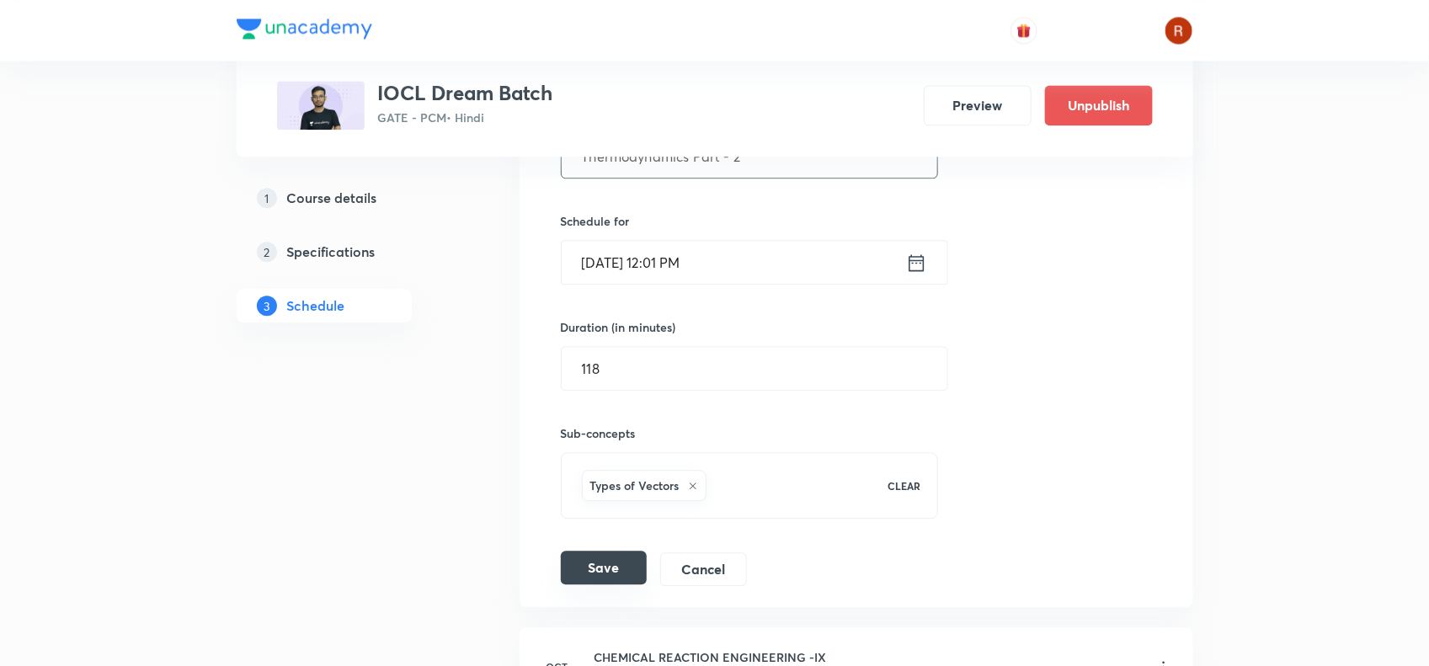
type input "Thermodynamics Part - 2"
click at [621, 578] on button "Save" at bounding box center [604, 568] width 86 height 34
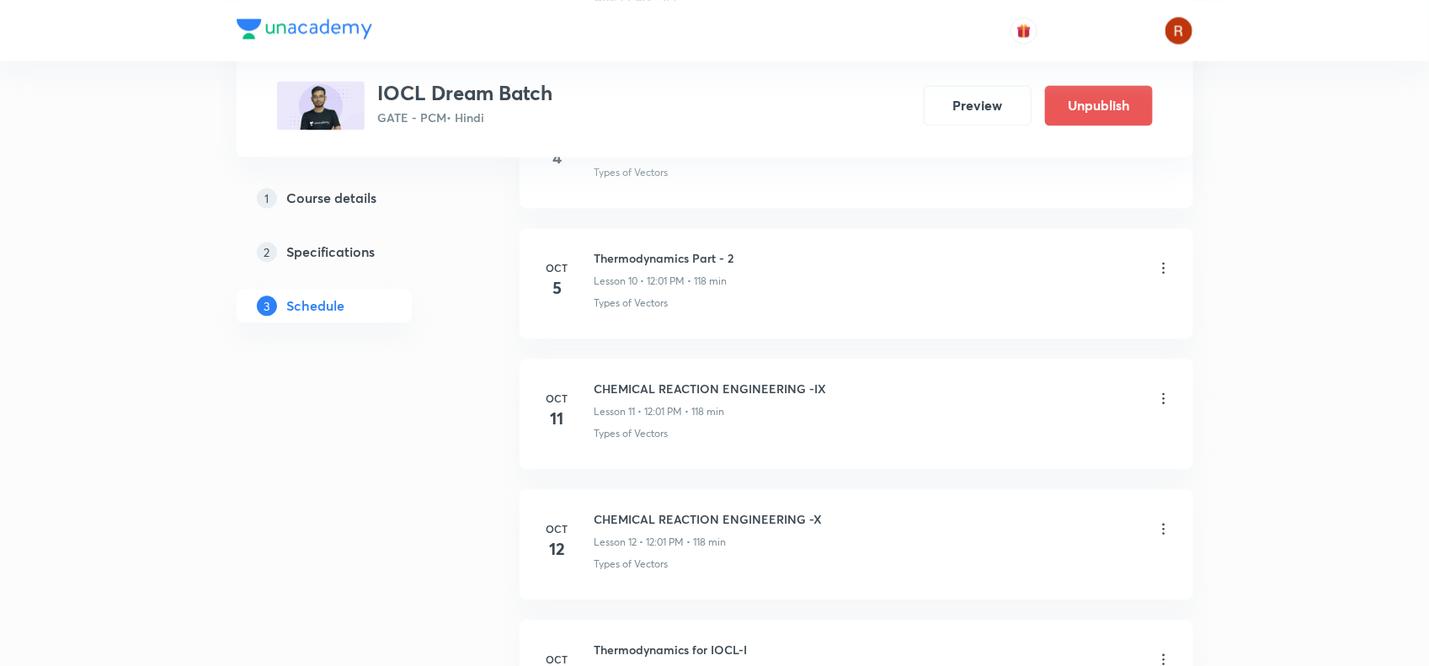
scroll to position [1522, 0]
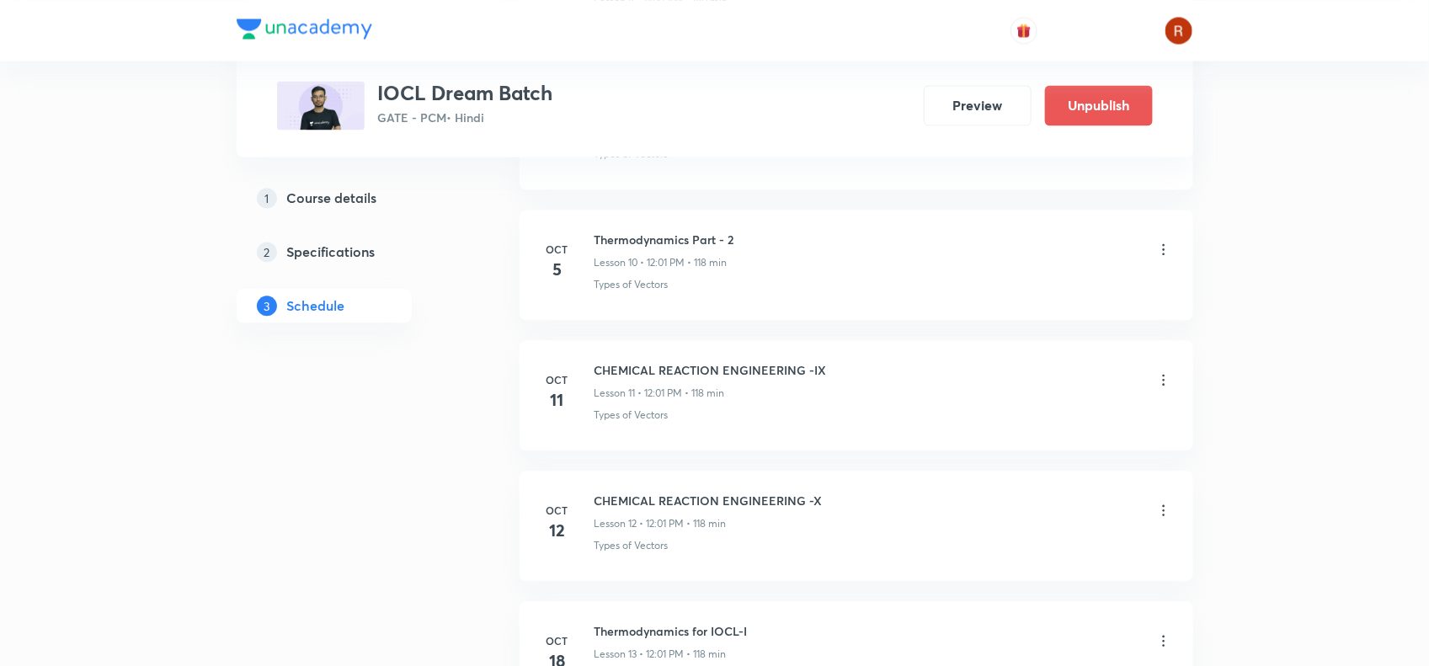
click at [1166, 379] on icon at bounding box center [1163, 379] width 17 height 17
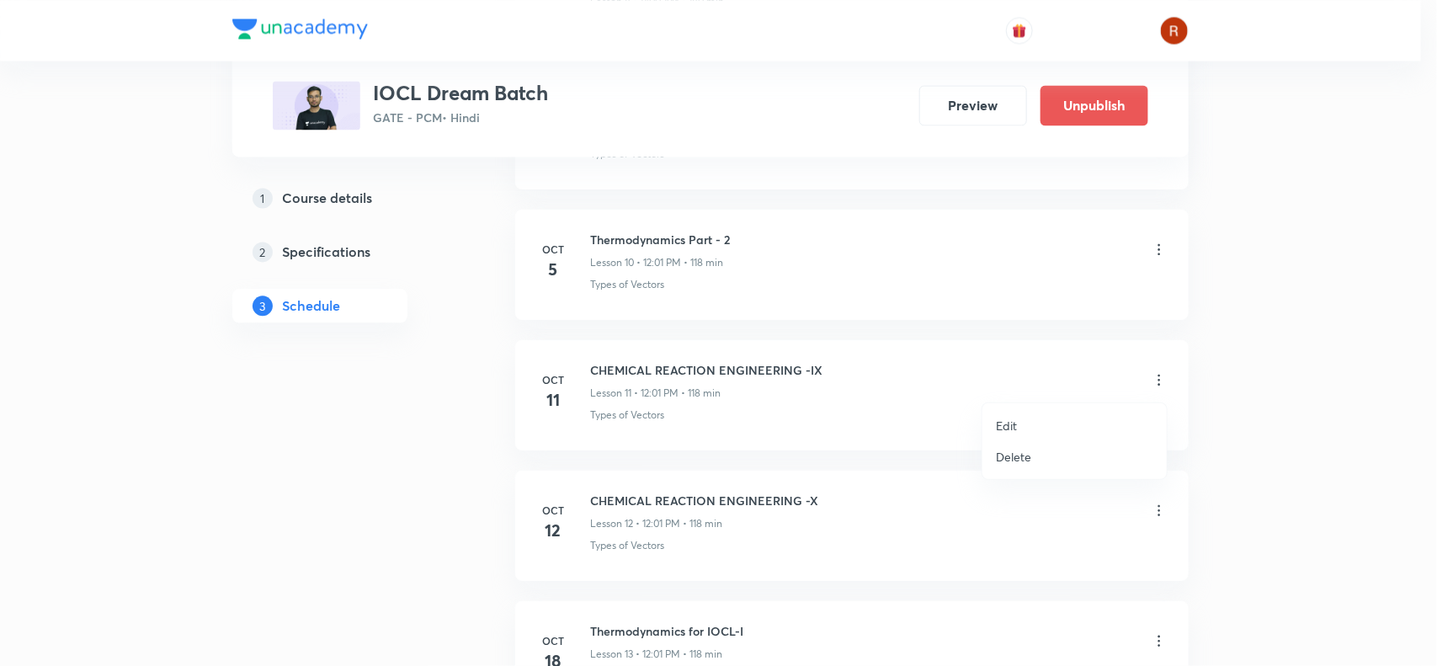
click at [1047, 415] on li "Edit" at bounding box center [1075, 425] width 184 height 31
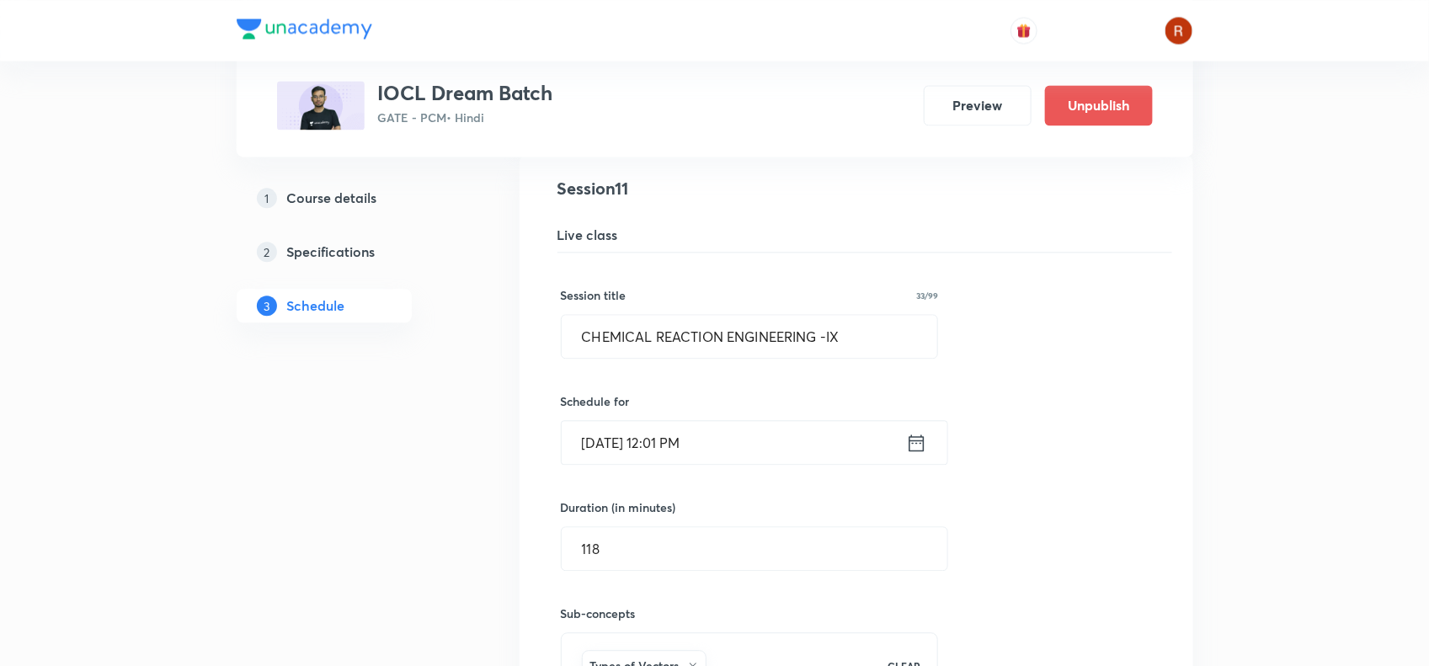
scroll to position [1614, 0]
click at [874, 341] on input "CHEMICAL REACTION ENGINEERING -IX" at bounding box center [750, 335] width 376 height 43
type input "C"
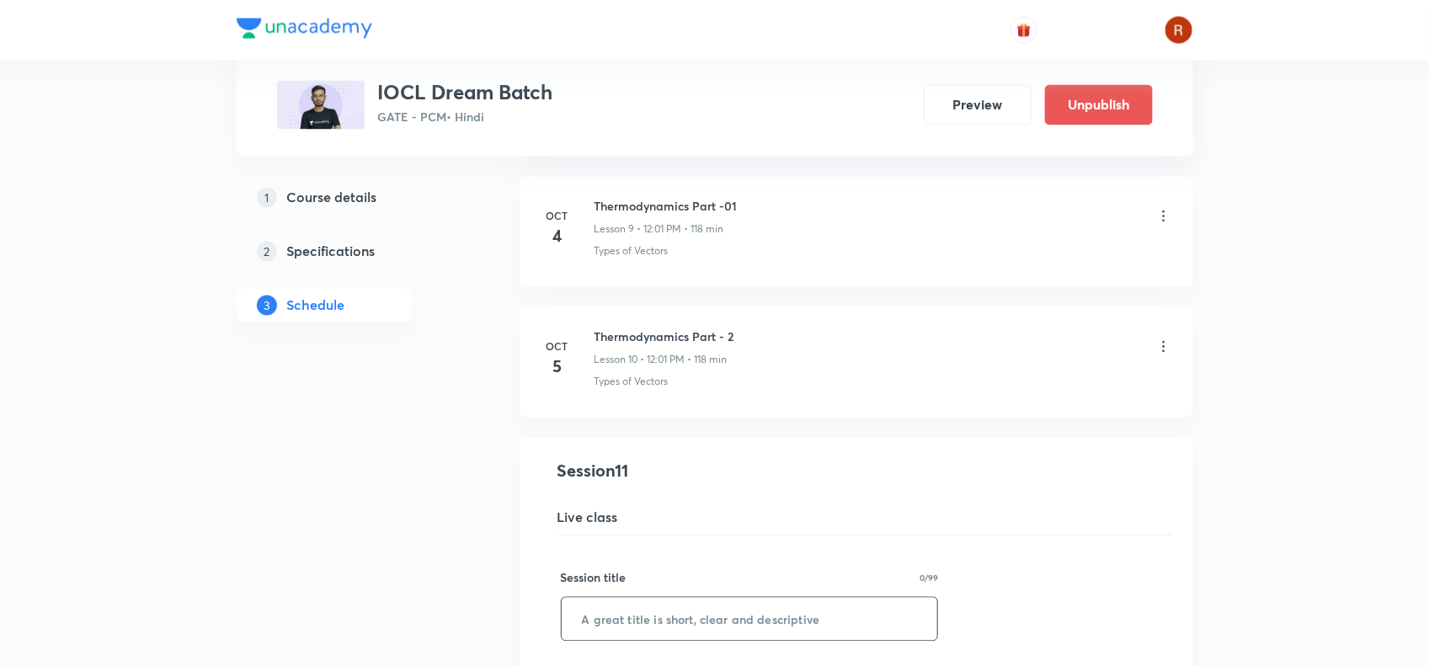
scroll to position [1285, 0]
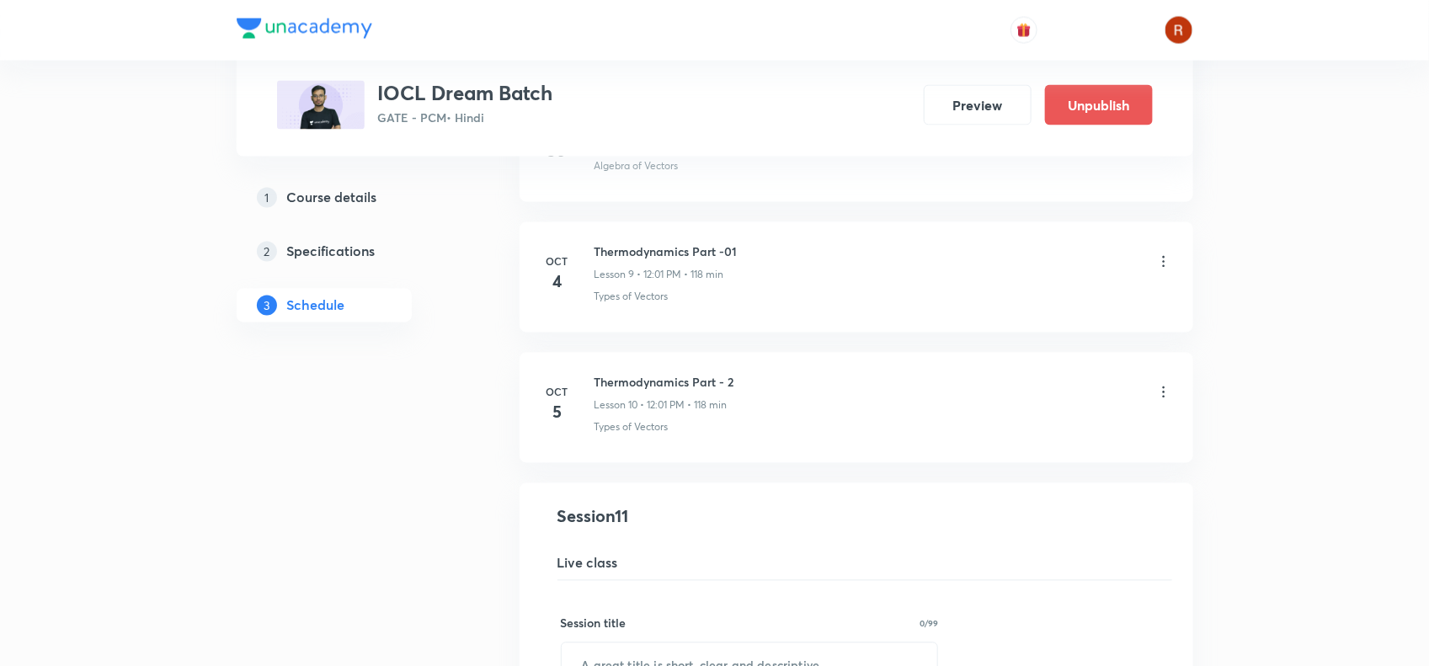
click at [620, 386] on h6 "Thermodynamics Part - 2" at bounding box center [664, 383] width 140 height 18
drag, startPoint x: 620, startPoint y: 386, endPoint x: 746, endPoint y: 386, distance: 126.3
click at [746, 386] on div "Thermodynamics Part - 2 Lesson 10 • 12:01 PM • 118 min" at bounding box center [883, 394] width 578 height 40
copy h6 "Thermodynamics Part - 2"
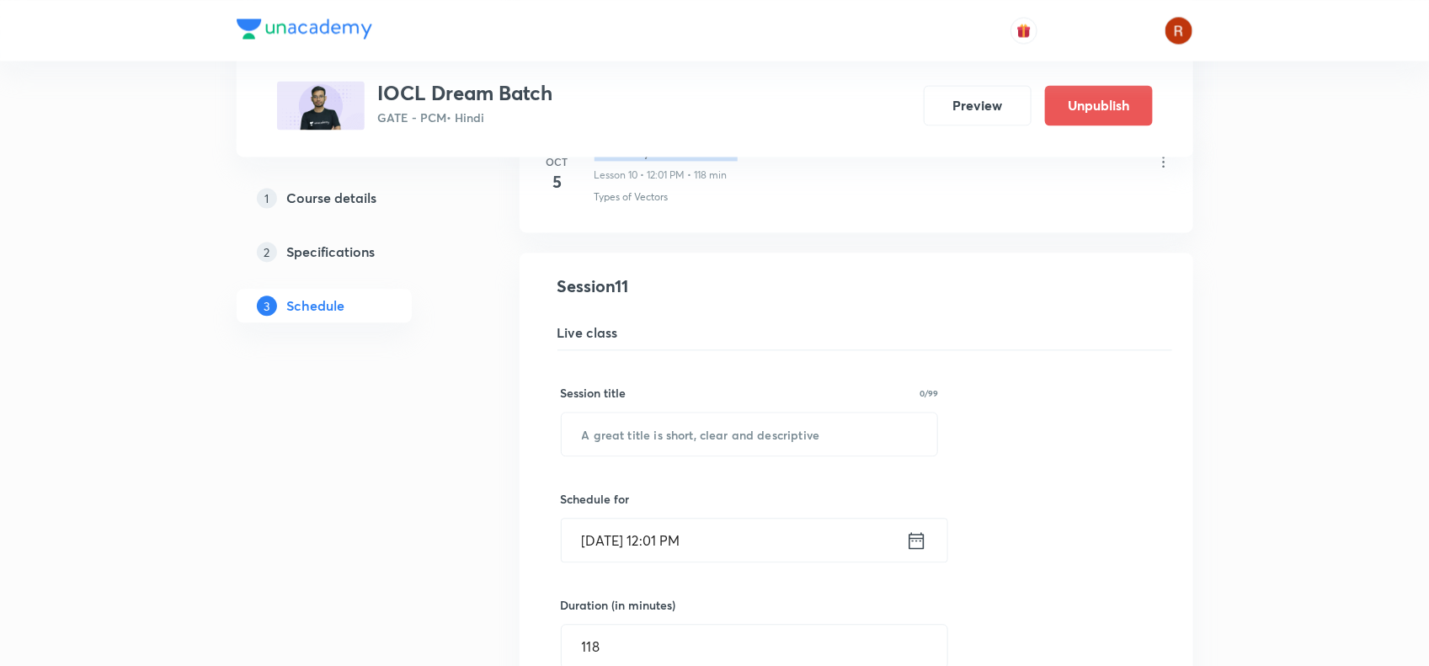
scroll to position [1622, 0]
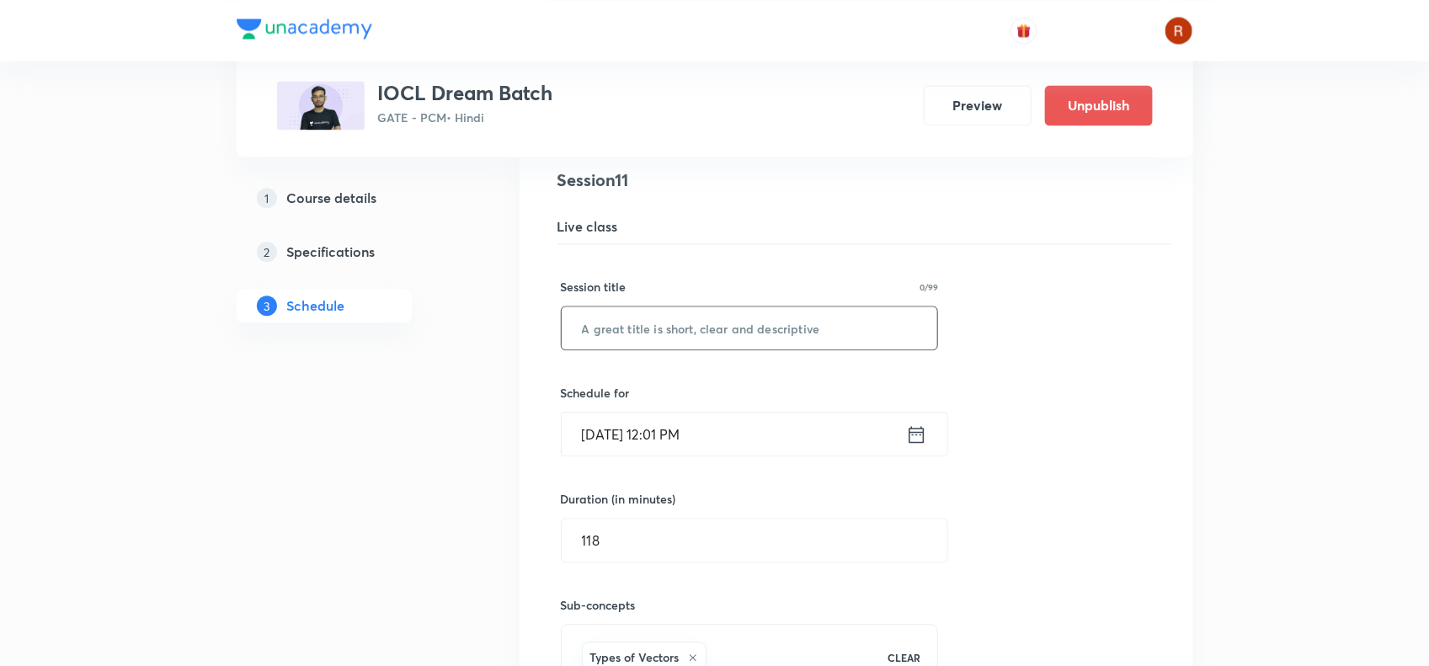
click at [672, 341] on input "text" at bounding box center [750, 327] width 376 height 43
paste input "Thermodynamics Part - 2"
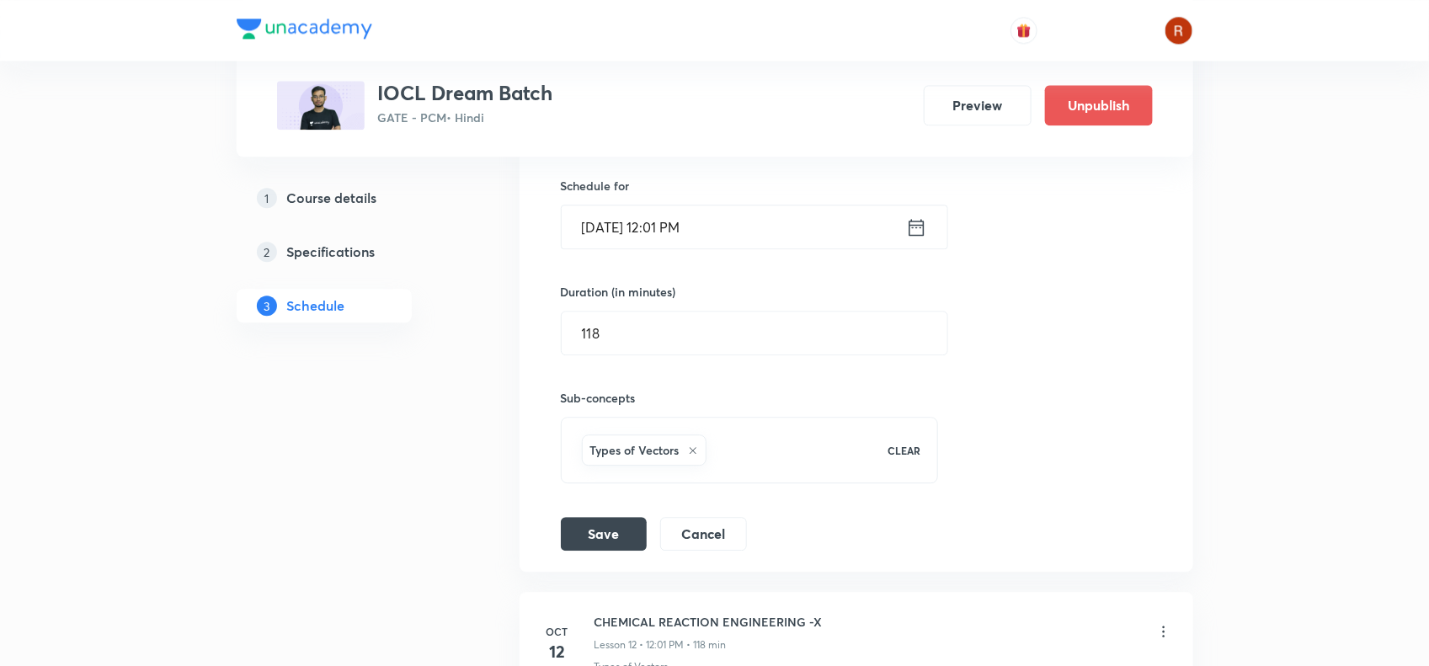
scroll to position [1926, 0]
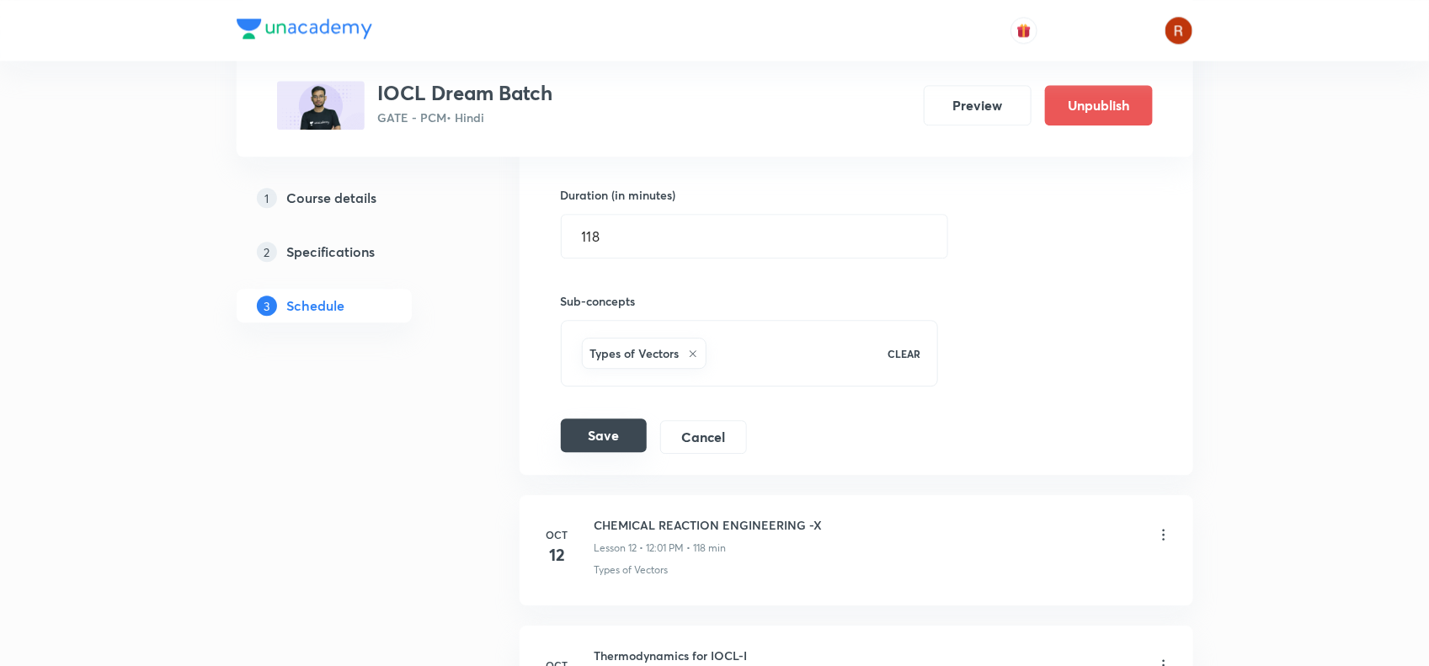
type input "Thermodynamics Part - 3"
click at [592, 425] on button "Save" at bounding box center [604, 435] width 86 height 34
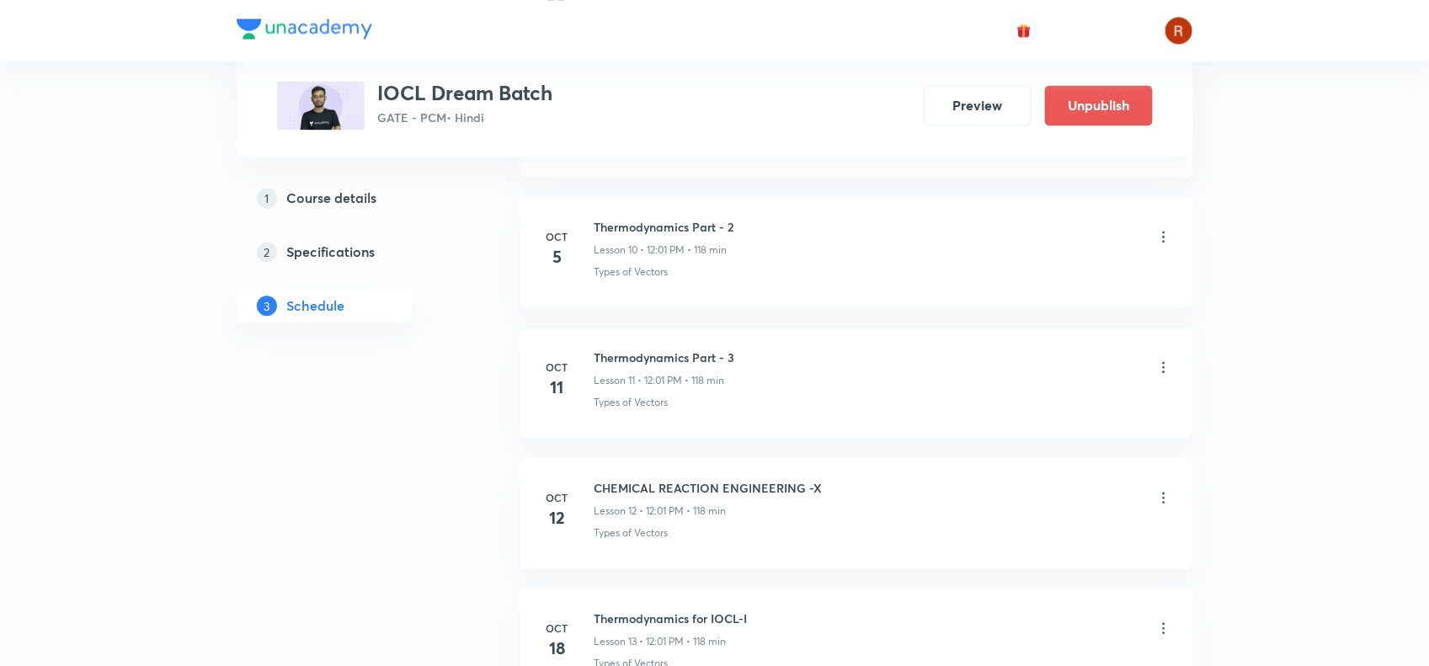
scroll to position [1537, 0]
click at [620, 354] on h6 "Thermodynamics Part - 3" at bounding box center [664, 356] width 141 height 18
copy h6 "Thermodynamics Part - 3"
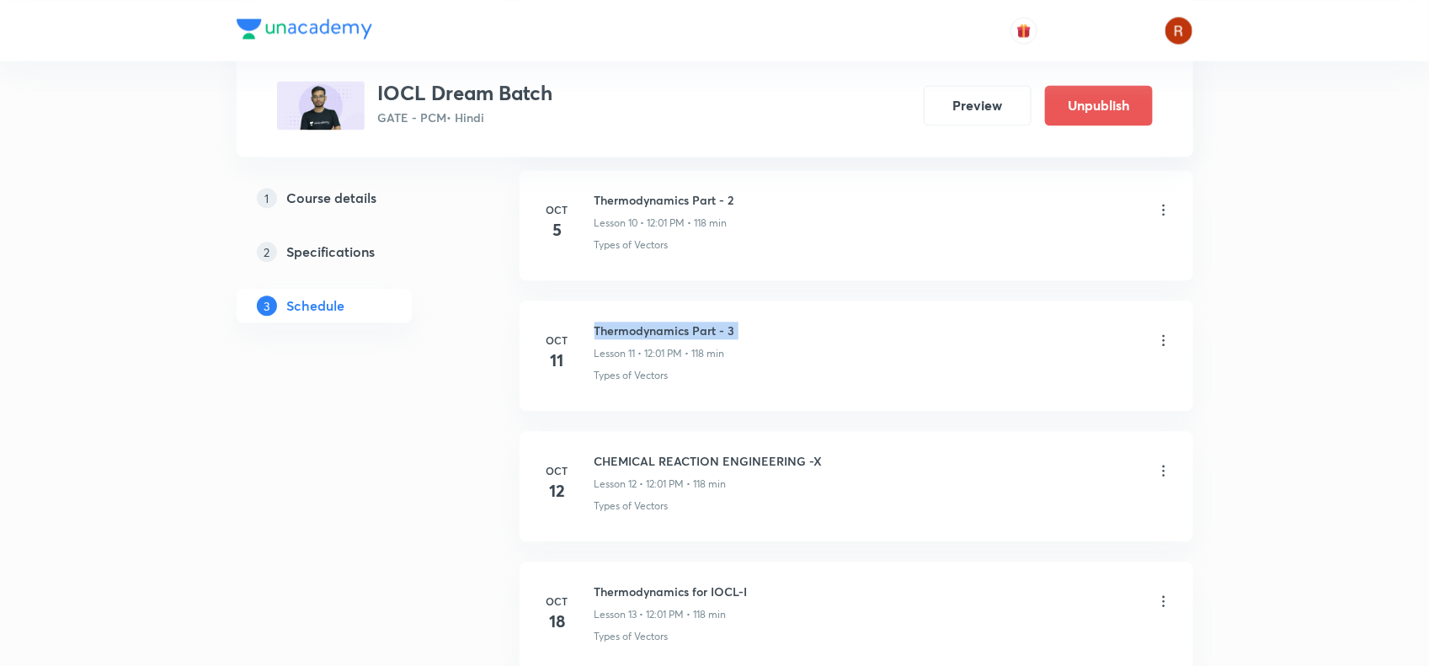
scroll to position [1564, 0]
copy h6 "Thermodynamics Part - 3"
click at [1158, 471] on icon at bounding box center [1163, 469] width 17 height 17
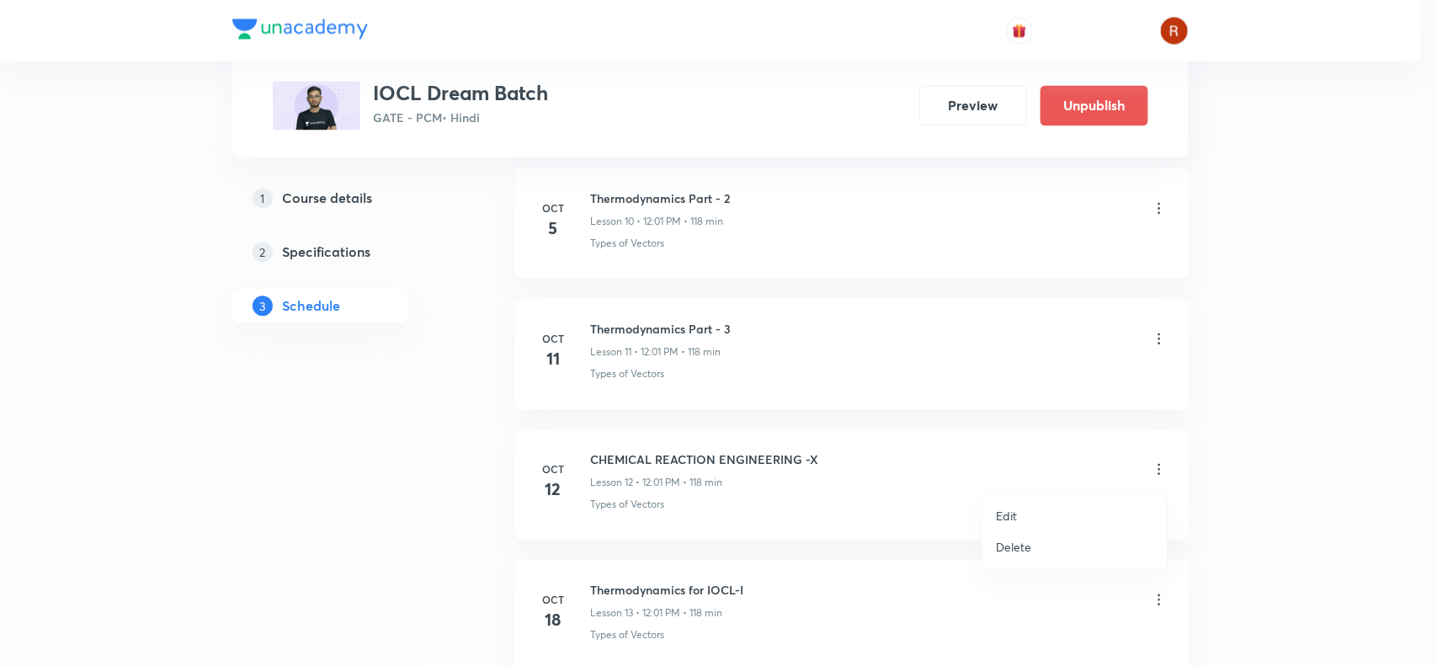
click at [1038, 508] on li "Edit" at bounding box center [1075, 515] width 184 height 31
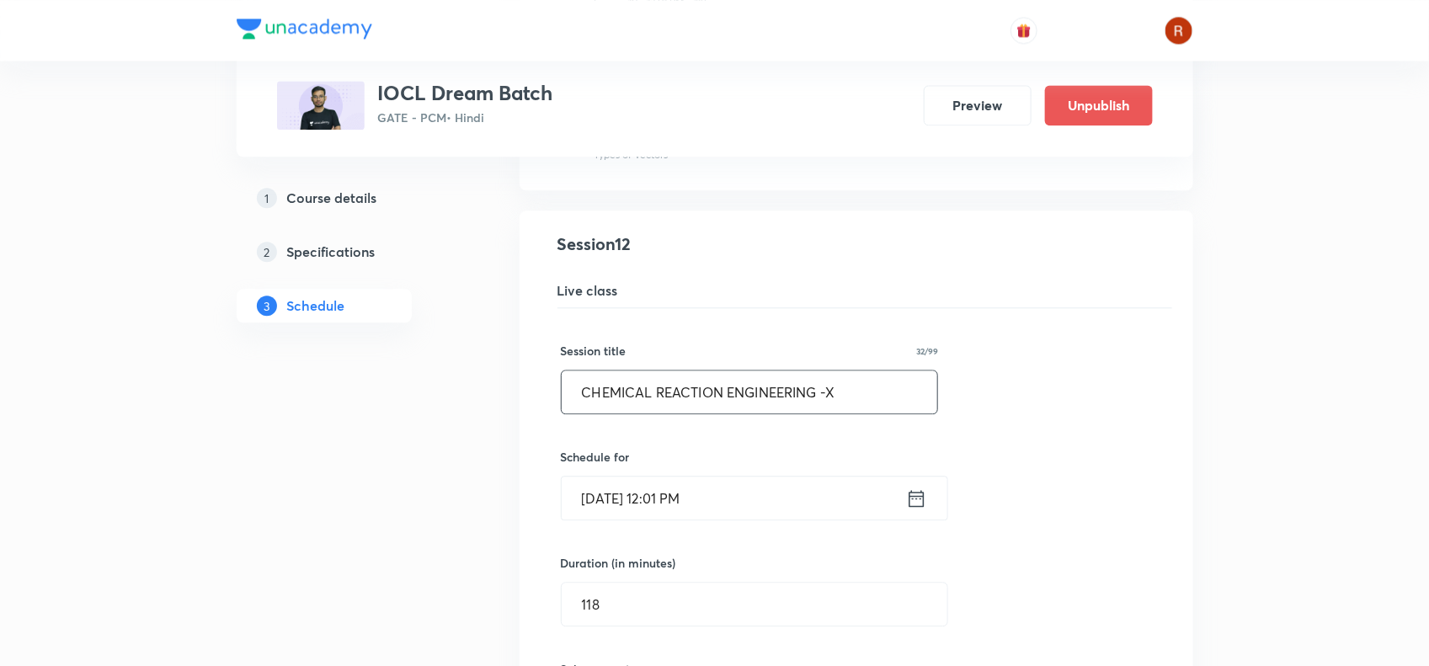
scroll to position [1689, 0]
drag, startPoint x: 583, startPoint y: 396, endPoint x: 914, endPoint y: 381, distance: 331.2
click at [914, 381] on input "CHEMICAL REACTION ENGINEERING -X" at bounding box center [750, 391] width 376 height 43
paste input "Thermodynamics Part - 3"
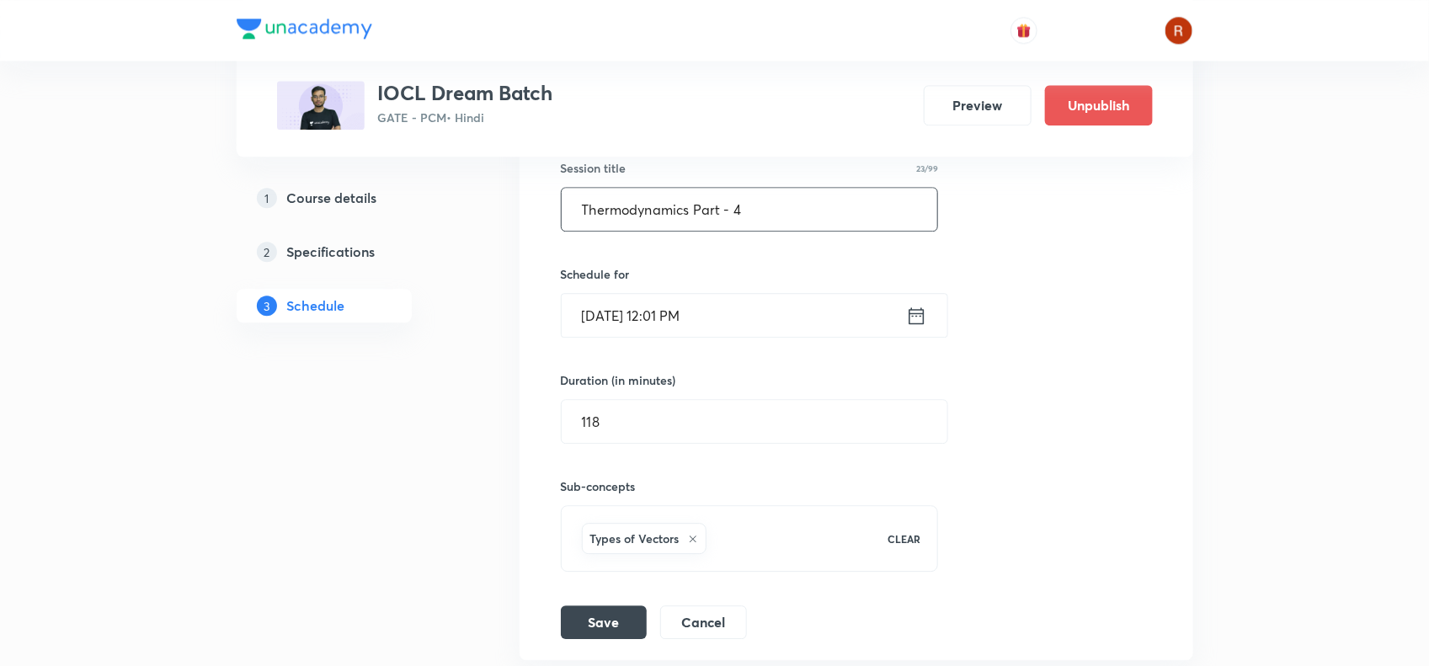
scroll to position [1874, 0]
type input "Thermodynamics Part - 4"
click at [613, 626] on button "Save" at bounding box center [604, 617] width 86 height 34
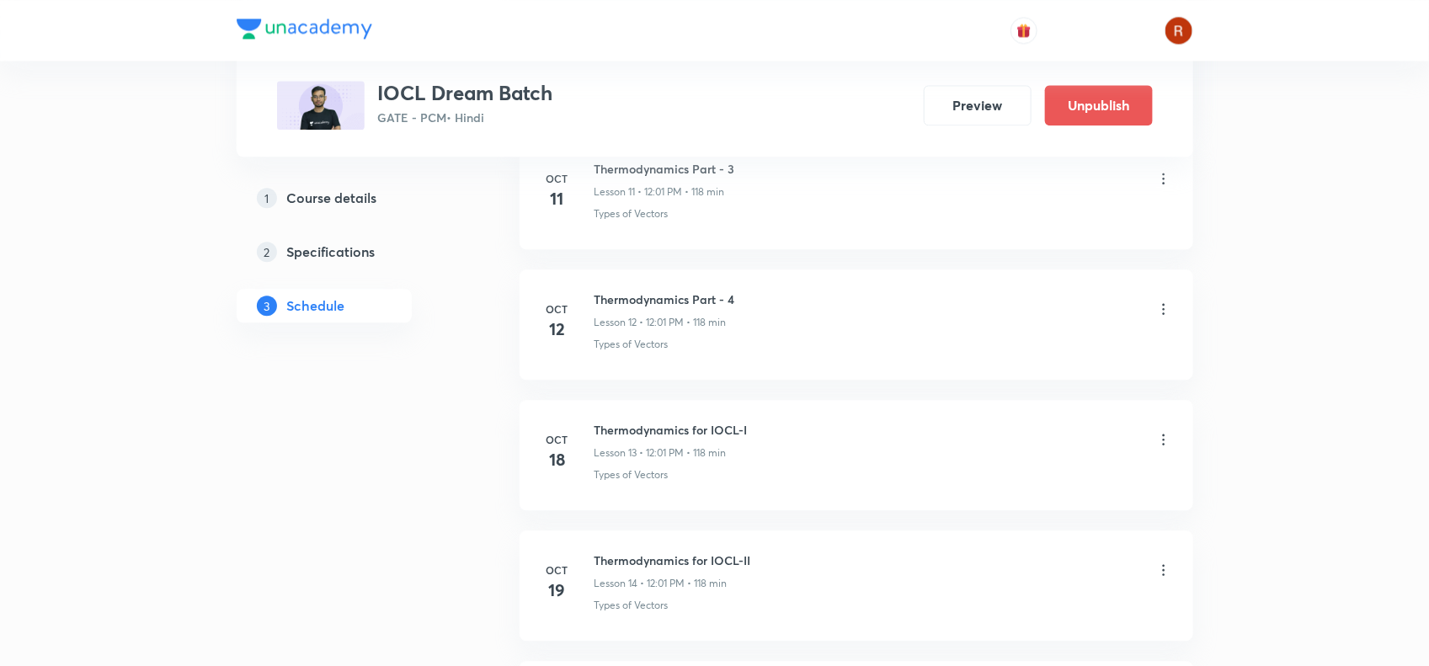
scroll to position [1724, 0]
click at [605, 301] on h6 "Thermodynamics Part - 4" at bounding box center [664, 299] width 141 height 18
drag, startPoint x: 605, startPoint y: 301, endPoint x: 709, endPoint y: 296, distance: 104.5
click at [709, 296] on h6 "Thermodynamics Part - 4" at bounding box center [664, 299] width 141 height 18
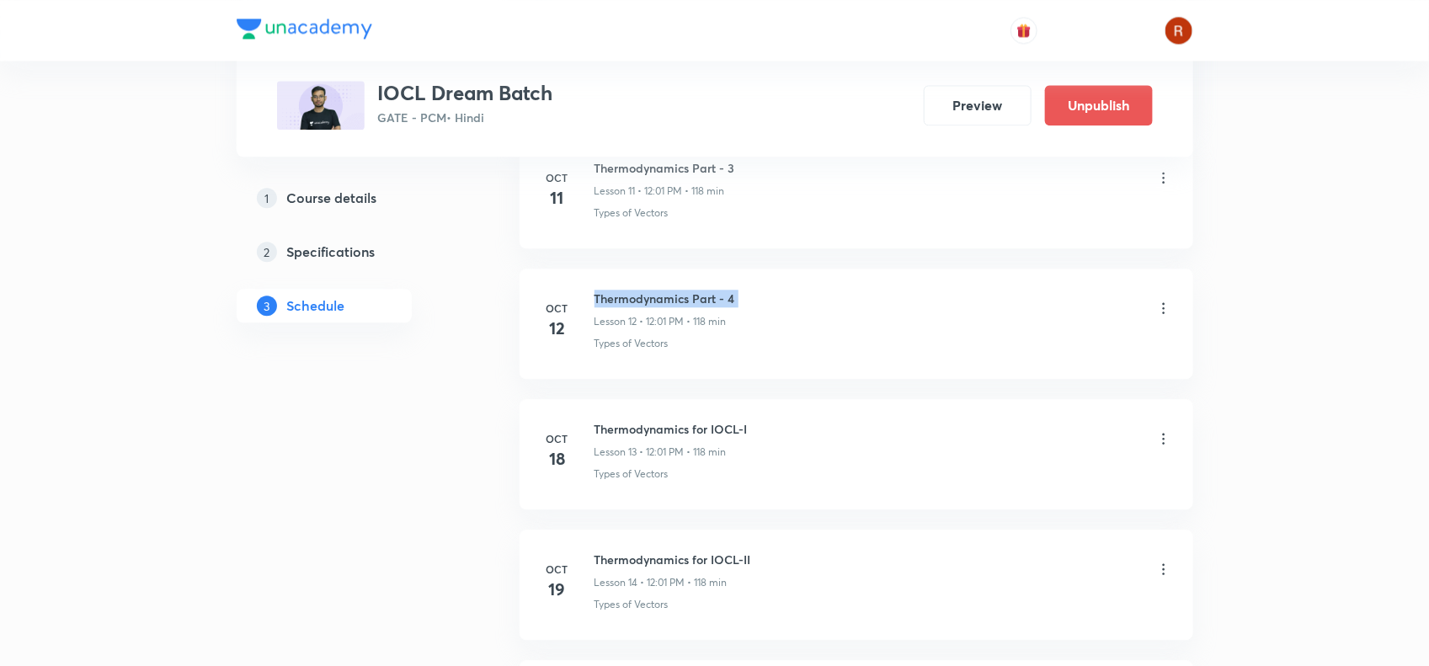
copy h6 "Thermodynamics Part - 4"
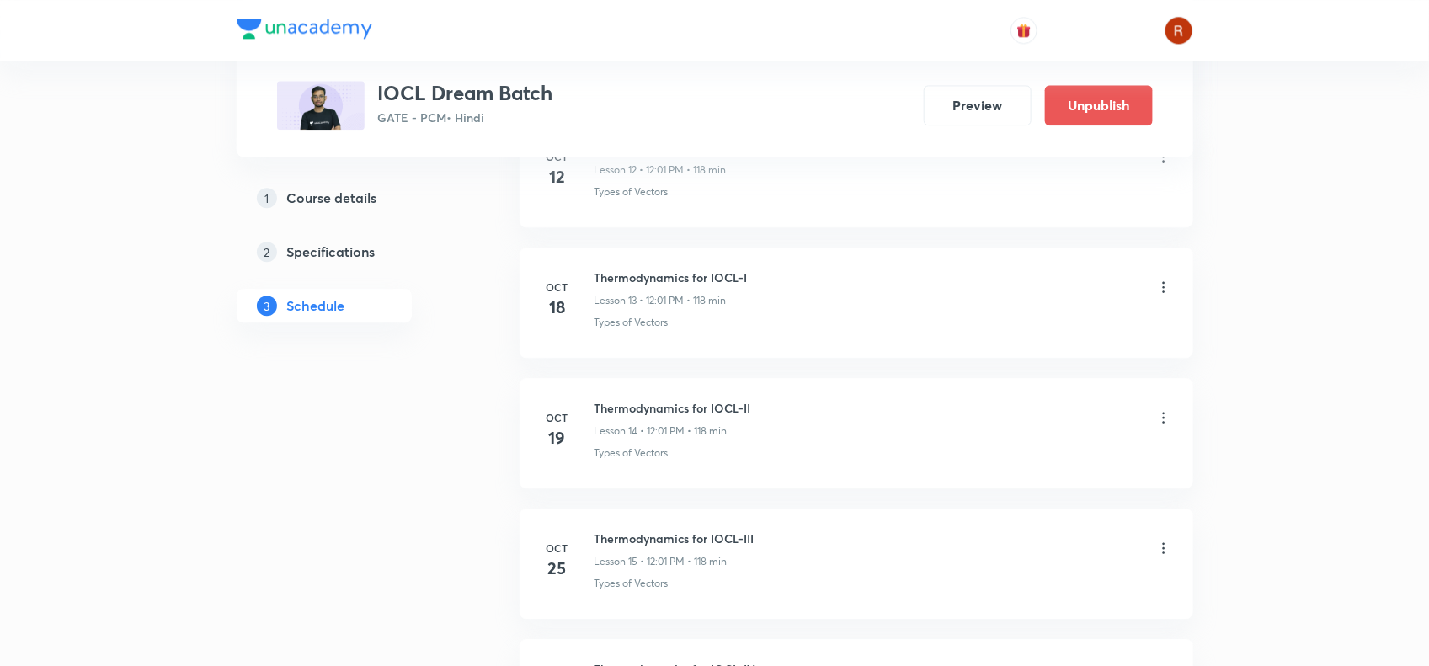
scroll to position [1878, 0]
click at [1160, 293] on icon at bounding box center [1163, 284] width 17 height 17
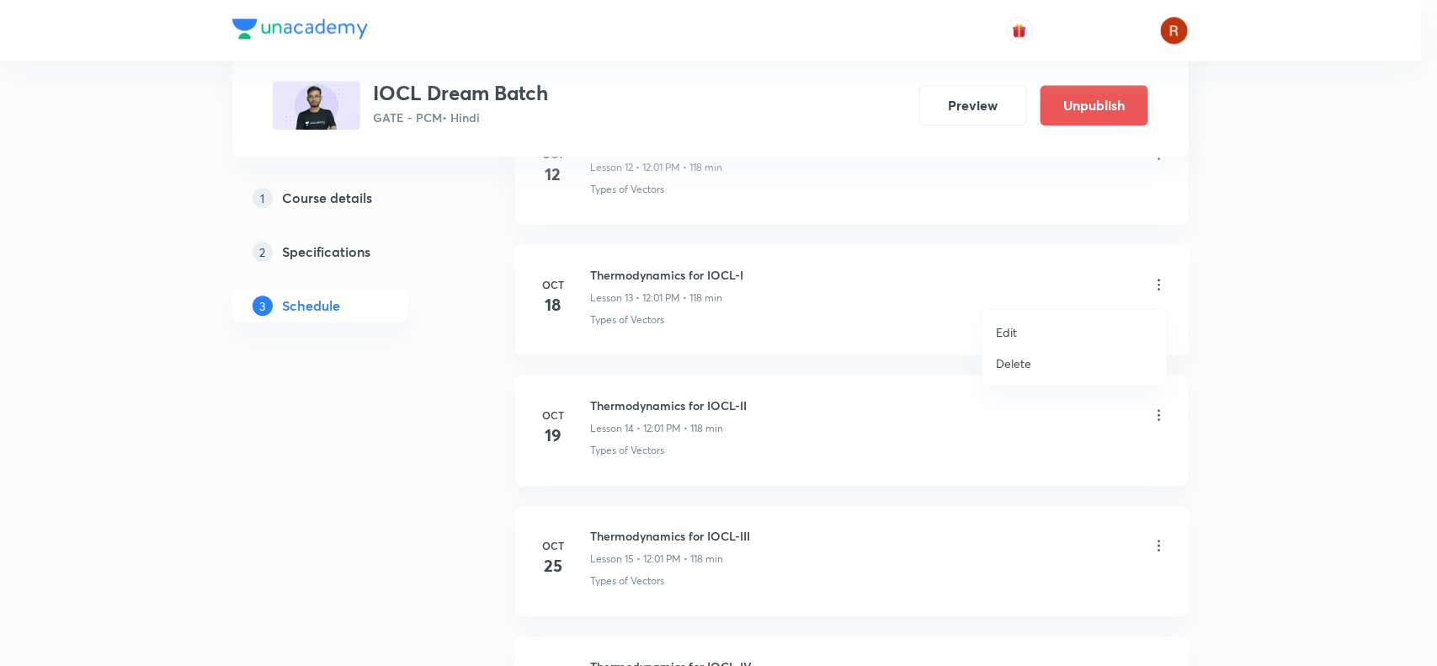
click at [1037, 327] on li "Edit" at bounding box center [1075, 332] width 184 height 31
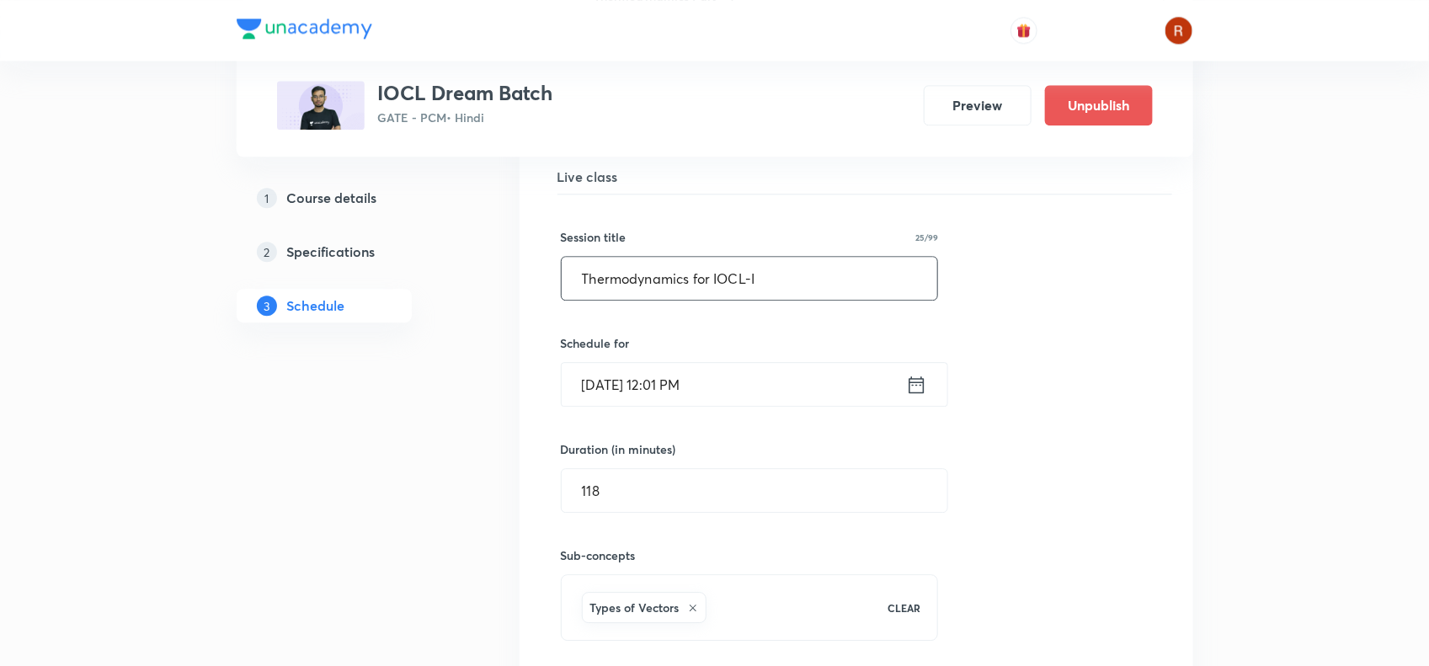
scroll to position [1933, 0]
click at [570, 280] on input "Thermodynamics for IOCL-I" at bounding box center [750, 277] width 376 height 43
drag, startPoint x: 570, startPoint y: 280, endPoint x: 838, endPoint y: 280, distance: 267.7
click at [838, 280] on input "Thermodynamics for IOCL-I" at bounding box center [750, 277] width 376 height 43
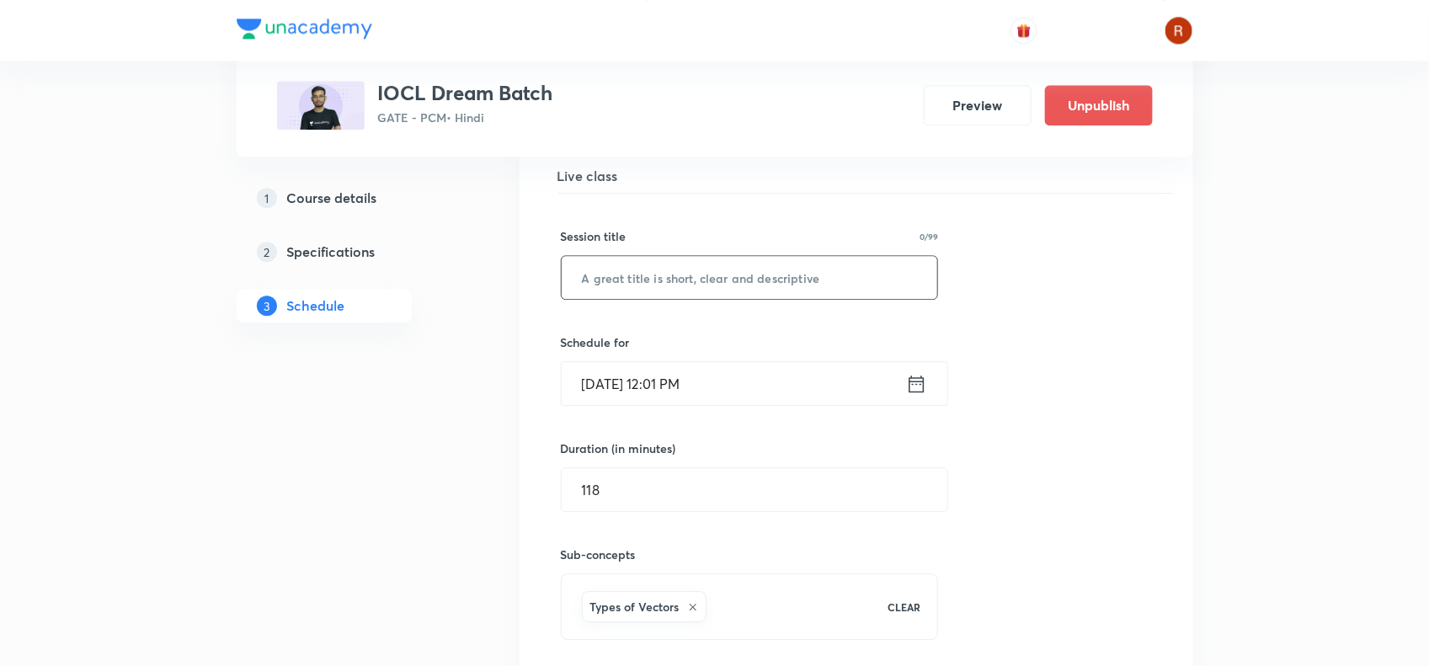
paste input "Thermodynamics Part - 4"
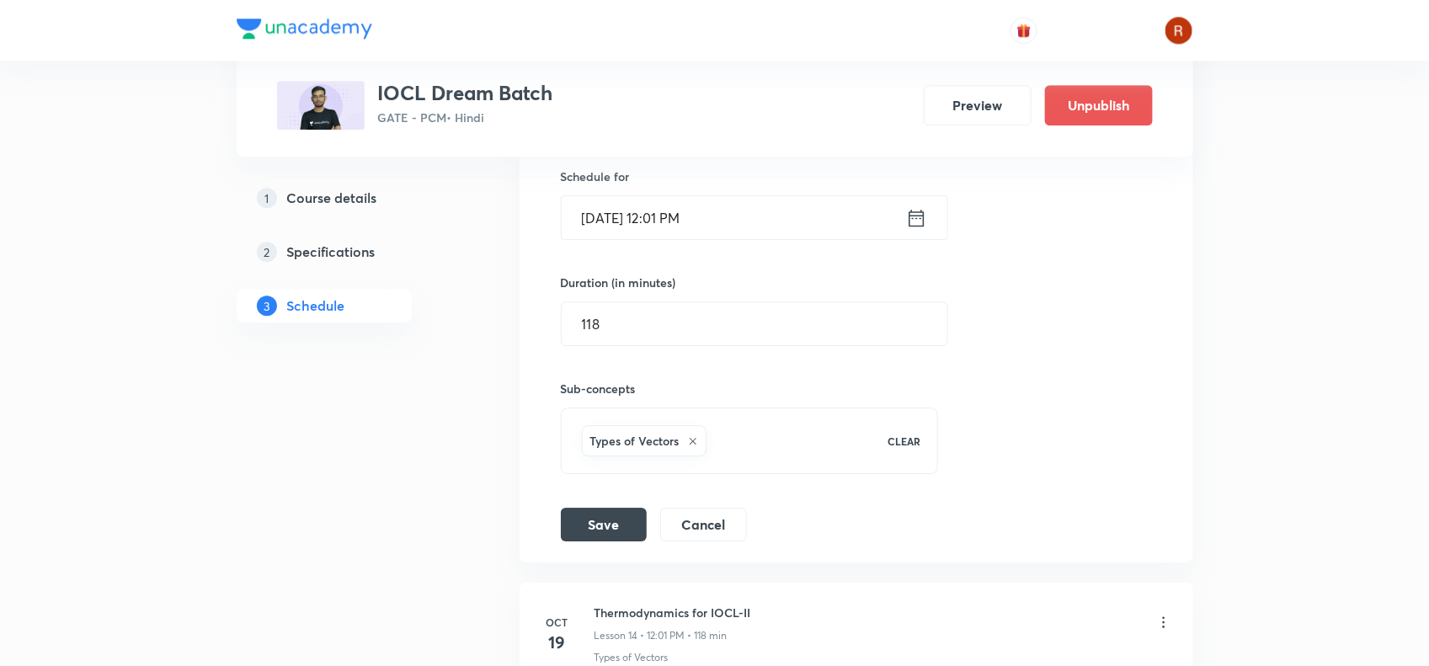
scroll to position [2161, 0]
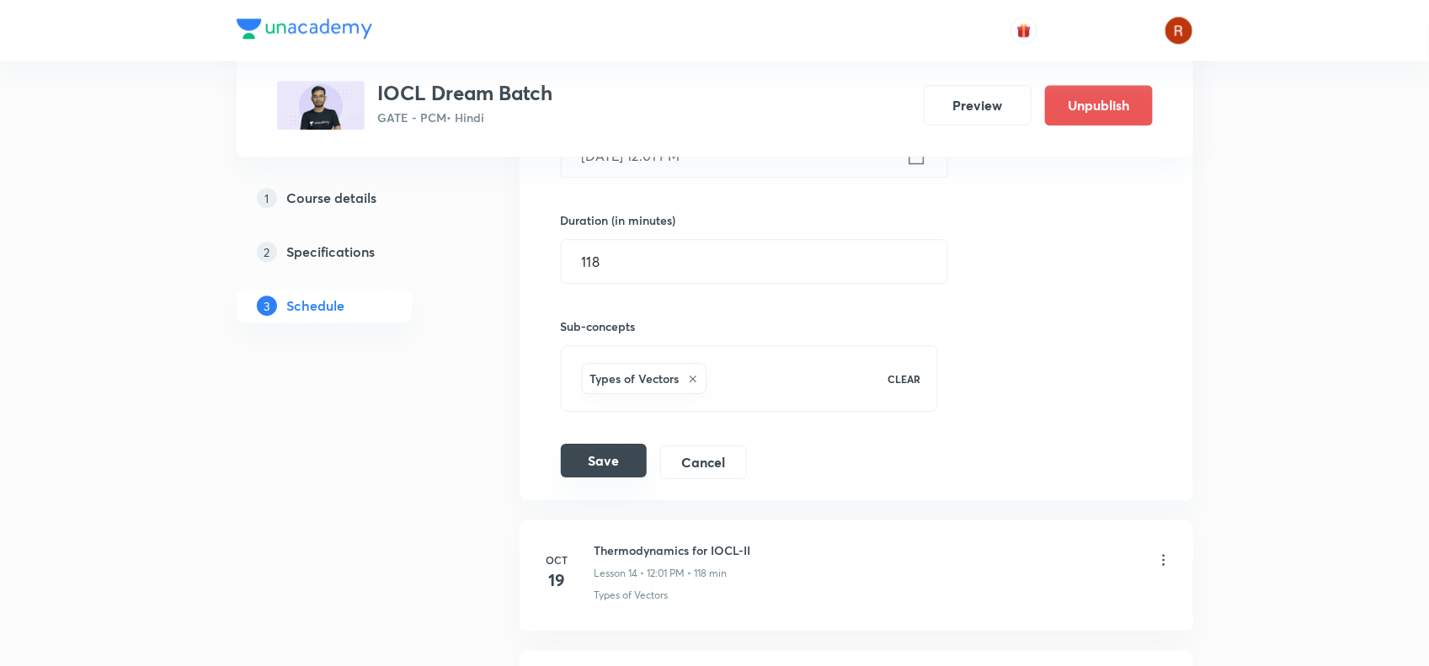
type input "Thermodynamics Part - 5"
click at [607, 465] on button "Save" at bounding box center [604, 461] width 86 height 34
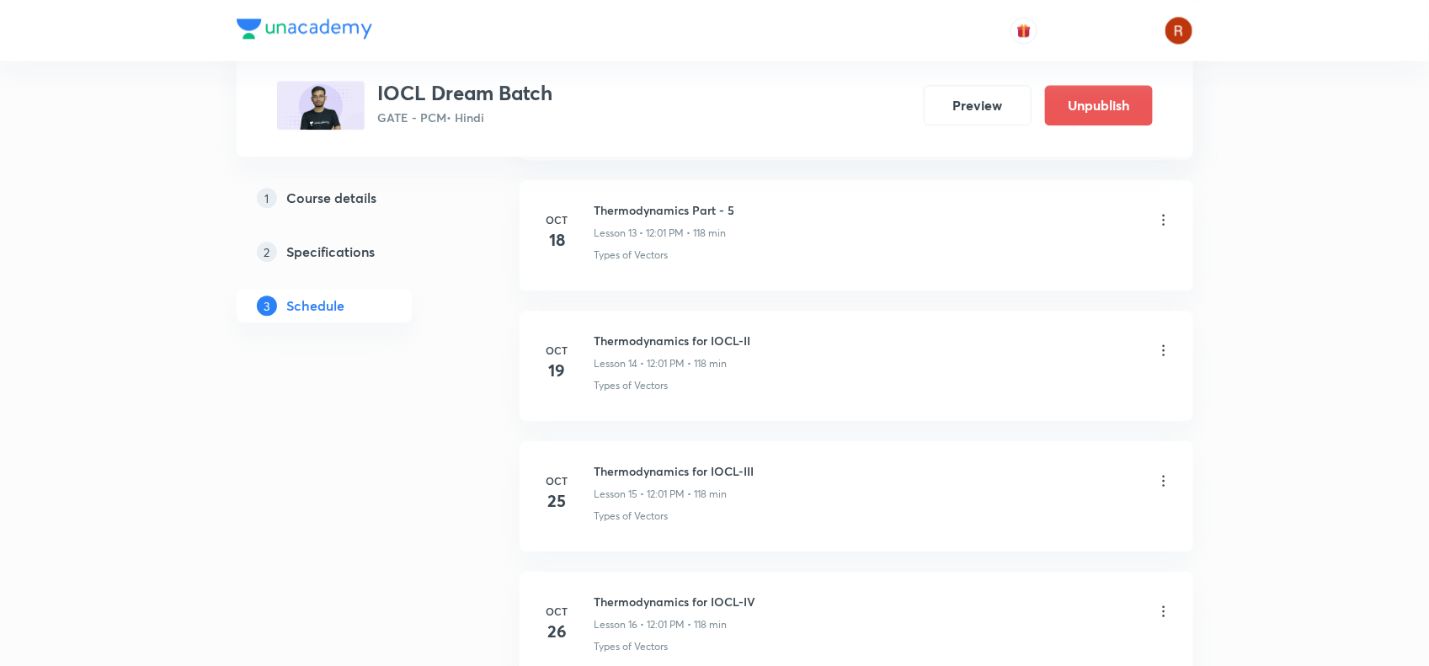
scroll to position [1945, 0]
click at [1162, 357] on icon at bounding box center [1163, 348] width 17 height 17
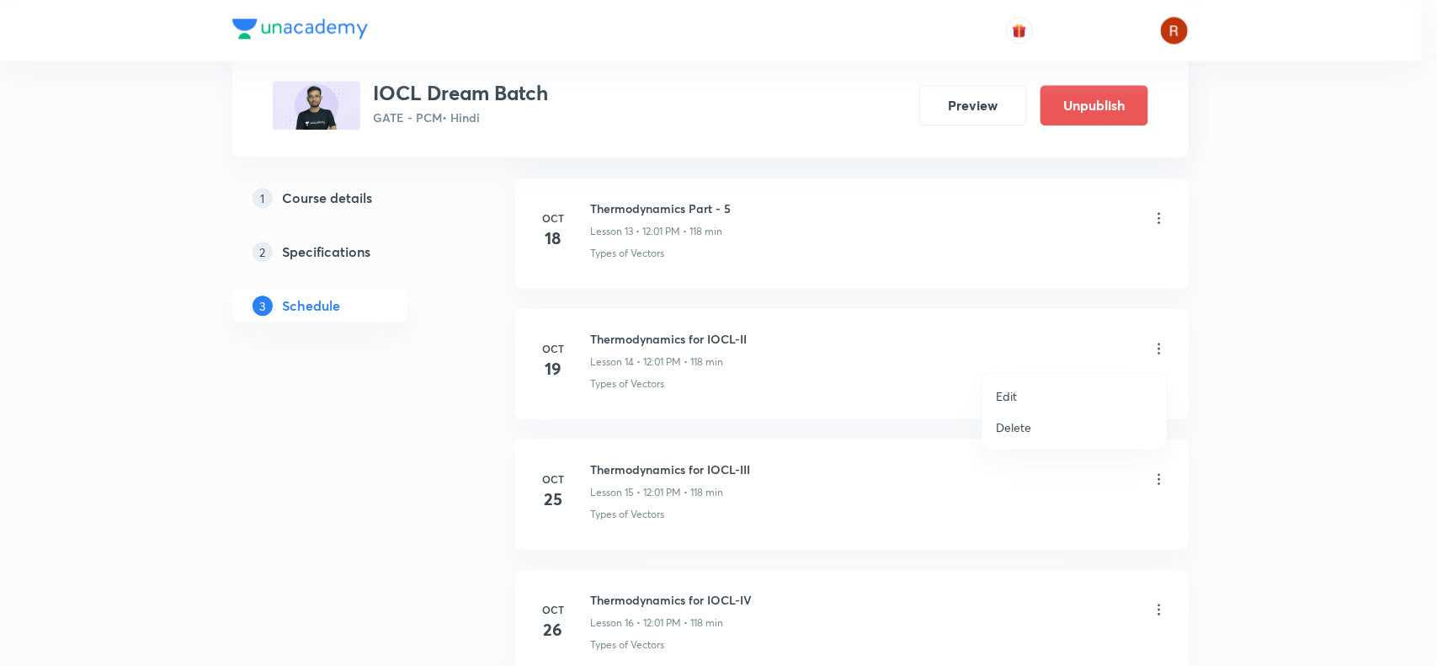
click at [1036, 388] on li "Edit" at bounding box center [1075, 396] width 184 height 31
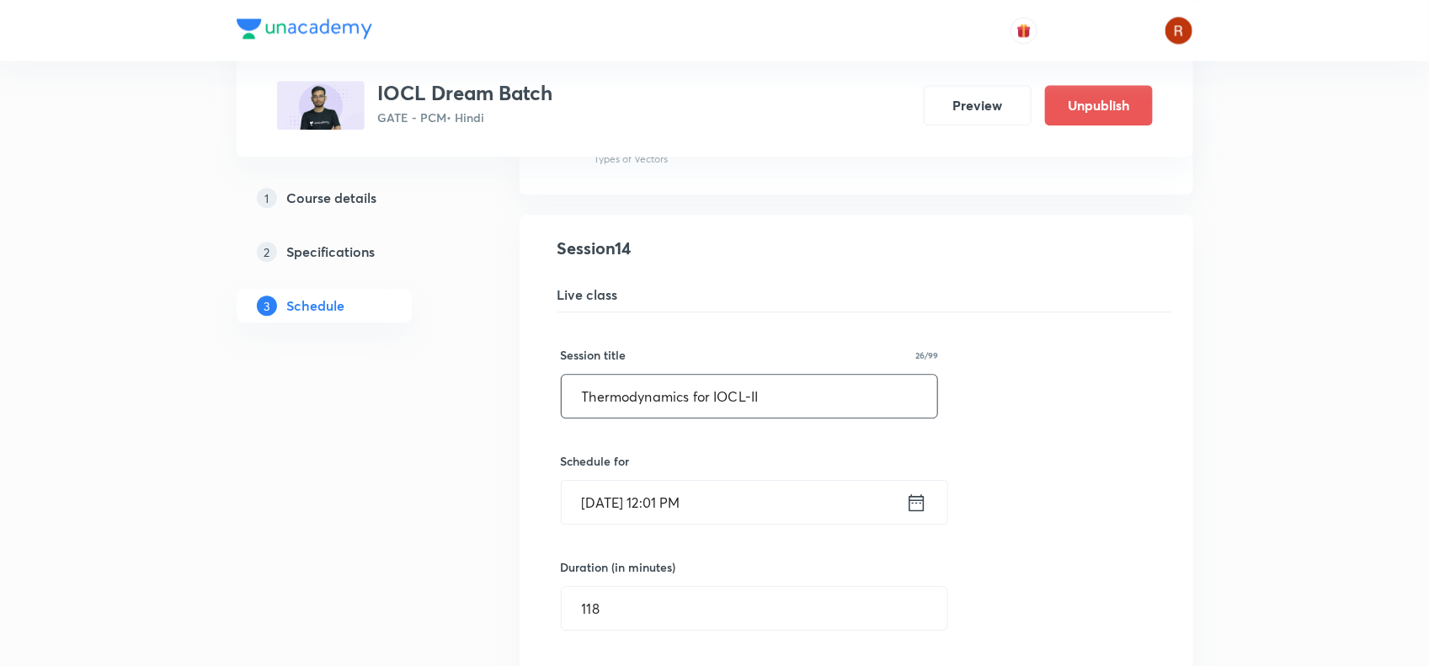
scroll to position [2006, 0]
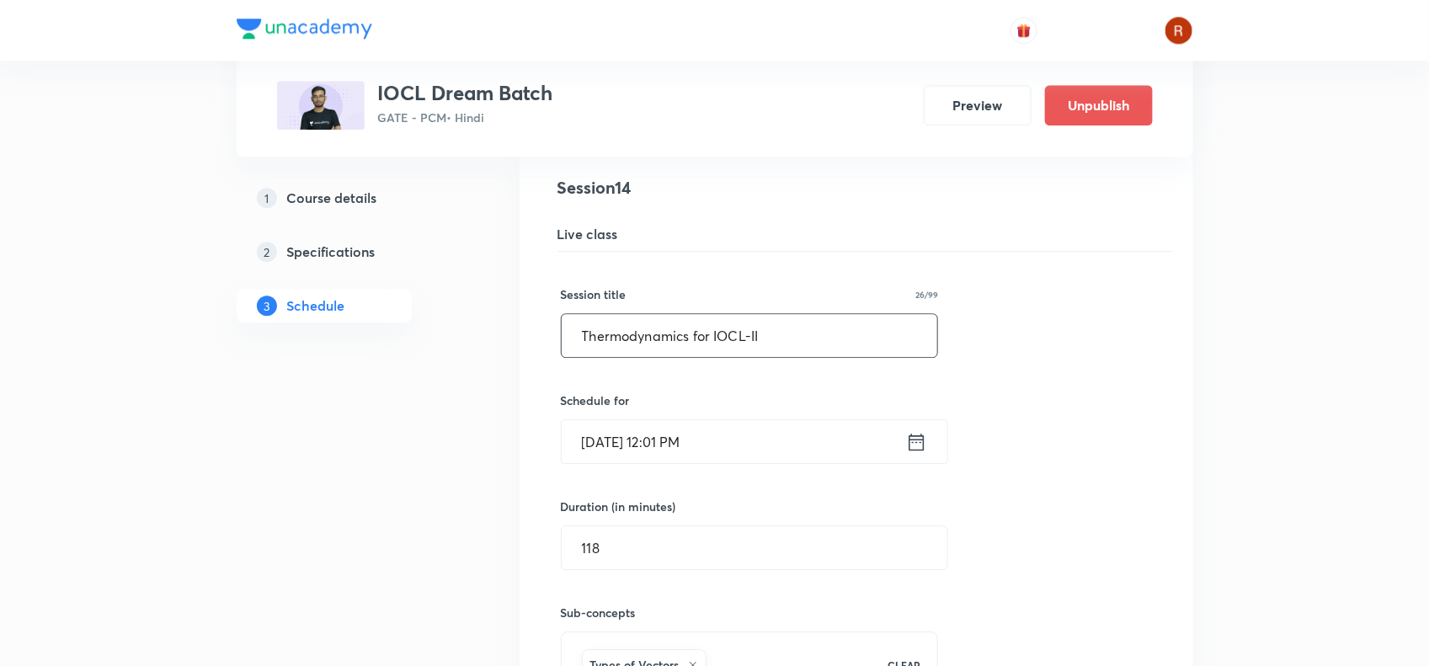
click at [586, 341] on input "Thermodynamics for IOCL-II" at bounding box center [750, 335] width 376 height 43
drag, startPoint x: 586, startPoint y: 341, endPoint x: 912, endPoint y: 341, distance: 325.8
click at [912, 341] on input "Thermodynamics for IOCL-II" at bounding box center [750, 335] width 376 height 43
paste input "Mechanical Operation Part -01"
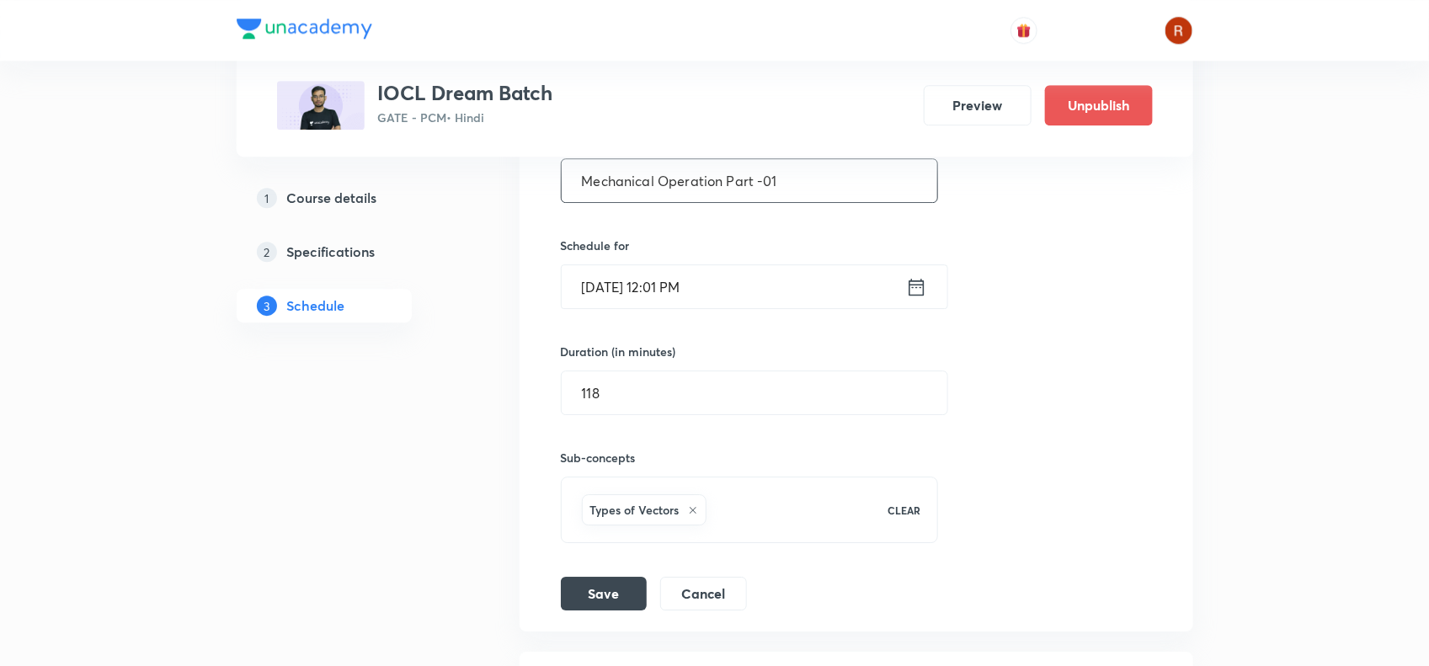
scroll to position [2161, 0]
type input "Mechanical Operation Part -01"
click at [606, 587] on button "Save" at bounding box center [604, 591] width 86 height 34
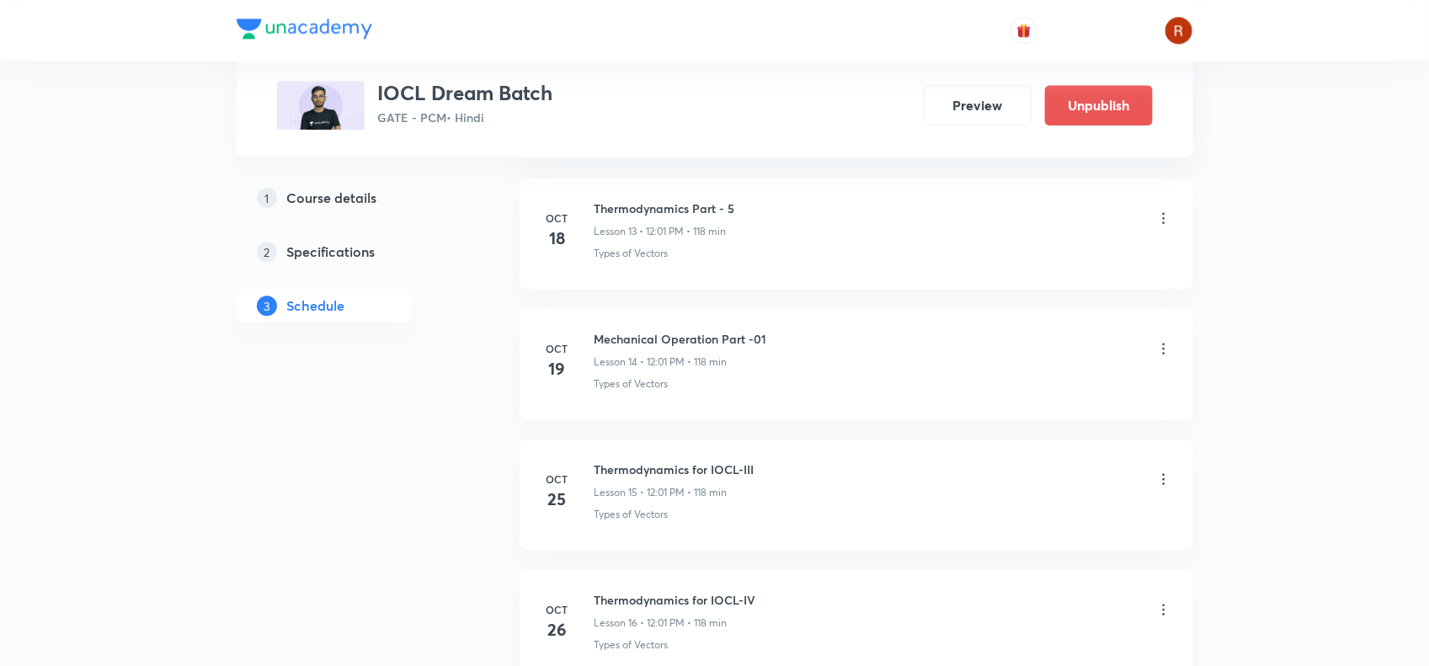
scroll to position [1943, 0]
click at [626, 338] on h6 "Mechanical Operation Part -01" at bounding box center [680, 341] width 173 height 18
drag, startPoint x: 626, startPoint y: 338, endPoint x: 659, endPoint y: 344, distance: 34.1
click at [659, 344] on h6 "Mechanical Operation Part -01" at bounding box center [680, 341] width 173 height 18
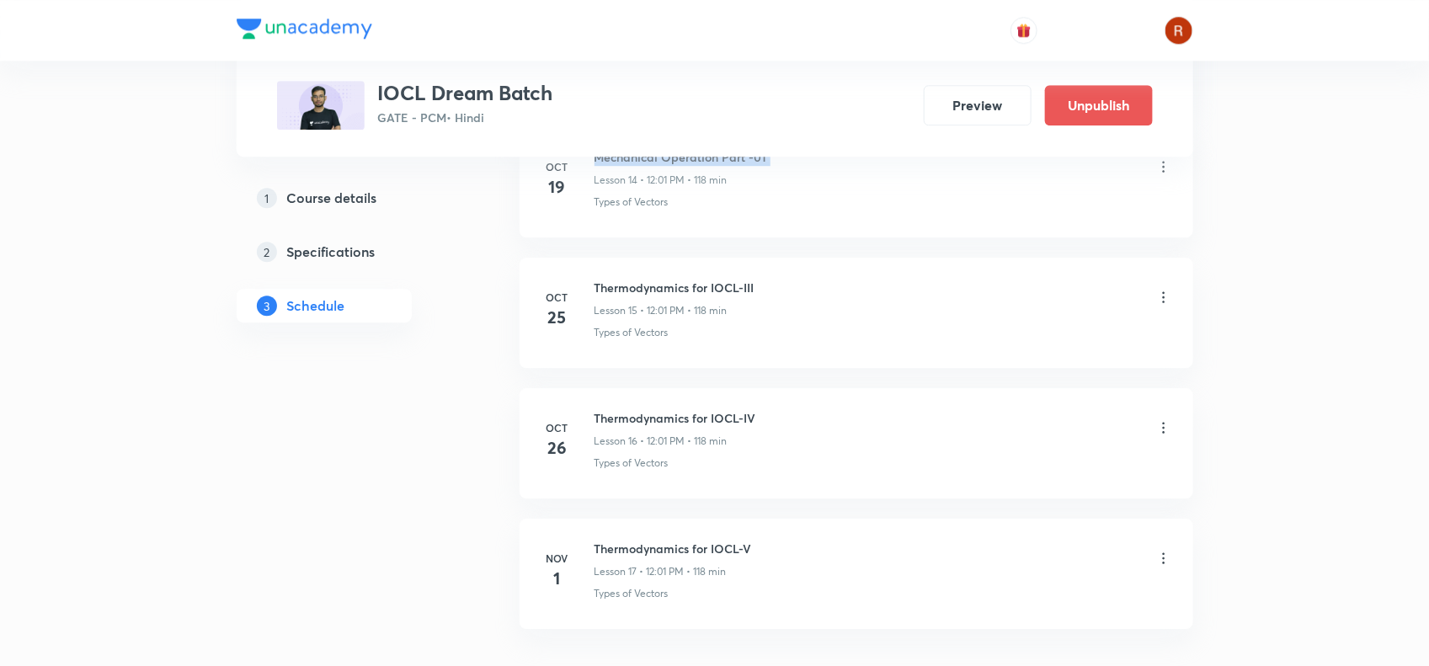
scroll to position [2064, 0]
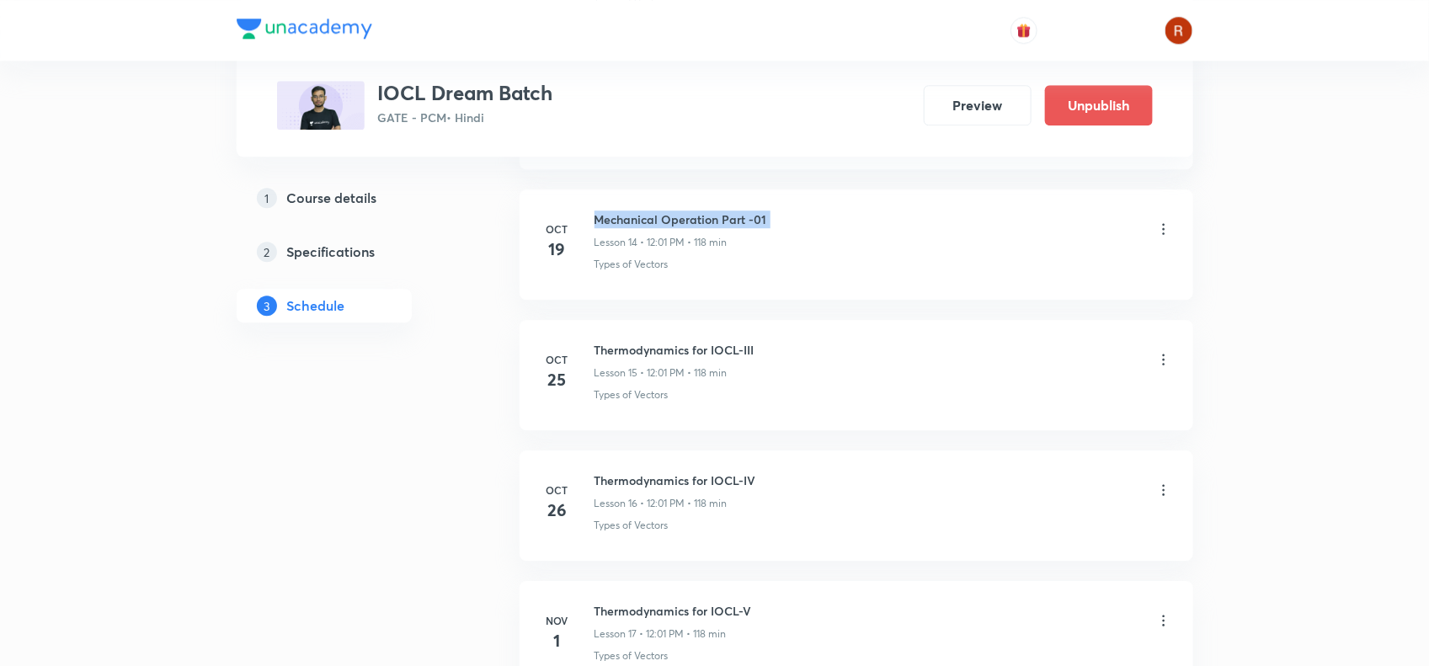
copy h6 "Mechanical Operation Part -01"
click at [1162, 359] on icon at bounding box center [1163, 359] width 3 height 11
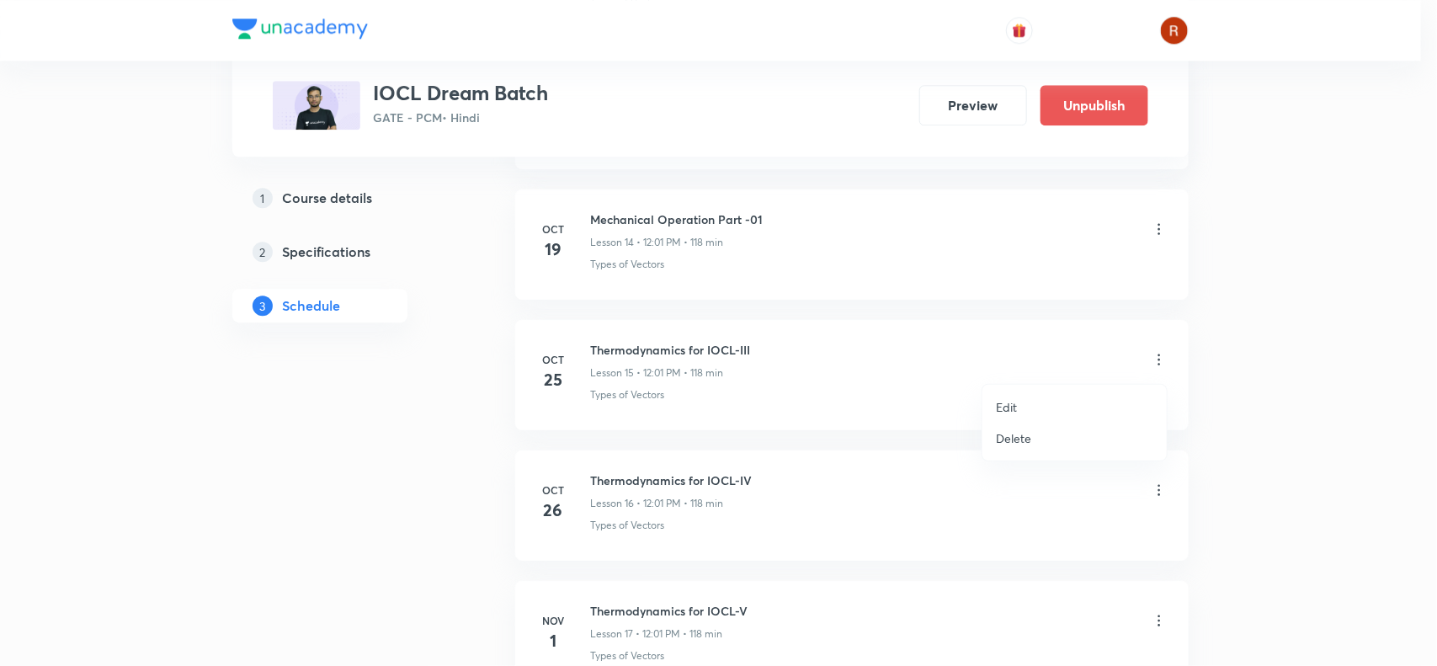
click at [1045, 397] on li "Edit" at bounding box center [1075, 407] width 184 height 31
